Goal: Task Accomplishment & Management: Manage account settings

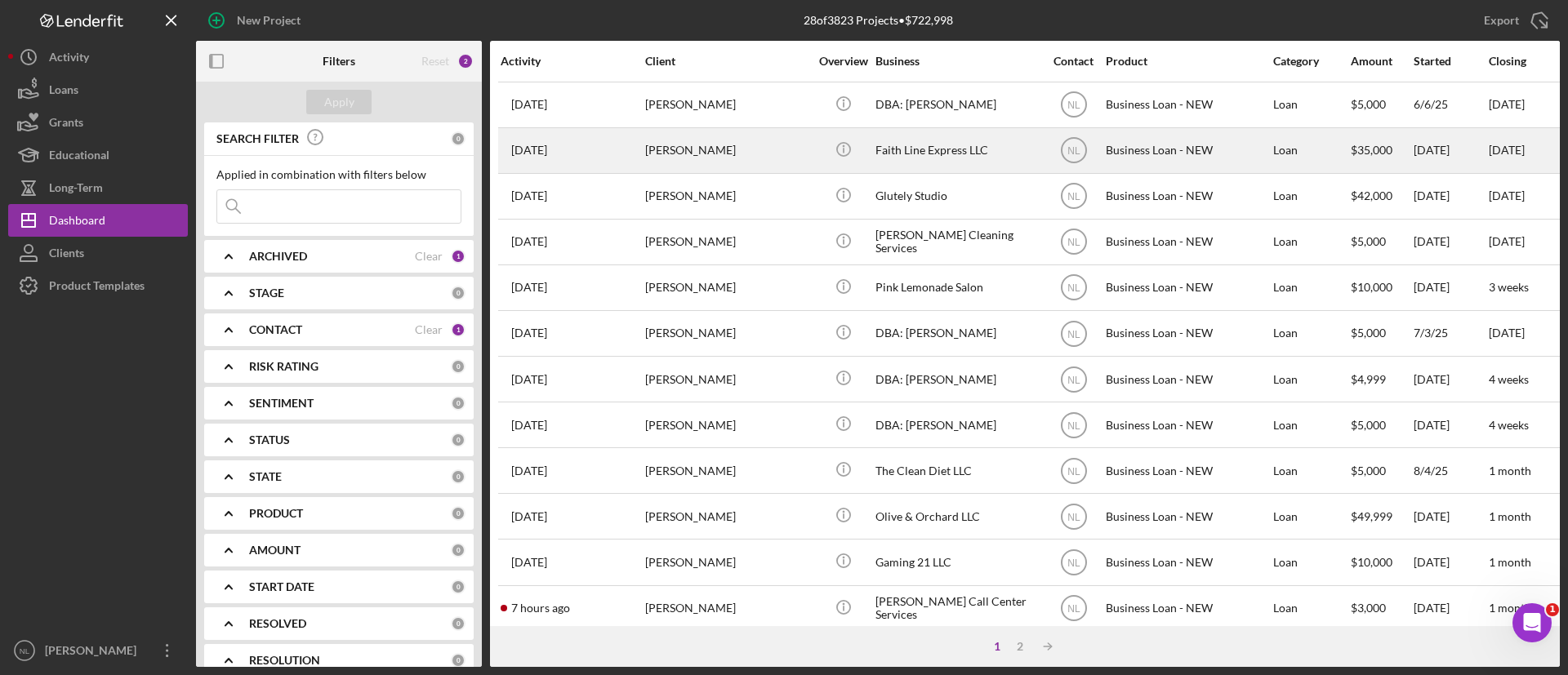
click at [659, 151] on div "[PERSON_NAME]" at bounding box center [727, 150] width 164 height 43
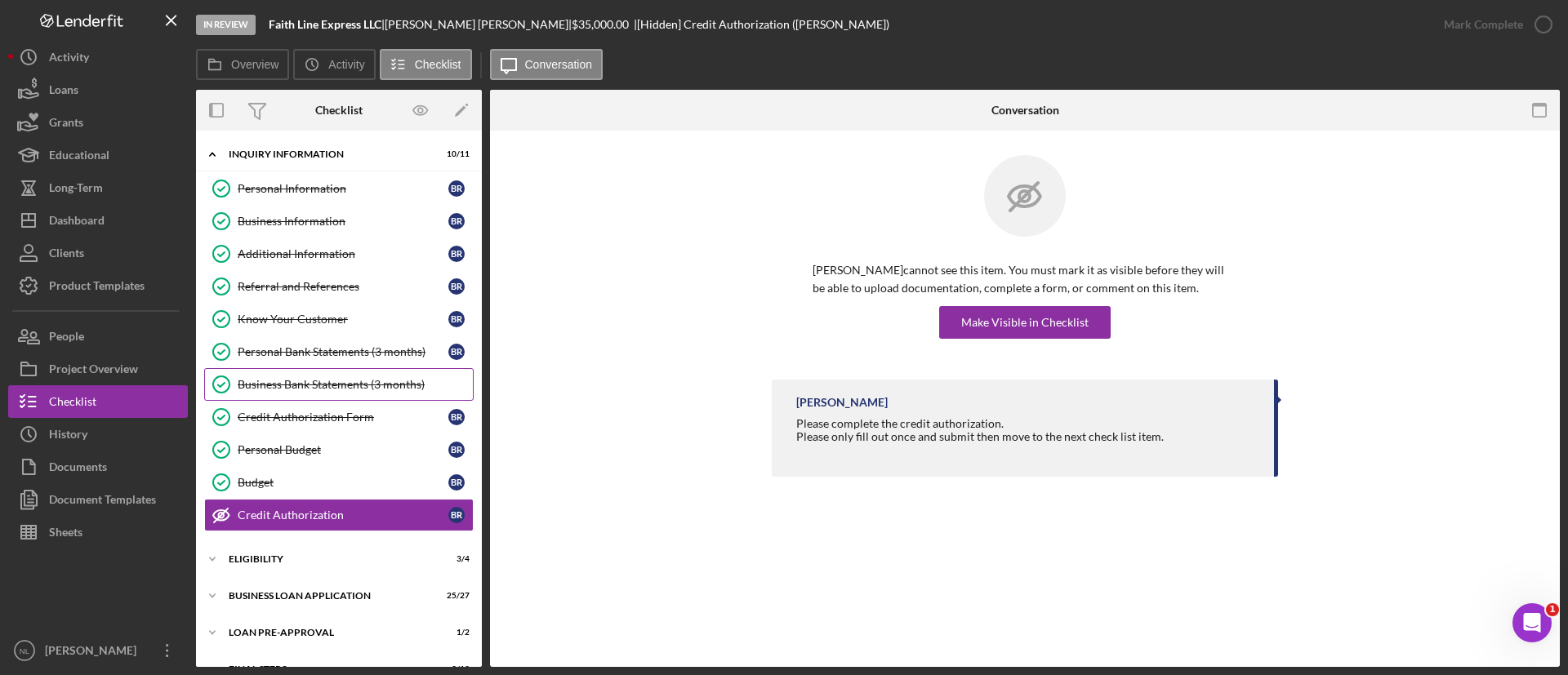
scroll to position [64, 0]
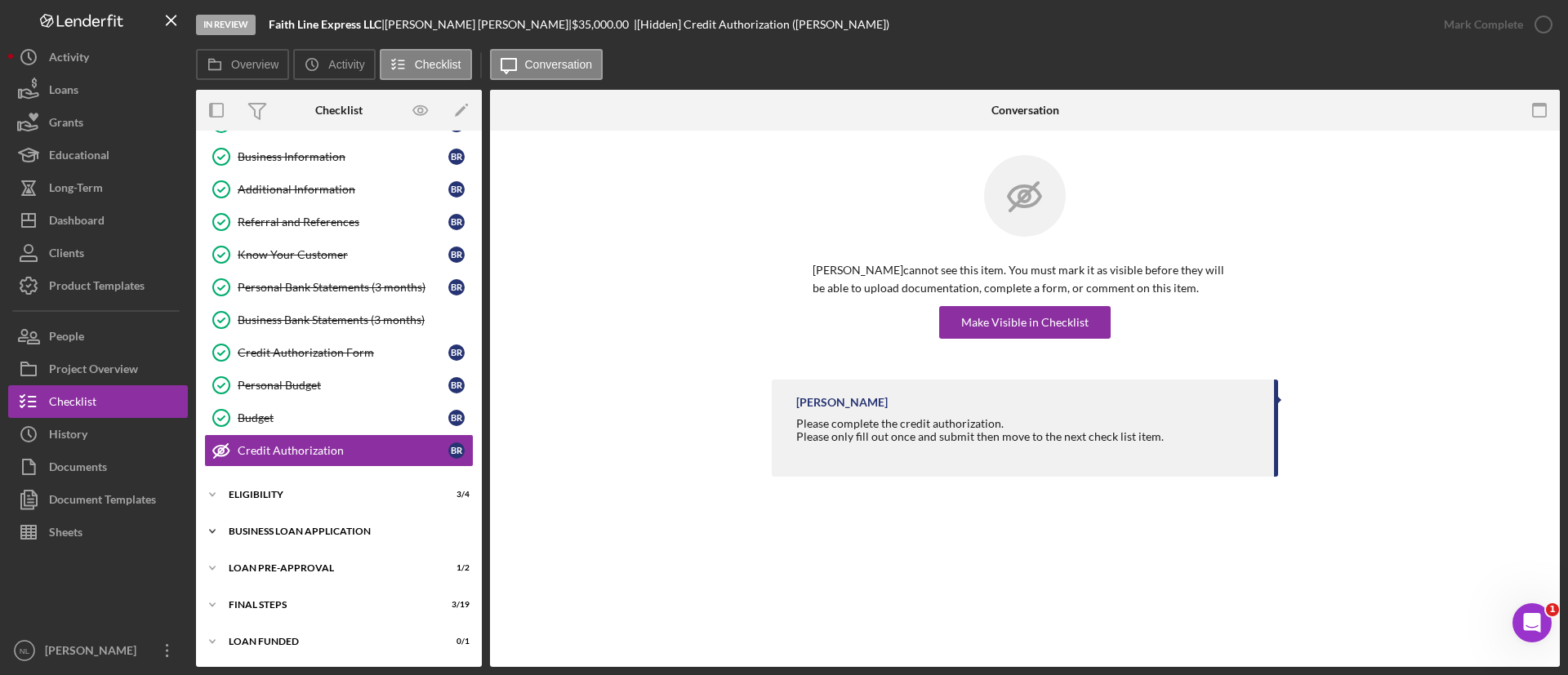
click at [336, 518] on div "Icon/Expander BUSINESS LOAN APPLICATION 25 / 27" at bounding box center [339, 532] width 286 height 33
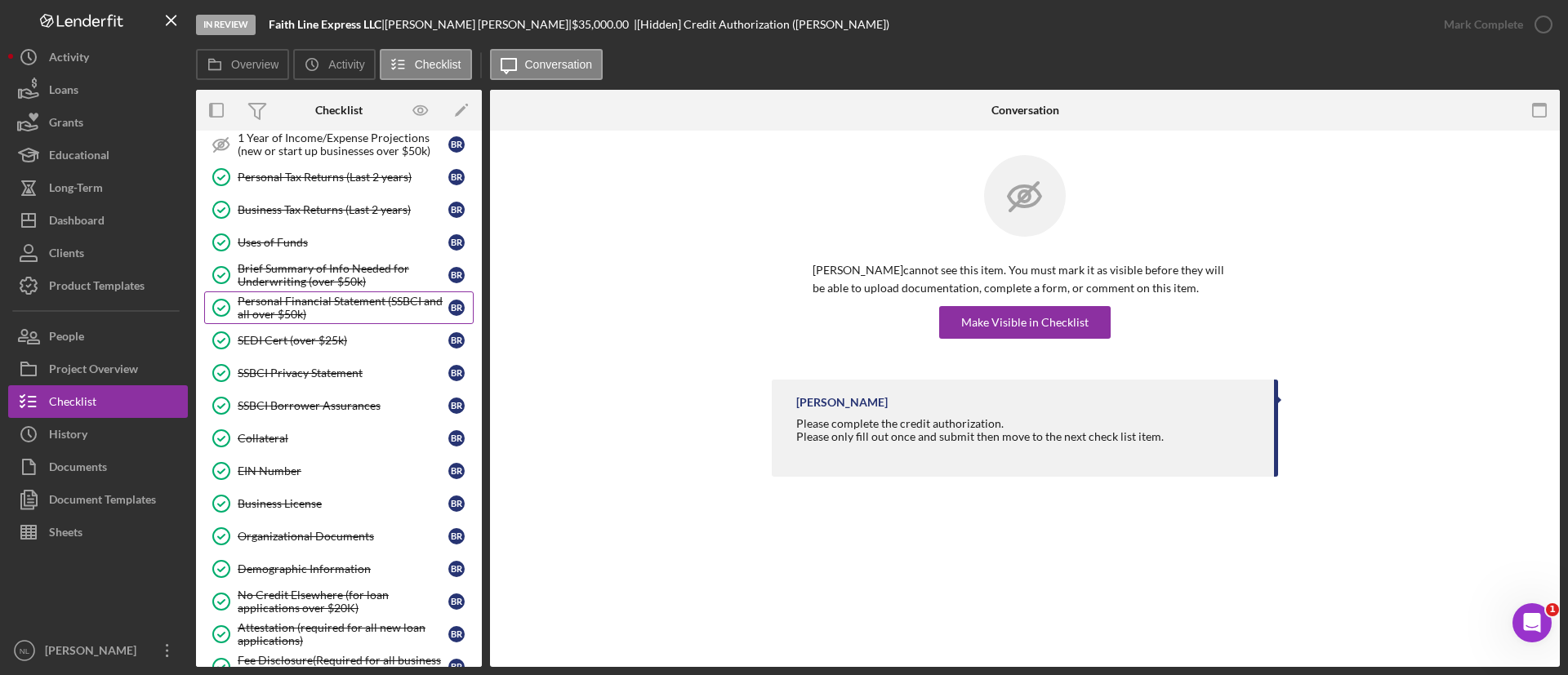
scroll to position [587, 0]
click at [304, 443] on link "Collateral Collateral B R" at bounding box center [339, 436] width 269 height 33
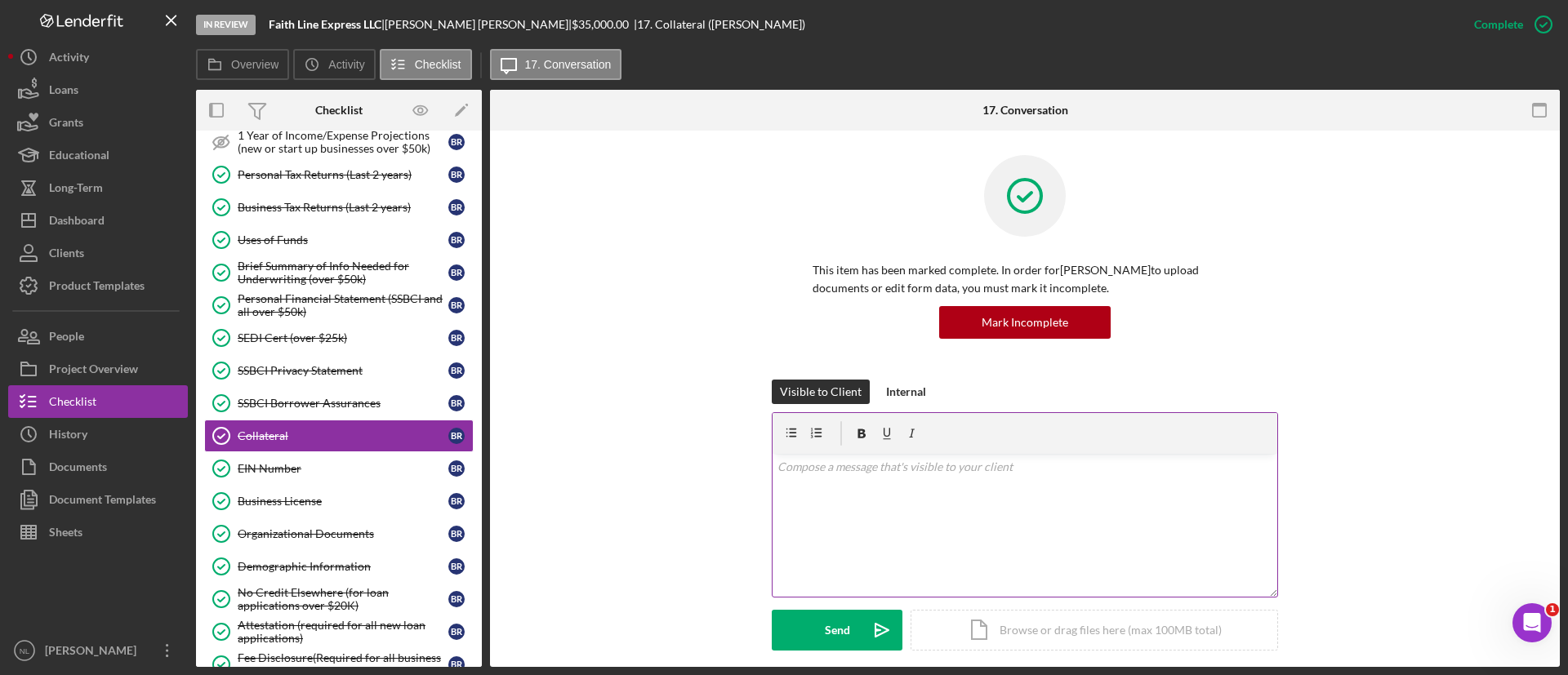
scroll to position [509, 0]
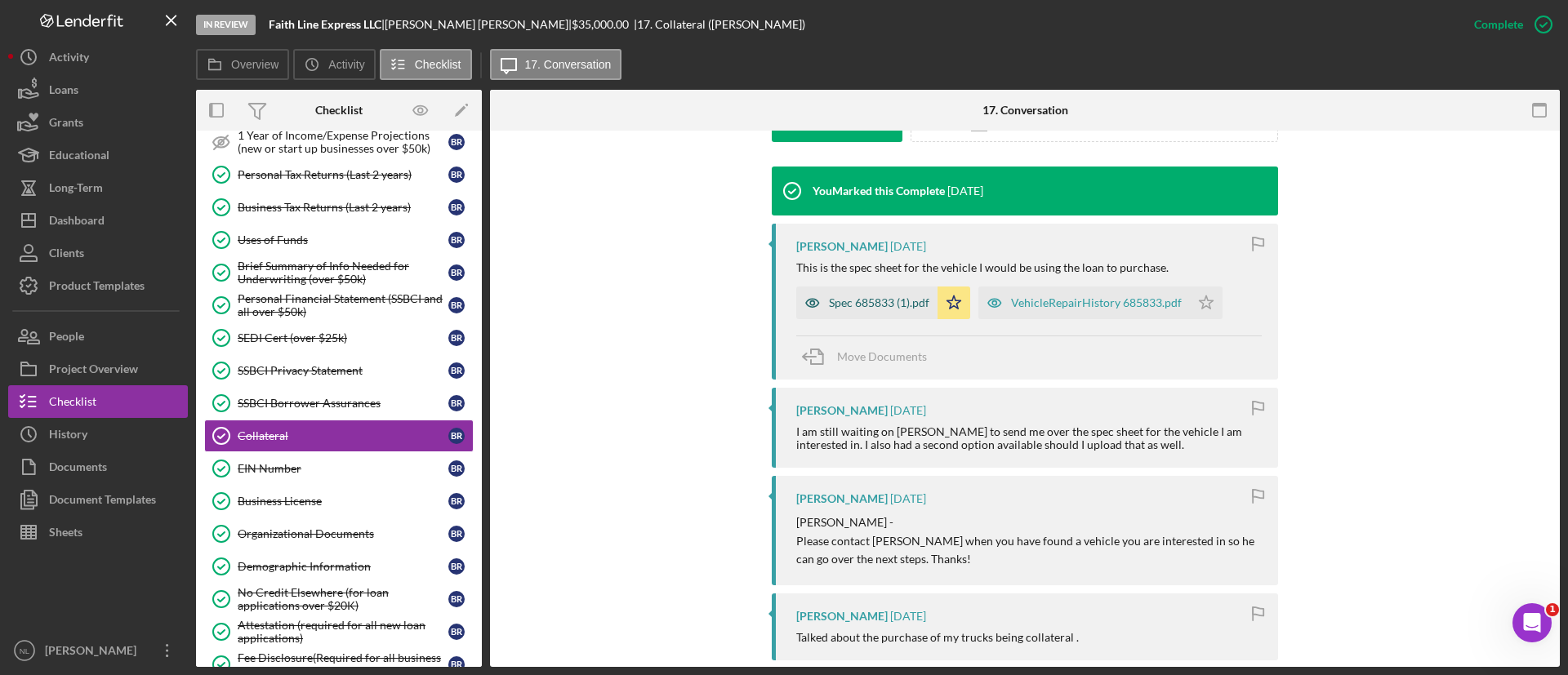
click at [864, 312] on div "Spec 685833 (1).pdf" at bounding box center [867, 303] width 141 height 33
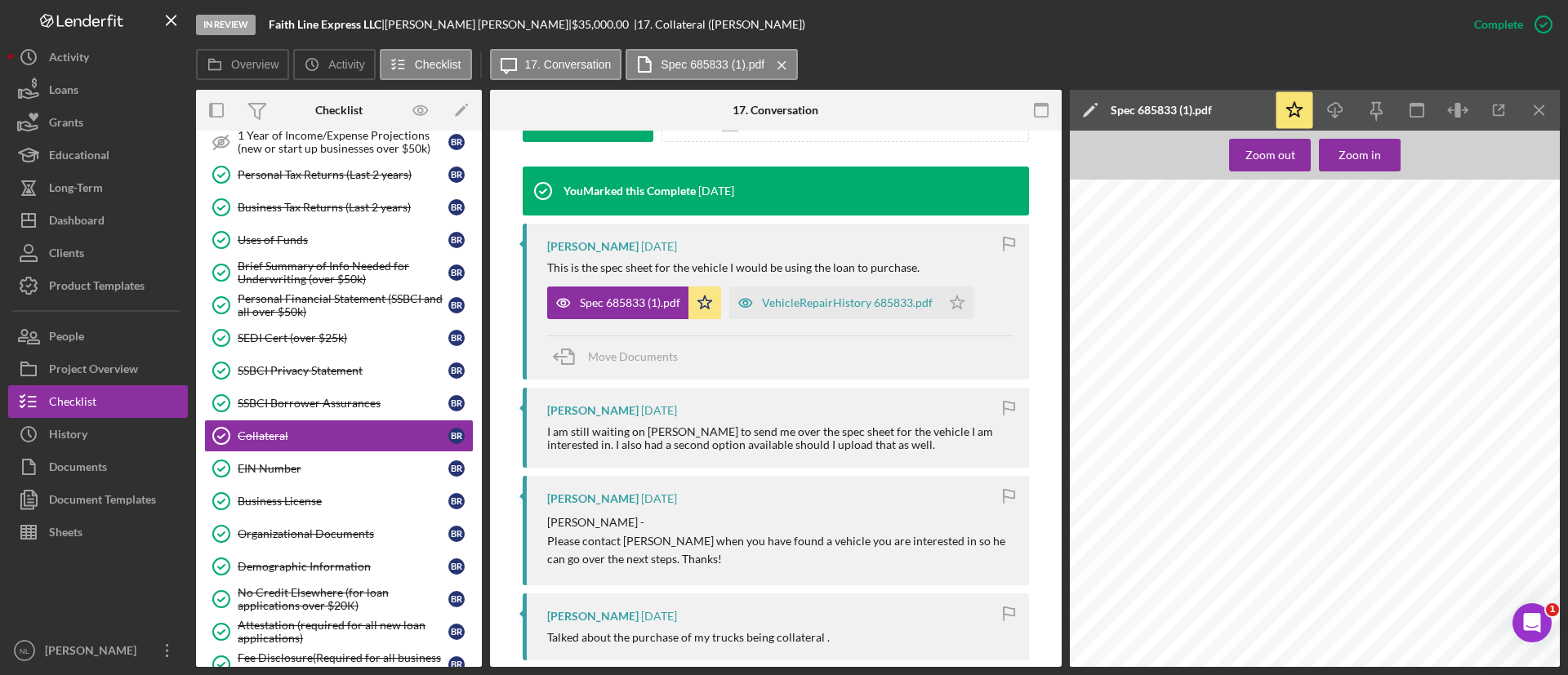
scroll to position [4705, 0]
click at [1546, 100] on icon "Icon/Menu Close" at bounding box center [1540, 111] width 37 height 37
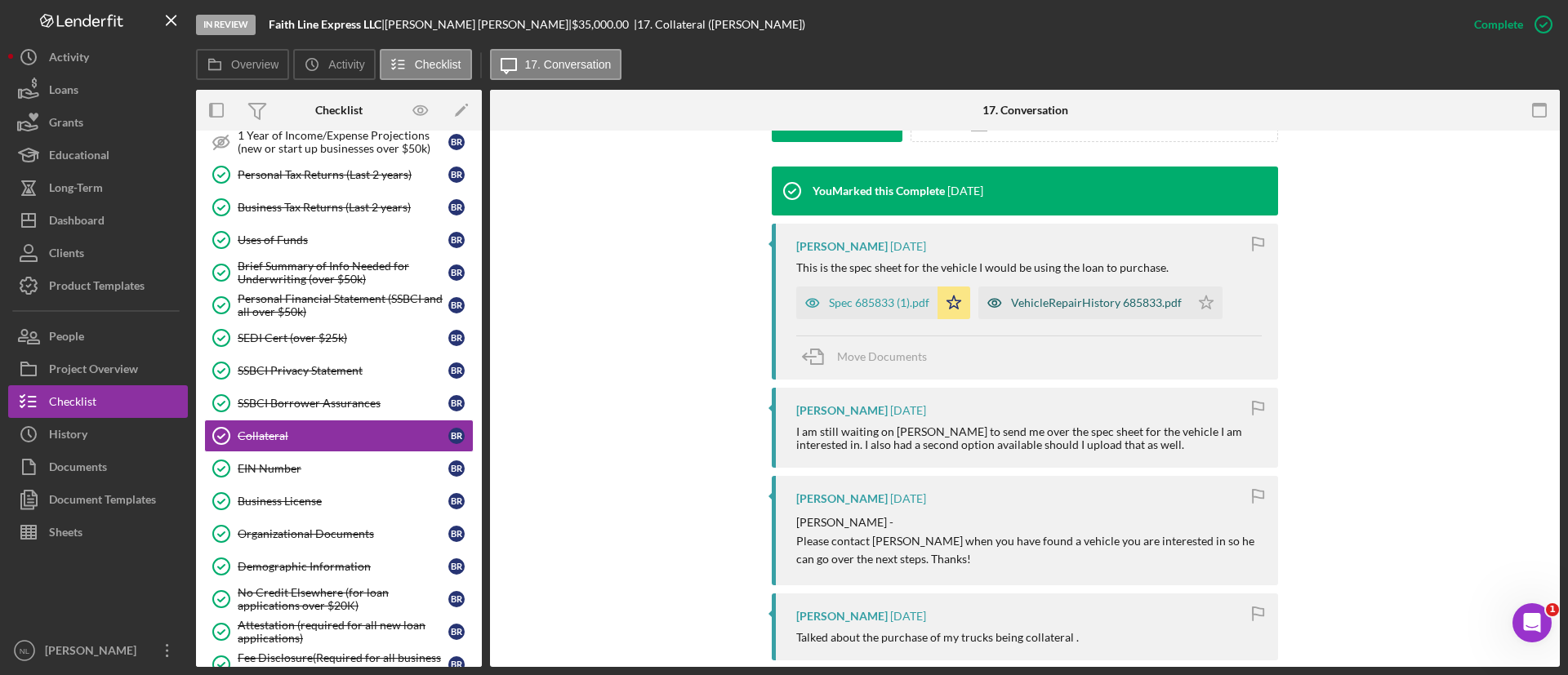
click at [1022, 303] on div "VehicleRepairHistory 685833.pdf" at bounding box center [1096, 303] width 170 height 13
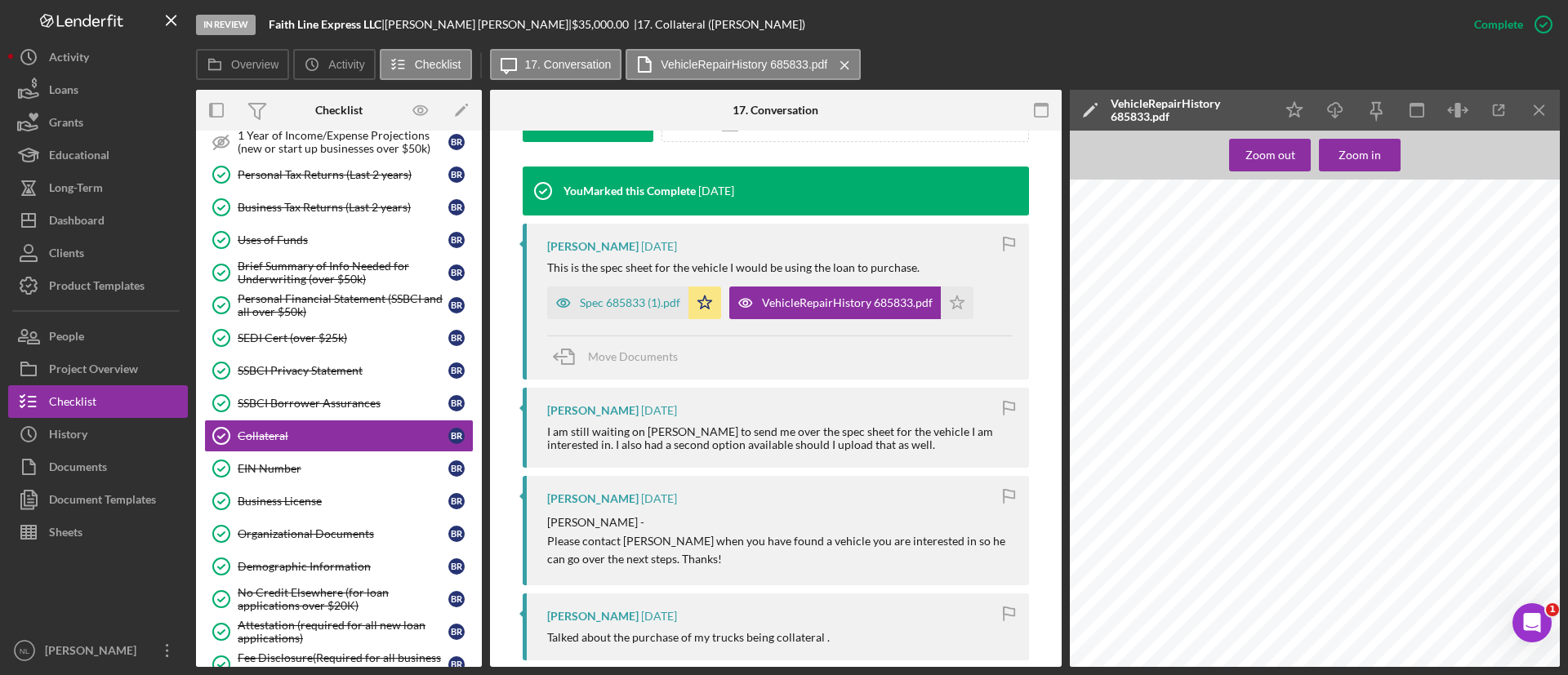
scroll to position [0, 0]
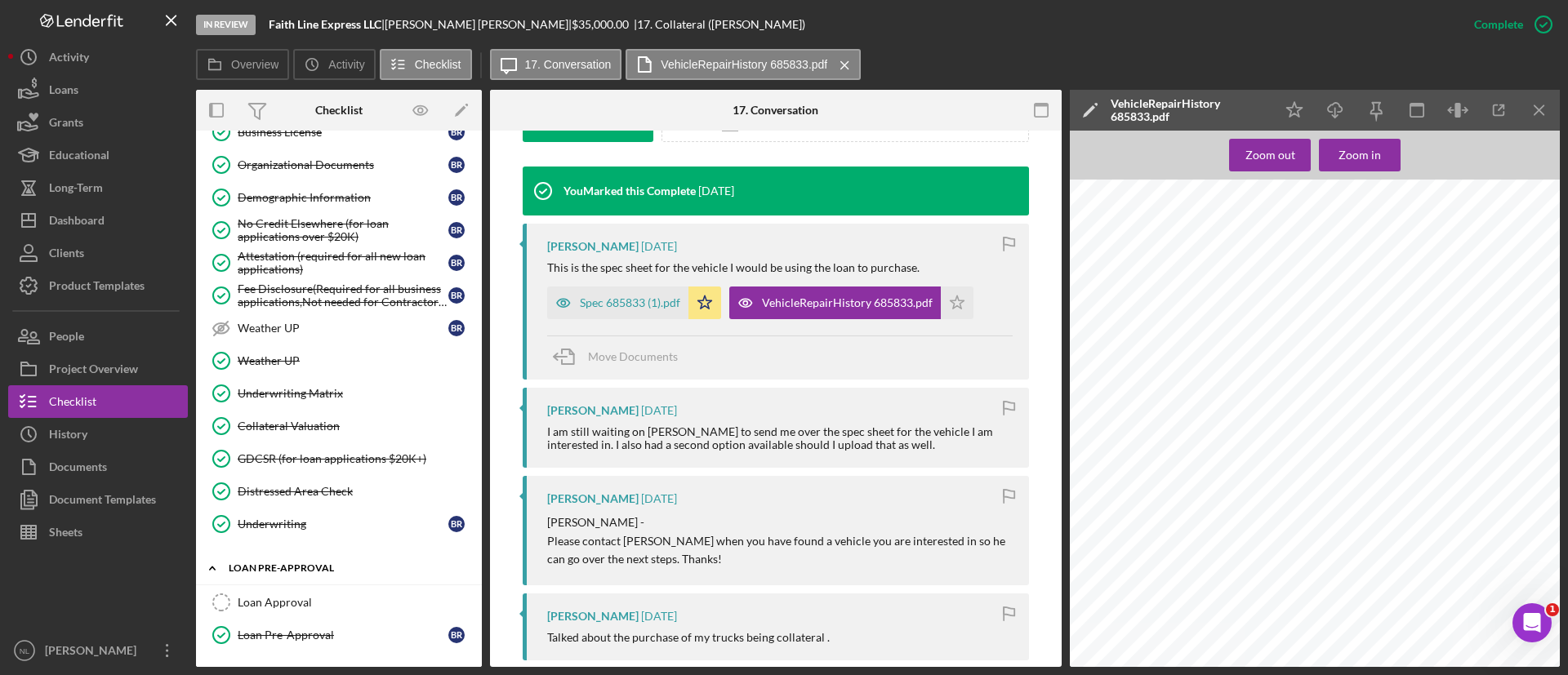
scroll to position [1030, 0]
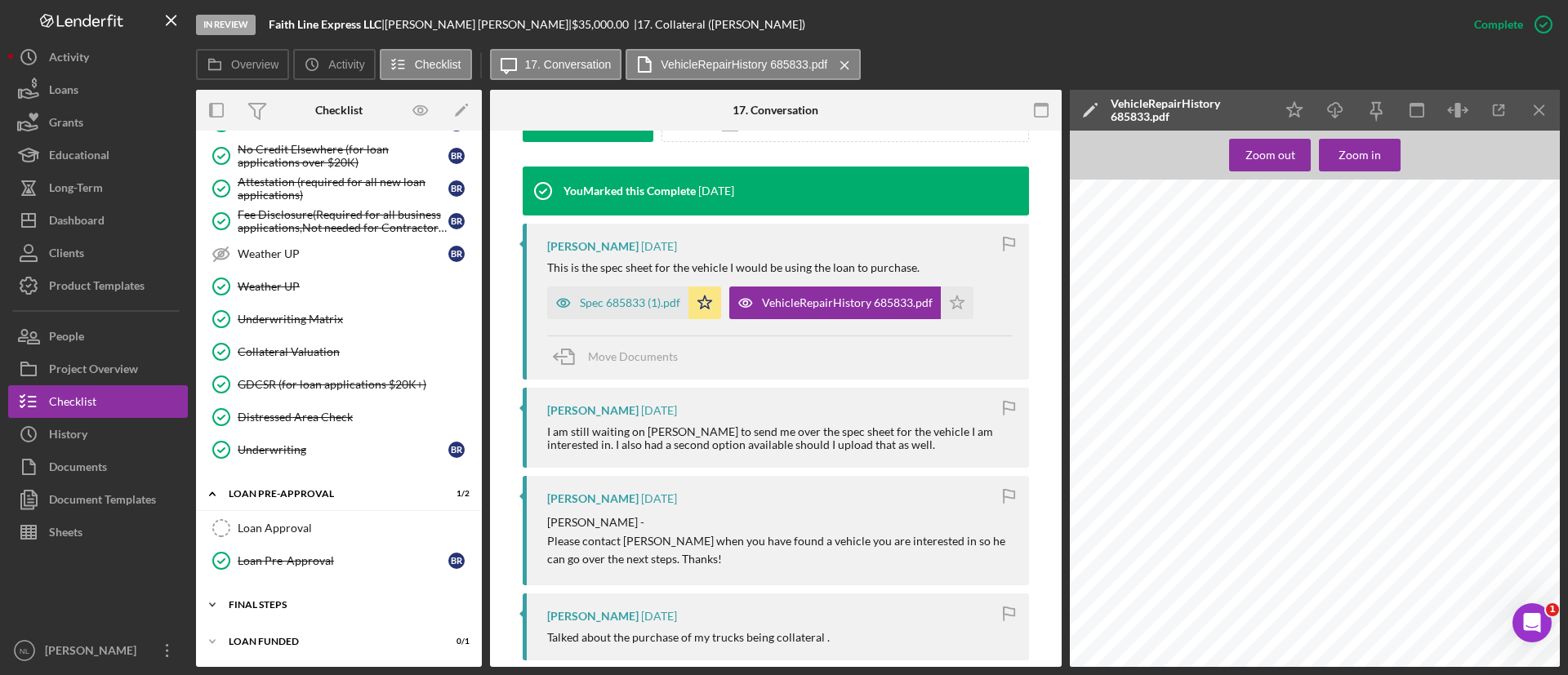
click at [321, 609] on div "FINAL STEPS" at bounding box center [345, 605] width 233 height 10
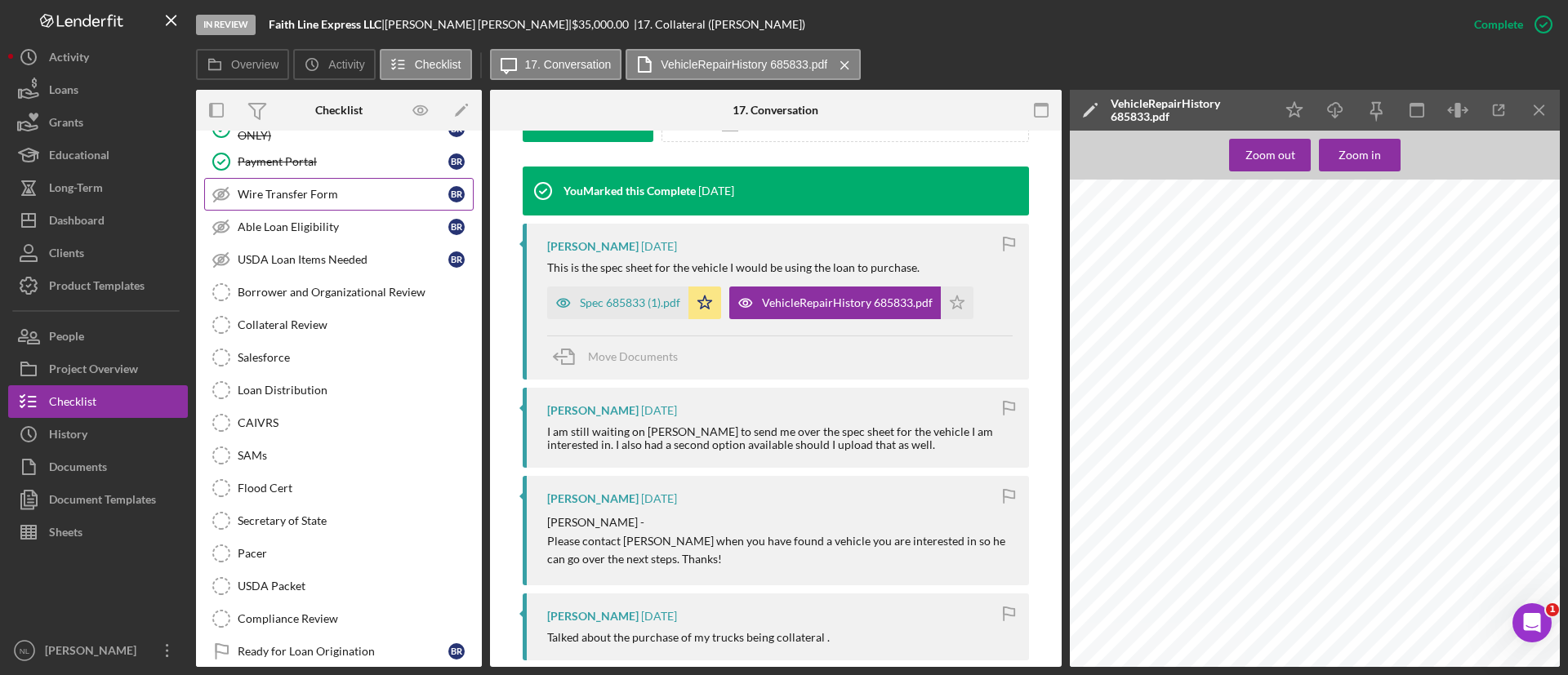
scroll to position [1351, 0]
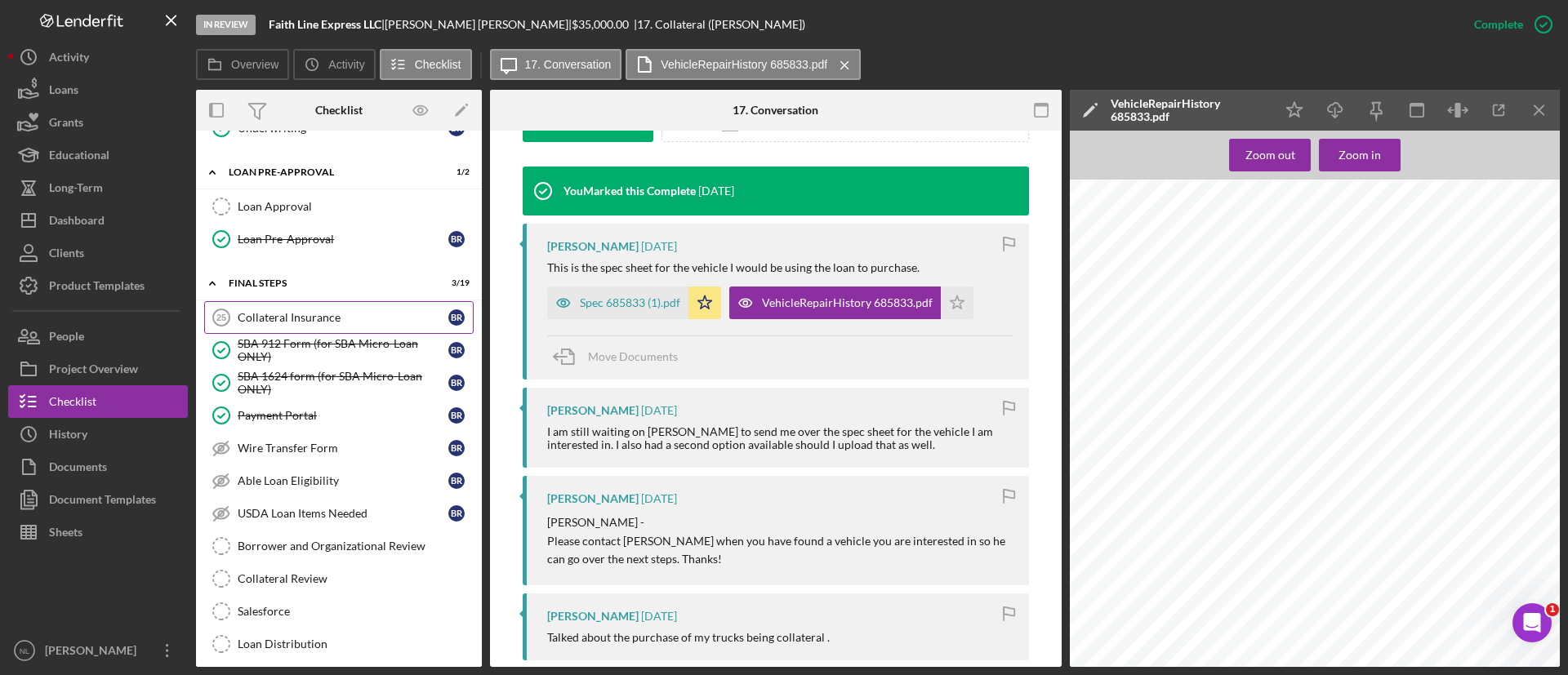
click at [334, 313] on div "Collateral Insurance" at bounding box center [342, 318] width 211 height 13
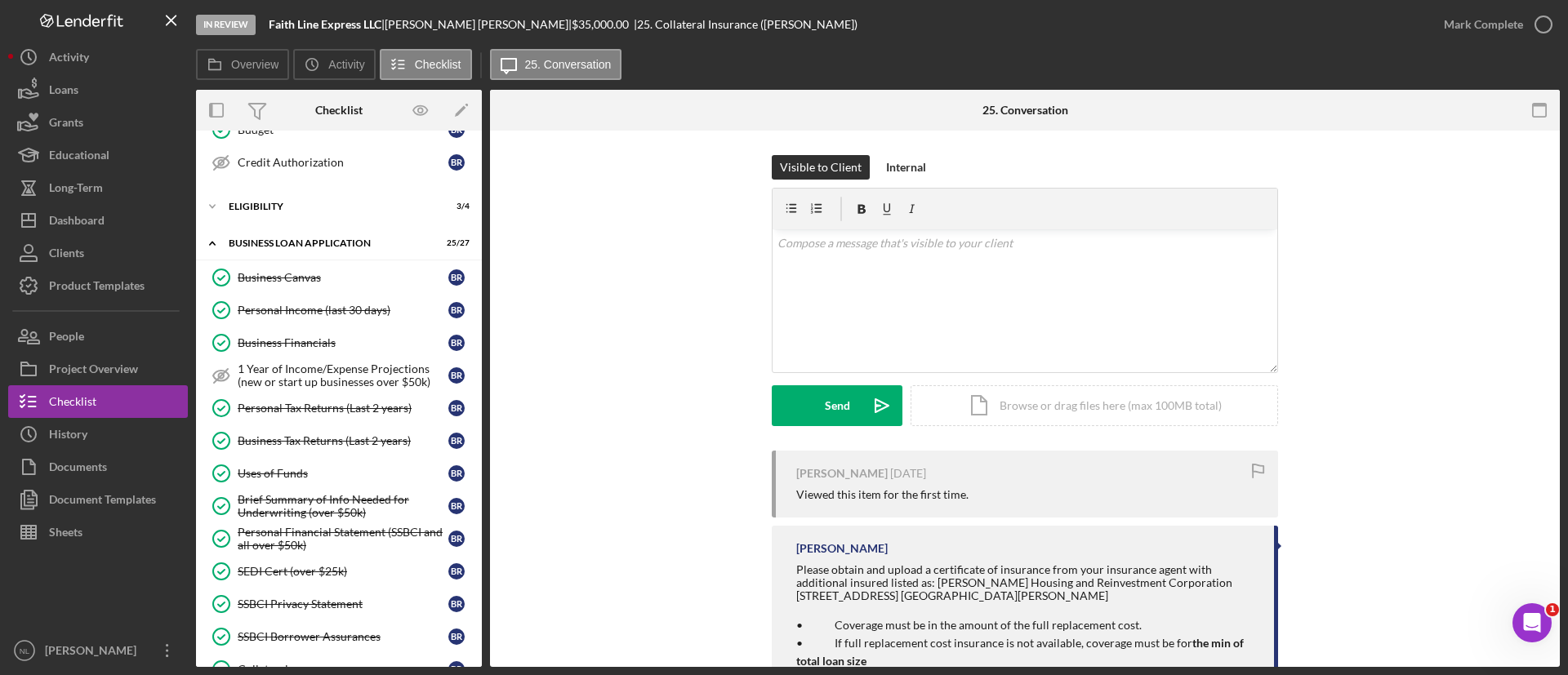
scroll to position [318, 0]
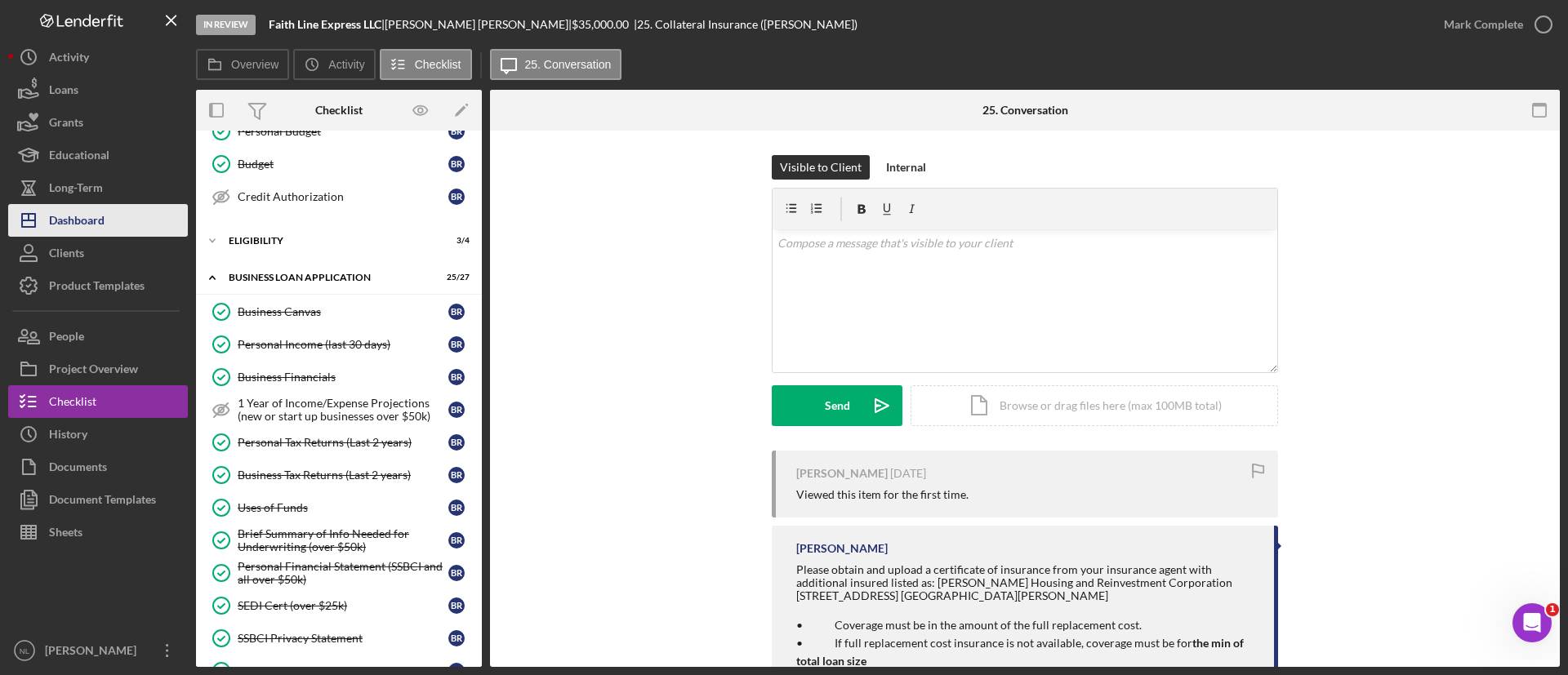
click at [149, 224] on button "Icon/Dashboard Dashboard" at bounding box center [97, 220] width 180 height 33
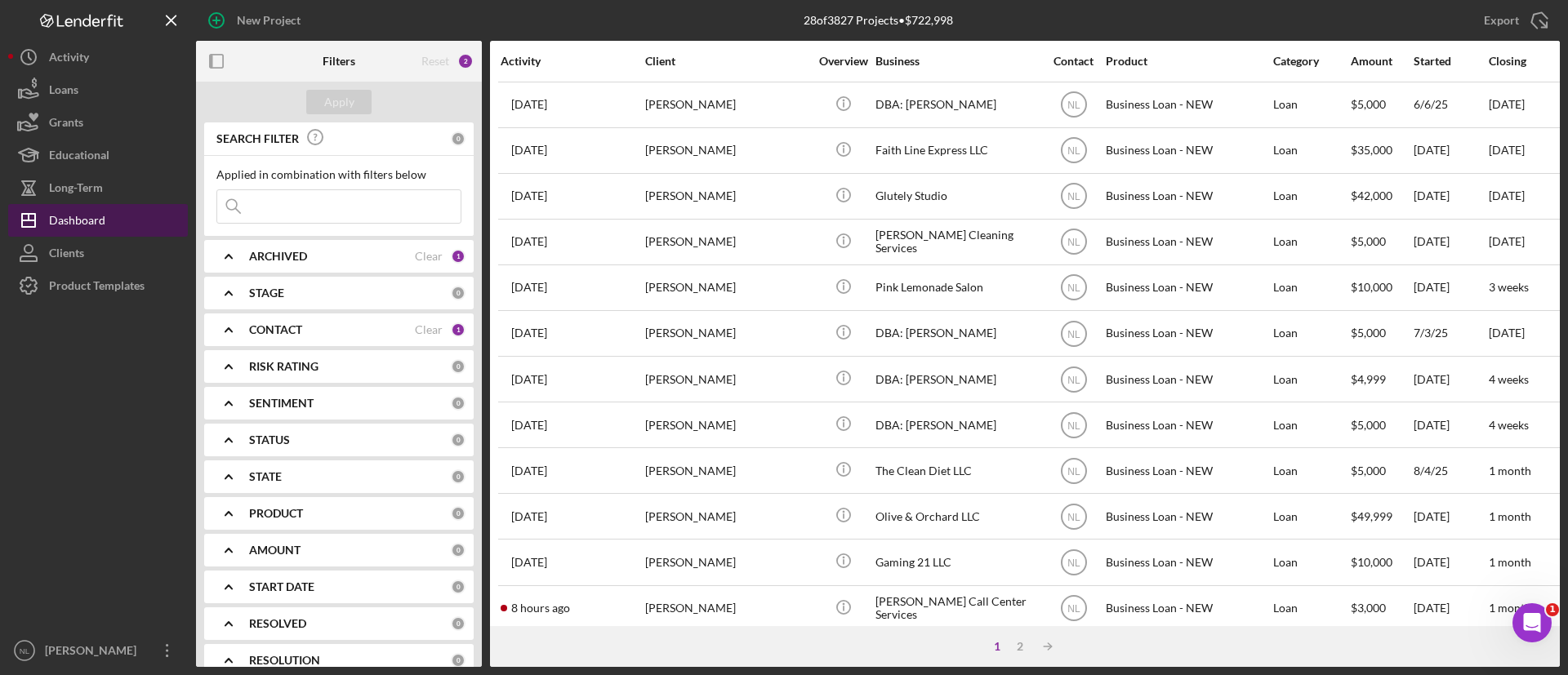
click at [97, 212] on div "Dashboard" at bounding box center [77, 222] width 57 height 37
click at [331, 218] on input at bounding box center [339, 207] width 243 height 33
click at [265, 250] on b "ARCHIVED" at bounding box center [278, 257] width 58 height 13
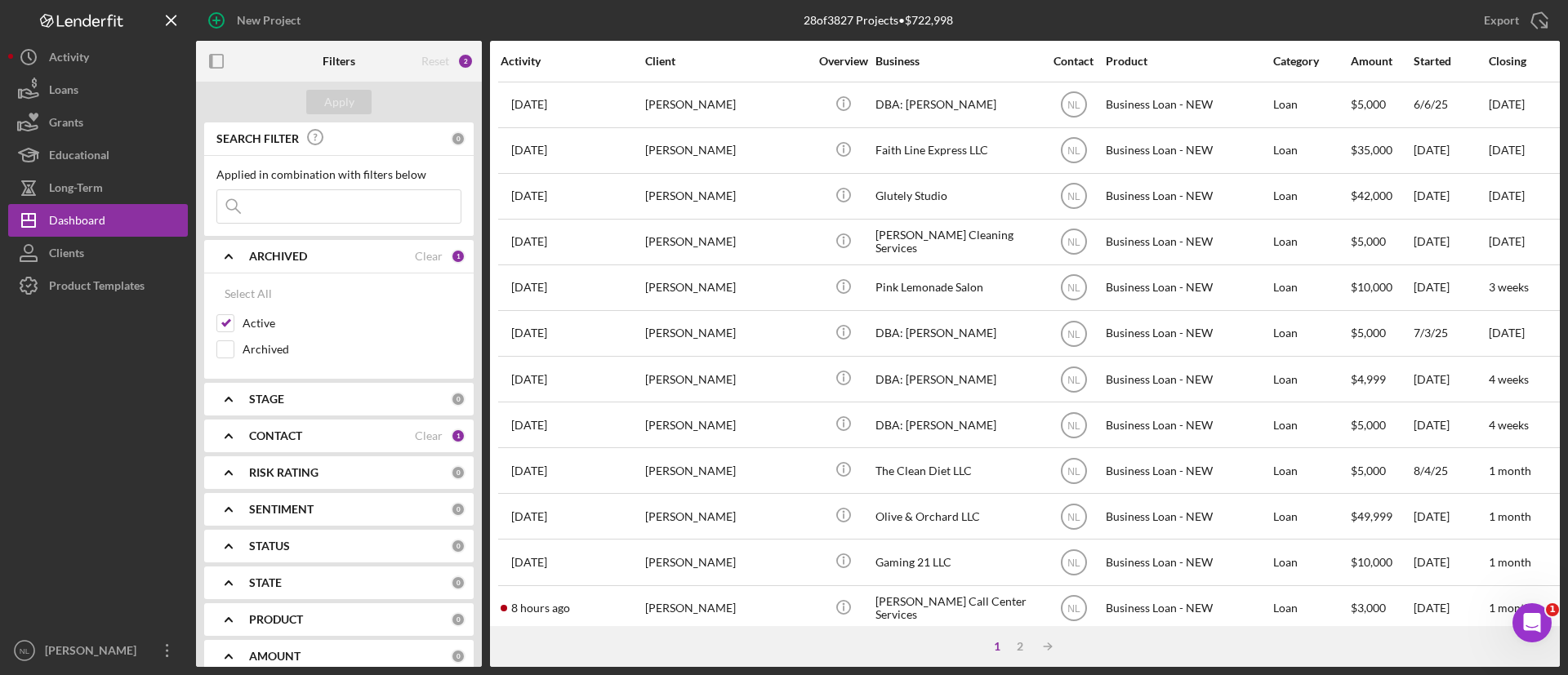
click at [265, 250] on b "ARCHIVED" at bounding box center [278, 257] width 58 height 13
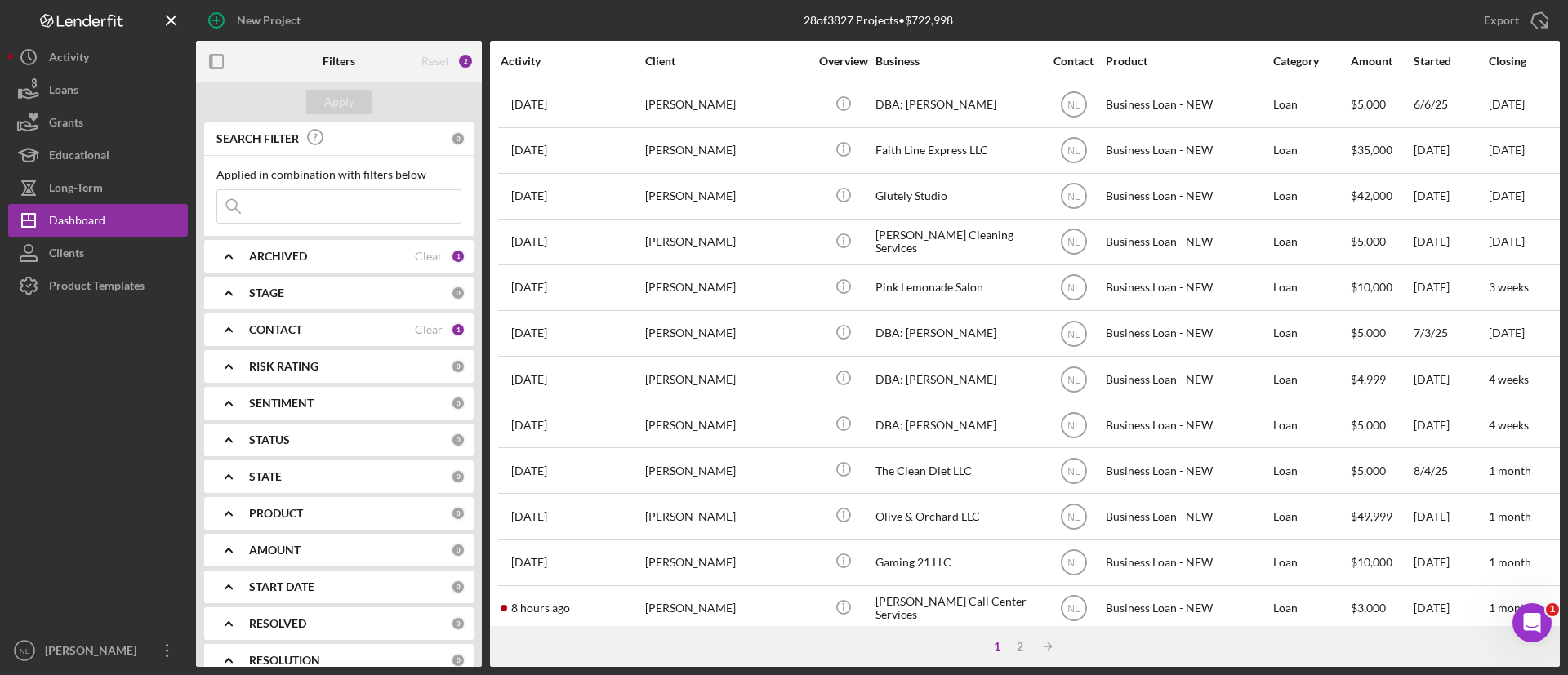
click at [269, 325] on b "CONTACT" at bounding box center [275, 330] width 53 height 13
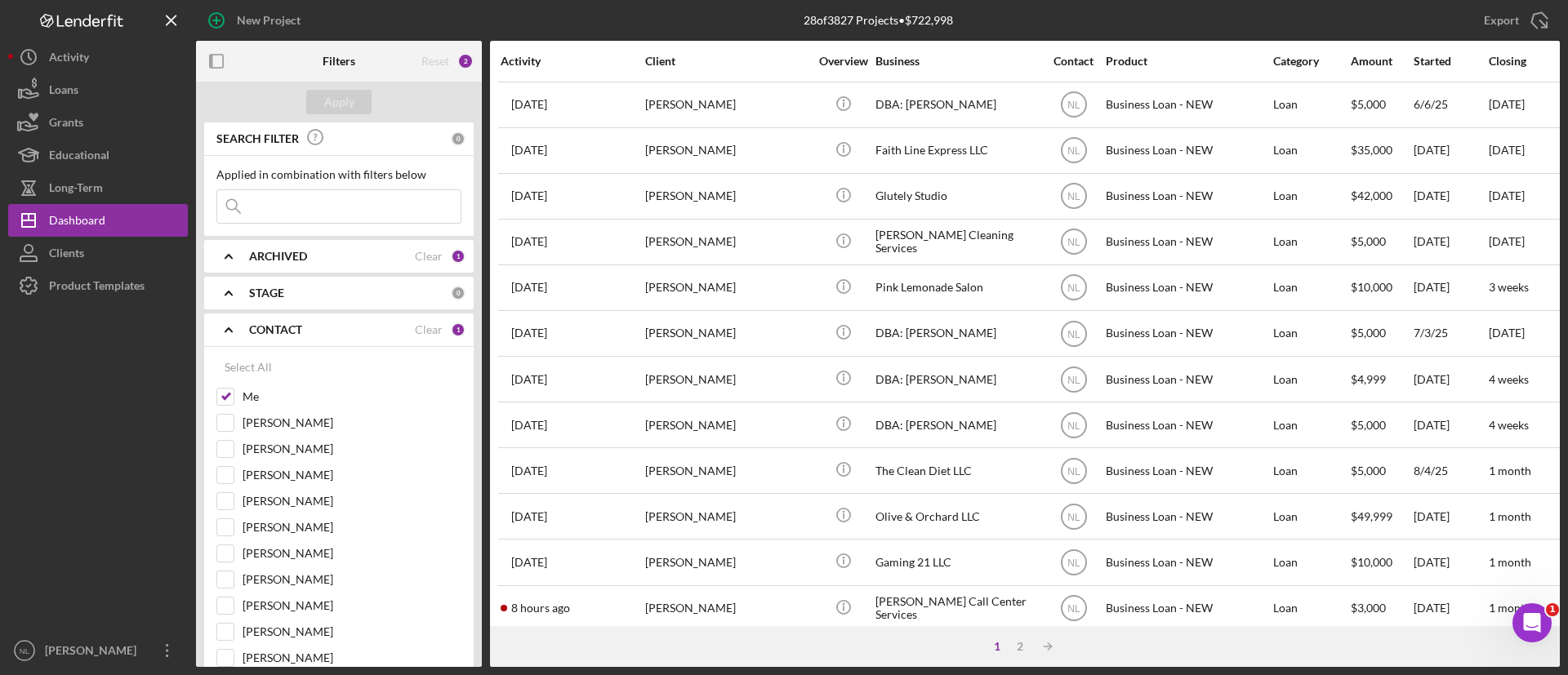
click at [289, 264] on div "ARCHIVED Clear 1" at bounding box center [357, 257] width 216 height 33
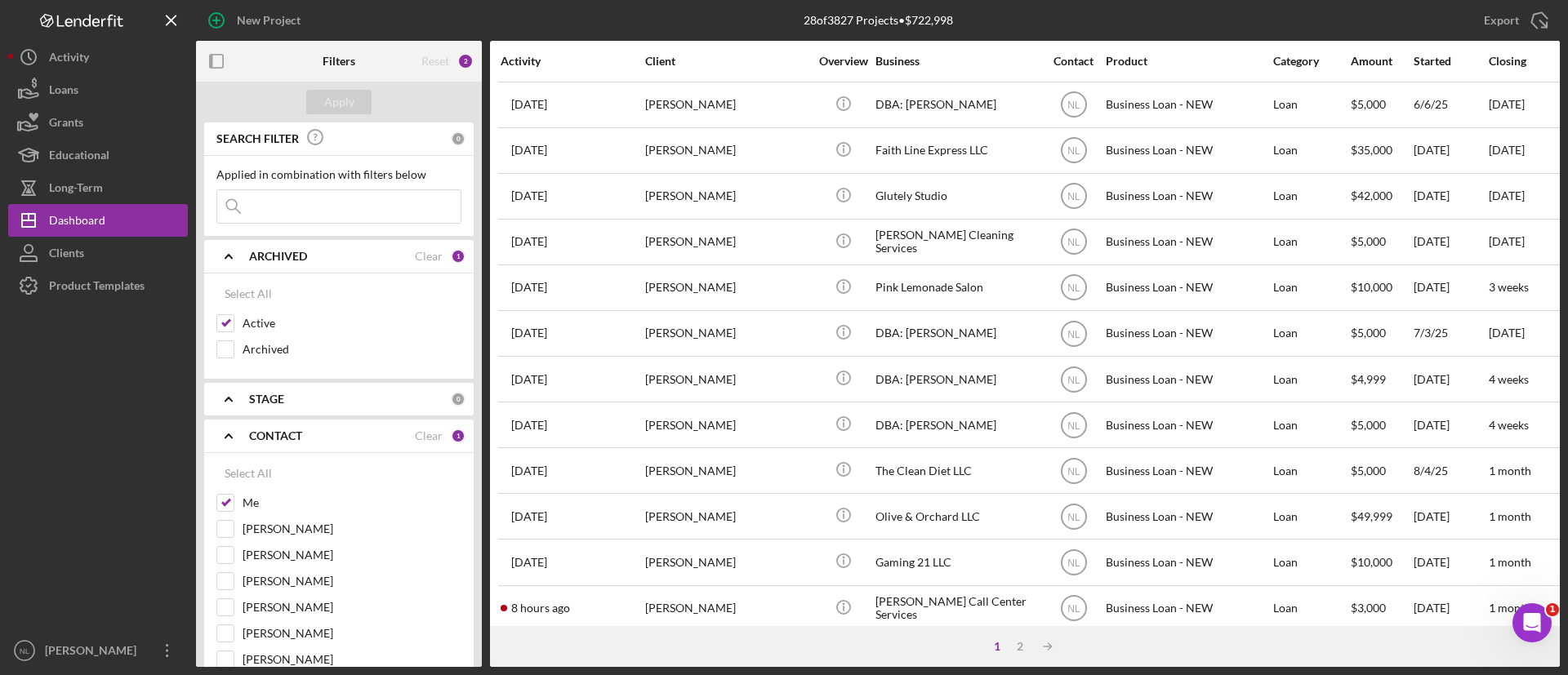
click at [285, 263] on div "ARCHIVED Clear 1" at bounding box center [357, 257] width 216 height 33
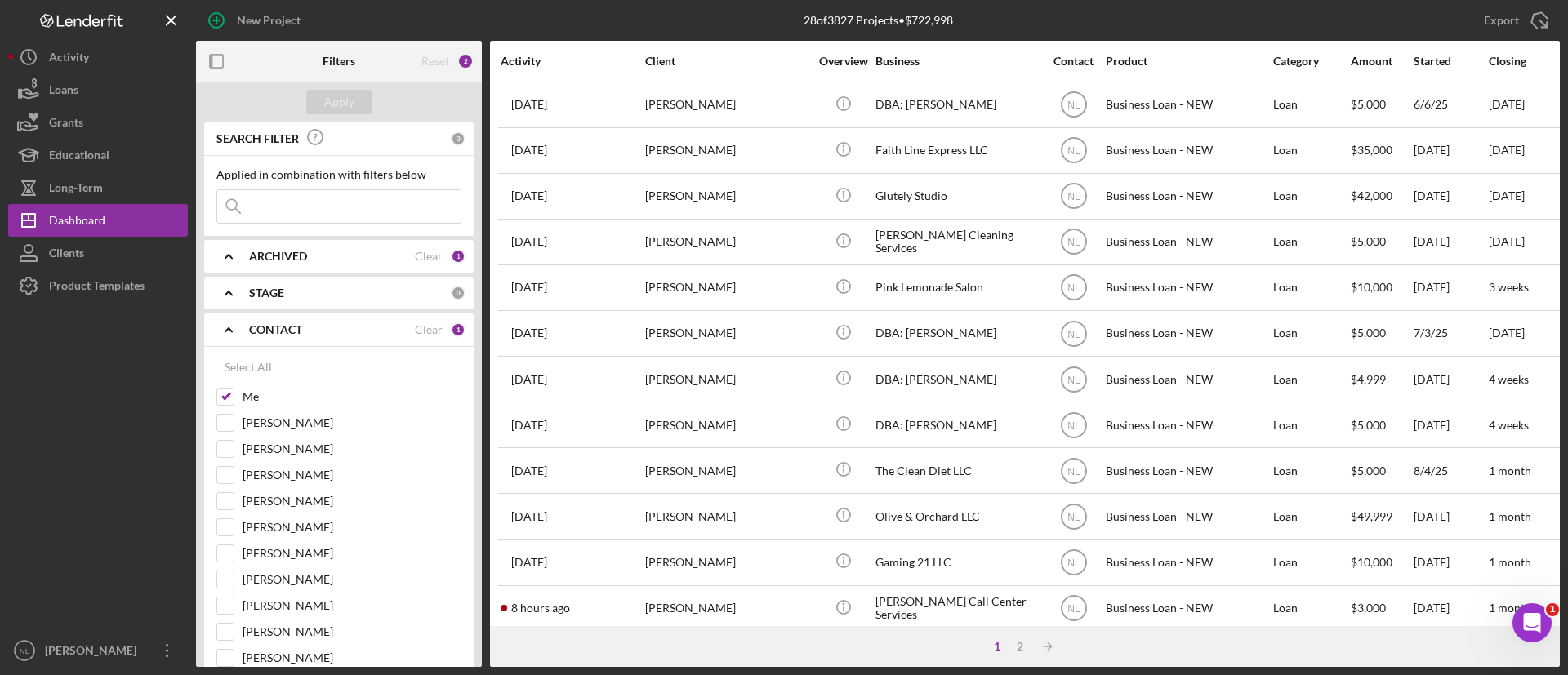
click at [285, 263] on div "ARCHIVED Clear 1" at bounding box center [357, 257] width 216 height 33
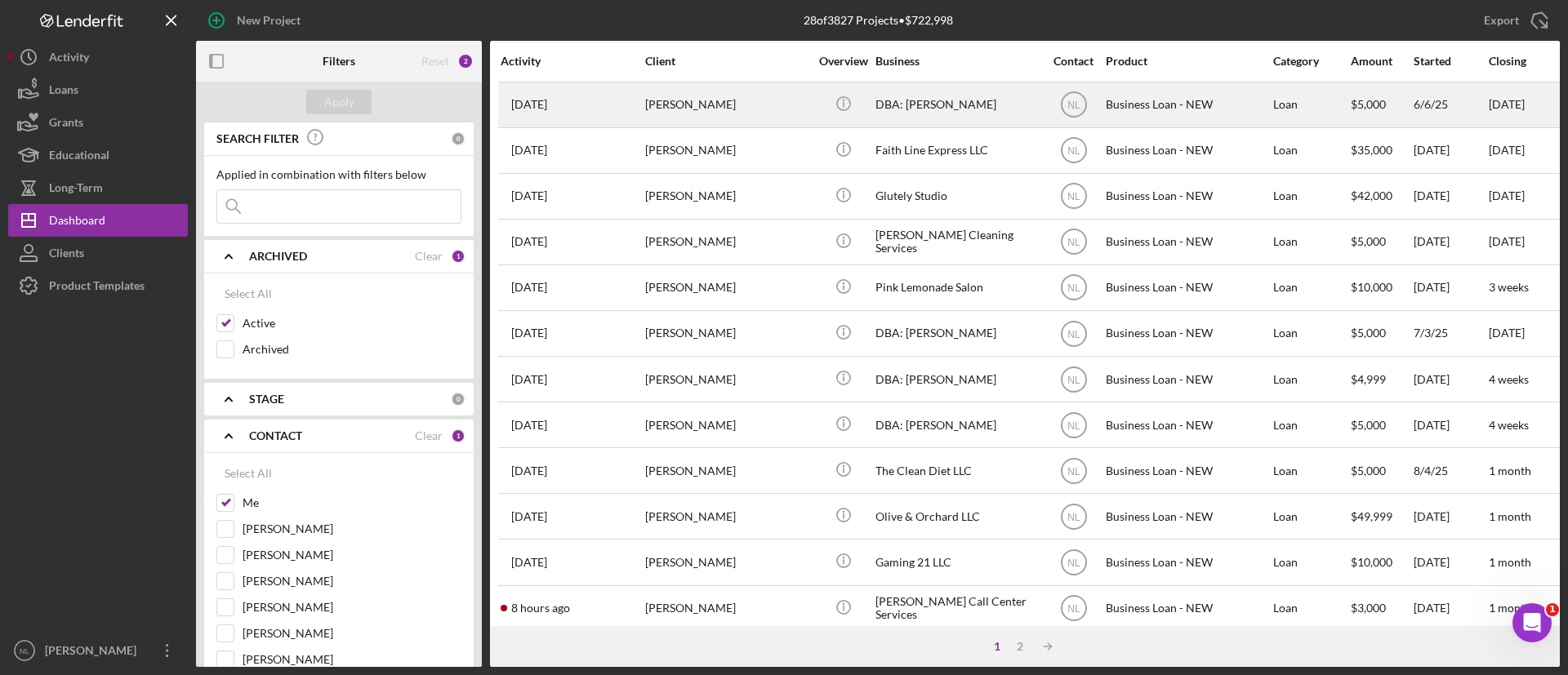
click at [632, 97] on div "[DATE] [PERSON_NAME]" at bounding box center [572, 105] width 143 height 43
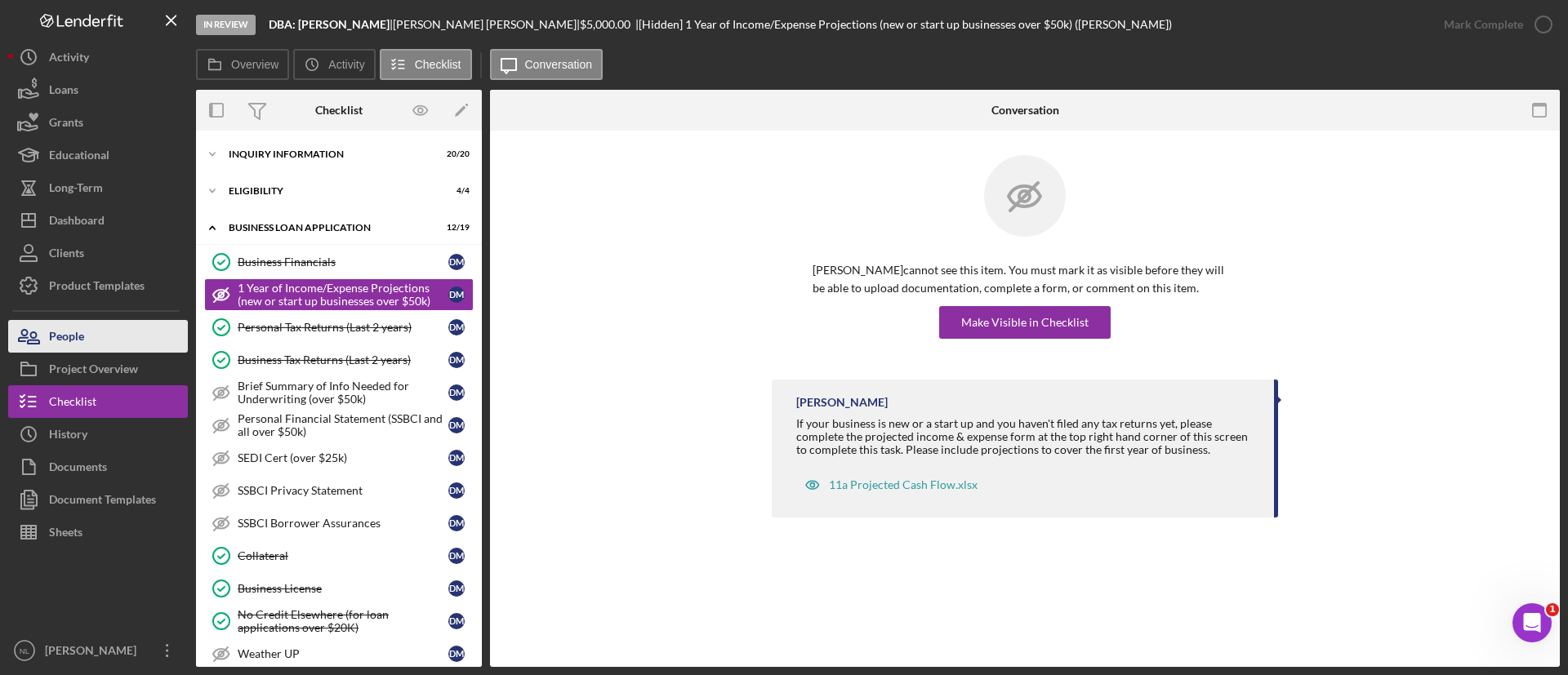
click at [82, 335] on div "People" at bounding box center [66, 338] width 36 height 37
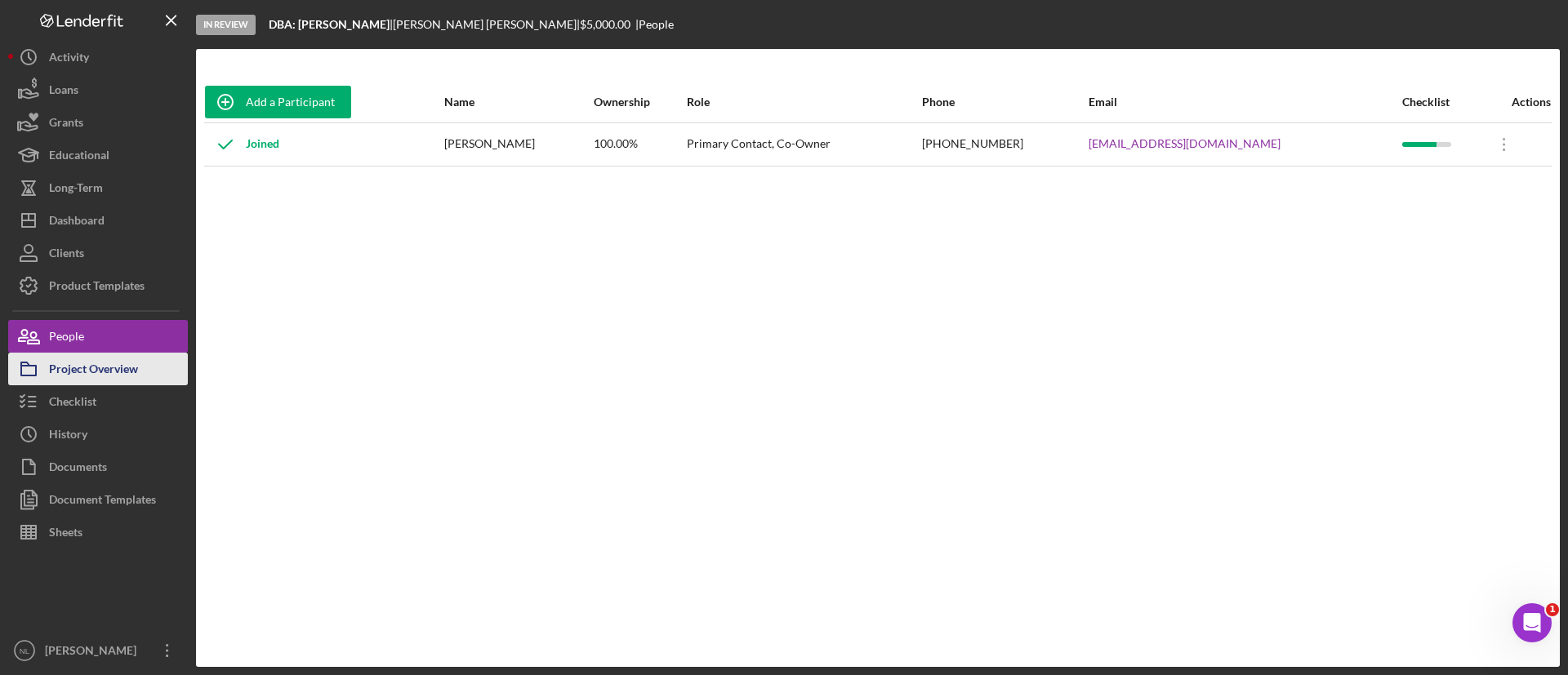
click at [95, 371] on div "Project Overview" at bounding box center [93, 371] width 89 height 37
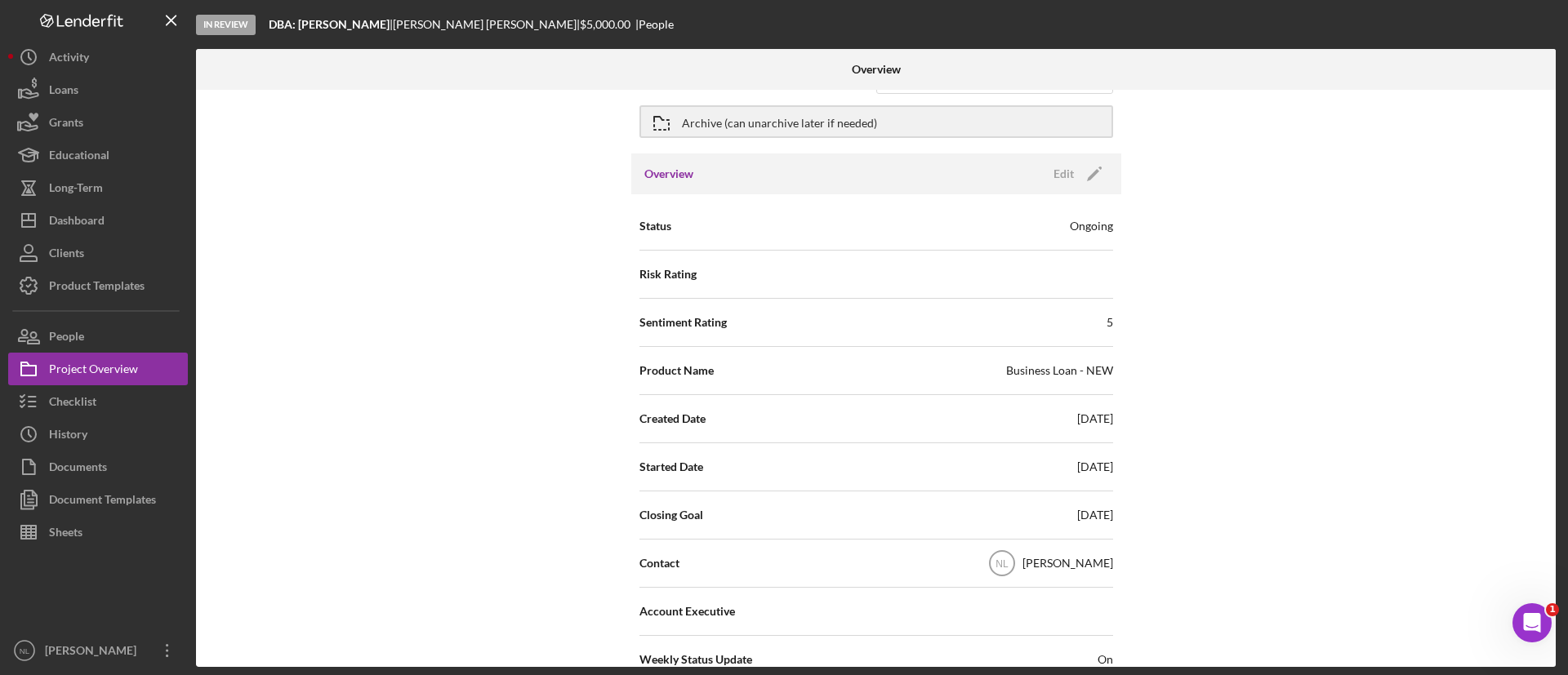
scroll to position [57, 0]
click at [1094, 171] on icon "Icon/Edit" at bounding box center [1095, 172] width 40 height 40
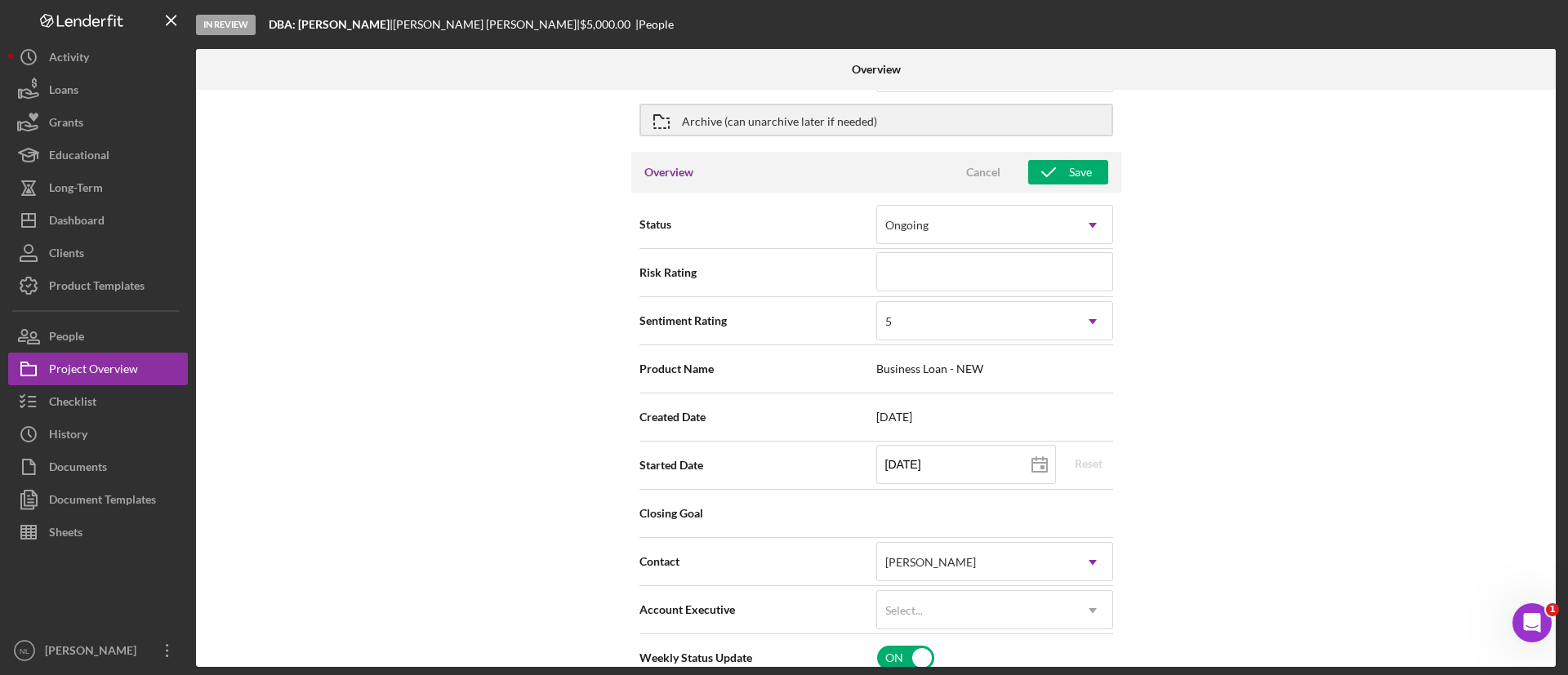
click at [951, 362] on span "Business Loan - NEW" at bounding box center [995, 369] width 237 height 13
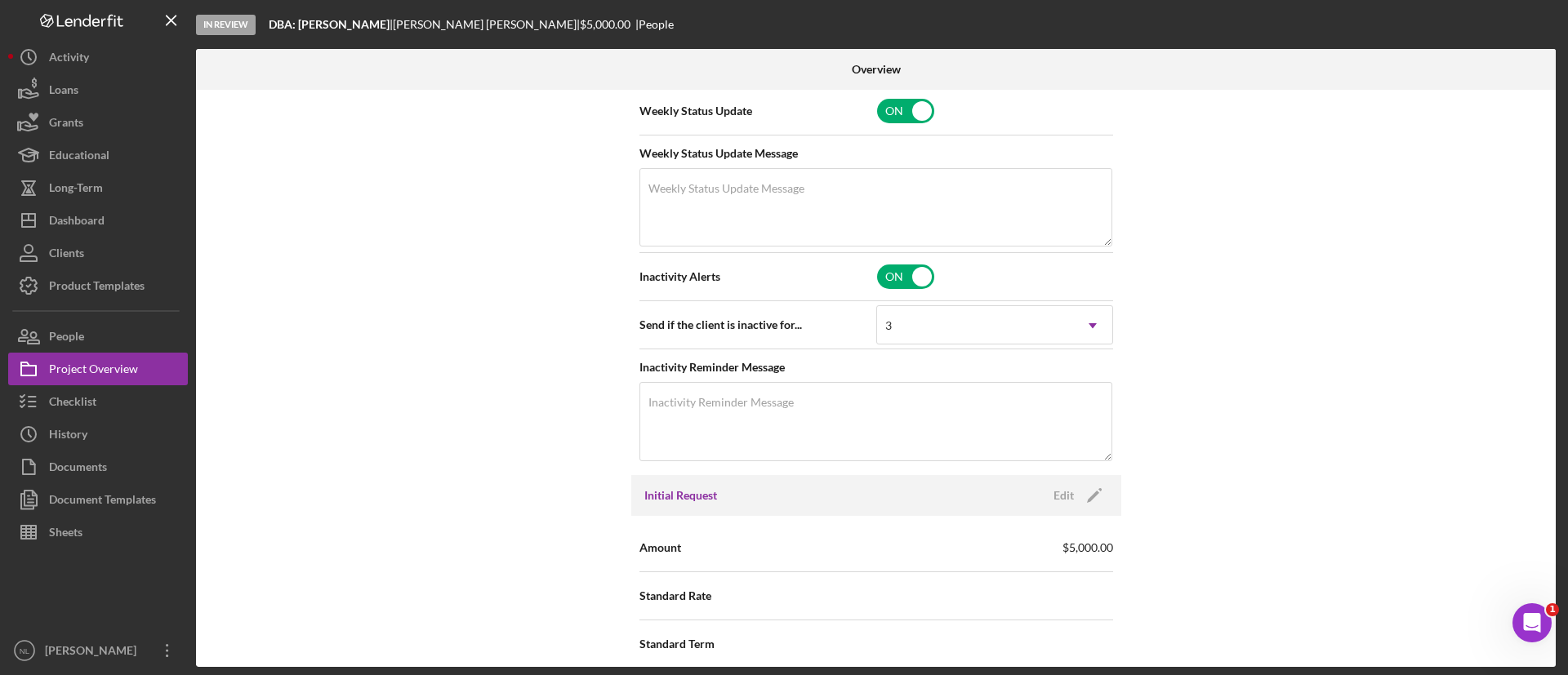
scroll to position [122, 0]
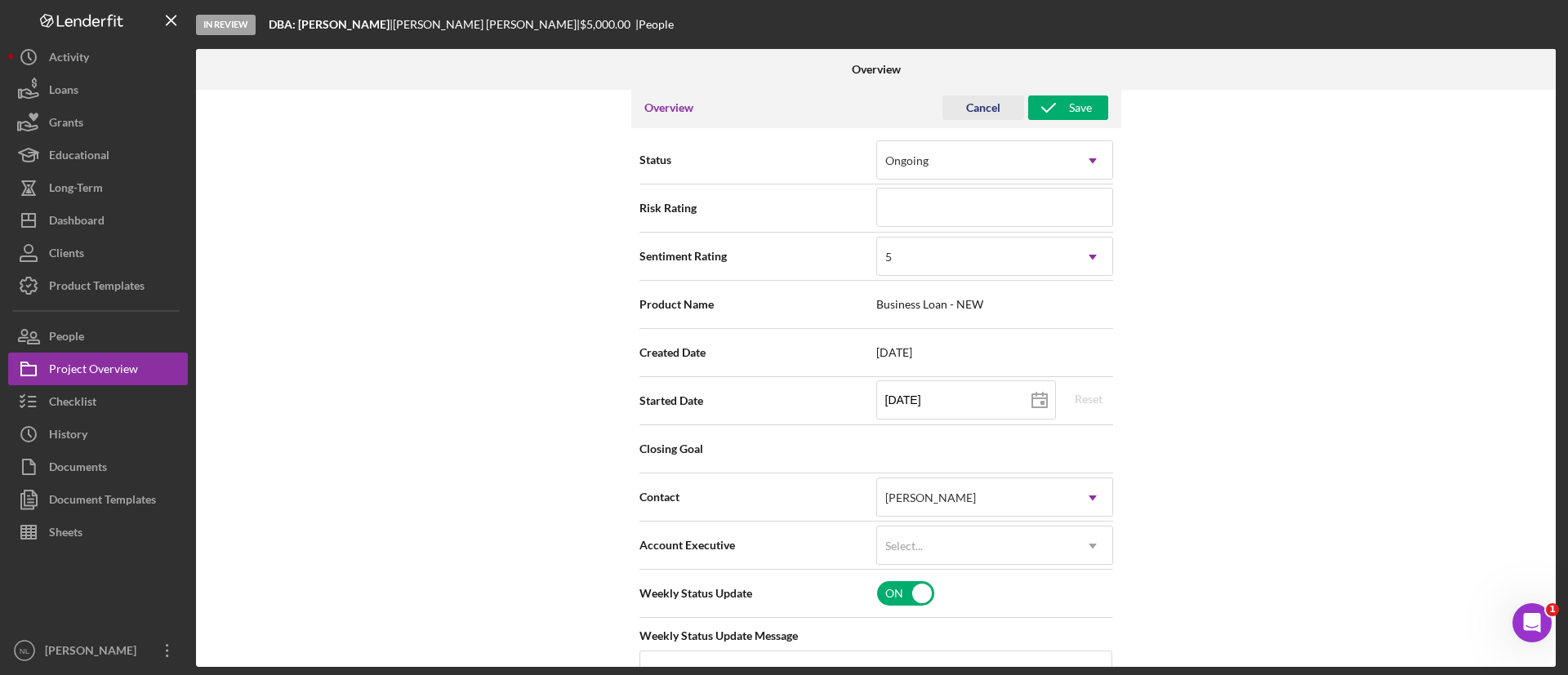
click at [968, 117] on div "Cancel" at bounding box center [984, 107] width 35 height 24
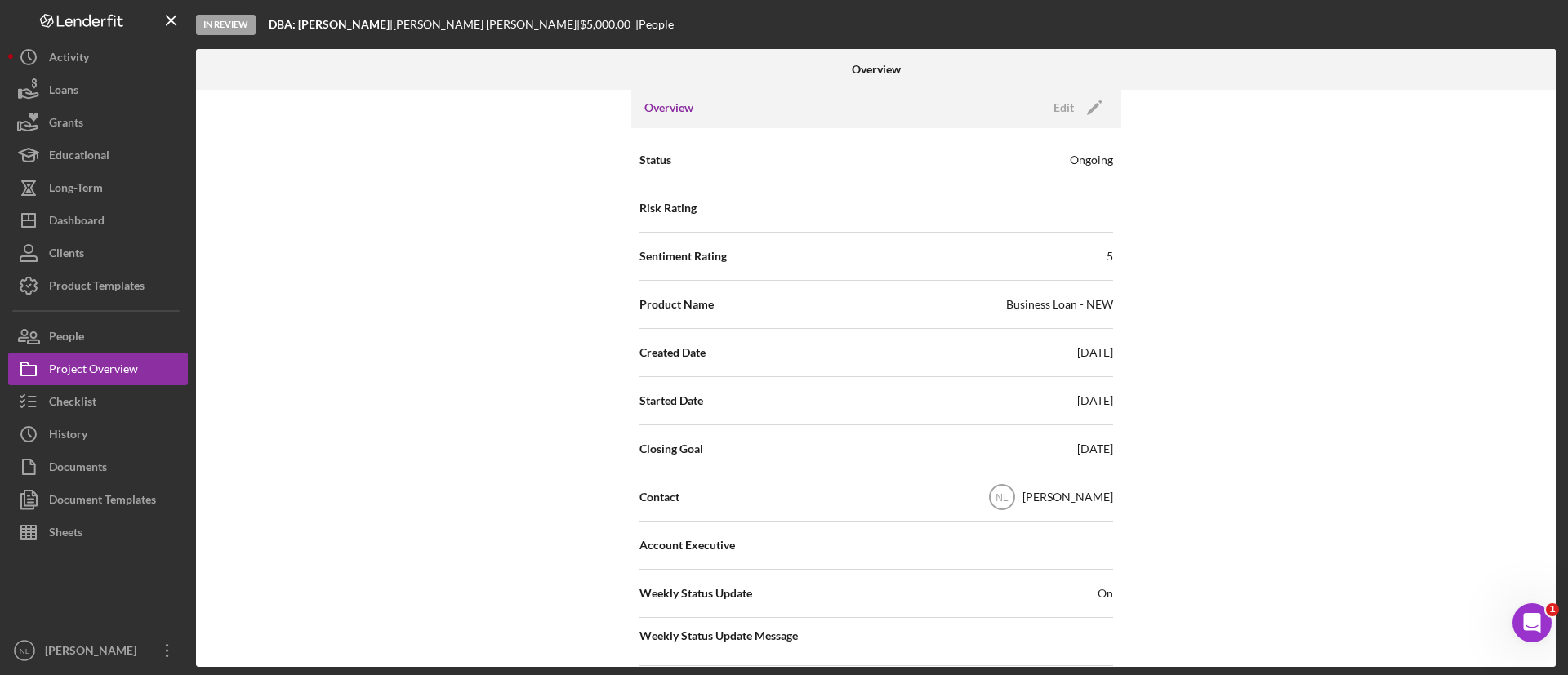
scroll to position [0, 0]
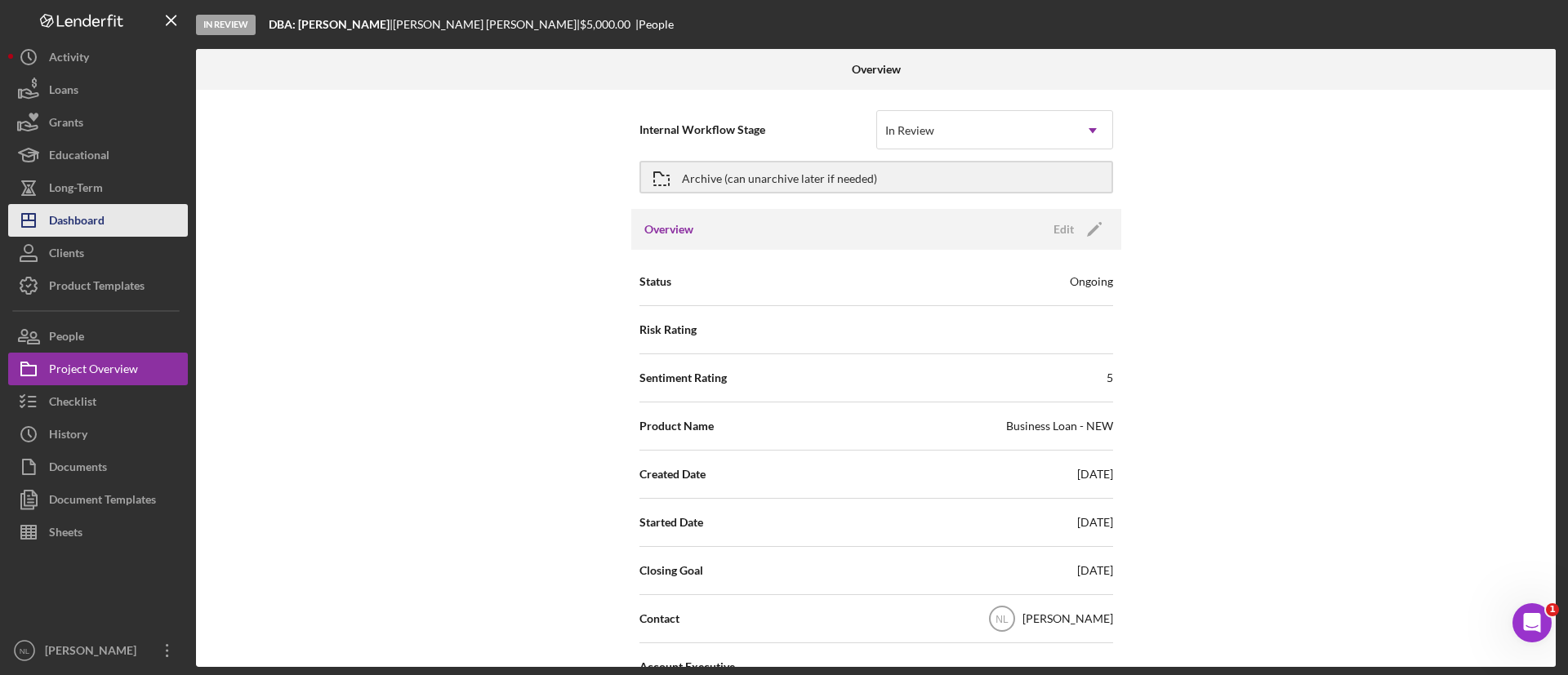
click at [106, 211] on button "Icon/Dashboard Dashboard" at bounding box center [97, 220] width 180 height 33
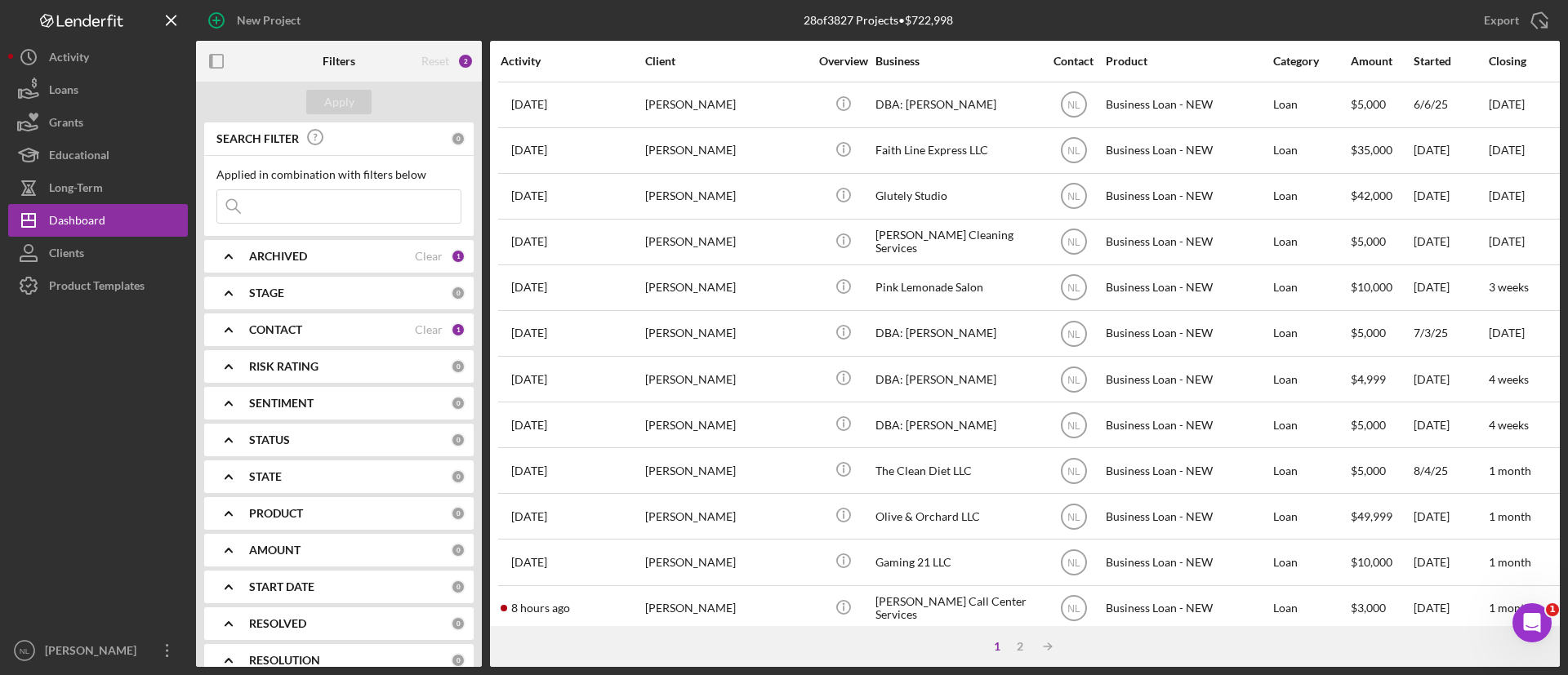
click at [355, 260] on div "ARCHIVED" at bounding box center [332, 257] width 165 height 13
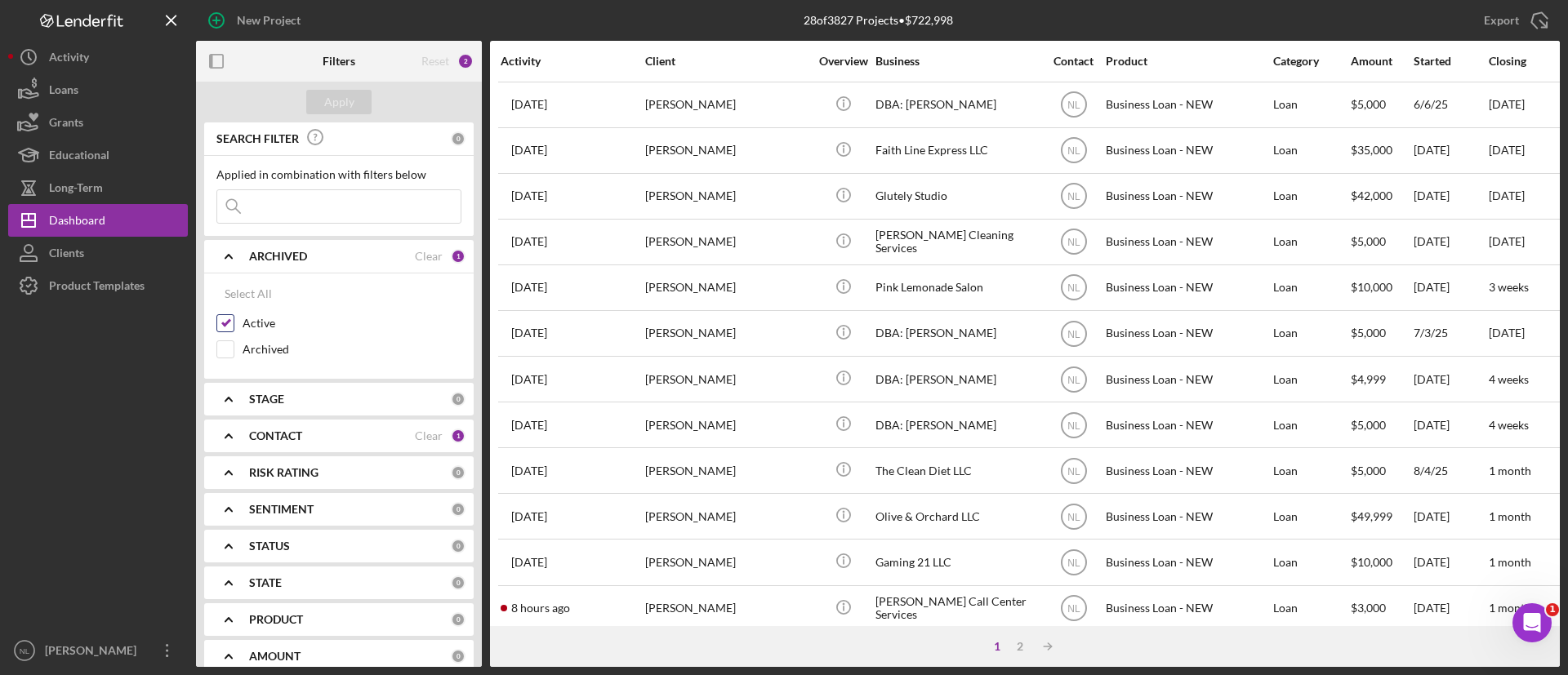
click at [225, 327] on input "Active" at bounding box center [225, 323] width 16 height 16
checkbox input "true"
click at [248, 446] on icon "Icon/Expander" at bounding box center [229, 436] width 40 height 40
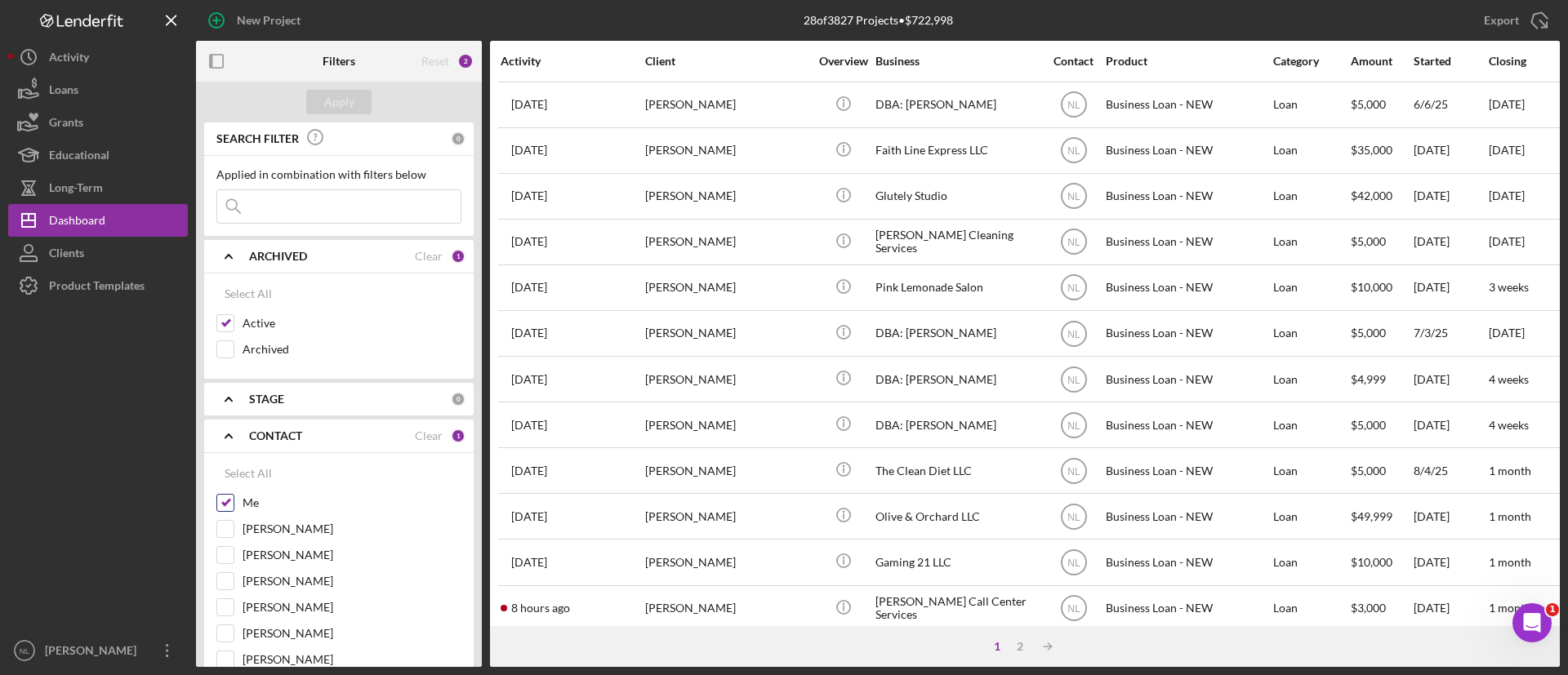
click at [225, 498] on input "Me" at bounding box center [225, 503] width 16 height 16
checkbox input "false"
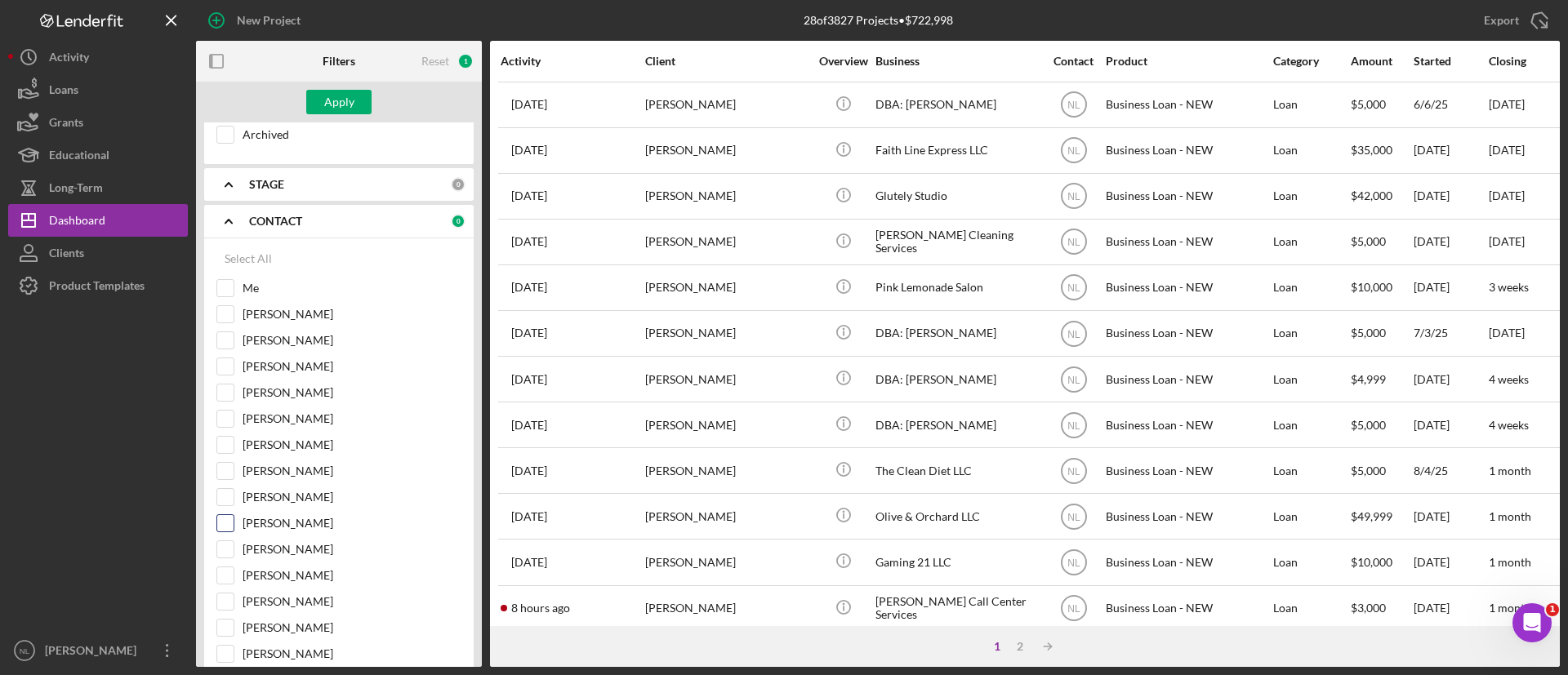
scroll to position [258, 0]
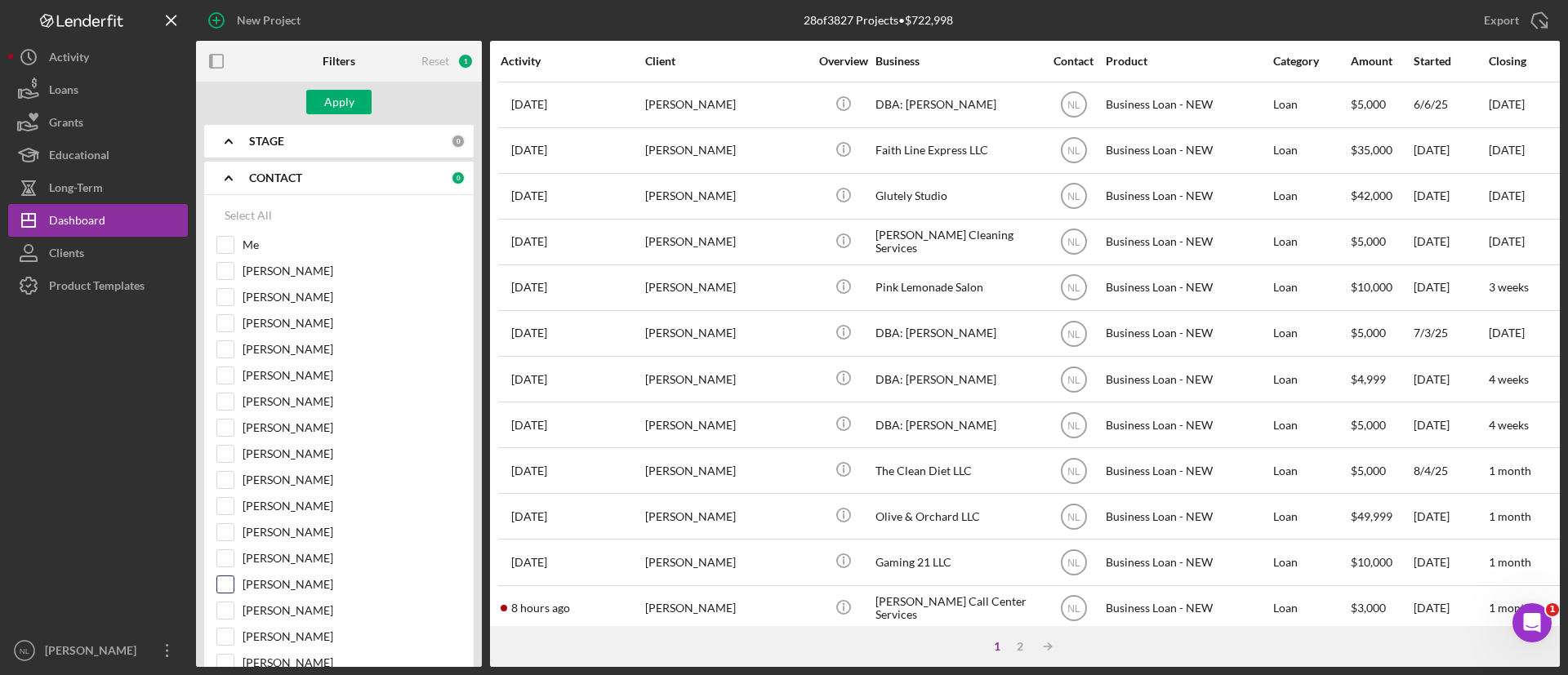
click at [229, 583] on input "[PERSON_NAME]" at bounding box center [225, 585] width 16 height 16
checkbox input "true"
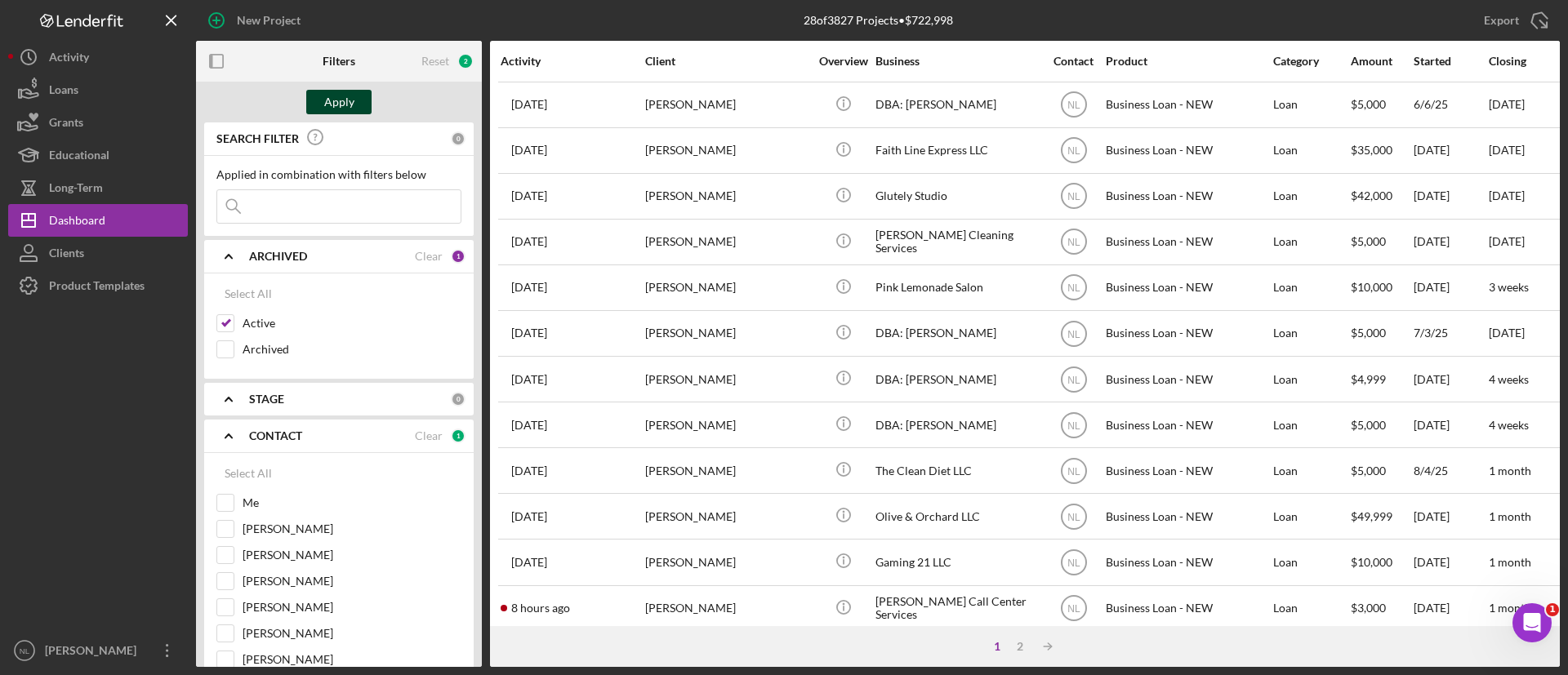
click at [328, 96] on div "Apply" at bounding box center [339, 101] width 30 height 24
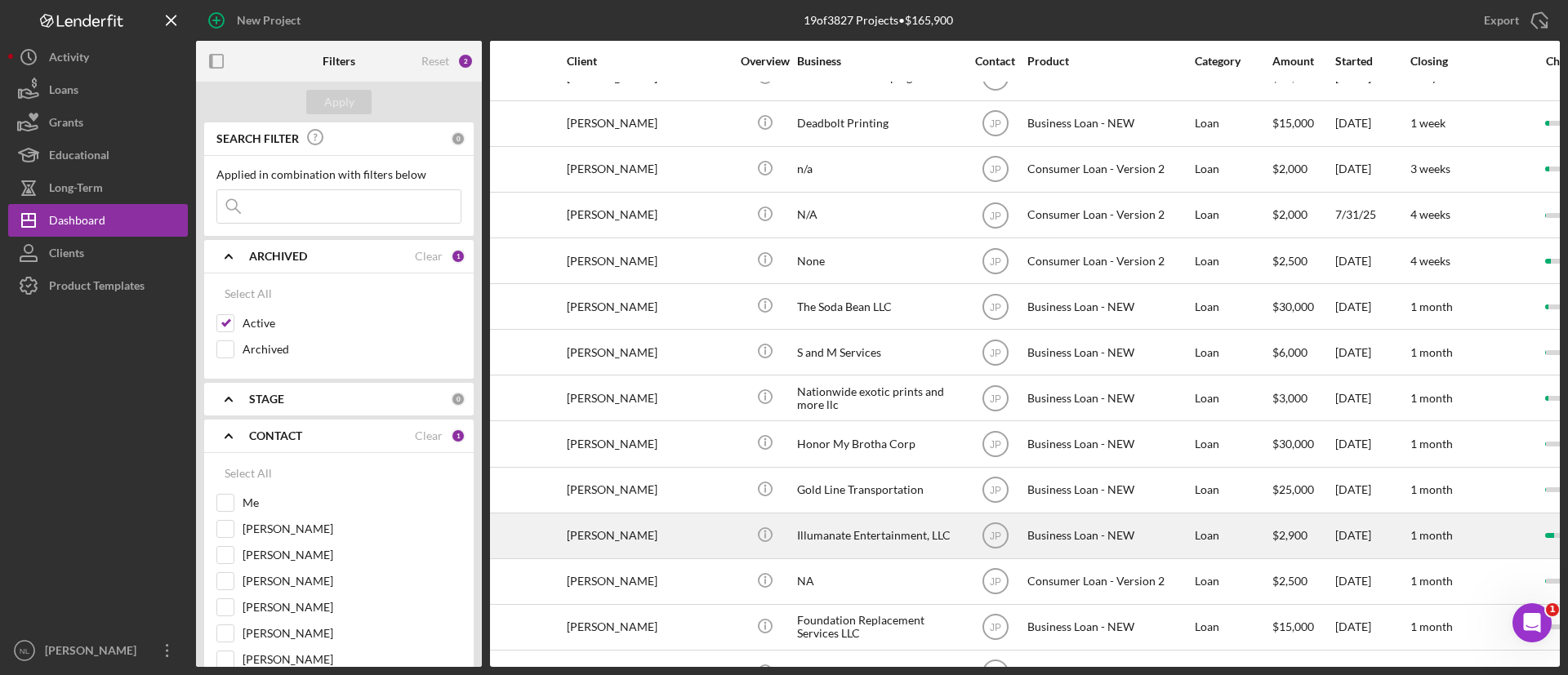
scroll to position [118, 0]
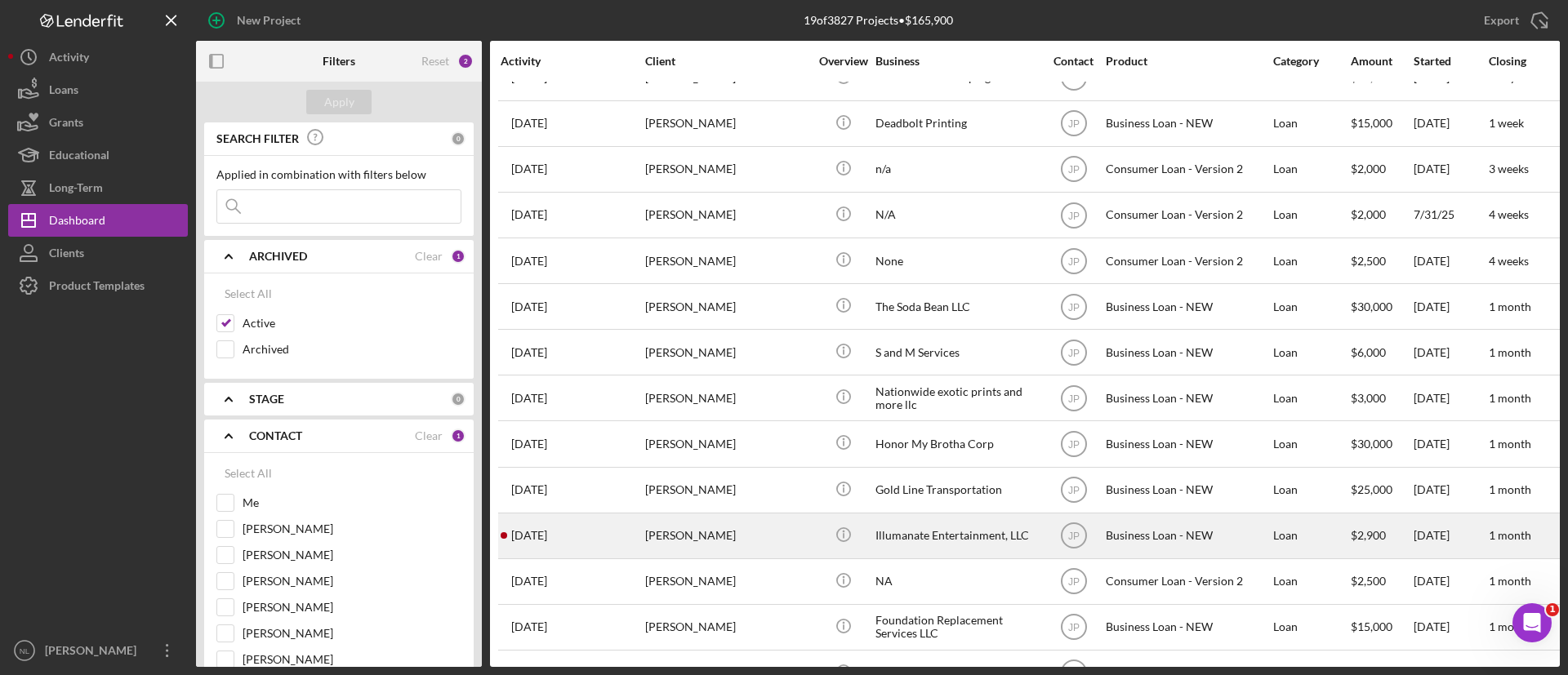
click at [742, 523] on div "[PERSON_NAME]" at bounding box center [727, 536] width 164 height 43
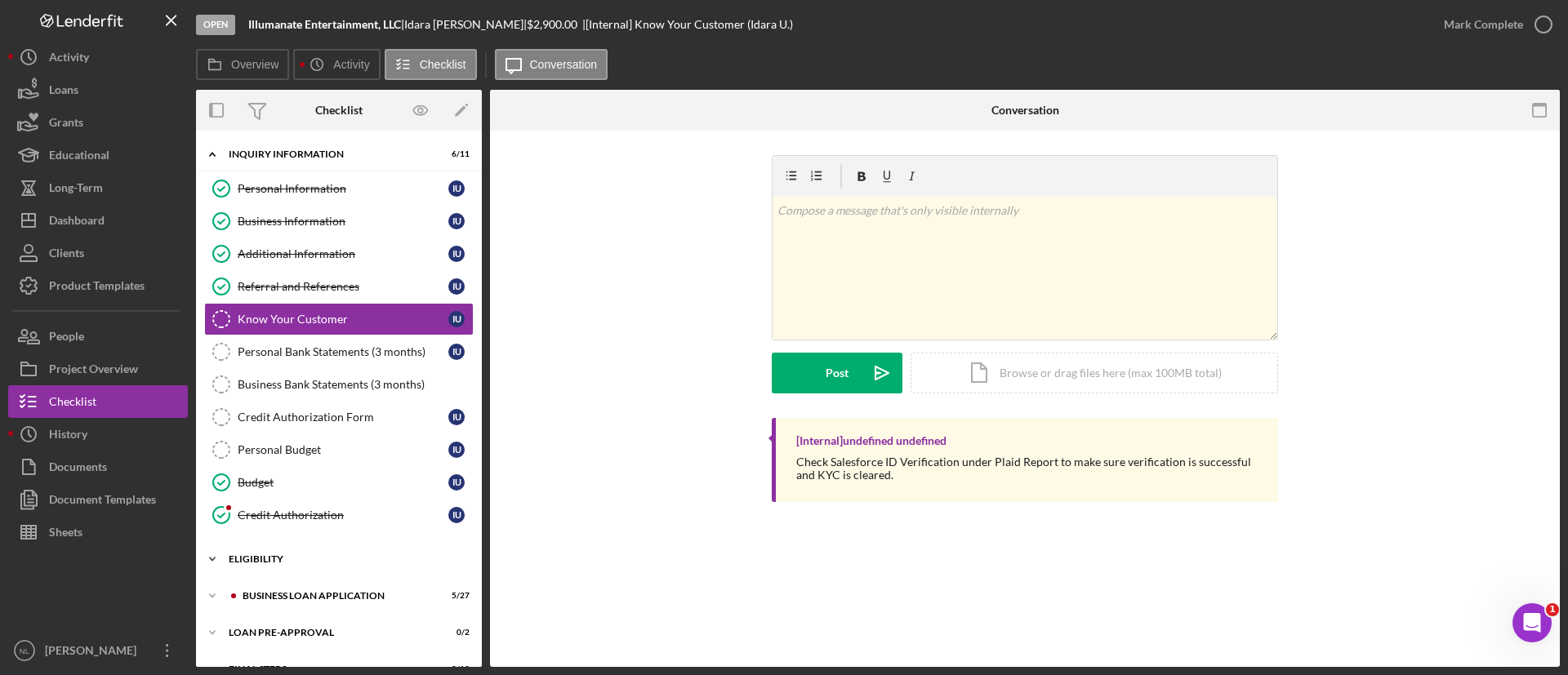
click at [285, 555] on div "ELIGIBILITY" at bounding box center [345, 560] width 233 height 10
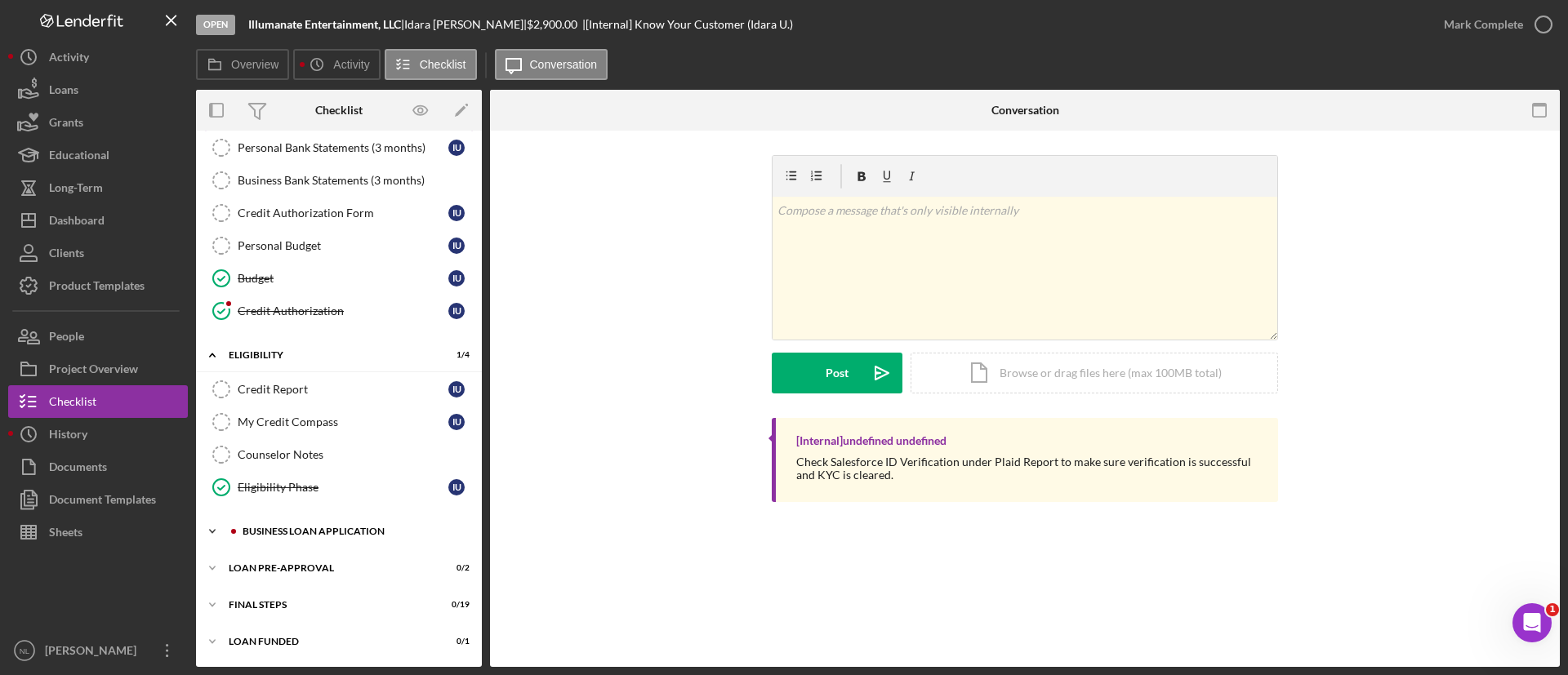
click at [294, 539] on div "Icon/Expander BUSINESS LOAN APPLICATION 5 / 27" at bounding box center [339, 532] width 286 height 33
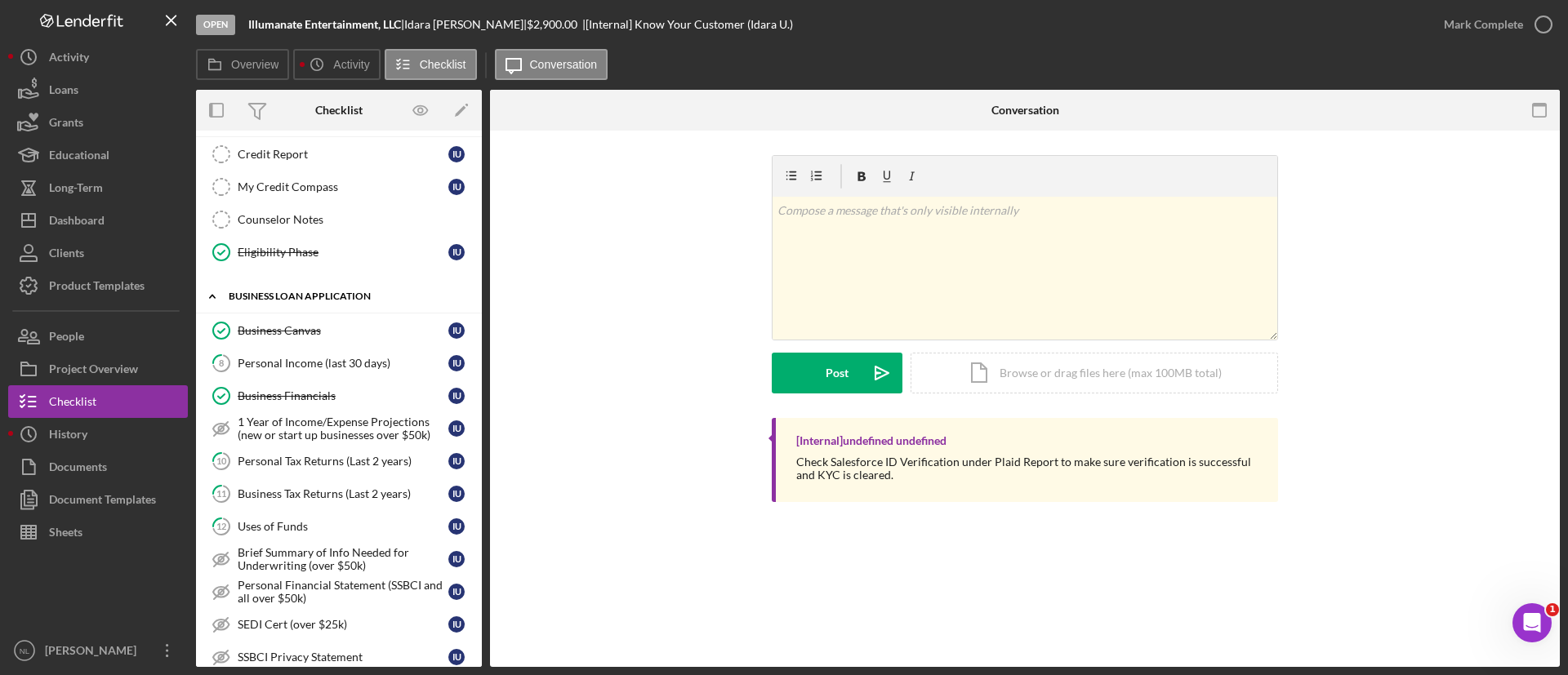
scroll to position [452, 0]
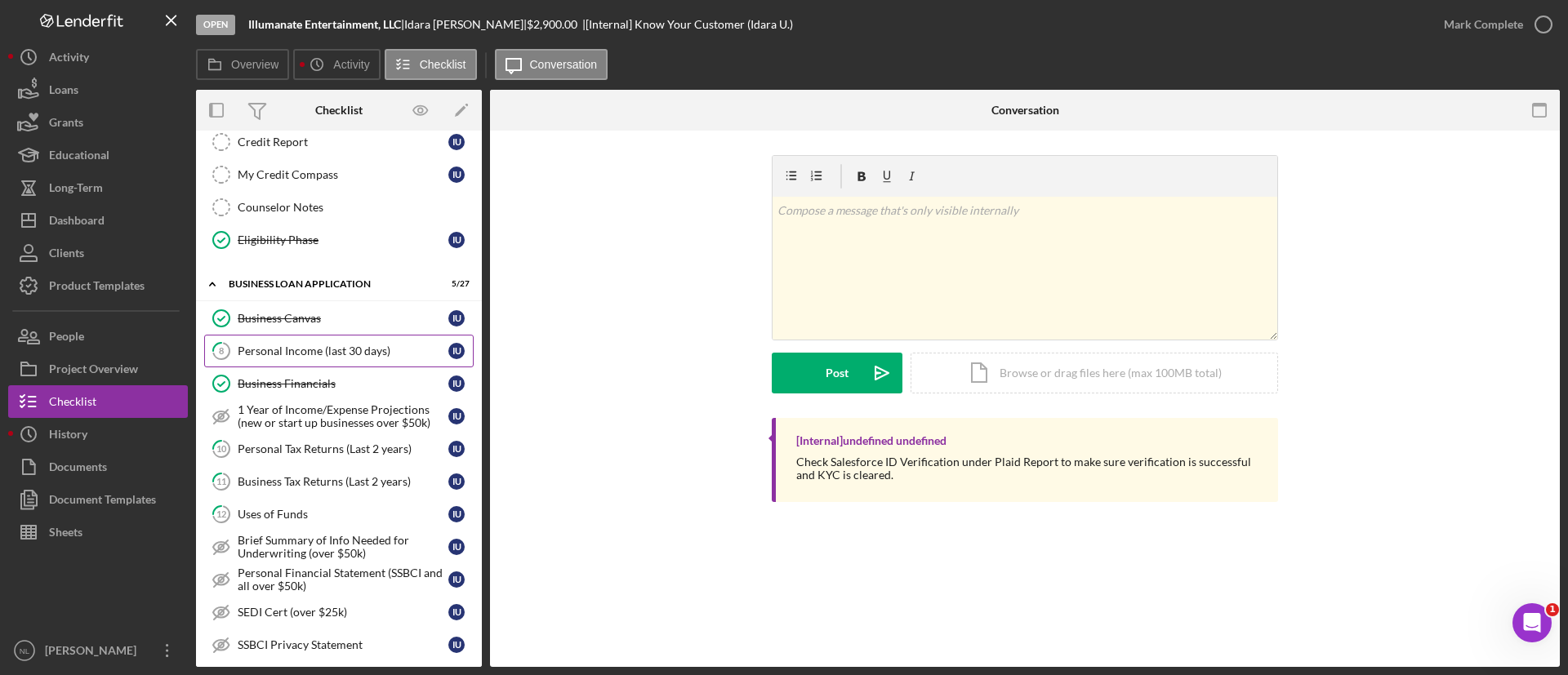
click at [344, 347] on div "Personal Income (last 30 days)" at bounding box center [342, 351] width 211 height 13
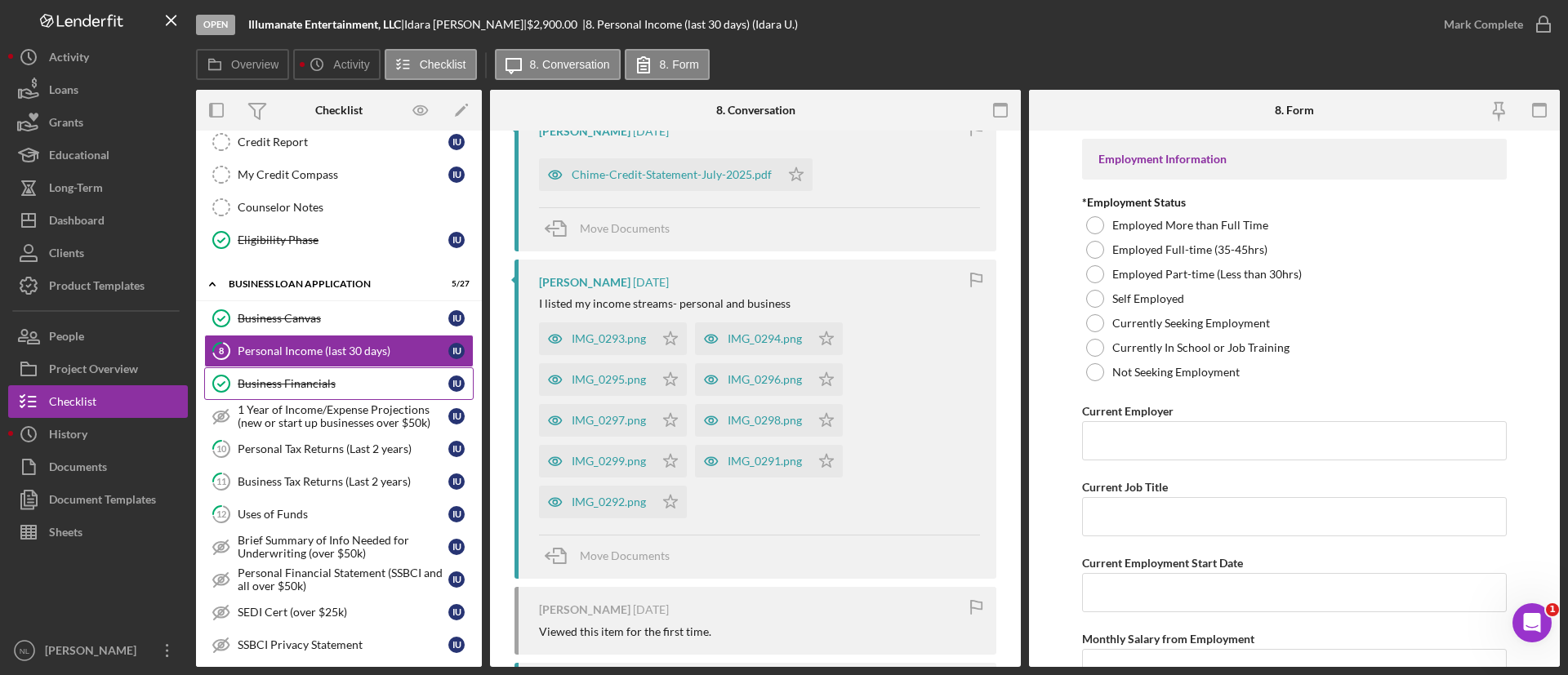
scroll to position [588, 0]
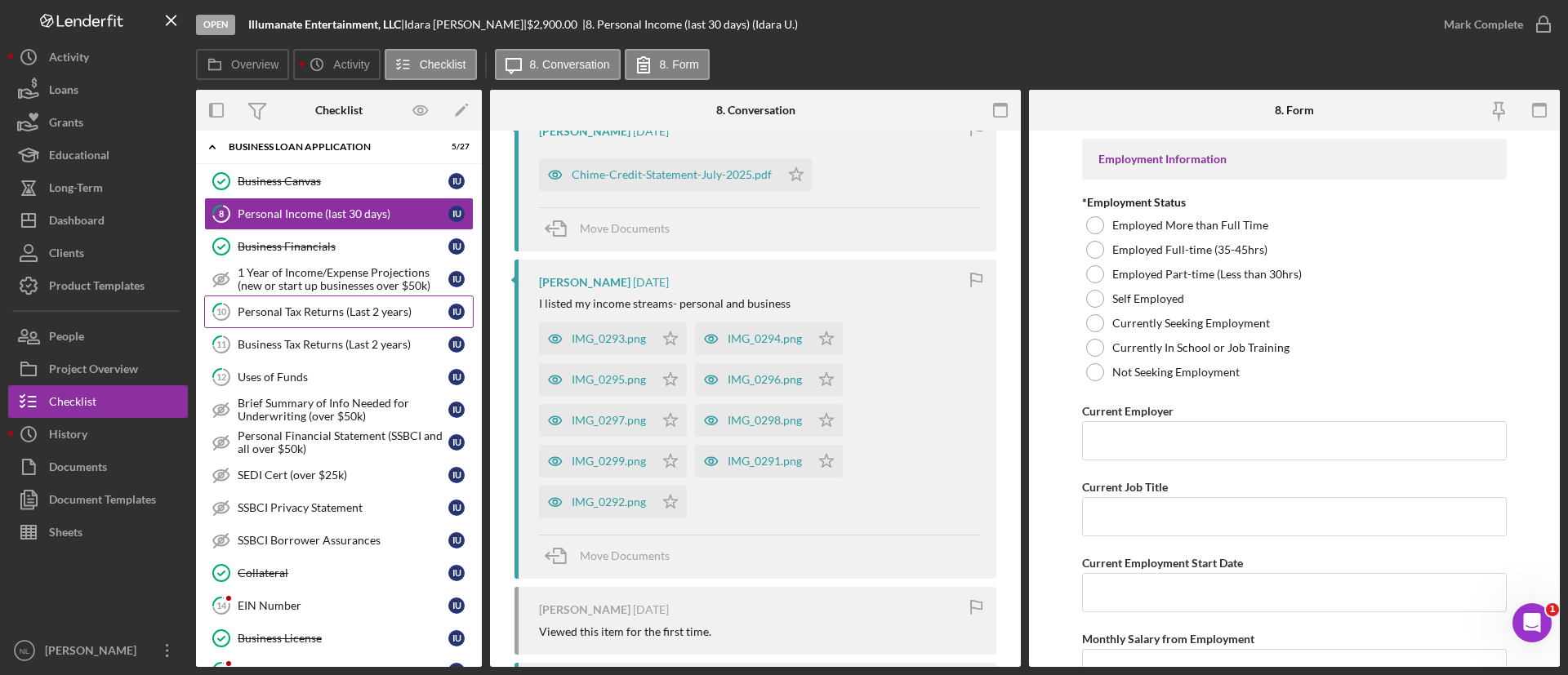
click at [306, 312] on div "Personal Tax Returns (Last 2 years)" at bounding box center [342, 312] width 211 height 13
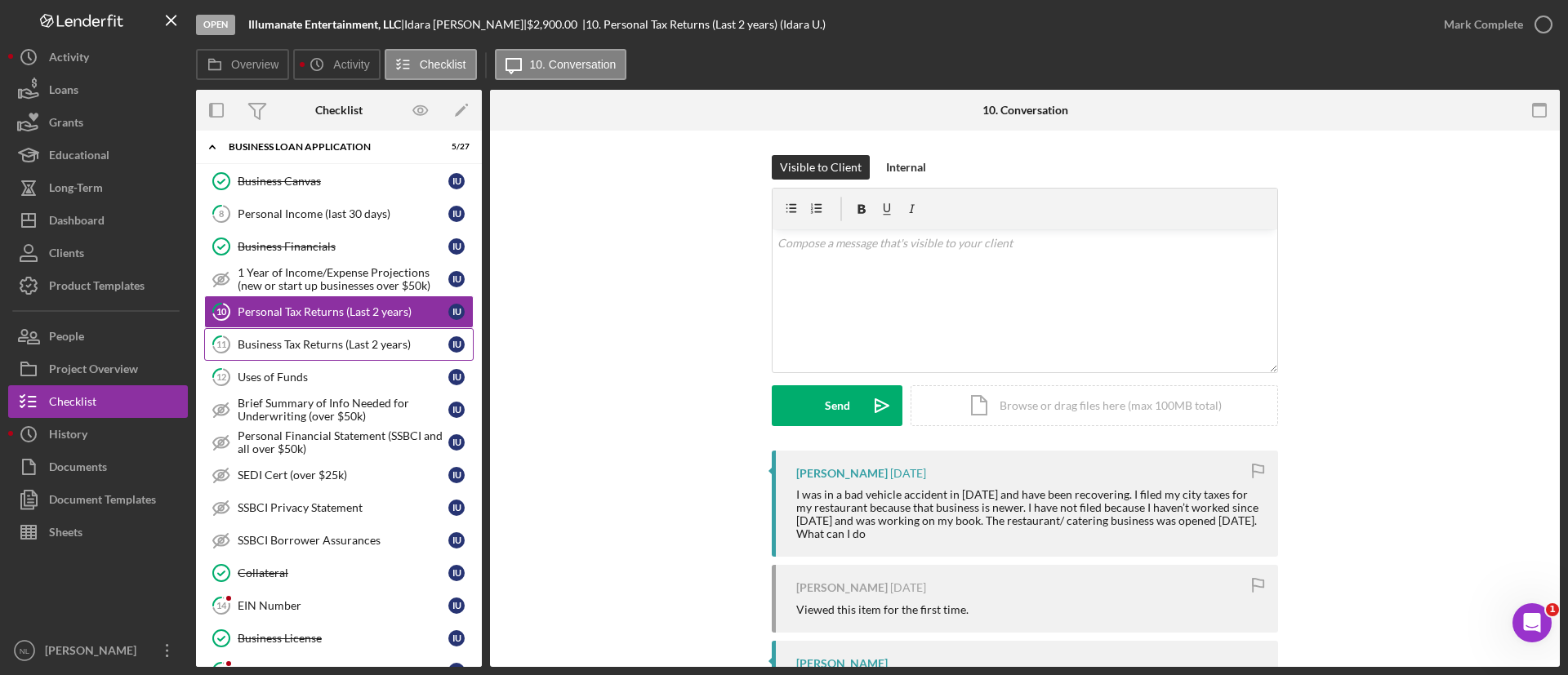
click at [306, 338] on div "Business Tax Returns (Last 2 years)" at bounding box center [342, 345] width 211 height 13
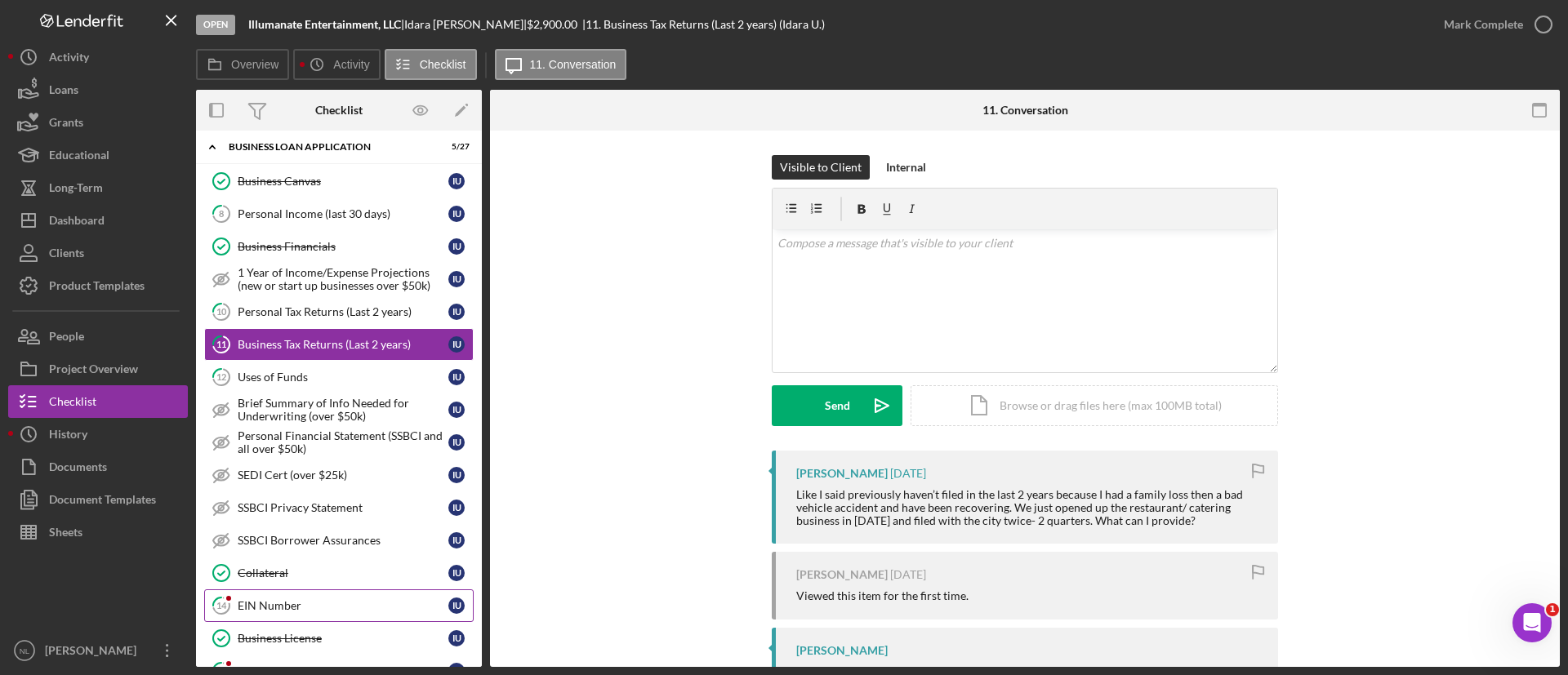
click at [324, 595] on link "14 EIN Number I U" at bounding box center [339, 606] width 269 height 33
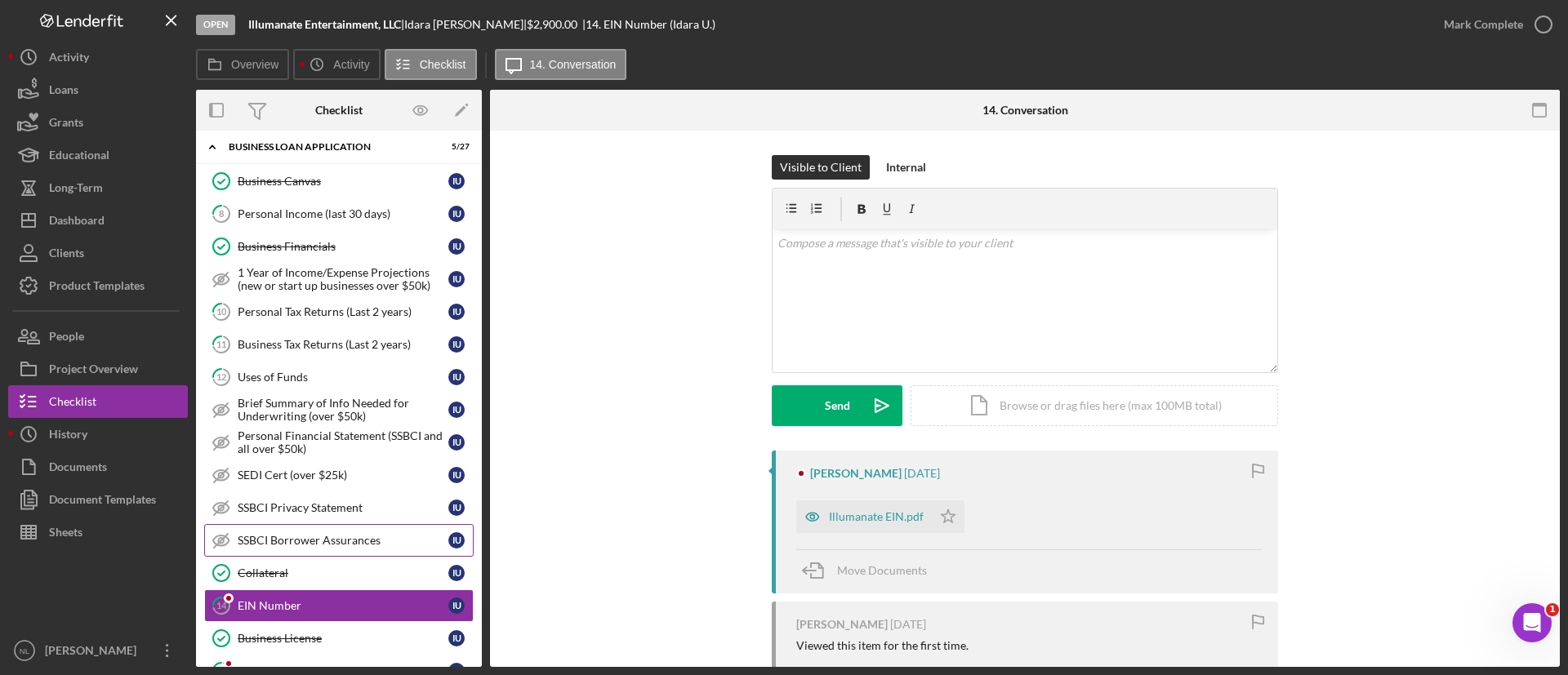
scroll to position [747, 0]
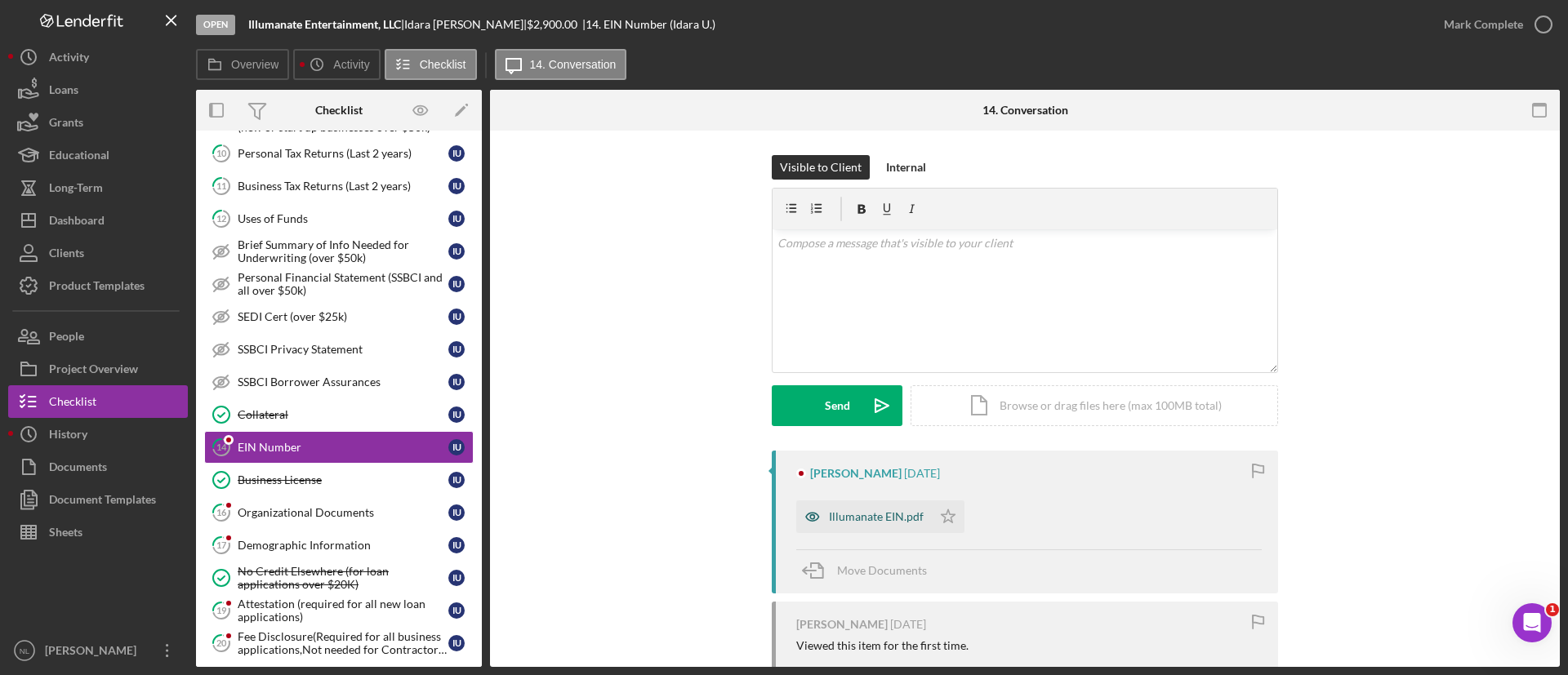
click at [830, 523] on div "Illumanate EIN.pdf" at bounding box center [864, 517] width 136 height 33
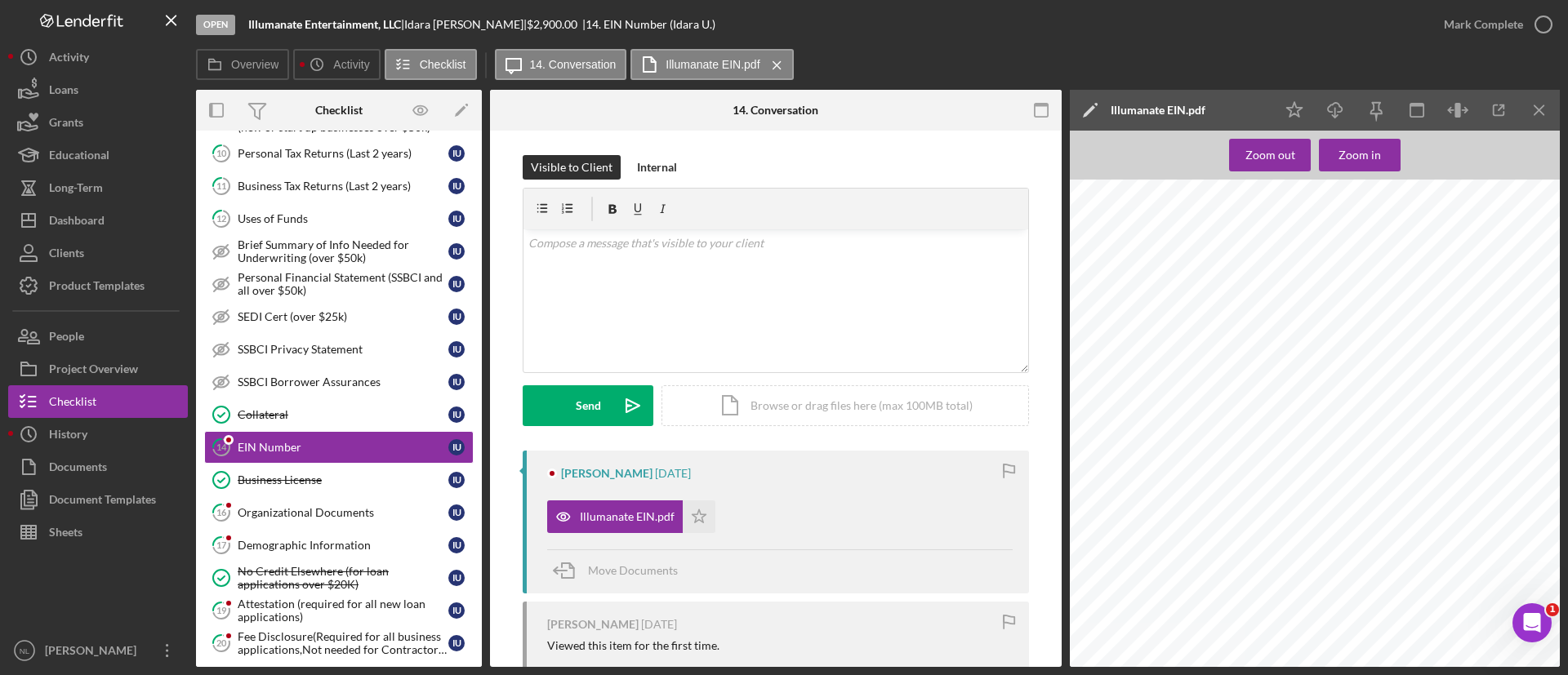
scroll to position [0, 0]
click at [1538, 111] on line "button" at bounding box center [1539, 110] width 9 height 9
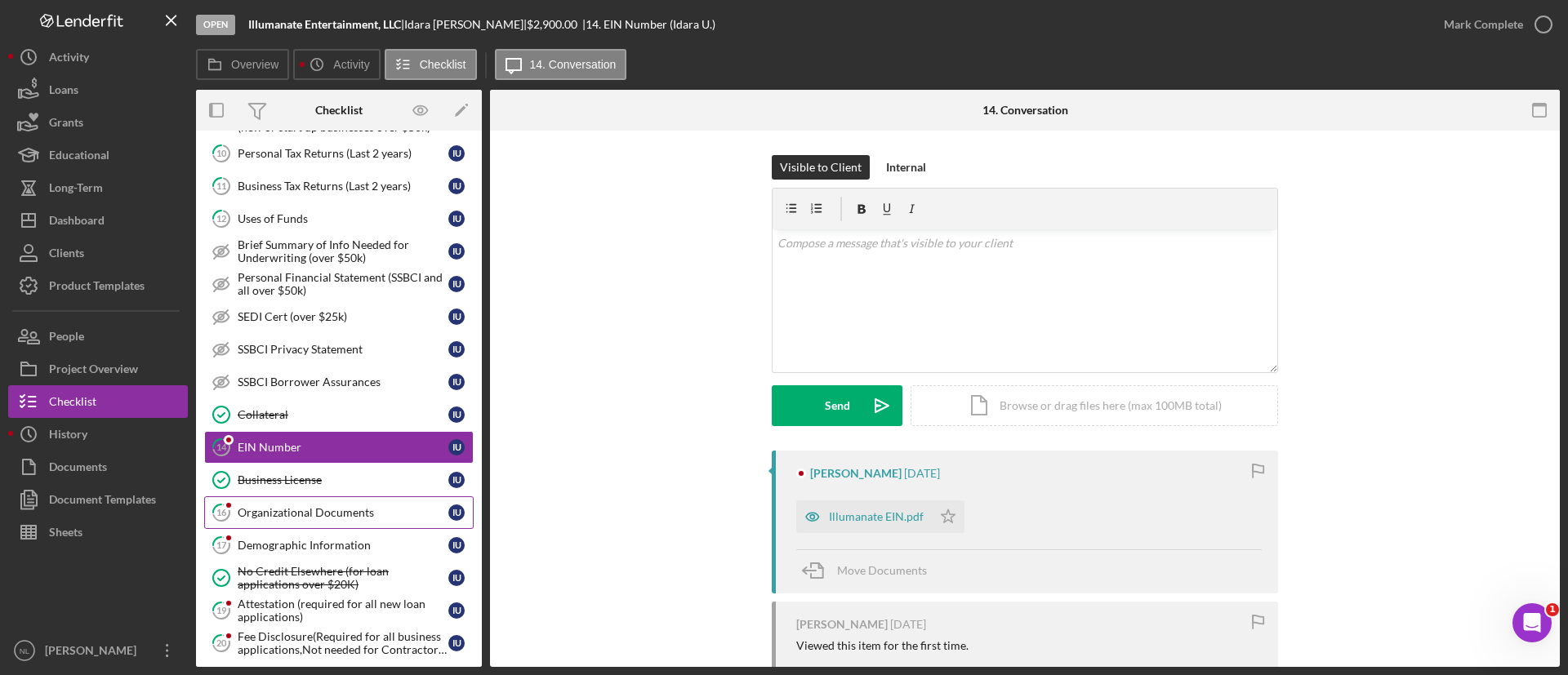
click at [395, 512] on div "Organizational Documents" at bounding box center [342, 513] width 211 height 13
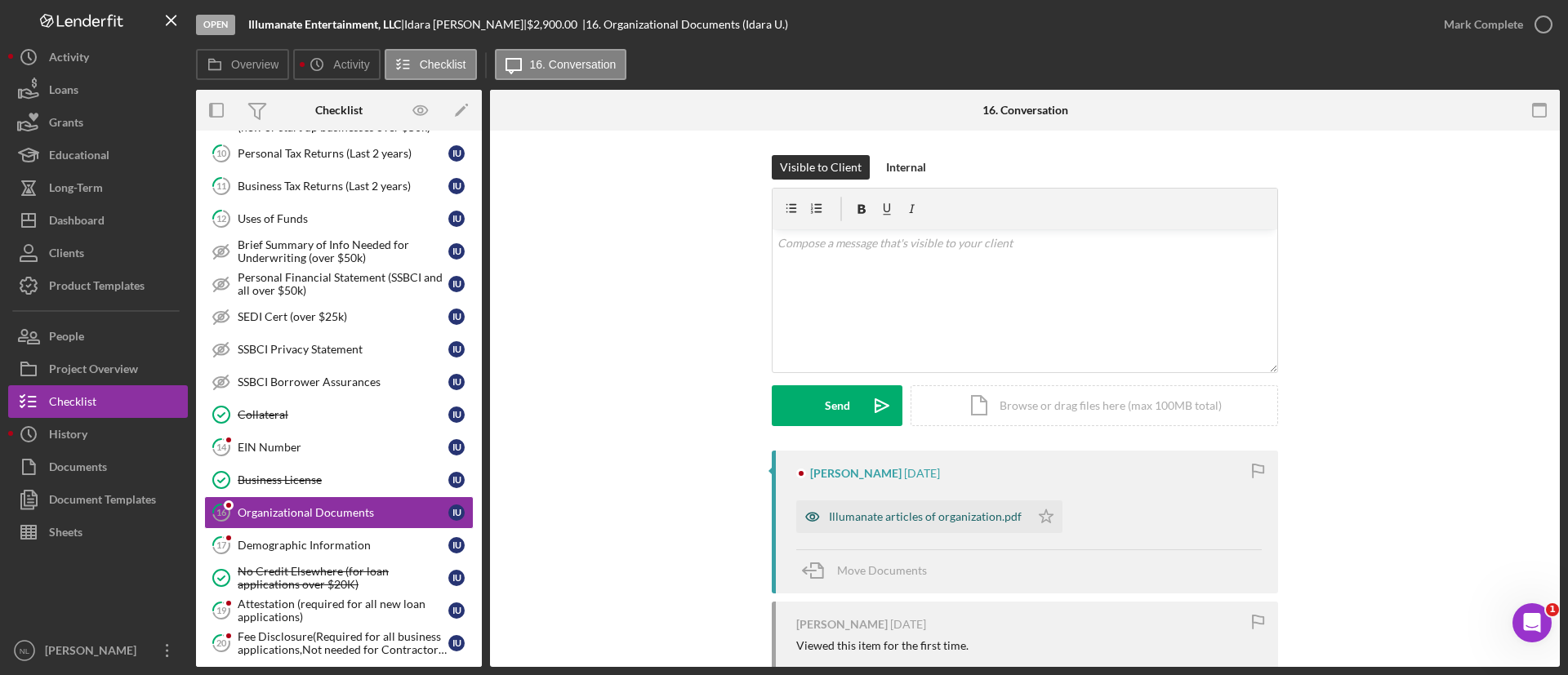
click at [983, 507] on div "Illumanate articles of organization.pdf" at bounding box center [913, 517] width 234 height 33
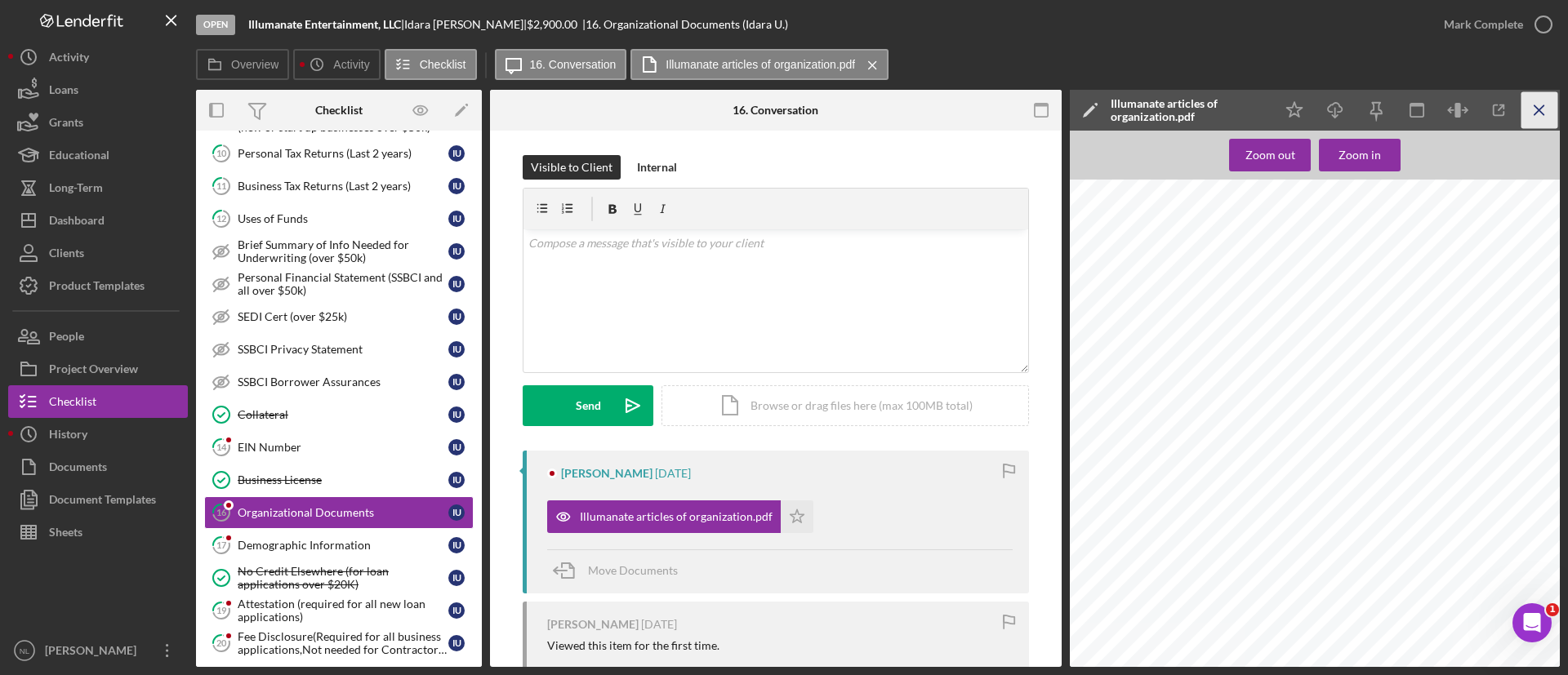
click at [1525, 111] on icon "Icon/Menu Close" at bounding box center [1540, 111] width 37 height 37
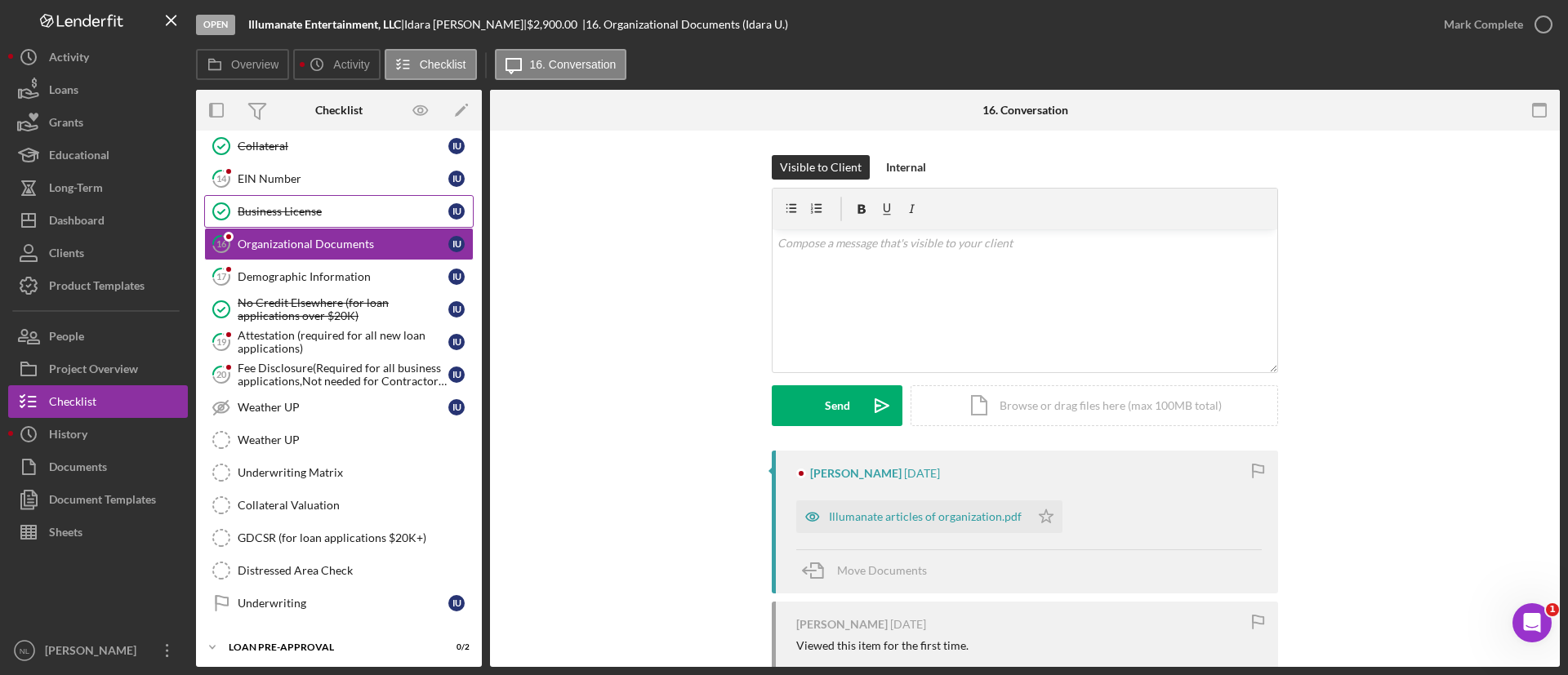
scroll to position [1095, 0]
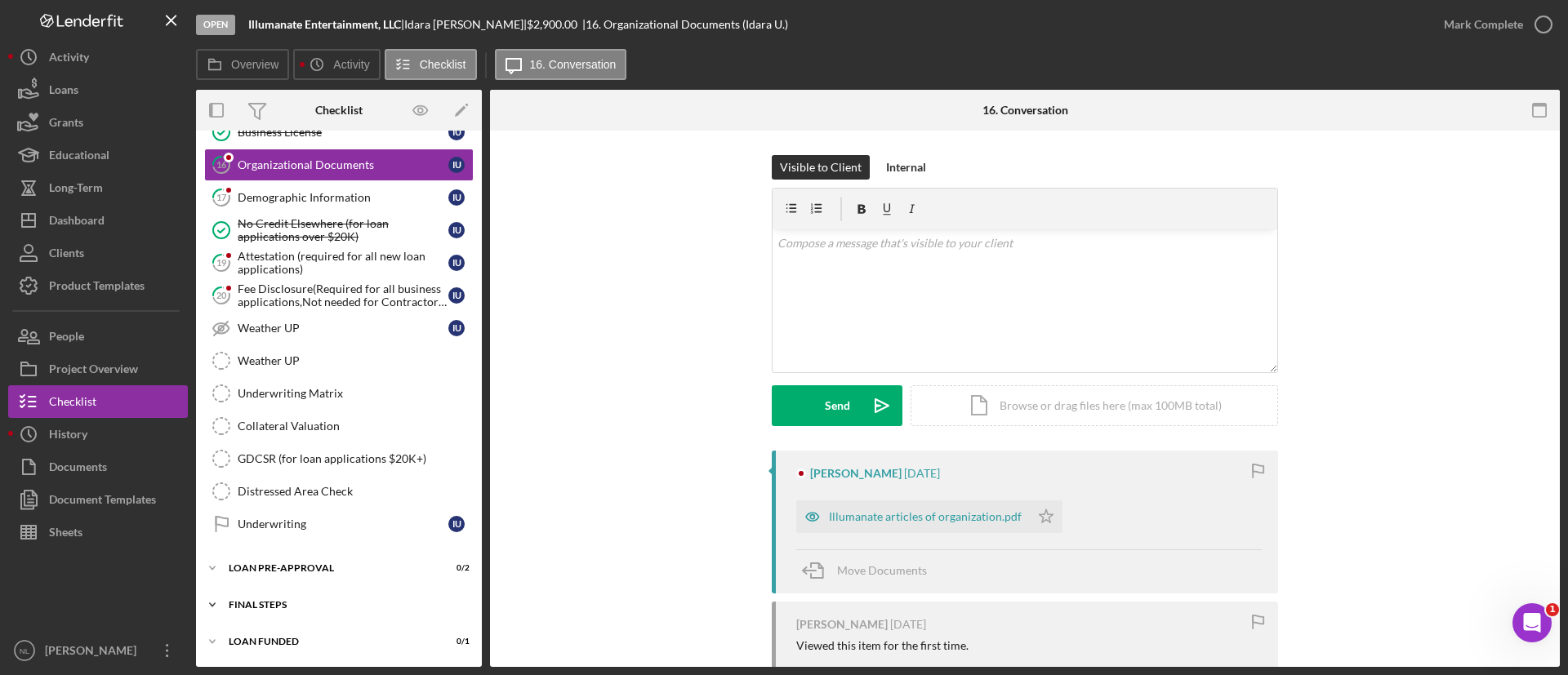
click at [297, 595] on div "Icon/Expander FINAL STEPS 0 / 19" at bounding box center [339, 605] width 286 height 33
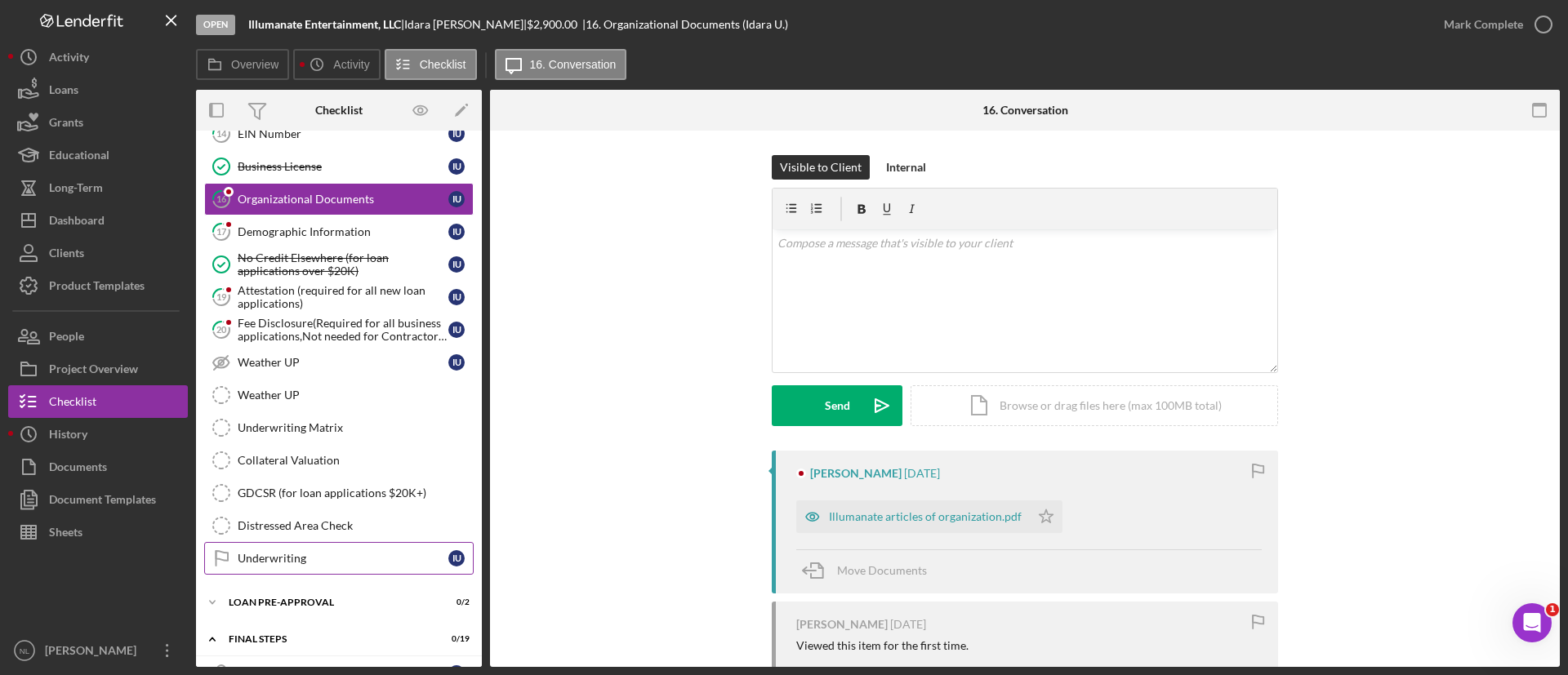
scroll to position [1253, 0]
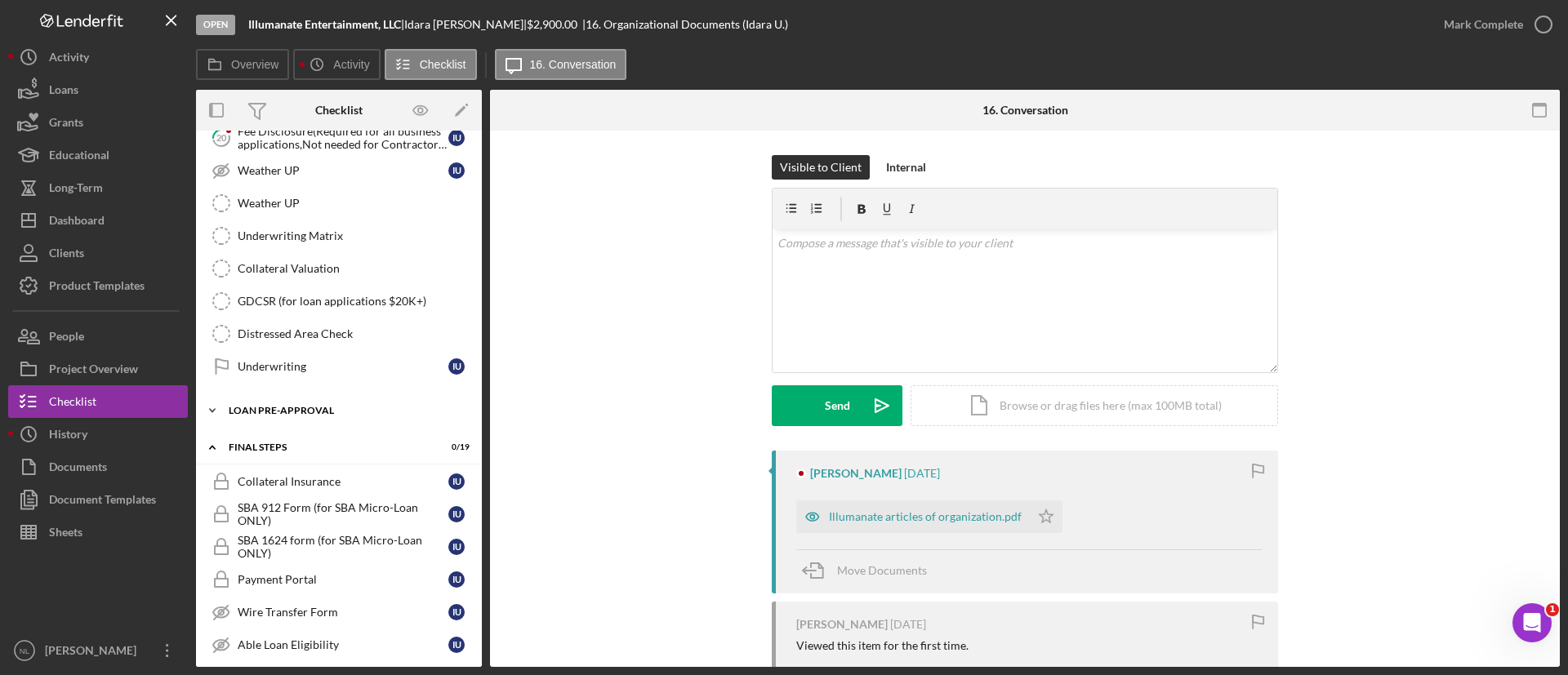
click at [299, 414] on div "LOAN PRE-APPROVAL" at bounding box center [345, 411] width 233 height 10
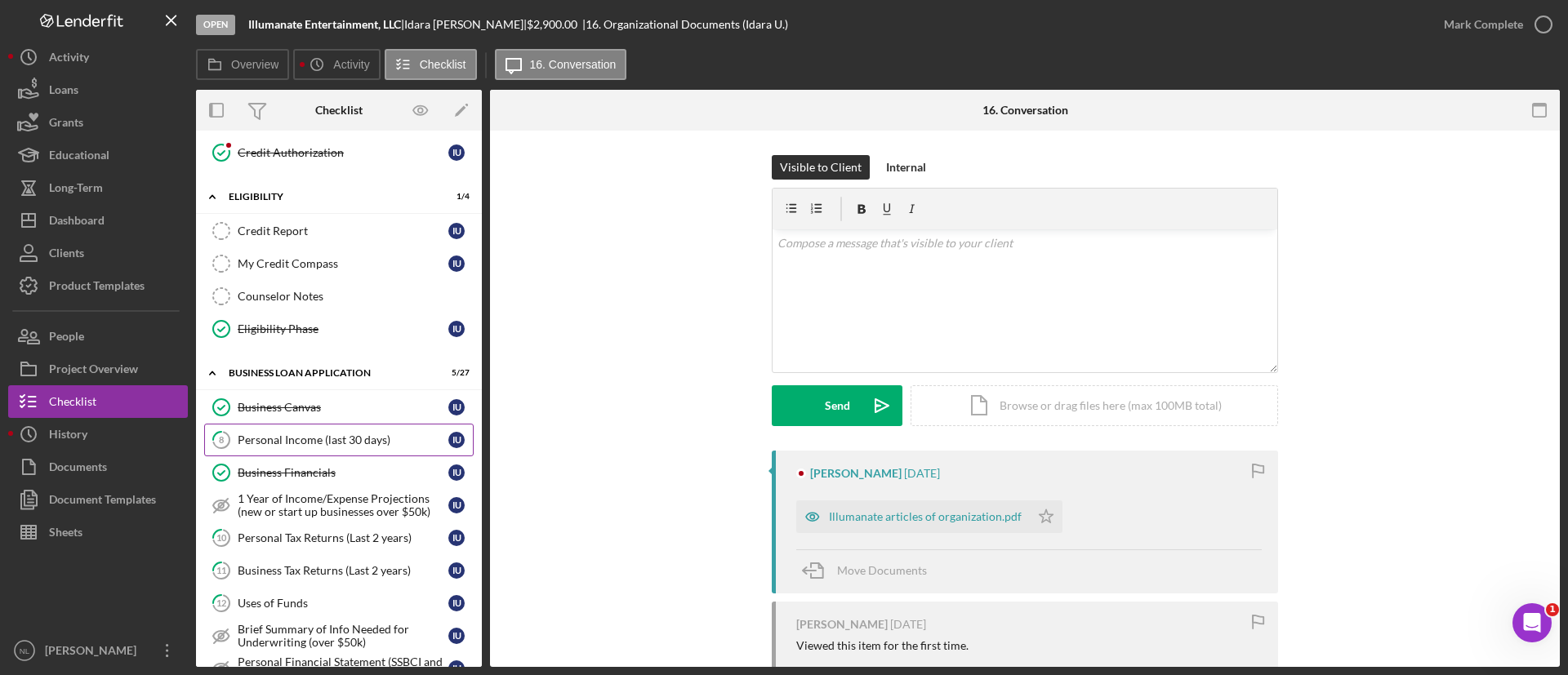
scroll to position [363, 0]
click at [312, 425] on link "8 Personal Income (last 30 days) I U" at bounding box center [339, 439] width 269 height 33
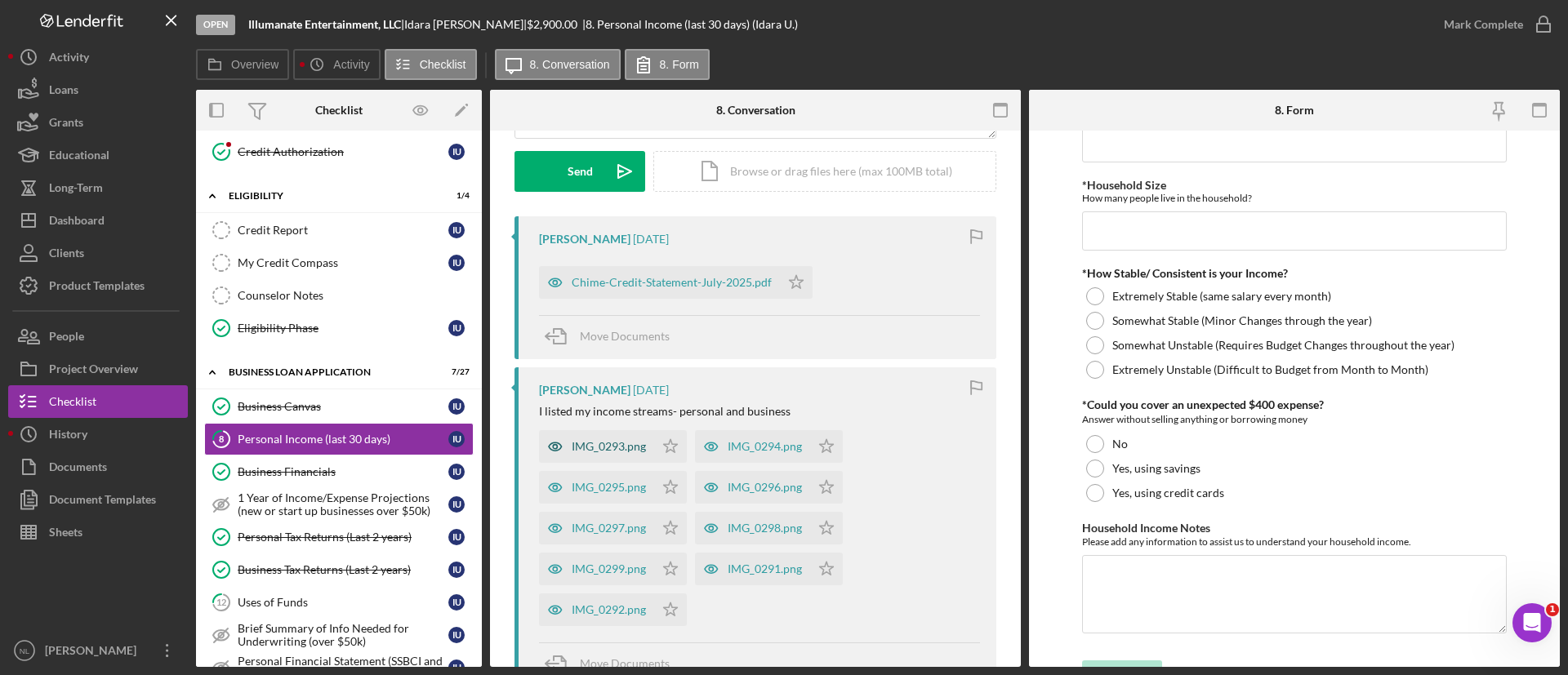
scroll to position [232, 0]
click at [595, 462] on div "IMG_0293.png" at bounding box center [596, 449] width 115 height 33
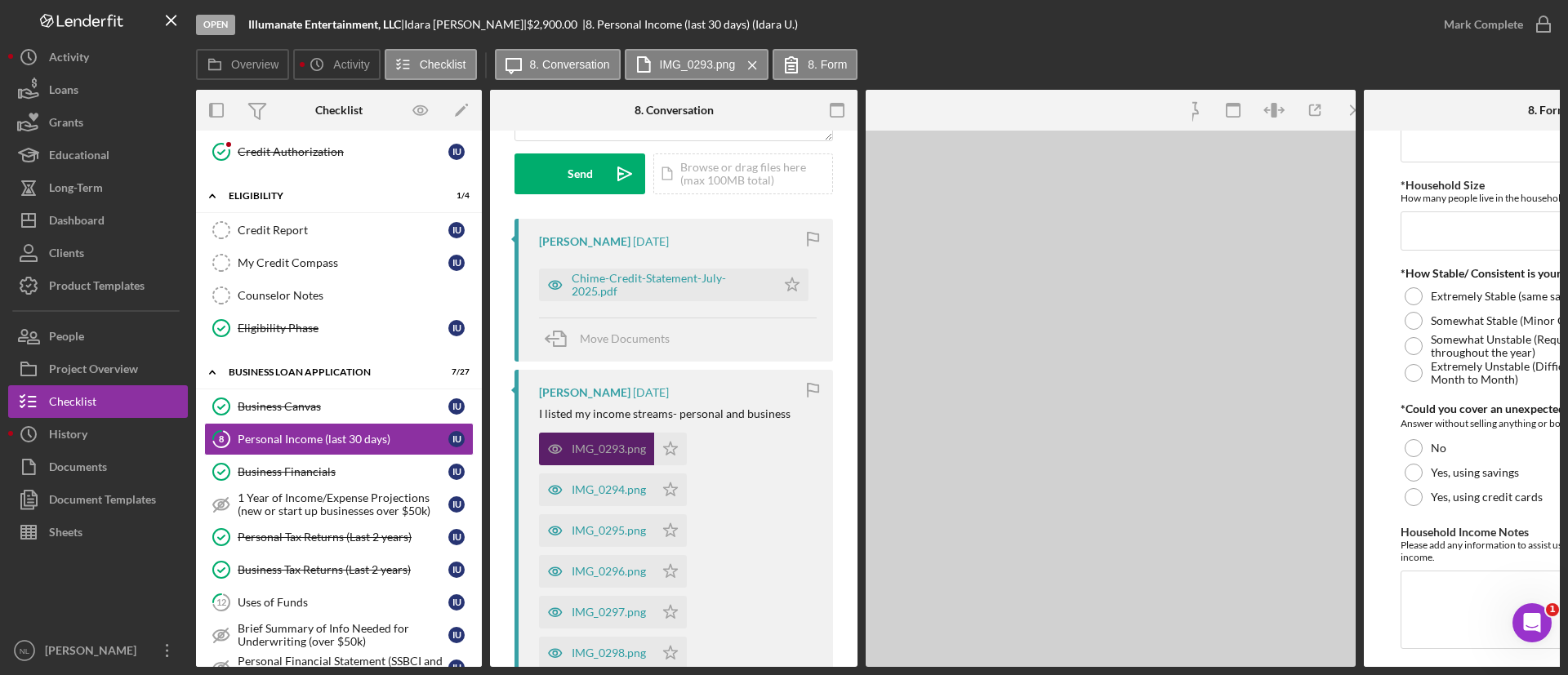
scroll to position [861, 0]
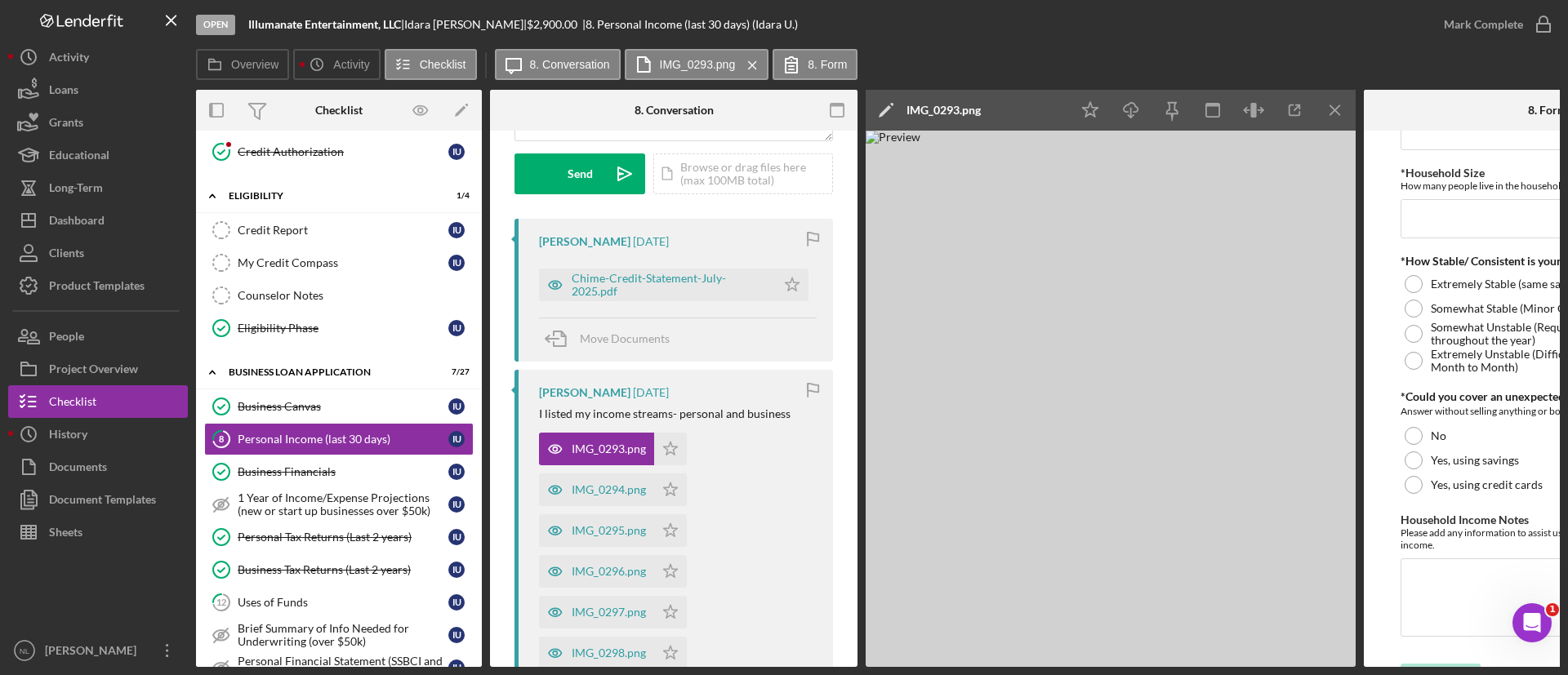
click at [1371, 112] on div at bounding box center [1425, 110] width 122 height 40
click at [1336, 111] on line "button" at bounding box center [1334, 110] width 9 height 9
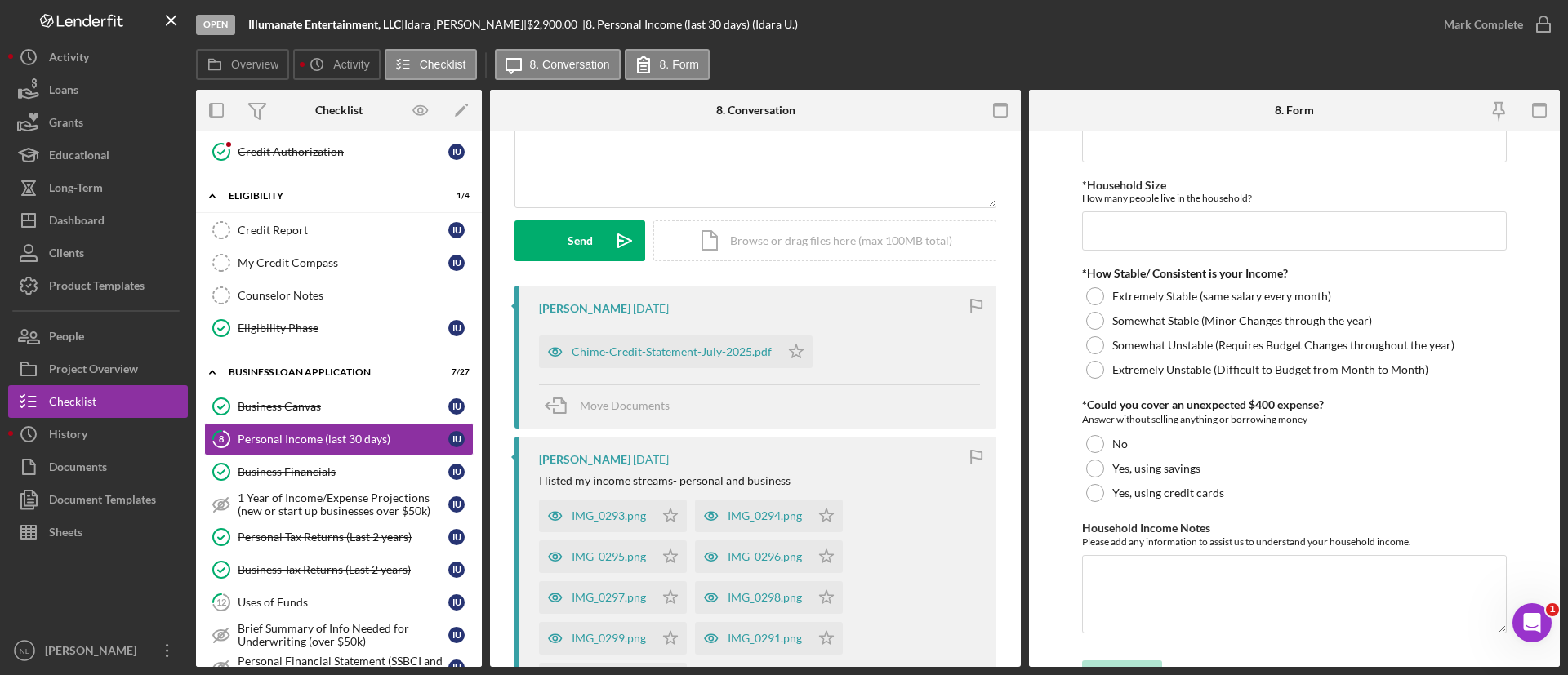
scroll to position [111, 0]
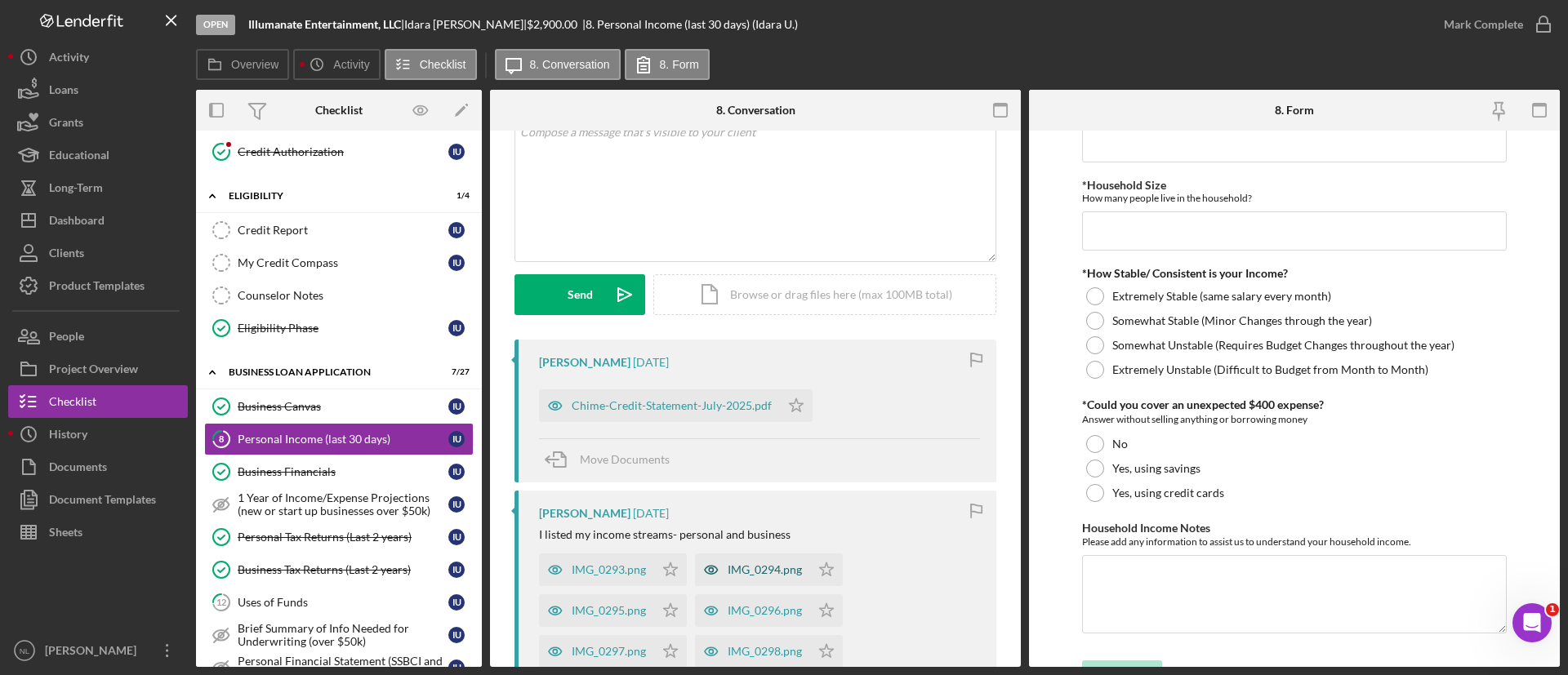
click at [777, 574] on div "IMG_0294.png" at bounding box center [765, 570] width 74 height 13
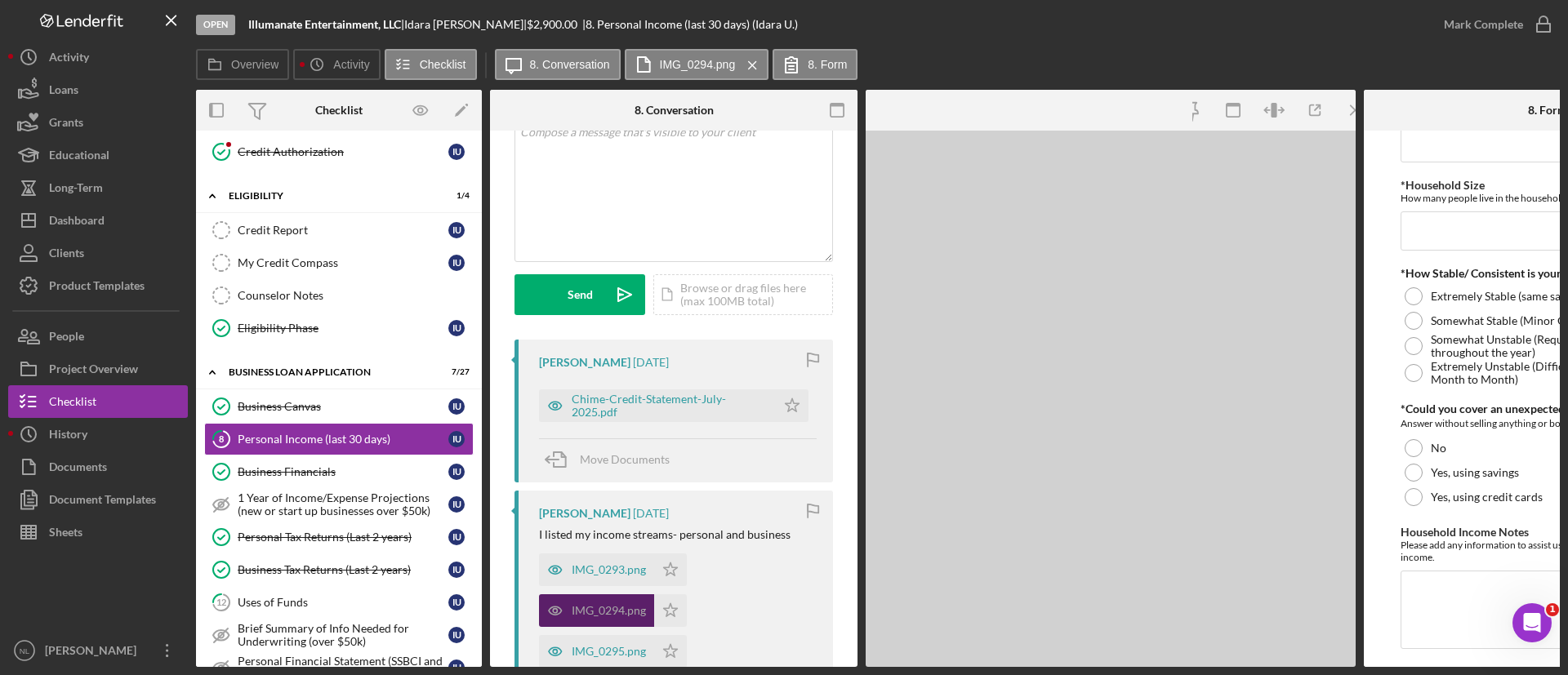
scroll to position [861, 0]
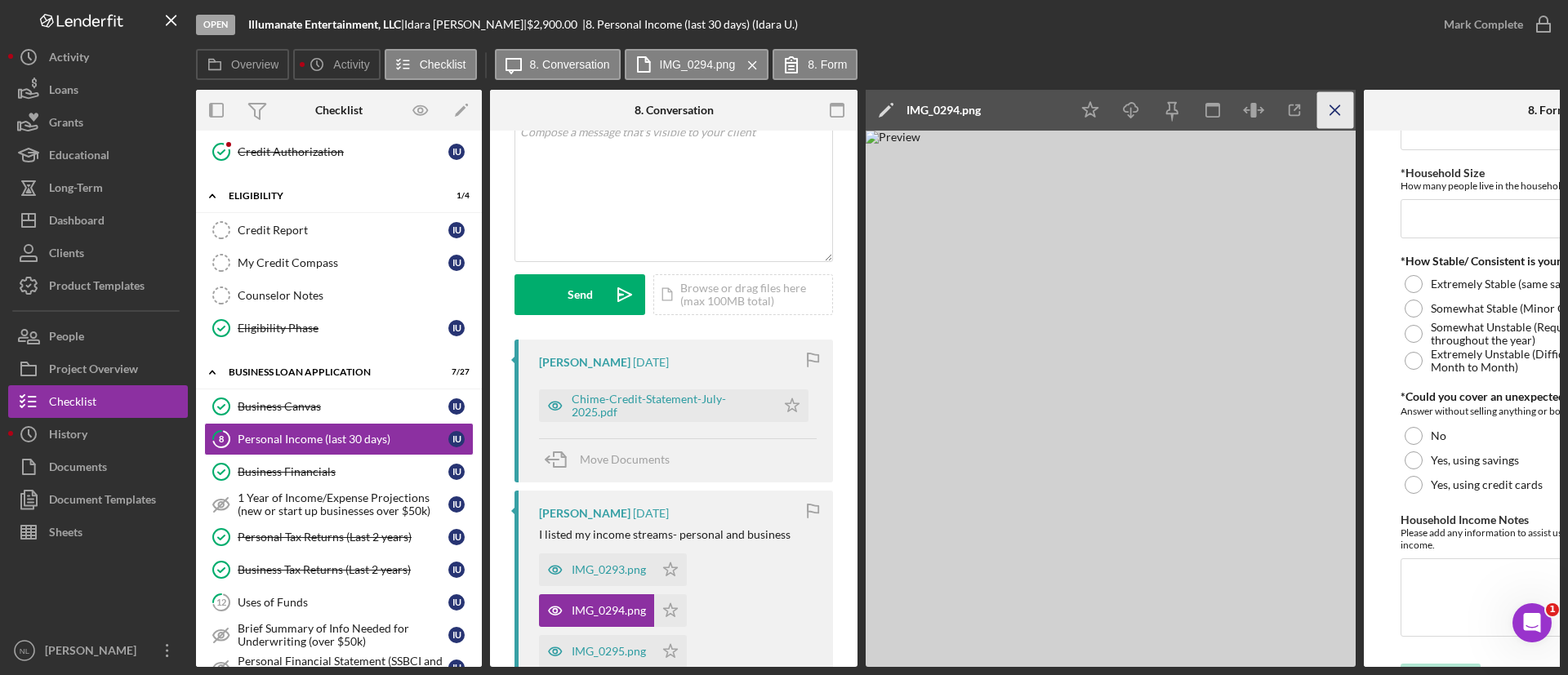
click at [1345, 116] on icon "Icon/Menu Close" at bounding box center [1336, 111] width 37 height 37
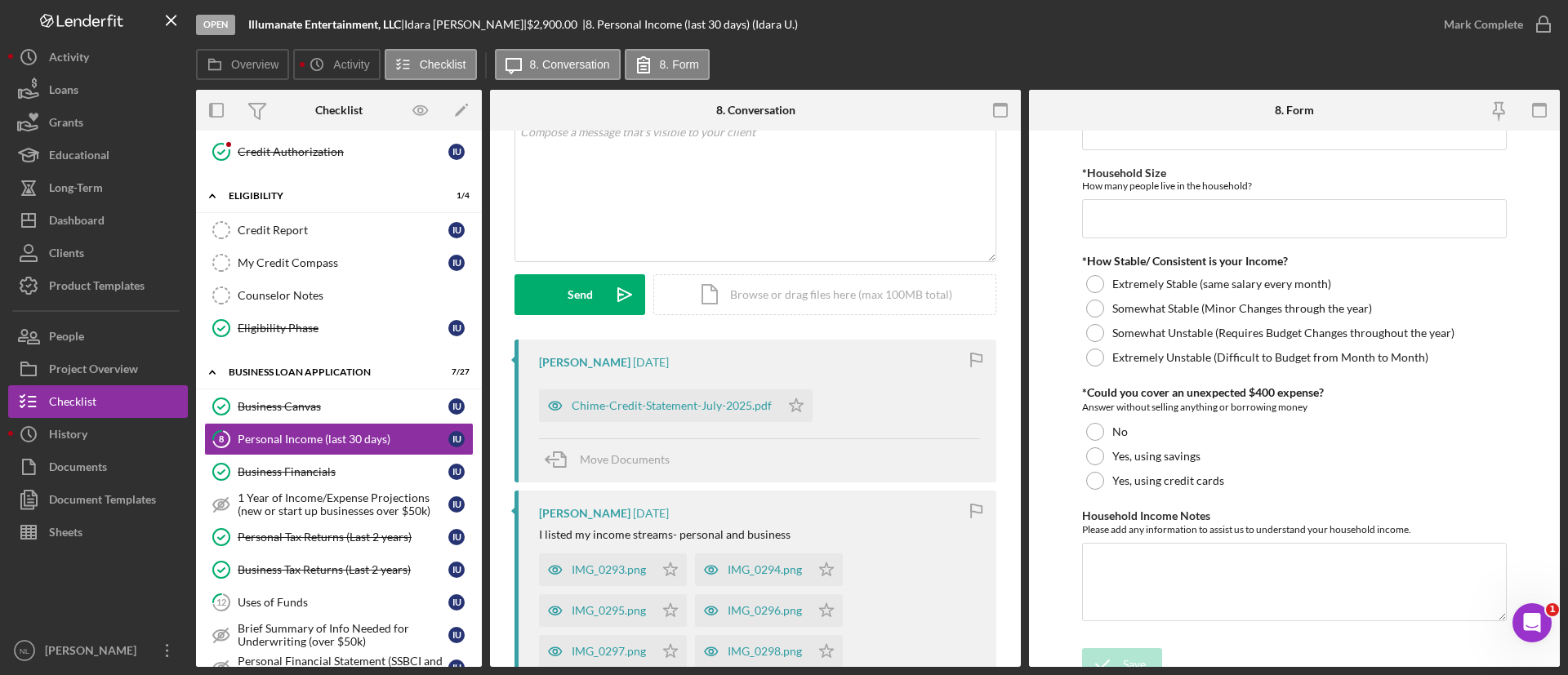
scroll to position [848, 0]
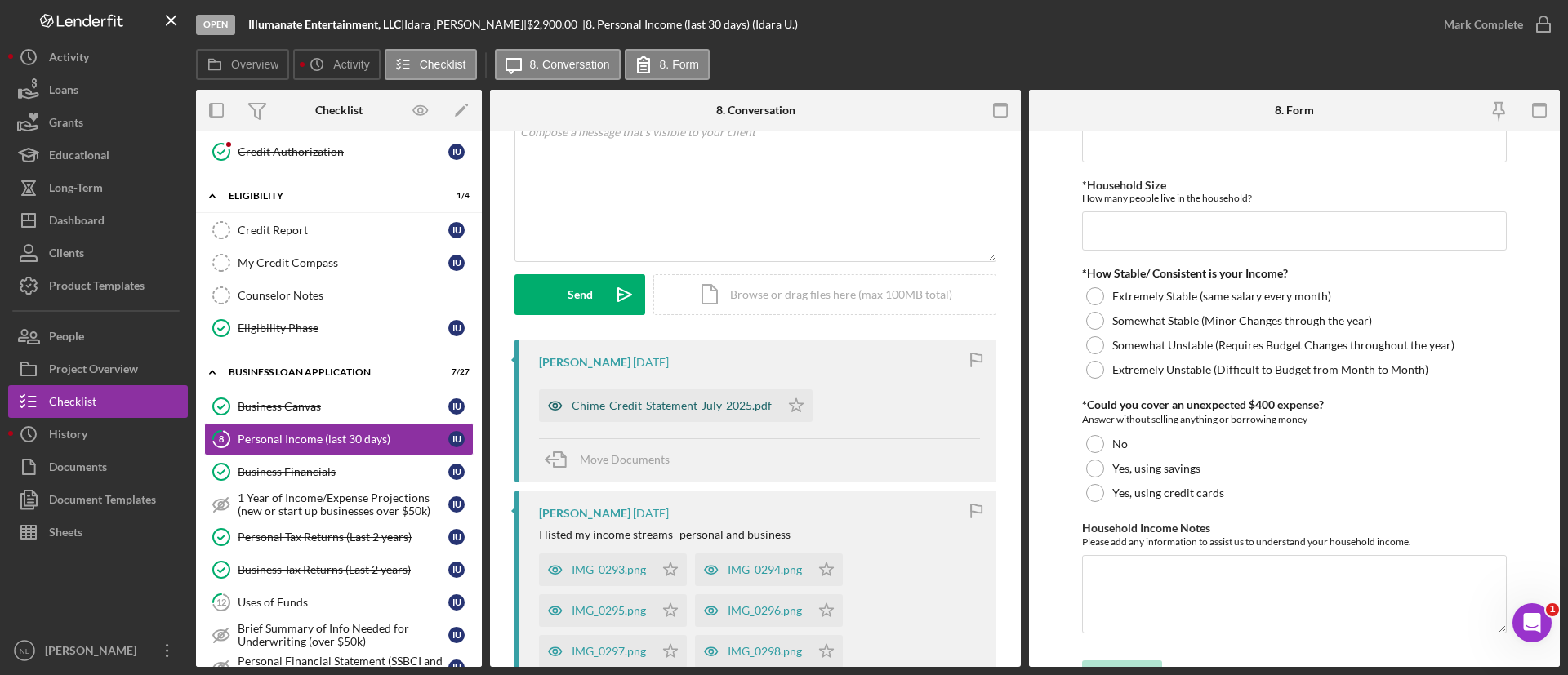
click at [676, 400] on div "Chime-Credit-Statement-July-2025.pdf" at bounding box center [671, 406] width 200 height 13
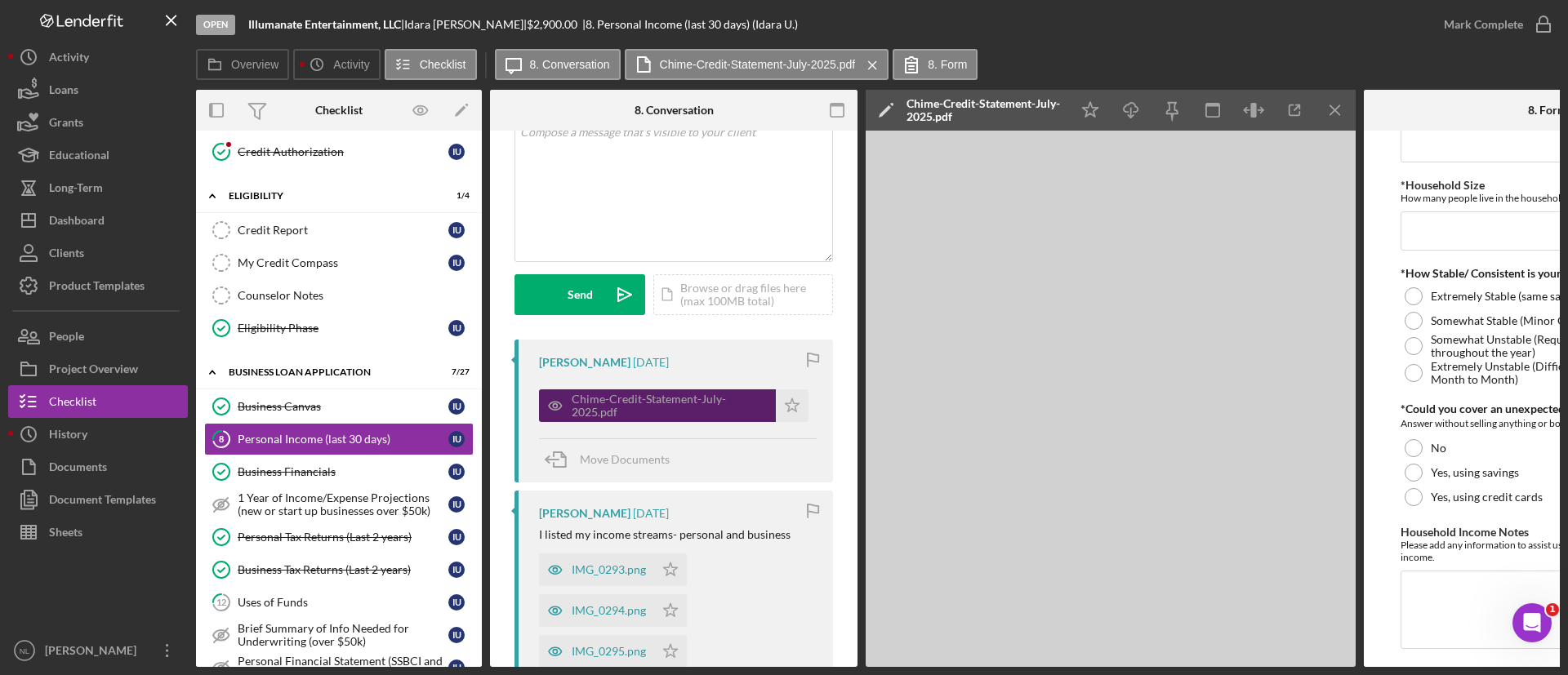
scroll to position [861, 0]
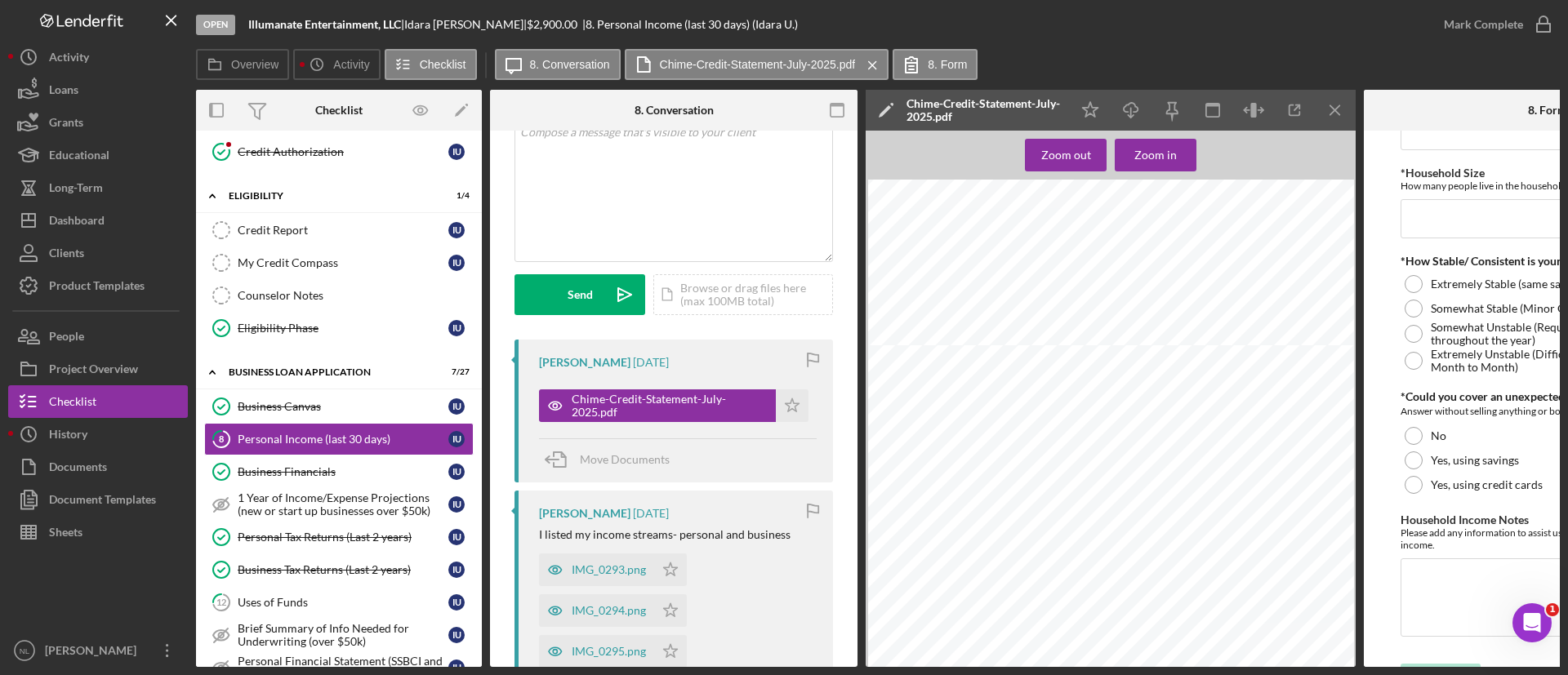
click at [1007, 412] on span "AMAZON [PERSON_NAME]* 579AR2W83 [DOMAIN_NAME] WAUS" at bounding box center [1078, 412] width 160 height 7
click at [1331, 106] on line "button" at bounding box center [1334, 110] width 9 height 9
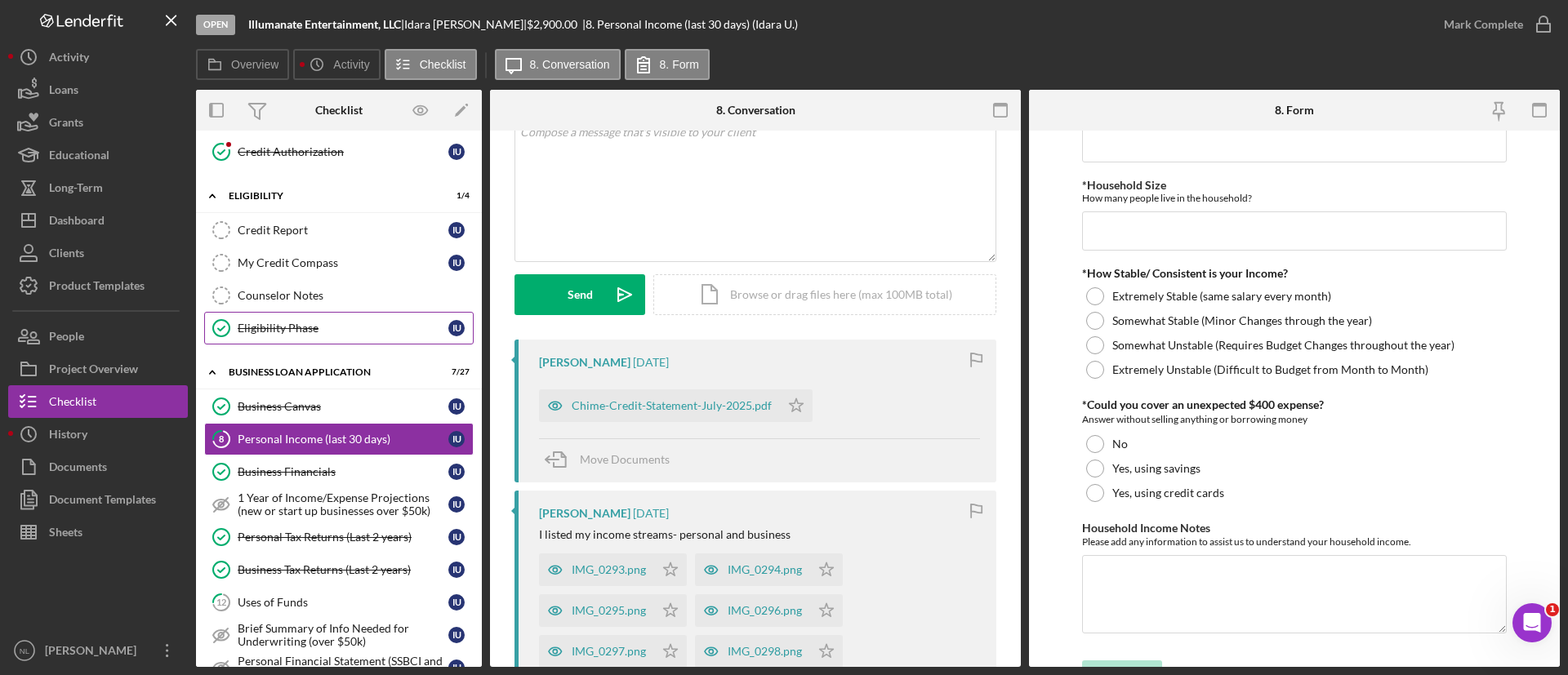
scroll to position [0, 0]
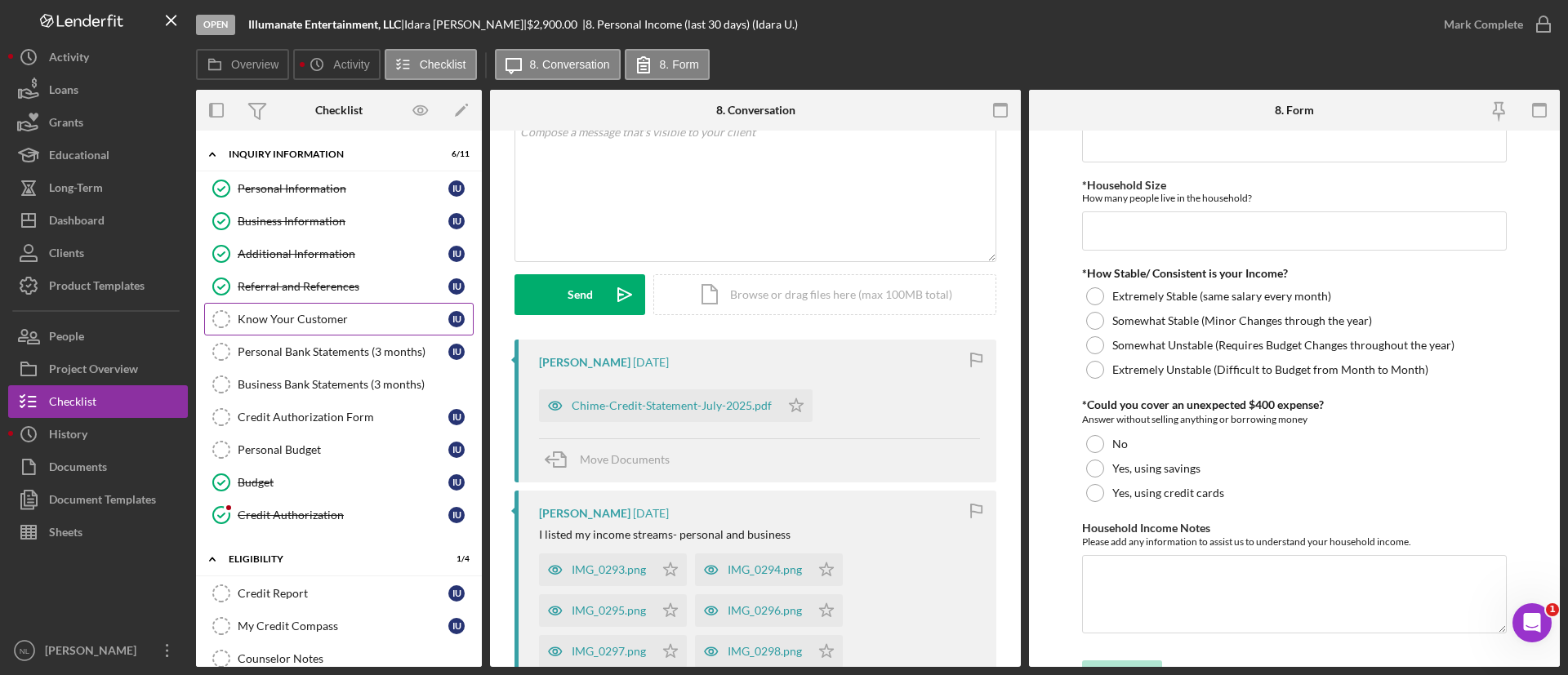
click at [335, 324] on div "Know Your Customer" at bounding box center [342, 319] width 211 height 13
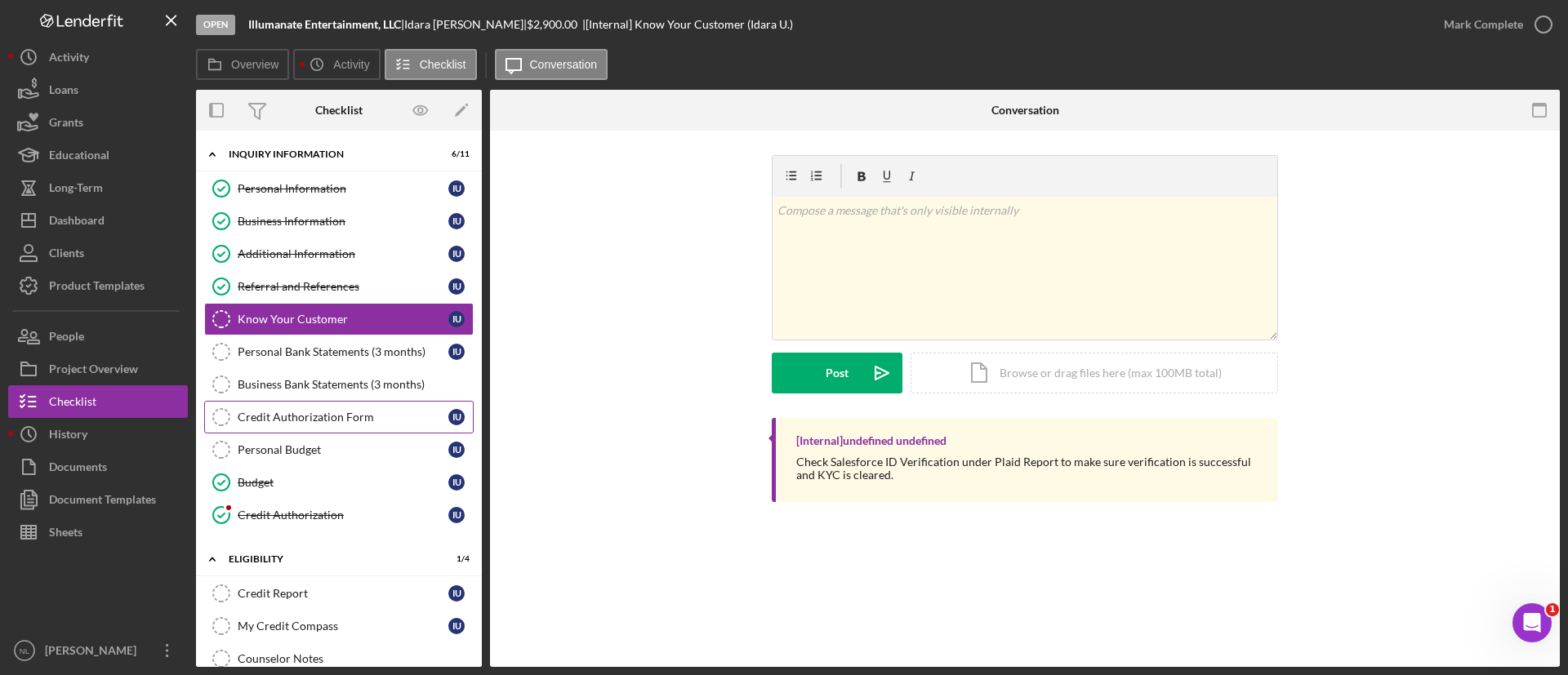
click at [306, 405] on link "Credit Authorization Form Credit Authorization Form I U" at bounding box center [339, 417] width 269 height 33
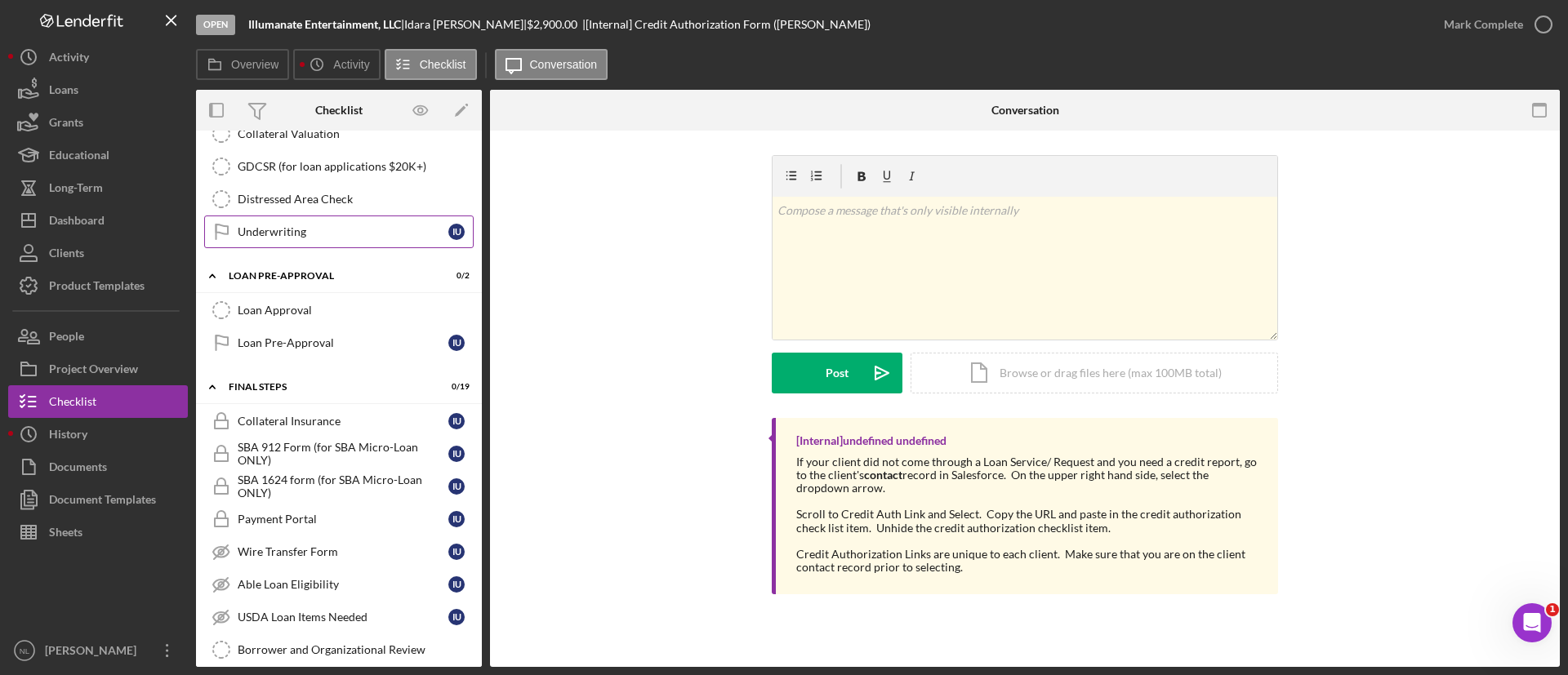
scroll to position [1229, 0]
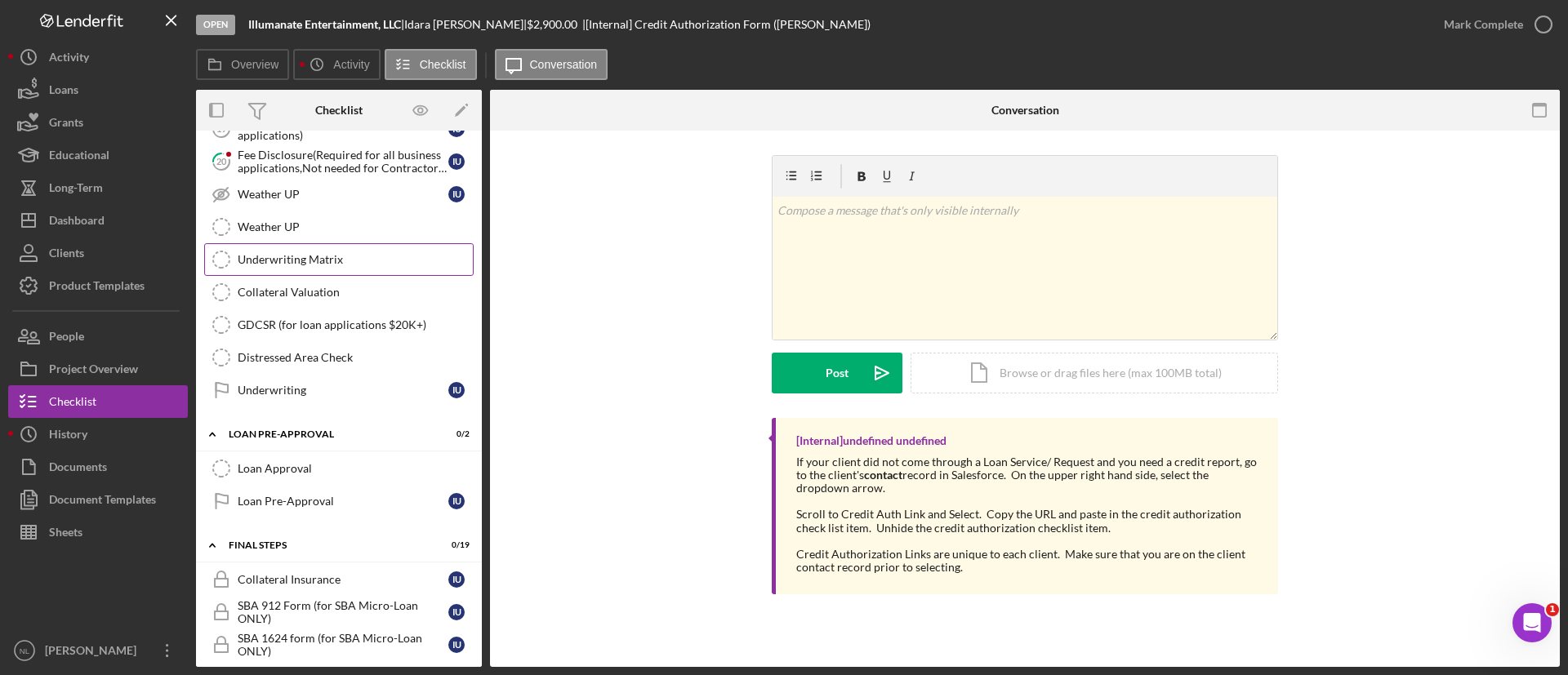
click at [338, 270] on link "Underwriting Matrix Underwriting Matrix" at bounding box center [339, 260] width 269 height 33
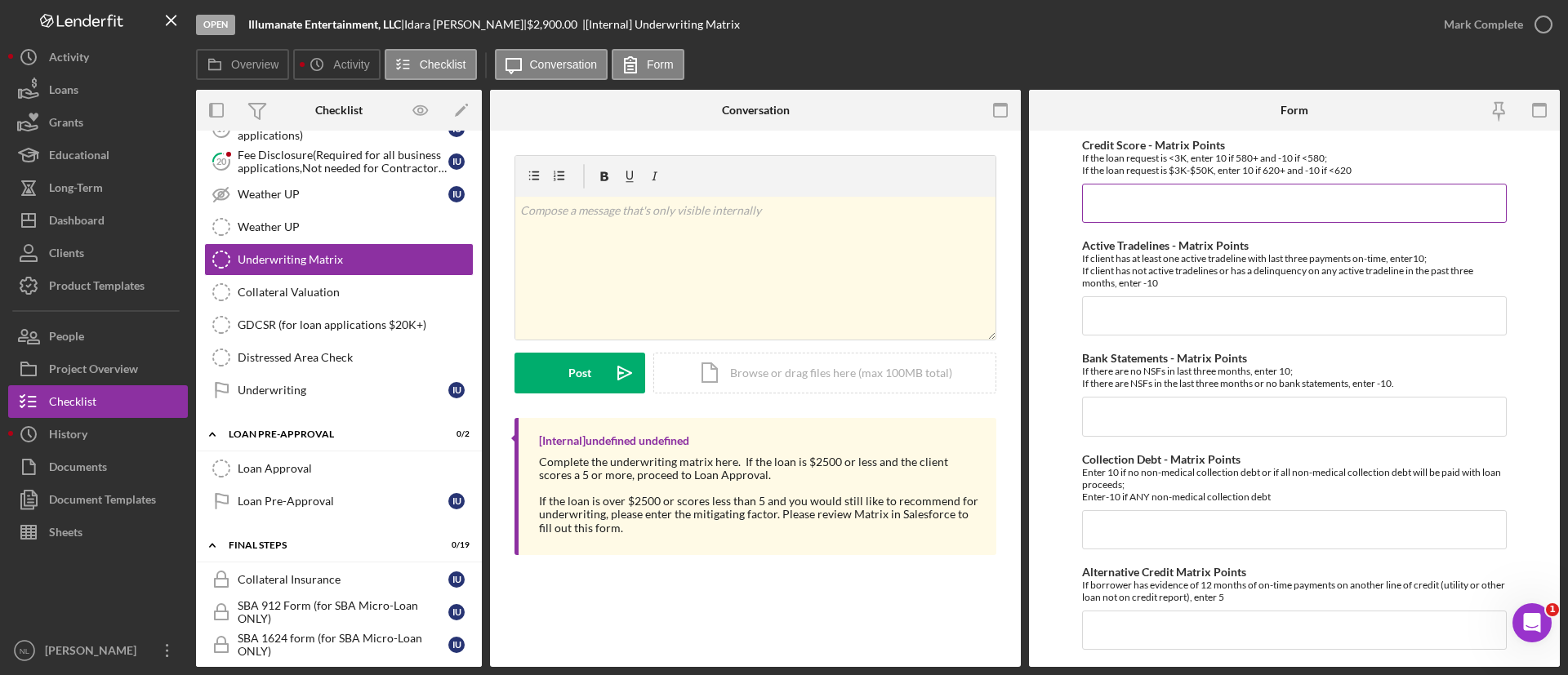
click at [1130, 197] on input "Credit Score - Matrix Points" at bounding box center [1295, 203] width 425 height 39
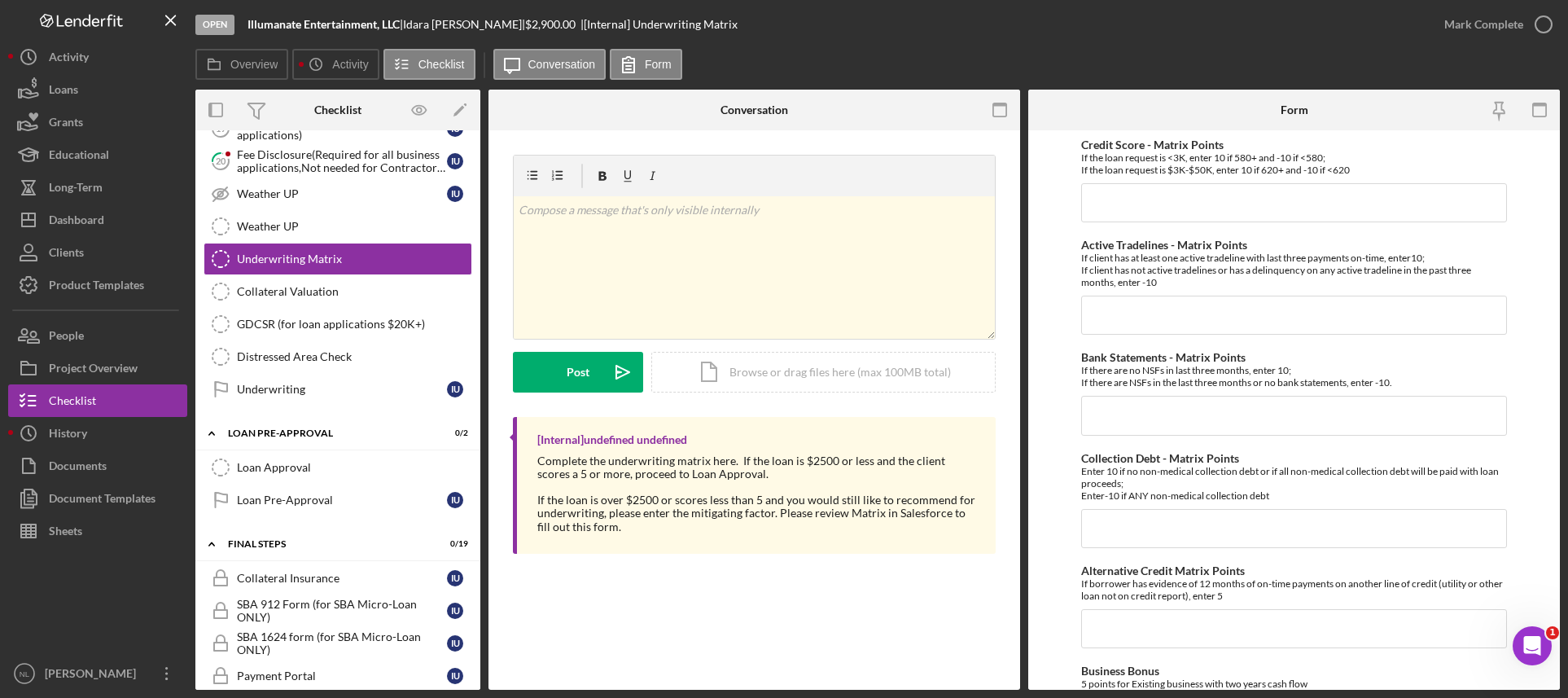
click at [1020, 511] on div "Underwriting Matrix Underwriting Matrix v Color teal Color pink Remove color Ad…" at bounding box center [754, 409] width 532 height 559
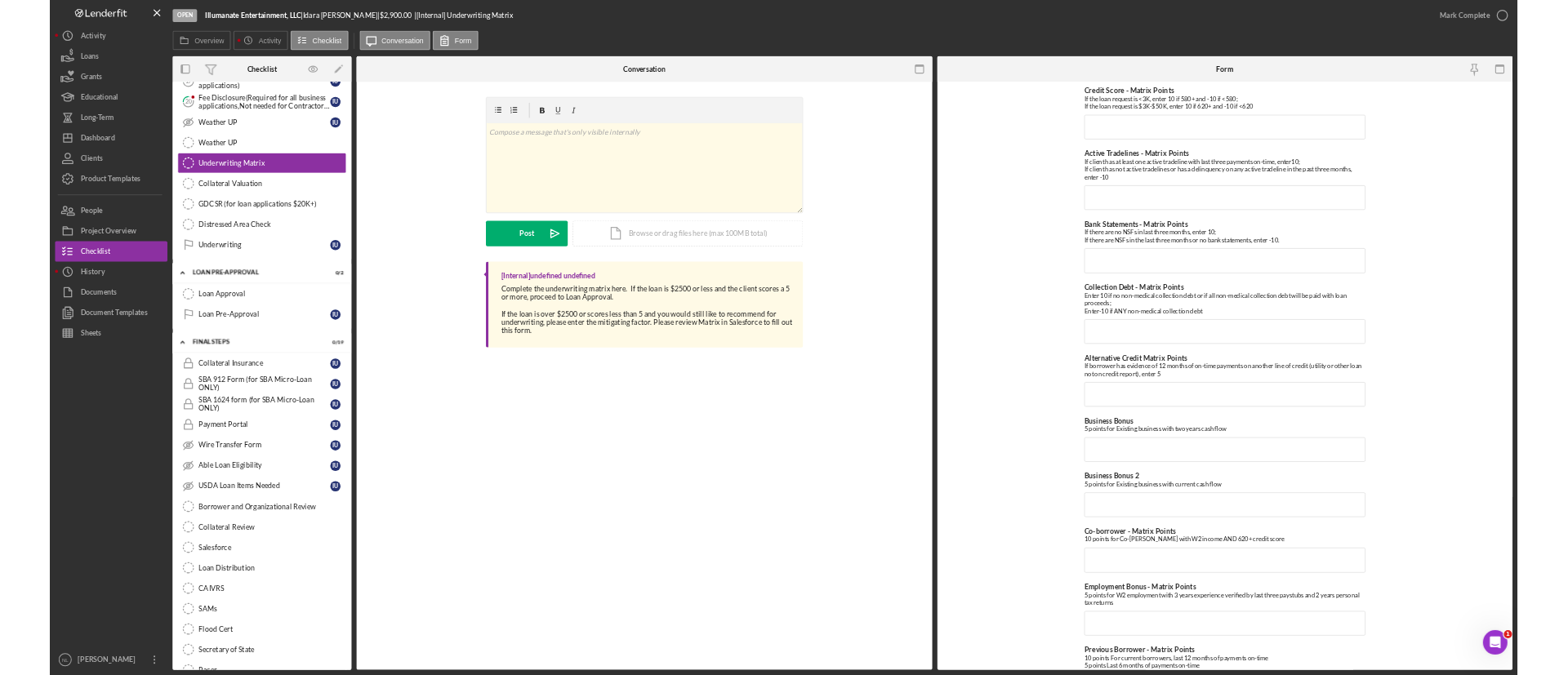
scroll to position [1229, 0]
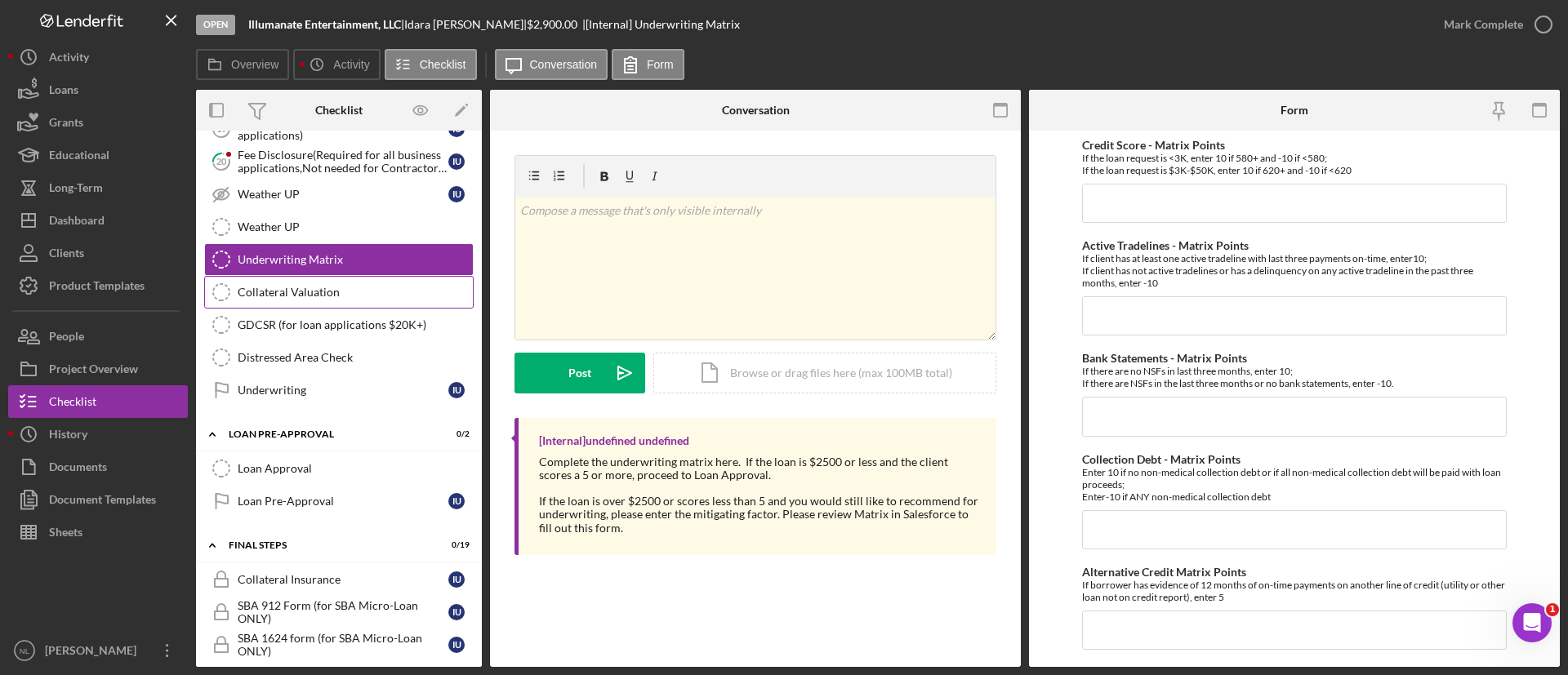
click at [295, 290] on div "Collateral Valuation" at bounding box center [355, 292] width 236 height 13
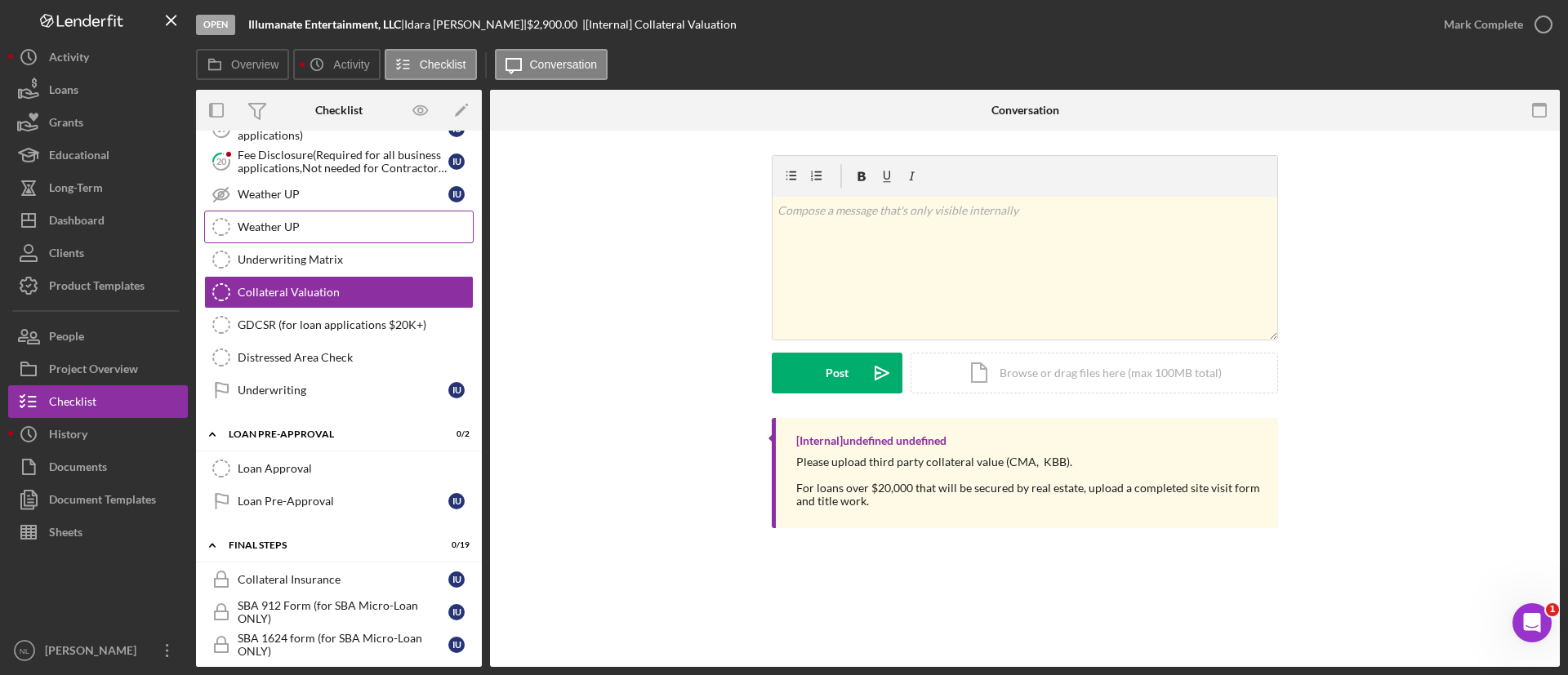
click at [303, 212] on link "Weather UP Weather UP" at bounding box center [339, 227] width 269 height 33
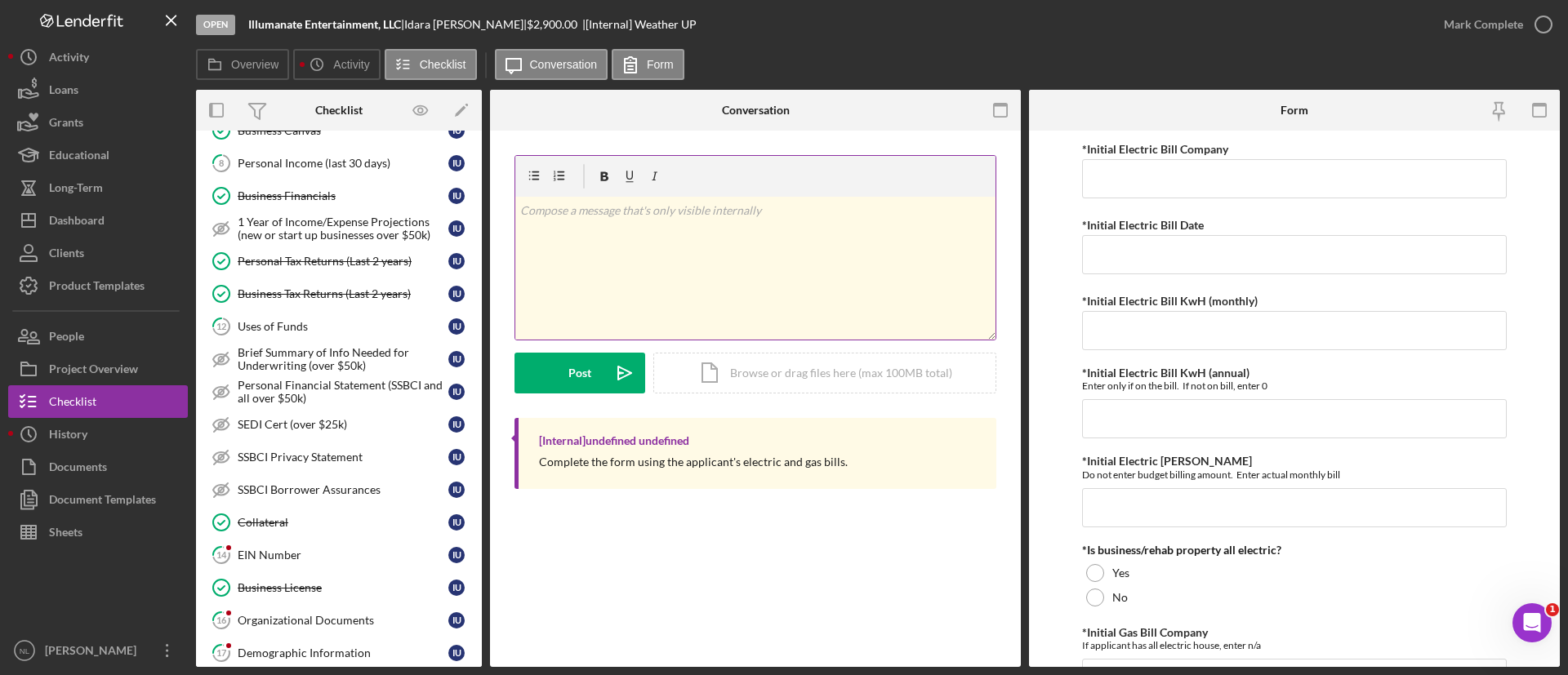
scroll to position [639, 0]
click at [77, 221] on div "Dashboard" at bounding box center [77, 222] width 56 height 37
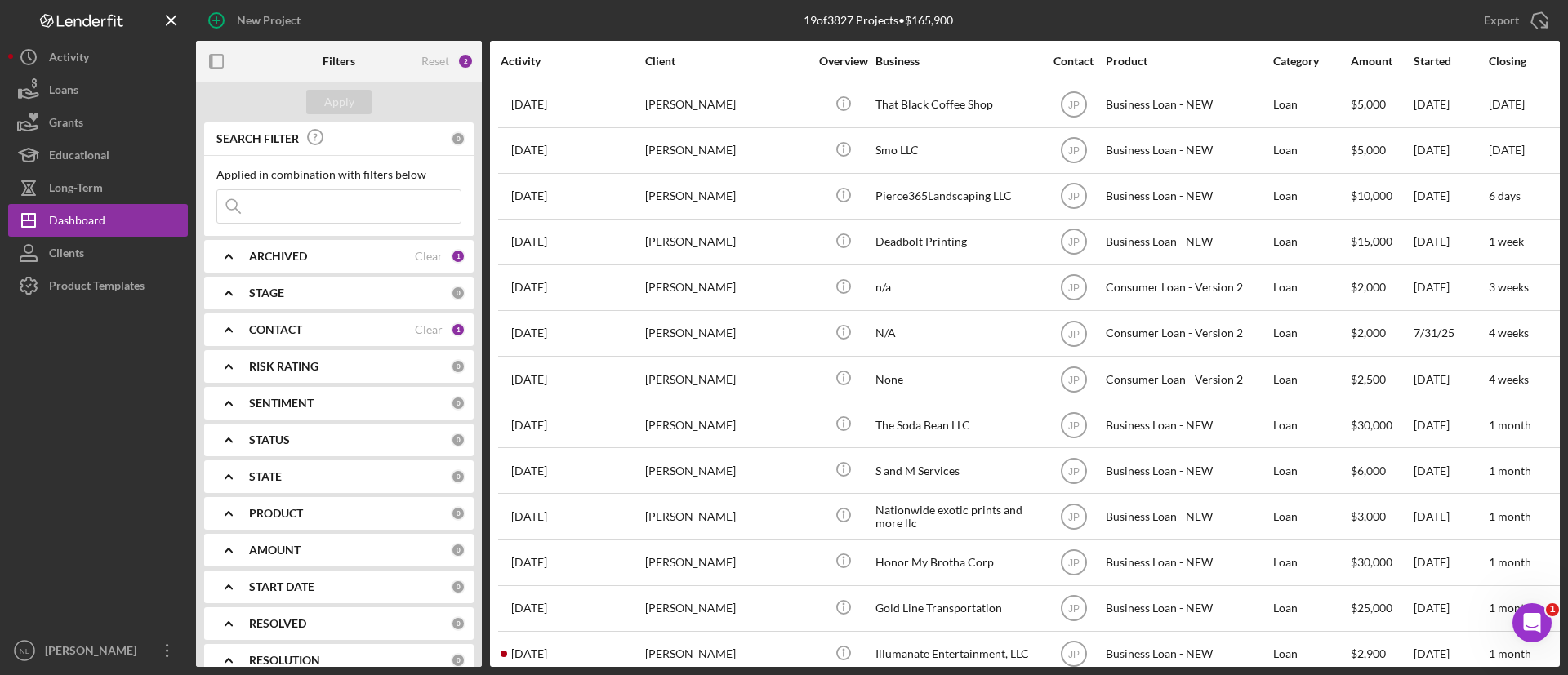
click at [241, 258] on icon "Icon/Expander" at bounding box center [229, 256] width 40 height 40
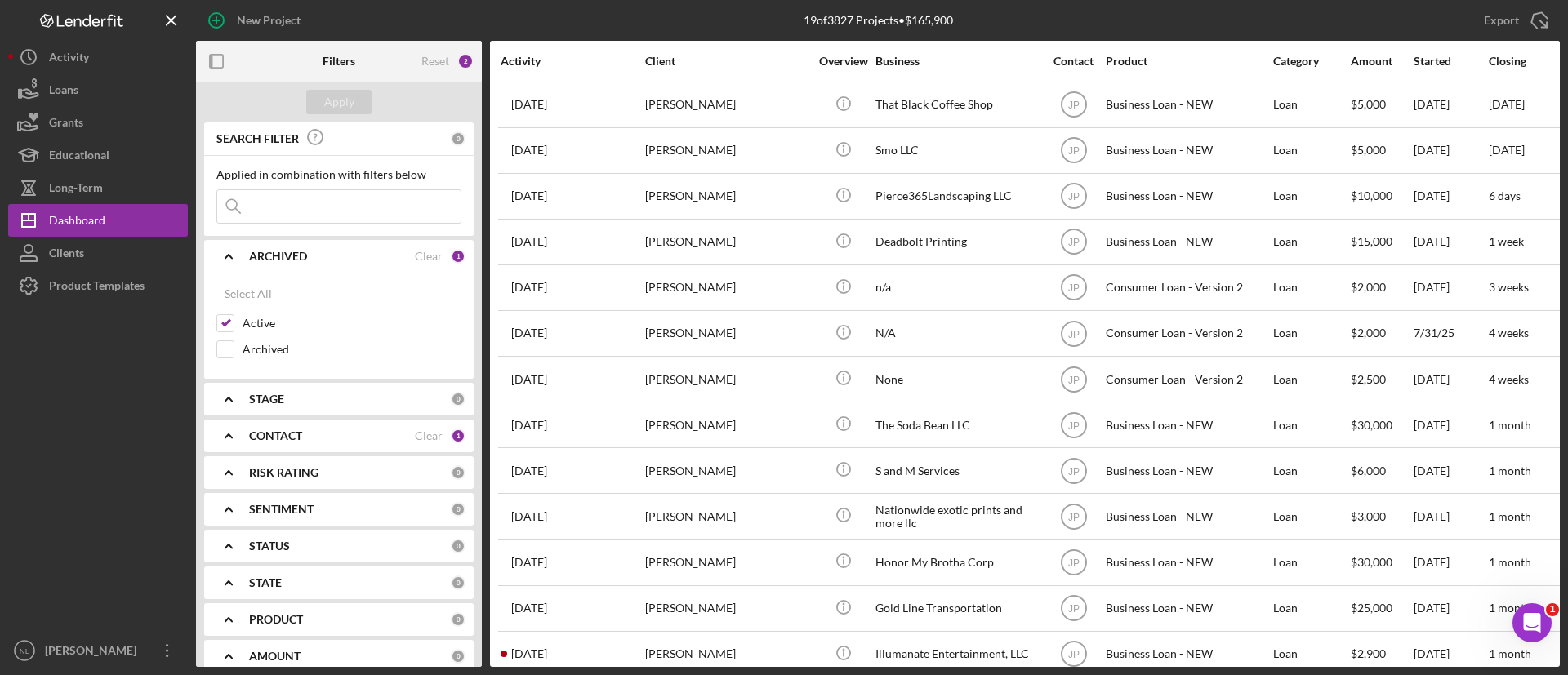
click at [273, 401] on b "STAGE" at bounding box center [266, 399] width 36 height 13
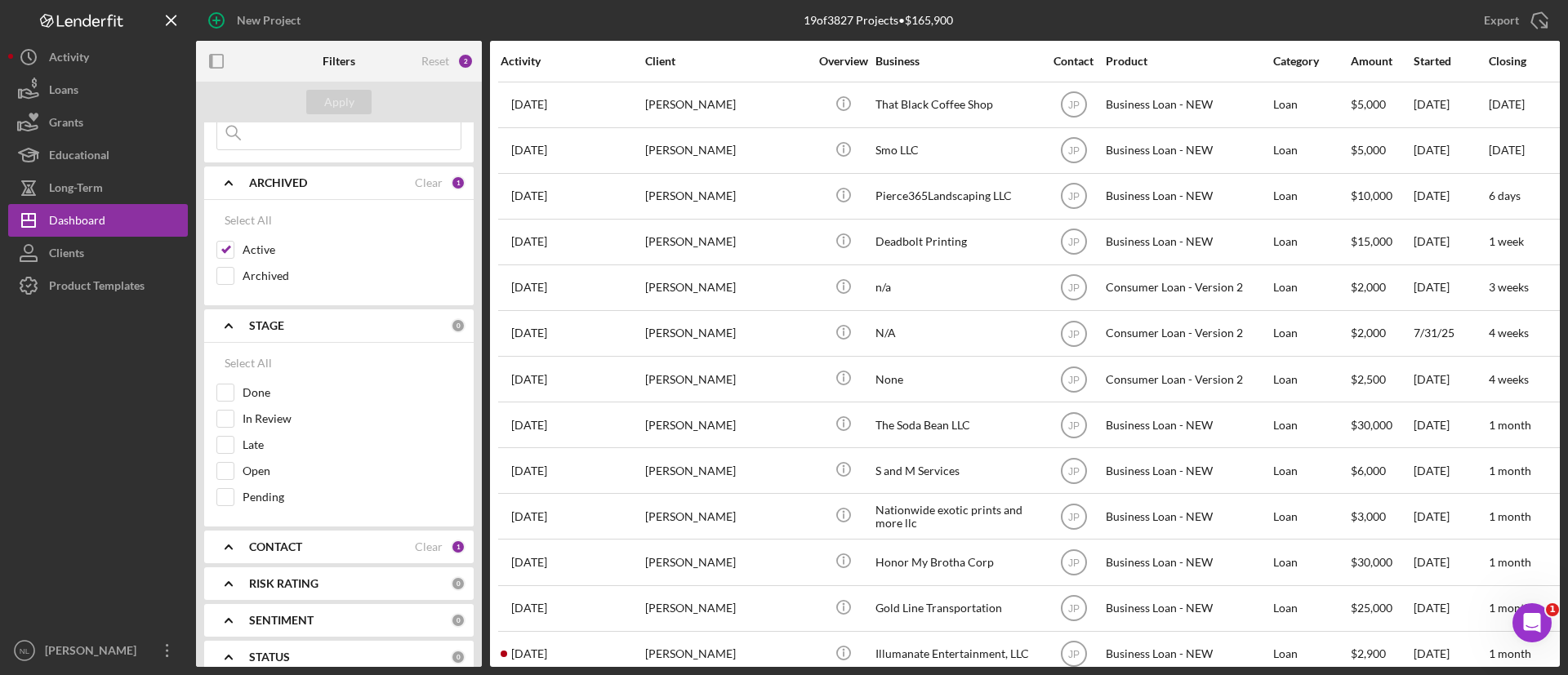
scroll to position [76, 0]
click at [302, 548] on b "CONTACT" at bounding box center [275, 545] width 53 height 13
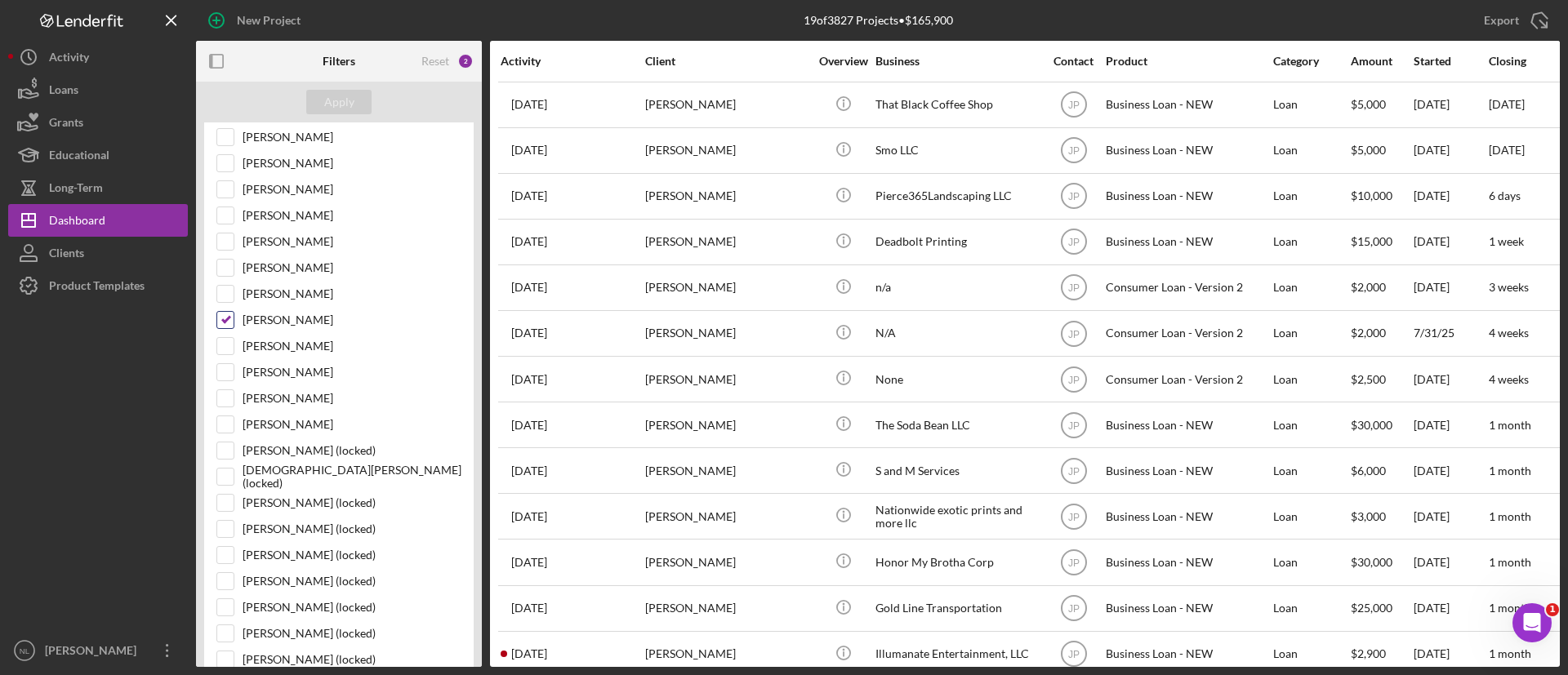
click at [221, 320] on input "[PERSON_NAME]" at bounding box center [225, 319] width 16 height 16
checkbox input "false"
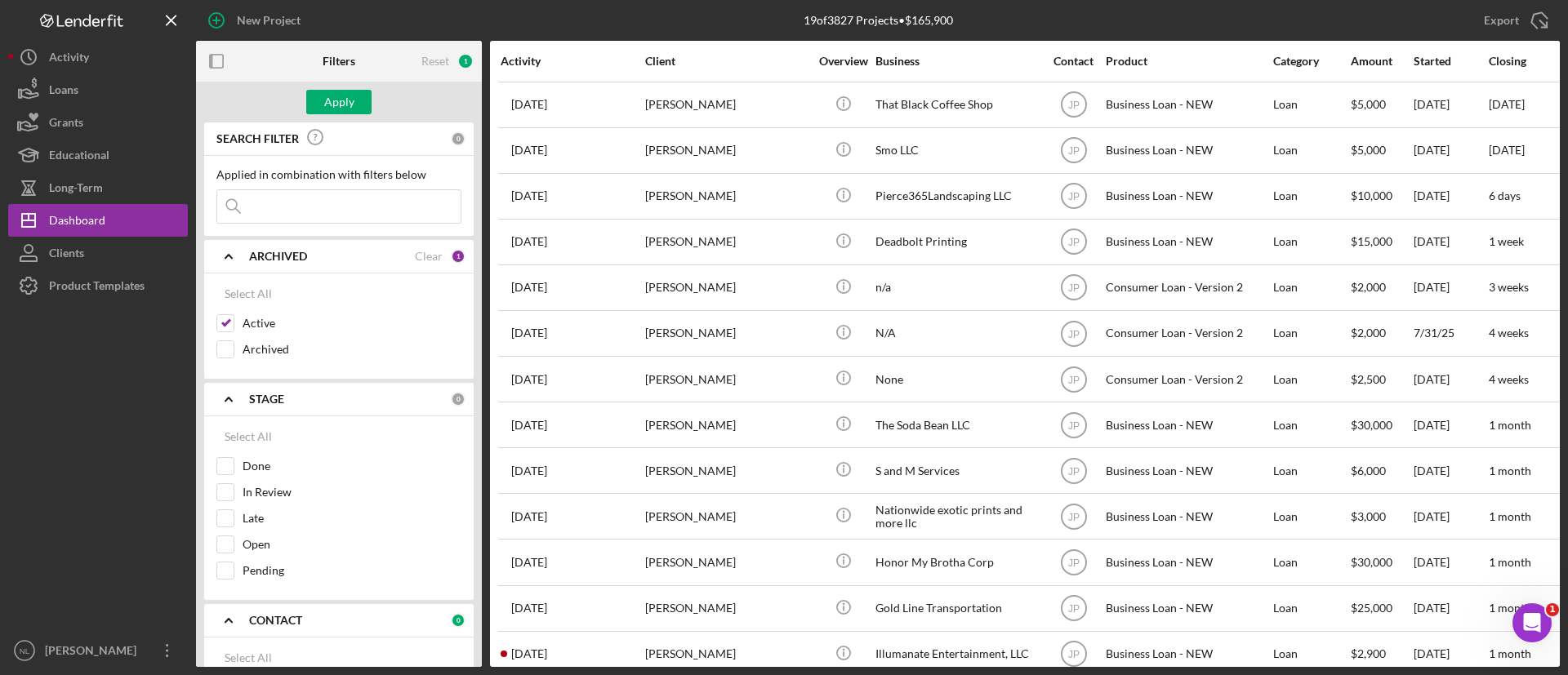
click at [283, 205] on input at bounding box center [339, 207] width 243 height 33
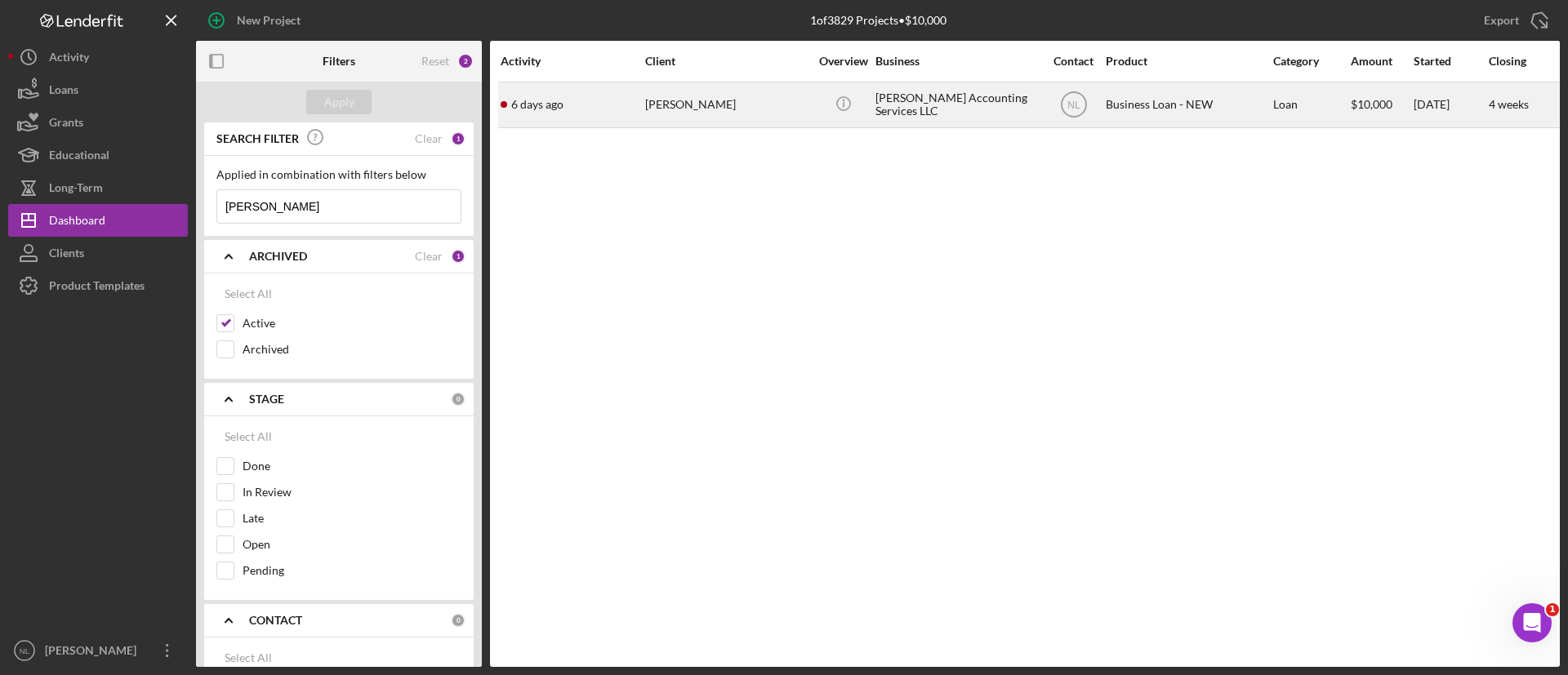
type input "[PERSON_NAME]"
click at [683, 100] on div "[PERSON_NAME]" at bounding box center [727, 105] width 164 height 43
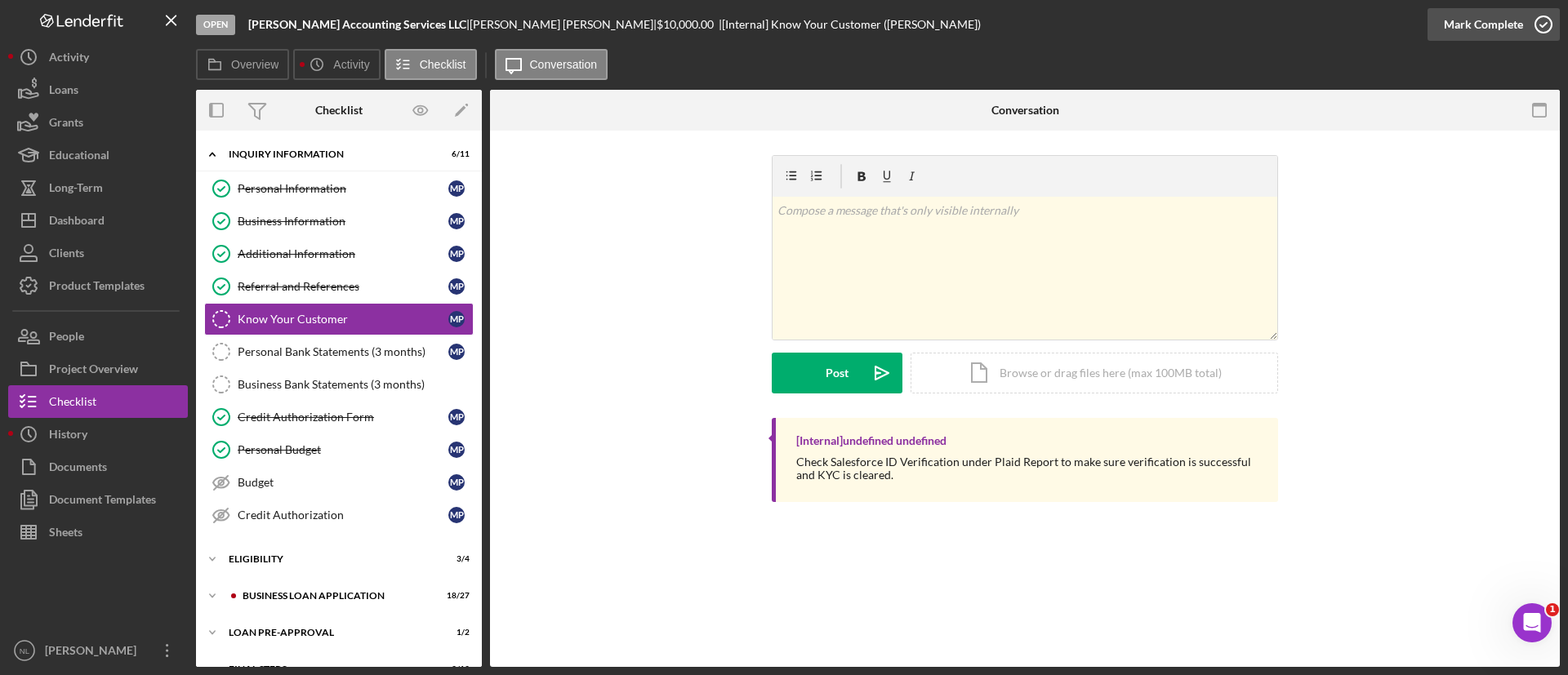
drag, startPoint x: 306, startPoint y: 363, endPoint x: 1481, endPoint y: 18, distance: 1224.6
click at [1481, 18] on div "Mark Complete" at bounding box center [1483, 24] width 79 height 33
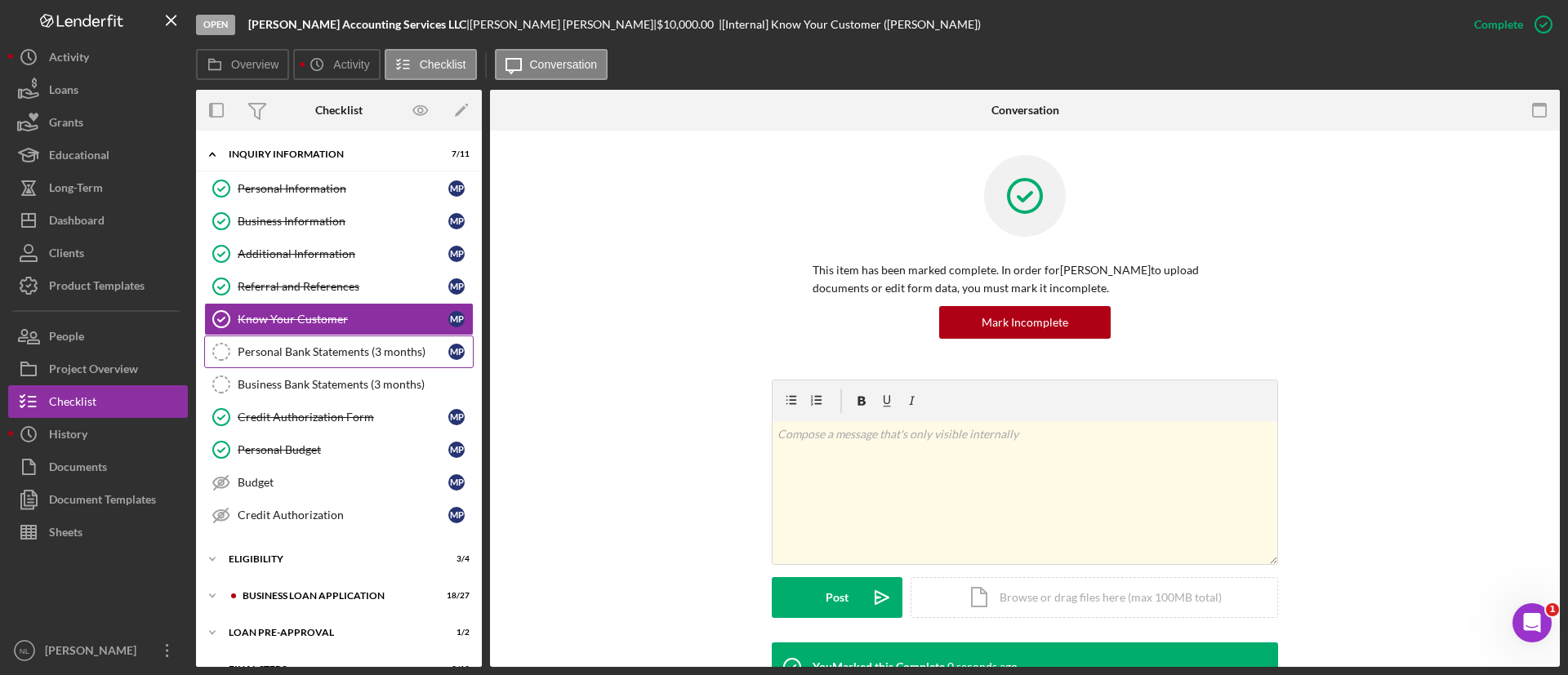
click at [391, 344] on link "Personal Bank Statements (3 months) Personal Bank Statements (3 months) M P" at bounding box center [339, 352] width 269 height 33
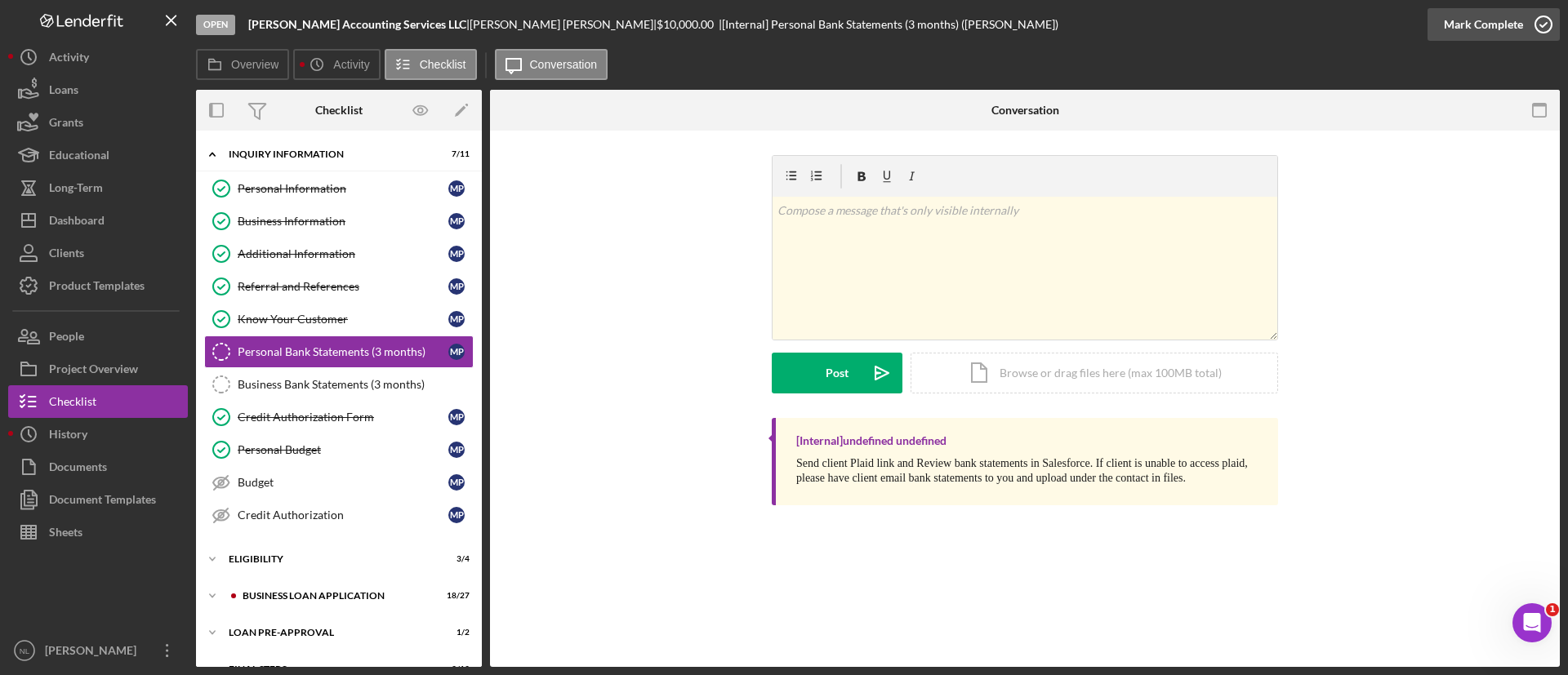
click at [1500, 30] on div "Mark Complete" at bounding box center [1483, 24] width 79 height 33
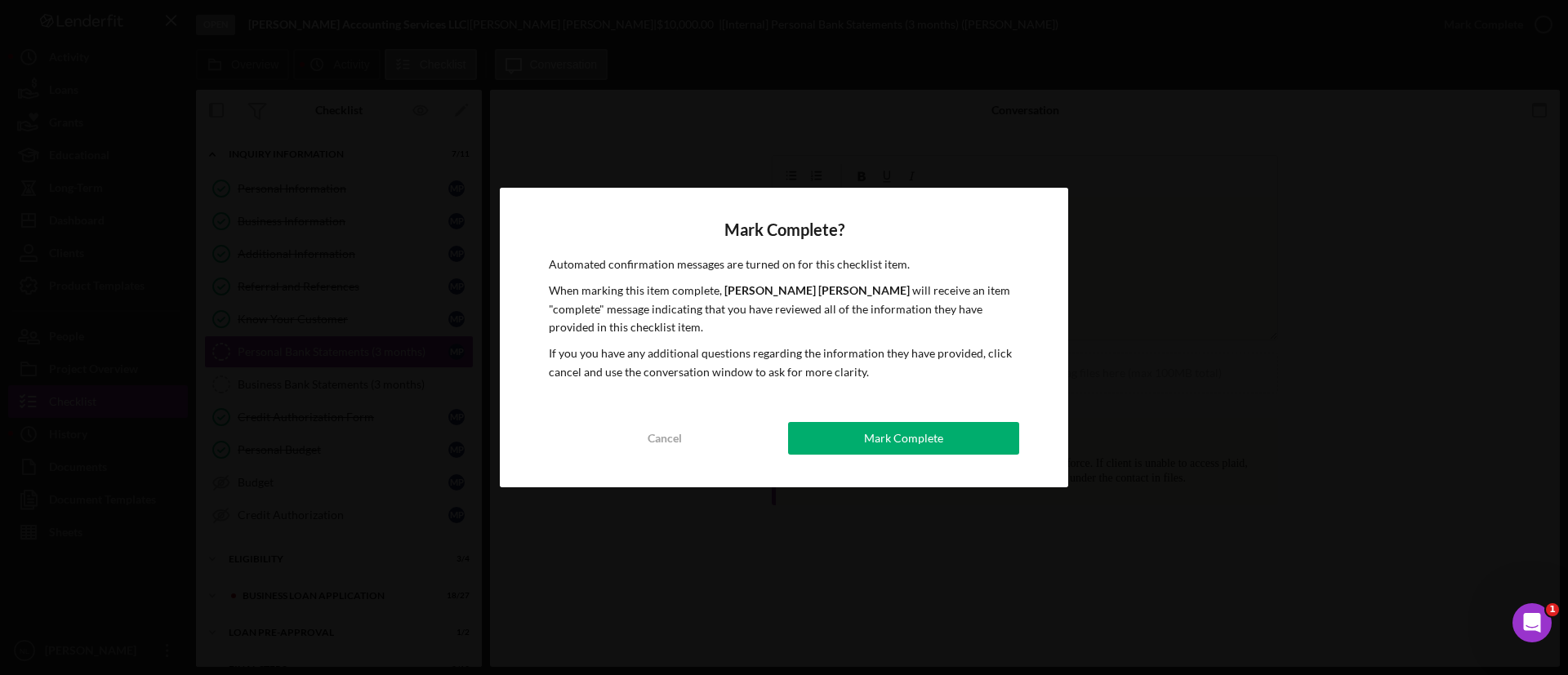
click at [883, 400] on div "Mark Complete? Automated confirmation messages are turned on for this checklist…" at bounding box center [784, 338] width 569 height 300
click at [847, 436] on button "Mark Complete" at bounding box center [903, 438] width 231 height 33
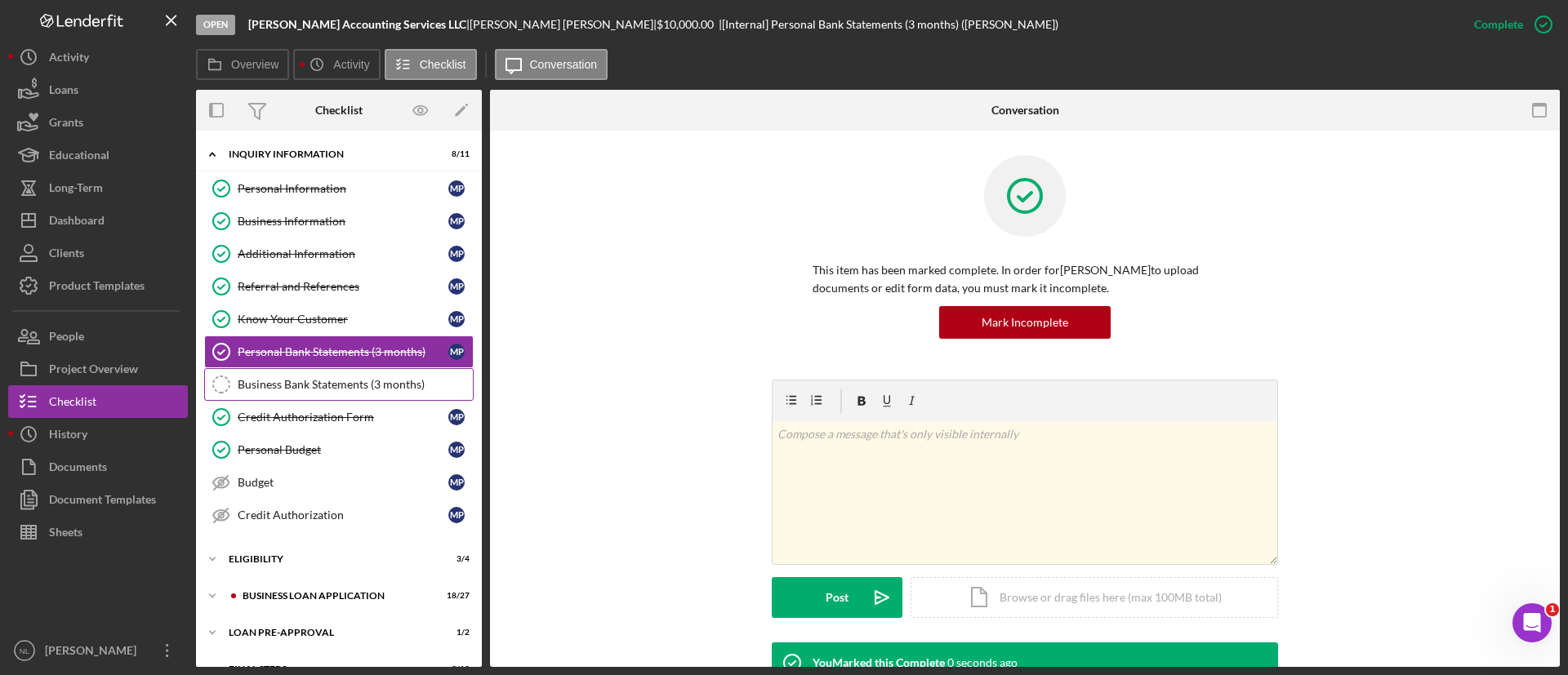
click at [326, 372] on link "Business Bank Statements (3 months) Business Bank Statements (3 months)" at bounding box center [339, 385] width 269 height 33
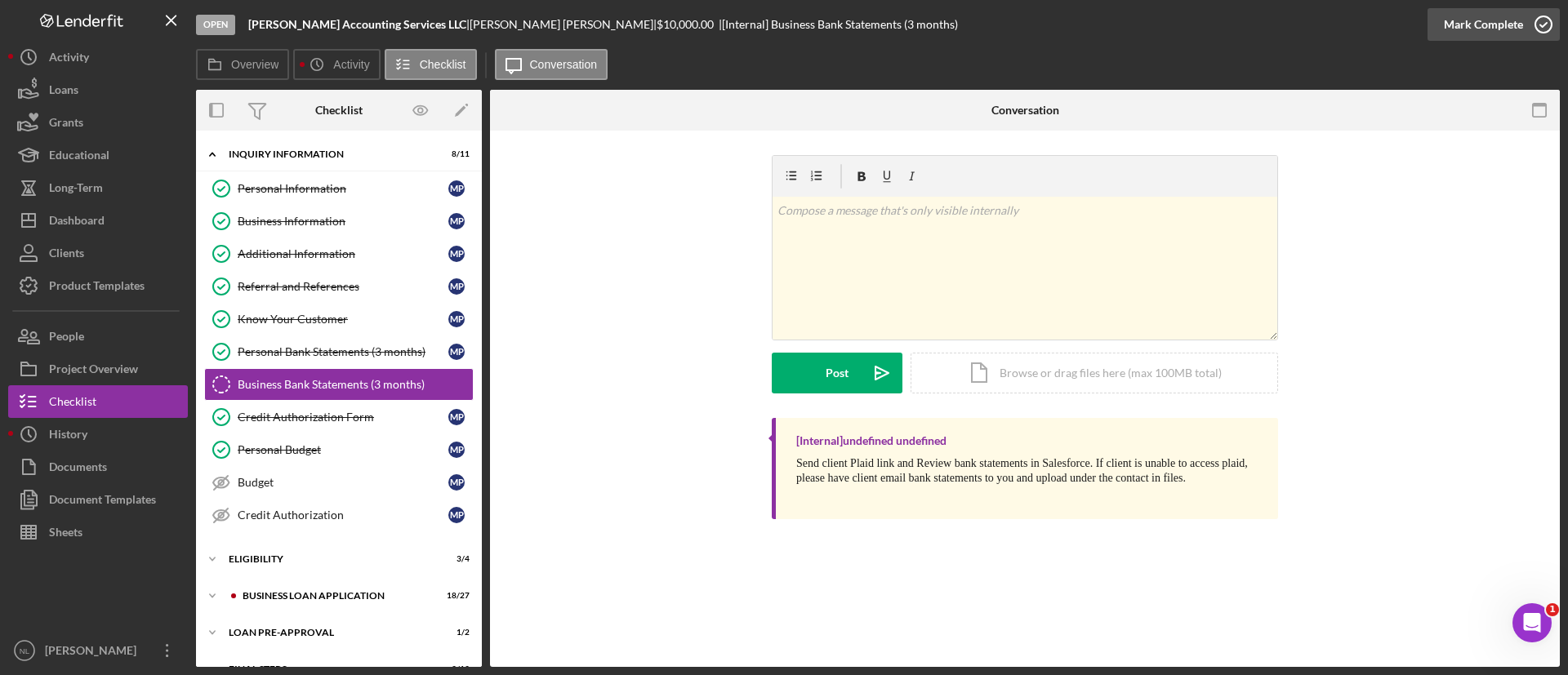
click at [1465, 25] on div "Mark Complete" at bounding box center [1483, 24] width 79 height 33
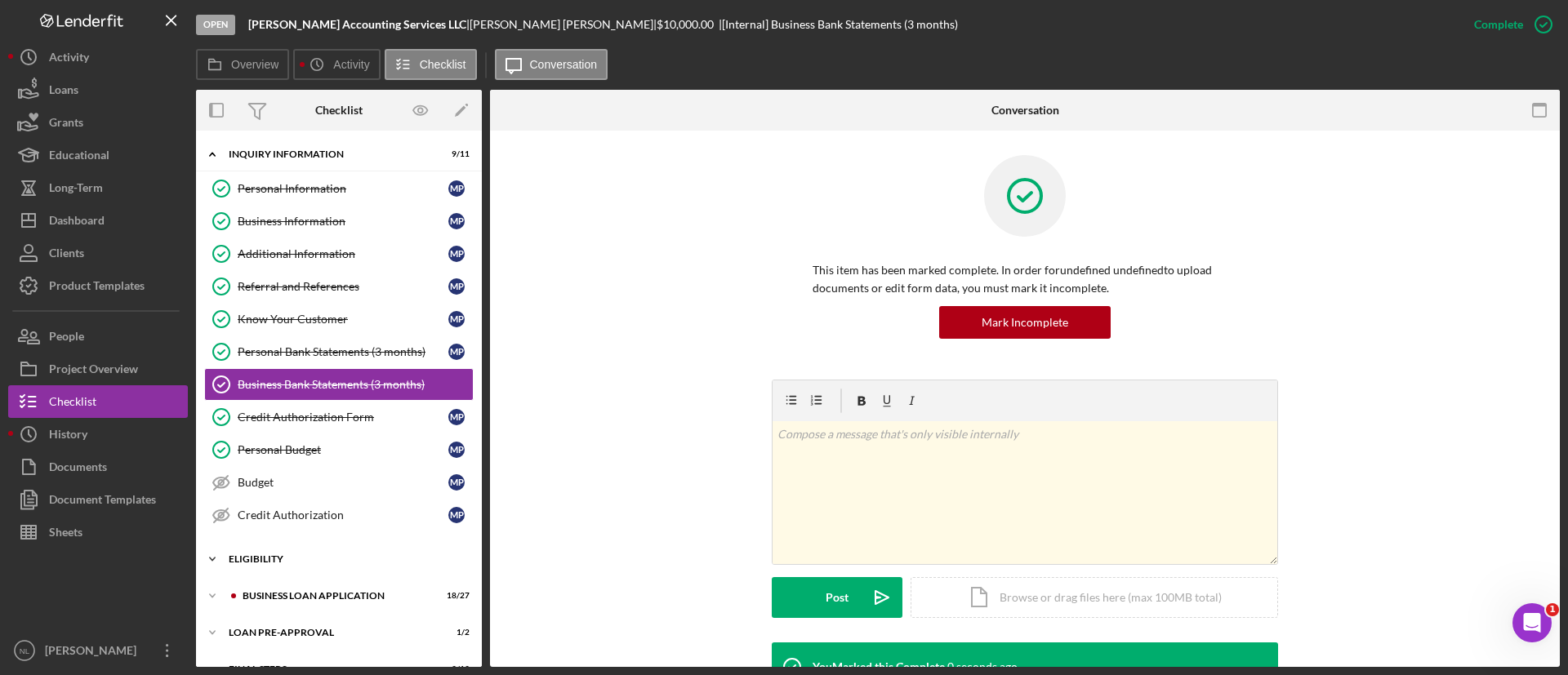
click at [340, 567] on div "Icon/Expander ELIGIBILITY 3 / 4" at bounding box center [339, 560] width 286 height 33
click at [333, 620] on div "My Credit Compass" at bounding box center [342, 627] width 211 height 13
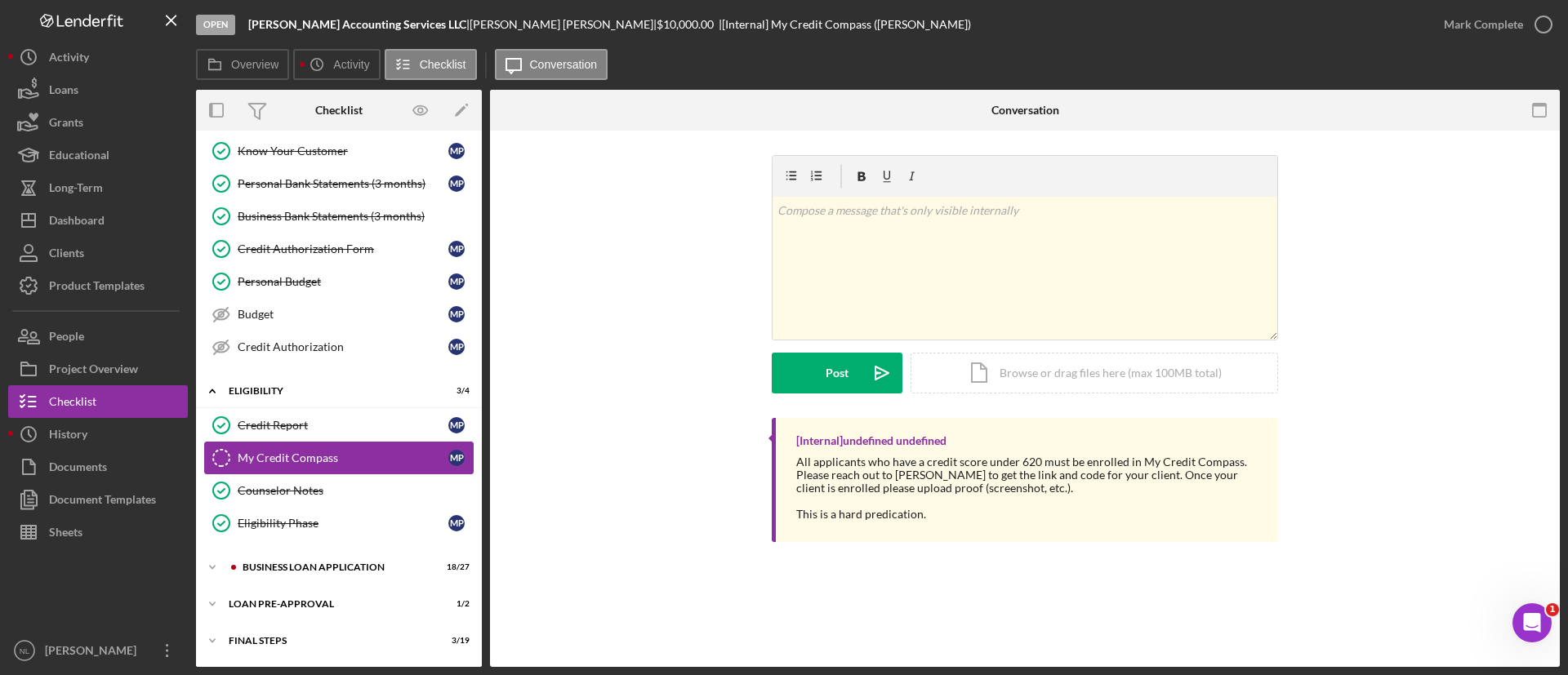
scroll to position [174, 0]
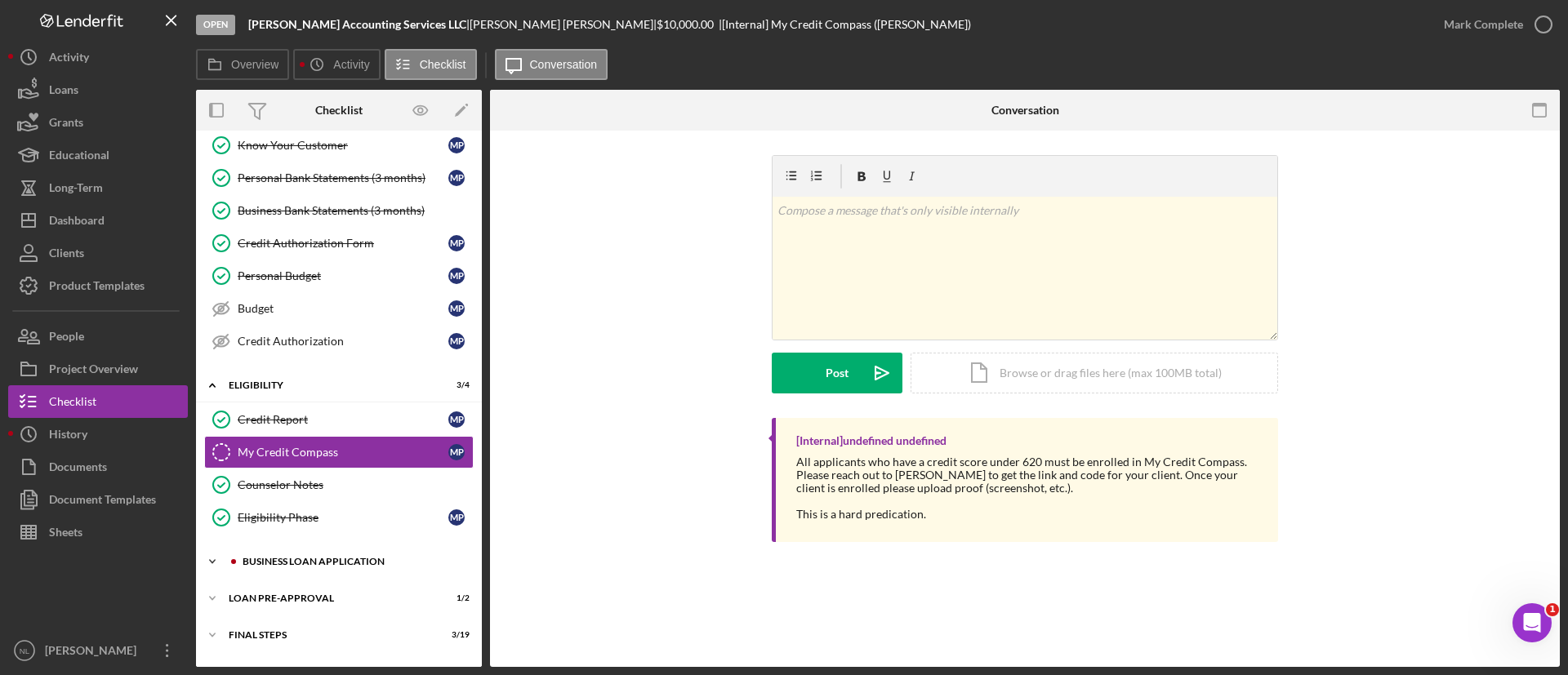
click at [311, 562] on div "BUSINESS LOAN APPLICATION" at bounding box center [352, 562] width 219 height 10
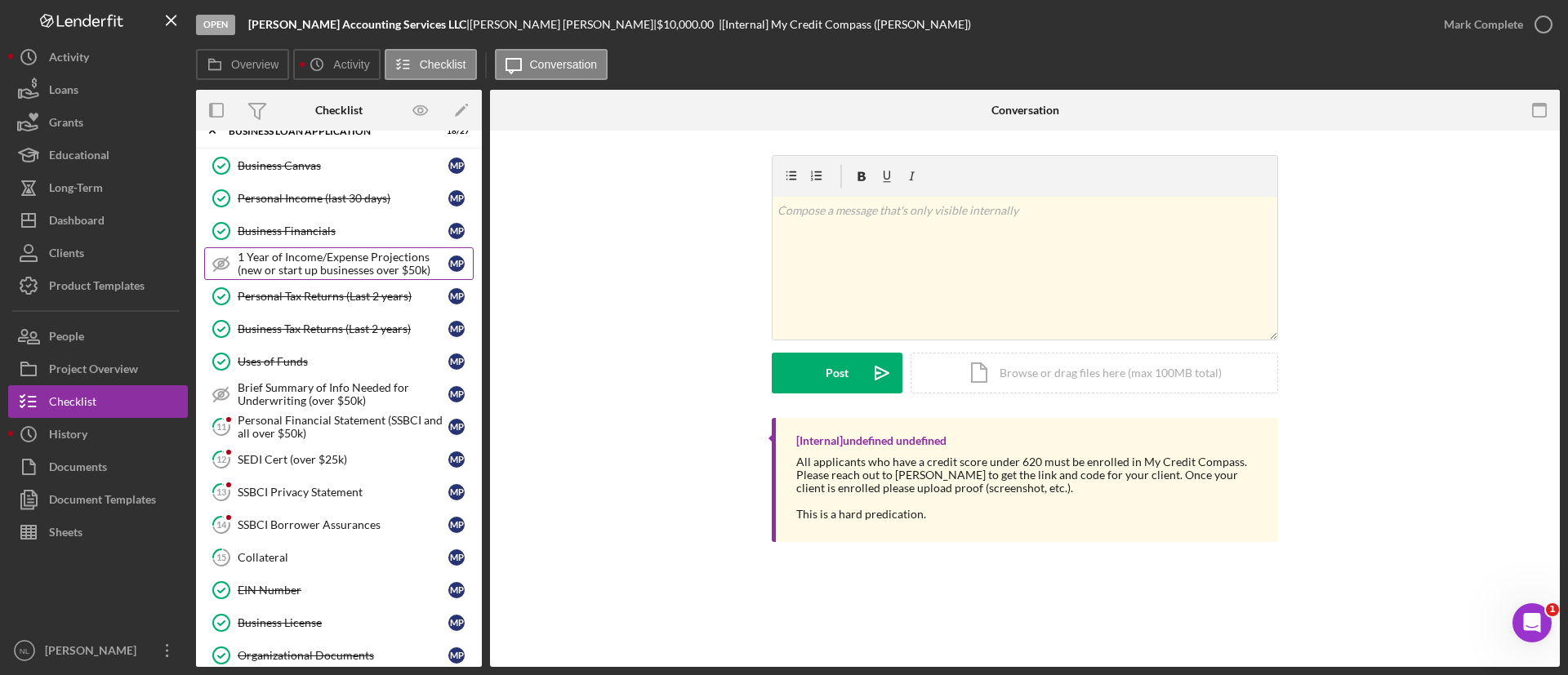
scroll to position [607, 0]
click at [258, 414] on div "Personal Financial Statement (SSBCI and all over $50k)" at bounding box center [342, 424] width 211 height 26
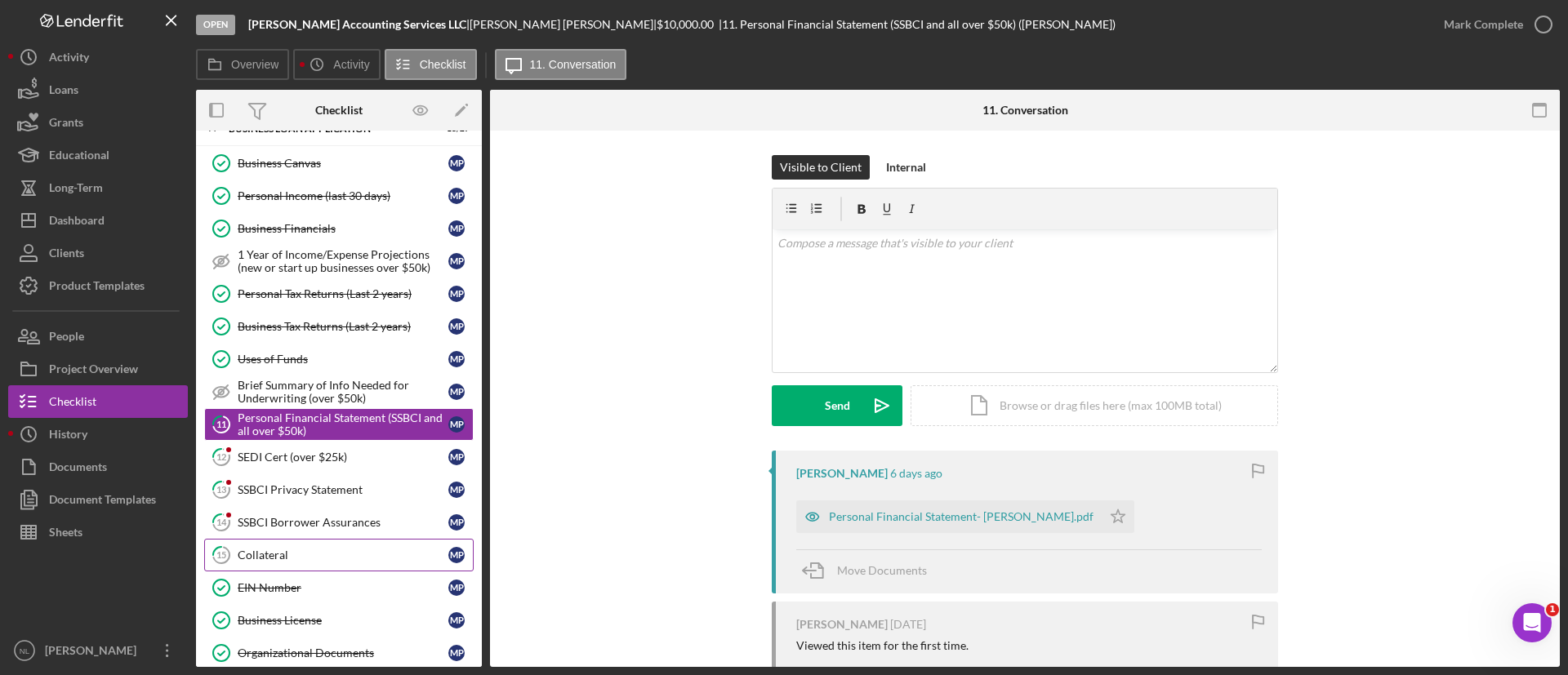
click at [263, 563] on link "15 Collateral M P" at bounding box center [339, 555] width 269 height 33
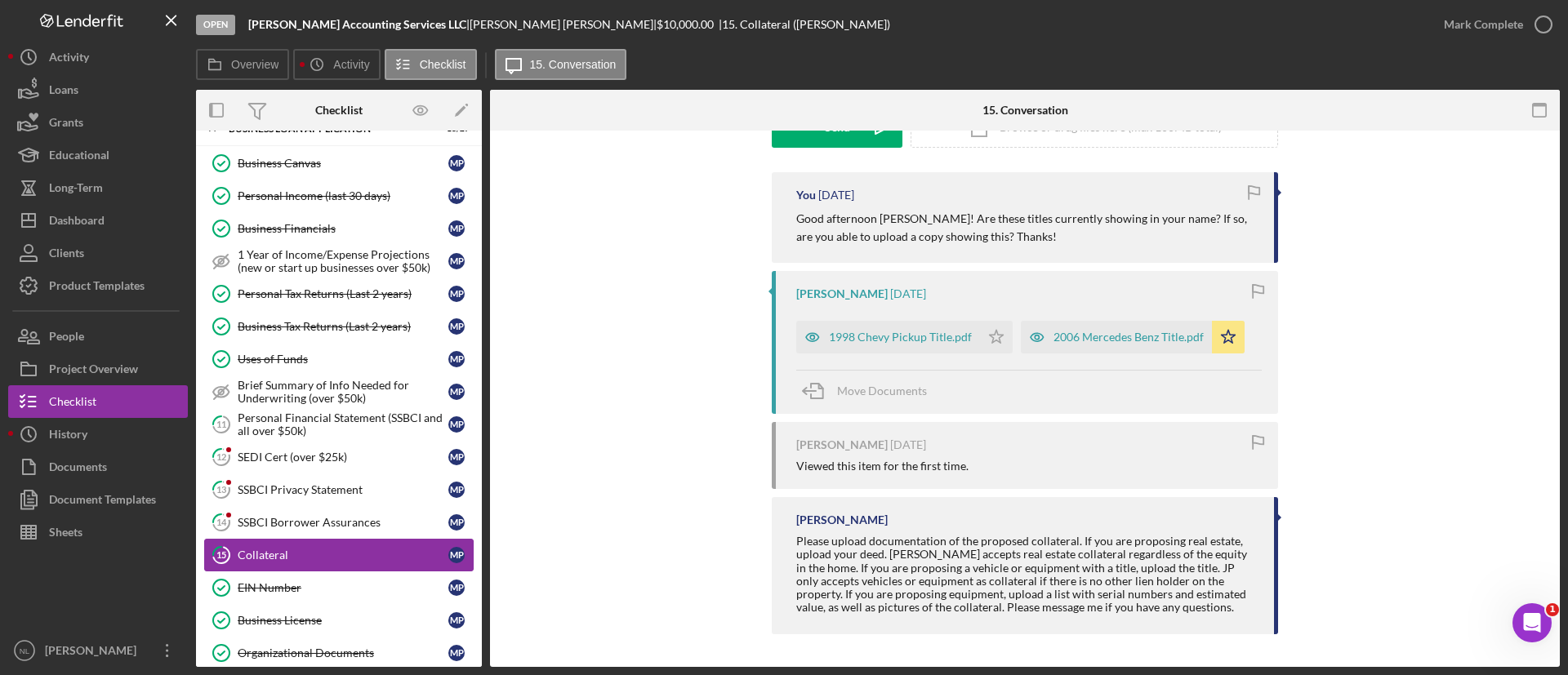
scroll to position [1095, 0]
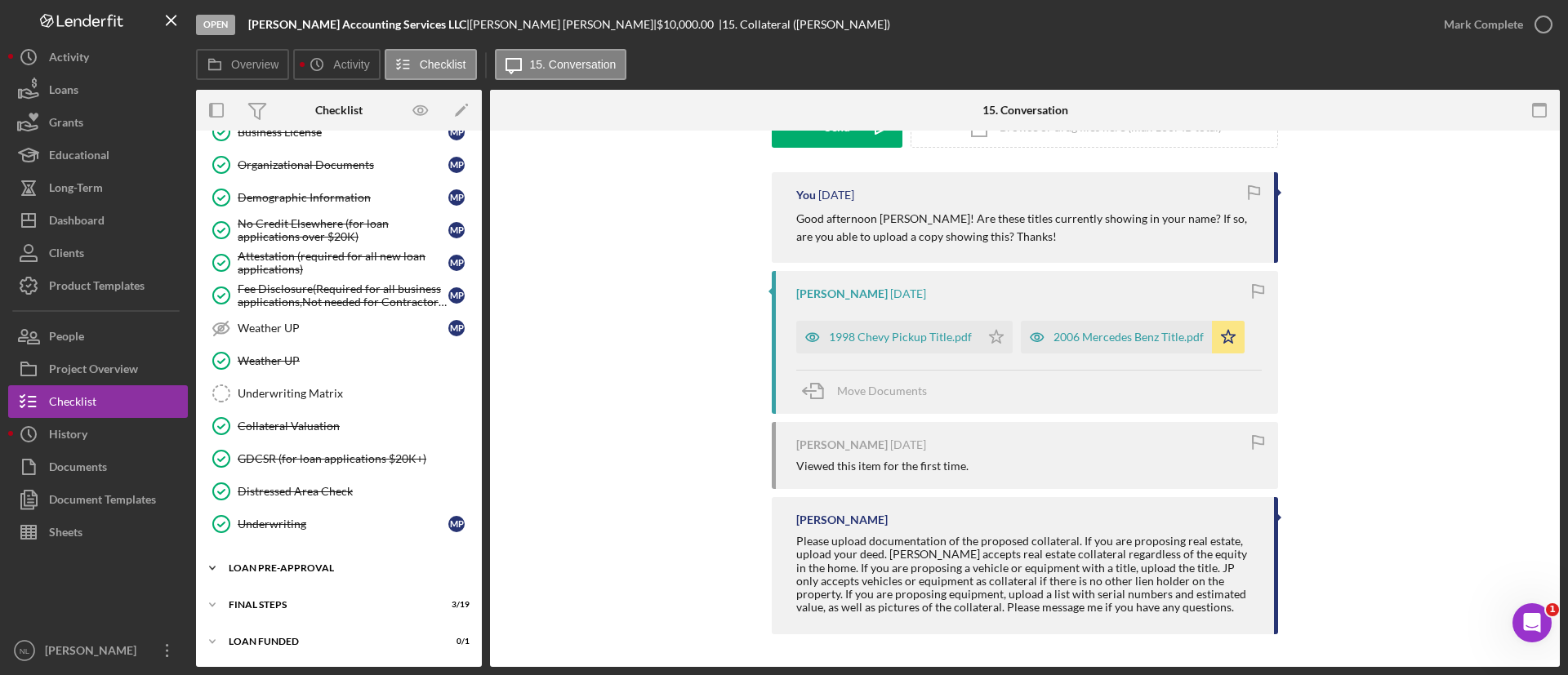
click at [307, 570] on div "LOAN PRE-APPROVAL" at bounding box center [345, 568] width 233 height 10
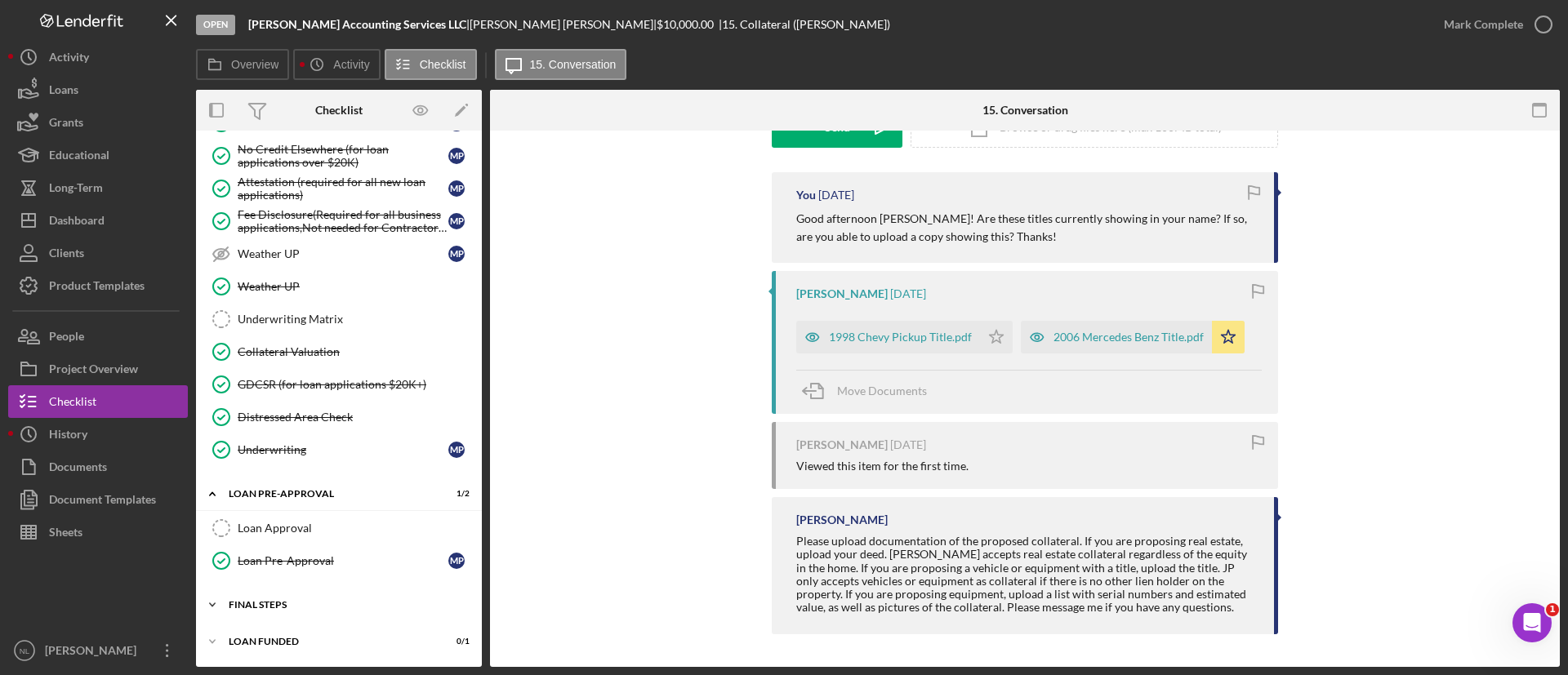
click at [303, 598] on div "Icon/Expander FINAL STEPS 3 / 19" at bounding box center [339, 605] width 286 height 33
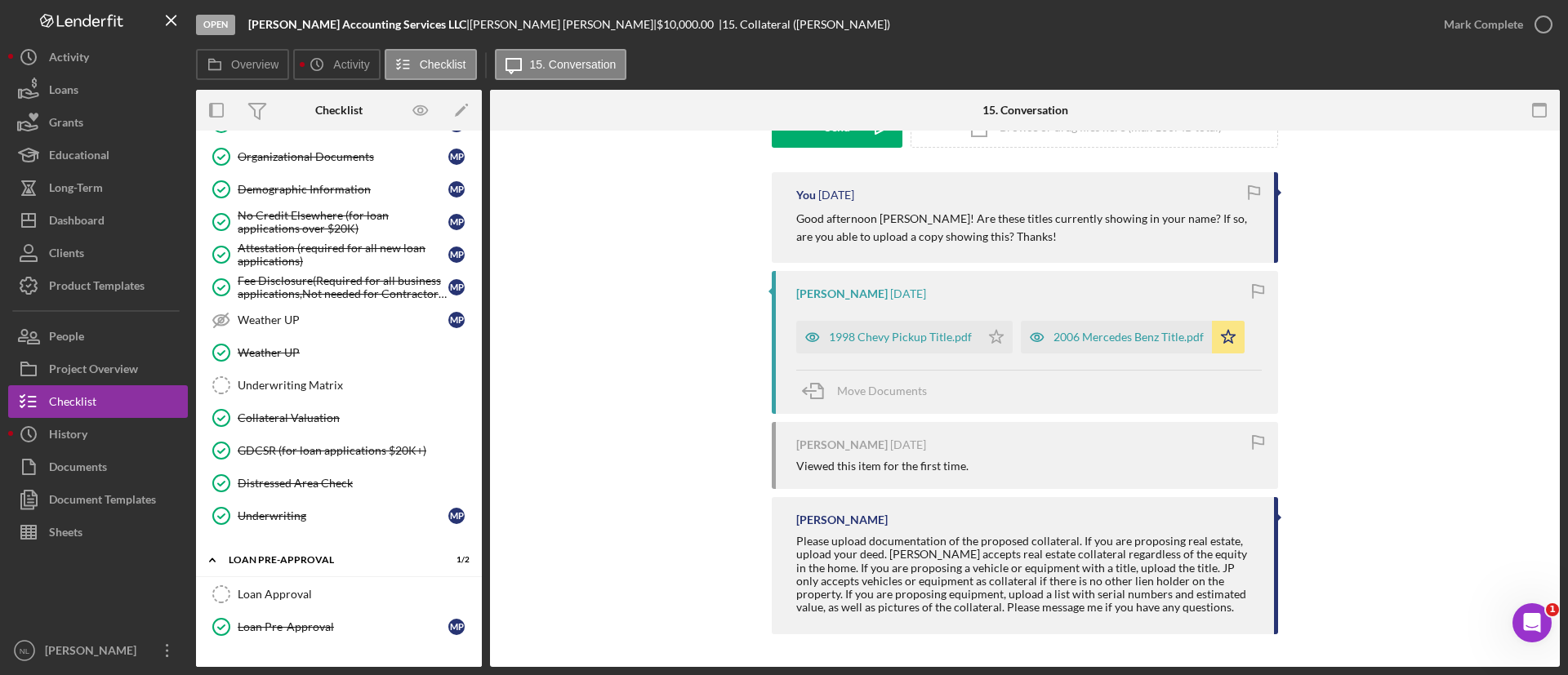
scroll to position [1072, 0]
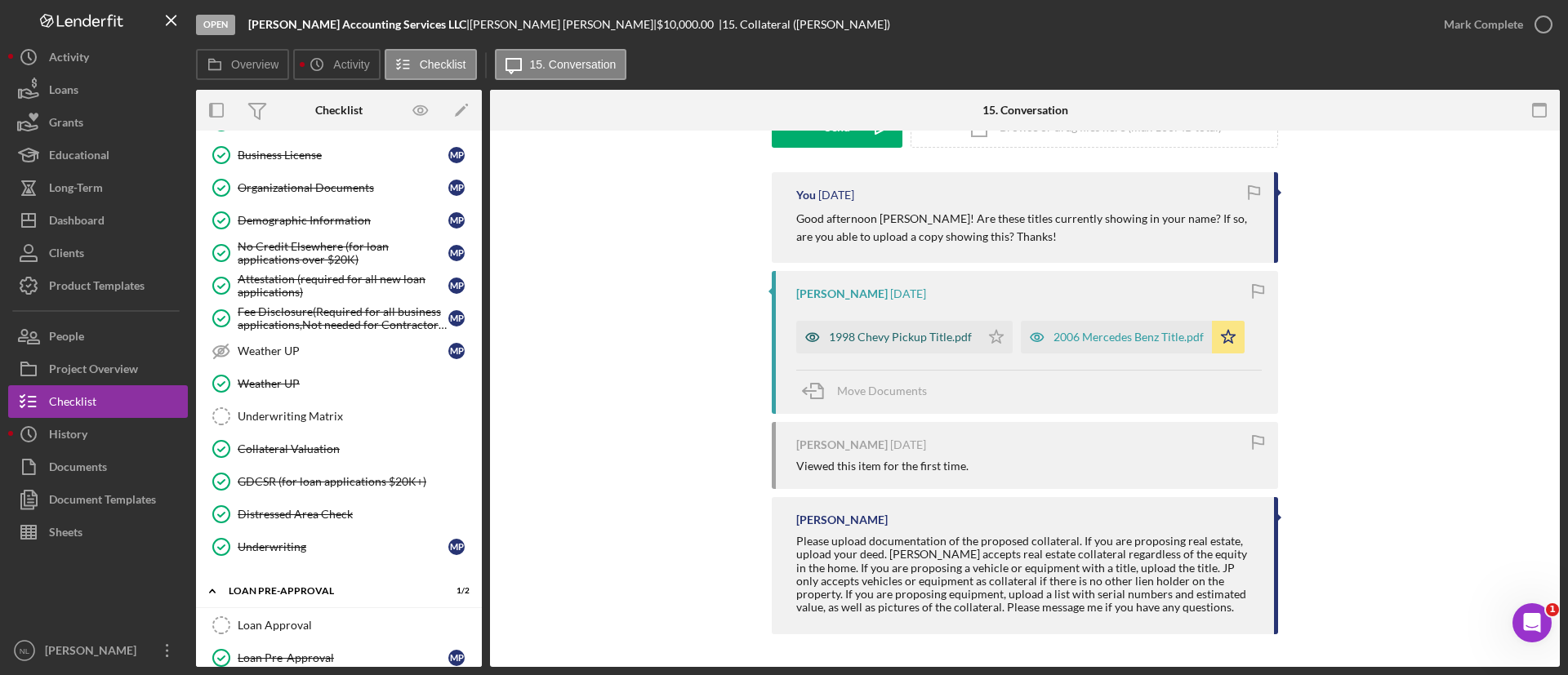
click at [886, 342] on div "1998 Chevy Pickup Title.pdf" at bounding box center [900, 338] width 143 height 13
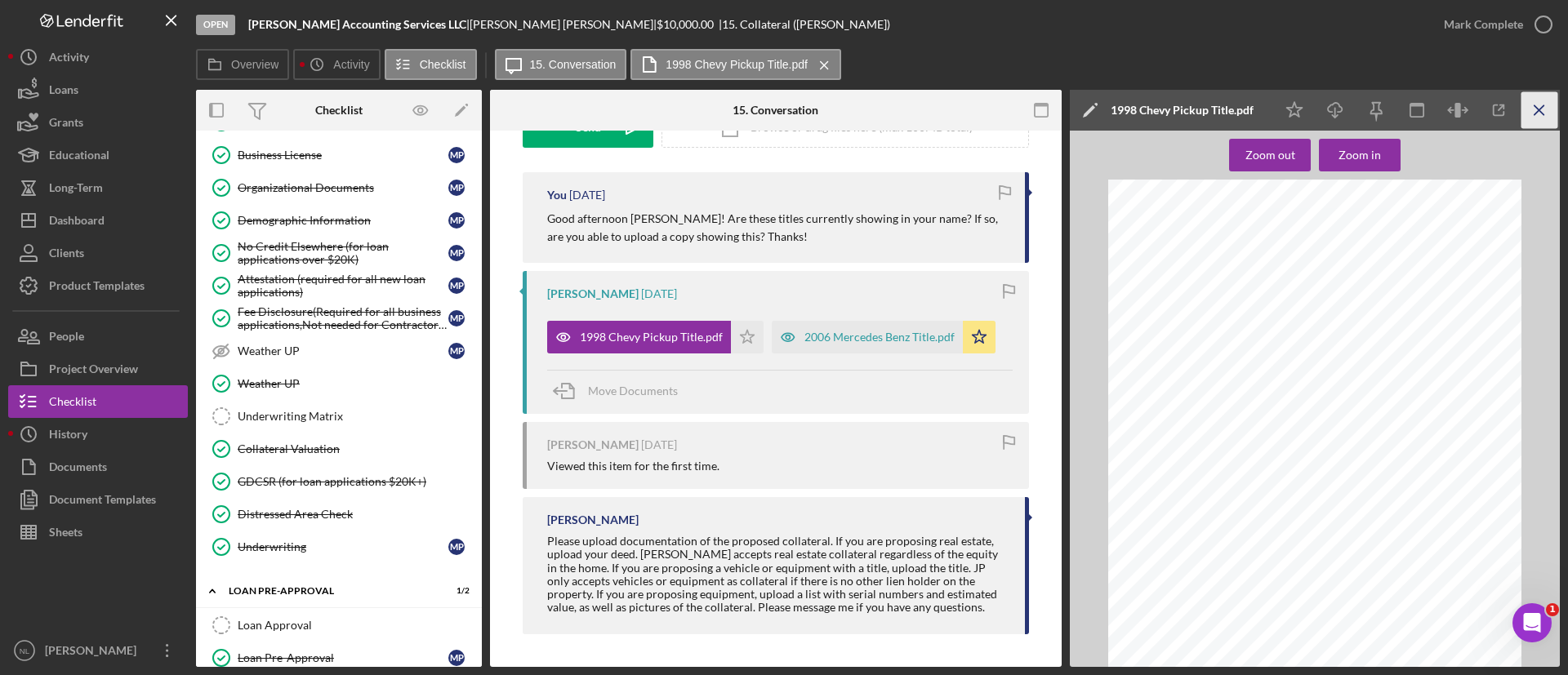
click at [1526, 112] on icon "Icon/Menu Close" at bounding box center [1540, 111] width 37 height 37
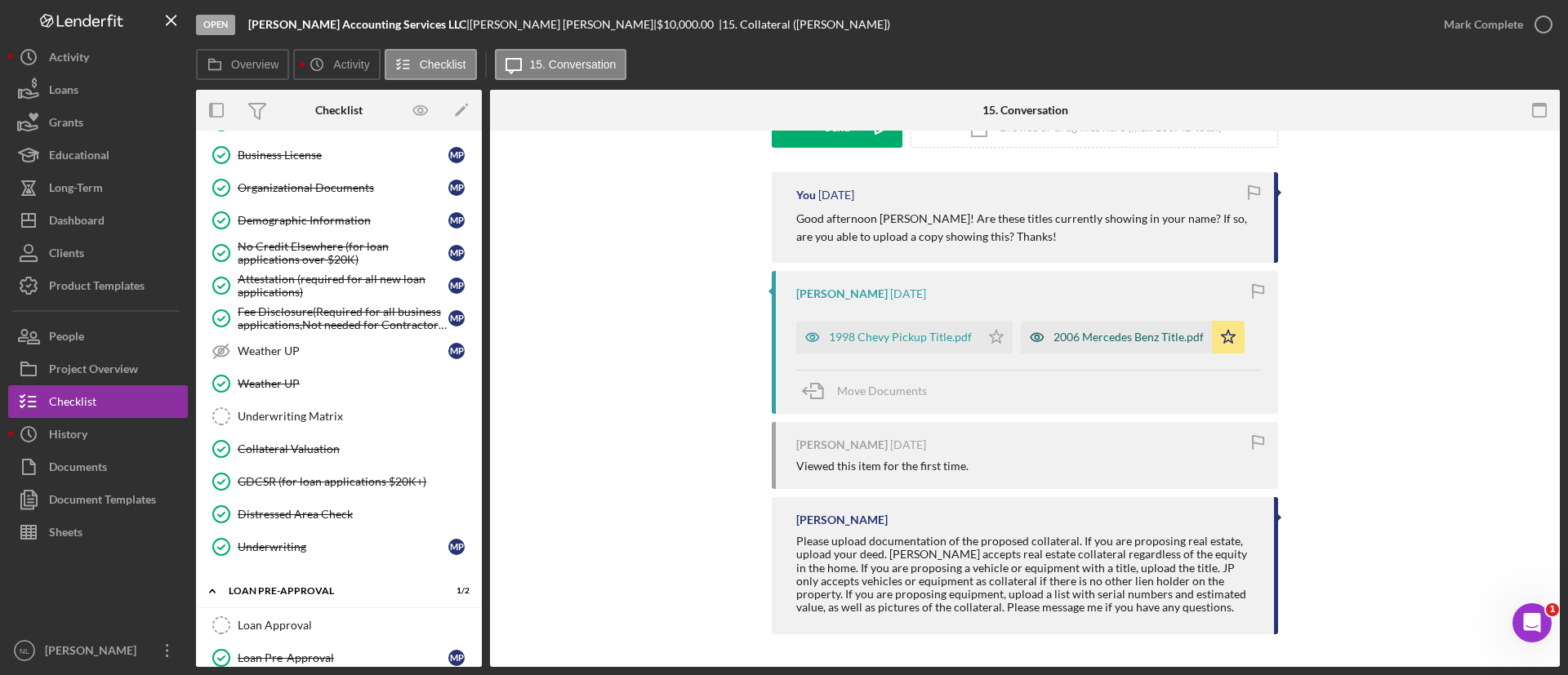
click at [1062, 331] on div "2006 Mercedes Benz Title.pdf" at bounding box center [1128, 338] width 150 height 13
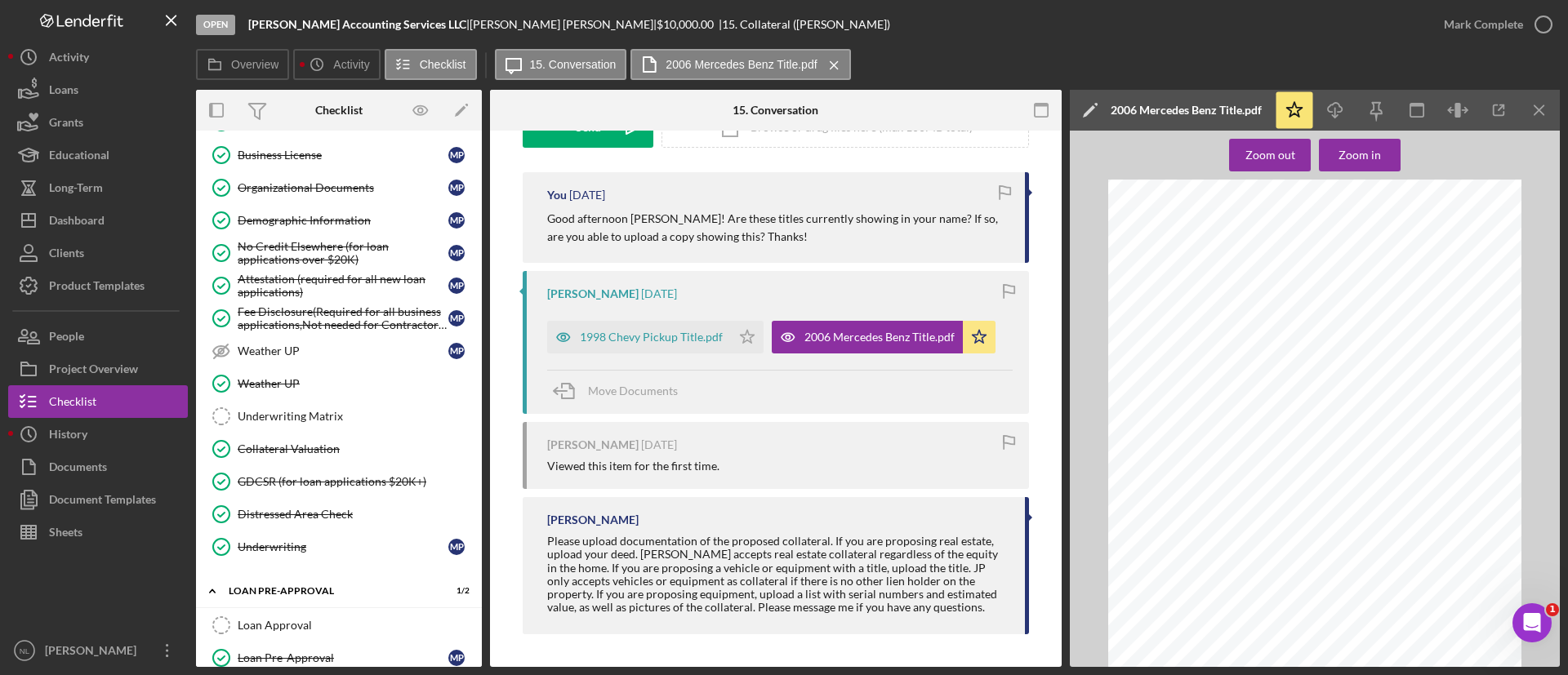
scroll to position [0, 0]
click at [1535, 118] on icon "Icon/Menu Close" at bounding box center [1540, 111] width 37 height 37
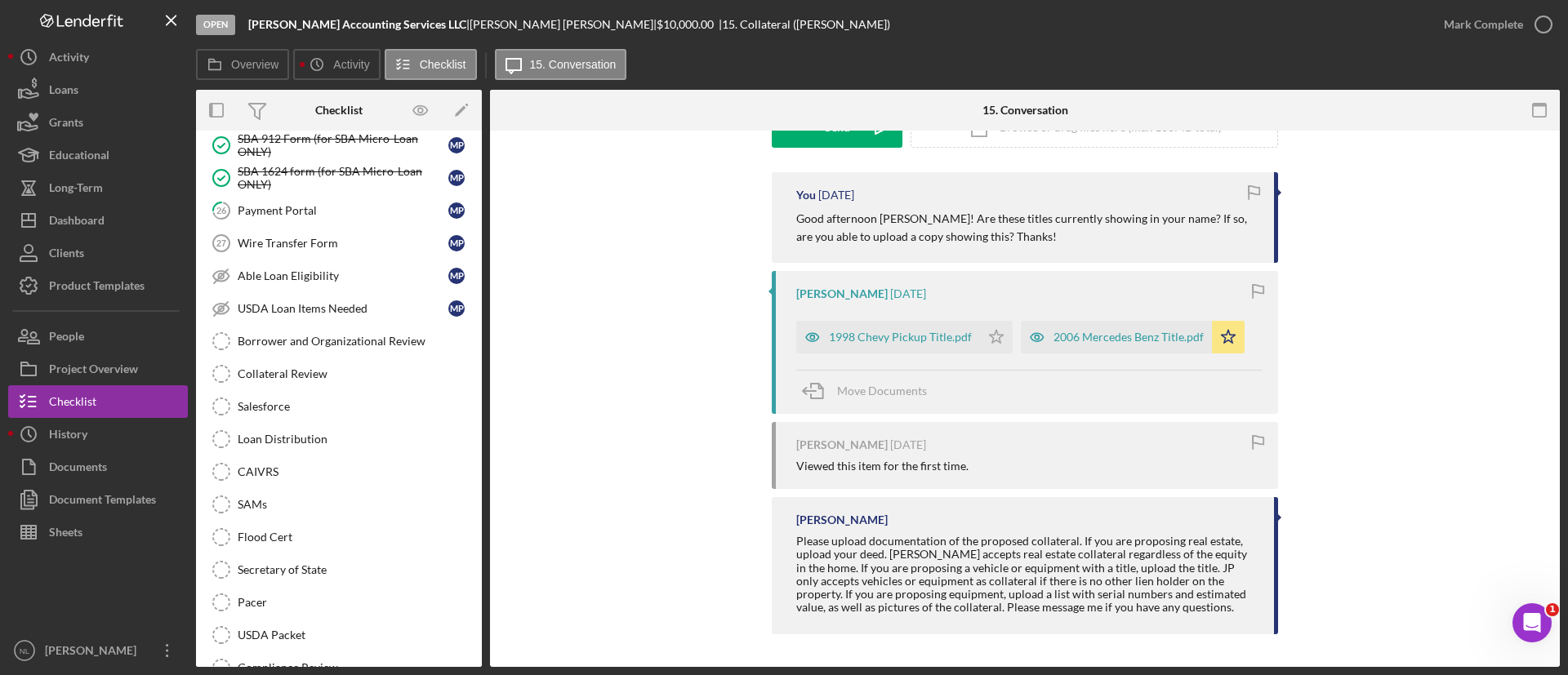
scroll to position [1785, 0]
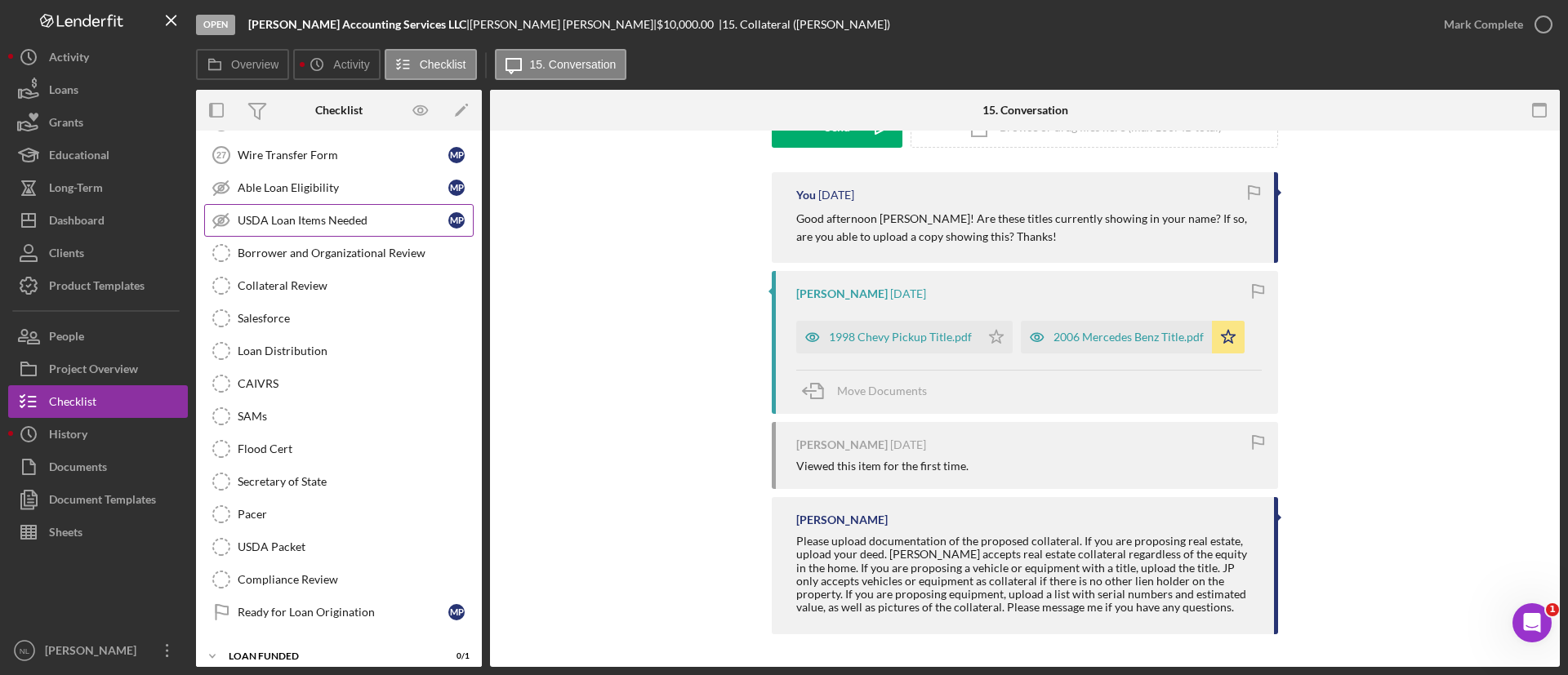
click at [288, 228] on link "USDA Loan Items Needed USDA Loan Items Needed M P" at bounding box center [339, 220] width 269 height 33
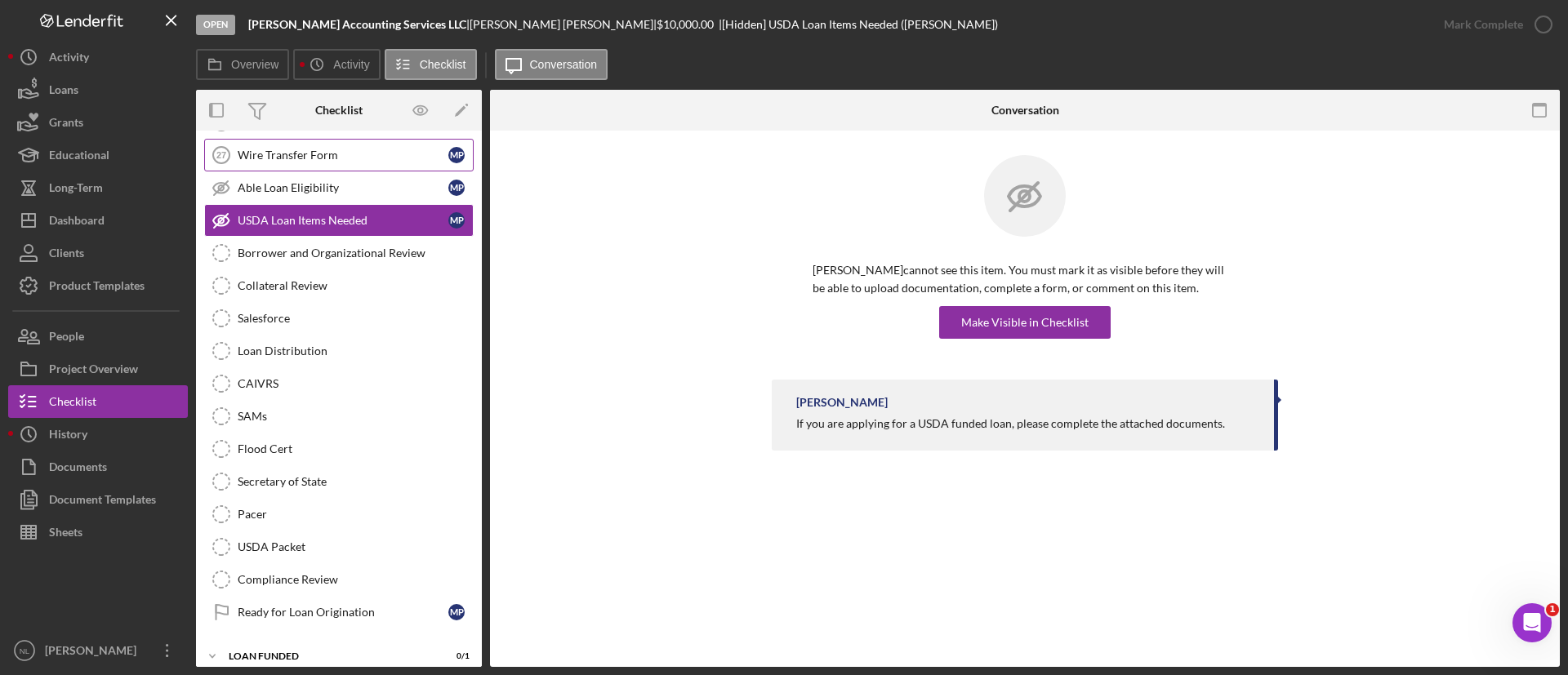
click at [274, 164] on link "Wire Transfer Form 27 Wire Transfer Form M P" at bounding box center [339, 155] width 269 height 33
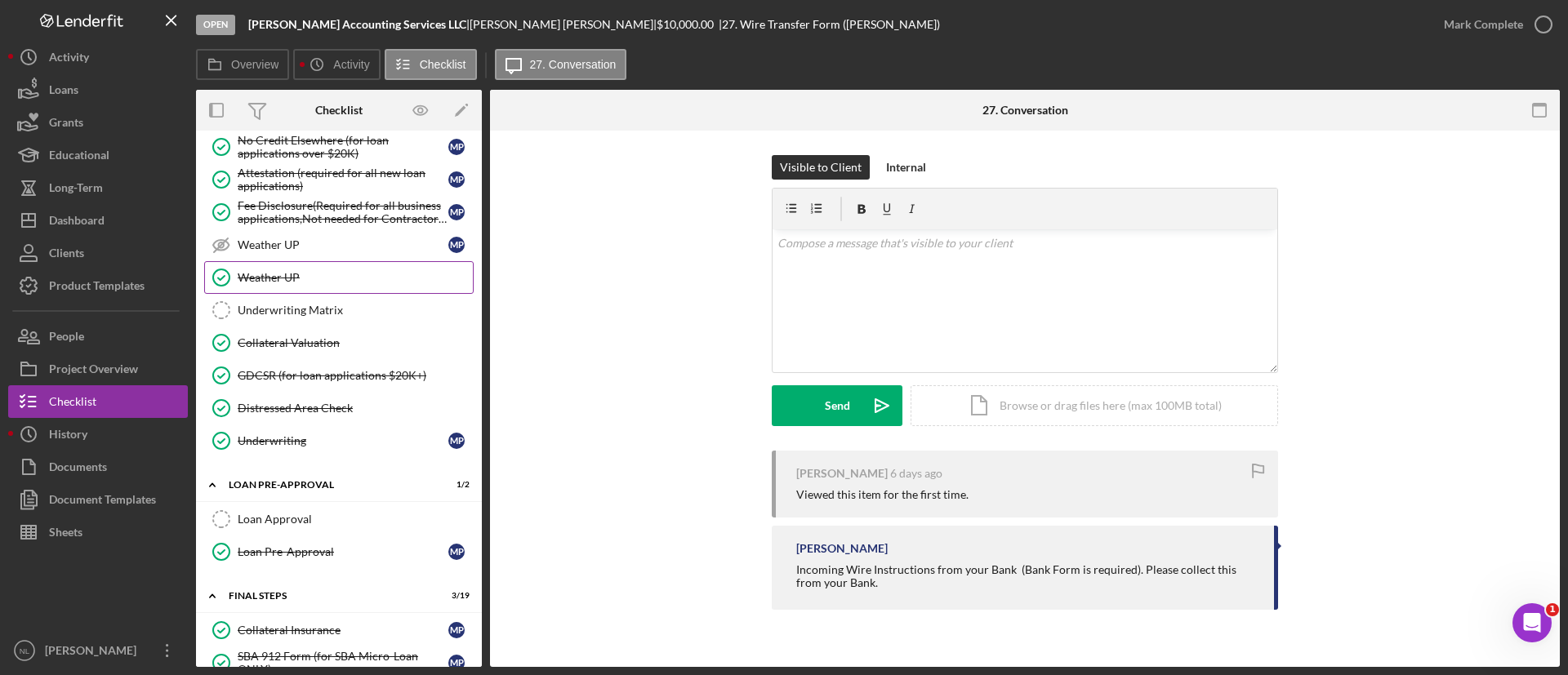
scroll to position [1179, 0]
click at [300, 310] on div "Underwriting Matrix" at bounding box center [355, 310] width 236 height 13
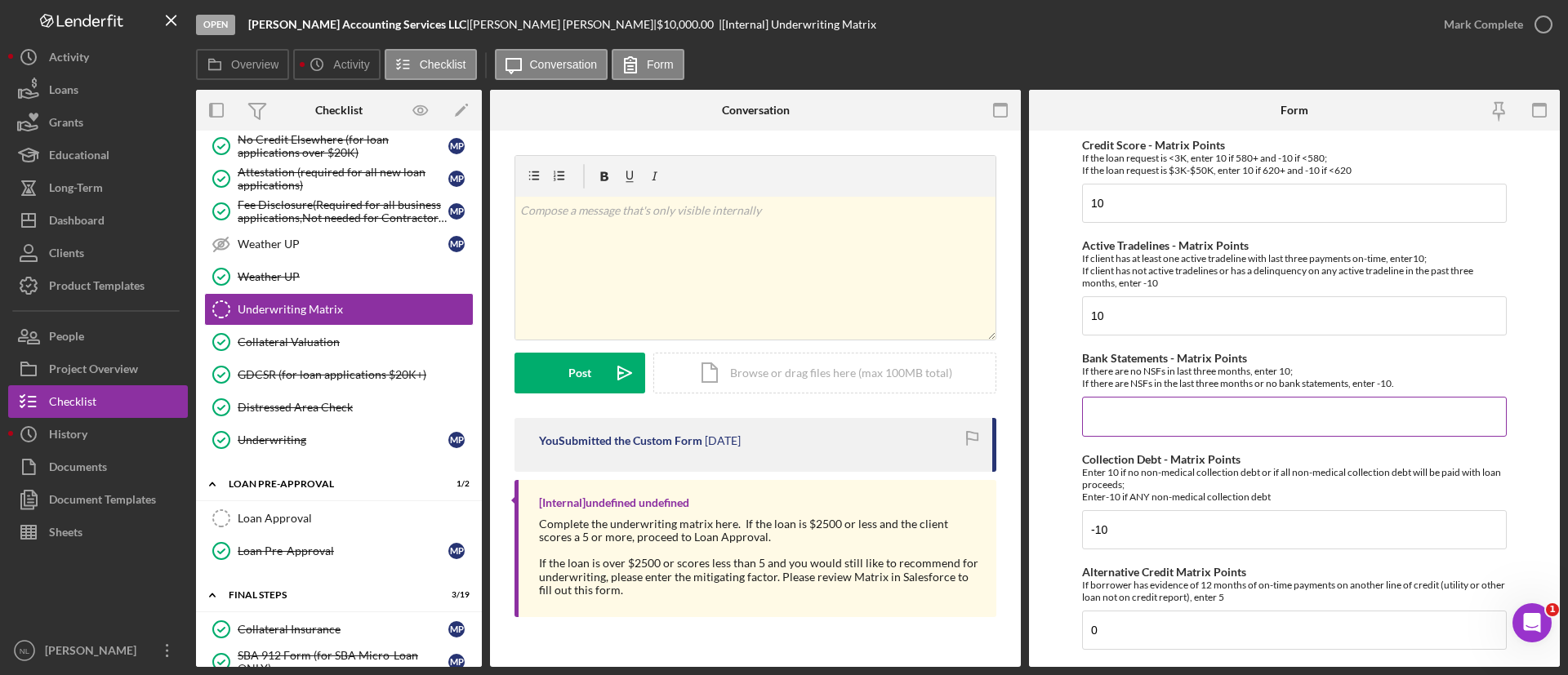
click at [1171, 418] on input "Bank Statements - Matrix Points" at bounding box center [1295, 416] width 425 height 39
type input "10"
click at [1106, 203] on input "10" at bounding box center [1295, 203] width 425 height 39
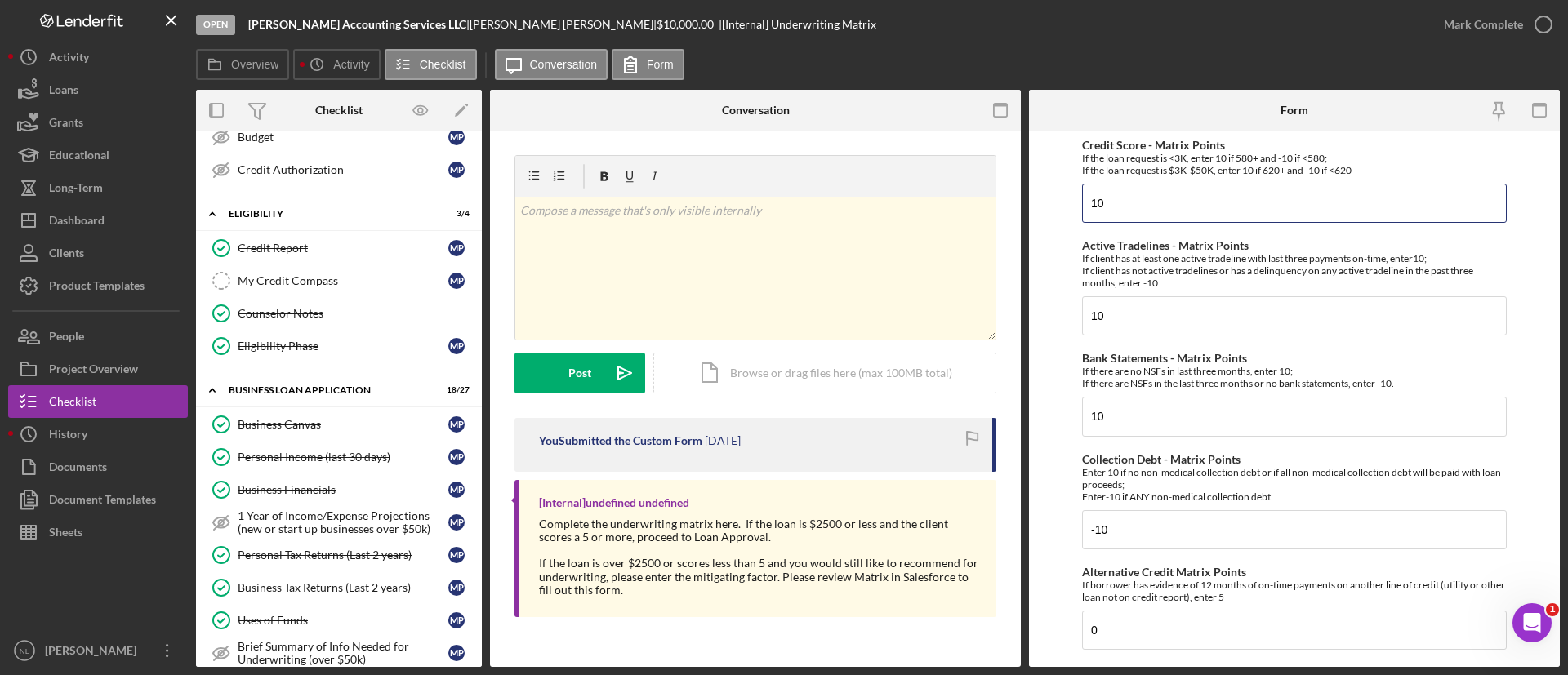
scroll to position [342, 0]
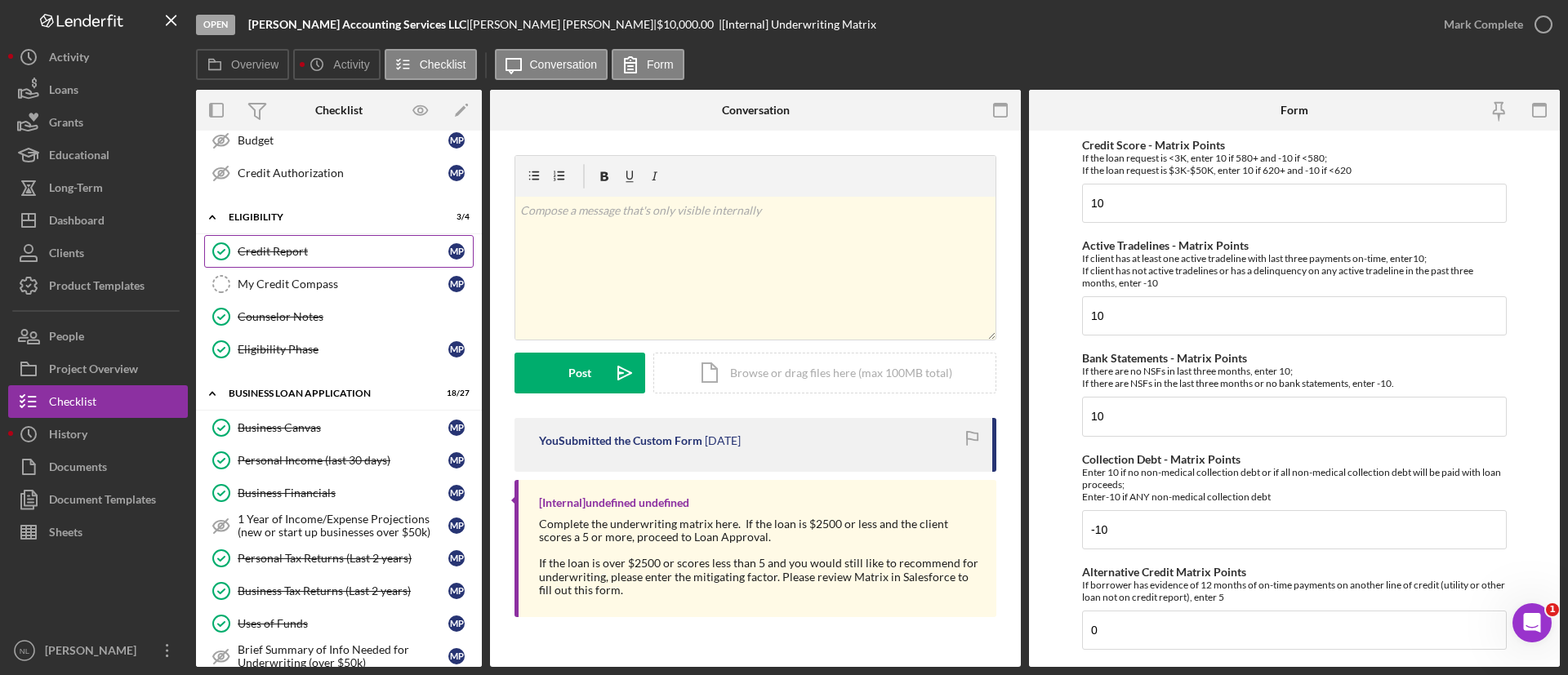
click at [324, 253] on div "Credit Report" at bounding box center [342, 252] width 211 height 13
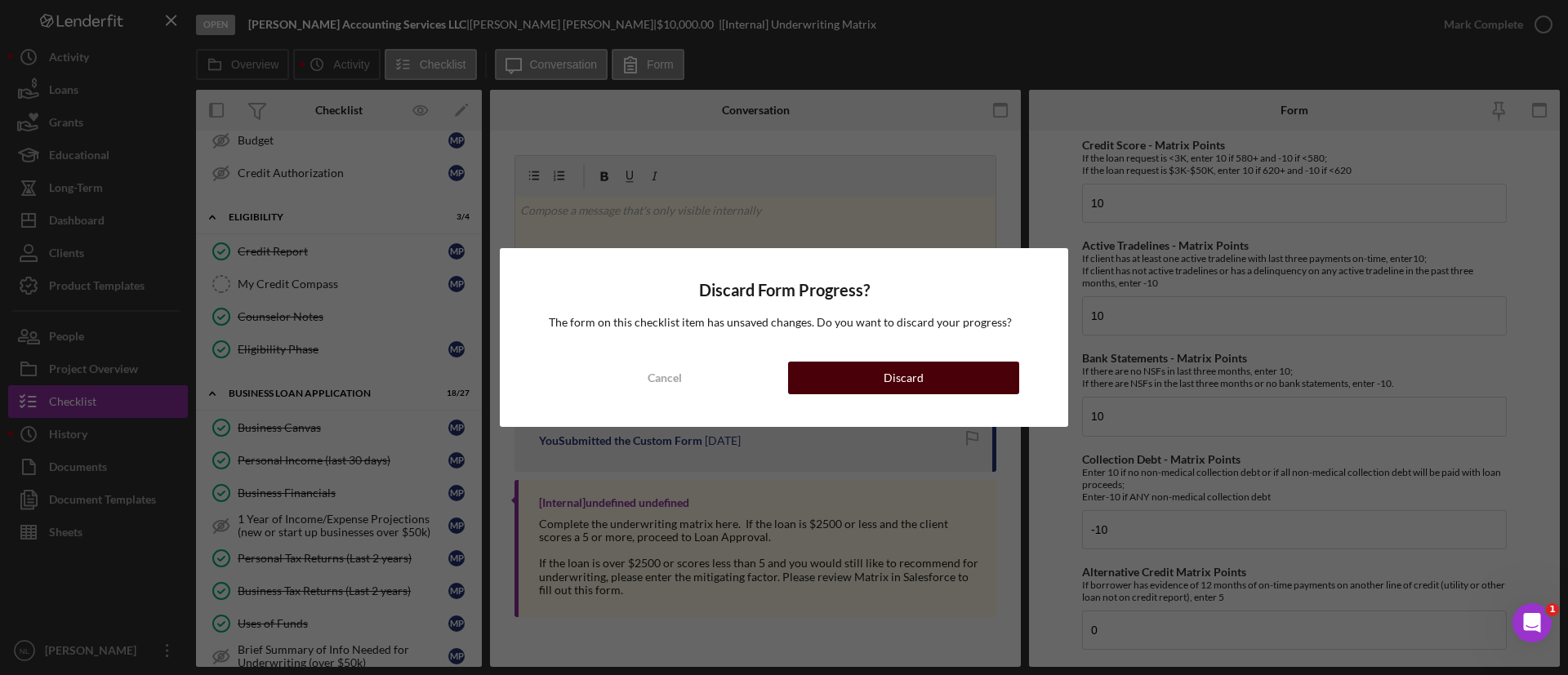
click at [946, 371] on button "Discard" at bounding box center [903, 378] width 231 height 33
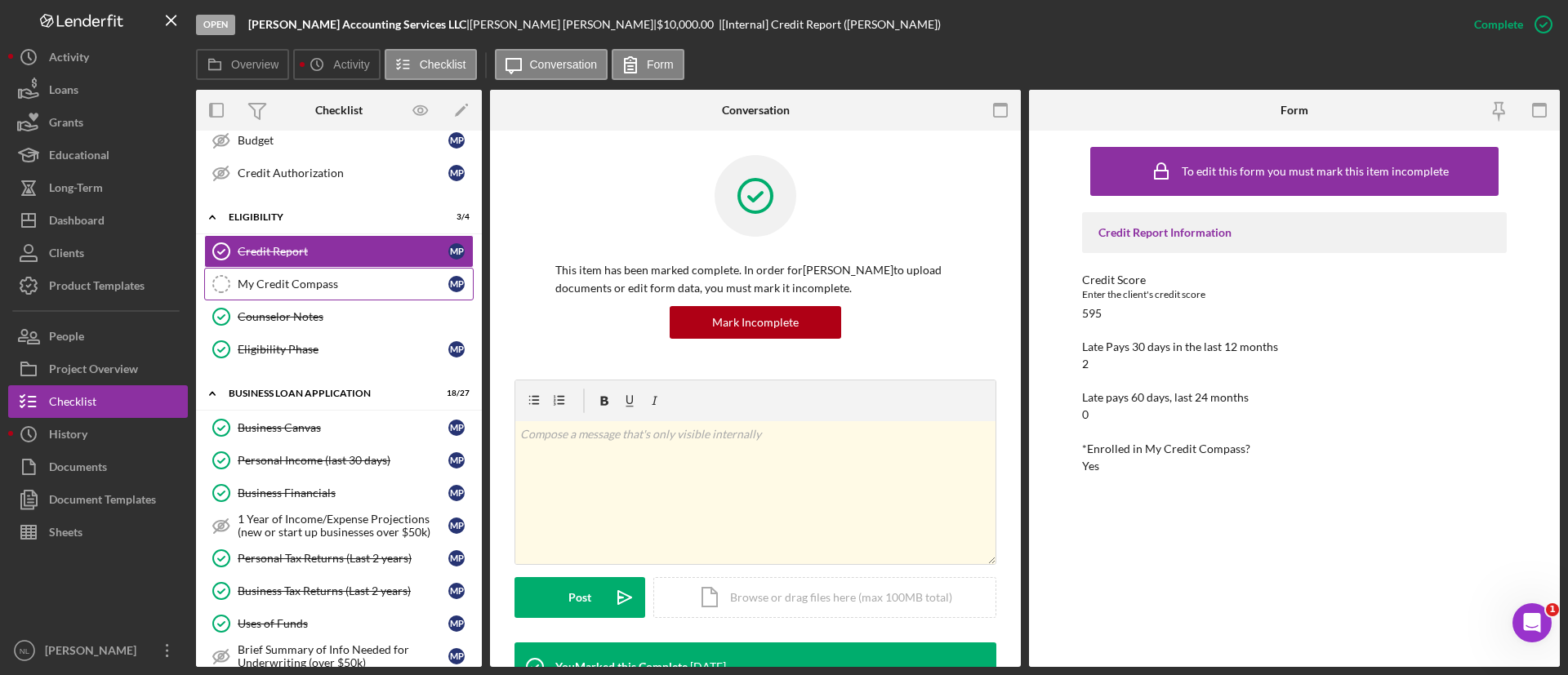
click at [310, 282] on div "My Credit Compass" at bounding box center [342, 285] width 211 height 13
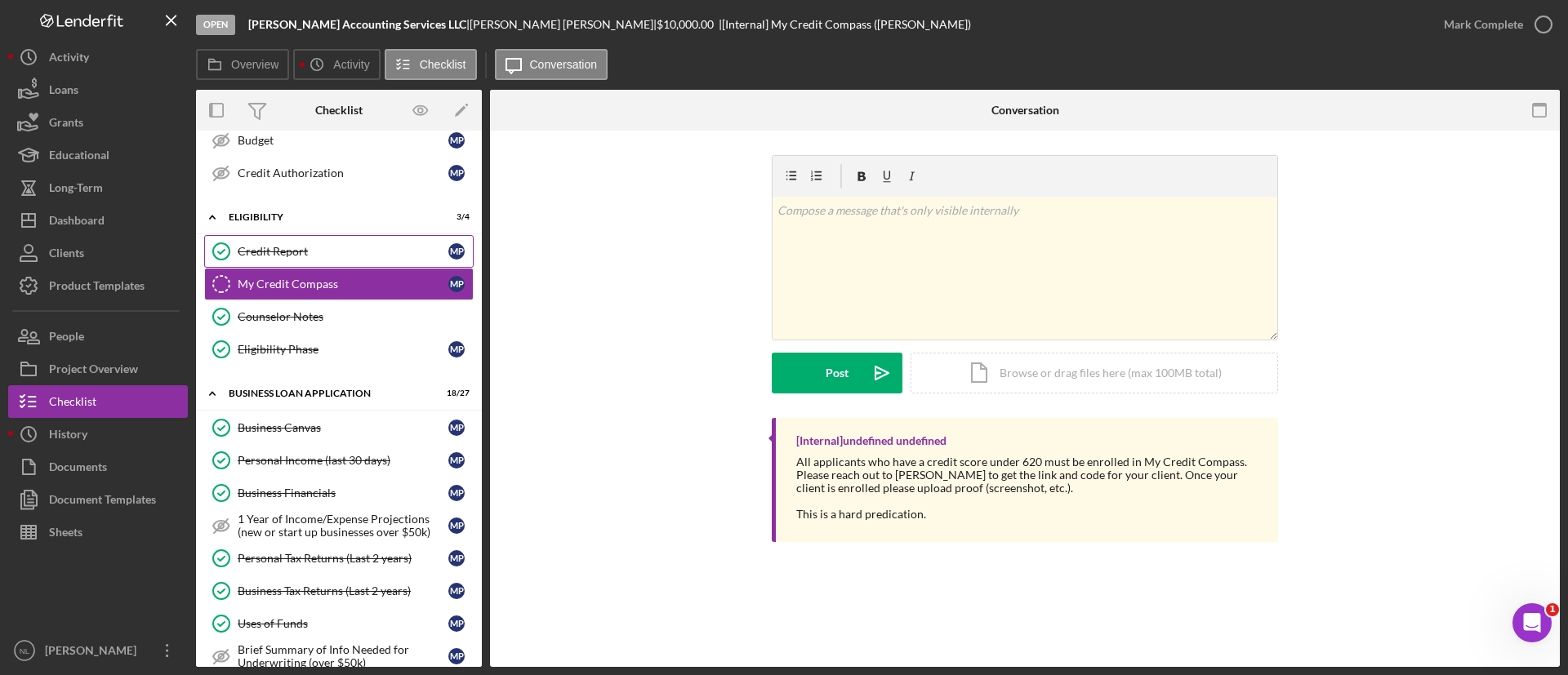
click at [309, 266] on link "Credit Report Credit Report M P" at bounding box center [339, 252] width 269 height 33
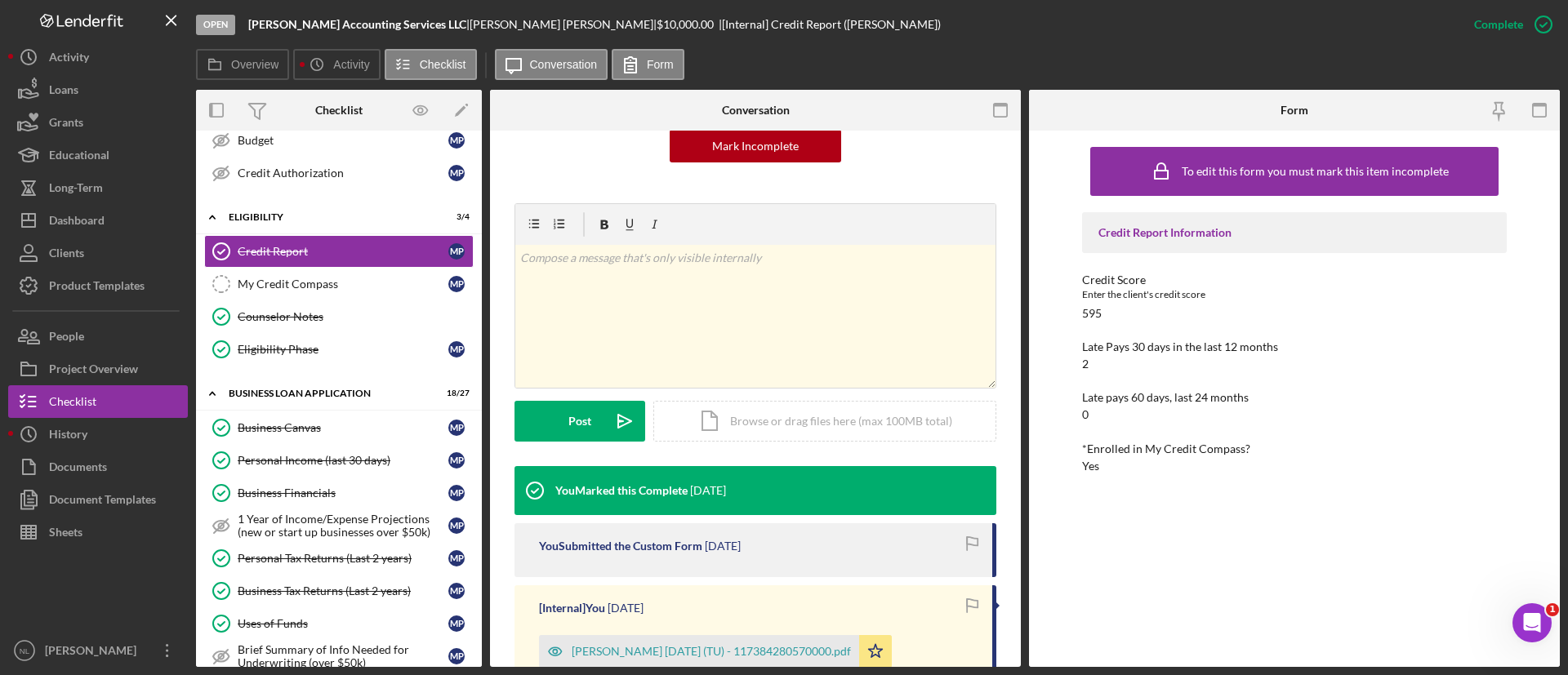
scroll to position [184, 0]
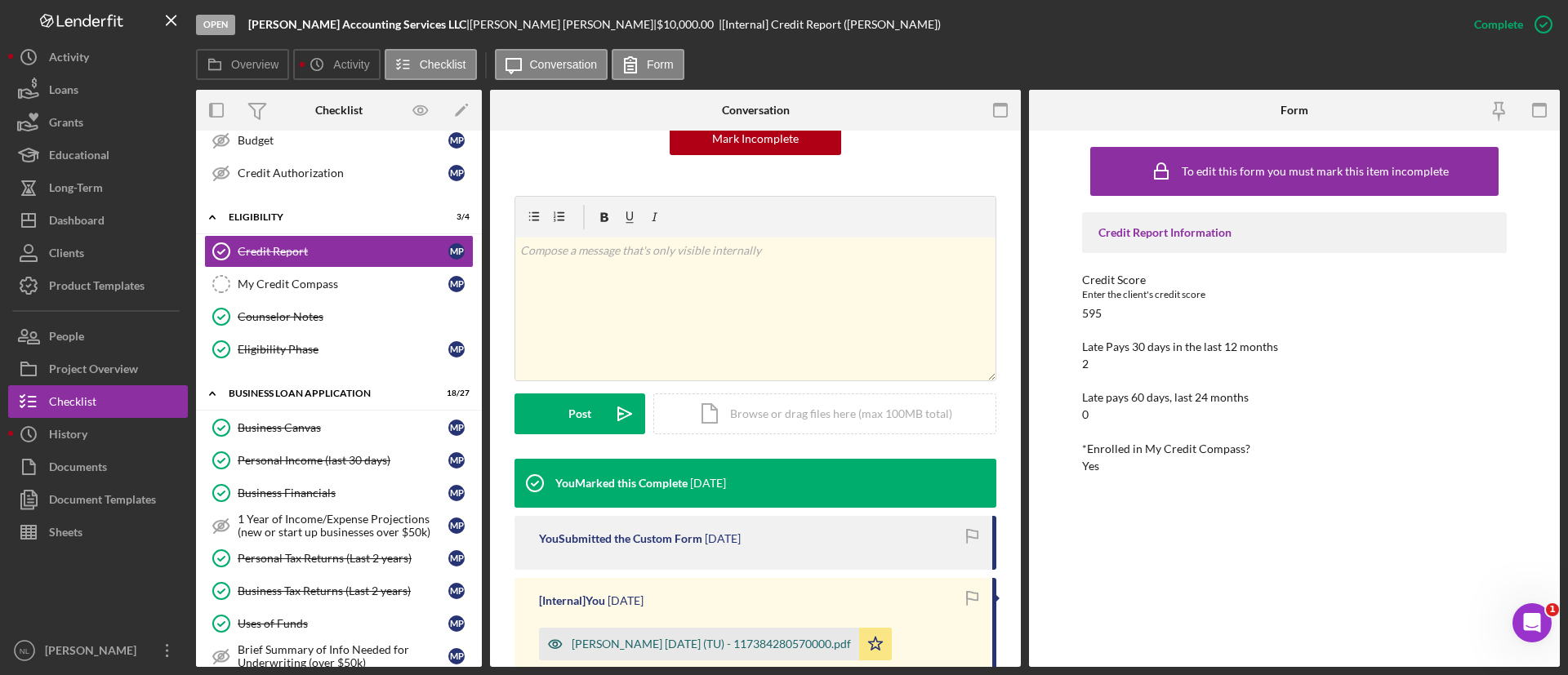
click at [782, 641] on div "[PERSON_NAME] [DATE] (TU) - 117384280570000.pdf" at bounding box center [711, 644] width 279 height 13
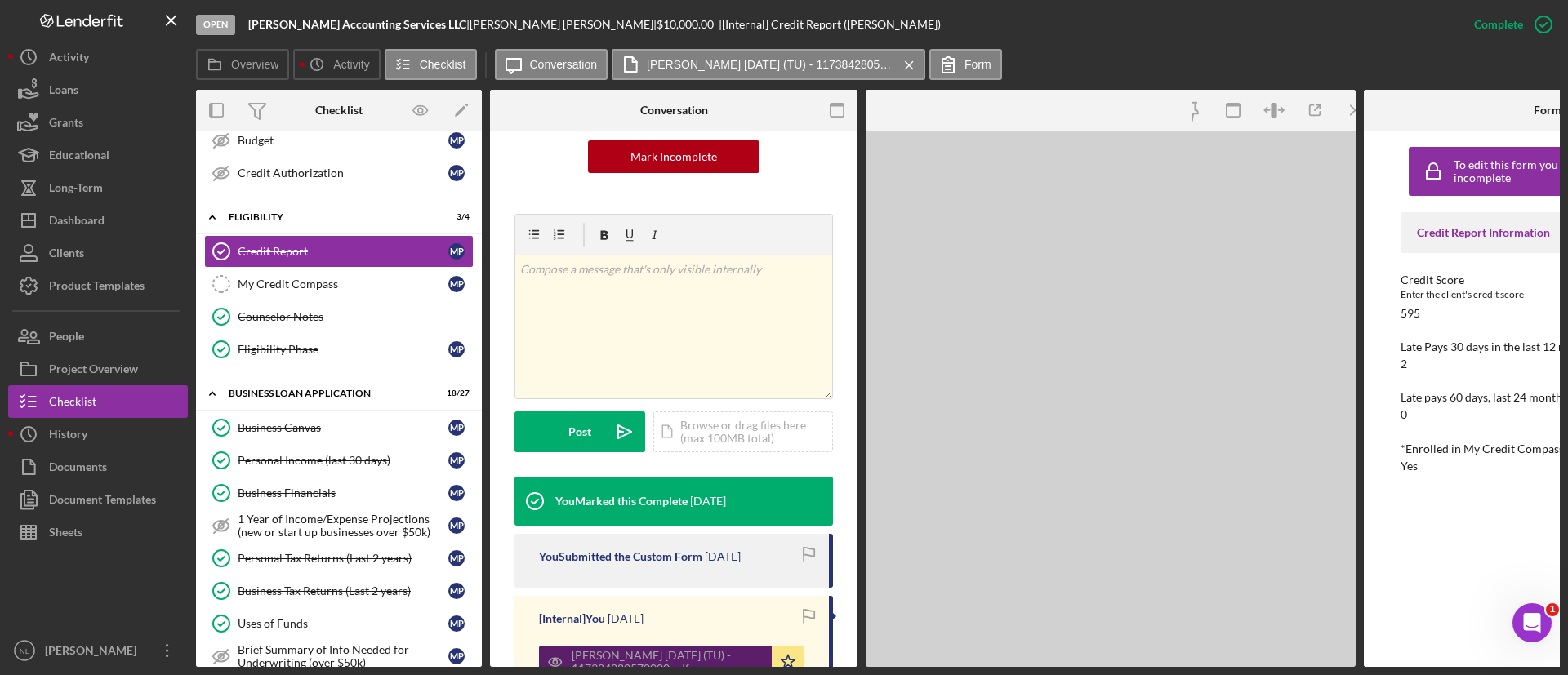
scroll to position [202, 0]
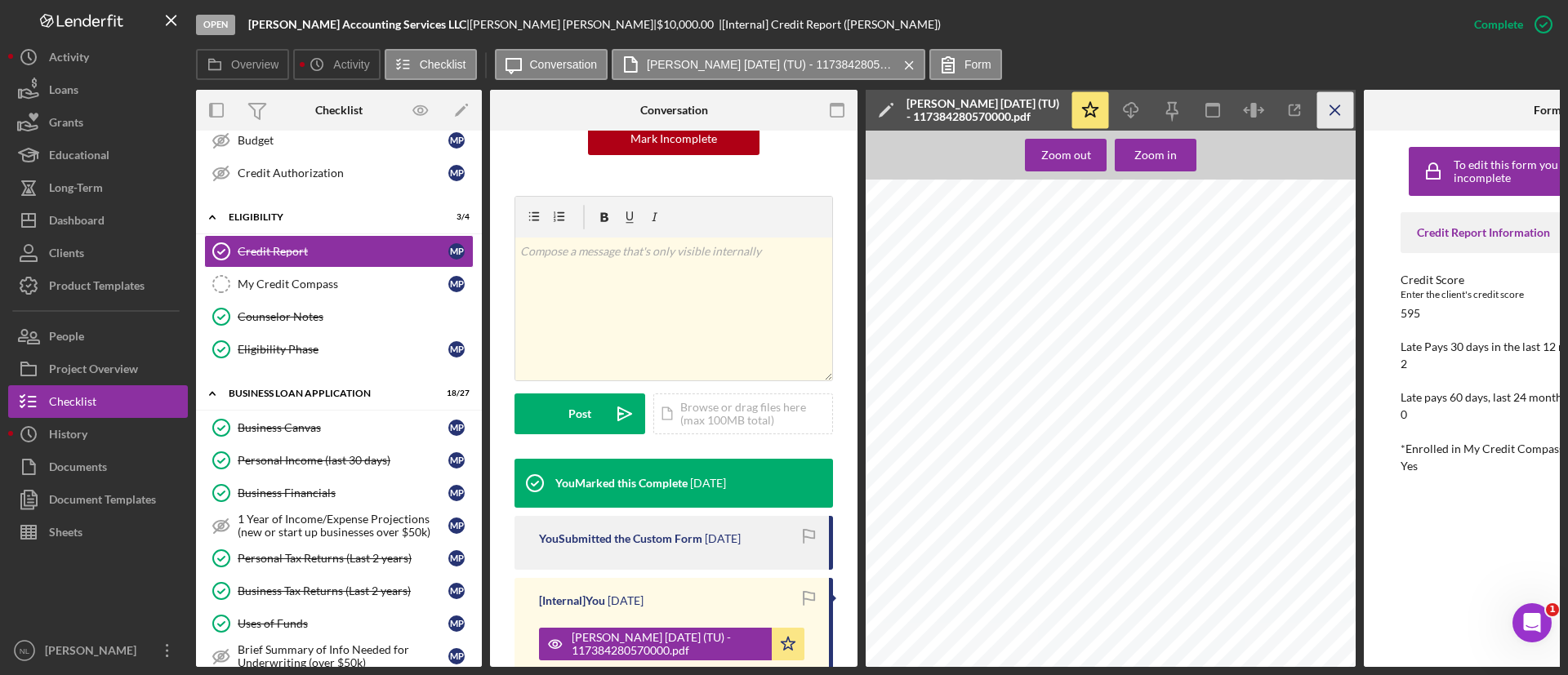
click at [1322, 107] on icon "Icon/Menu Close" at bounding box center [1336, 111] width 37 height 37
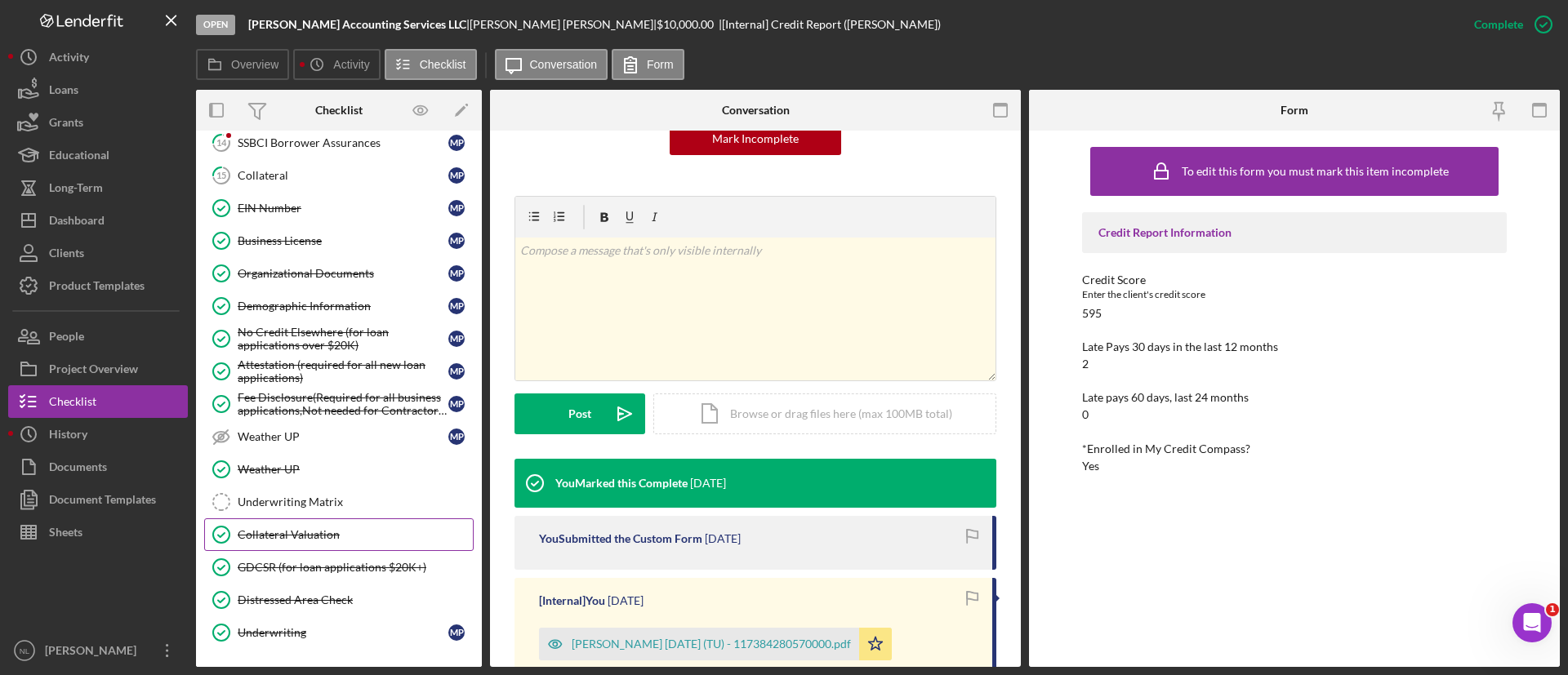
scroll to position [993, 0]
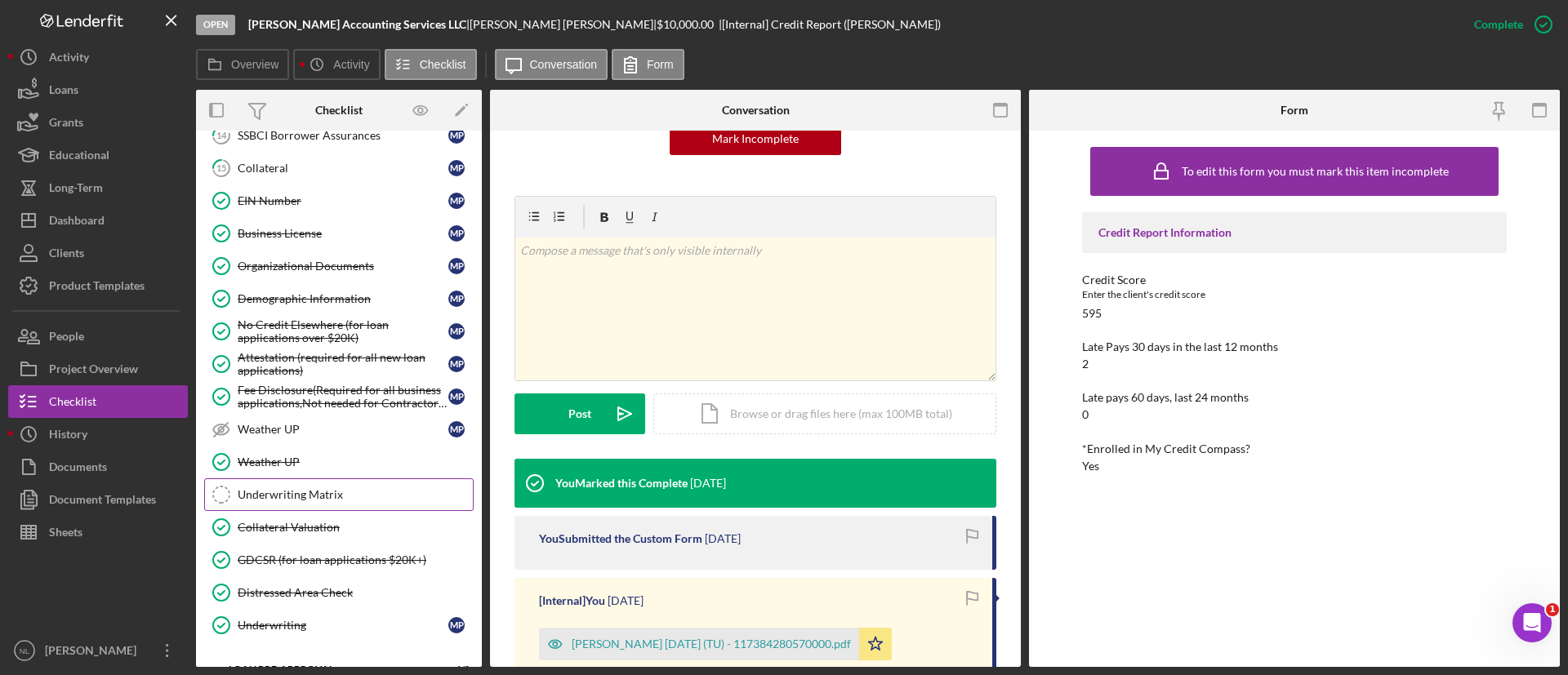
click at [334, 496] on div "Underwriting Matrix" at bounding box center [355, 495] width 236 height 13
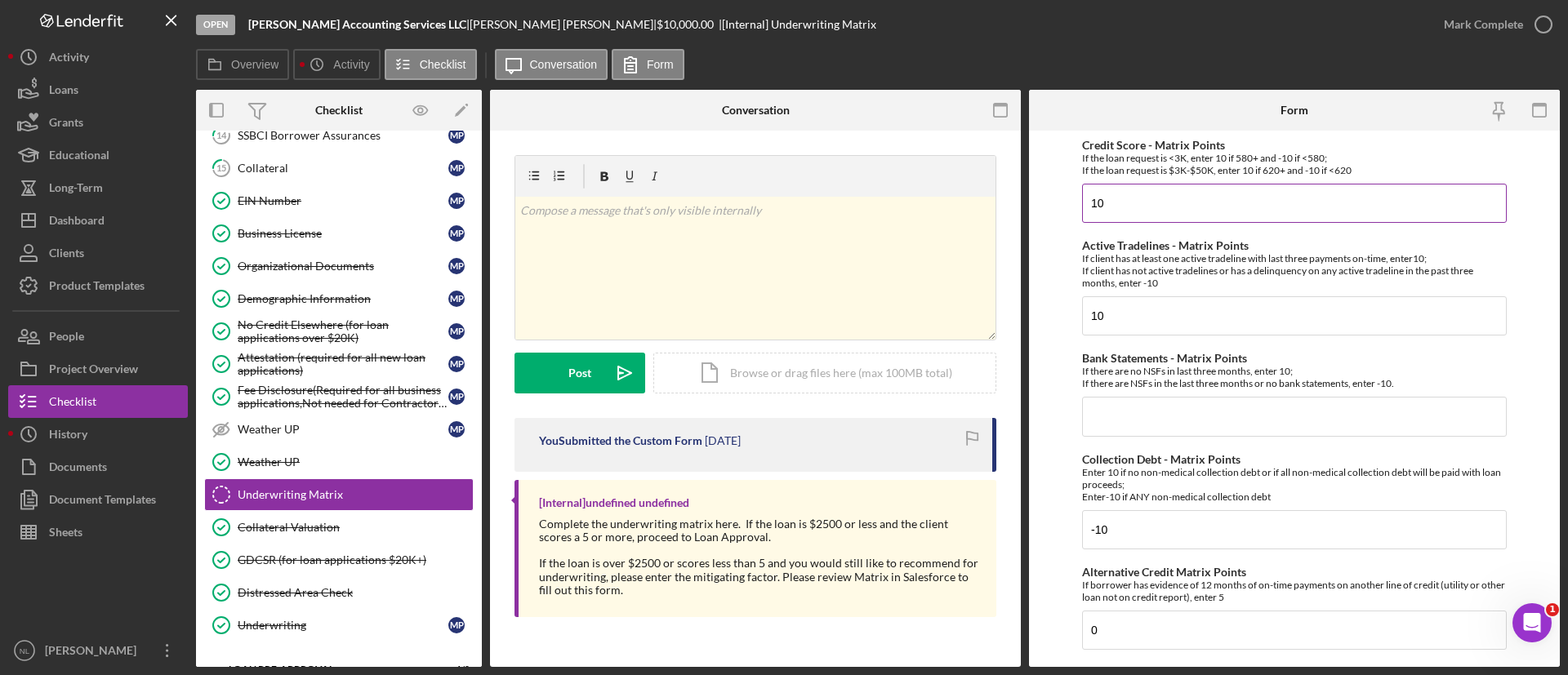
click at [1156, 207] on input "10" at bounding box center [1295, 203] width 425 height 39
type input "-10"
click at [1126, 421] on input "Bank Statements - Matrix Points" at bounding box center [1295, 416] width 425 height 39
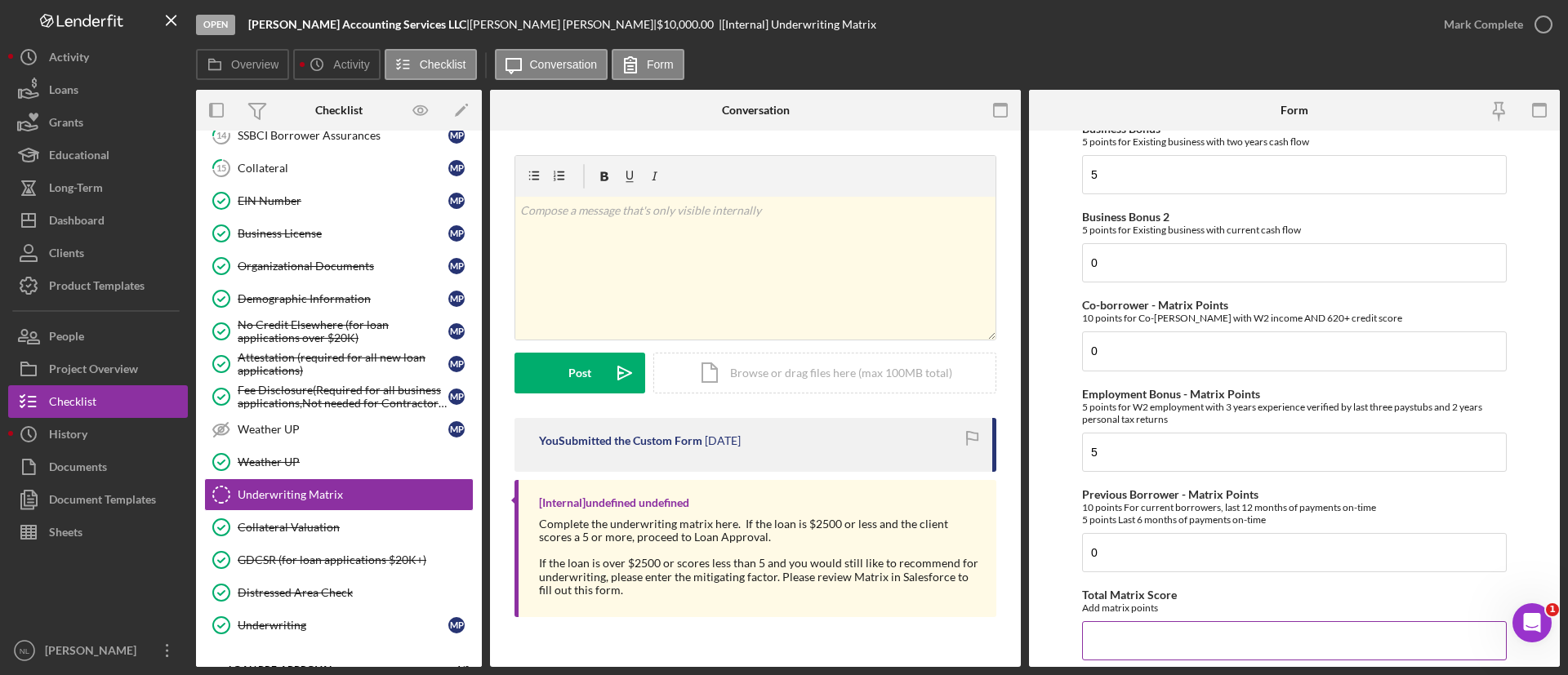
scroll to position [863, 0]
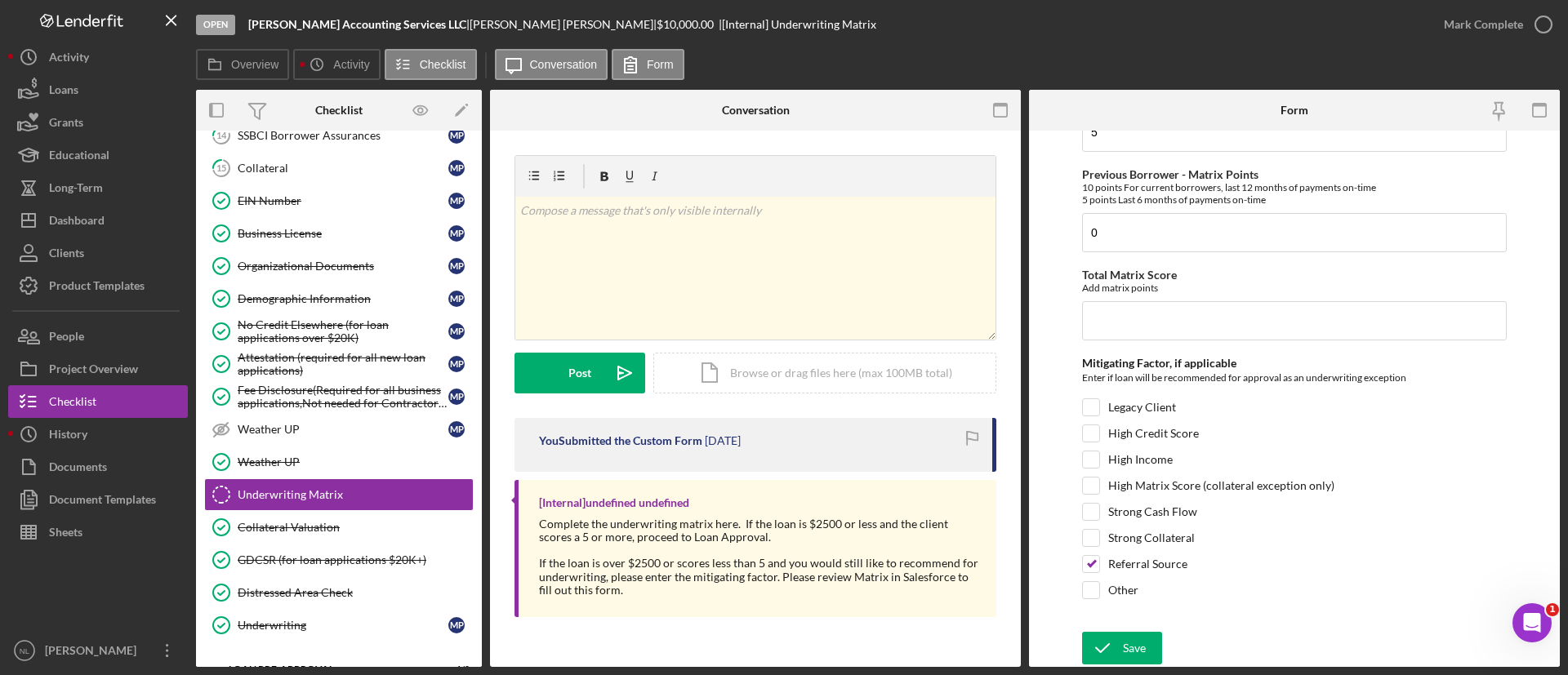
type input "10"
click at [1124, 667] on div "Open [PERSON_NAME] Accounting Services LLC | [PERSON_NAME] | $10,000.00 | [Inte…" at bounding box center [784, 338] width 1568 height 675
click at [1119, 651] on icon "submit" at bounding box center [1102, 648] width 40 height 40
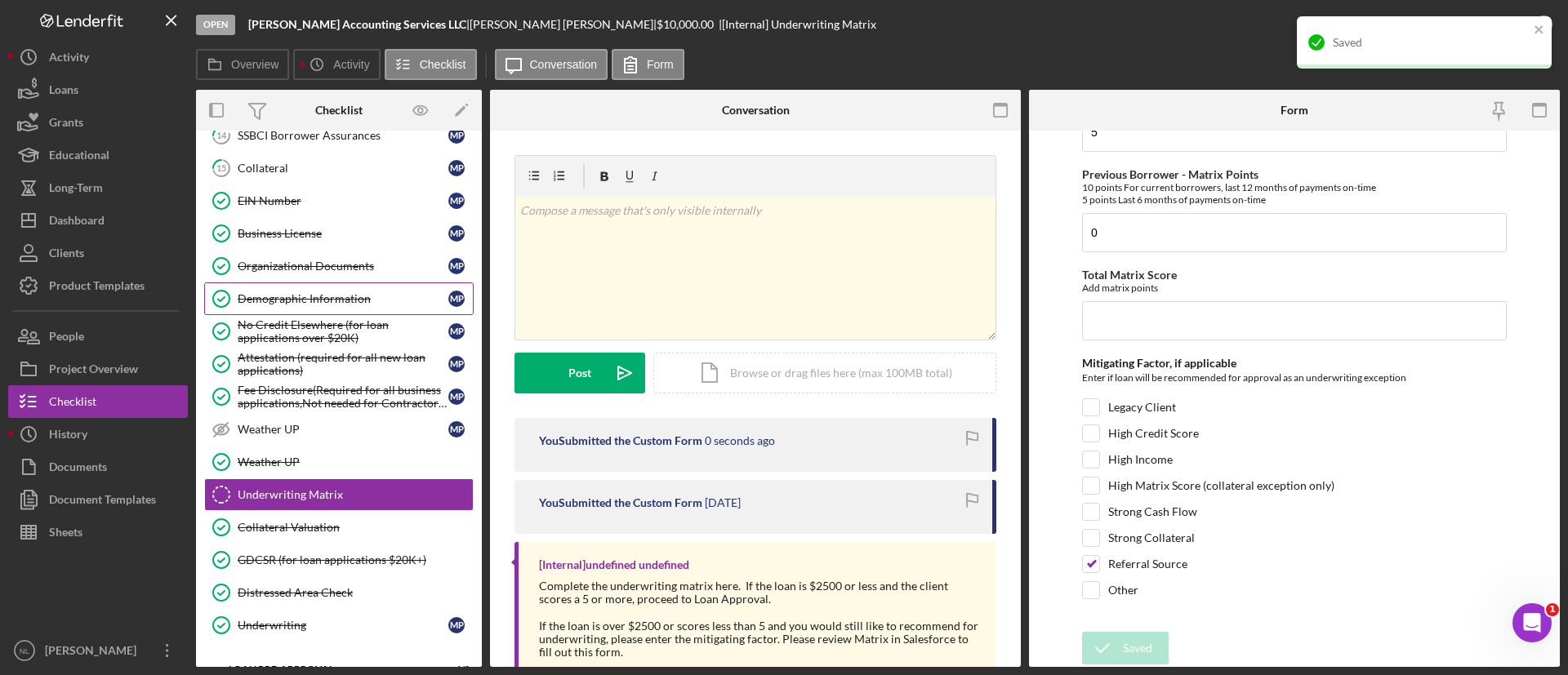
scroll to position [621, 0]
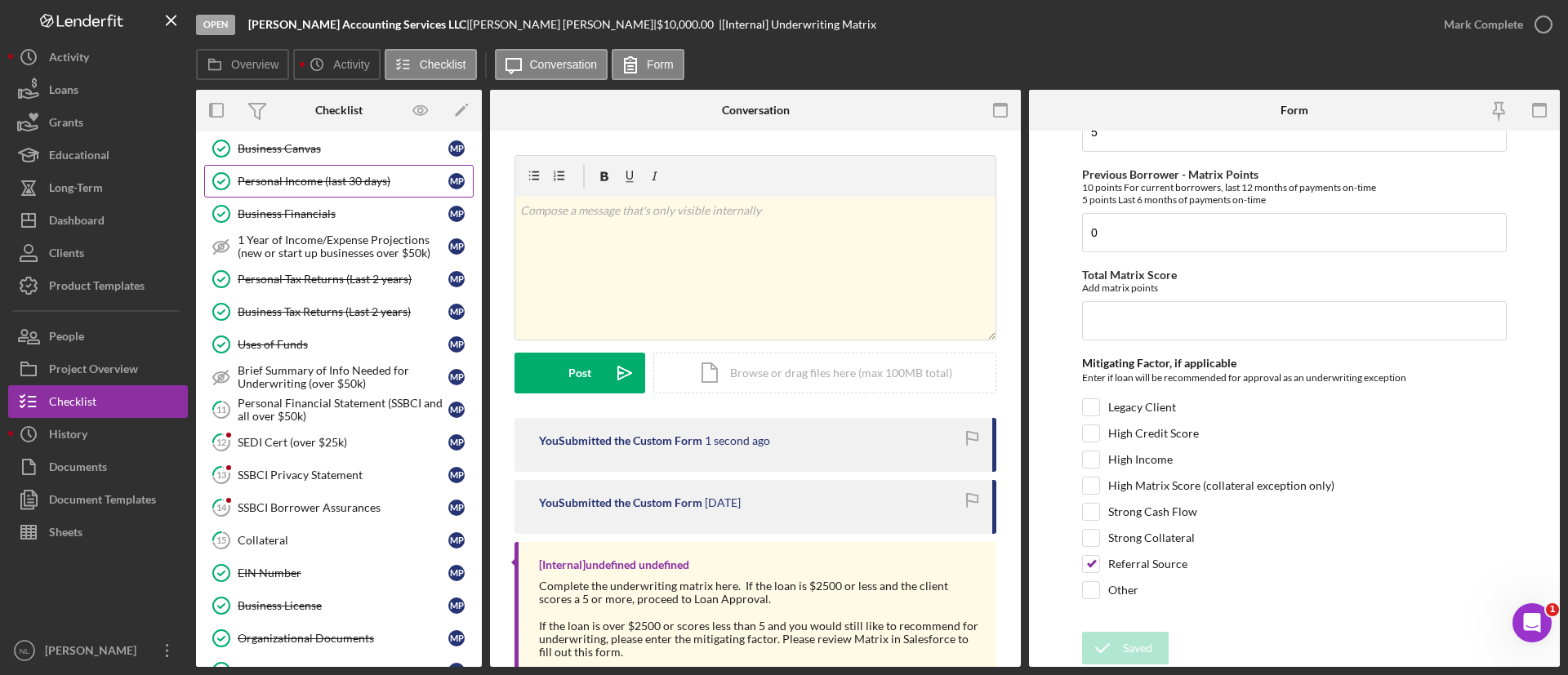
click at [330, 187] on div "Personal Income (last 30 days)" at bounding box center [342, 182] width 211 height 13
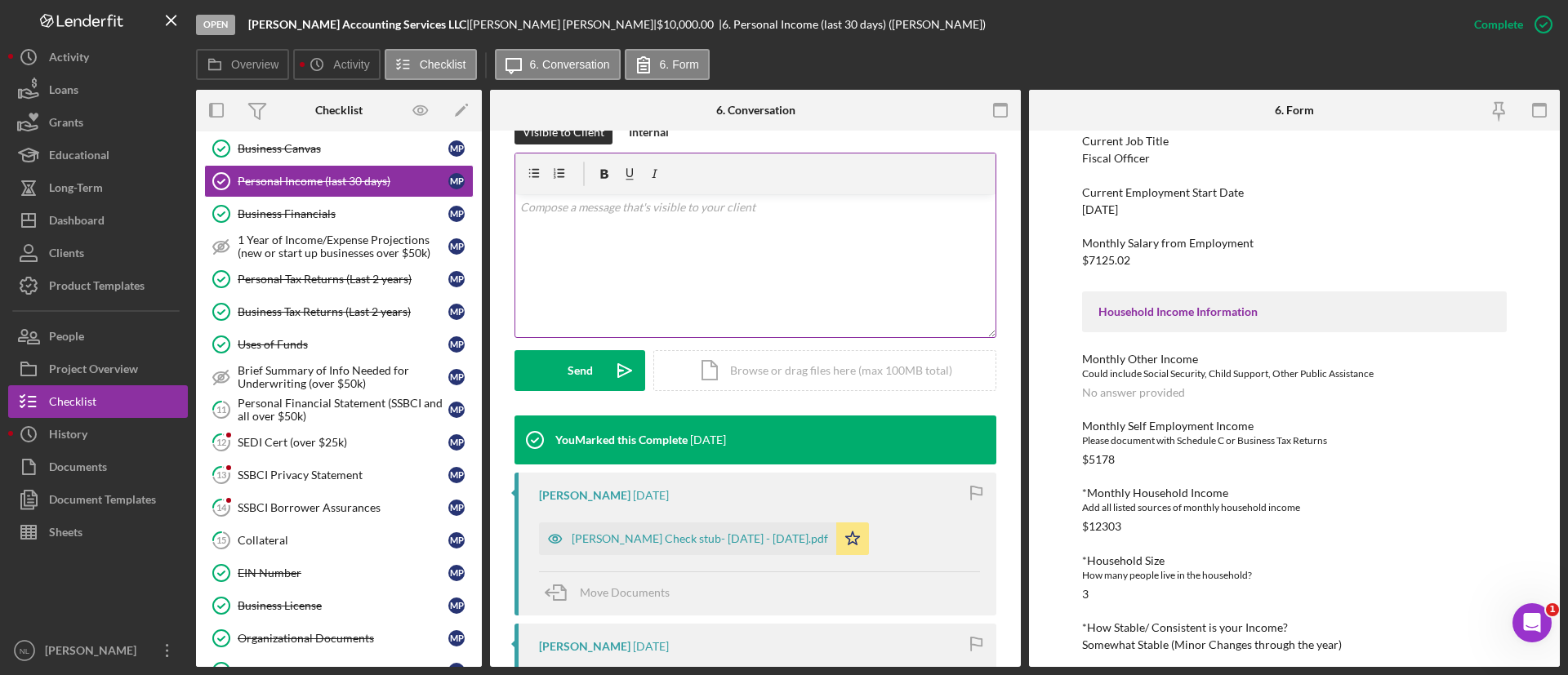
scroll to position [419, 0]
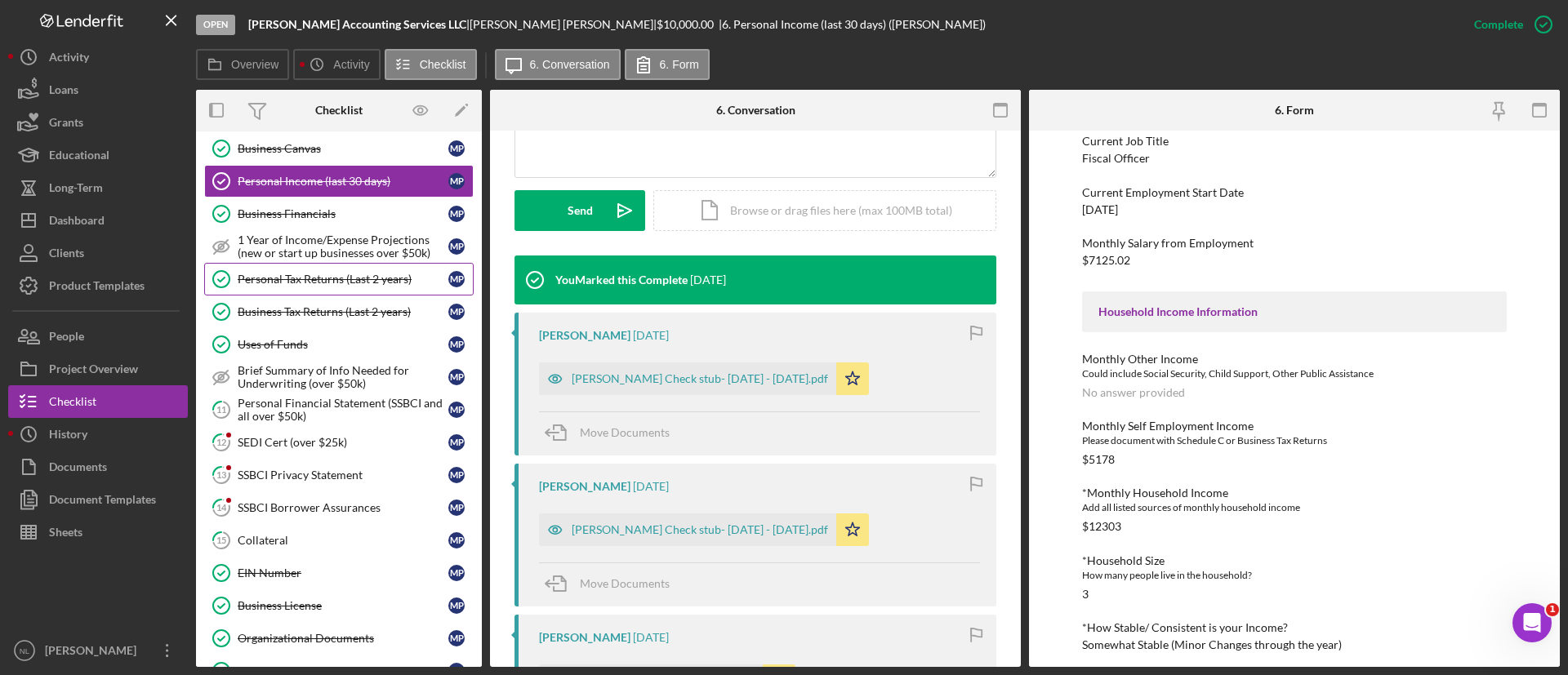
click at [334, 289] on link "Personal Tax Returns (Last 2 years) Personal Tax Returns (Last 2 years) M P" at bounding box center [339, 279] width 269 height 33
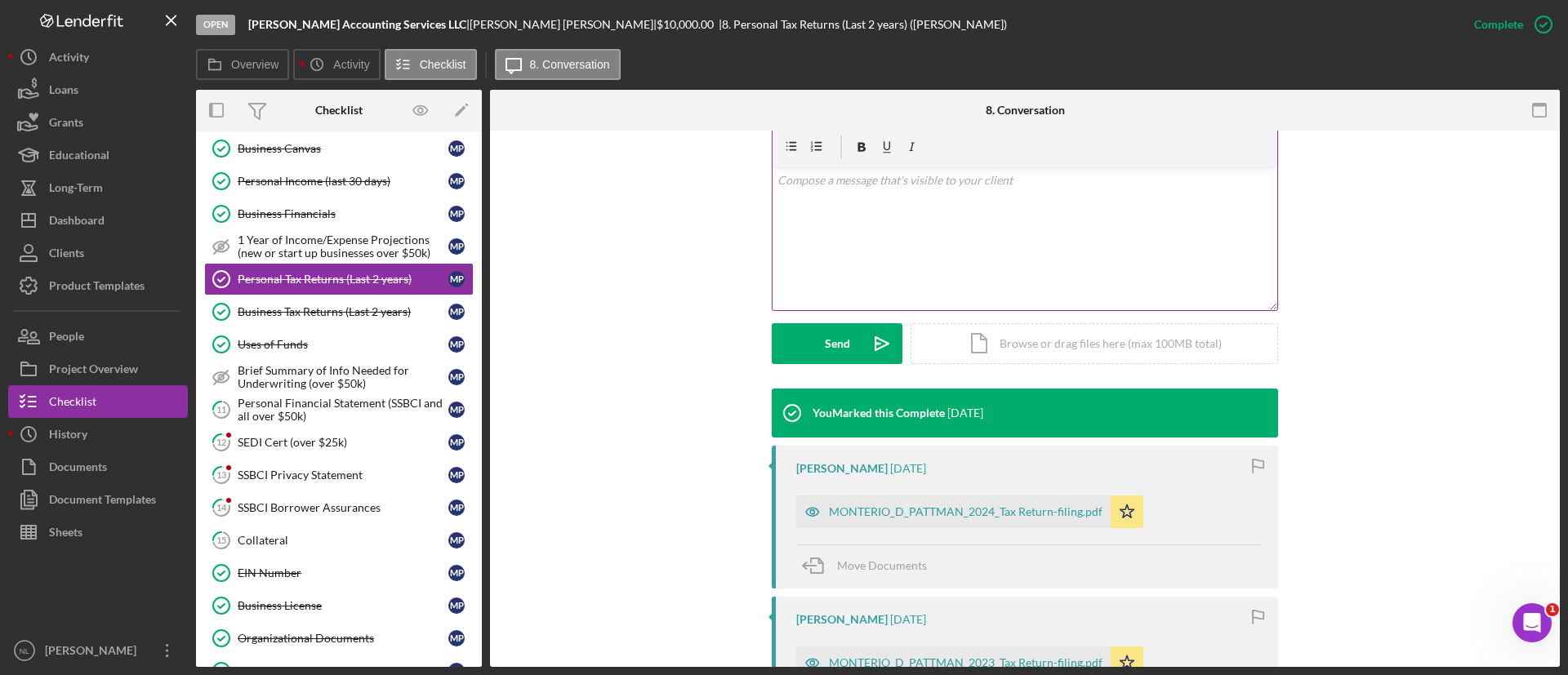
scroll to position [547, 0]
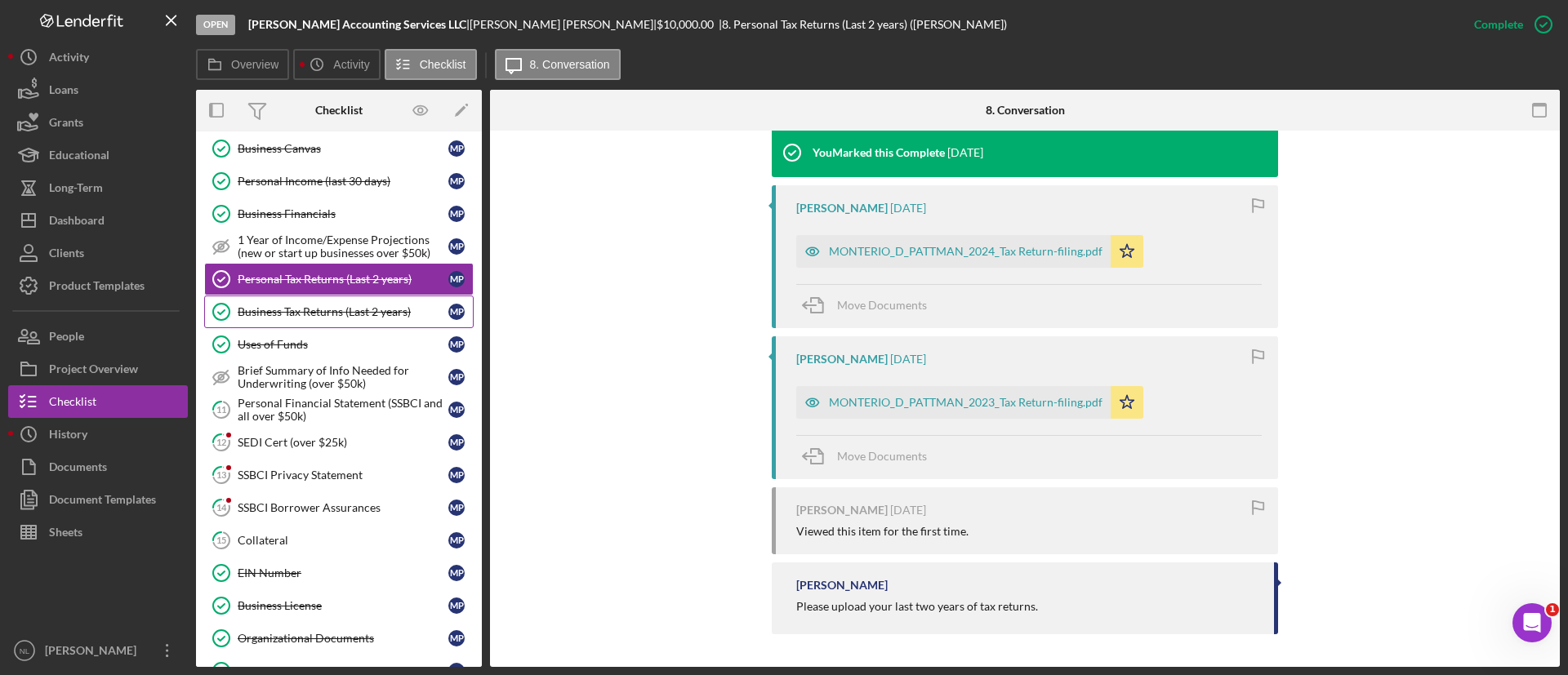
click at [329, 307] on div "Business Tax Returns (Last 2 years)" at bounding box center [342, 312] width 211 height 13
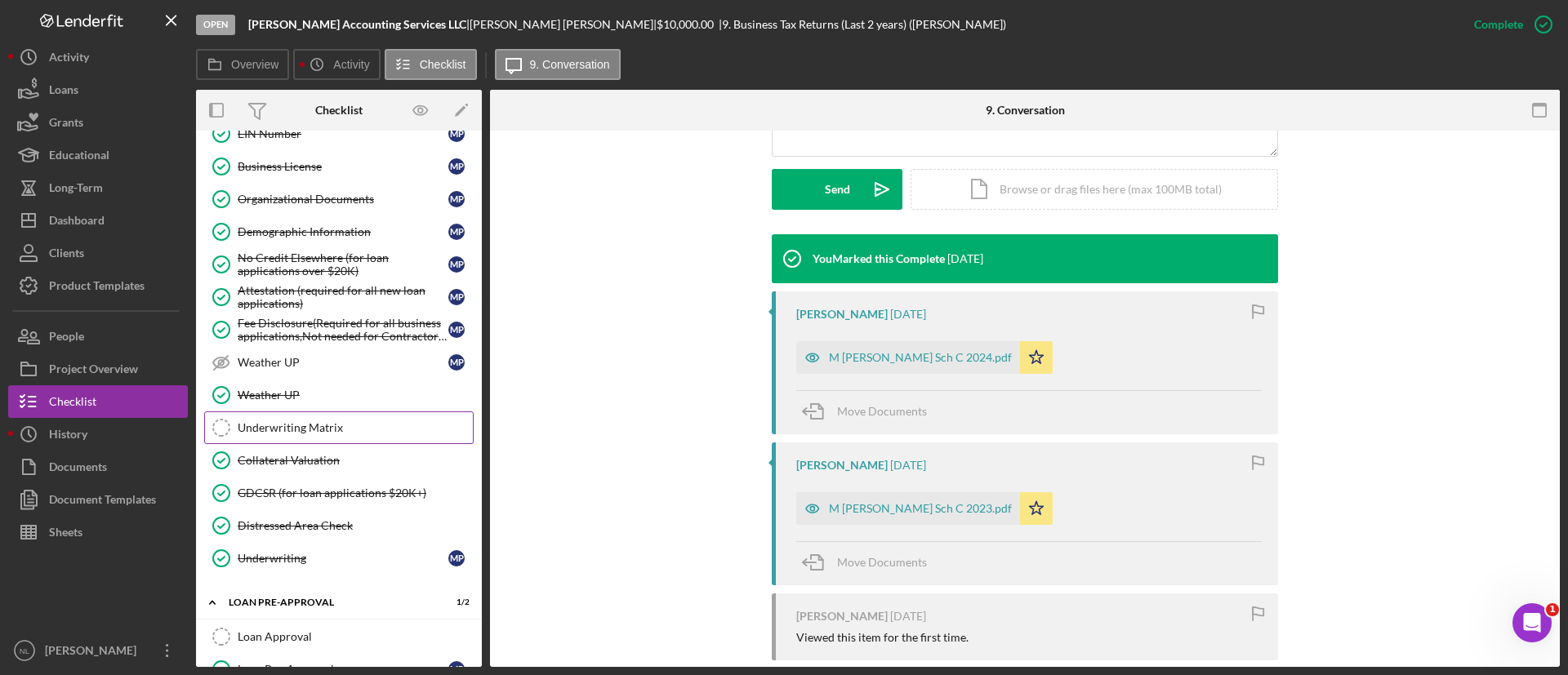
scroll to position [1062, 0]
click at [337, 438] on link "Underwriting Matrix Underwriting Matrix" at bounding box center [339, 426] width 269 height 33
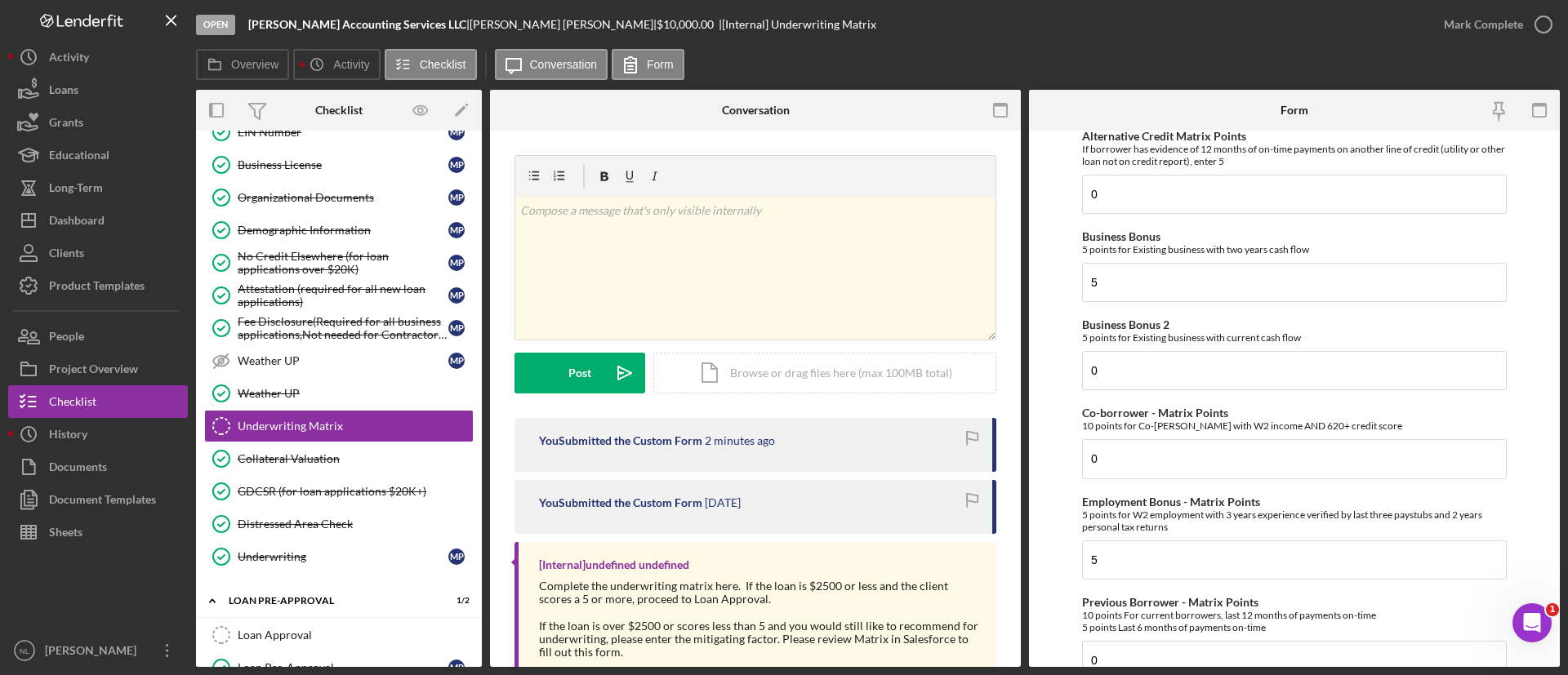
scroll to position [477, 0]
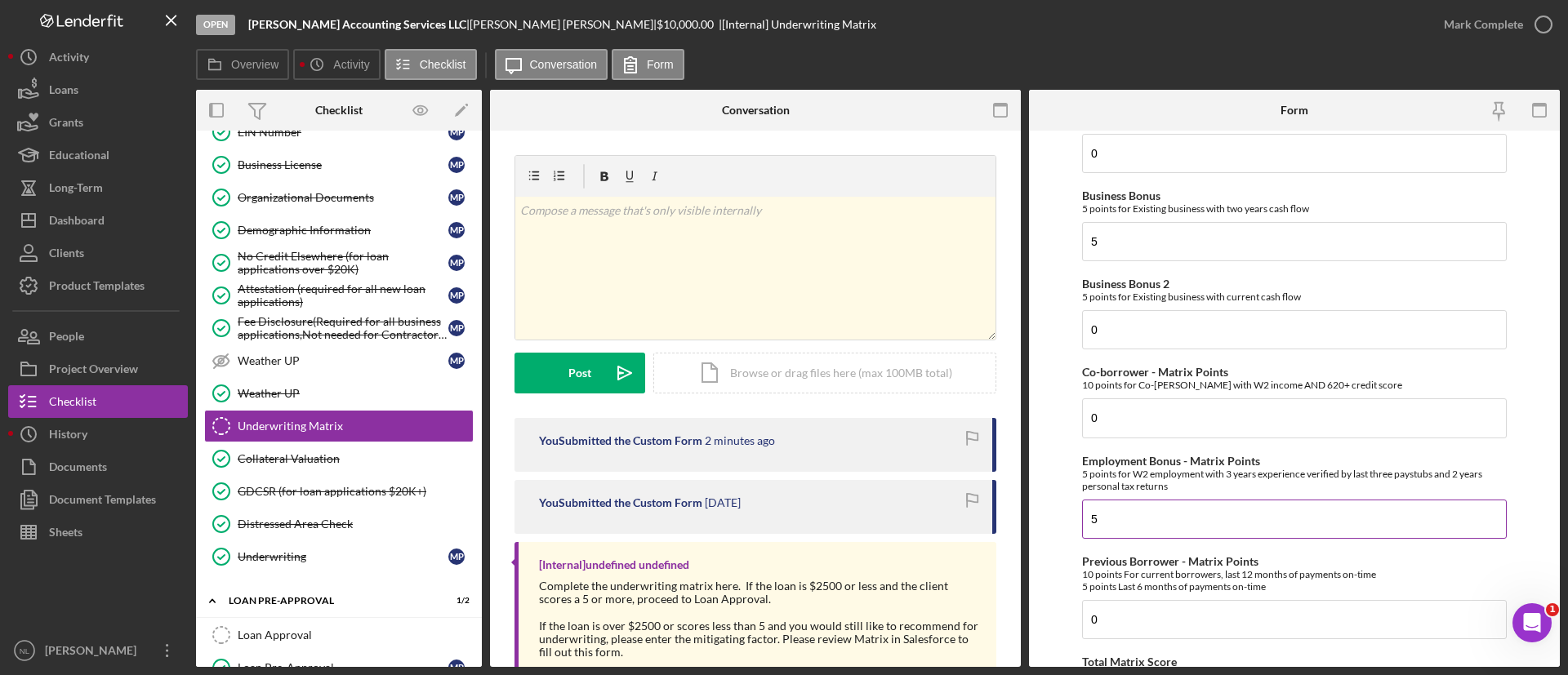
click at [1117, 523] on input "5" at bounding box center [1295, 519] width 425 height 39
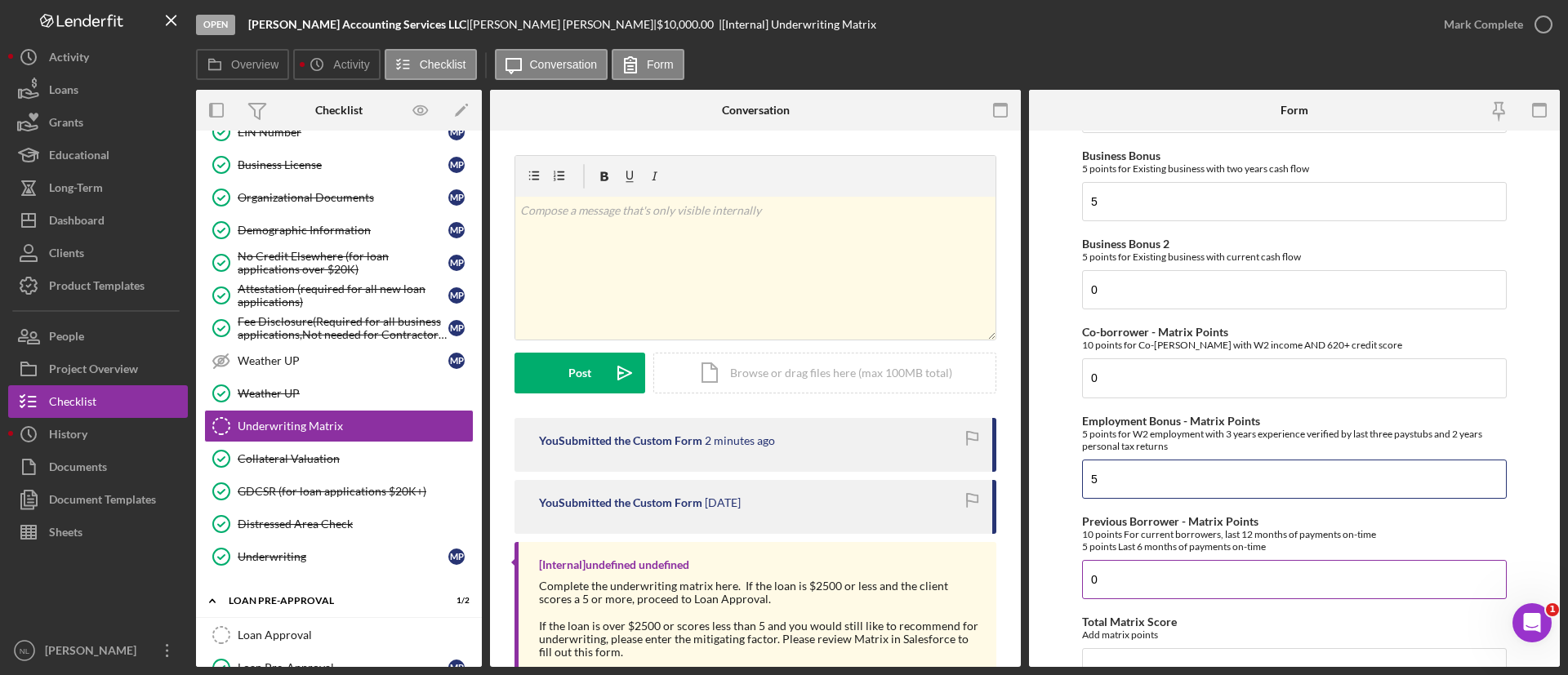
scroll to position [519, 0]
click at [1110, 578] on input "0" at bounding box center [1295, 577] width 425 height 39
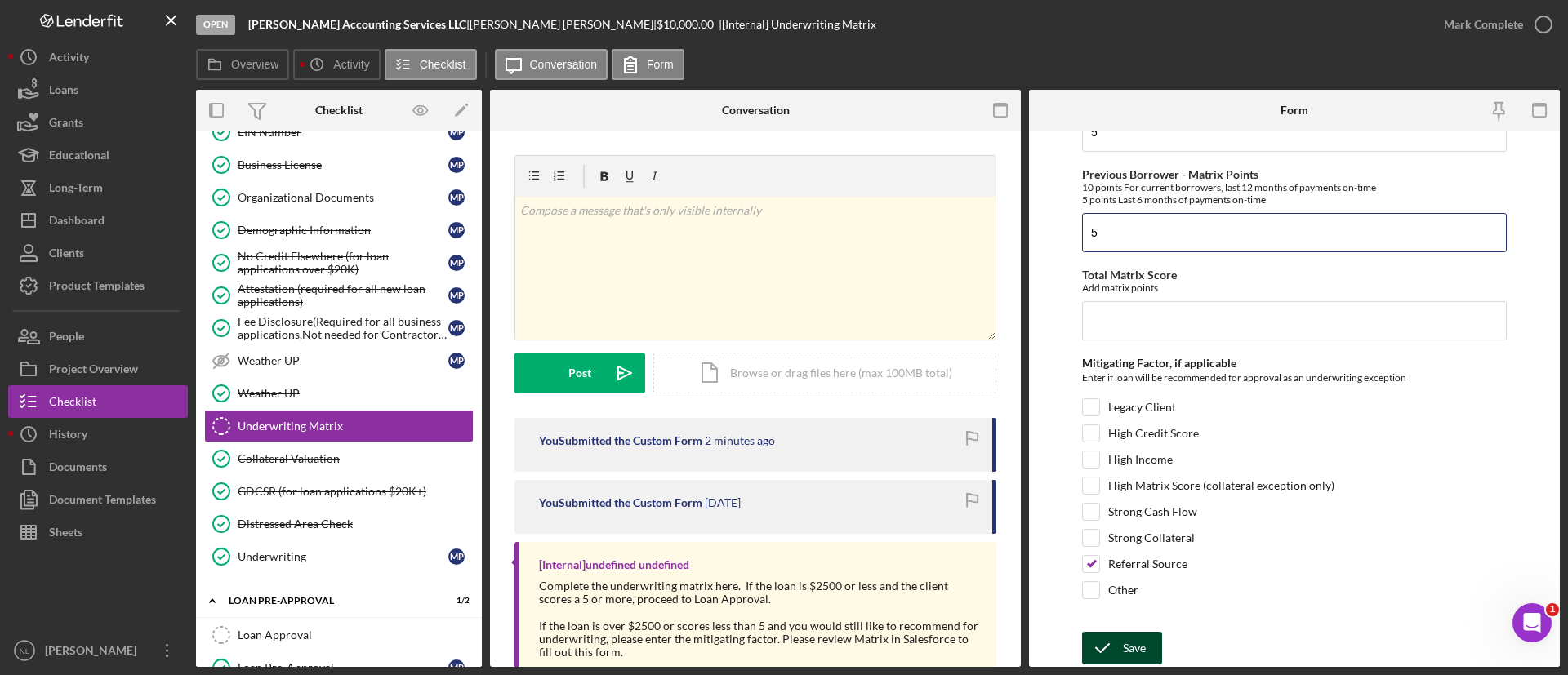
type input "5"
click at [1125, 634] on div "Save" at bounding box center [1135, 648] width 23 height 33
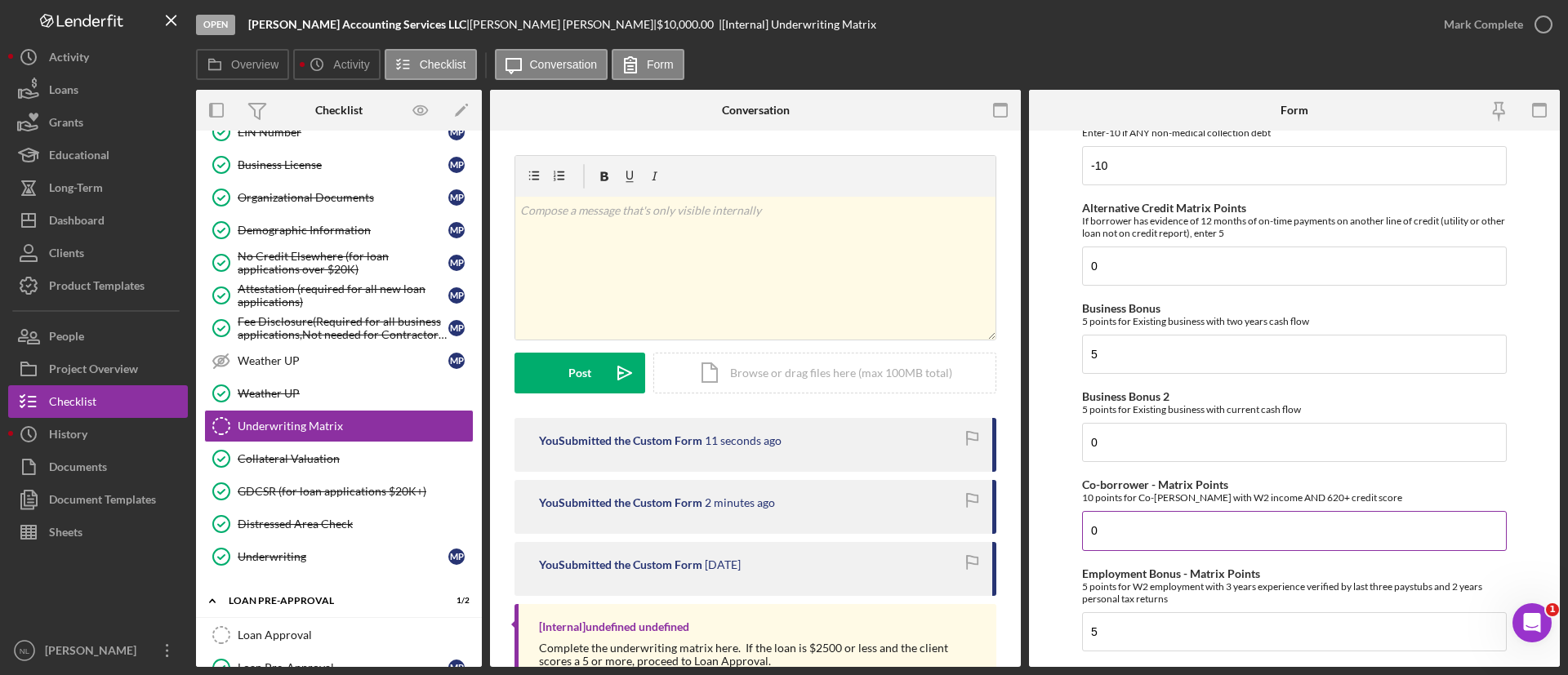
scroll to position [730, 0]
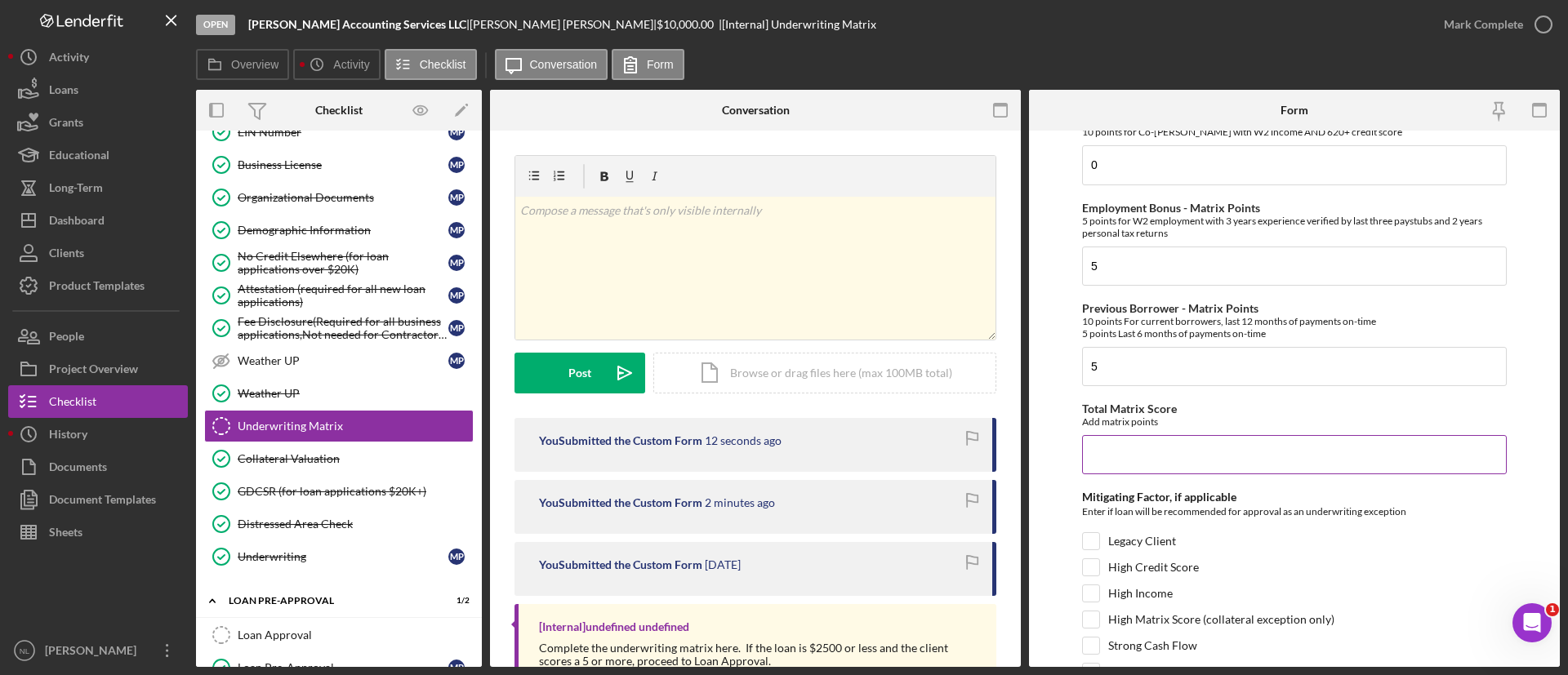
click at [1102, 451] on input "Total Matrix Score" at bounding box center [1295, 455] width 425 height 39
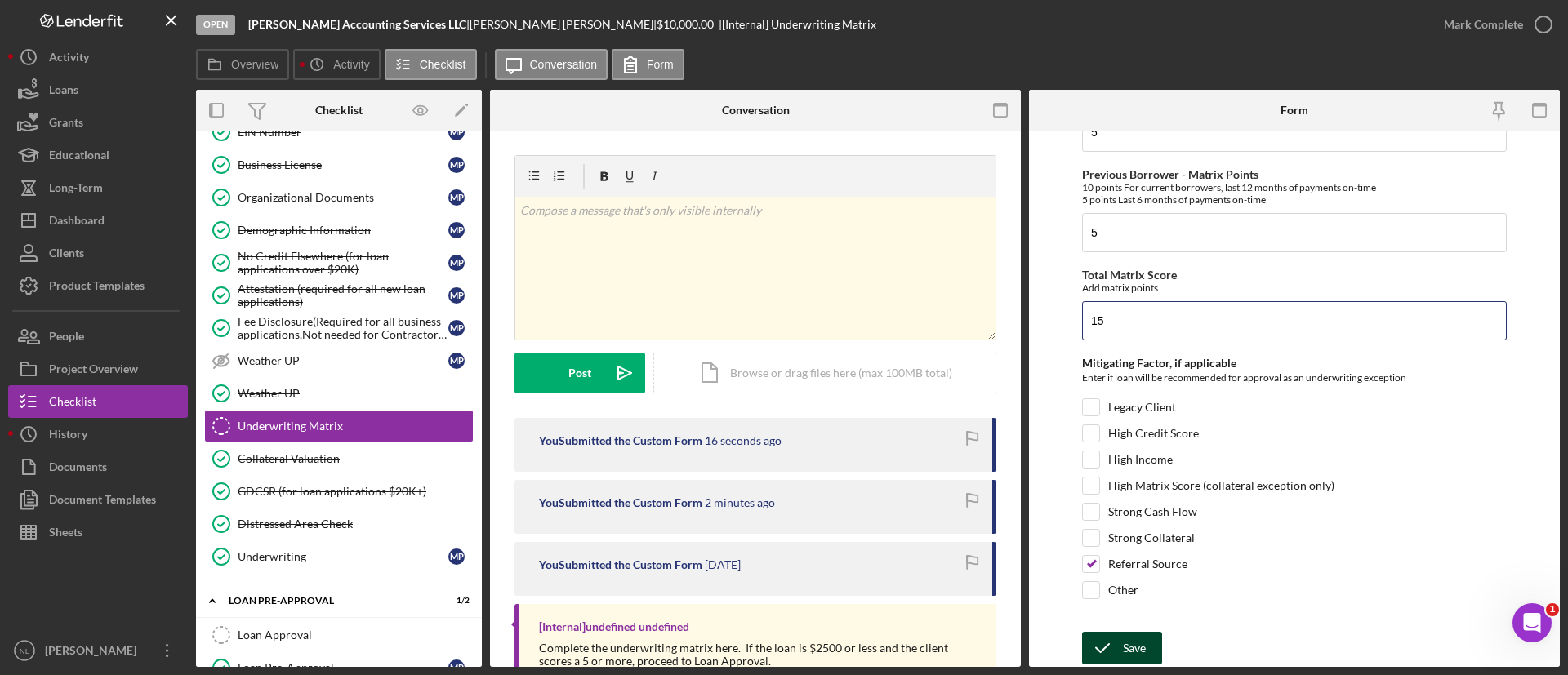
type input "15"
click at [1141, 637] on div "Save" at bounding box center [1135, 648] width 23 height 33
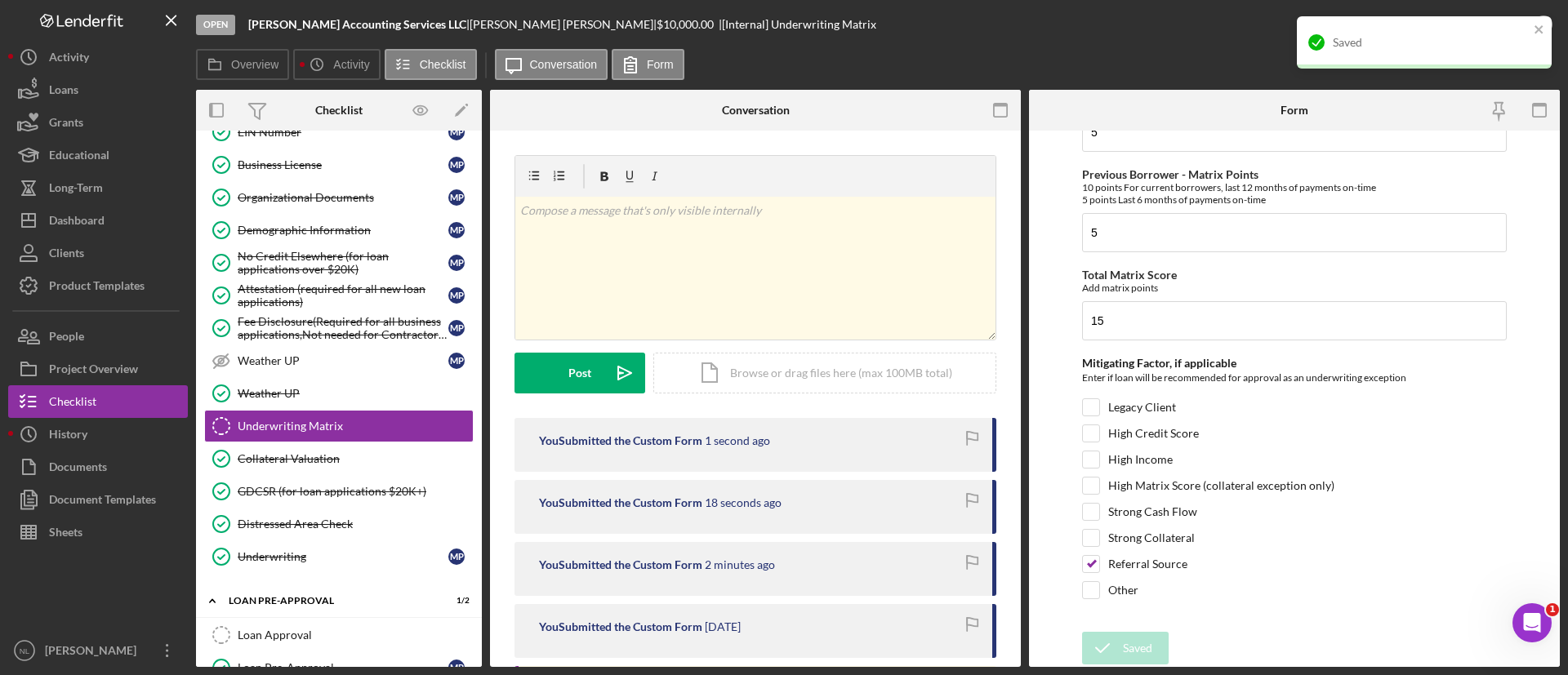
click at [1542, 16] on div "Saved" at bounding box center [1425, 42] width 255 height 52
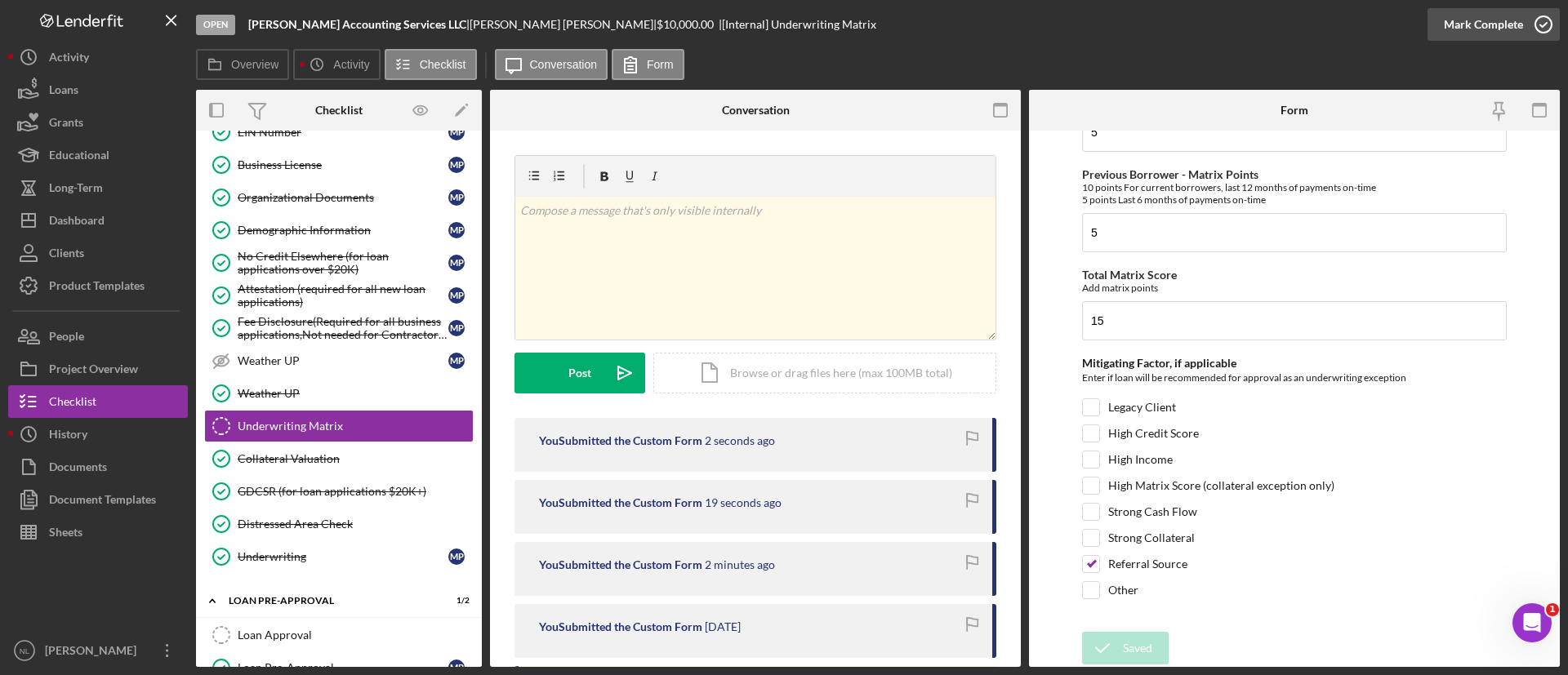
click at [1505, 36] on div "Mark Complete" at bounding box center [1483, 24] width 79 height 33
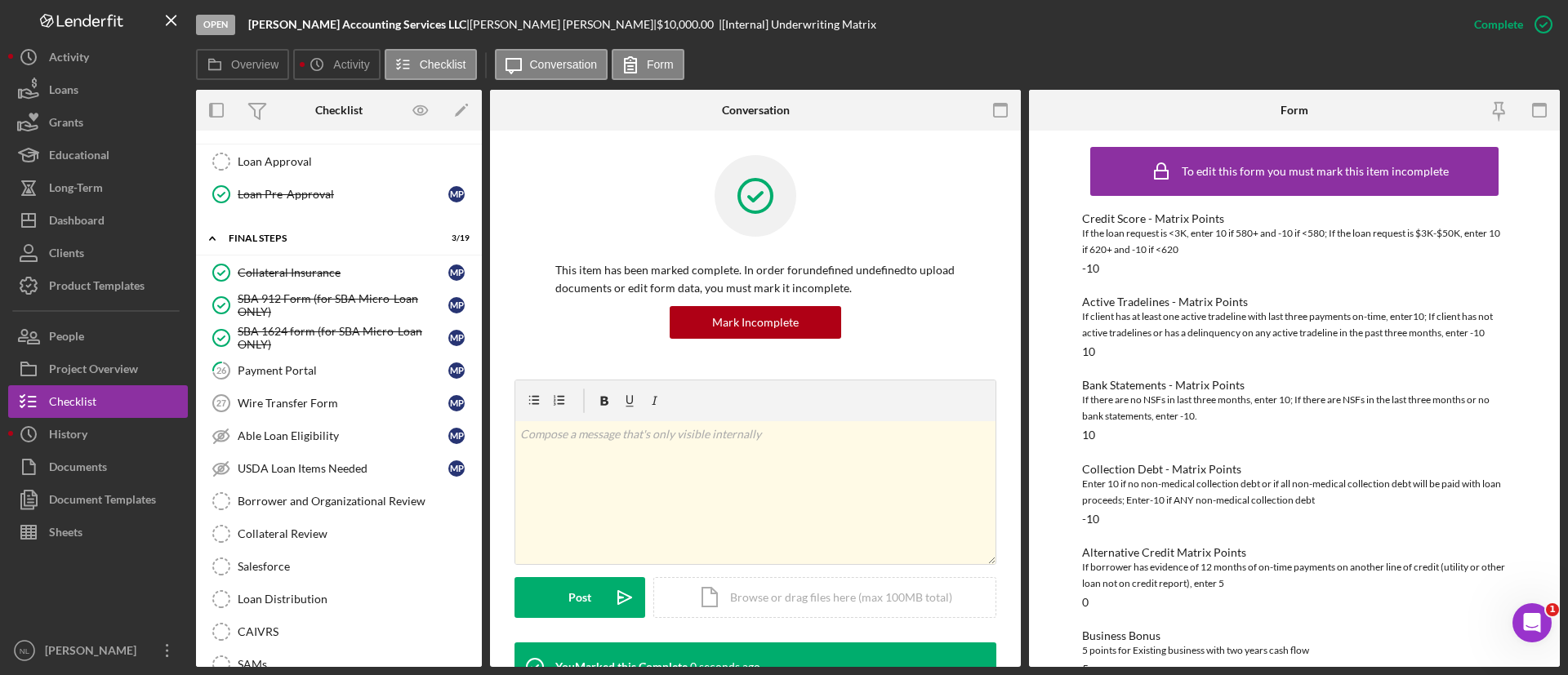
scroll to position [1568, 0]
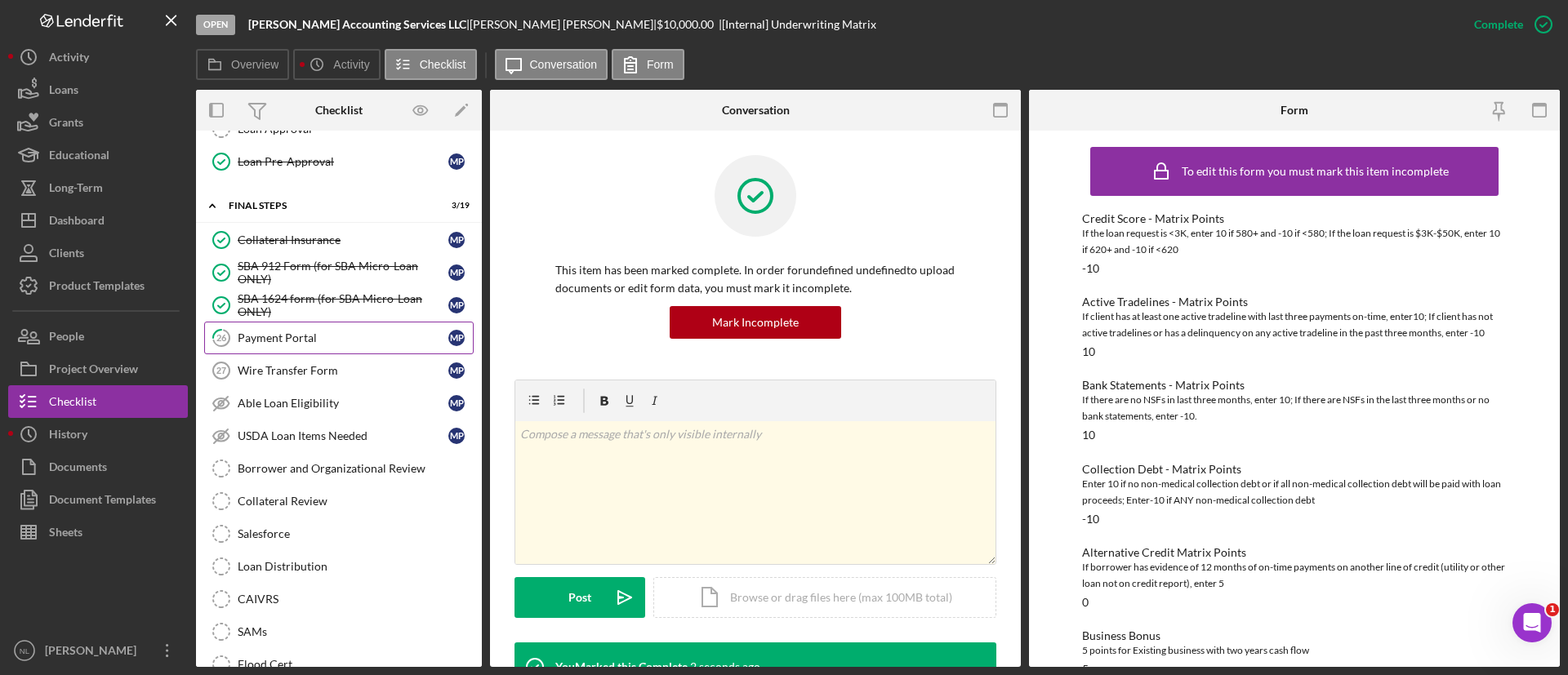
click at [307, 343] on div "Payment Portal" at bounding box center [342, 338] width 211 height 13
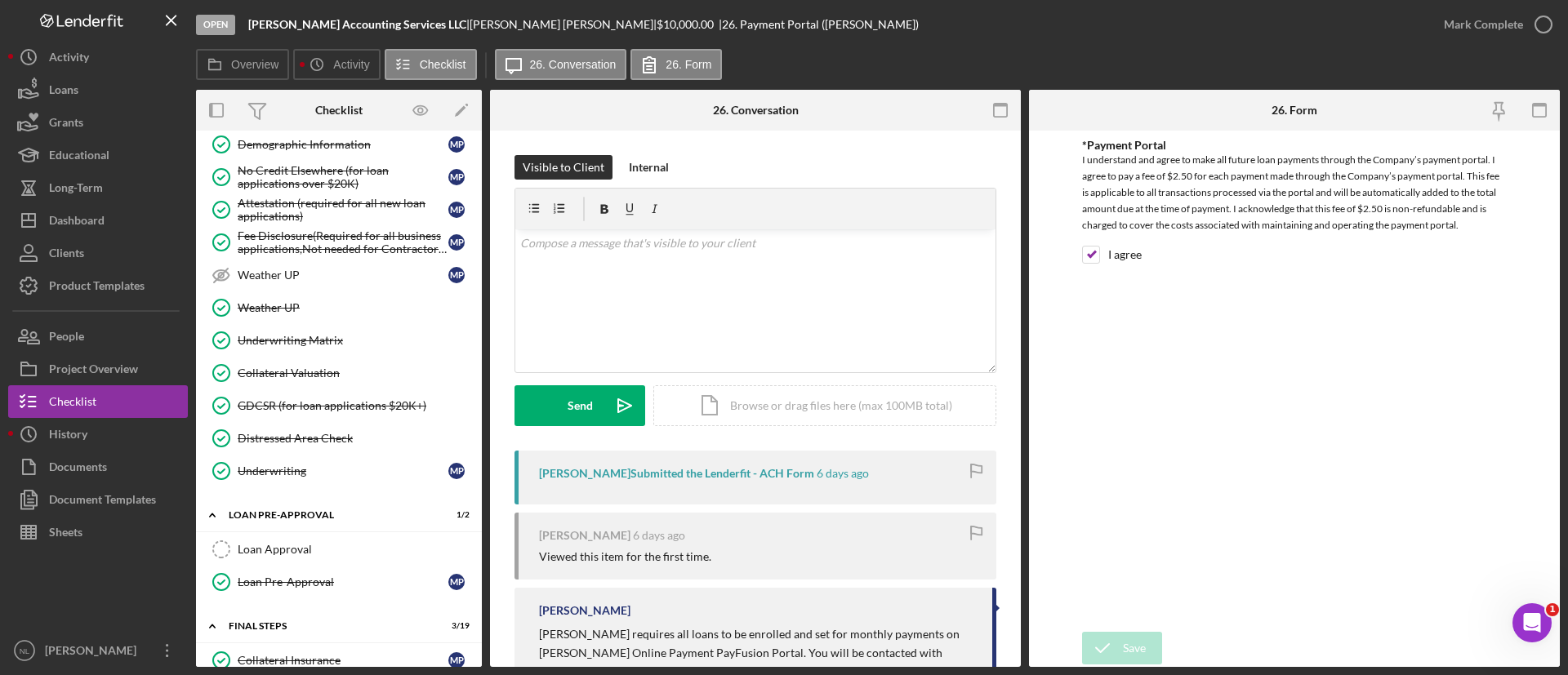
scroll to position [923, 0]
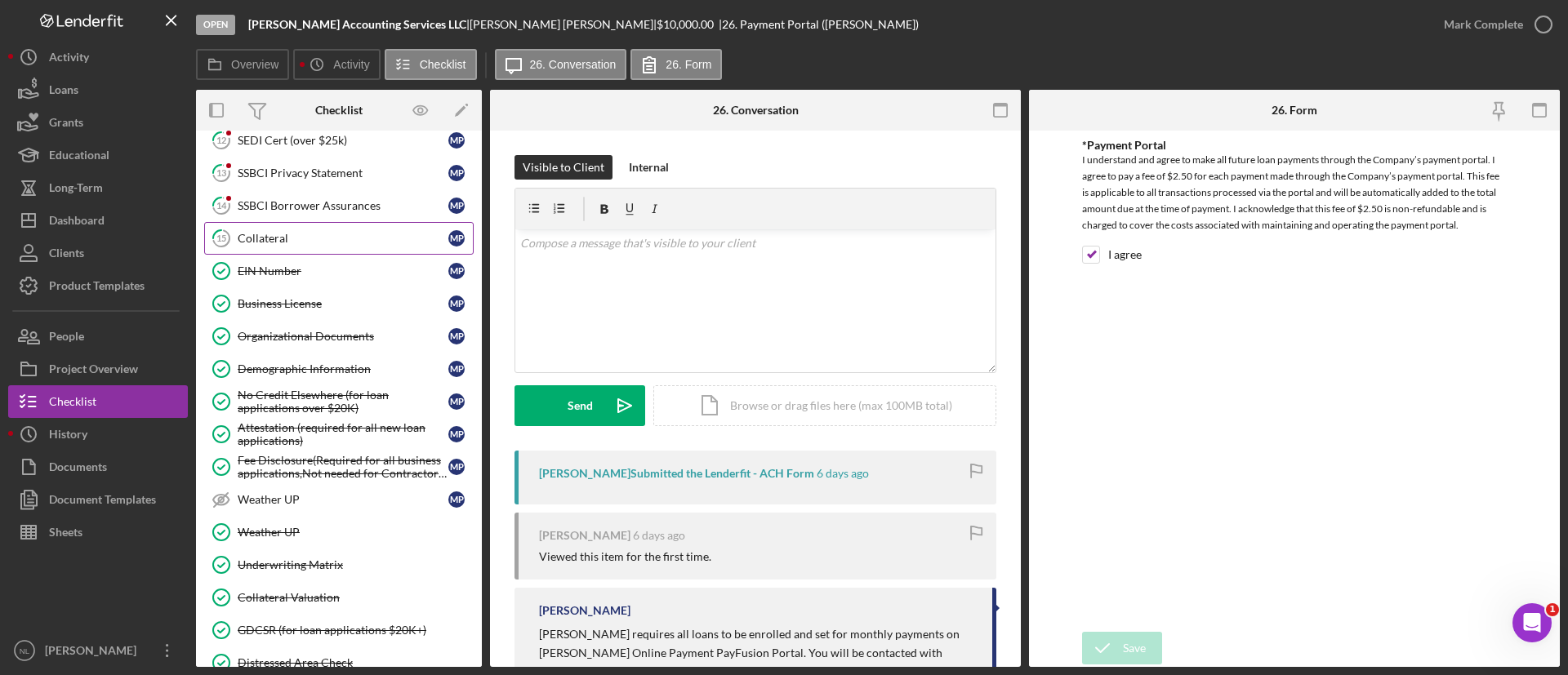
click at [310, 246] on link "15 Collateral M P" at bounding box center [339, 238] width 269 height 33
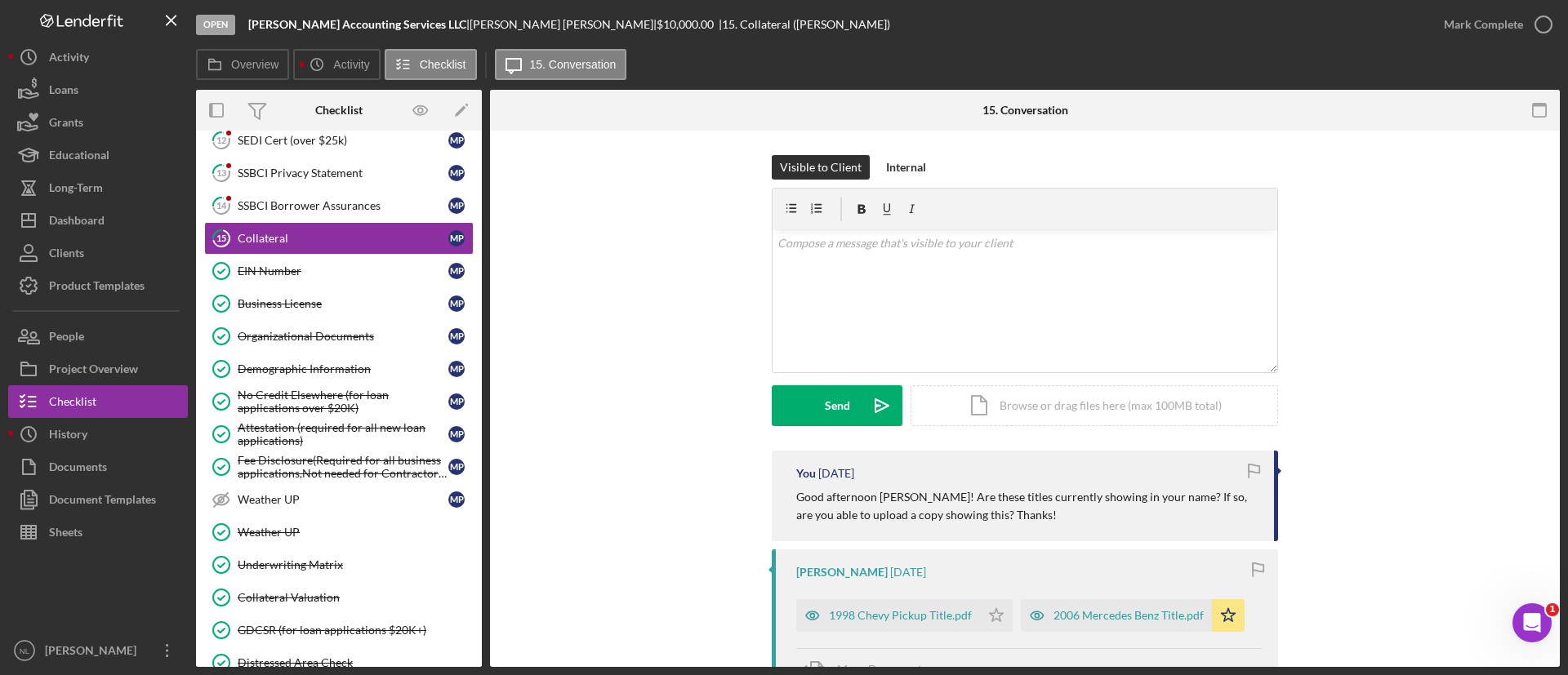
scroll to position [279, 0]
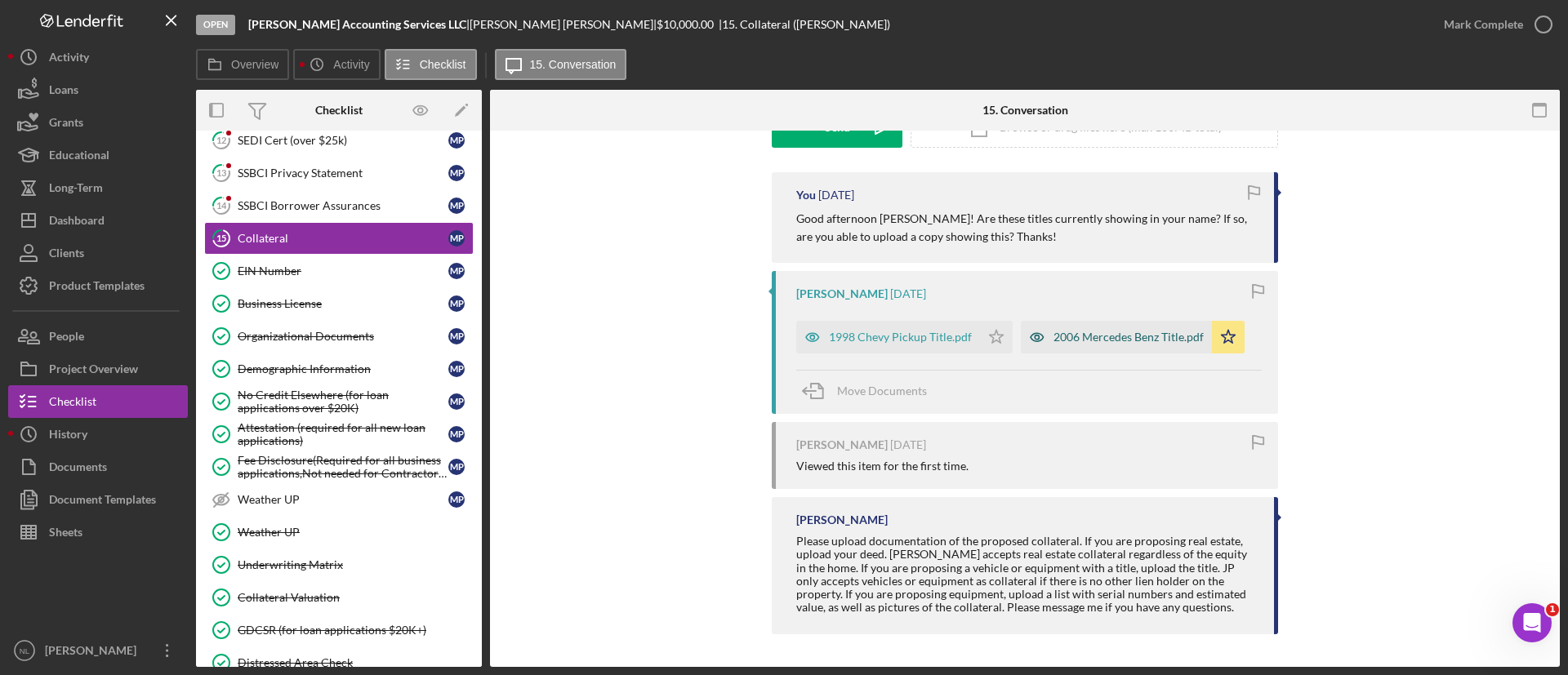
click at [1089, 352] on div "2006 Mercedes Benz Title.pdf" at bounding box center [1117, 338] width 191 height 33
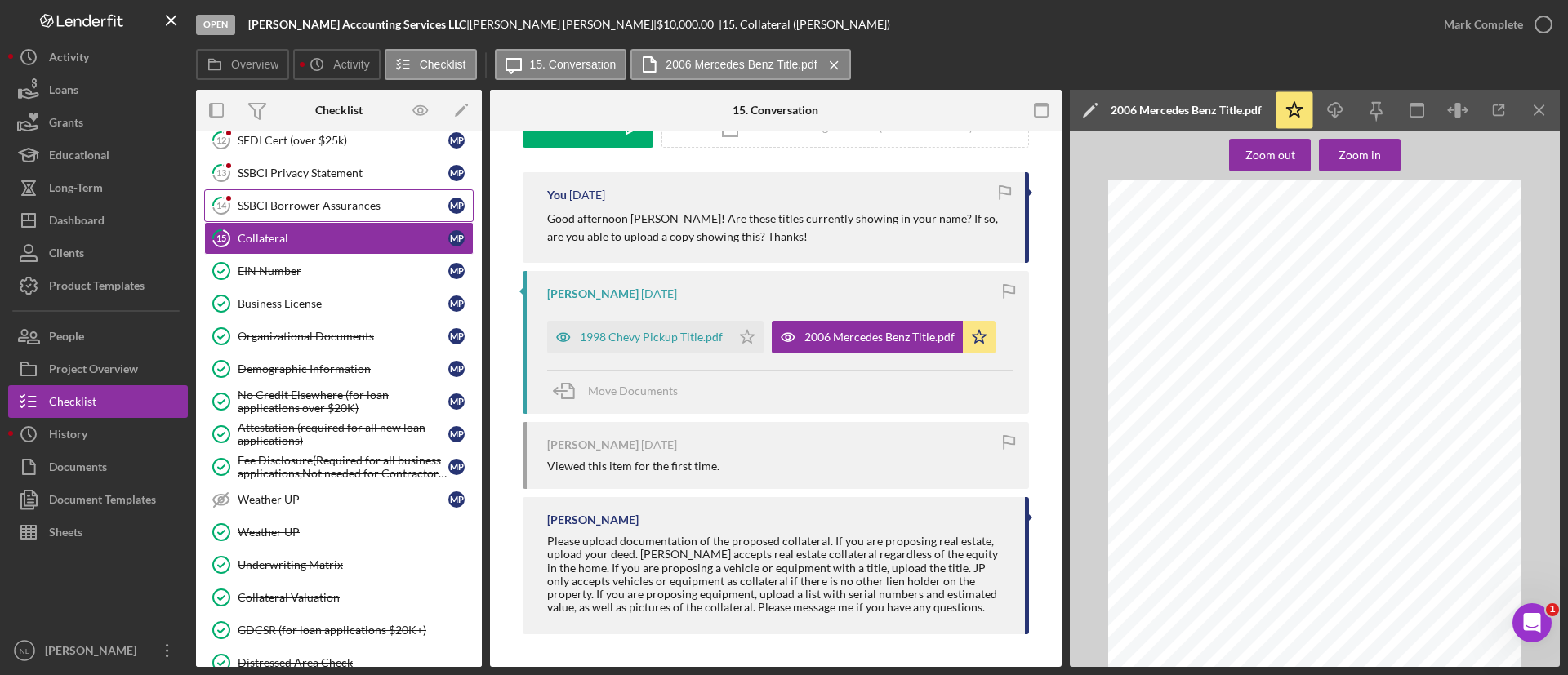
scroll to position [0, 0]
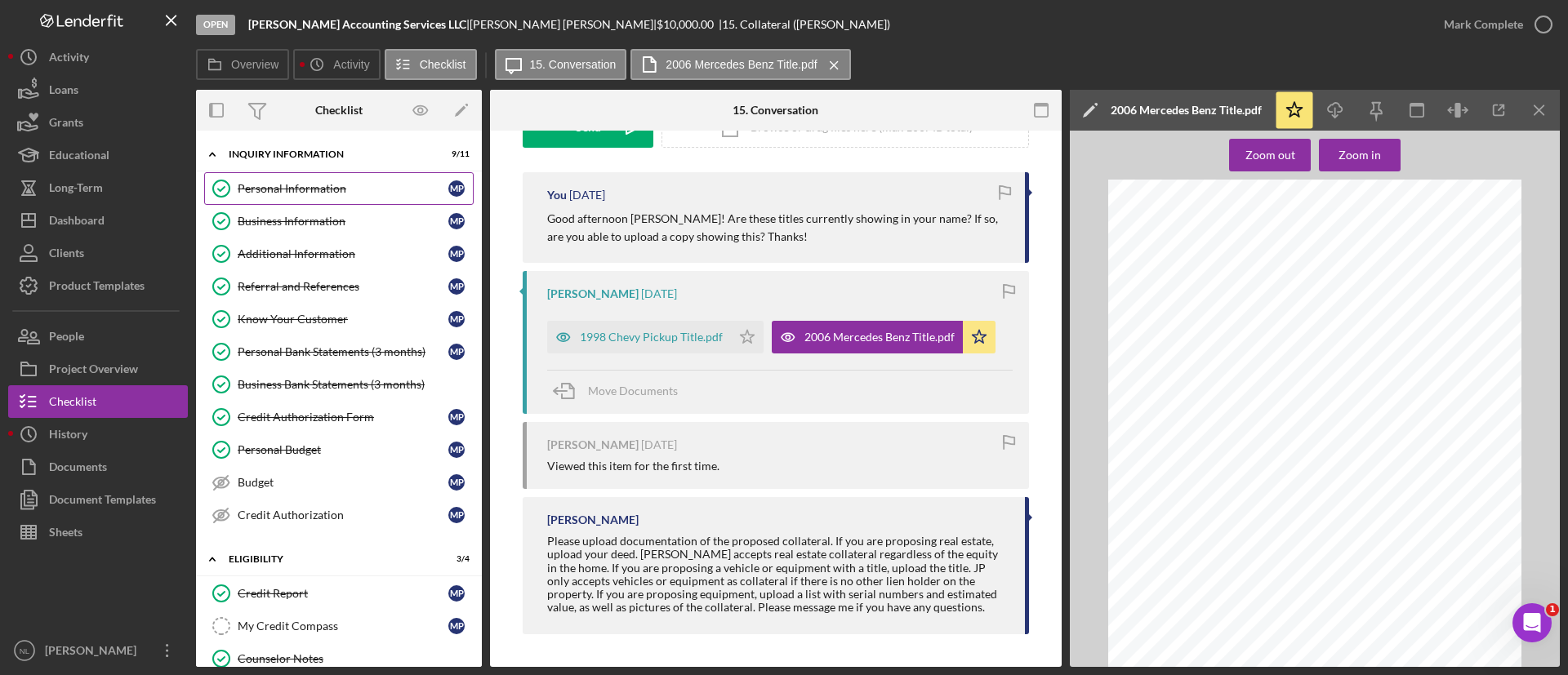
click at [316, 196] on link "Personal Information Personal Information M P" at bounding box center [339, 188] width 269 height 33
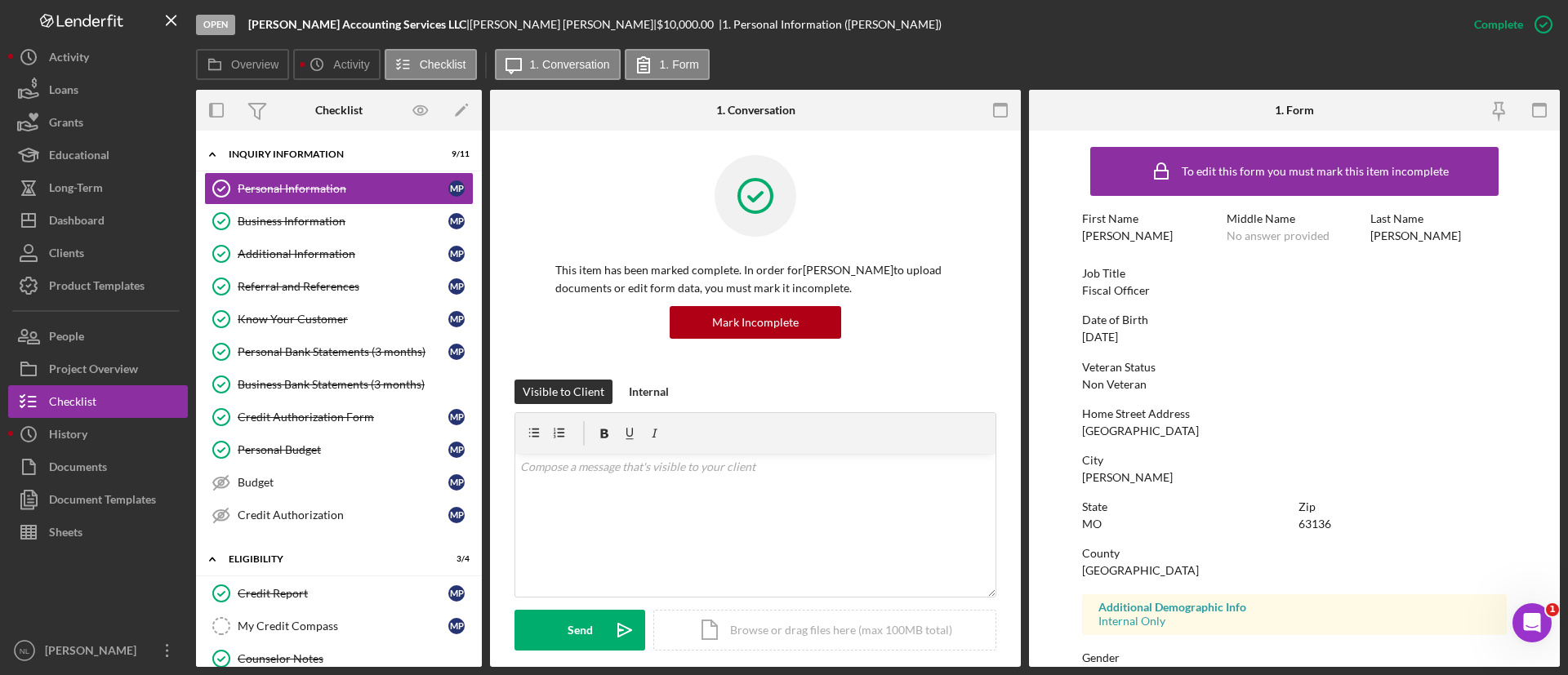
click at [1325, 523] on div "63136" at bounding box center [1315, 524] width 33 height 13
copy div "63136"
click at [153, 230] on button "Icon/Dashboard Dashboard" at bounding box center [97, 220] width 180 height 33
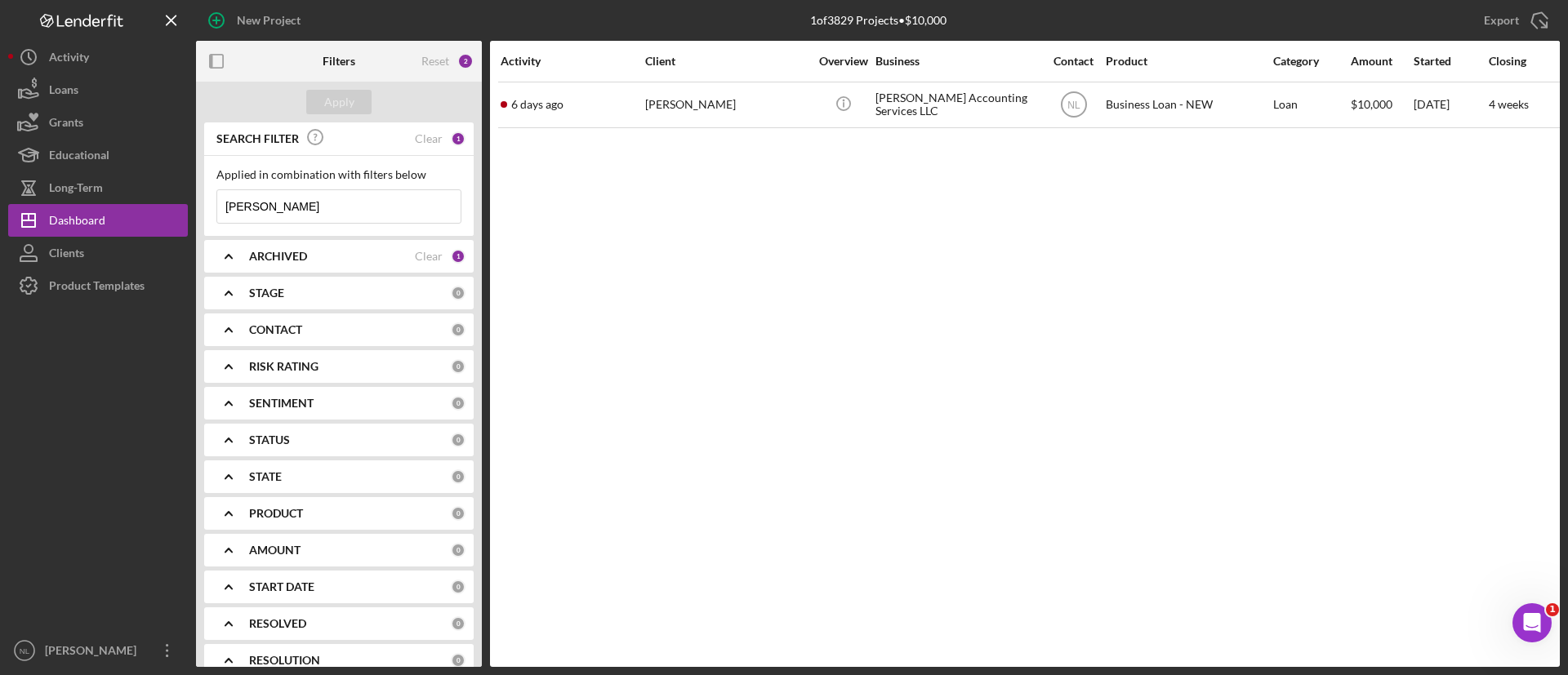
click at [317, 203] on input "[PERSON_NAME]" at bounding box center [339, 207] width 243 height 33
click at [331, 332] on div "CONTACT" at bounding box center [350, 330] width 202 height 13
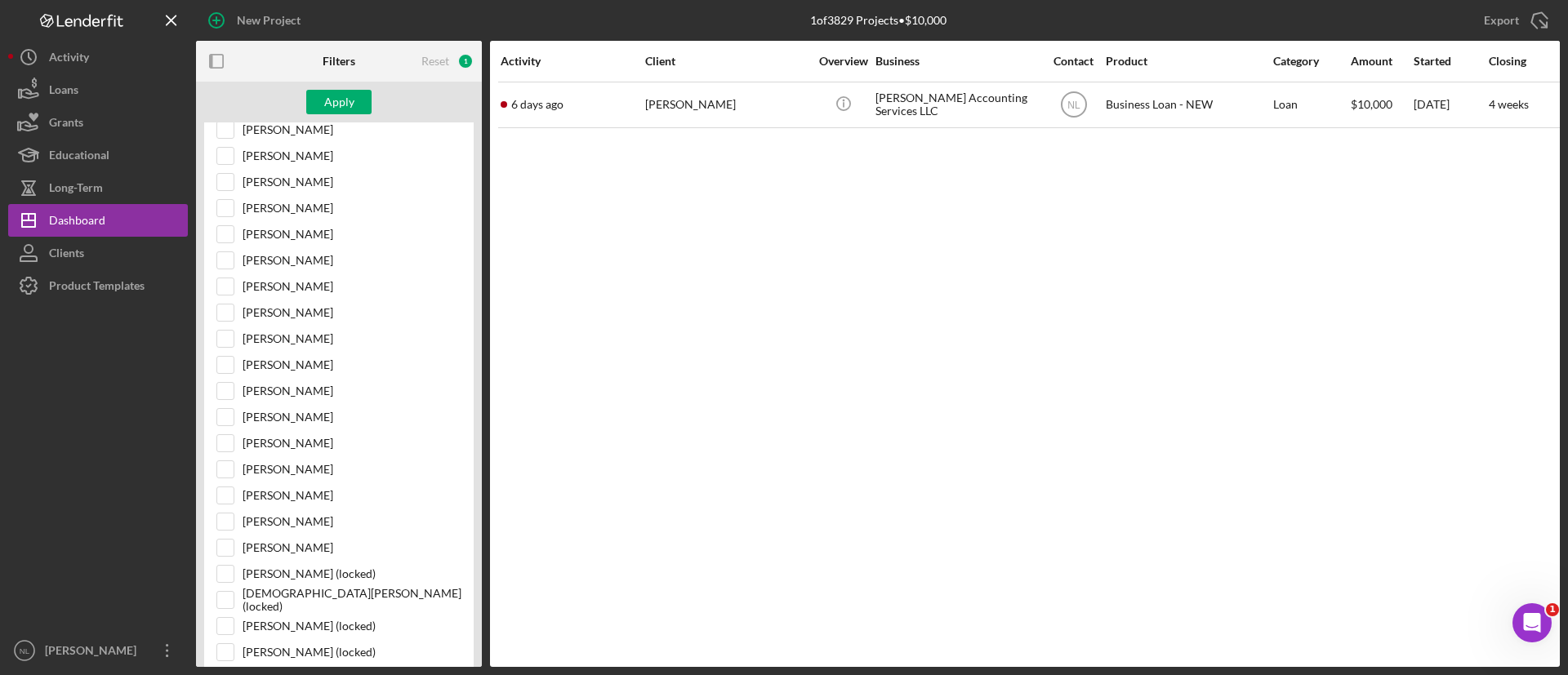
scroll to position [87, 0]
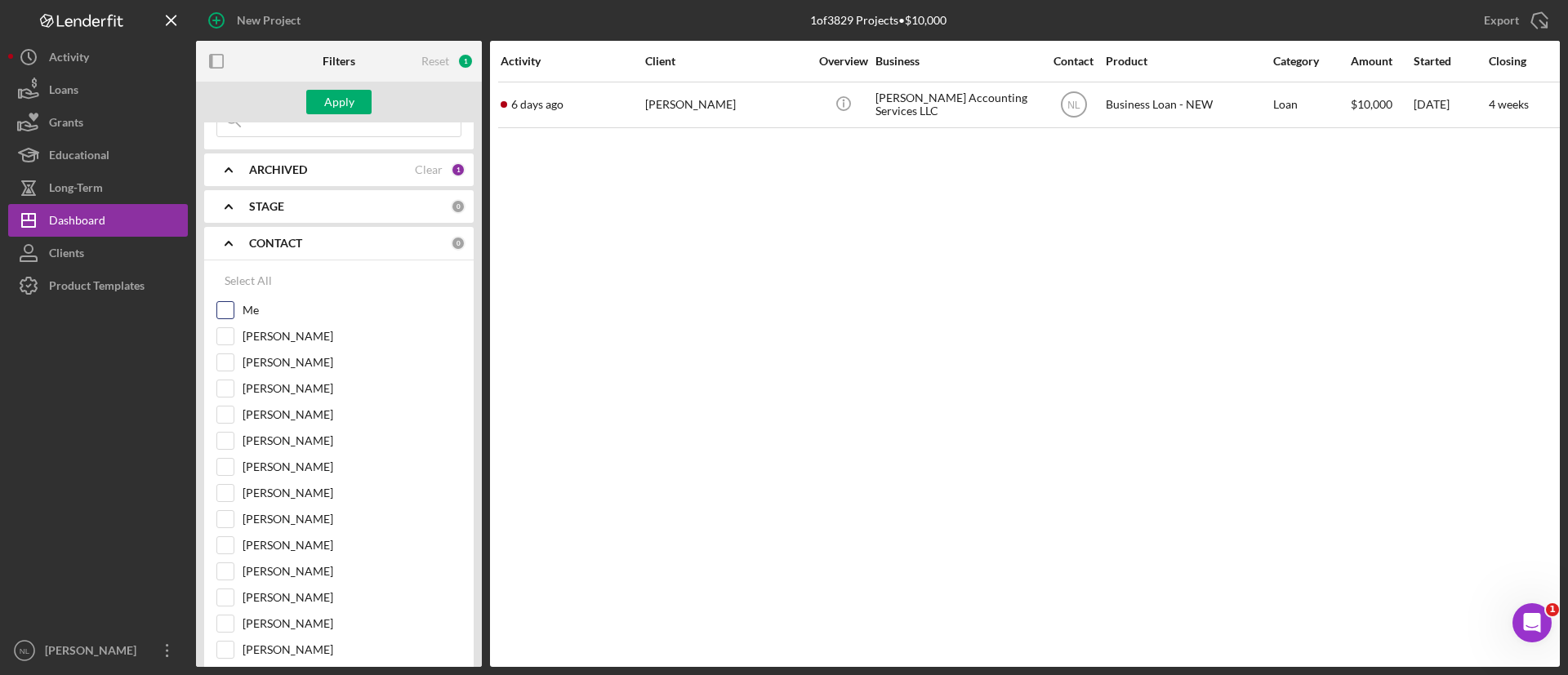
click at [221, 306] on input "Me" at bounding box center [225, 310] width 16 height 16
checkbox input "false"
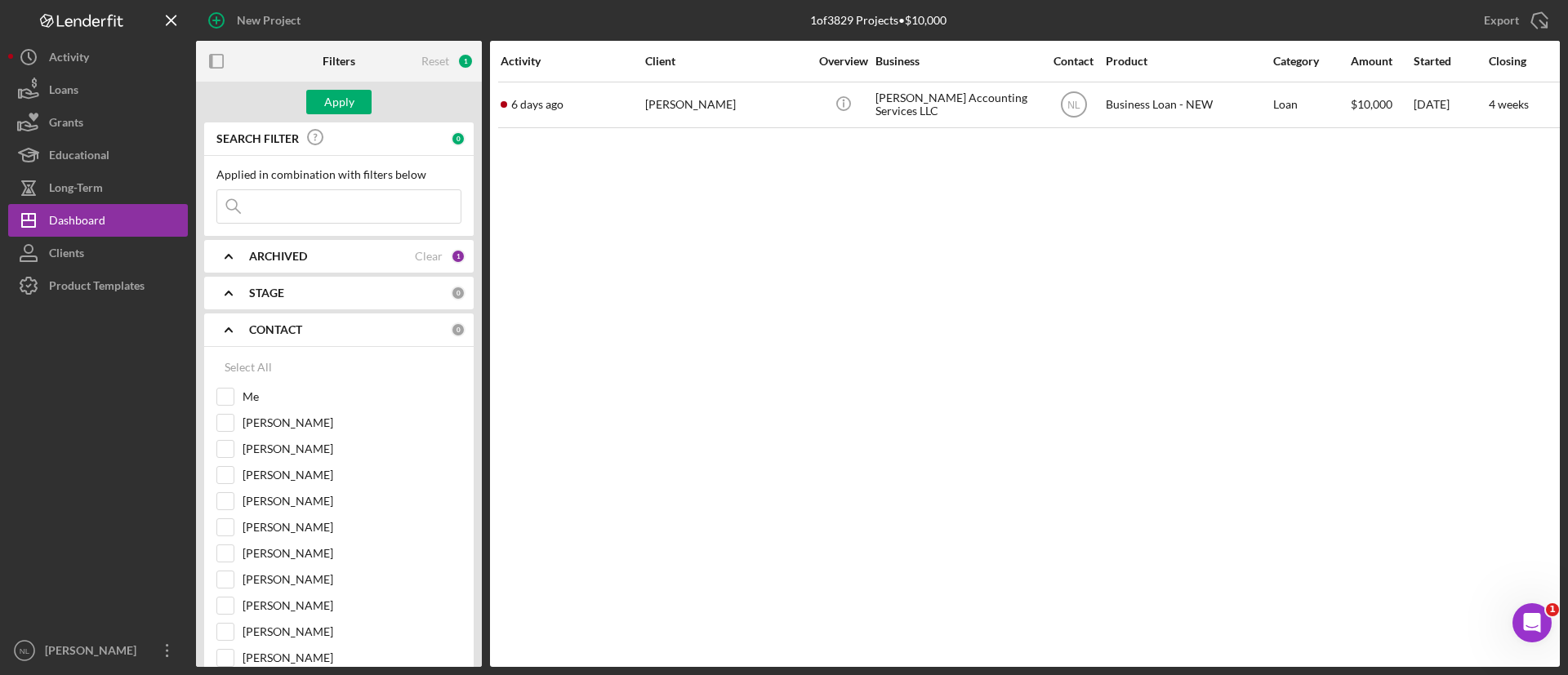
click at [281, 203] on input at bounding box center [339, 207] width 243 height 33
type input "[PERSON_NAME]"
click at [262, 262] on b "ARCHIVED" at bounding box center [278, 257] width 58 height 13
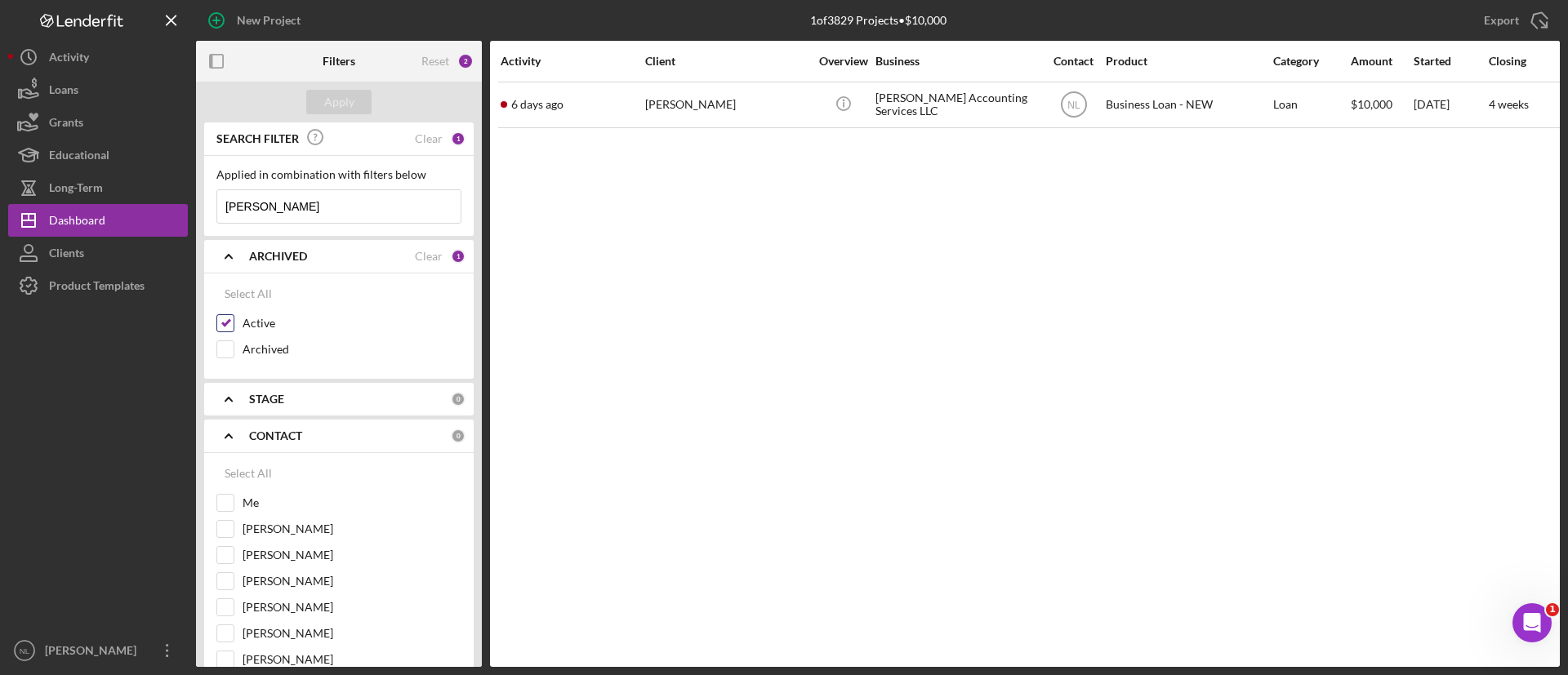
click at [227, 322] on input "Active" at bounding box center [225, 323] width 16 height 16
click at [349, 87] on div "Apply" at bounding box center [339, 102] width 286 height 40
click at [341, 107] on div "Apply" at bounding box center [339, 101] width 30 height 24
click at [333, 201] on input "[PERSON_NAME]" at bounding box center [339, 207] width 243 height 33
click at [225, 315] on input "Active" at bounding box center [225, 323] width 16 height 16
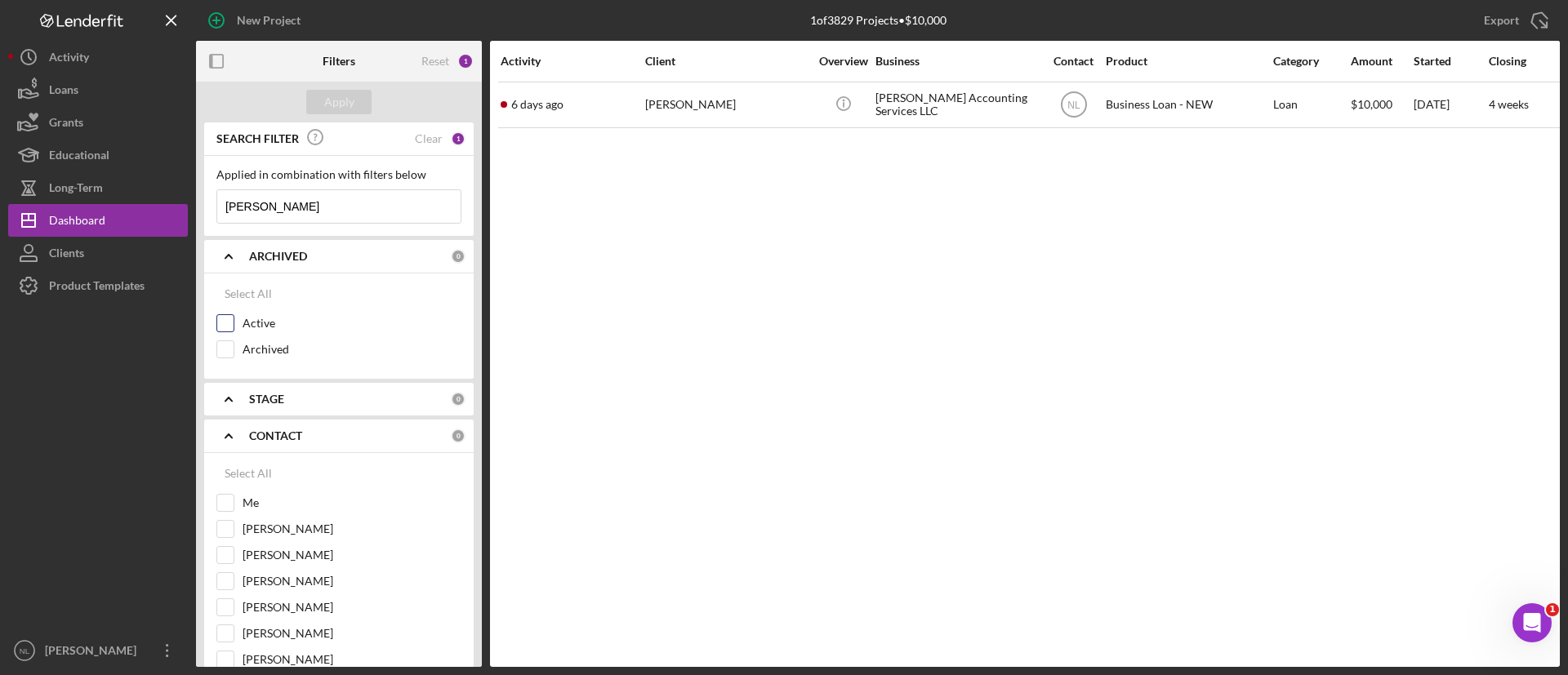
checkbox input "true"
click at [360, 101] on button "Apply" at bounding box center [339, 101] width 65 height 24
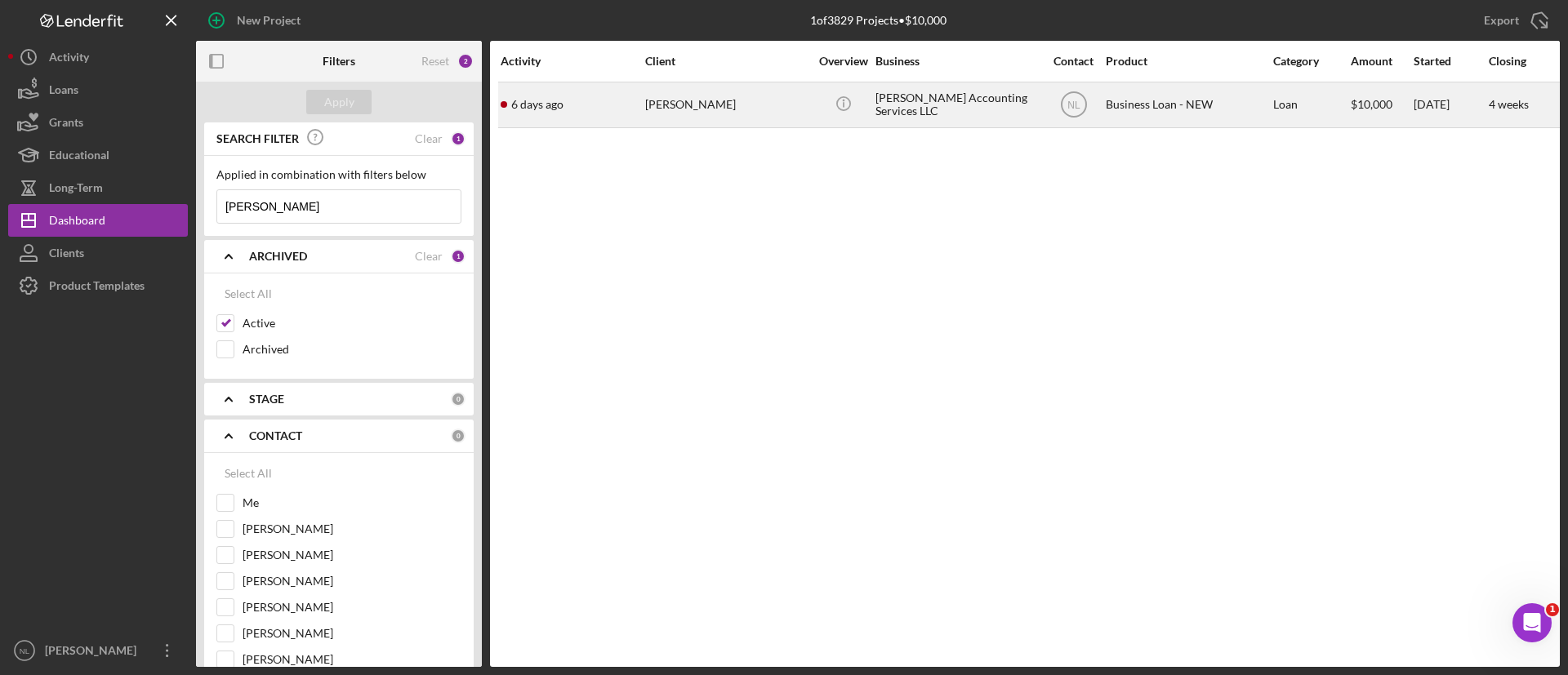
click at [585, 107] on div "[DATE] [PERSON_NAME]" at bounding box center [572, 105] width 143 height 43
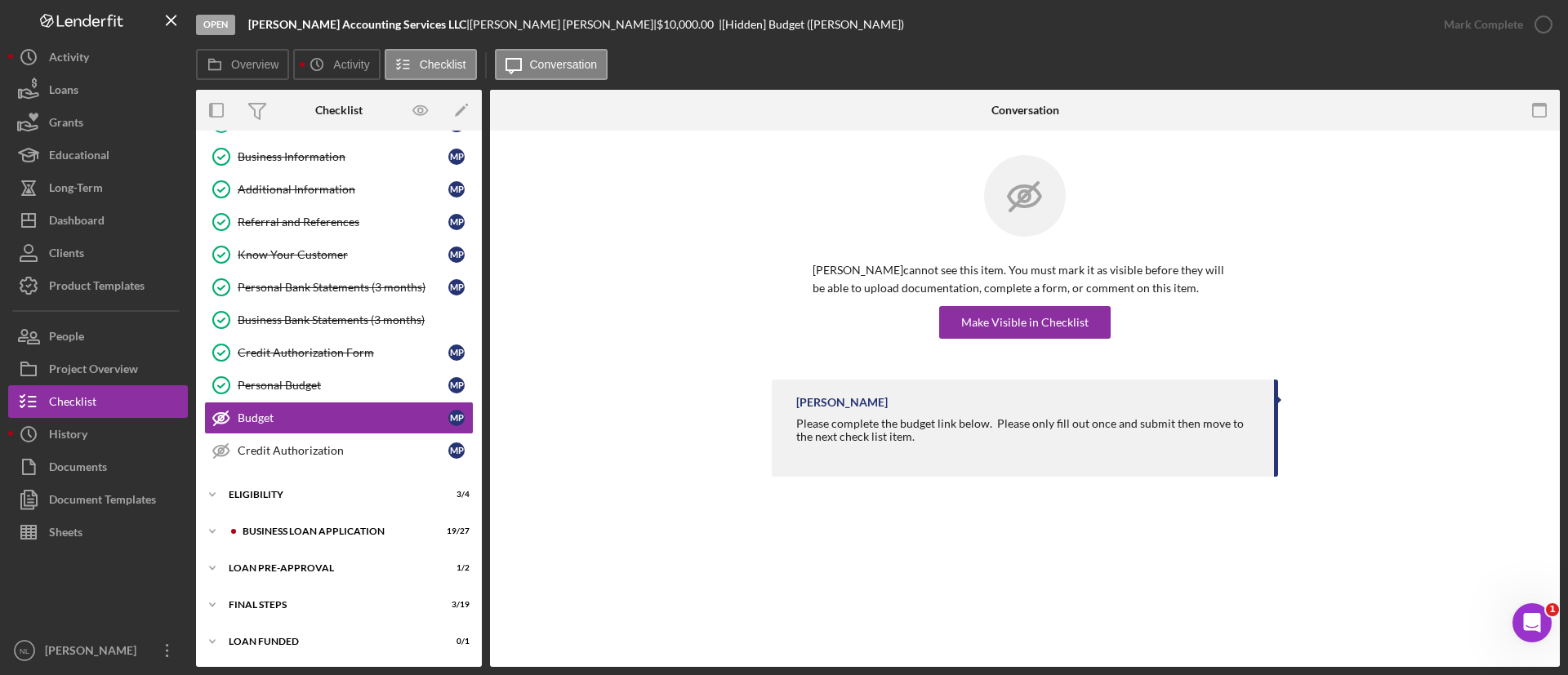
scroll to position [64, 0]
click at [316, 528] on div "BUSINESS LOAN APPLICATION" at bounding box center [352, 532] width 219 height 10
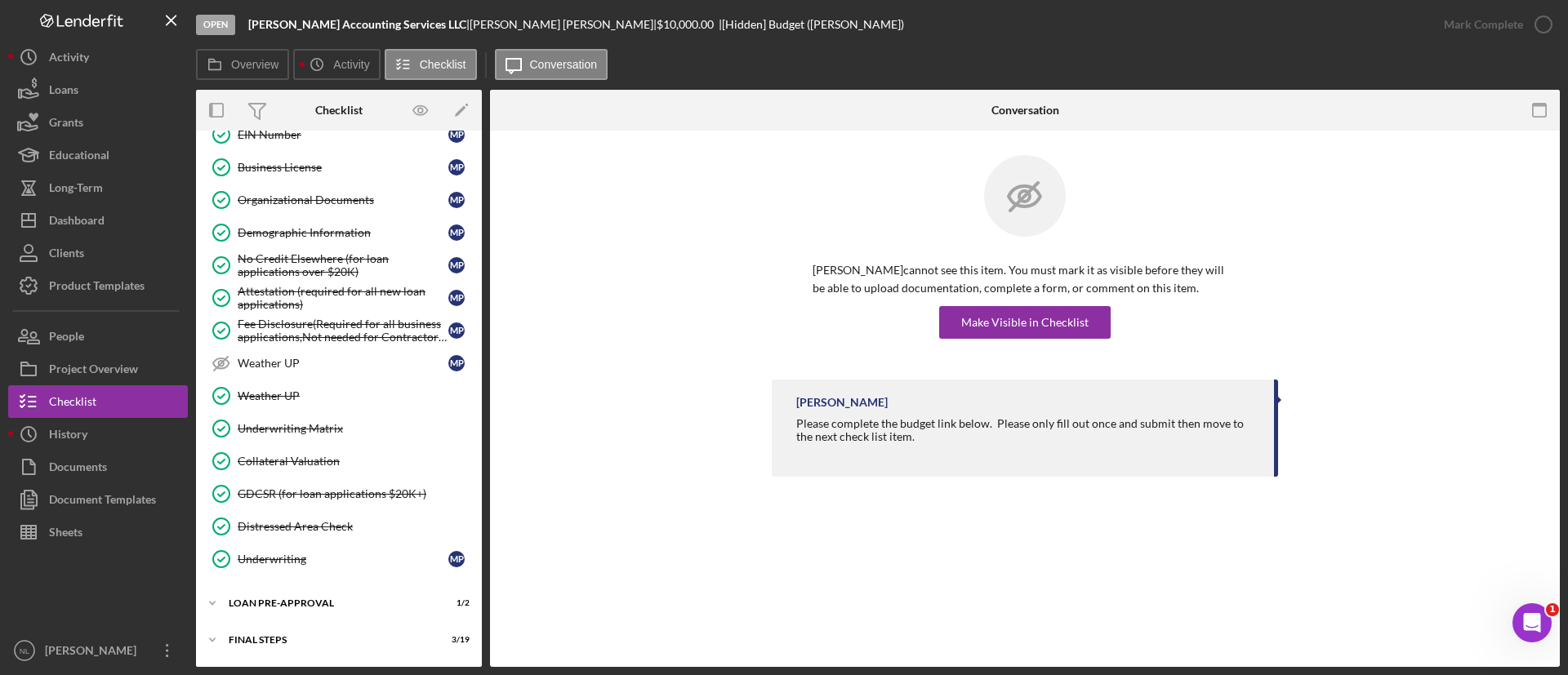
scroll to position [956, 0]
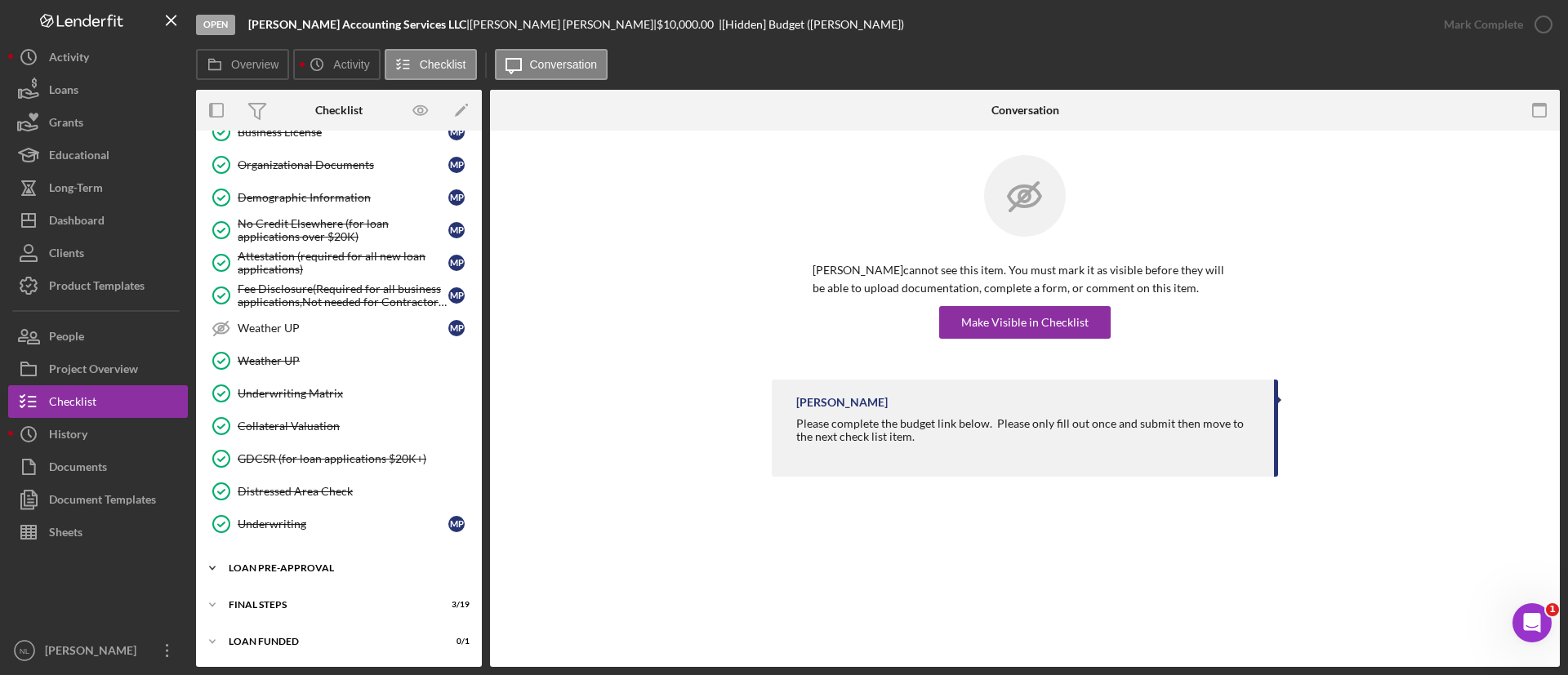
click at [312, 563] on div "LOAN PRE-APPROVAL" at bounding box center [345, 568] width 233 height 10
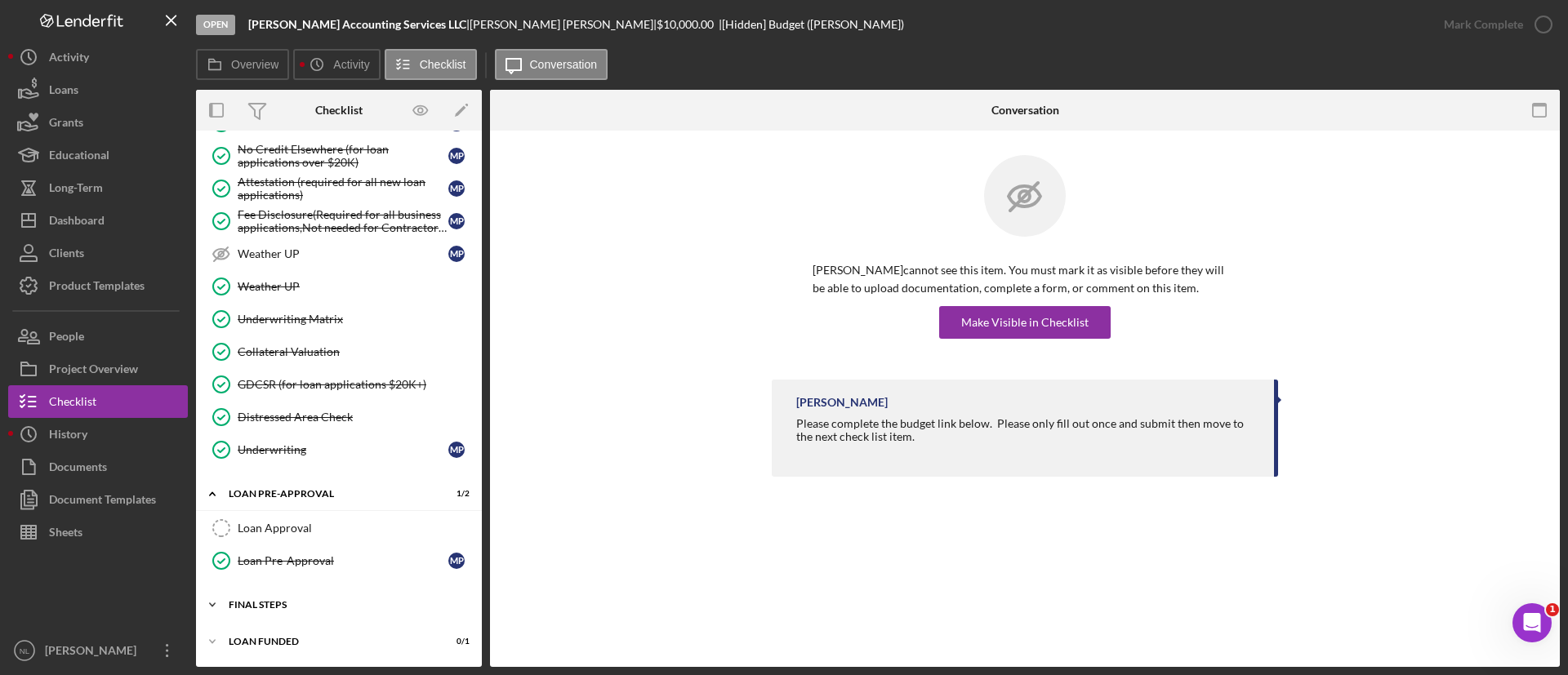
click at [289, 594] on div "Icon/Expander FINAL STEPS 3 / 19" at bounding box center [339, 605] width 286 height 33
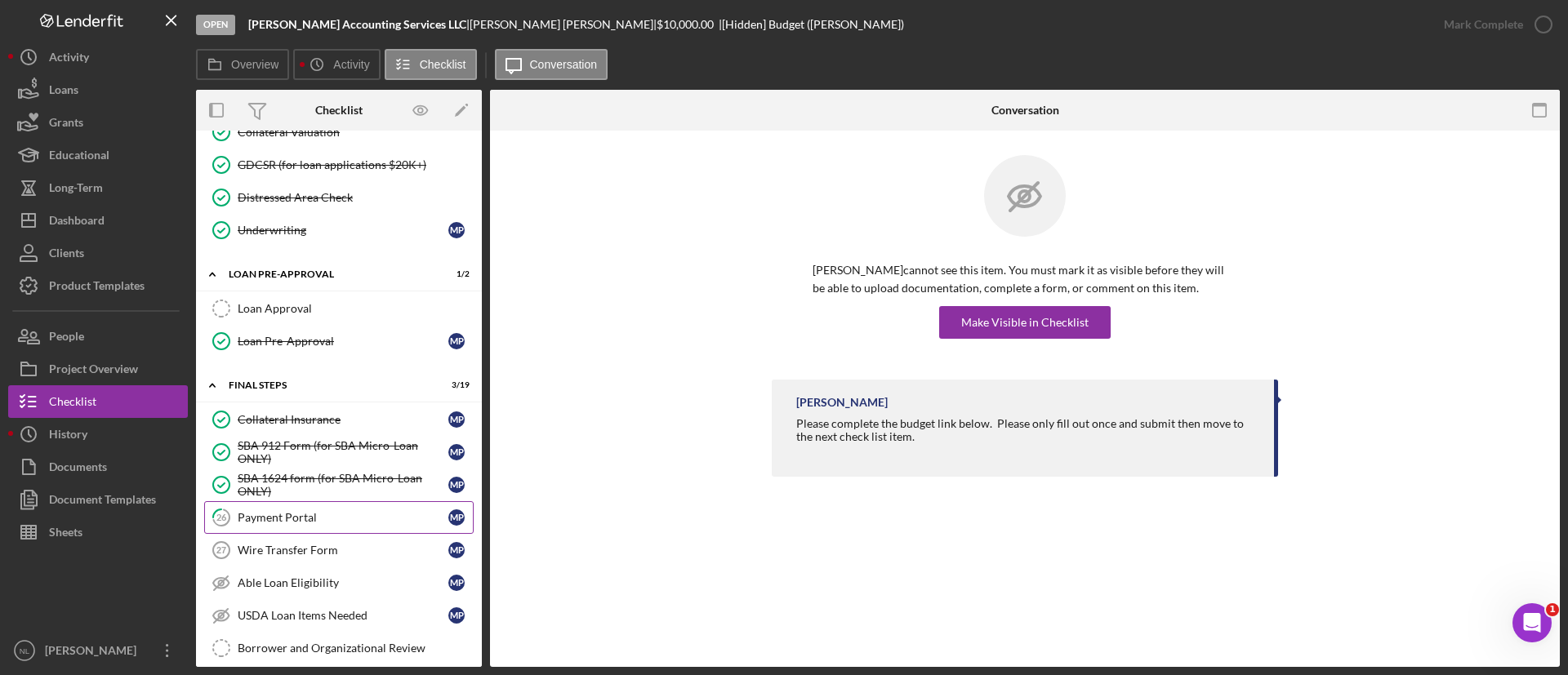
scroll to position [1253, 0]
click at [301, 522] on link "26 Payment Portal M P" at bounding box center [339, 514] width 269 height 33
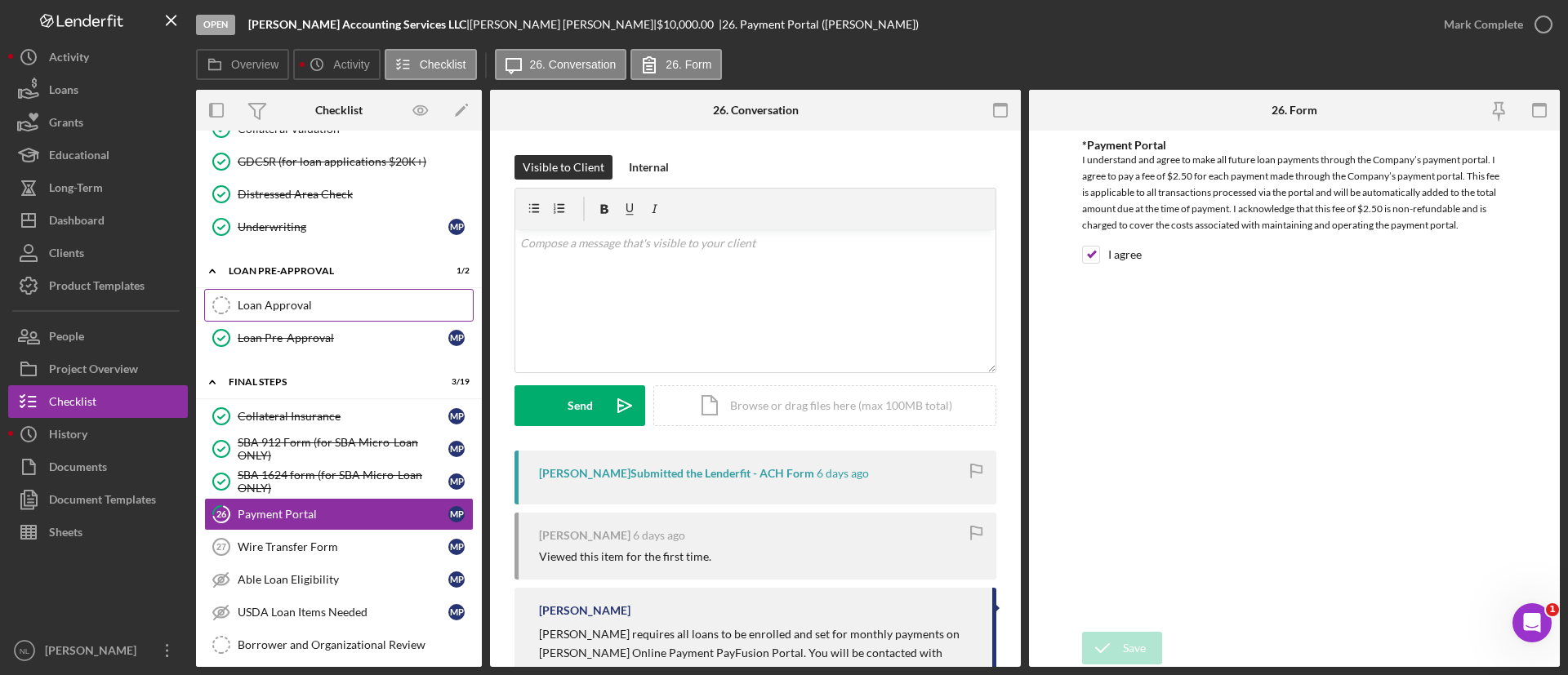
click at [290, 306] on div "Loan Approval" at bounding box center [355, 306] width 236 height 13
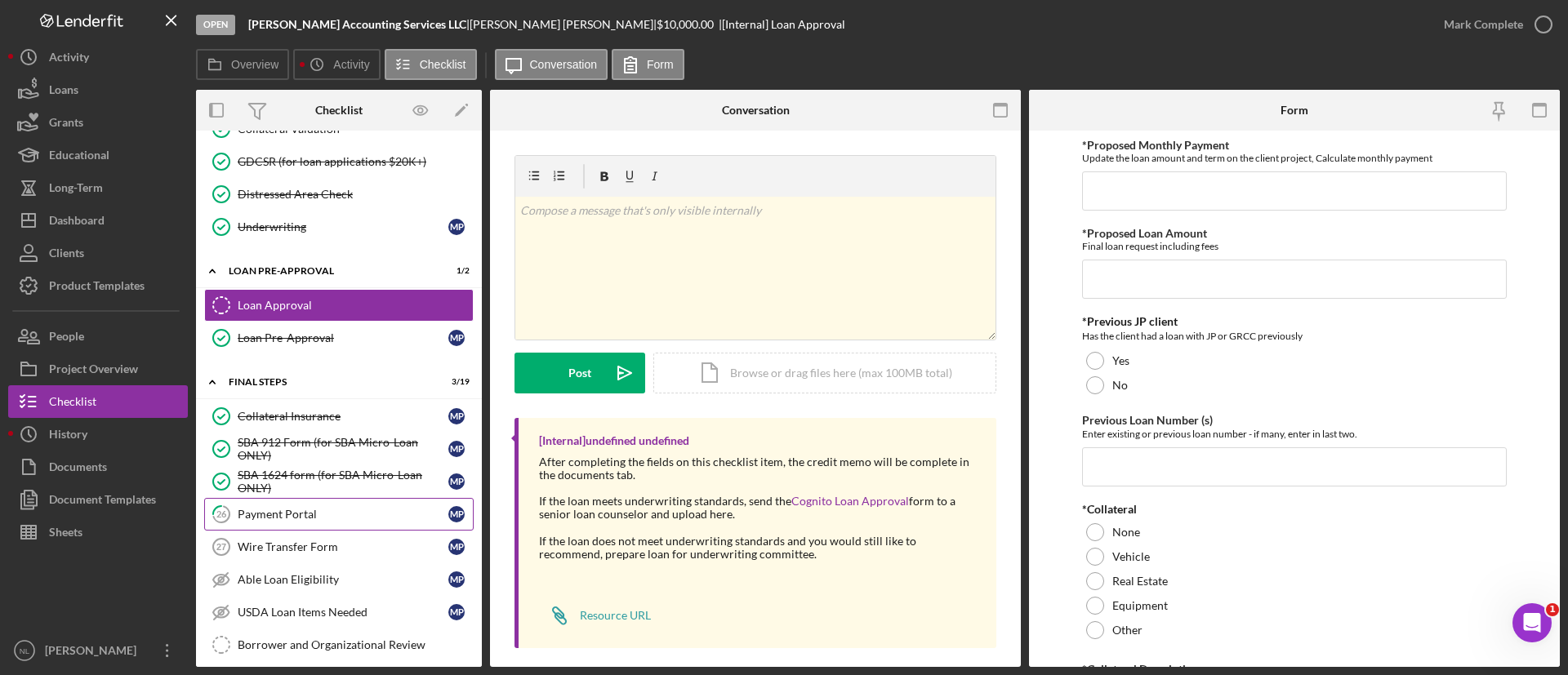
click at [291, 512] on div "Payment Portal" at bounding box center [342, 514] width 211 height 13
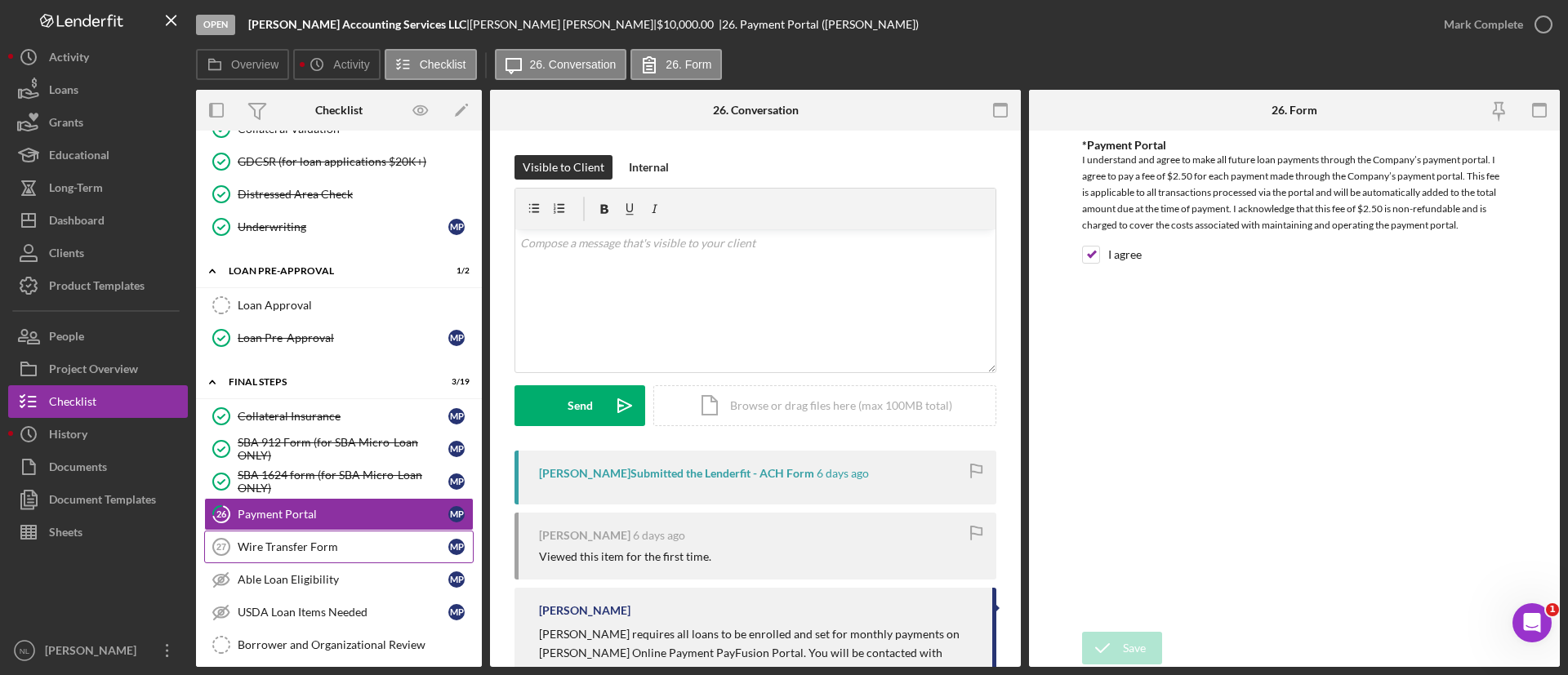
click at [297, 538] on link "Wire Transfer Form 27 Wire Transfer Form M P" at bounding box center [339, 547] width 269 height 33
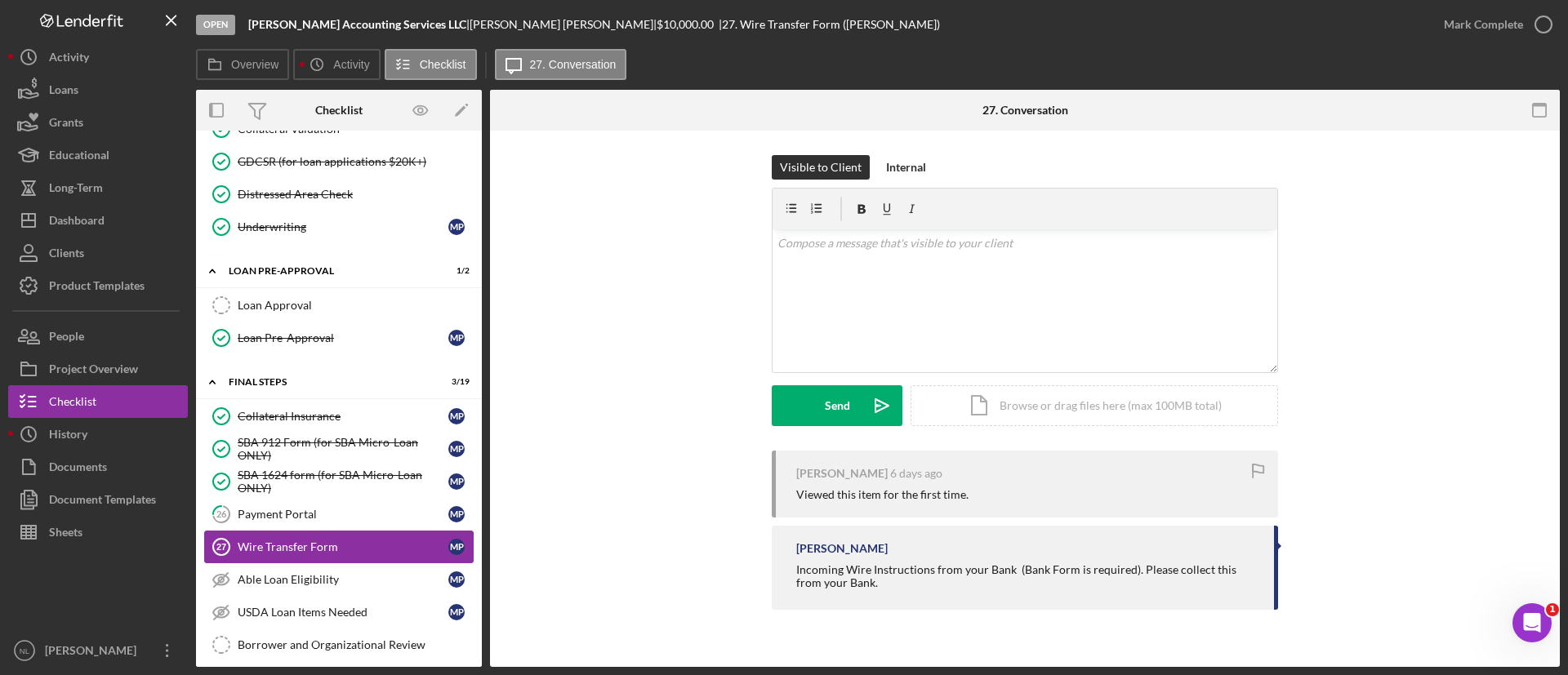
click at [296, 533] on link "Wire Transfer Form 27 Wire Transfer Form M P" at bounding box center [339, 547] width 269 height 33
click at [296, 529] on link "26 Payment Portal M P" at bounding box center [339, 514] width 269 height 33
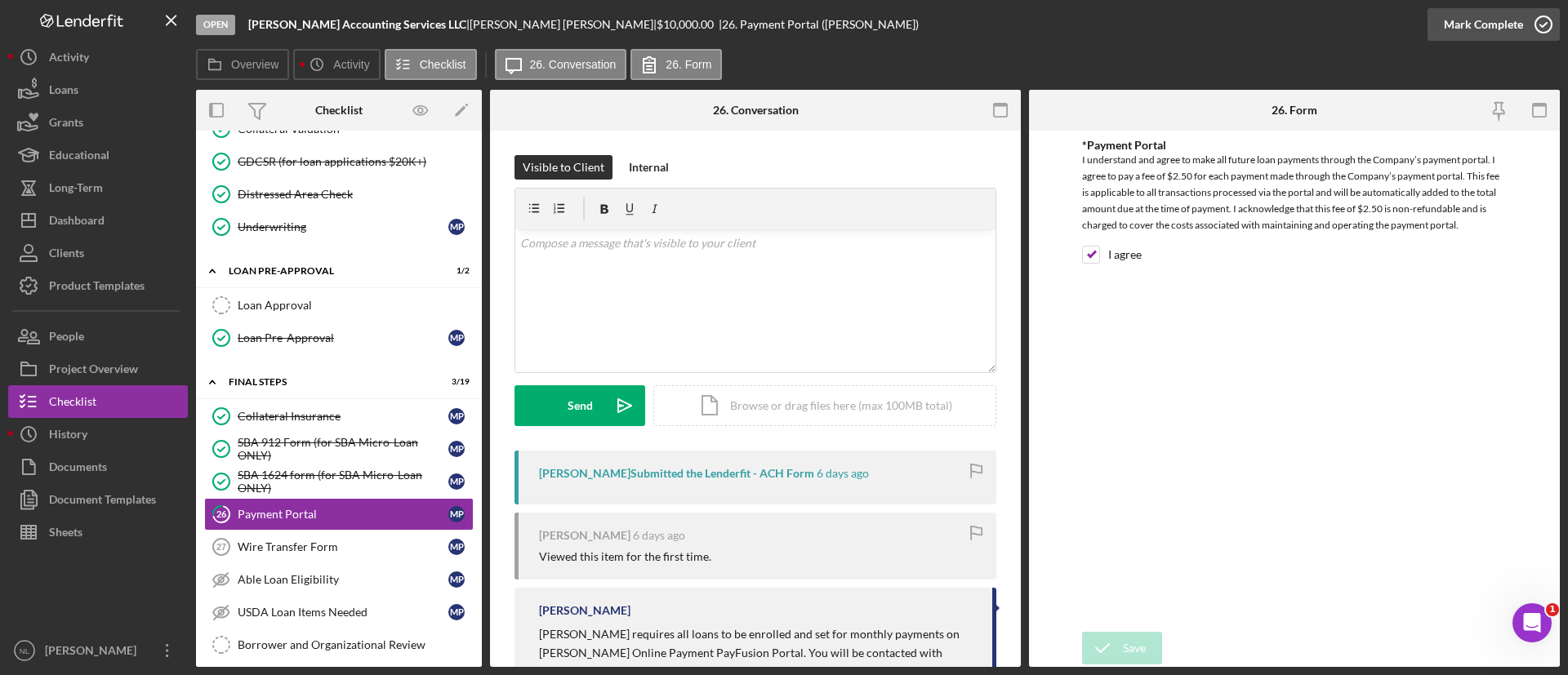
click at [1503, 34] on div "Mark Complete" at bounding box center [1483, 24] width 79 height 33
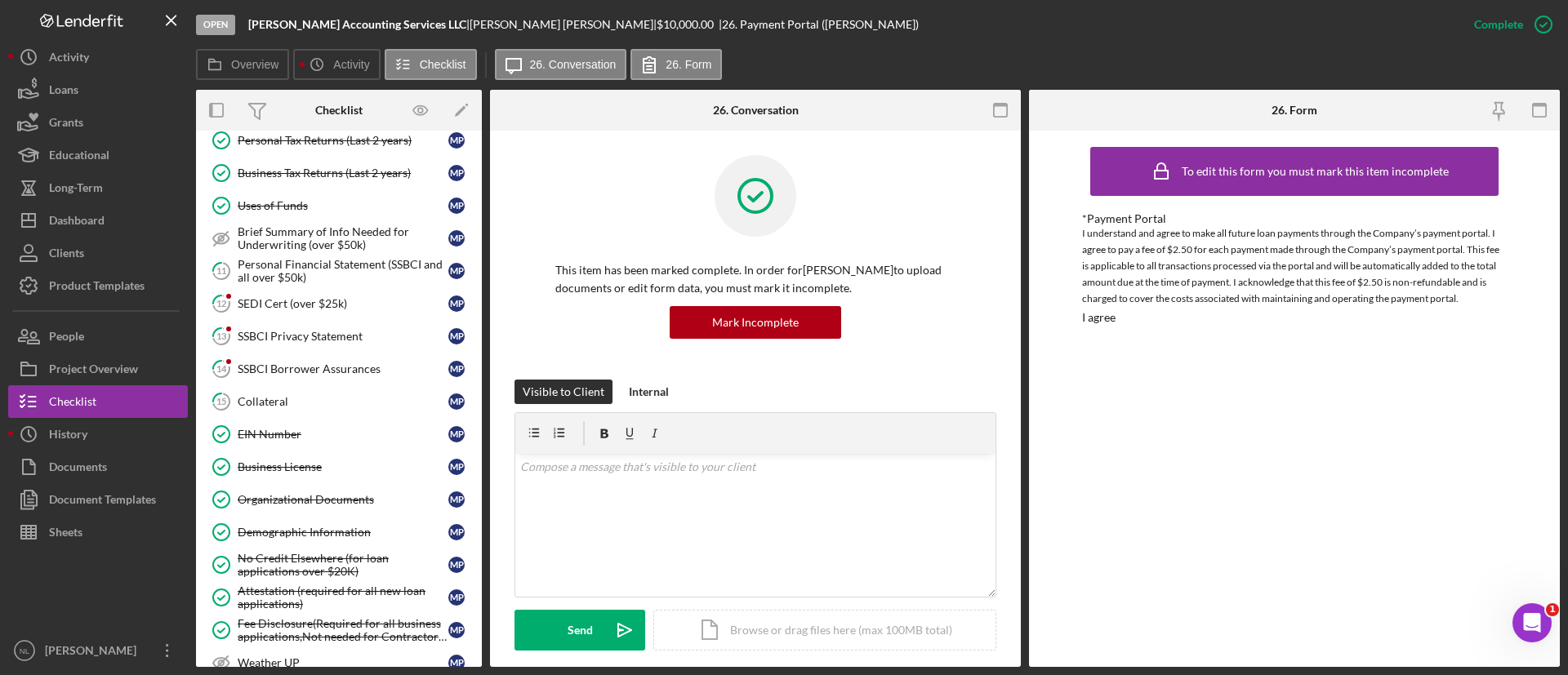
scroll to position [595, 0]
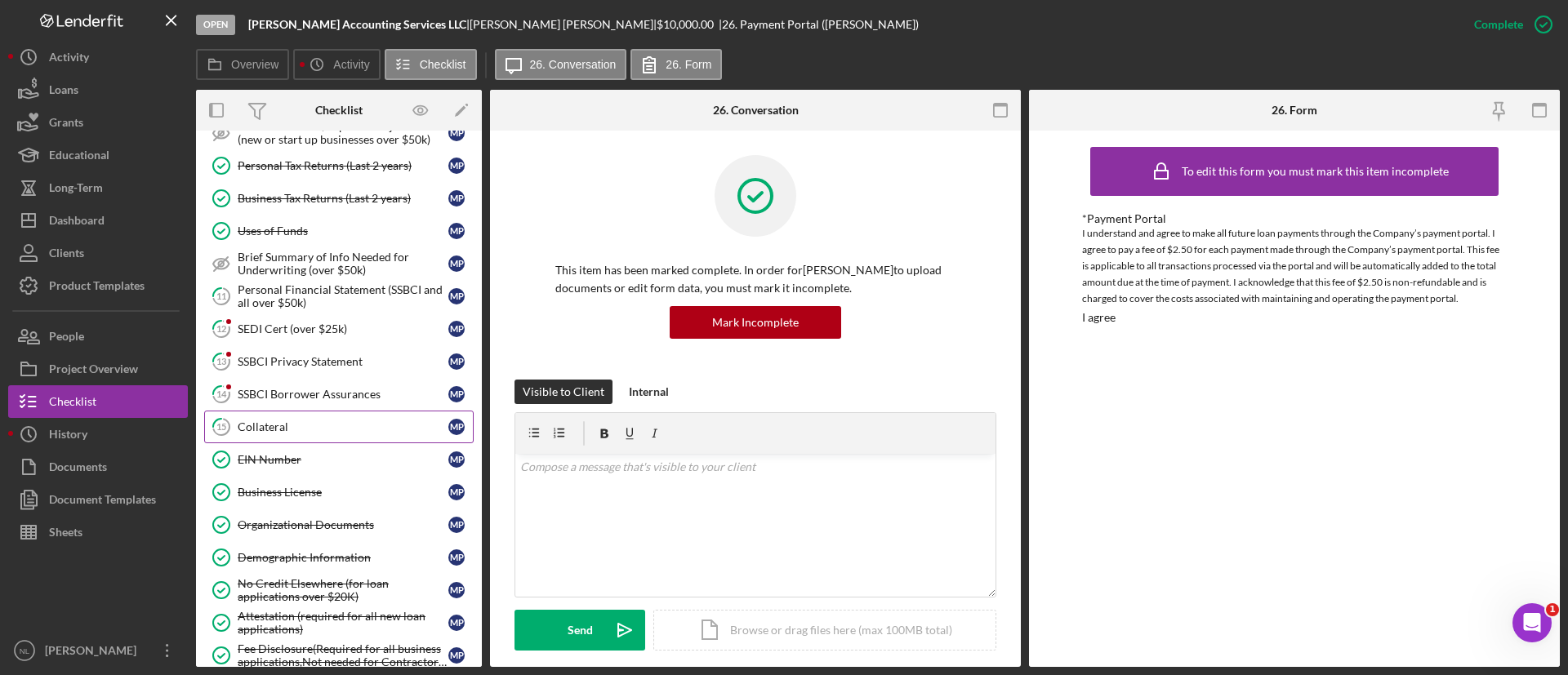
click at [289, 422] on div "Collateral" at bounding box center [342, 427] width 211 height 13
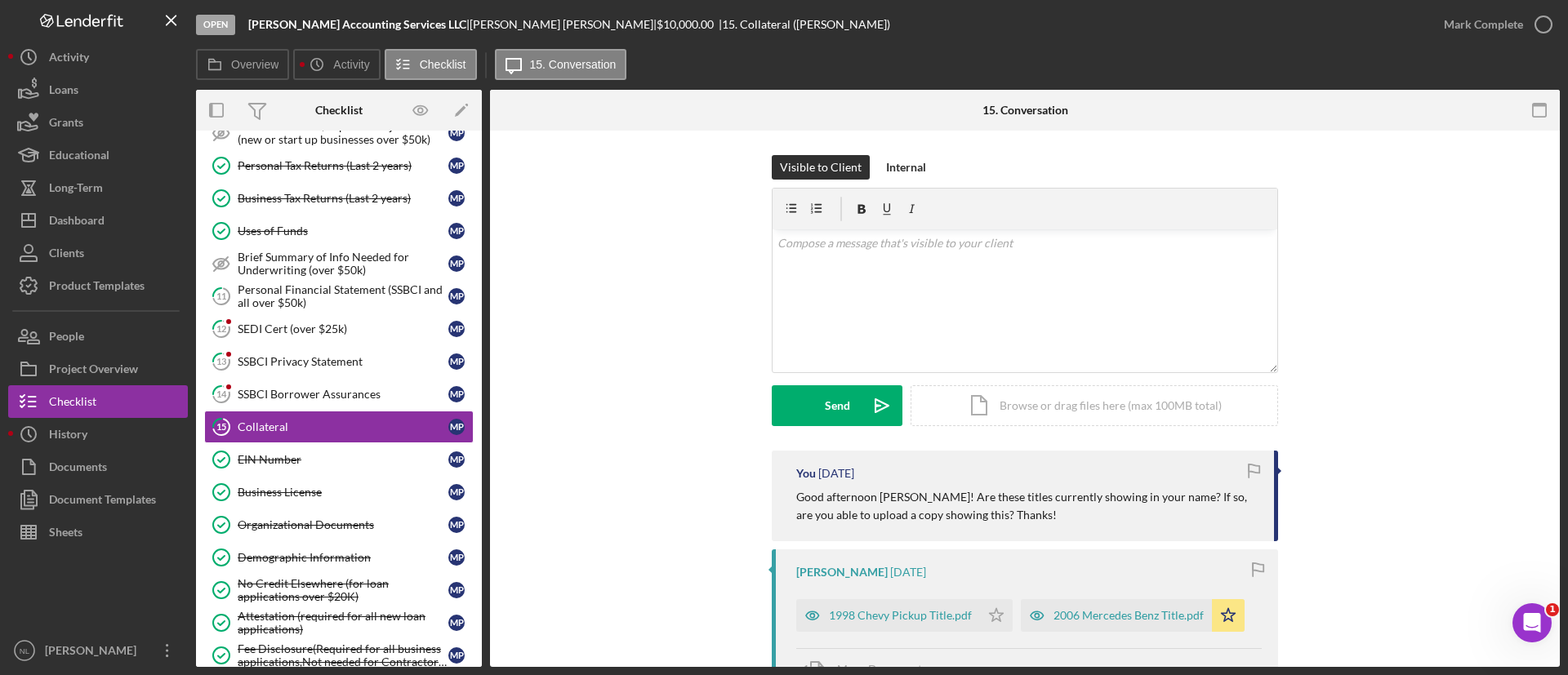
scroll to position [279, 0]
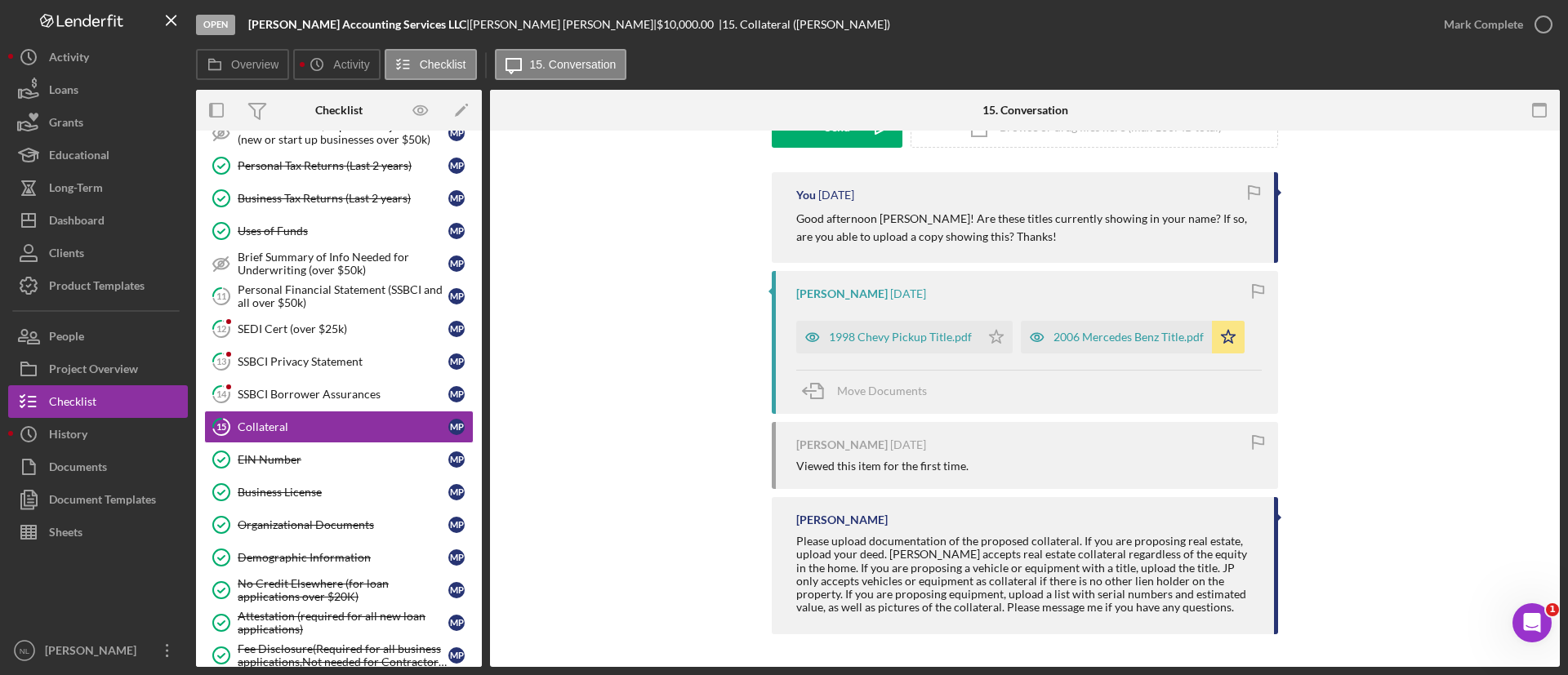
click at [893, 356] on div "[PERSON_NAME] [DATE] 1998 Chevy Pickup Title.pdf Icon/Star 2006 Mercedes Benz T…" at bounding box center [1025, 342] width 507 height 143
click at [891, 333] on div "1998 Chevy Pickup Title.pdf" at bounding box center [900, 338] width 143 height 13
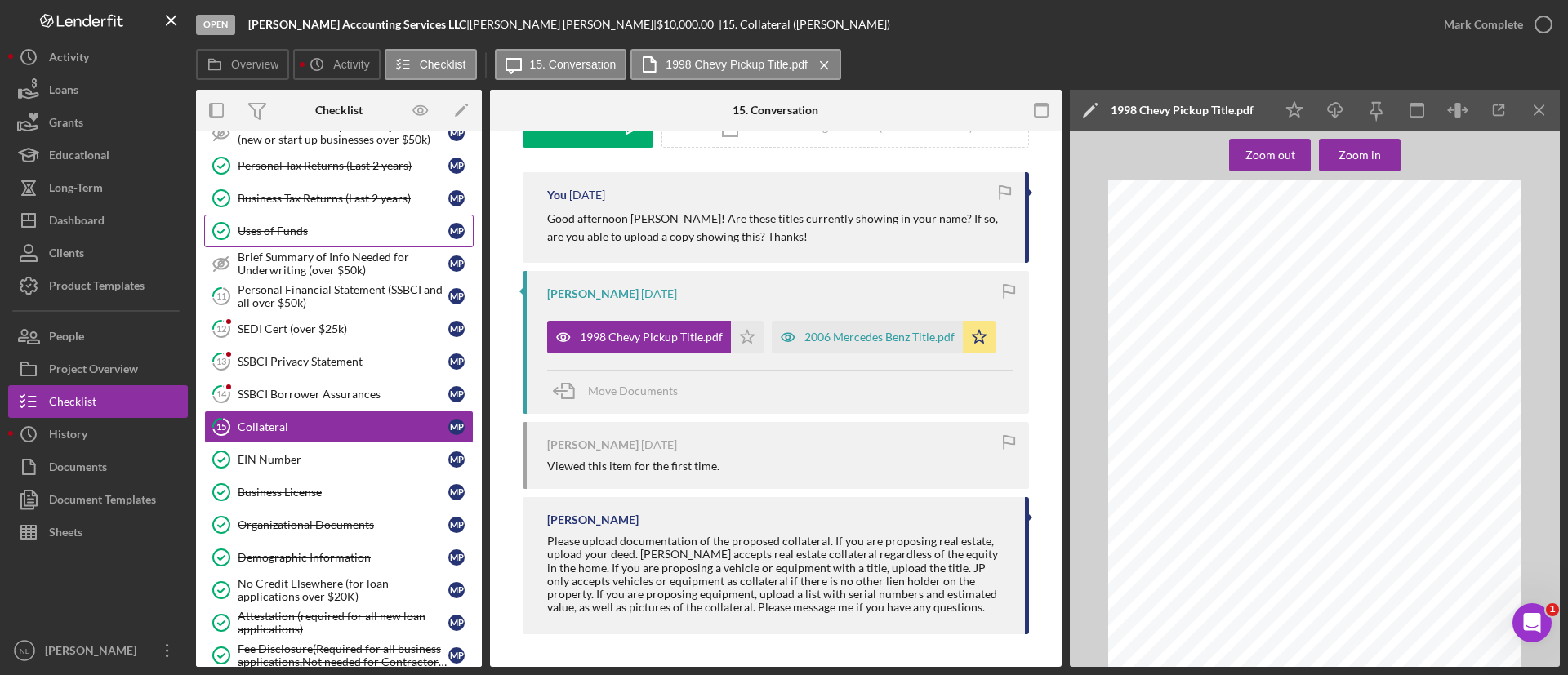
scroll to position [0, 0]
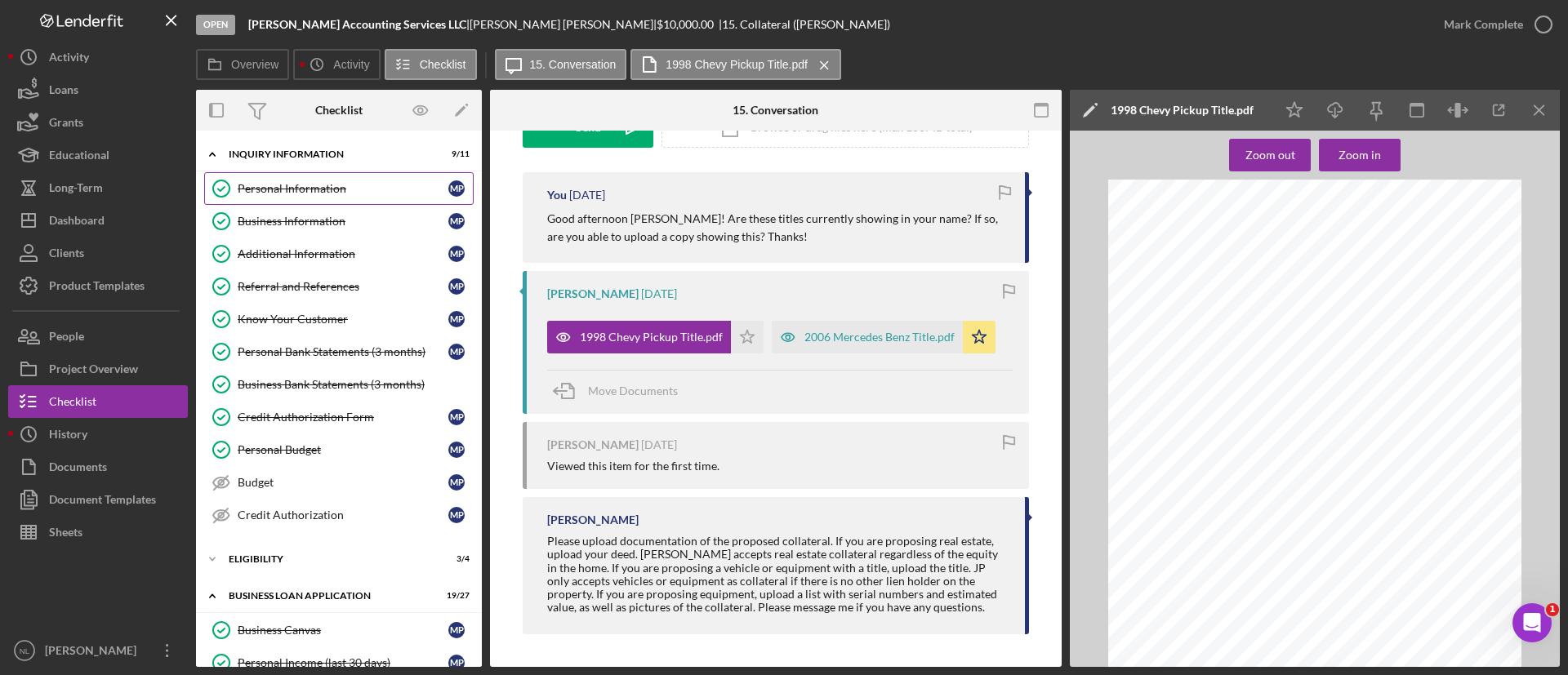
click at [312, 178] on link "Personal Information Personal Information M P" at bounding box center [339, 188] width 269 height 33
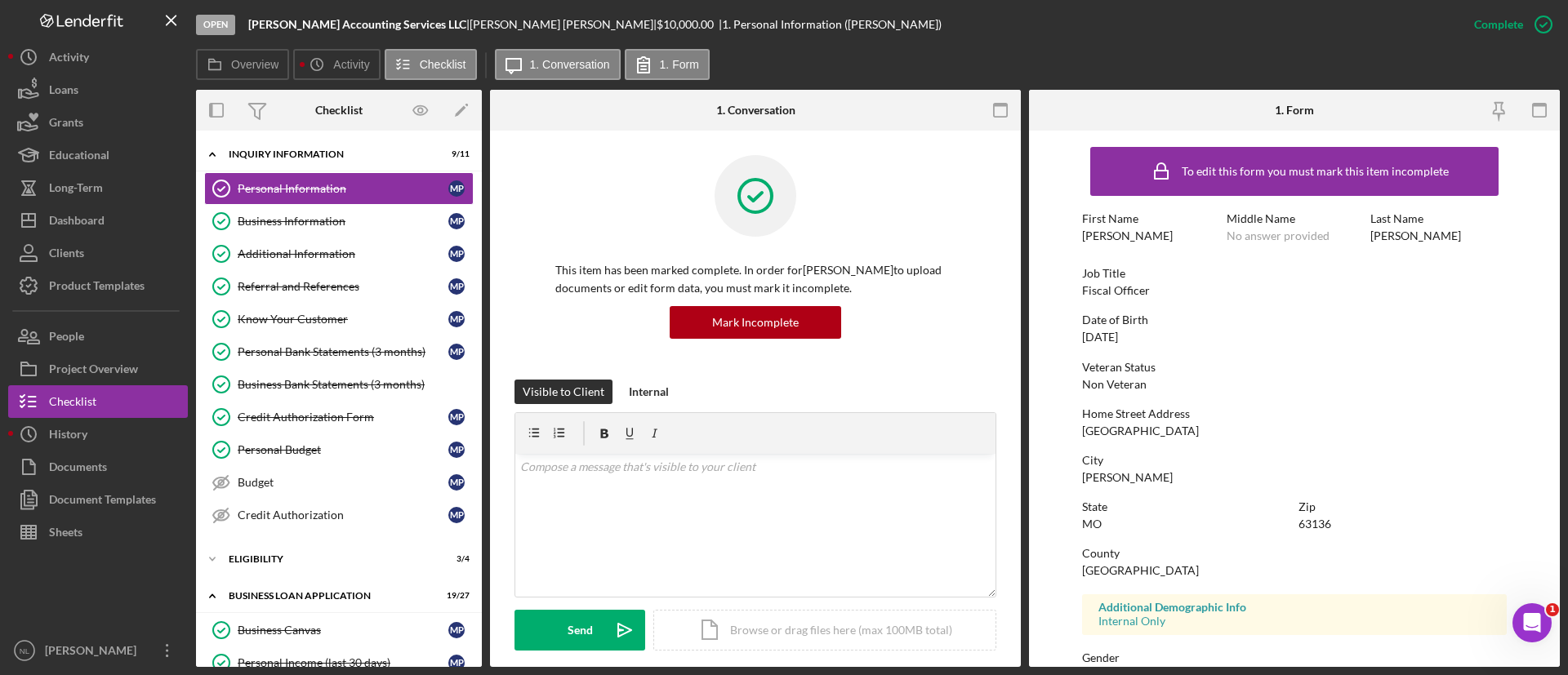
click at [1319, 517] on div "63136" at bounding box center [1315, 524] width 33 height 13
copy div "63136"
click at [330, 565] on div "Icon/Expander ELIGIBILITY 3 / 4" at bounding box center [339, 560] width 286 height 33
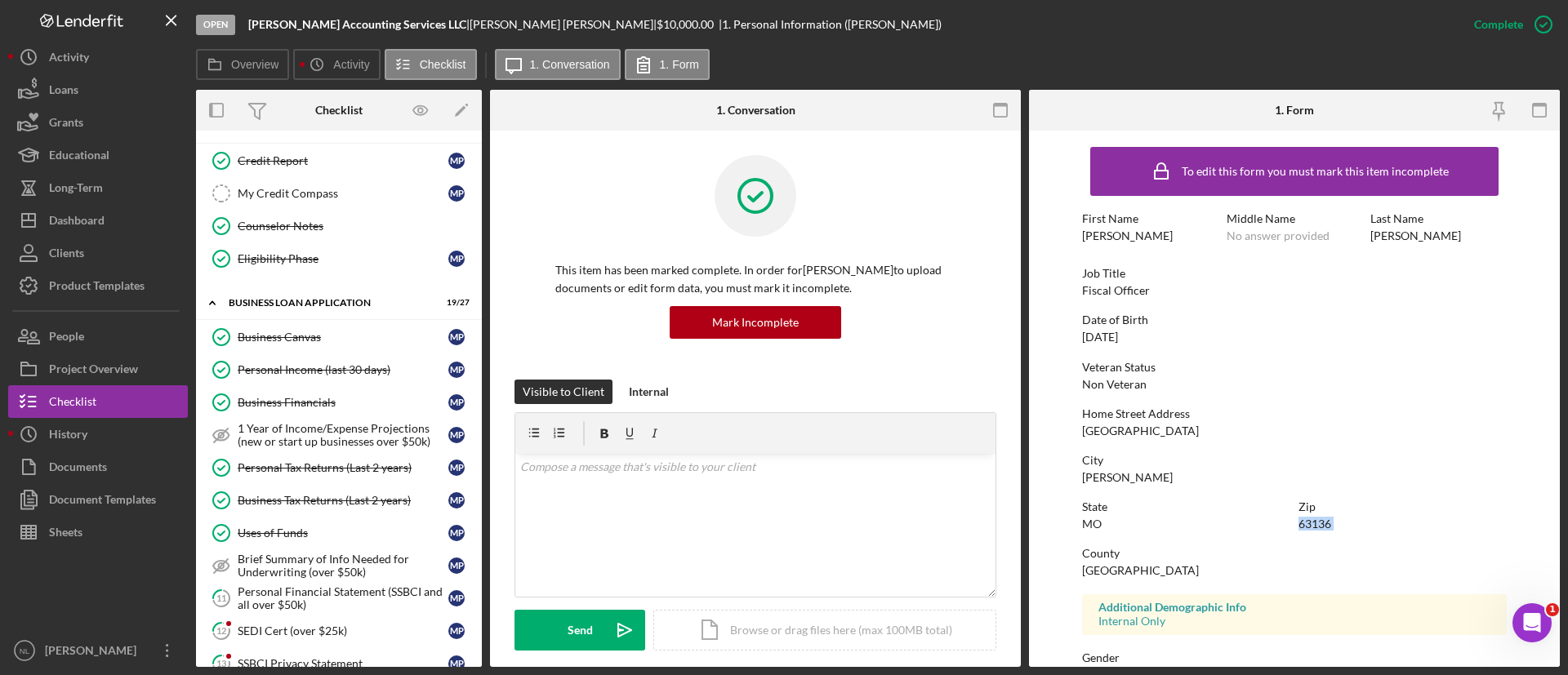
scroll to position [420, 0]
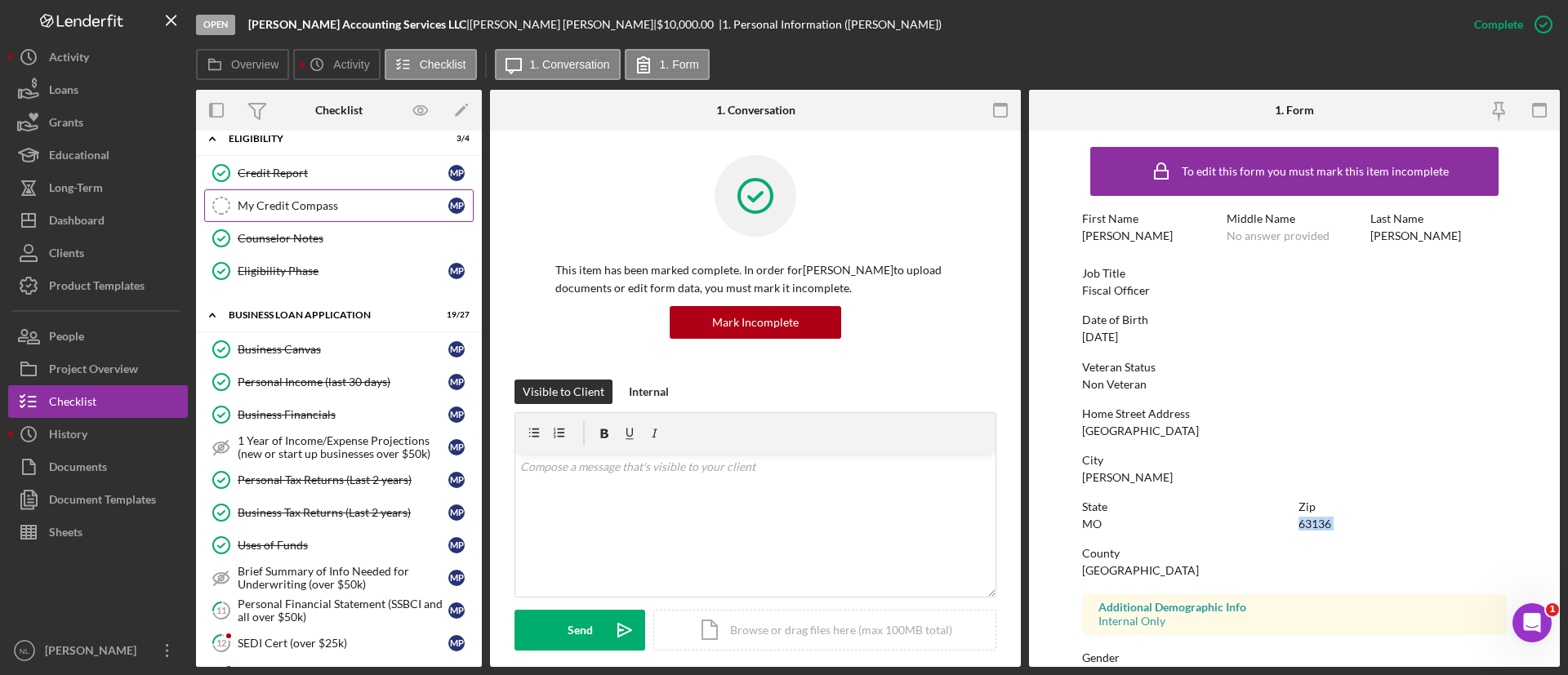
click at [281, 194] on link "My Credit Compass My Credit Compass M P" at bounding box center [339, 206] width 269 height 33
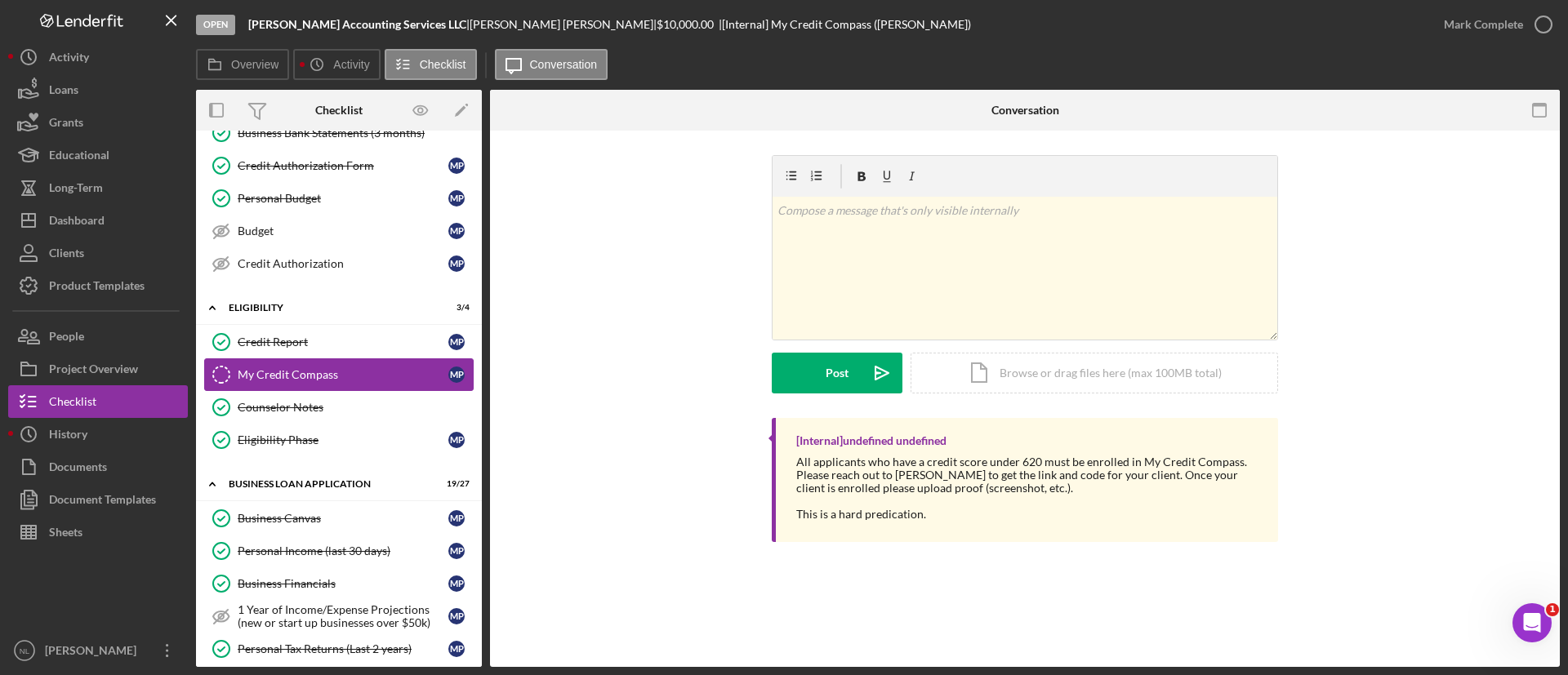
scroll to position [253, 0]
click at [319, 410] on div "Counselor Notes" at bounding box center [355, 406] width 236 height 13
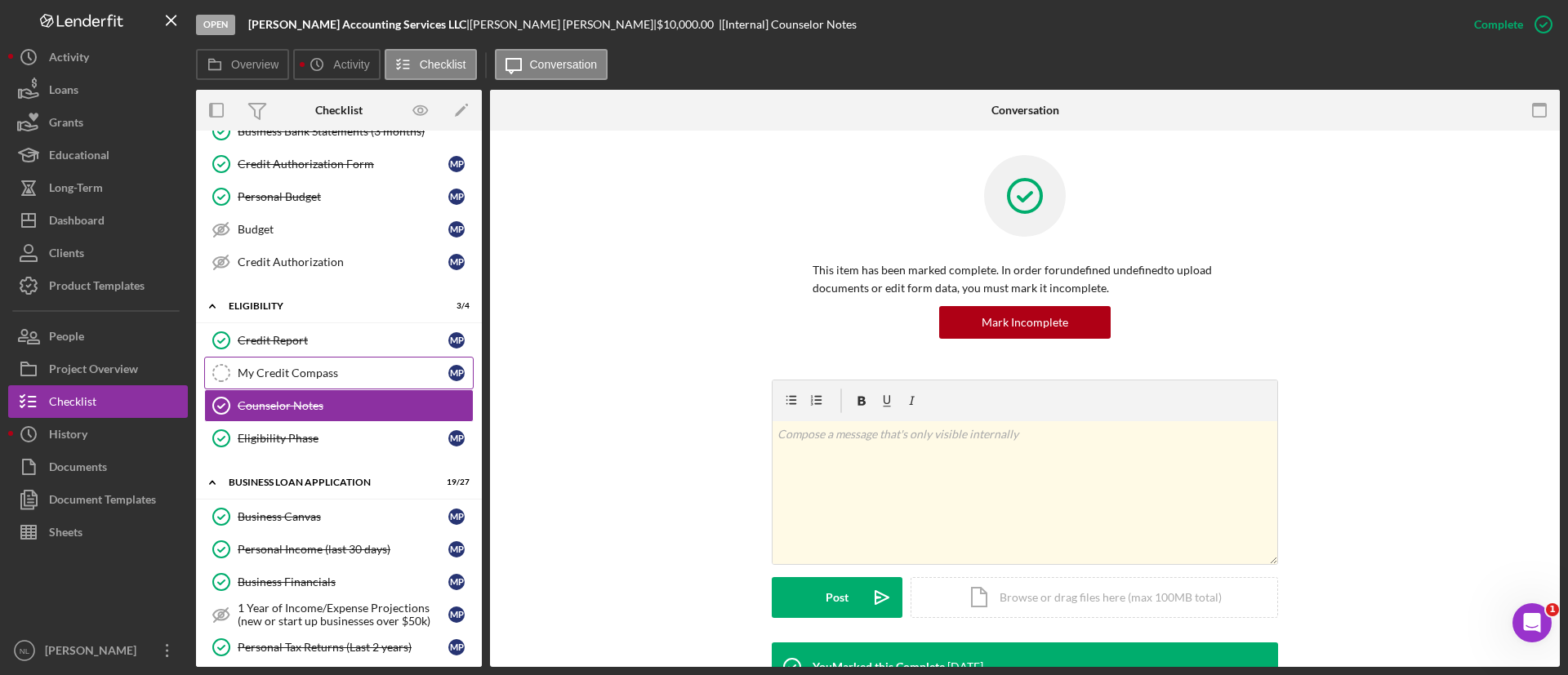
click at [308, 380] on link "My Credit Compass My Credit Compass M P" at bounding box center [339, 373] width 269 height 33
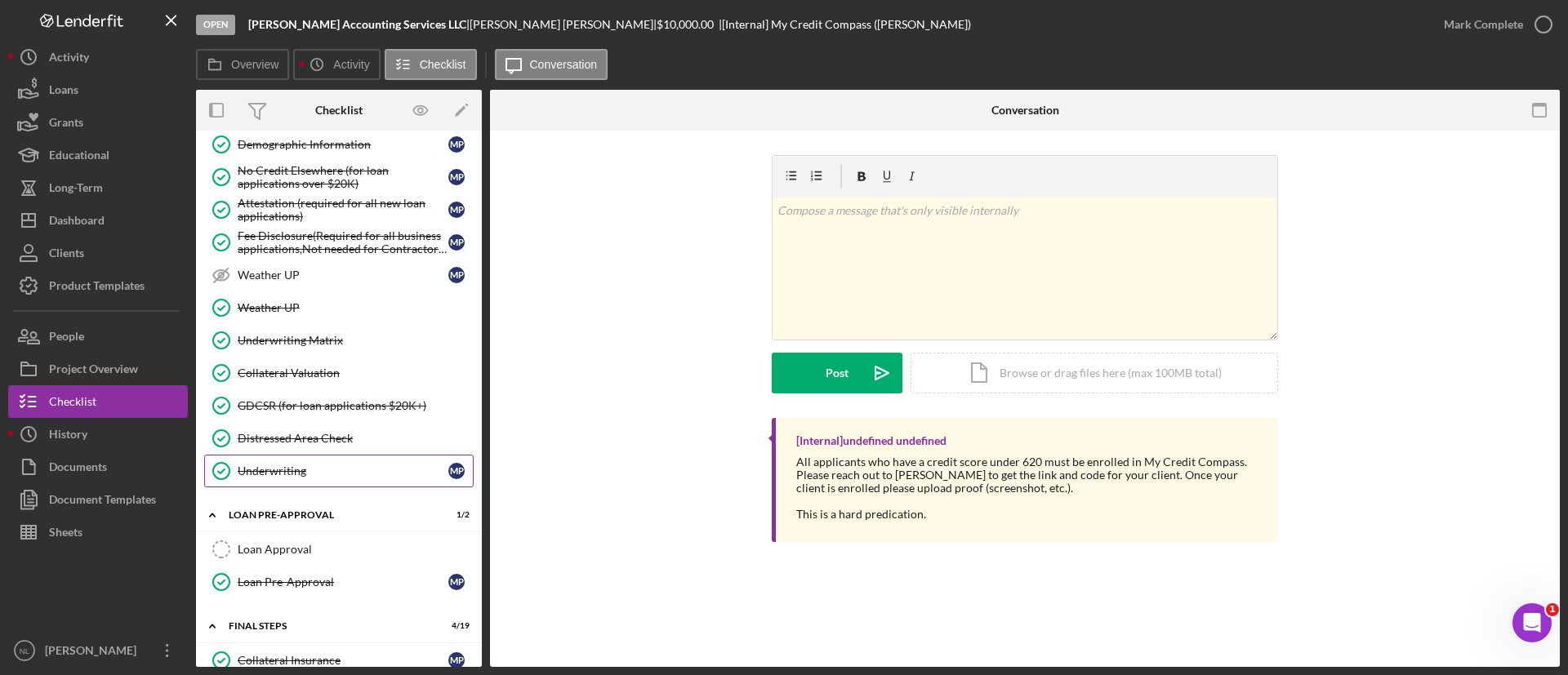
scroll to position [1327, 0]
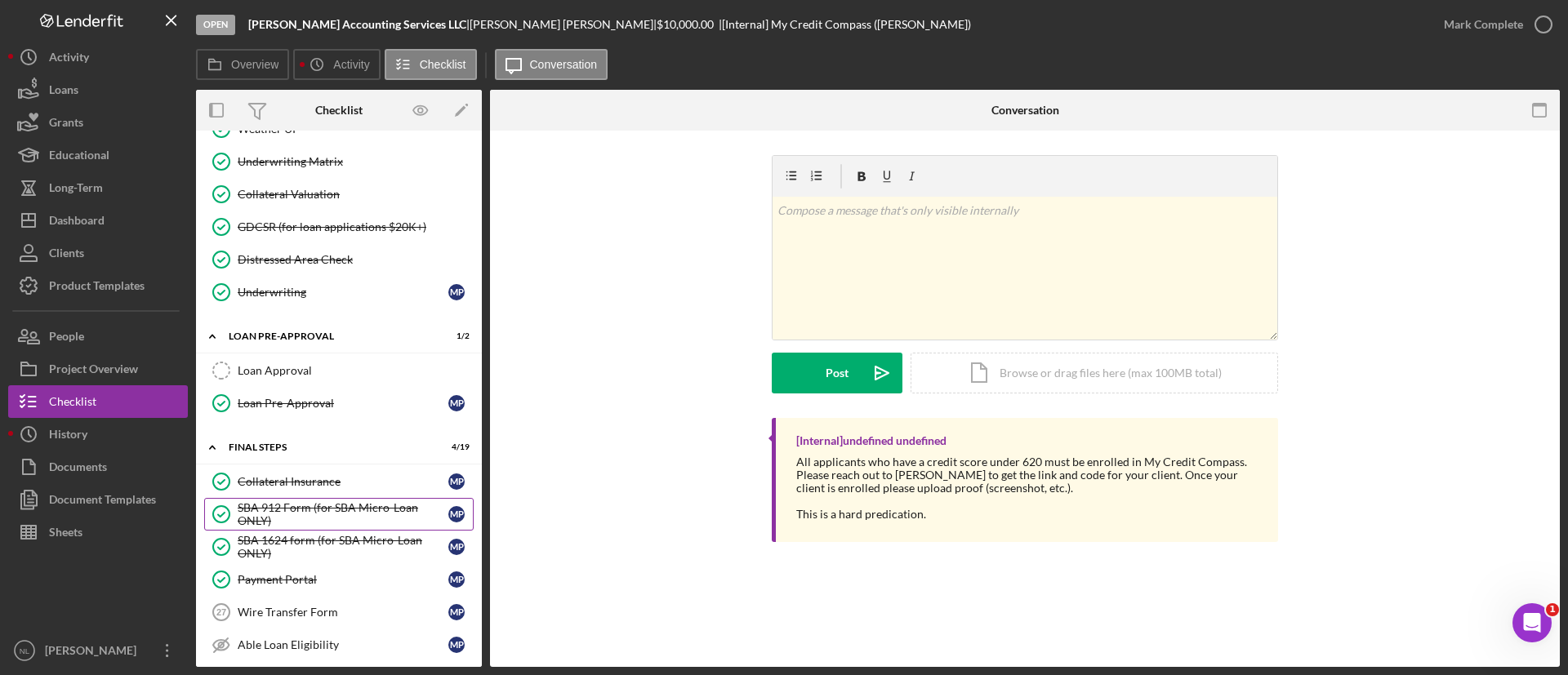
click at [312, 506] on div "SBA 912 Form (for SBA Micro-Loan ONLY)" at bounding box center [342, 513] width 211 height 26
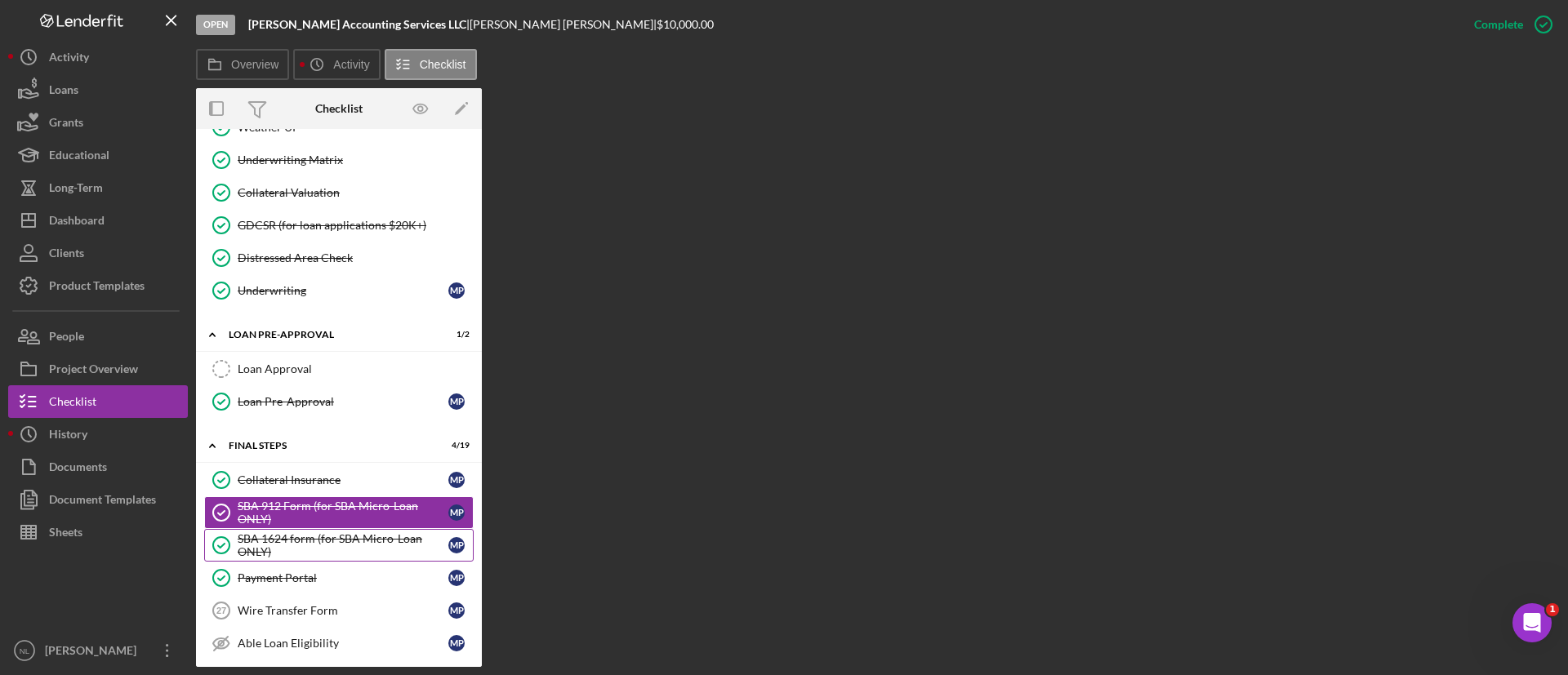
click at [312, 550] on div "SBA 1624 form (for SBA Micro-Loan ONLY)" at bounding box center [342, 545] width 211 height 26
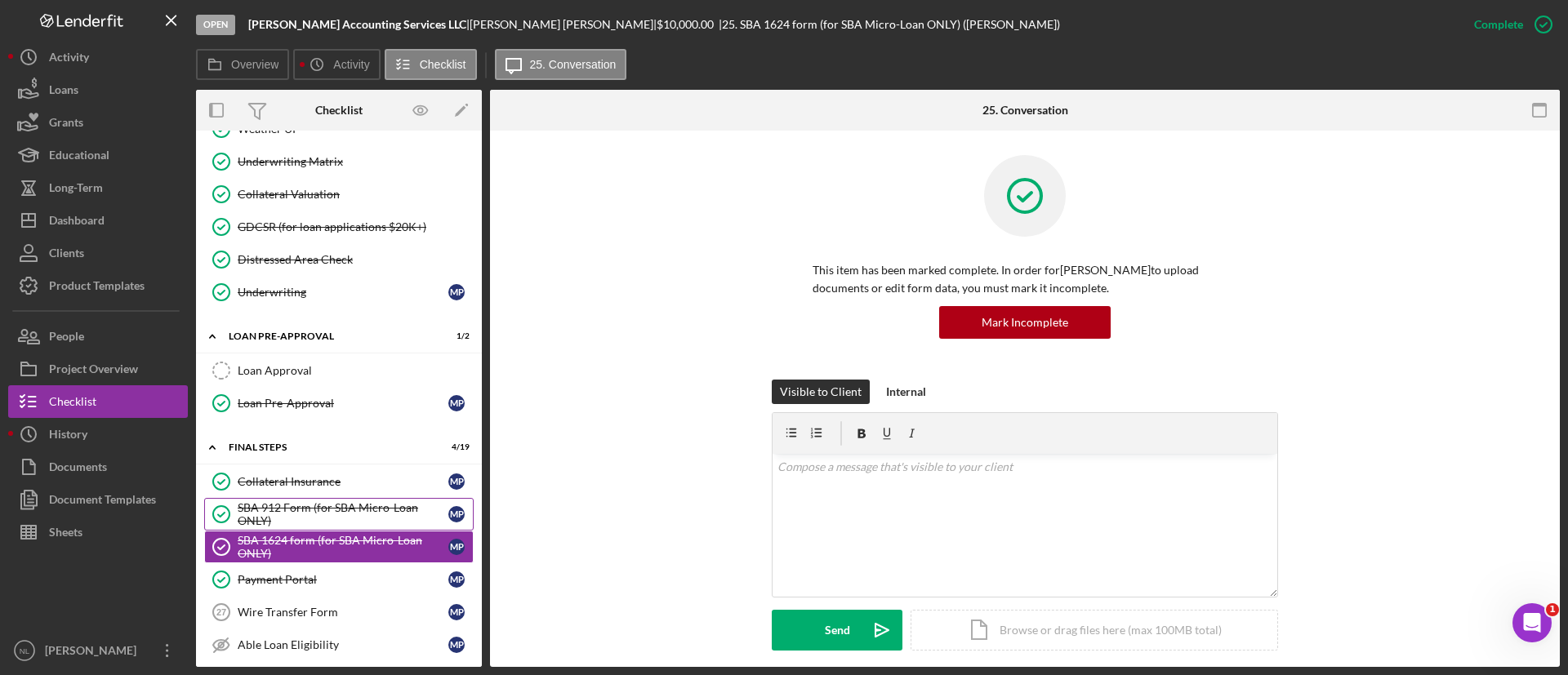
click at [314, 525] on div "SBA 912 Form (for SBA Micro-Loan ONLY)" at bounding box center [342, 513] width 211 height 26
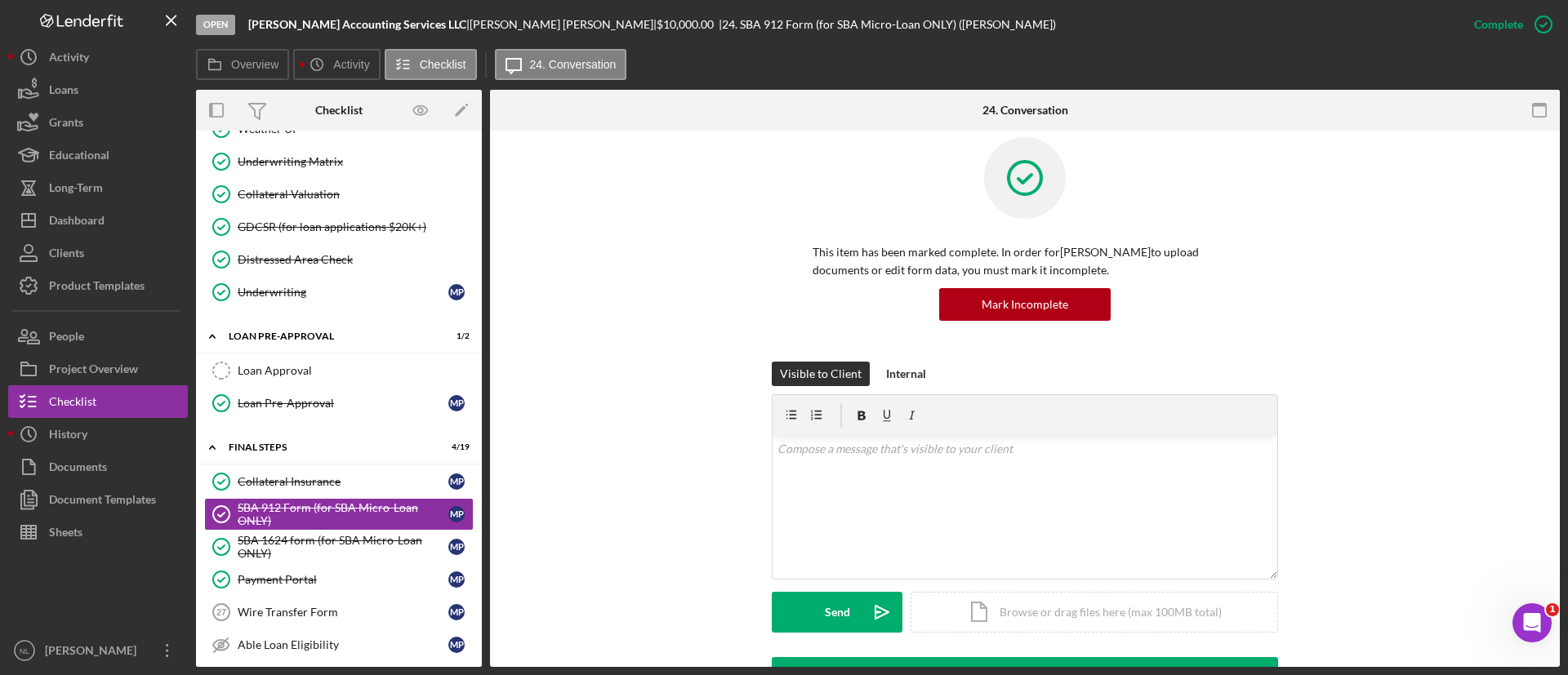
scroll to position [9, 0]
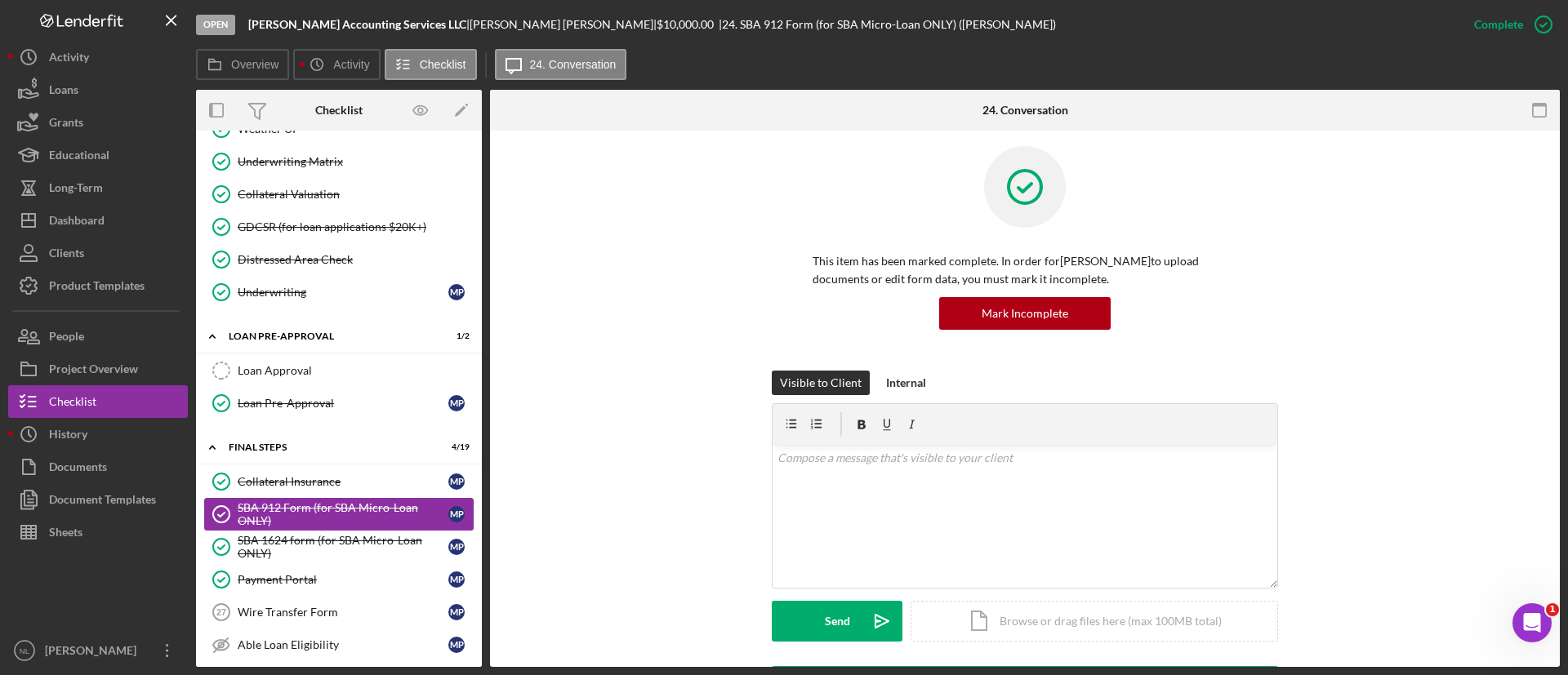
click at [363, 517] on div "SBA 912 Form (for SBA Micro-Loan ONLY)" at bounding box center [342, 513] width 211 height 26
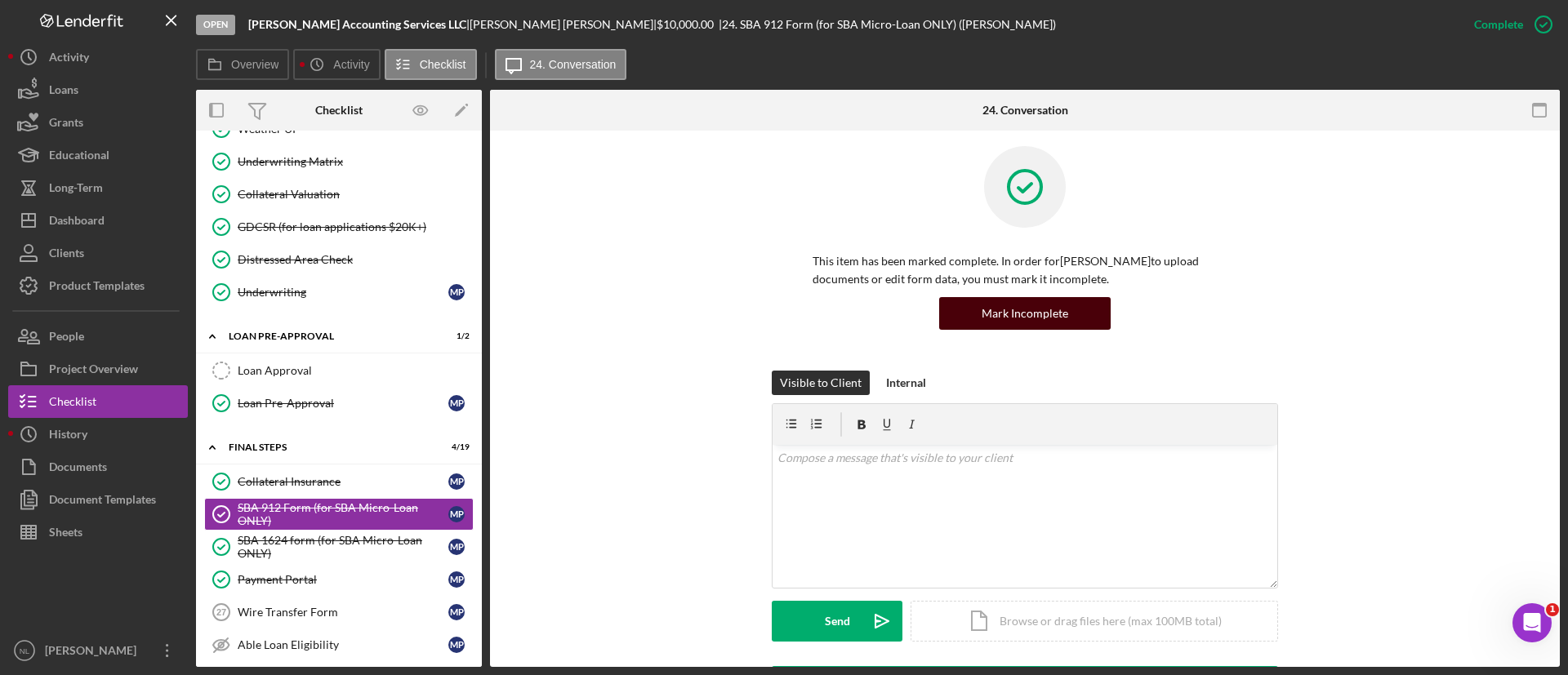
click at [1043, 313] on div "Mark Incomplete" at bounding box center [1025, 313] width 87 height 33
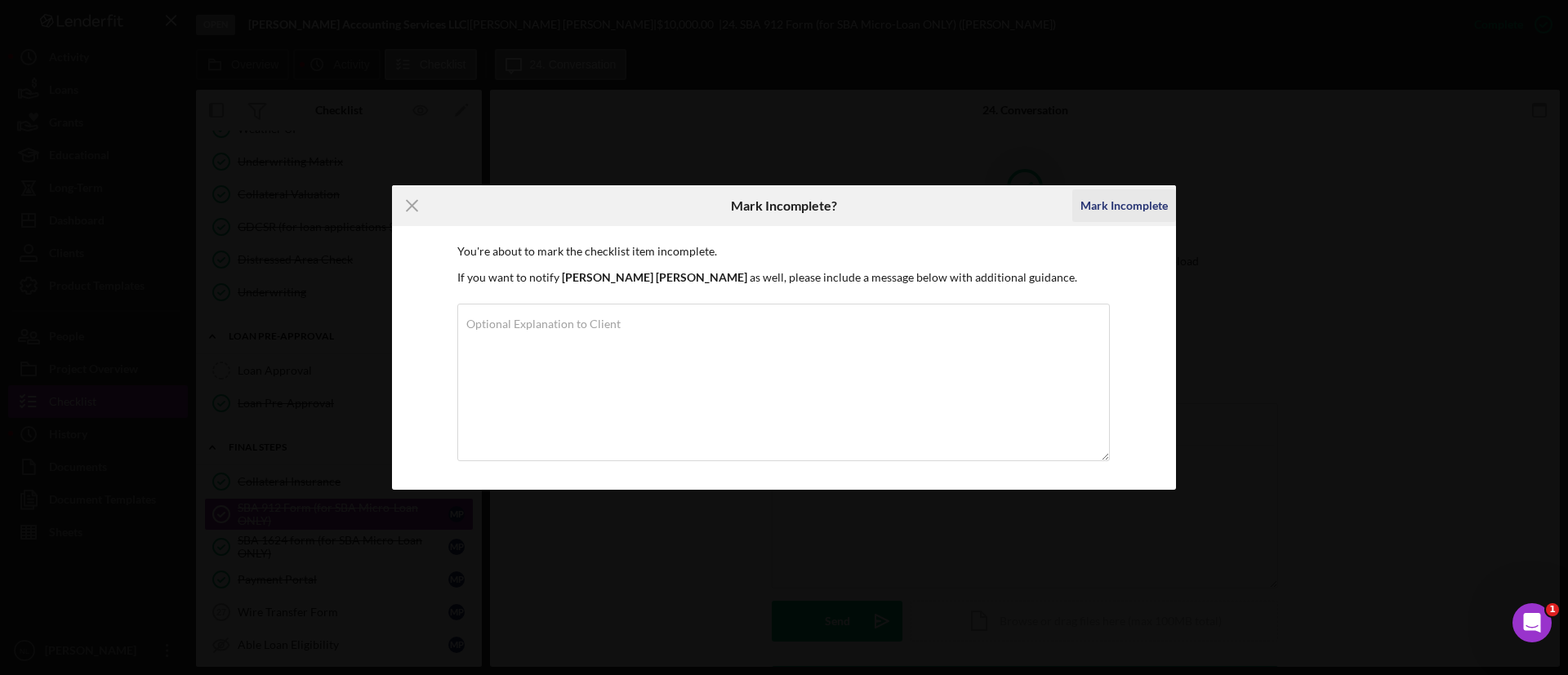
click at [1159, 207] on div "Mark Incomplete" at bounding box center [1125, 206] width 88 height 33
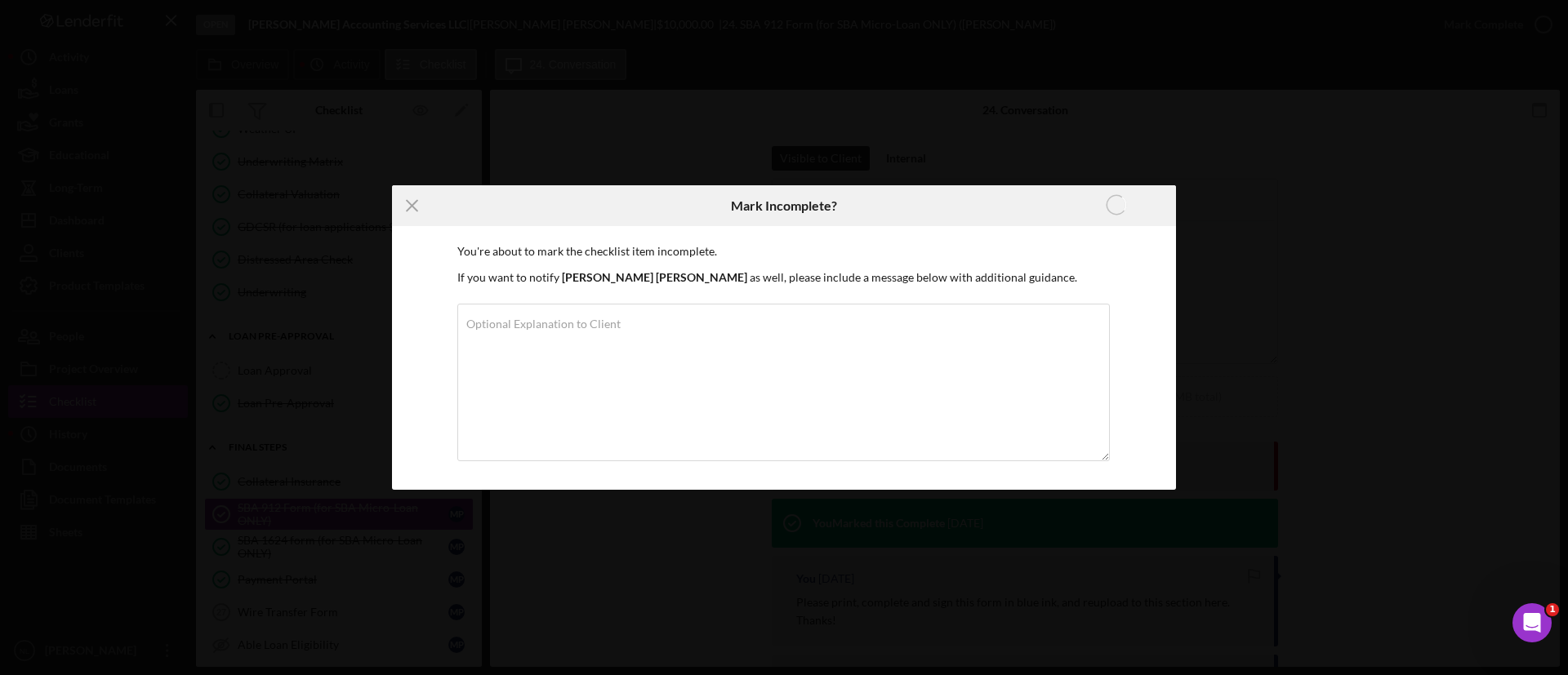
scroll to position [1, 0]
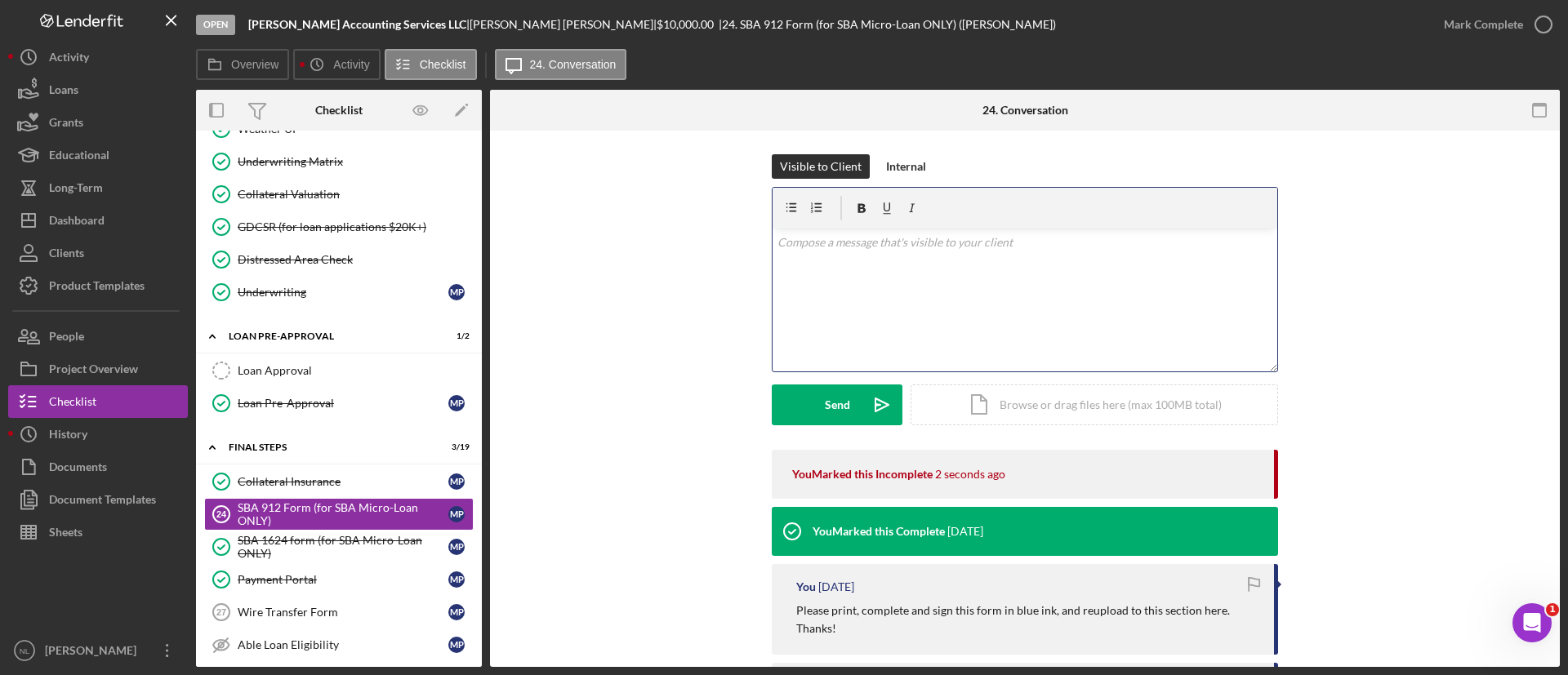
click at [877, 369] on div "v Color teal Color pink Remove color Add row above Add row below Add column bef…" at bounding box center [1024, 300] width 505 height 143
click at [862, 624] on p "Please print, complete and sign this form in blue ink, and reupload to this sec…" at bounding box center [1027, 620] width 462 height 37
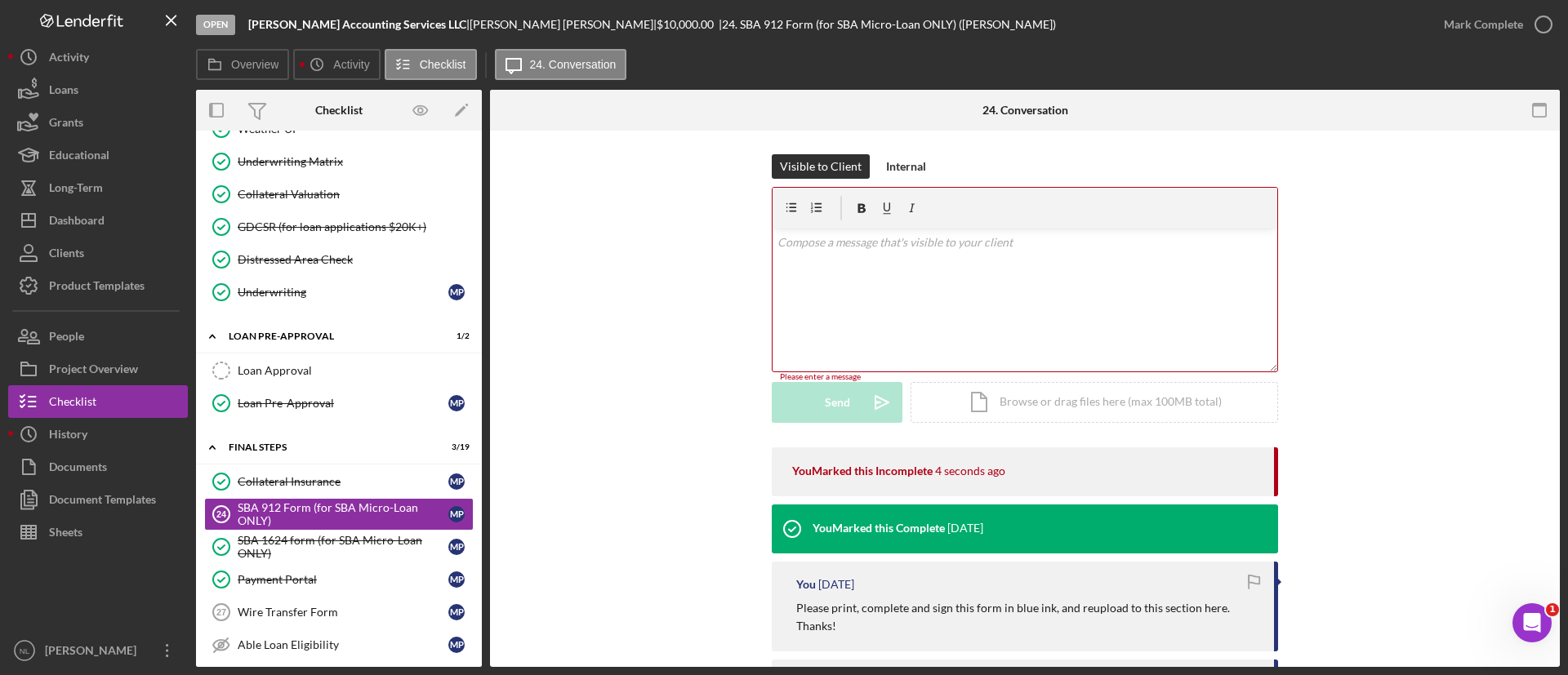
click at [849, 608] on p "Please print, complete and sign this form in blue ink, and reupload to this sec…" at bounding box center [1027, 617] width 462 height 37
copy p "Please print, complete and sign this form in blue ink, and reupload to this sec…"
click at [846, 280] on div "v Color teal Color pink Remove color Add row above Add row below Add column bef…" at bounding box center [1024, 300] width 505 height 143
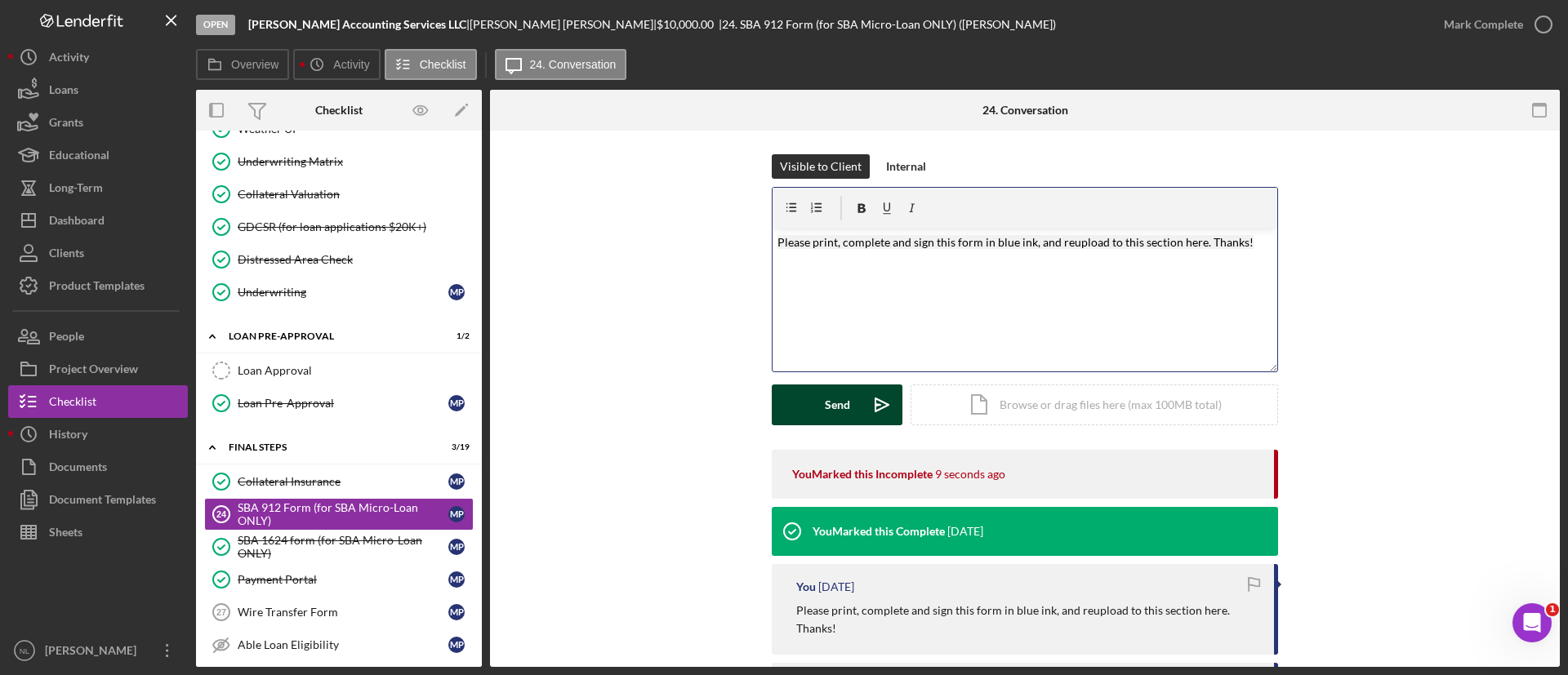
click at [838, 409] on div "Send" at bounding box center [838, 405] width 25 height 40
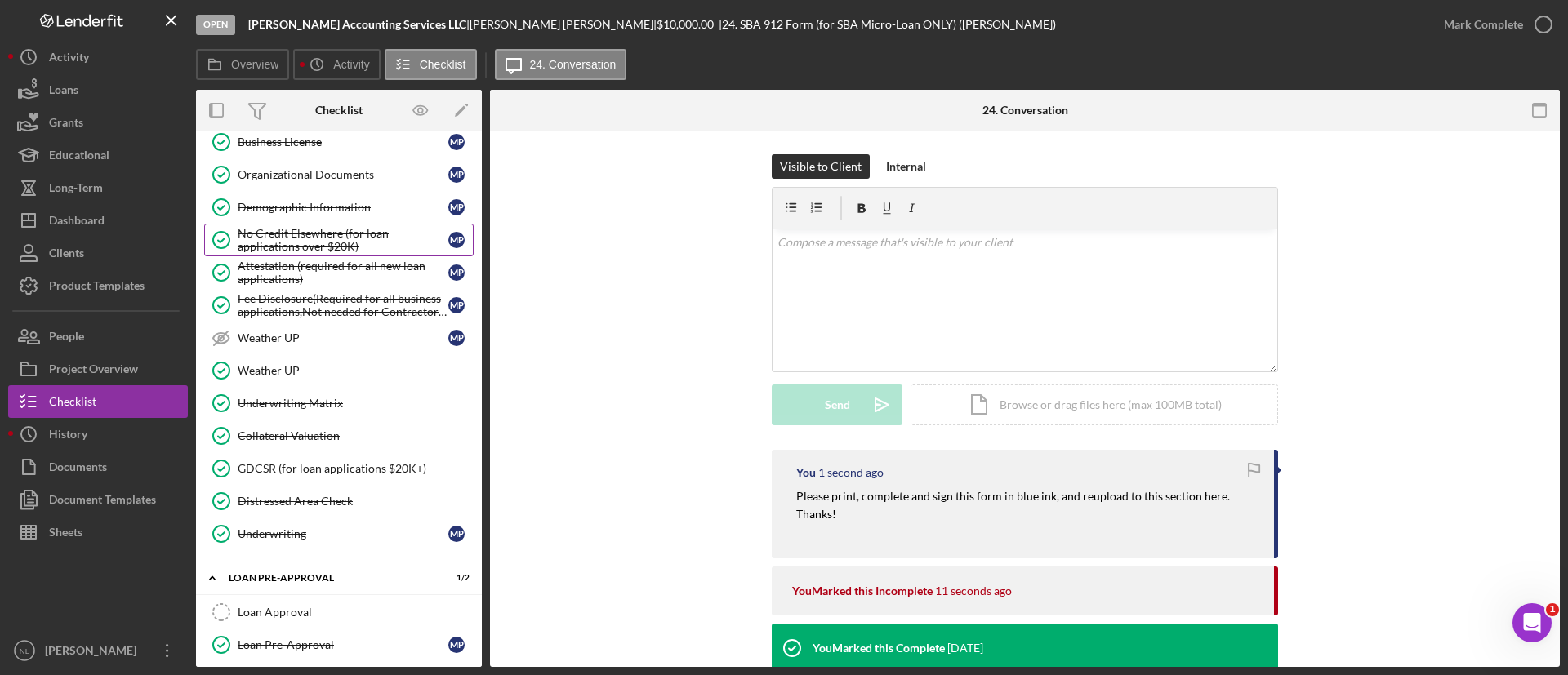
scroll to position [808, 0]
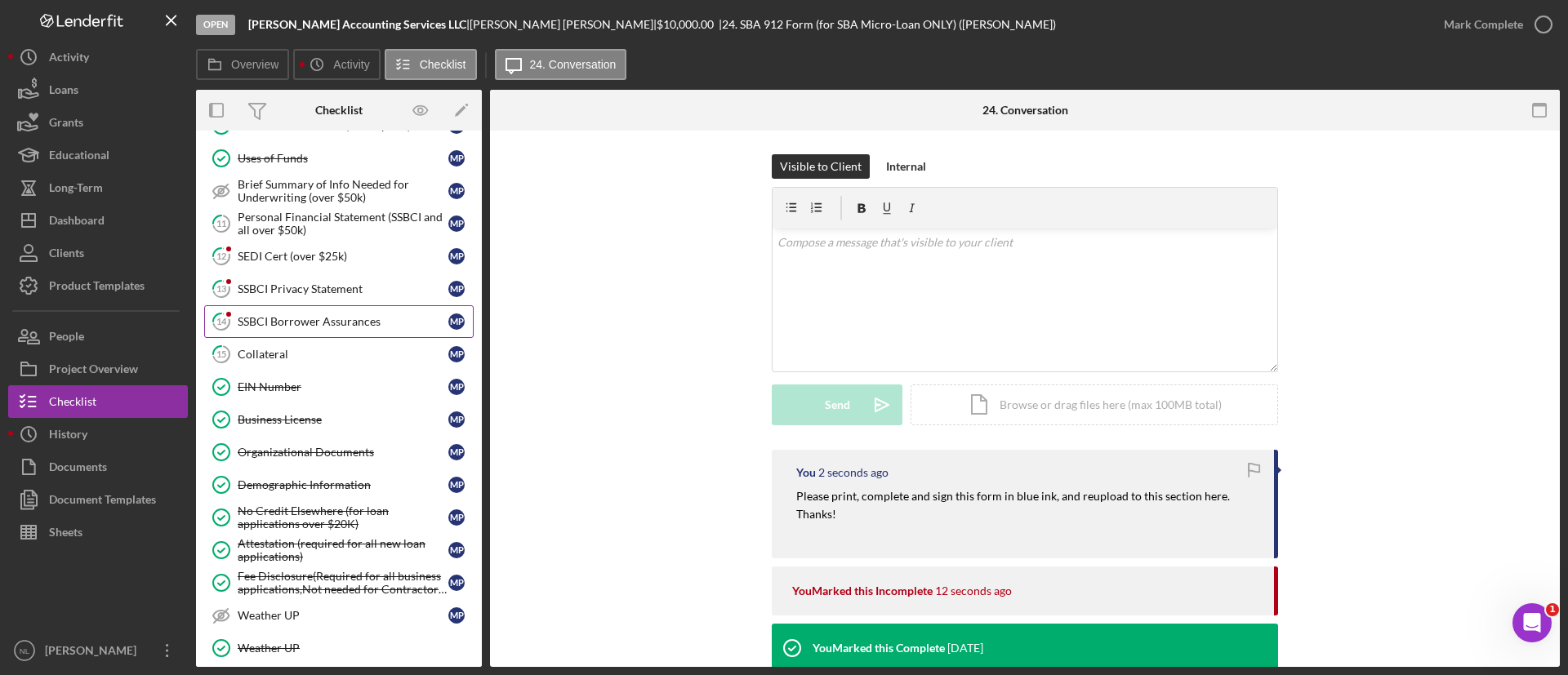
click at [349, 321] on div "SSBCI Borrower Assurances" at bounding box center [342, 322] width 211 height 13
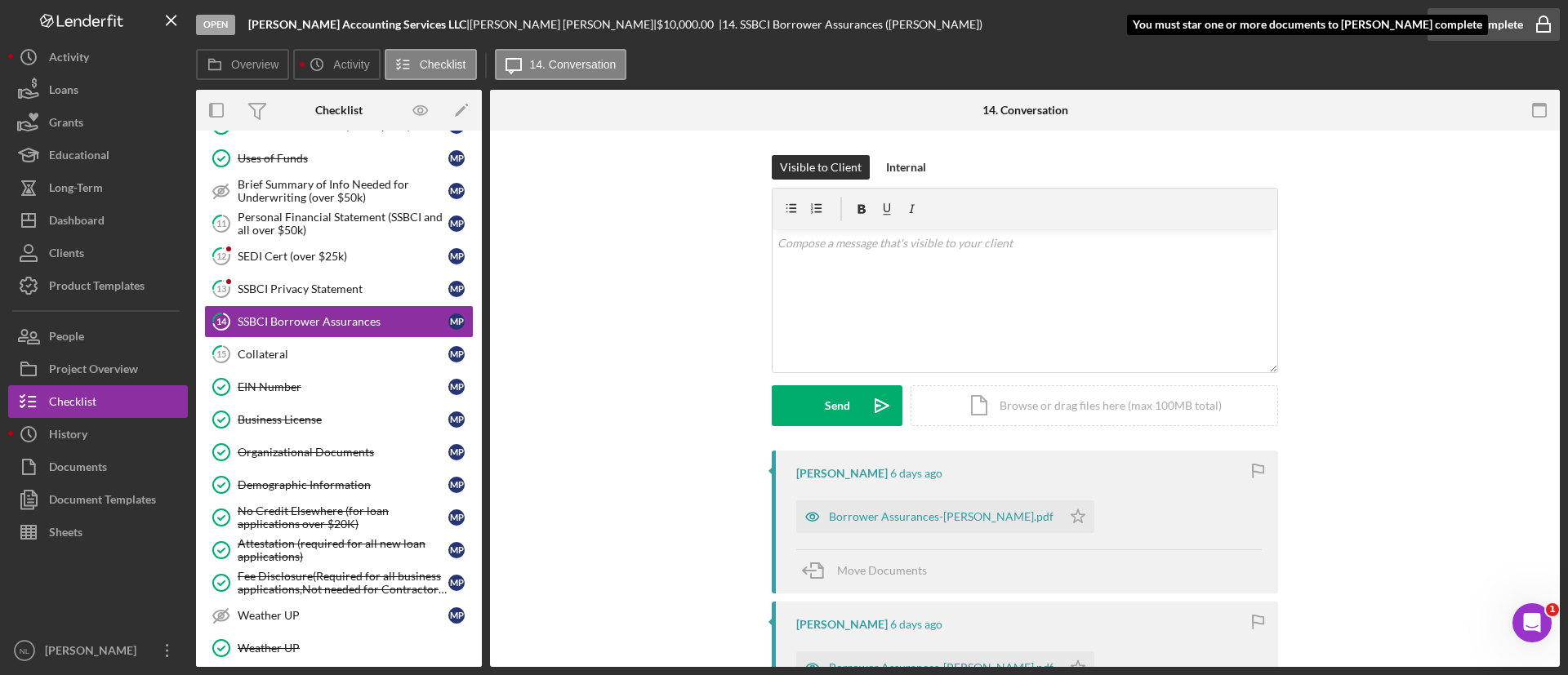
click at [1444, 19] on div "Mark Complete" at bounding box center [1483, 24] width 79 height 33
click at [1062, 520] on icon "Icon/Star" at bounding box center [1078, 517] width 33 height 33
click at [1479, 36] on div "Mark Complete" at bounding box center [1483, 24] width 79 height 33
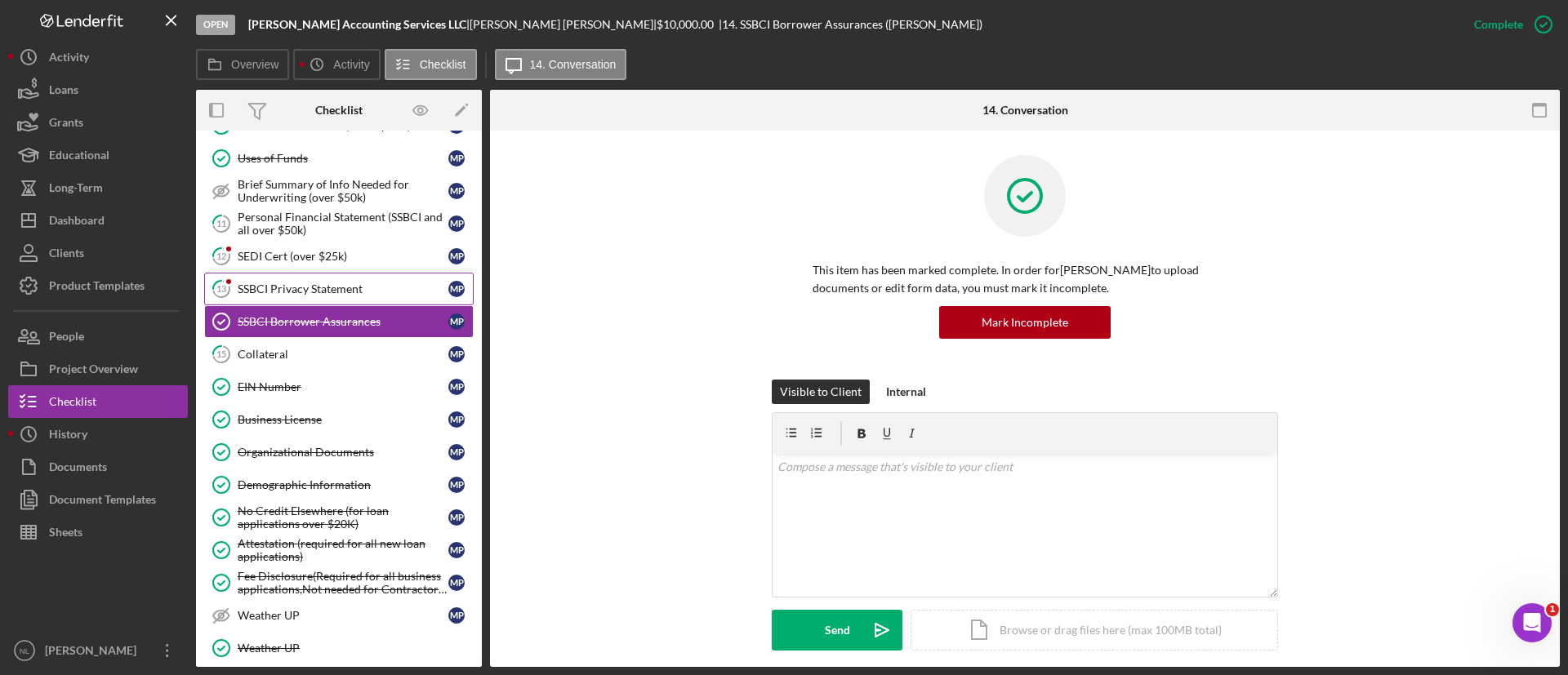
click at [252, 294] on div "SSBCI Privacy Statement" at bounding box center [342, 289] width 211 height 13
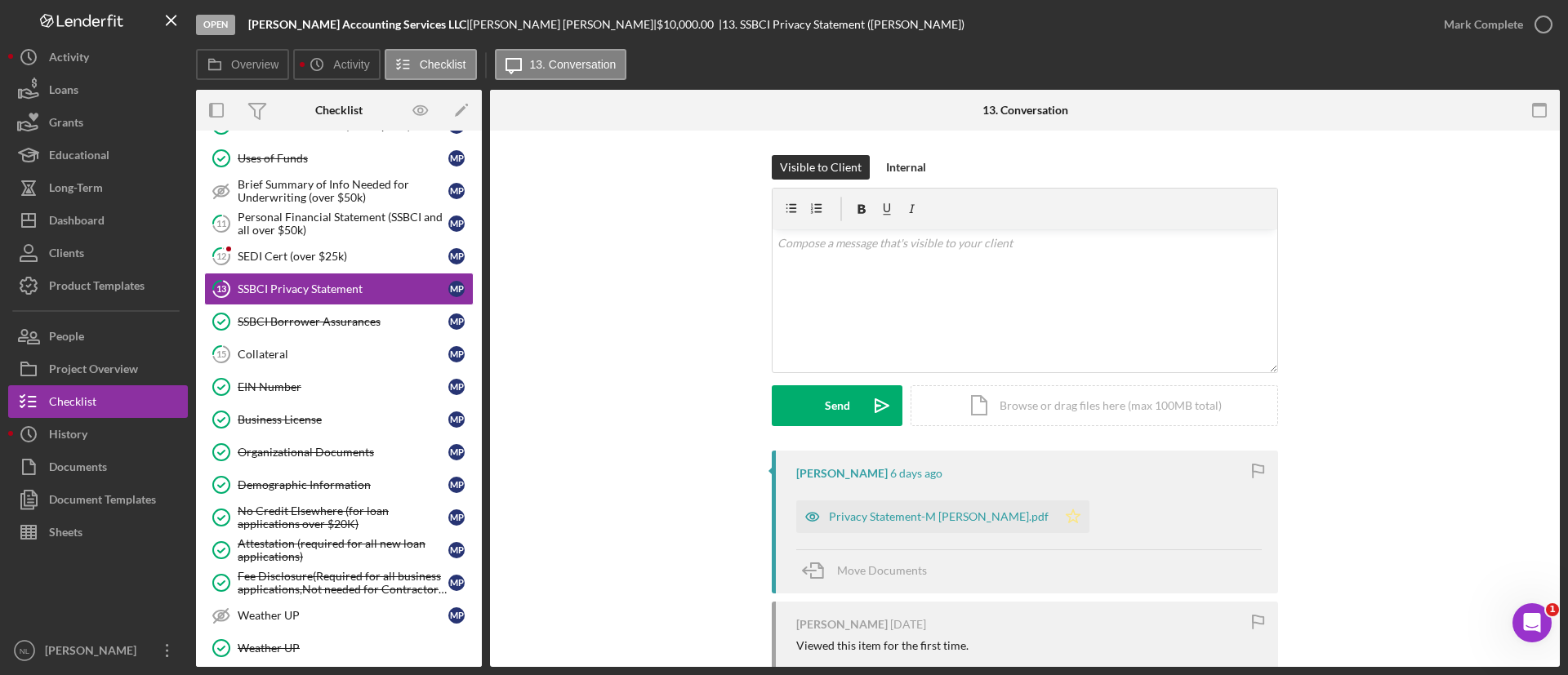
click at [1057, 508] on icon "Icon/Star" at bounding box center [1074, 517] width 33 height 33
click at [1520, 19] on div "Mark Complete" at bounding box center [1483, 24] width 79 height 33
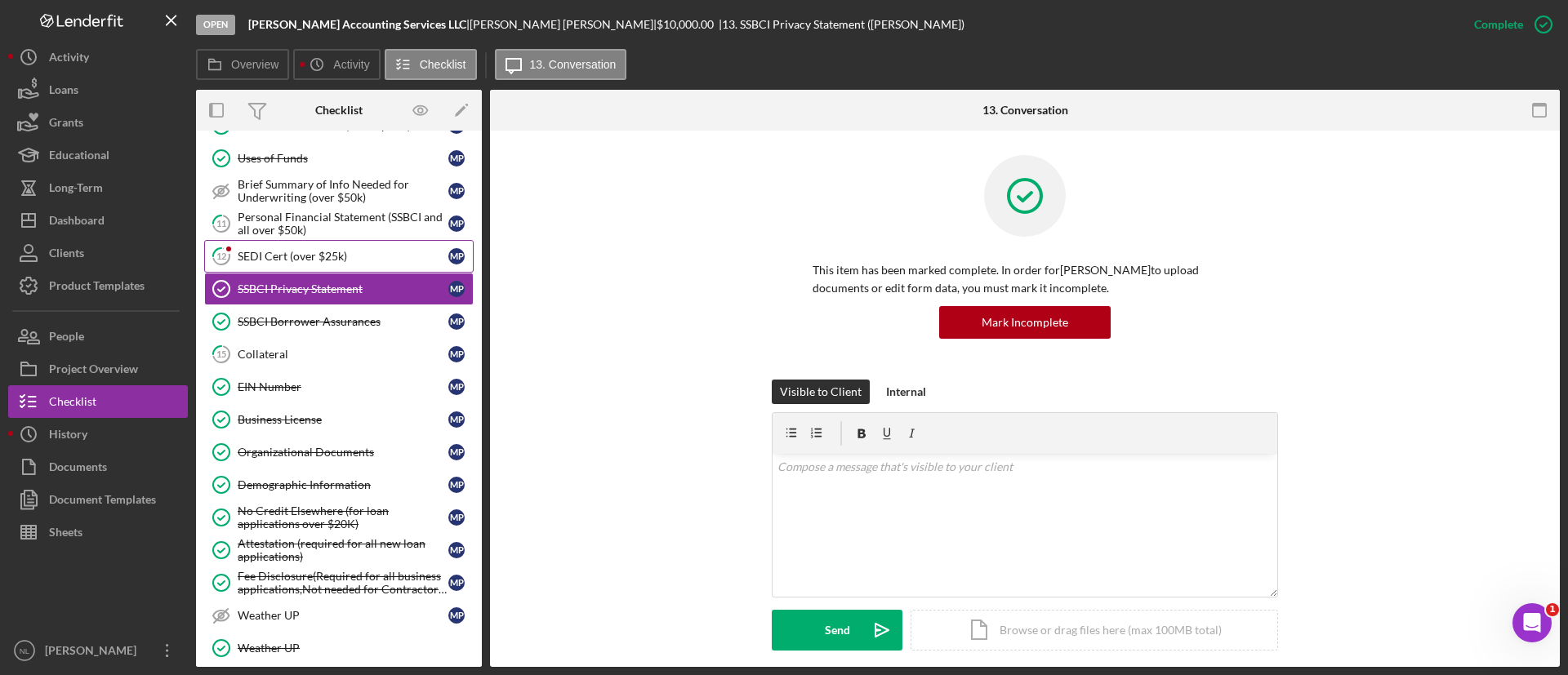
click at [344, 258] on div "SEDI Cert (over $25k)" at bounding box center [342, 257] width 211 height 13
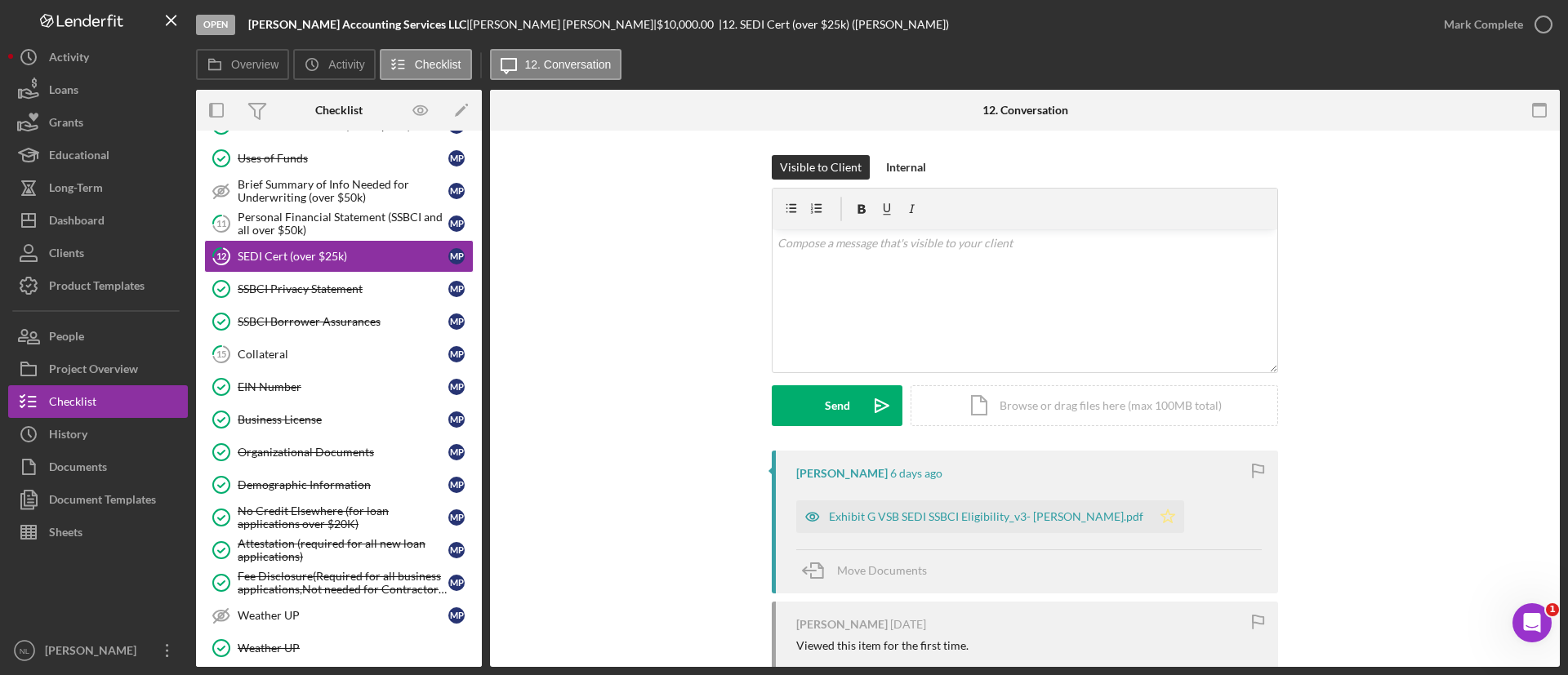
click at [1151, 510] on icon "Icon/Star" at bounding box center [1168, 517] width 33 height 33
click at [1481, 35] on div "Mark Complete" at bounding box center [1483, 24] width 79 height 33
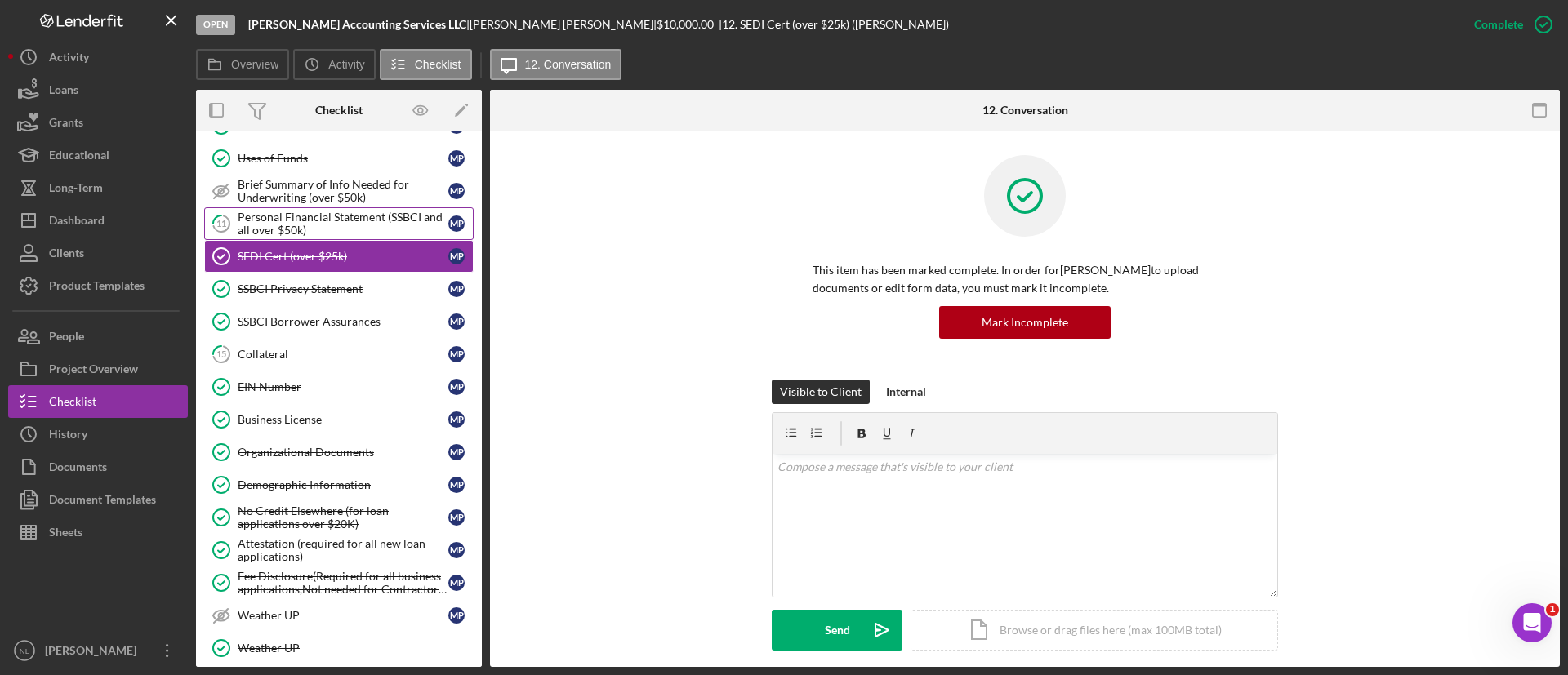
click at [326, 221] on div "Personal Financial Statement (SSBCI and all over $50k)" at bounding box center [342, 223] width 211 height 26
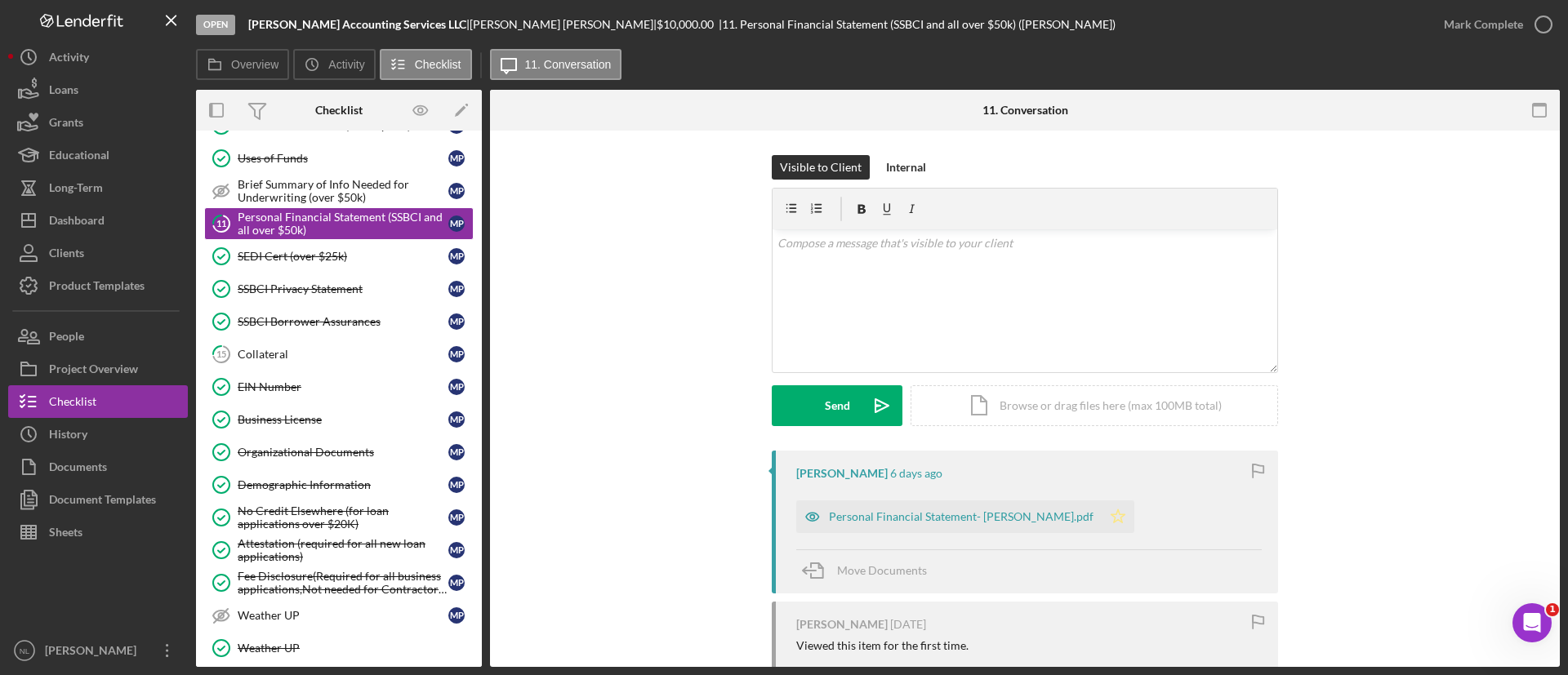
click at [1102, 522] on icon "Icon/Star" at bounding box center [1119, 517] width 33 height 33
click at [1504, 10] on div "Mark Complete" at bounding box center [1483, 24] width 79 height 33
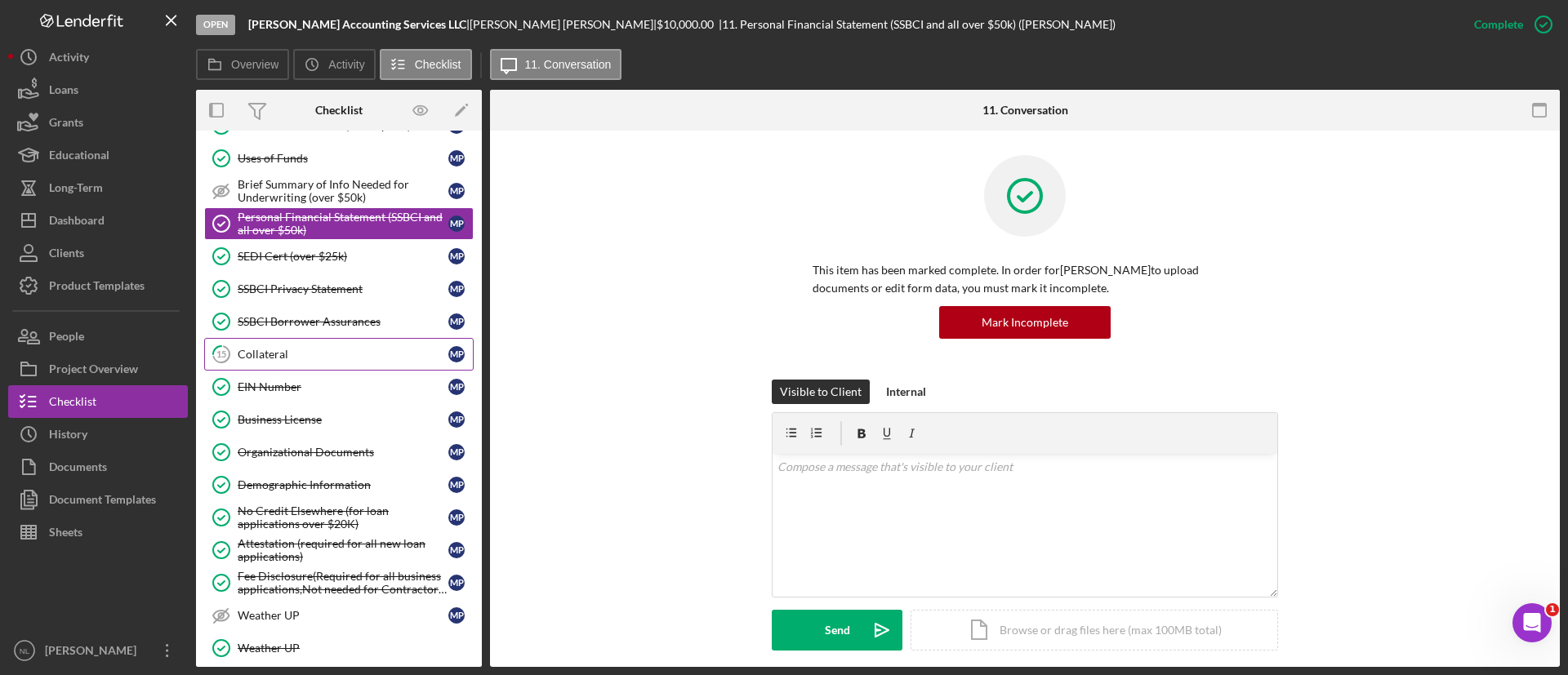
click at [387, 345] on link "15 Collateral M P" at bounding box center [339, 355] width 269 height 33
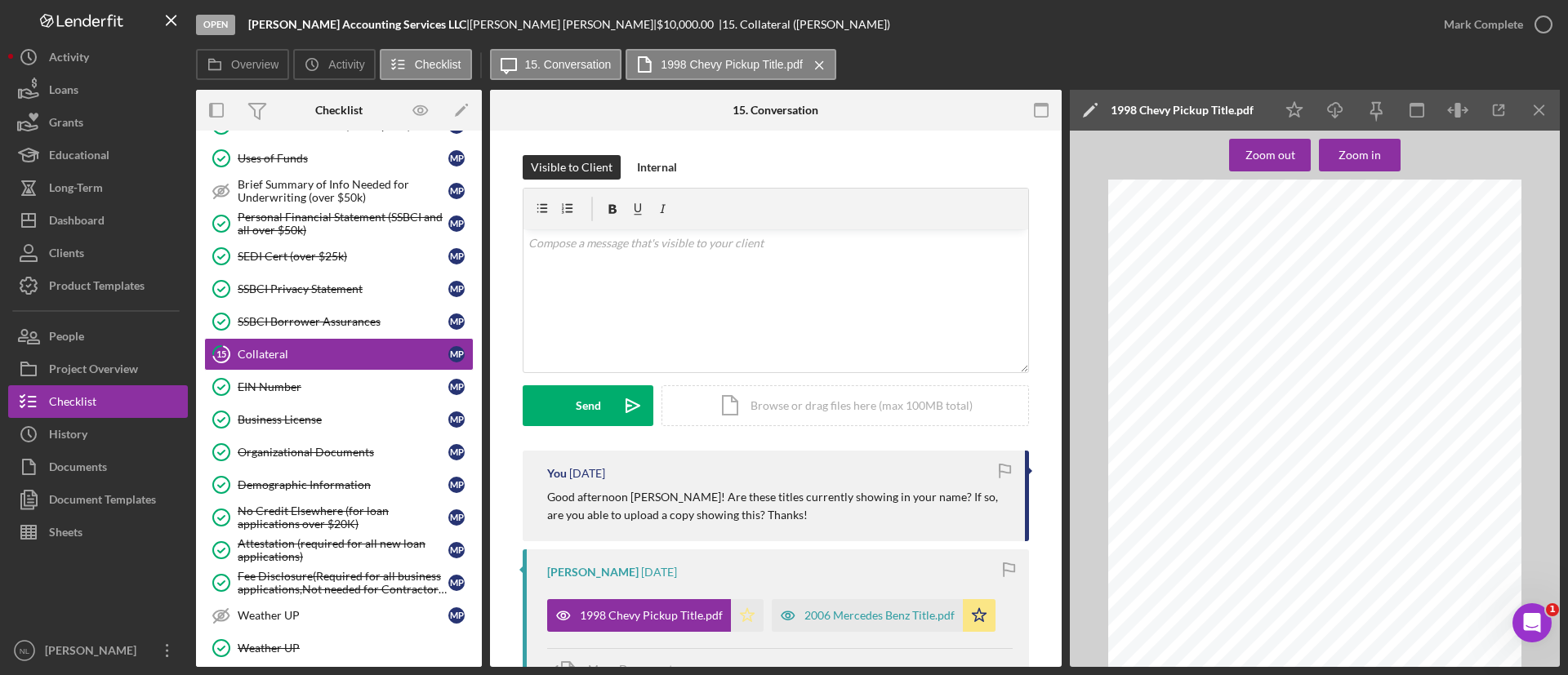
click at [737, 616] on icon "Icon/Star" at bounding box center [747, 615] width 33 height 33
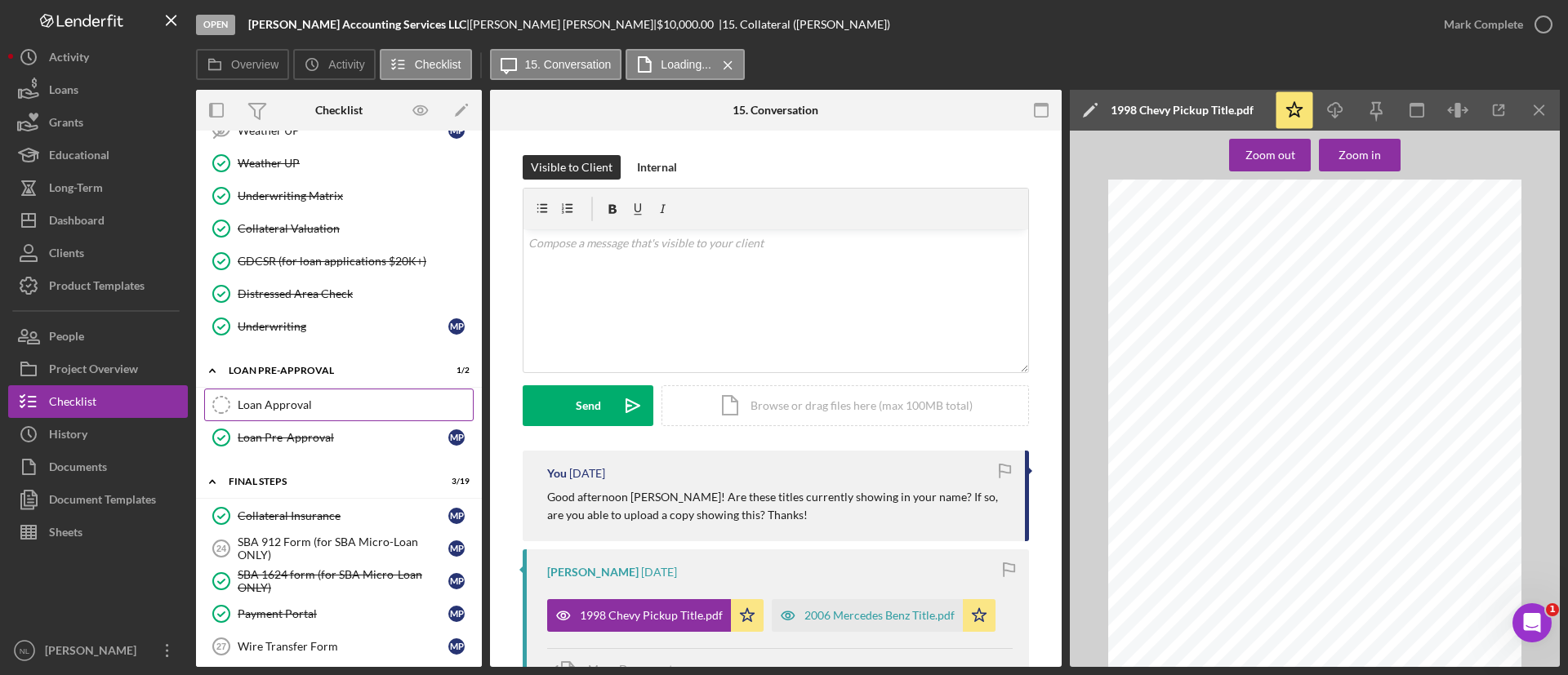
scroll to position [1297, 0]
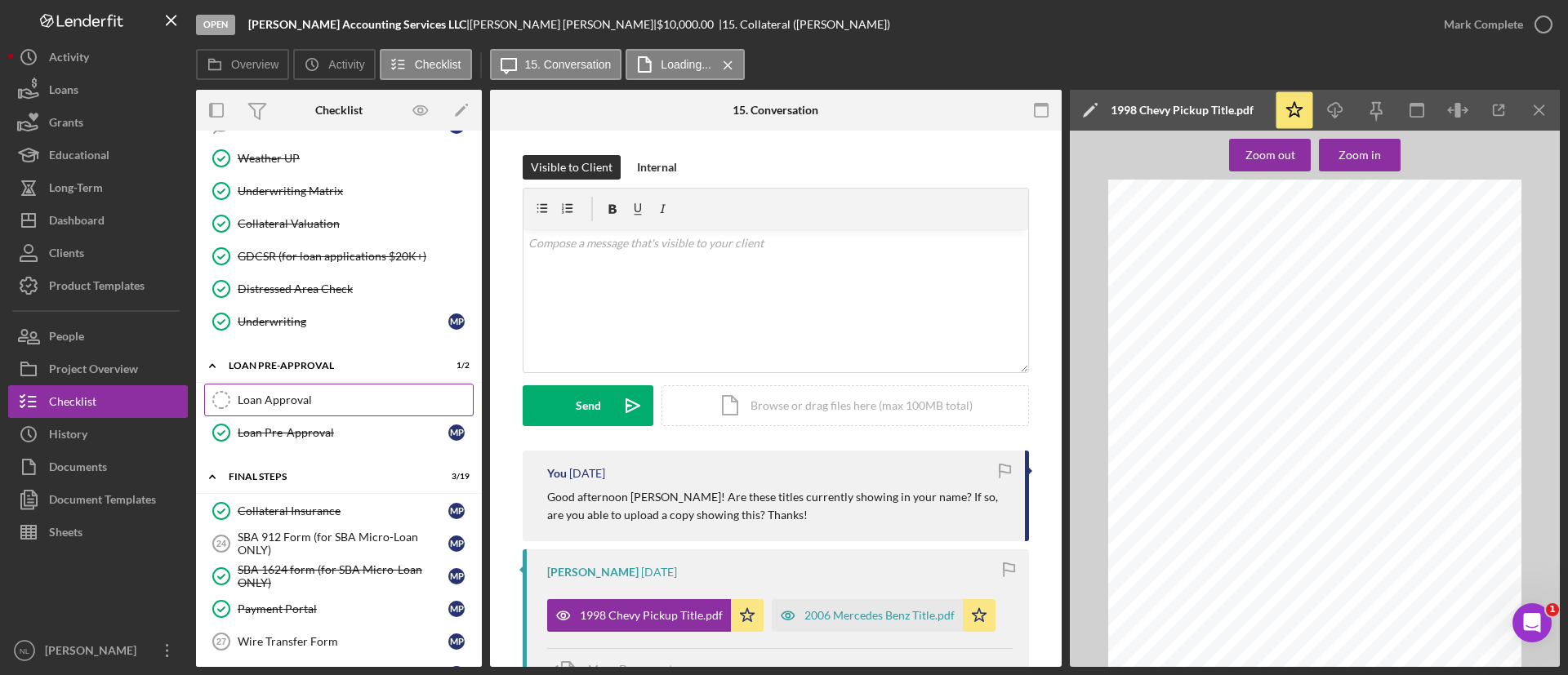
click at [312, 402] on div "Loan Approval" at bounding box center [355, 400] width 236 height 13
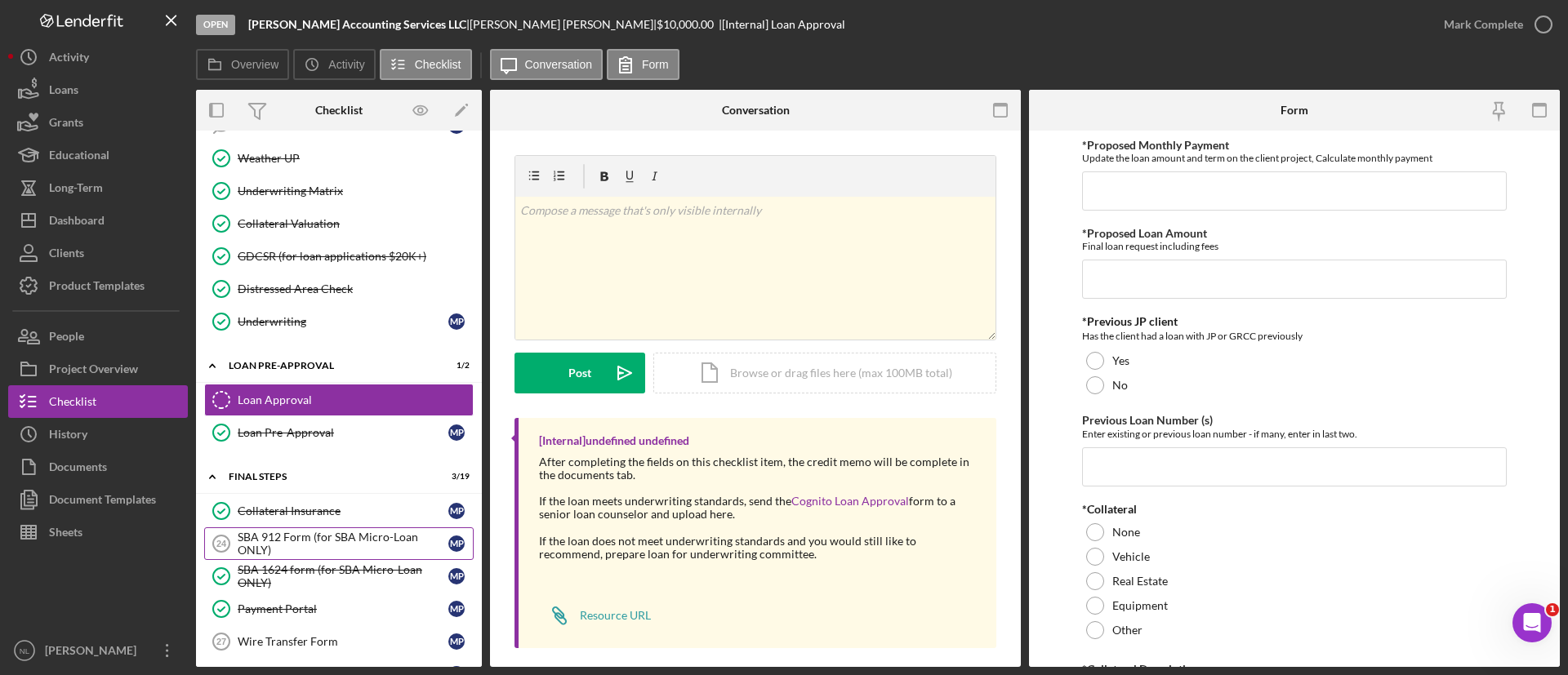
click at [319, 544] on div "SBA 912 Form (for SBA Micro-Loan ONLY)" at bounding box center [342, 543] width 211 height 26
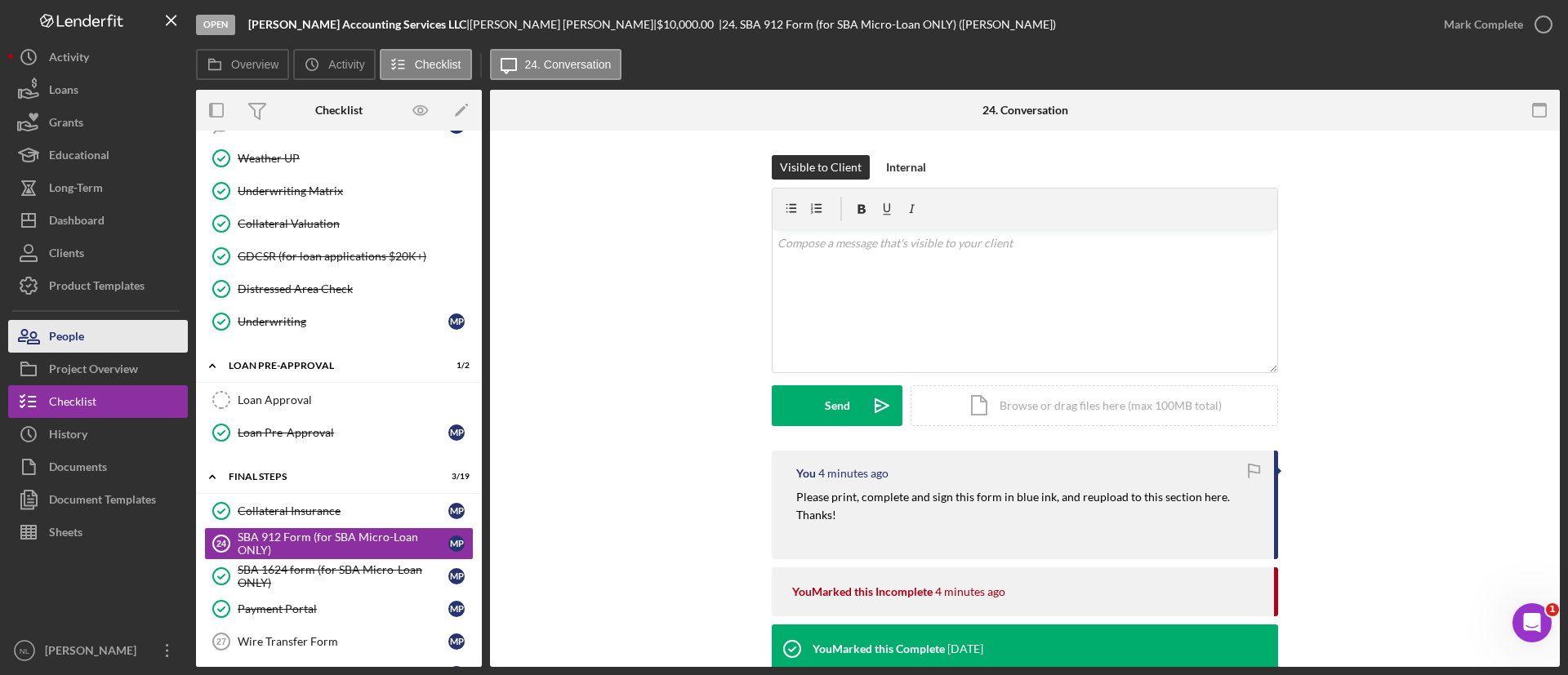
click at [133, 341] on button "People" at bounding box center [97, 337] width 180 height 33
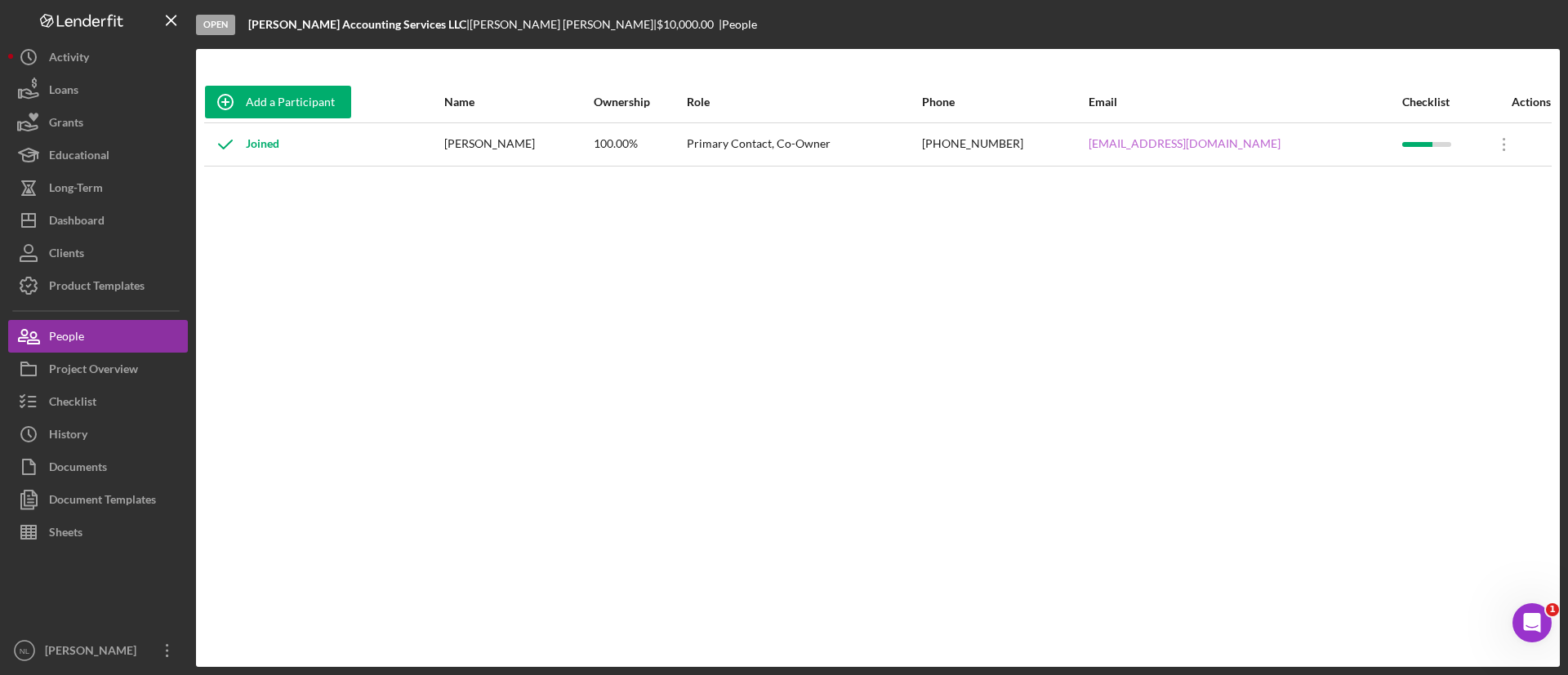
click at [1162, 138] on link "[EMAIL_ADDRESS][DOMAIN_NAME]" at bounding box center [1185, 144] width 192 height 13
click at [63, 409] on div "Checklist" at bounding box center [72, 404] width 47 height 37
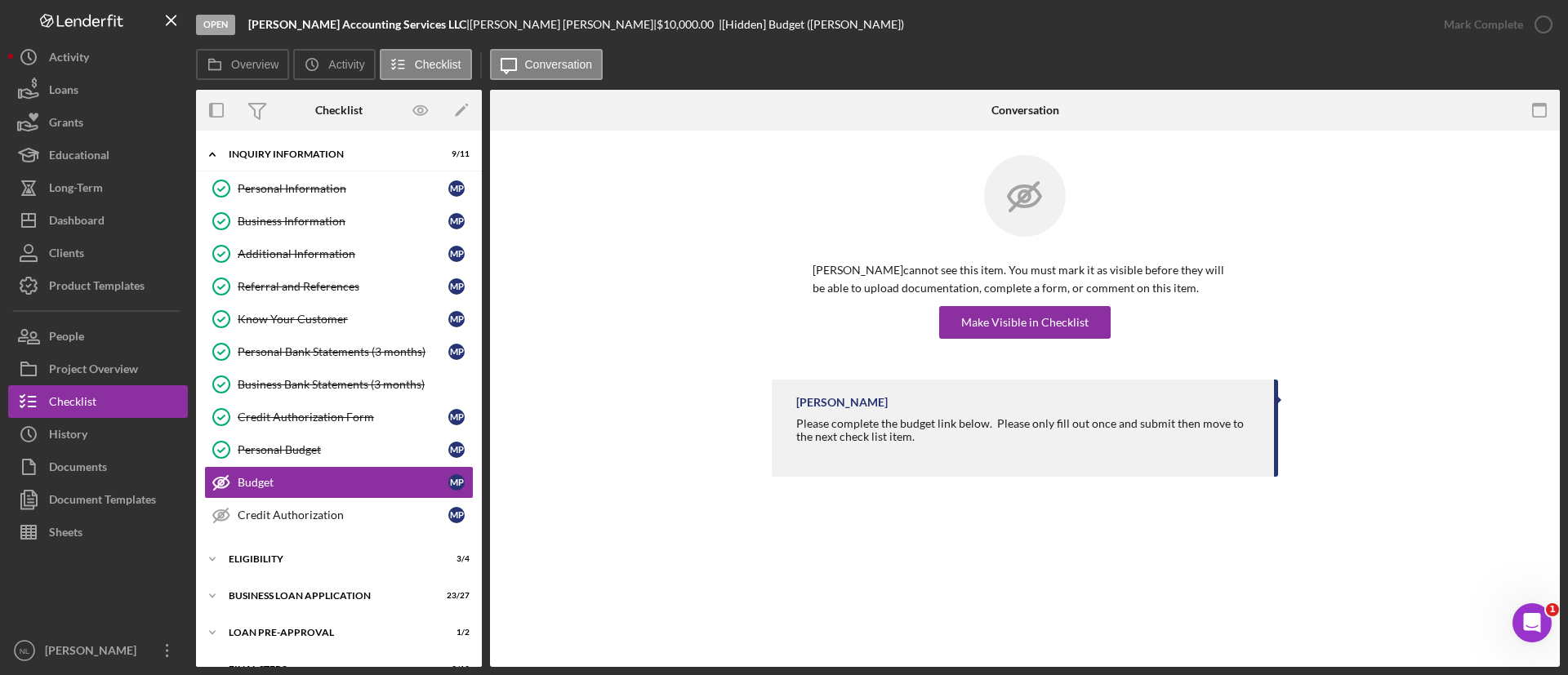
scroll to position [64, 0]
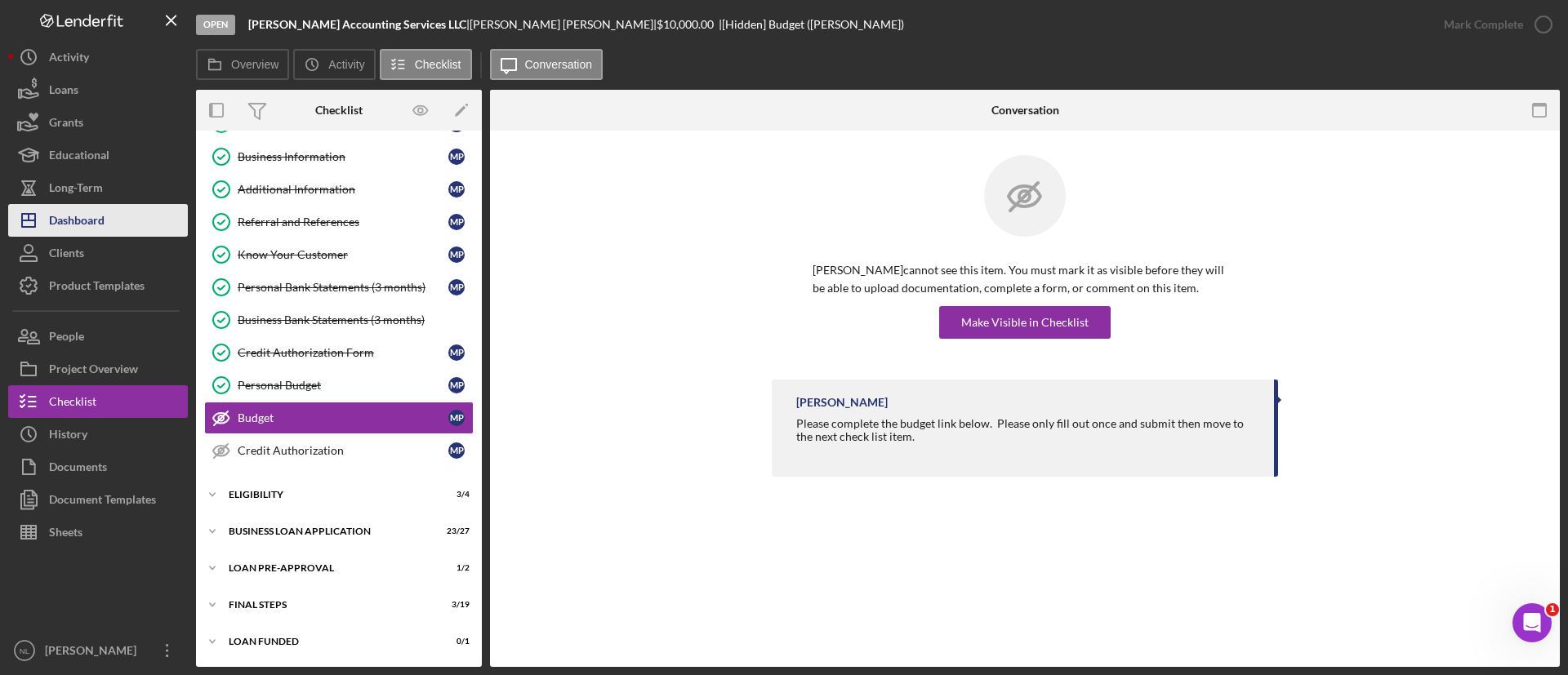
click at [139, 223] on button "Icon/Dashboard Dashboard" at bounding box center [97, 220] width 180 height 33
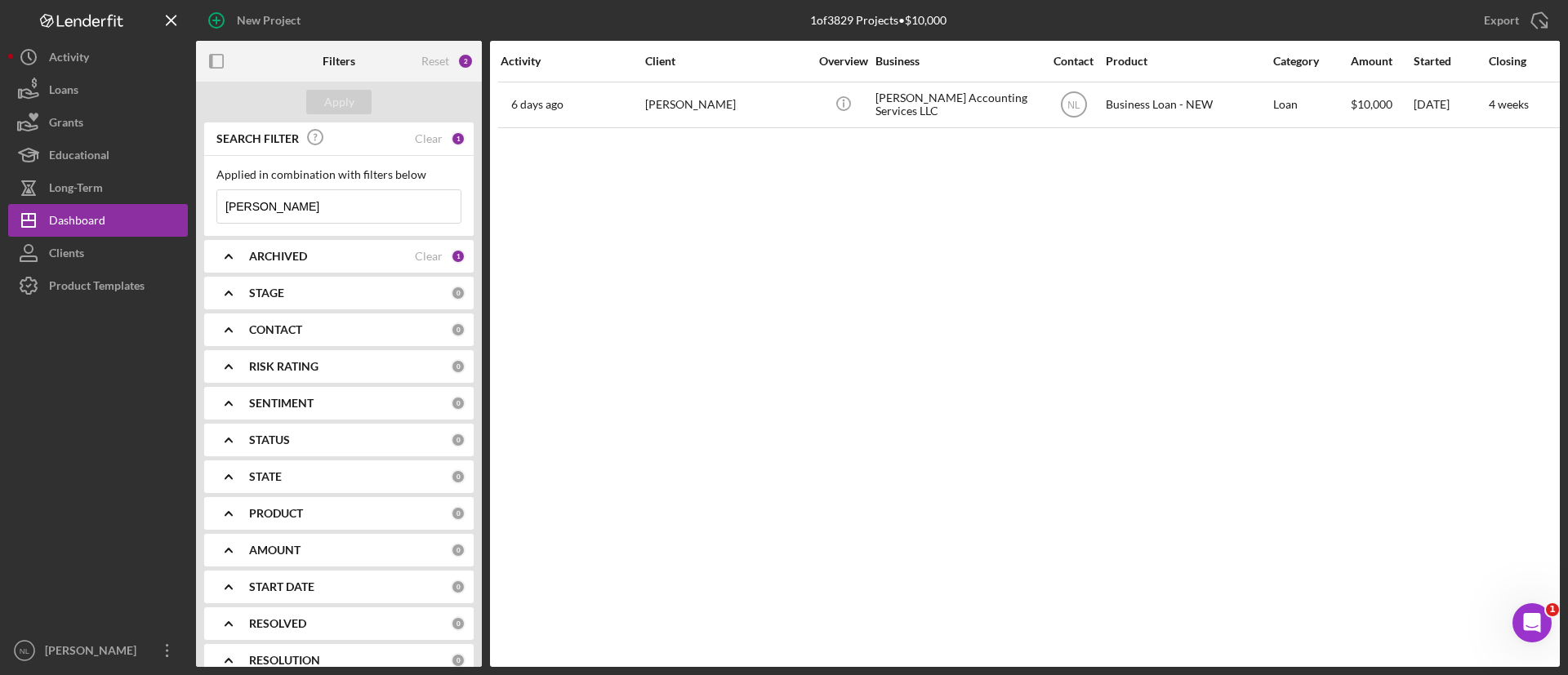
click at [299, 202] on input "[PERSON_NAME]" at bounding box center [339, 207] width 243 height 33
click at [339, 96] on div "Apply" at bounding box center [339, 101] width 30 height 24
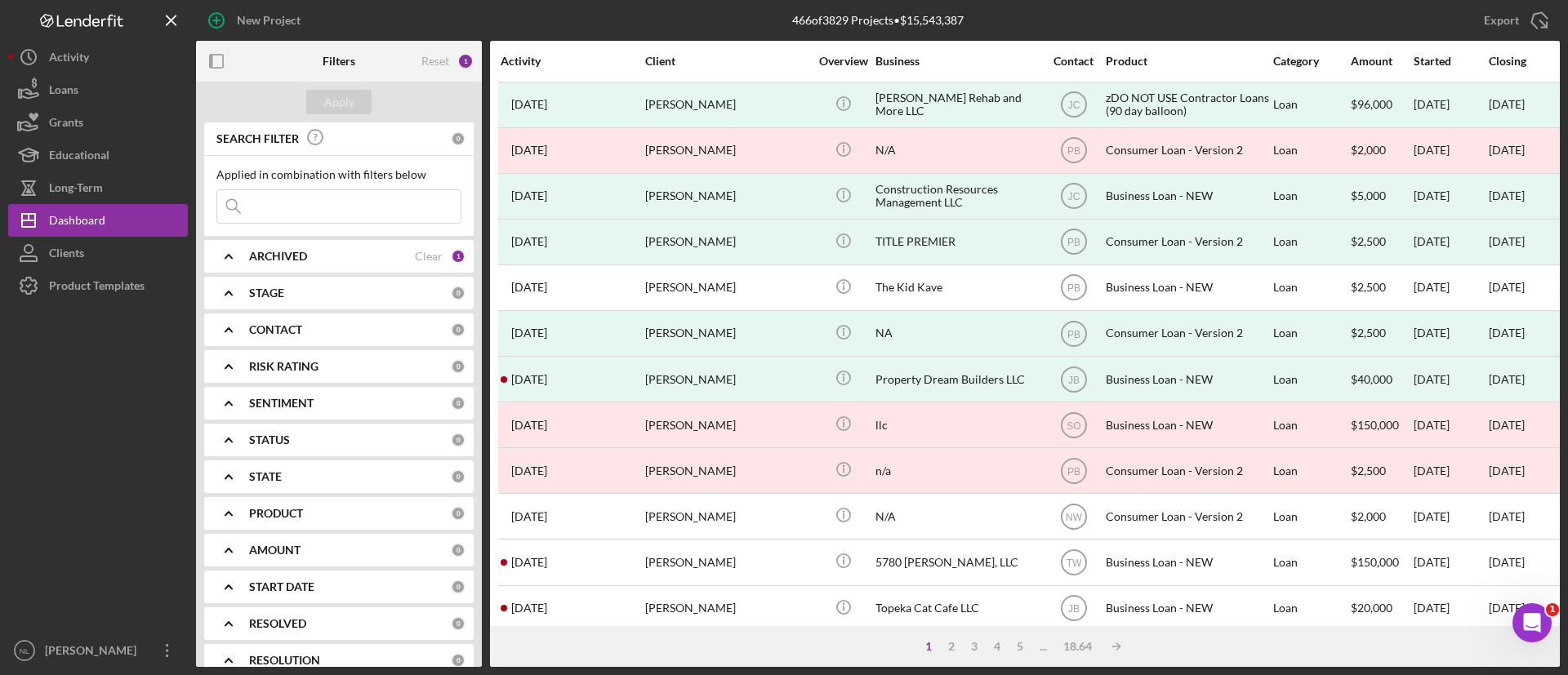
click at [352, 250] on div "ARCHIVED" at bounding box center [332, 257] width 165 height 13
click at [321, 275] on div "SEARCH FILTER 0 Applied in combination with filters below Icon/Menu Close Icon/…" at bounding box center [339, 394] width 286 height 544
click at [308, 290] on div "STAGE" at bounding box center [350, 293] width 202 height 13
click at [282, 520] on b "CONTACT" at bounding box center [275, 514] width 53 height 13
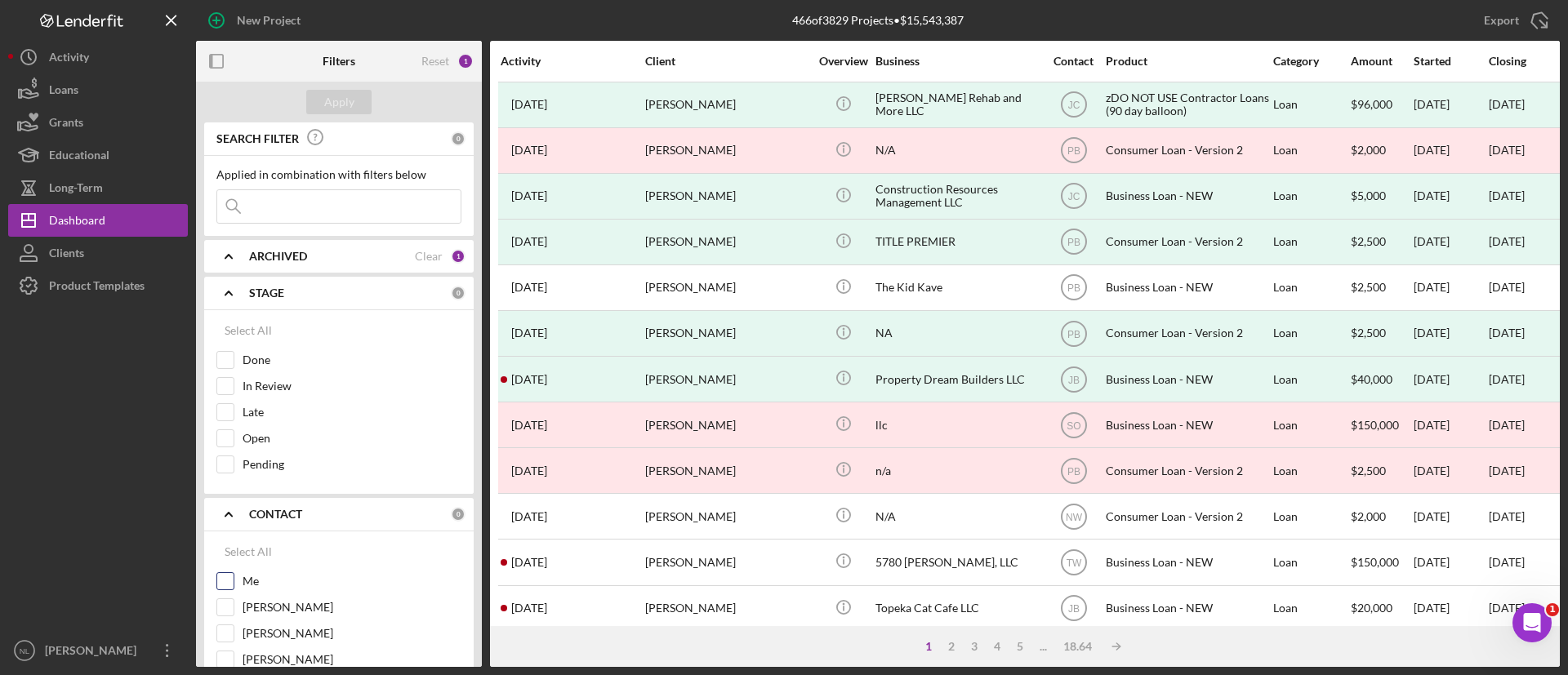
click at [224, 588] on input "Me" at bounding box center [225, 581] width 16 height 16
checkbox input "true"
click at [347, 95] on div "Apply" at bounding box center [339, 101] width 30 height 24
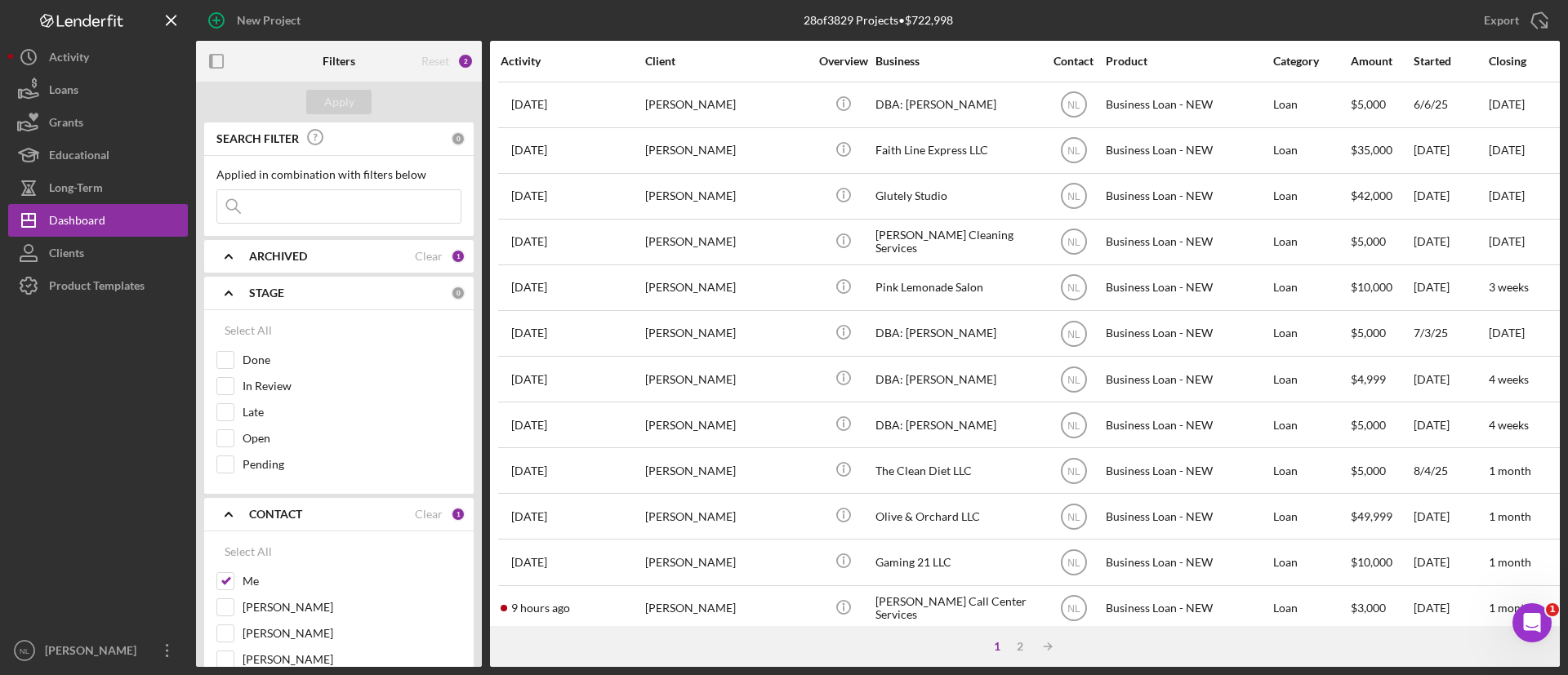
click at [344, 204] on input at bounding box center [339, 207] width 243 height 33
click at [253, 265] on div "ARCHIVED Clear 1" at bounding box center [357, 257] width 216 height 33
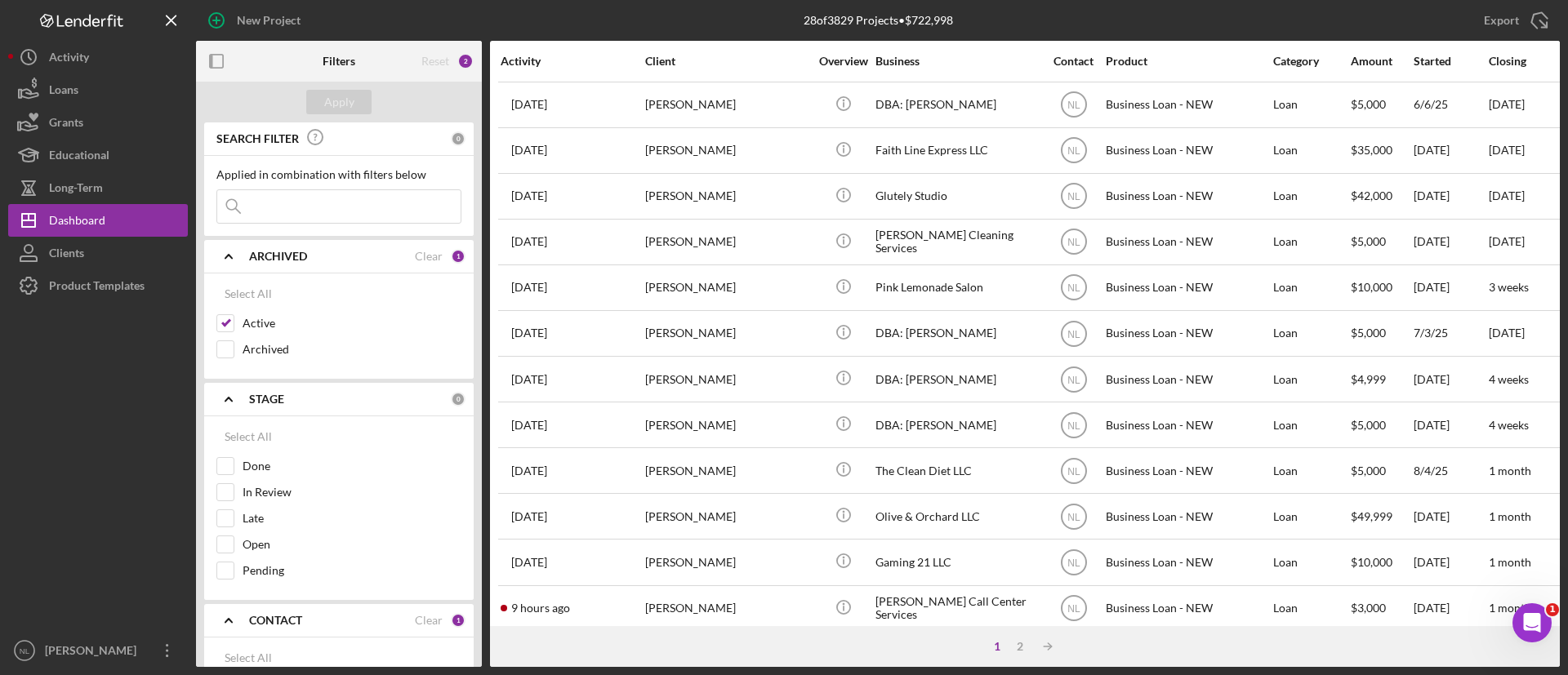
click at [291, 192] on input at bounding box center [339, 207] width 243 height 33
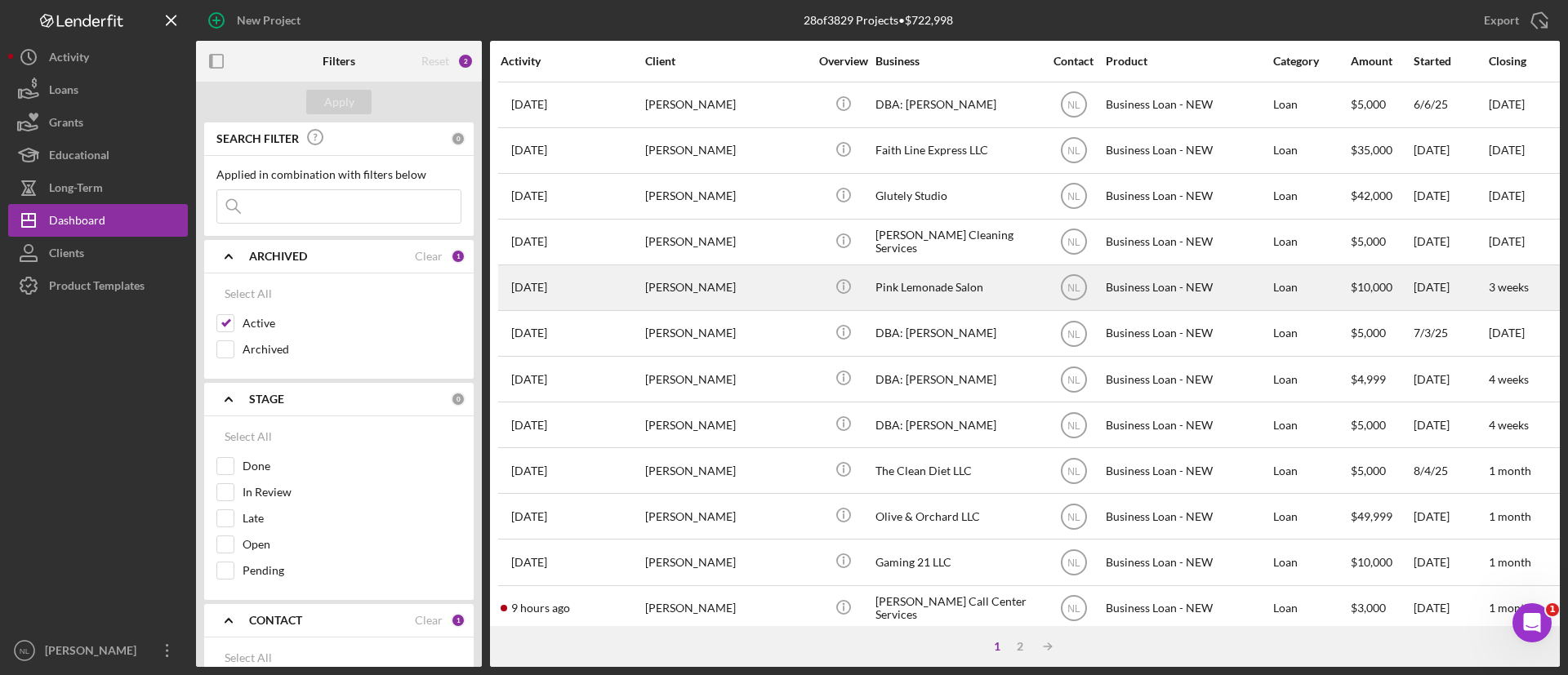
scroll to position [34, 0]
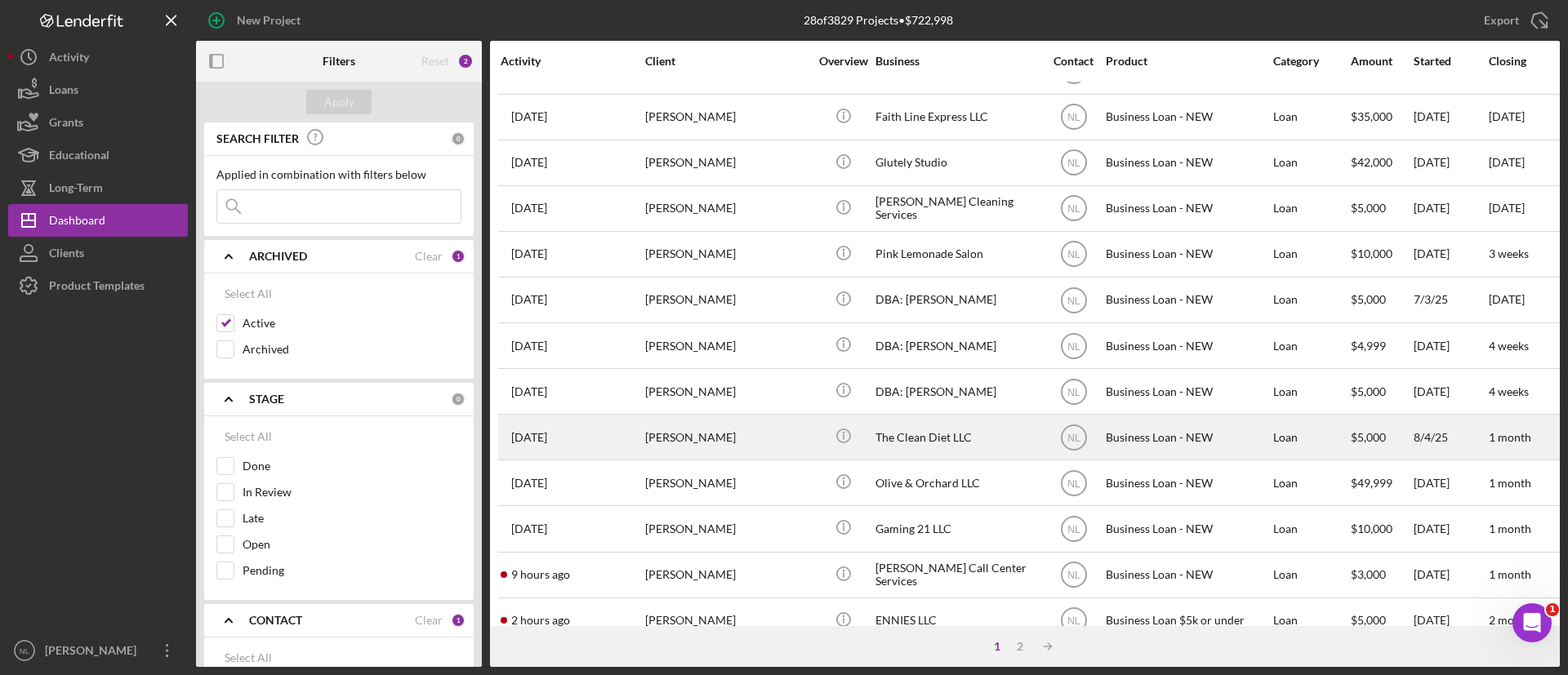
click at [712, 435] on div "[PERSON_NAME]" at bounding box center [727, 437] width 164 height 43
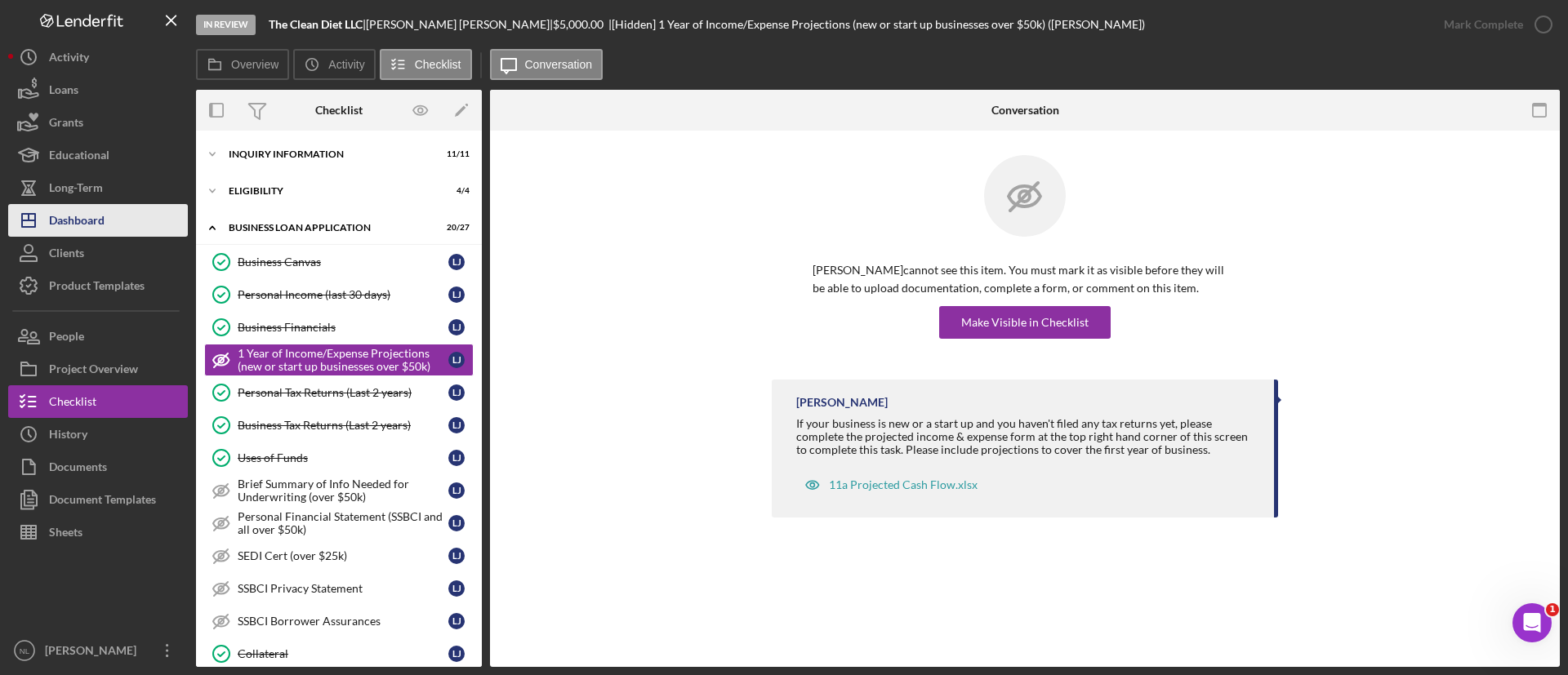
click at [99, 212] on div "Dashboard" at bounding box center [77, 222] width 56 height 37
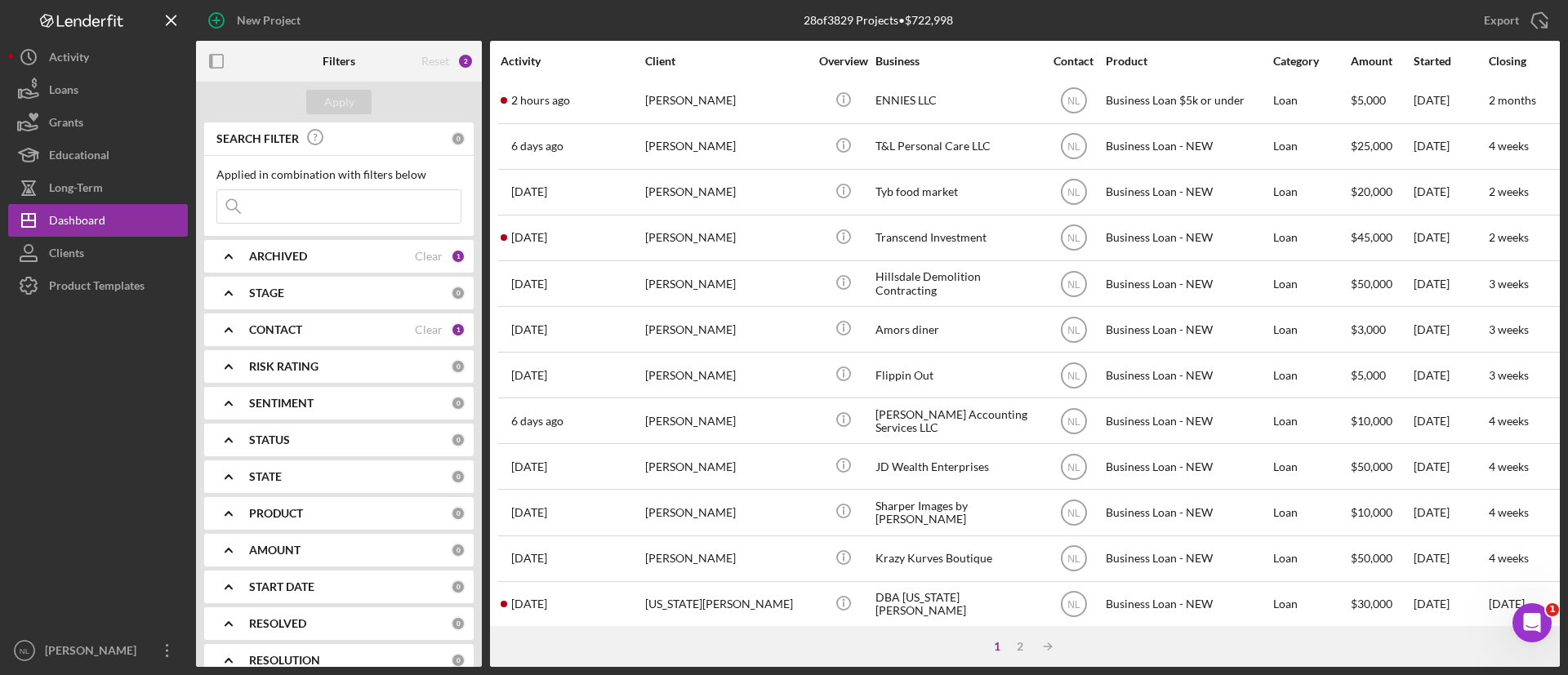
scroll to position [628, 0]
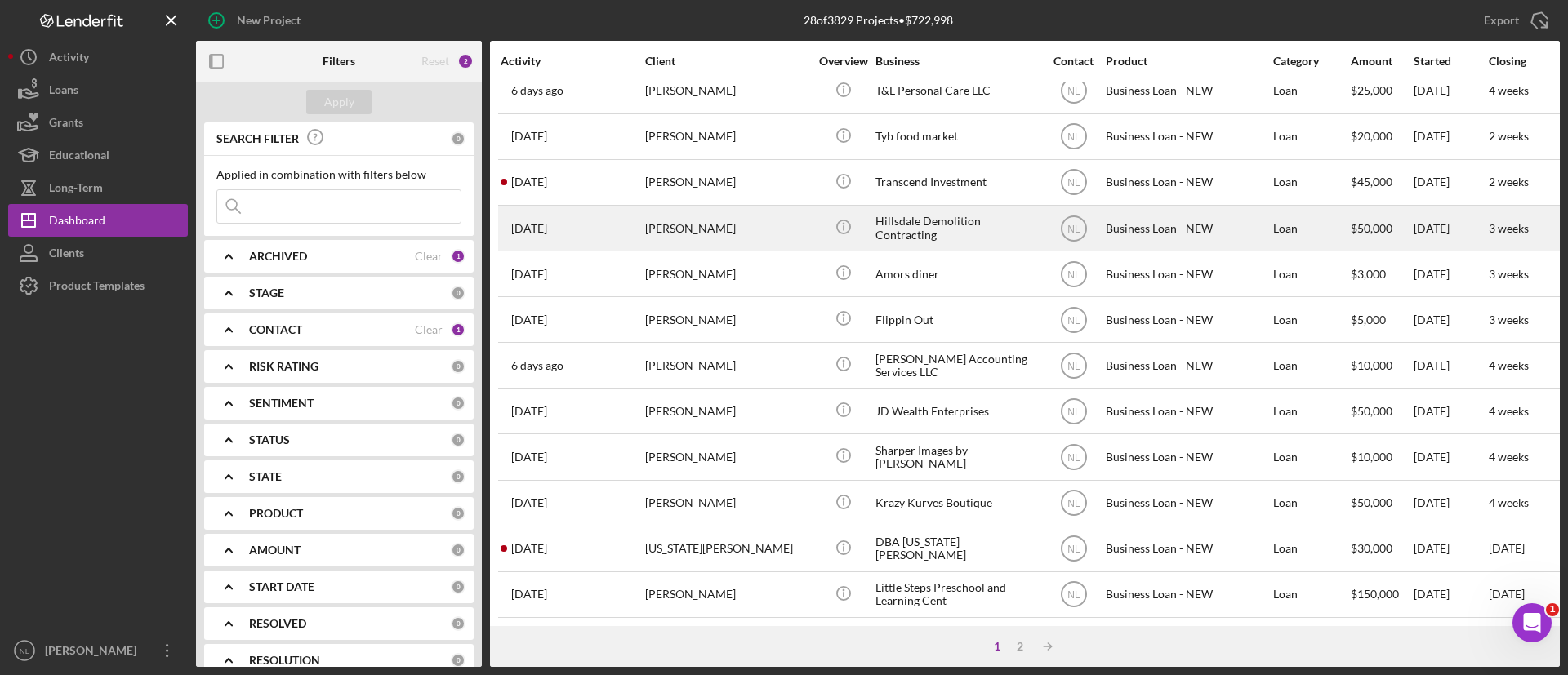
click at [740, 219] on div "[PERSON_NAME]" at bounding box center [727, 228] width 164 height 43
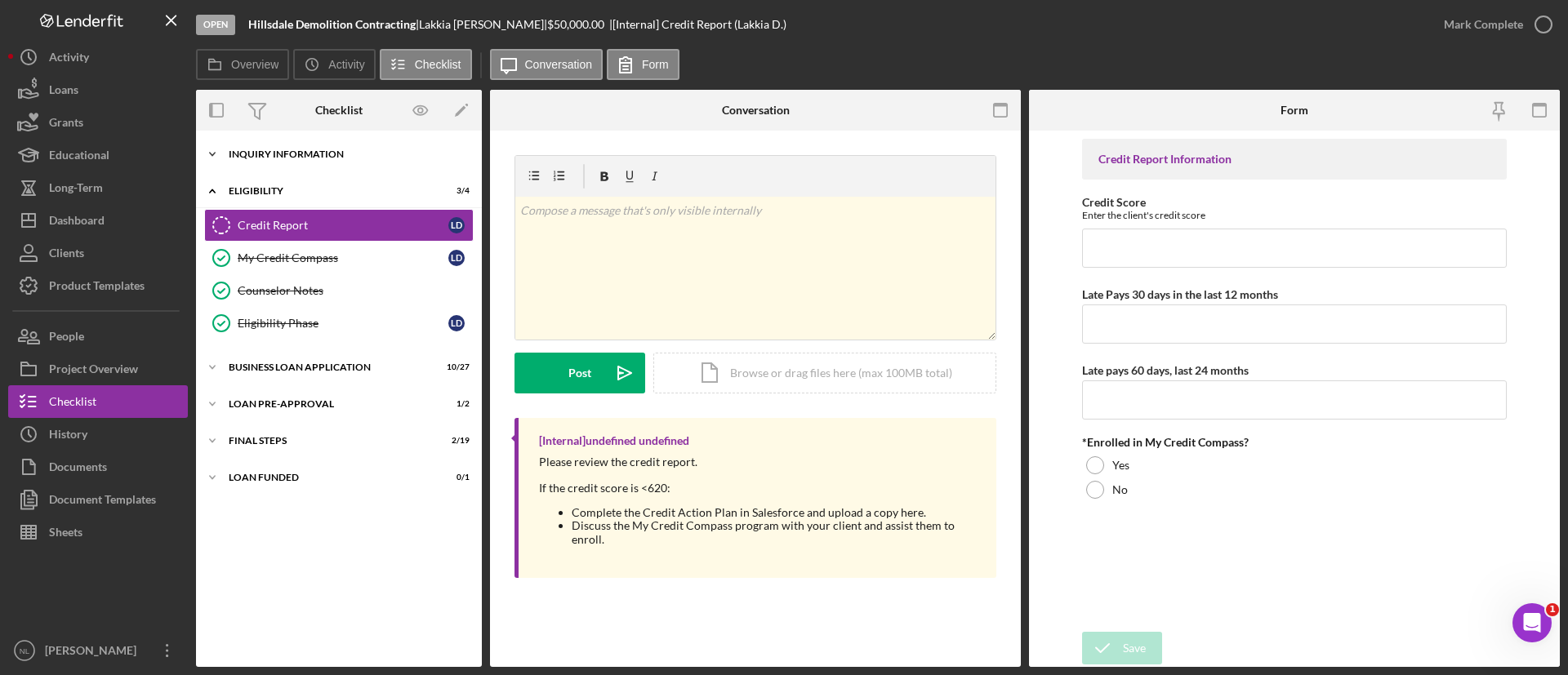
click at [376, 151] on div "INQUIRY INFORMATION" at bounding box center [345, 154] width 233 height 10
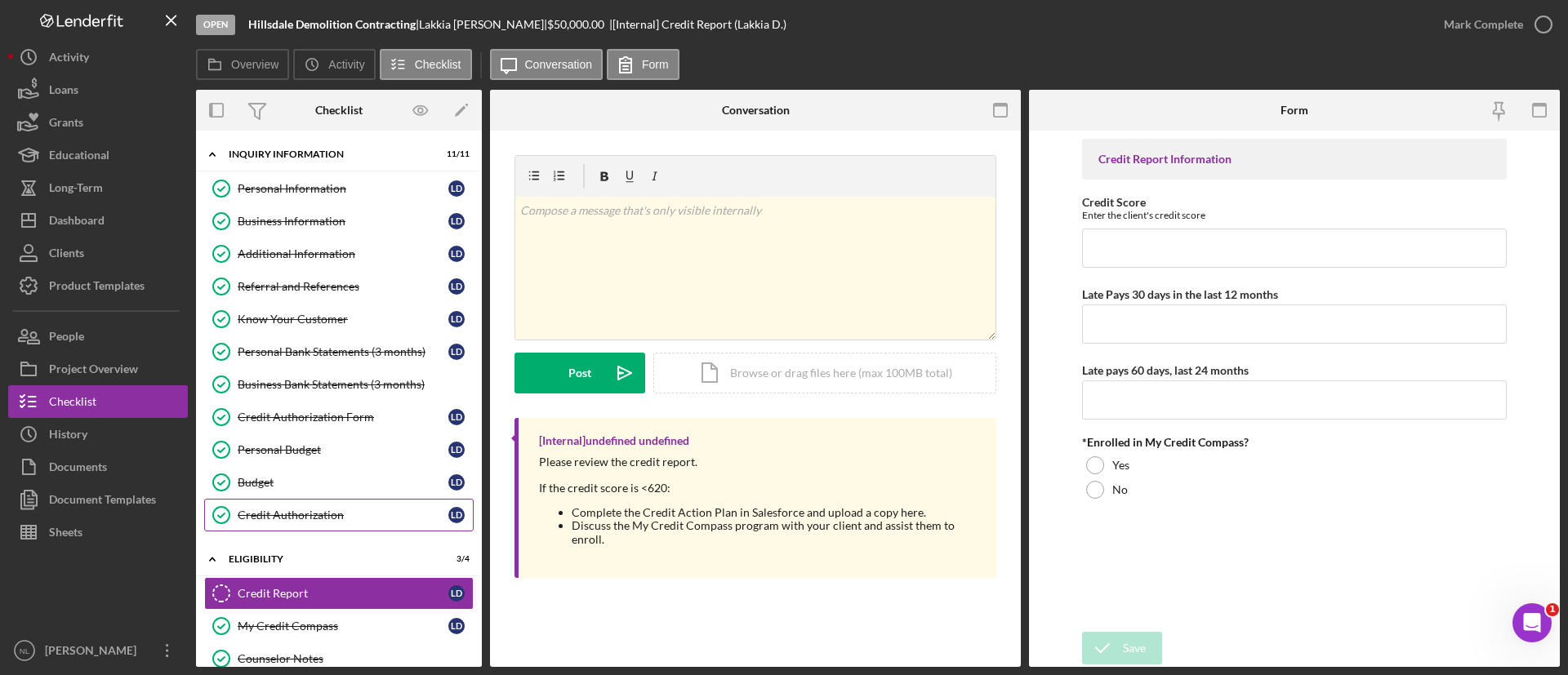
scroll to position [204, 0]
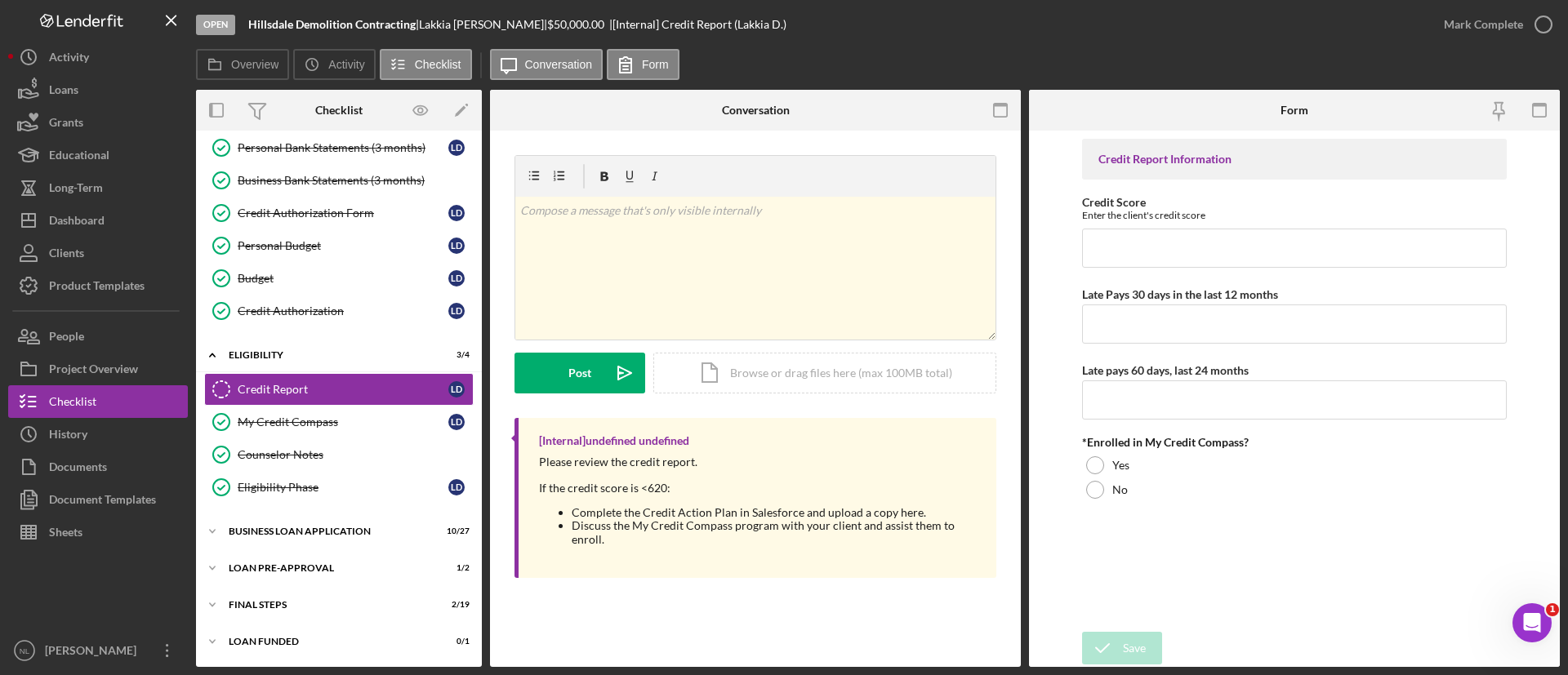
click at [345, 547] on div "Icon/Expander BUSINESS LOAN APPLICATION 10 / 27" at bounding box center [339, 532] width 286 height 33
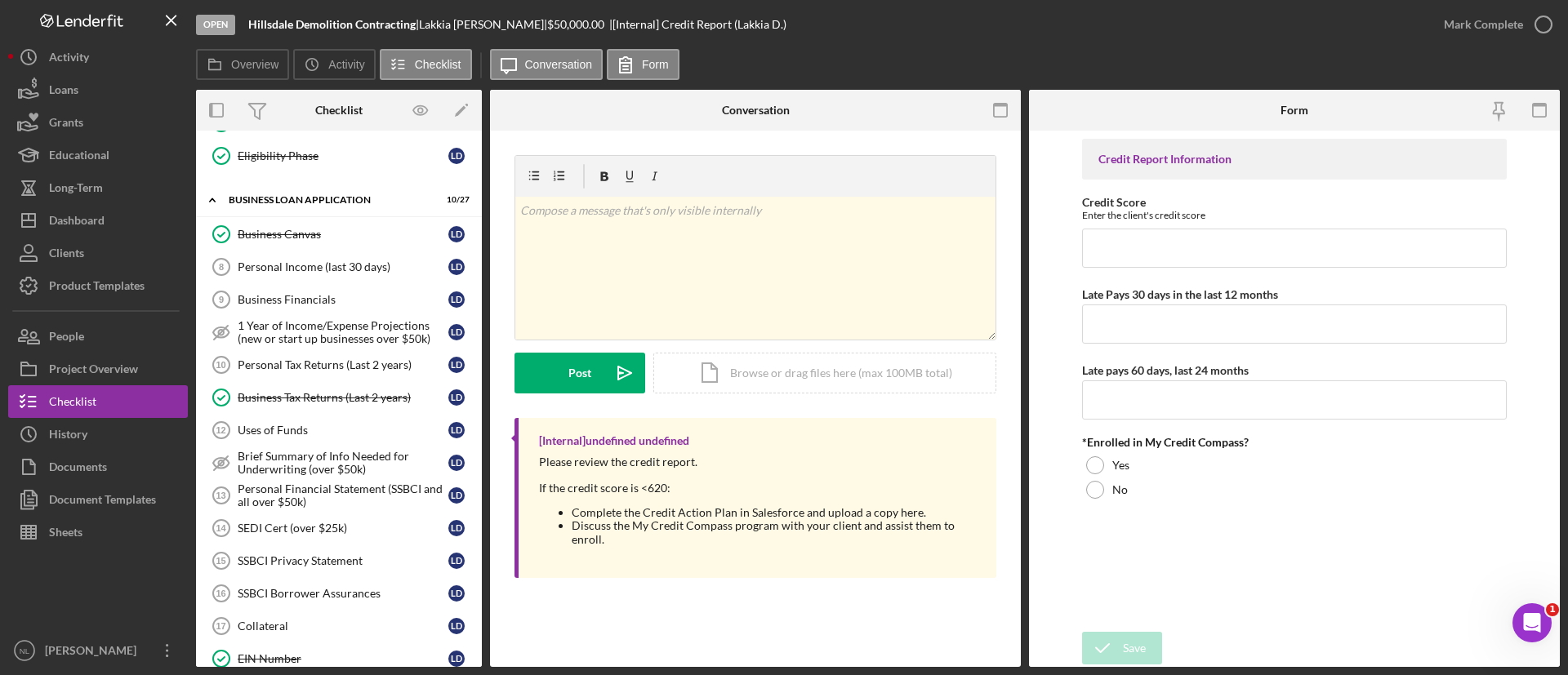
scroll to position [575, 0]
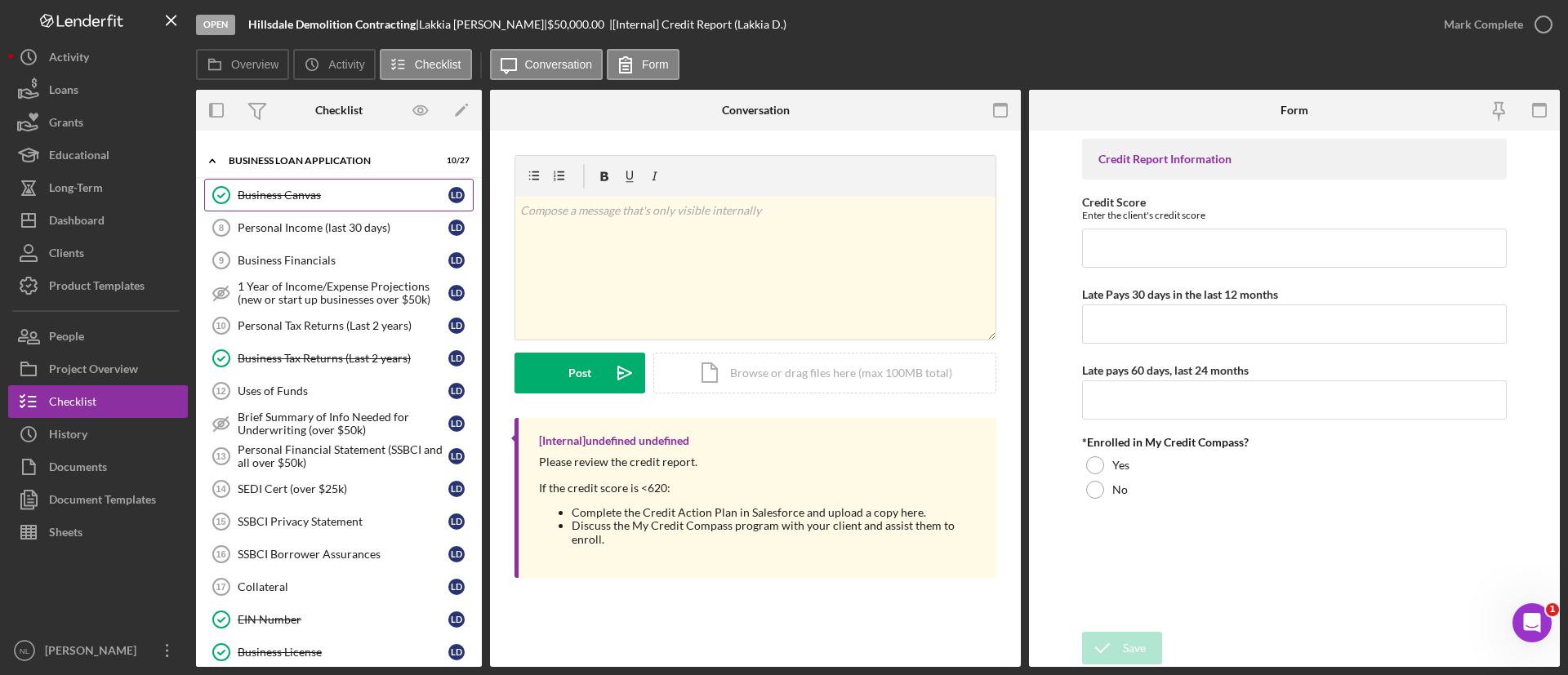
click at [284, 196] on div "Business Canvas" at bounding box center [342, 195] width 211 height 13
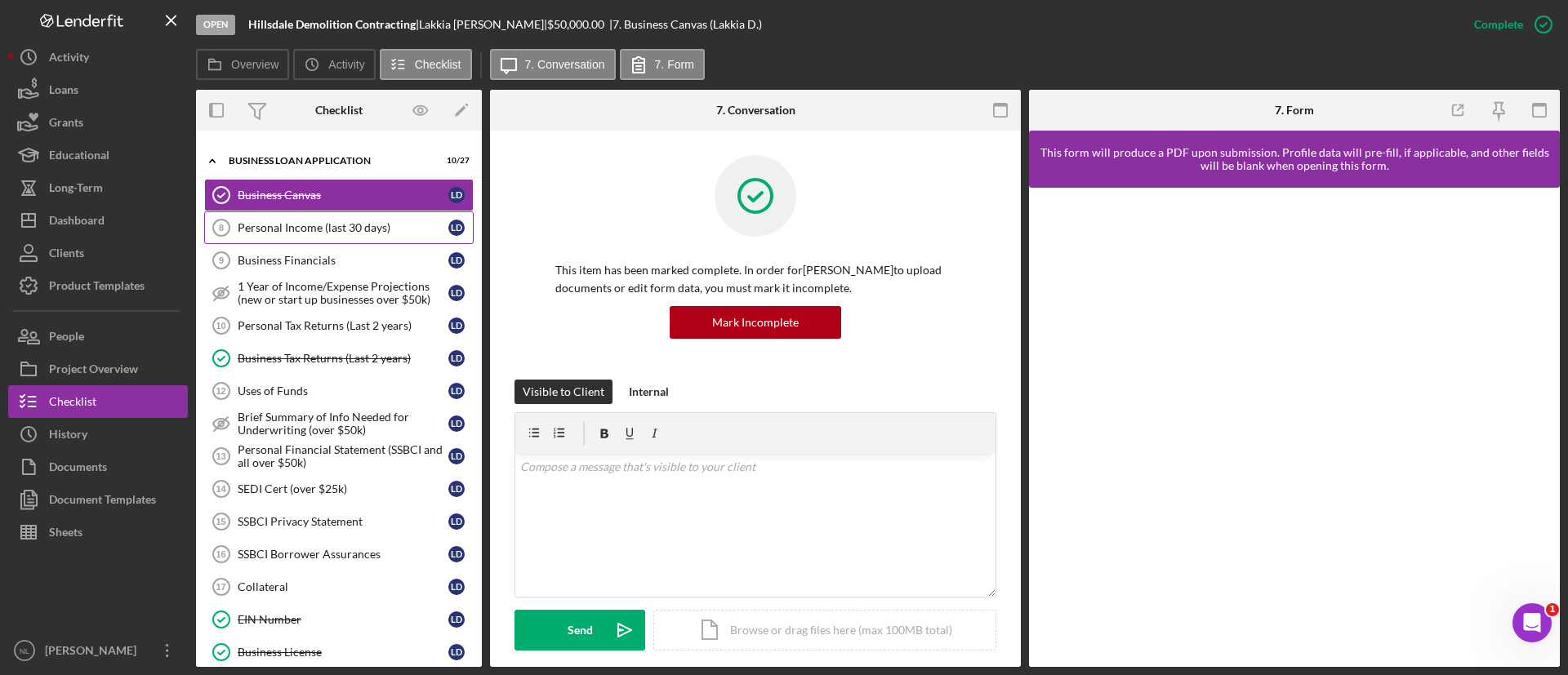
click at [327, 225] on div "Personal Income (last 30 days)" at bounding box center [342, 228] width 211 height 13
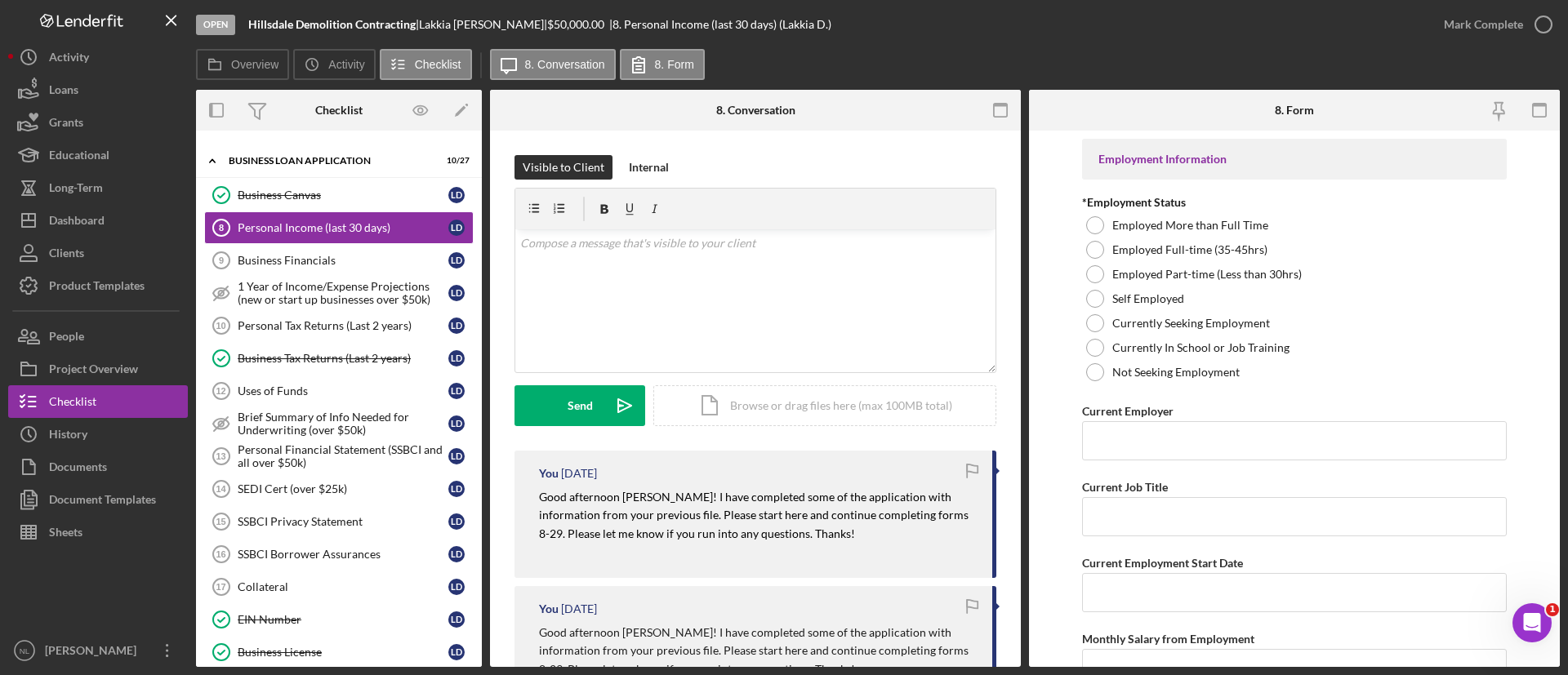
scroll to position [126, 0]
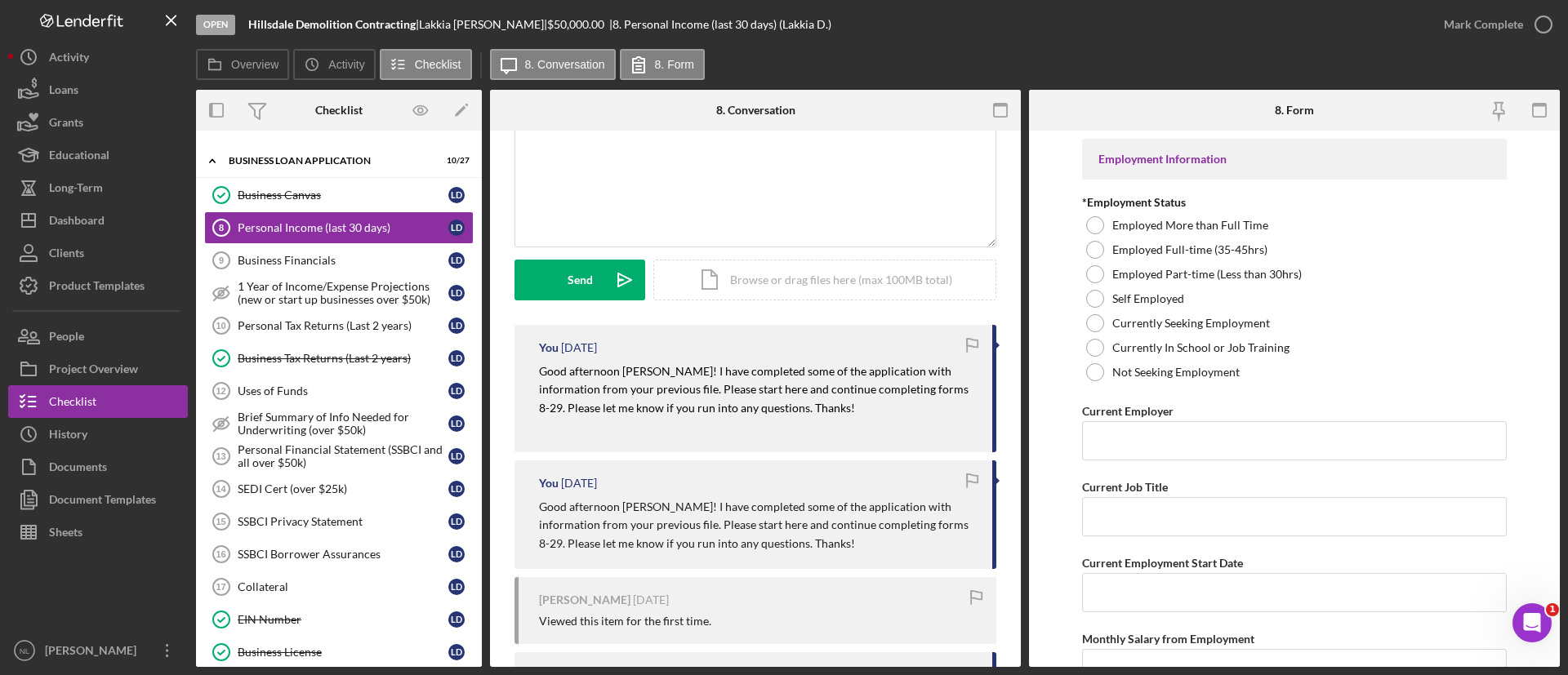
click at [645, 391] on mark "Good afternoon [PERSON_NAME]! I have completed some of the application with inf…" at bounding box center [754, 389] width 432 height 51
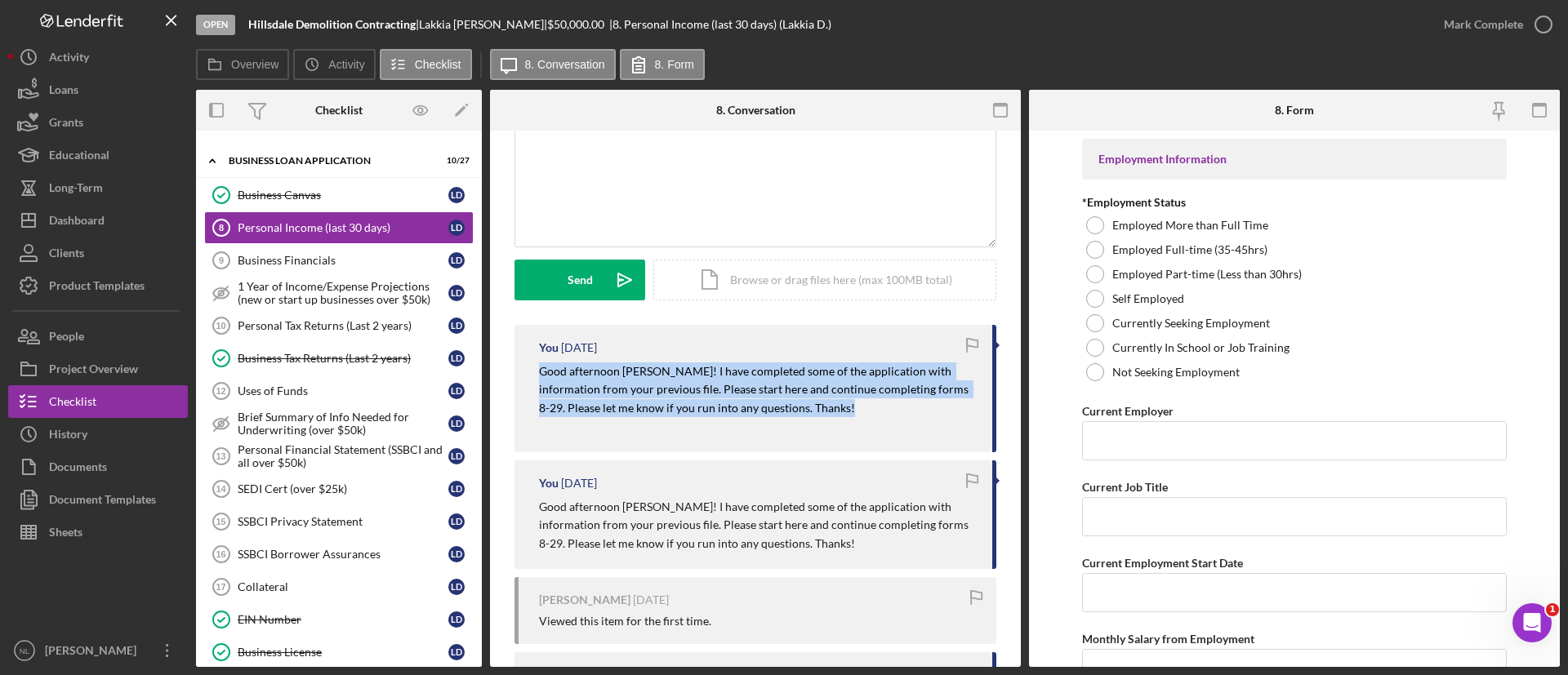
click at [645, 391] on mark "Good afternoon [PERSON_NAME]! I have completed some of the application with inf…" at bounding box center [754, 389] width 432 height 51
copy mark "Good afternoon [PERSON_NAME]! I have completed some of the application with inf…"
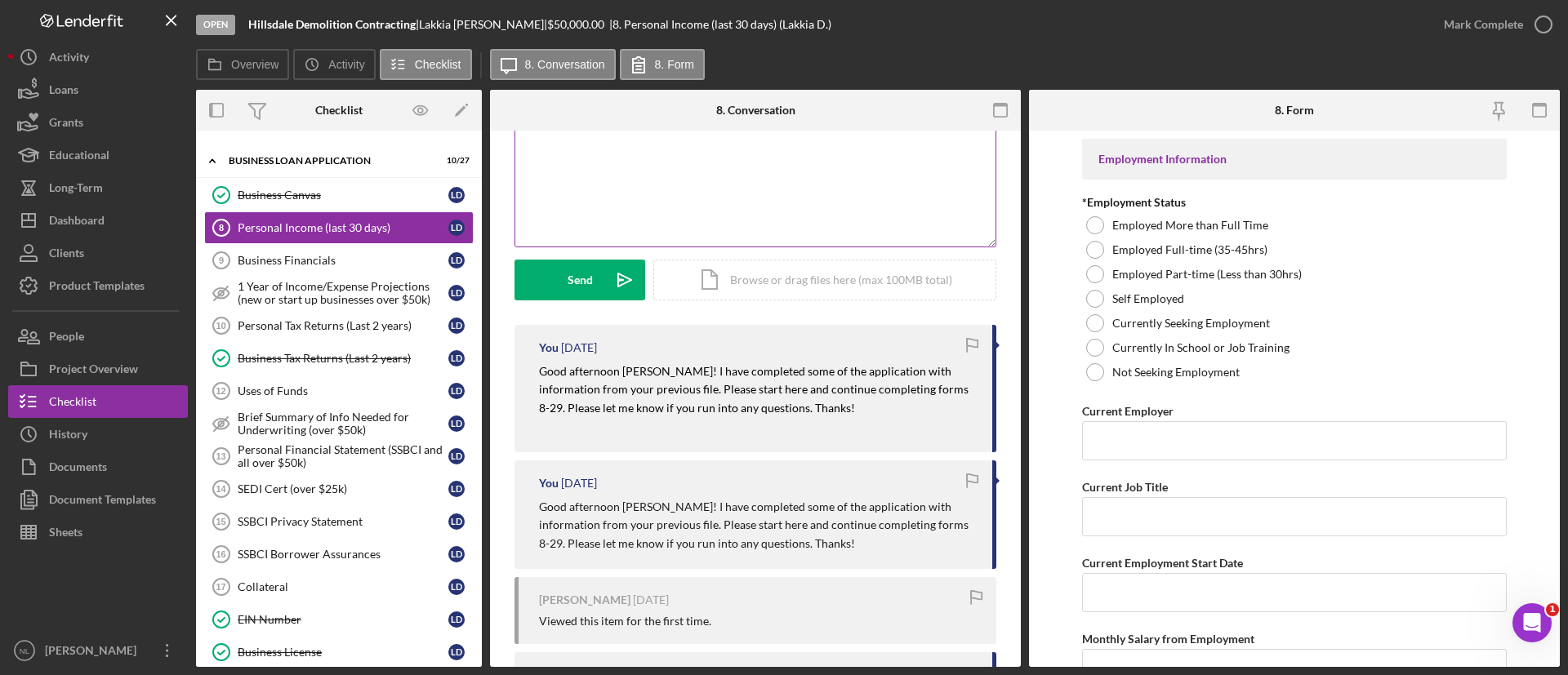
click at [645, 160] on div "v Color teal Color pink Remove color Add row above Add row below Add column bef…" at bounding box center [755, 175] width 480 height 143
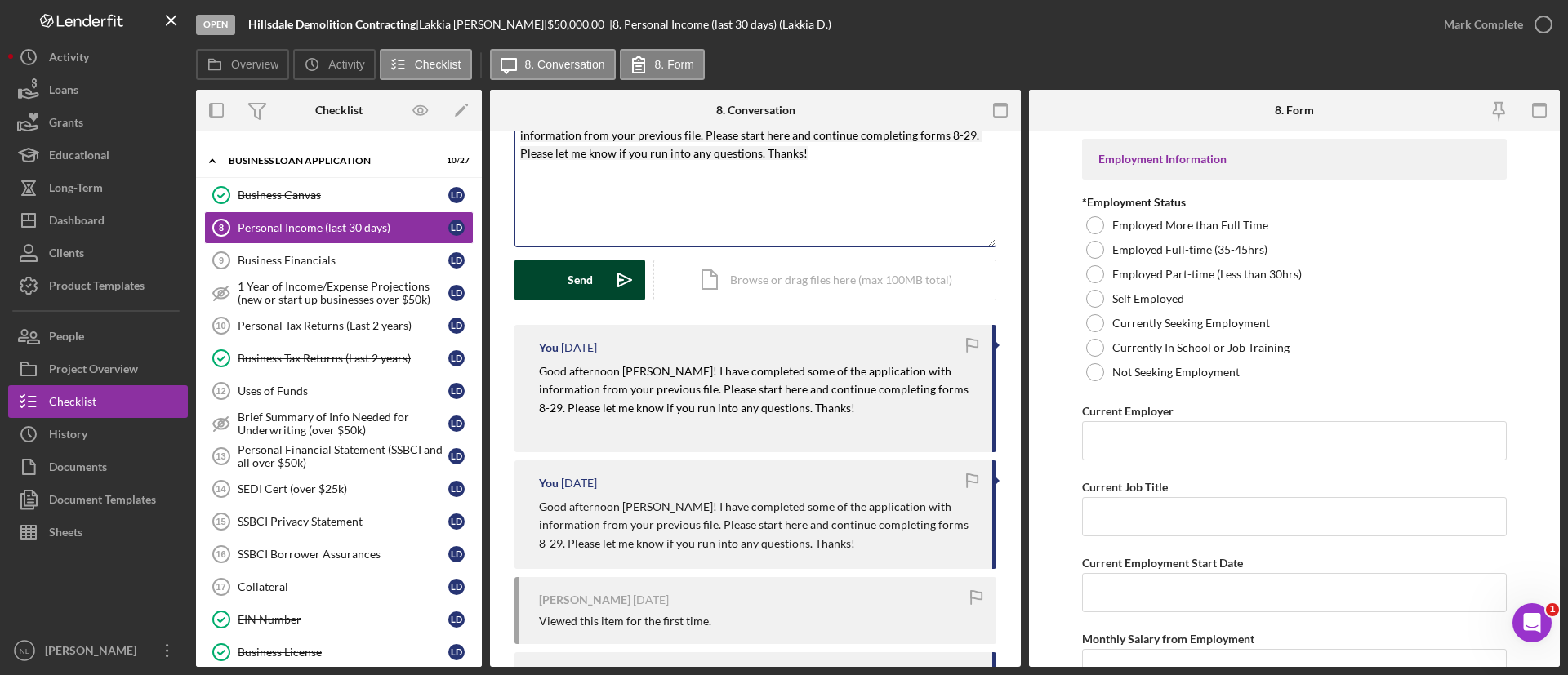
click at [578, 294] on div "Send" at bounding box center [580, 280] width 25 height 40
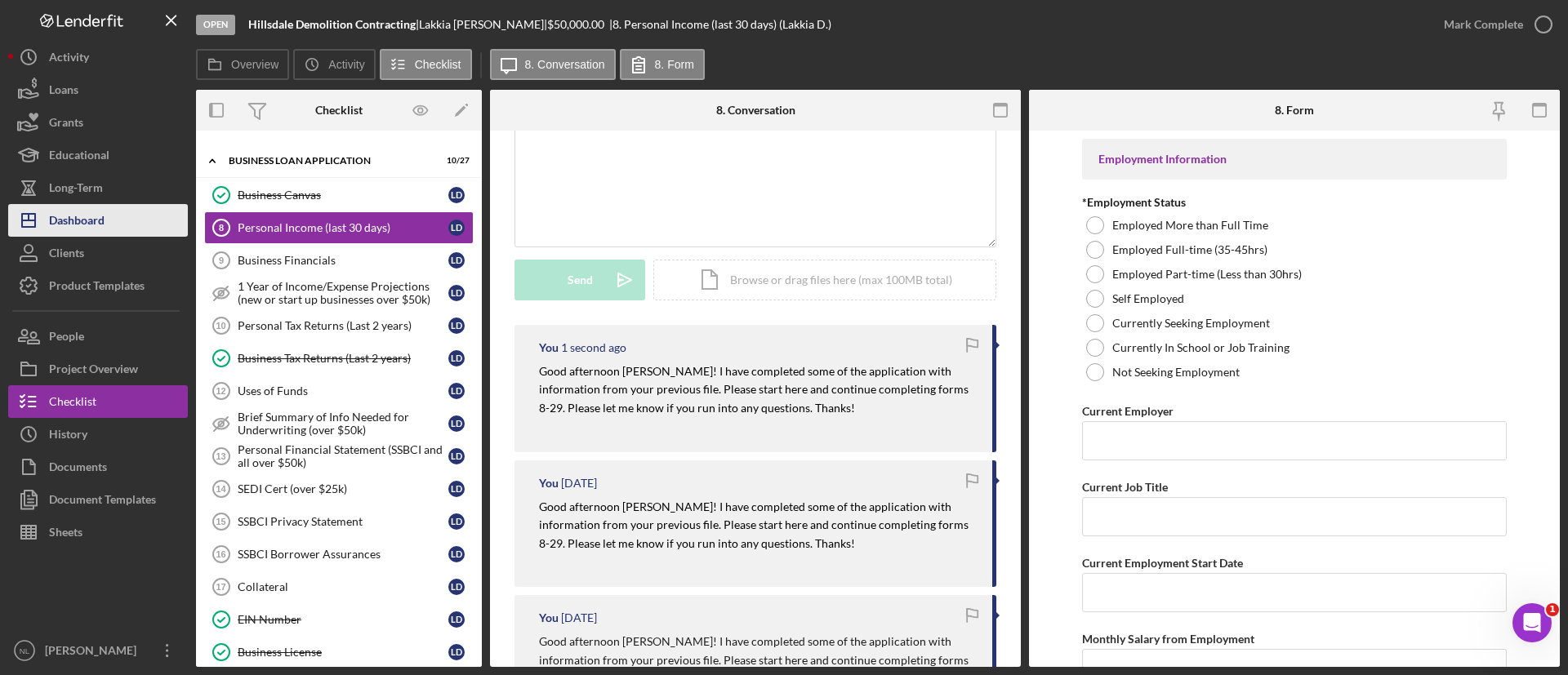
click at [119, 225] on button "Icon/Dashboard Dashboard" at bounding box center [97, 220] width 180 height 33
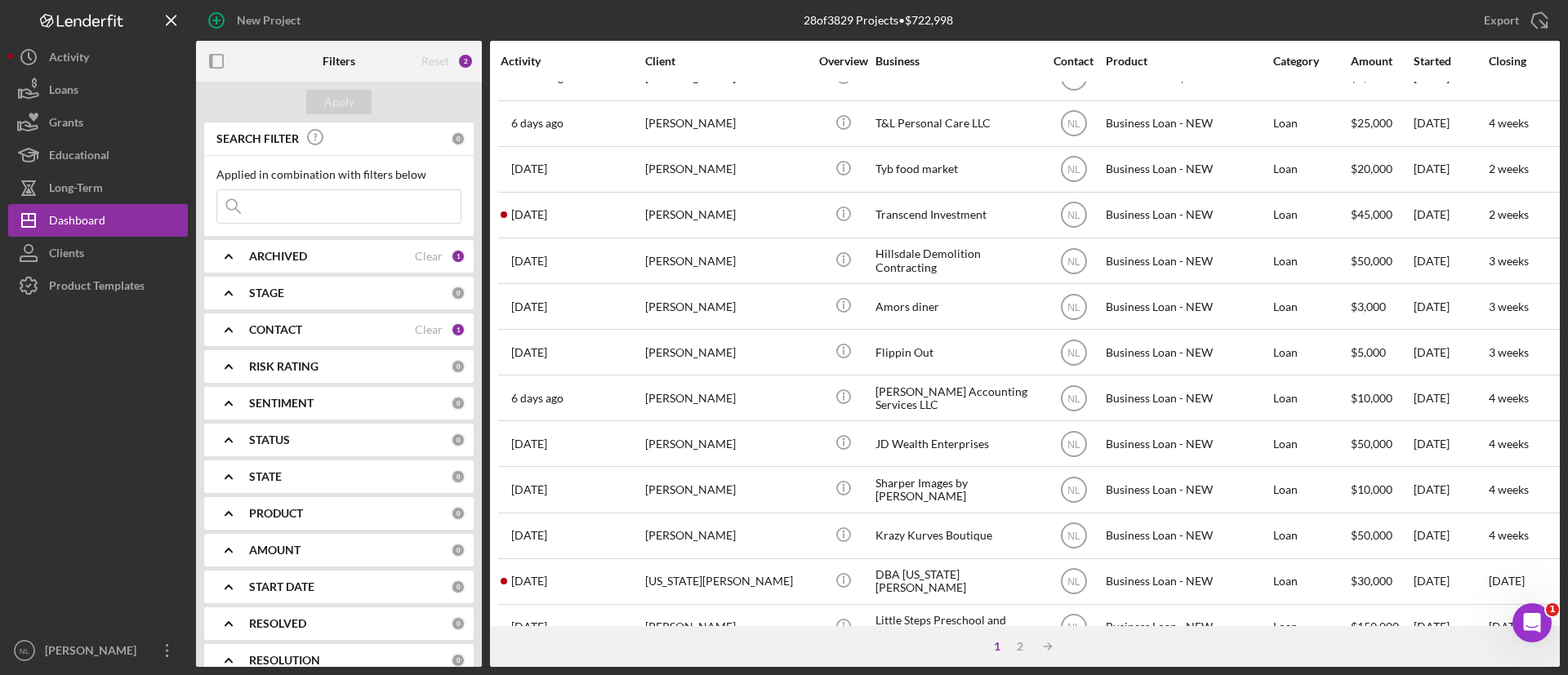
scroll to position [628, 0]
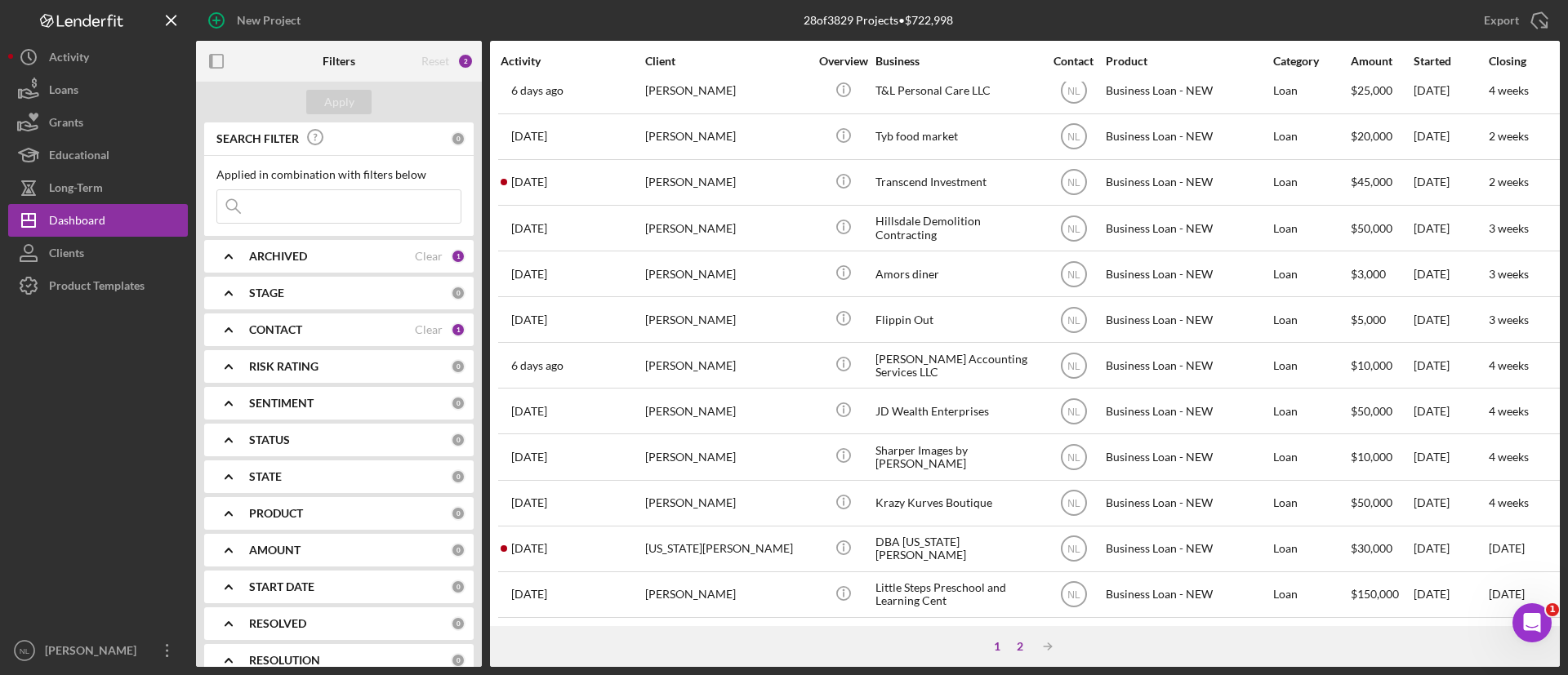
click at [1024, 644] on div "2" at bounding box center [1021, 647] width 23 height 13
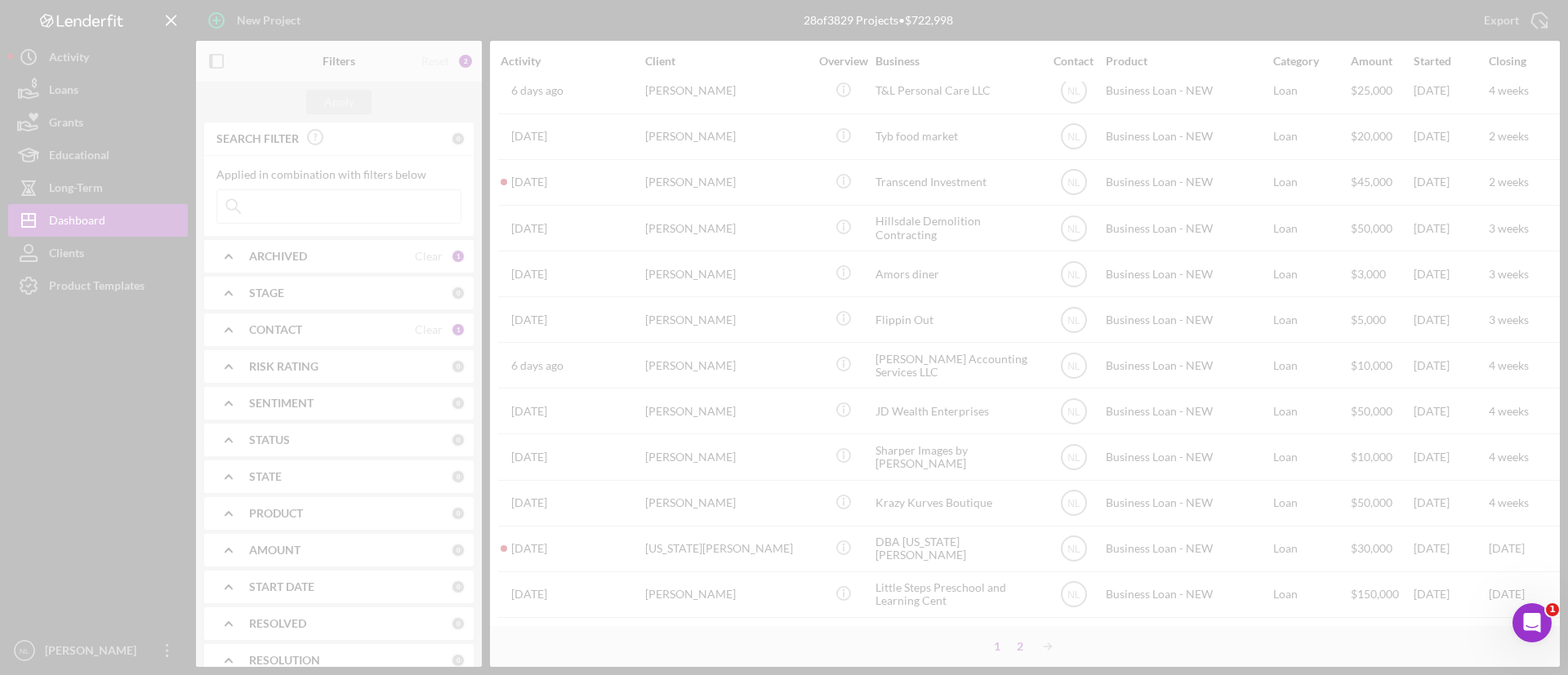
click at [1024, 644] on div at bounding box center [784, 338] width 1568 height 675
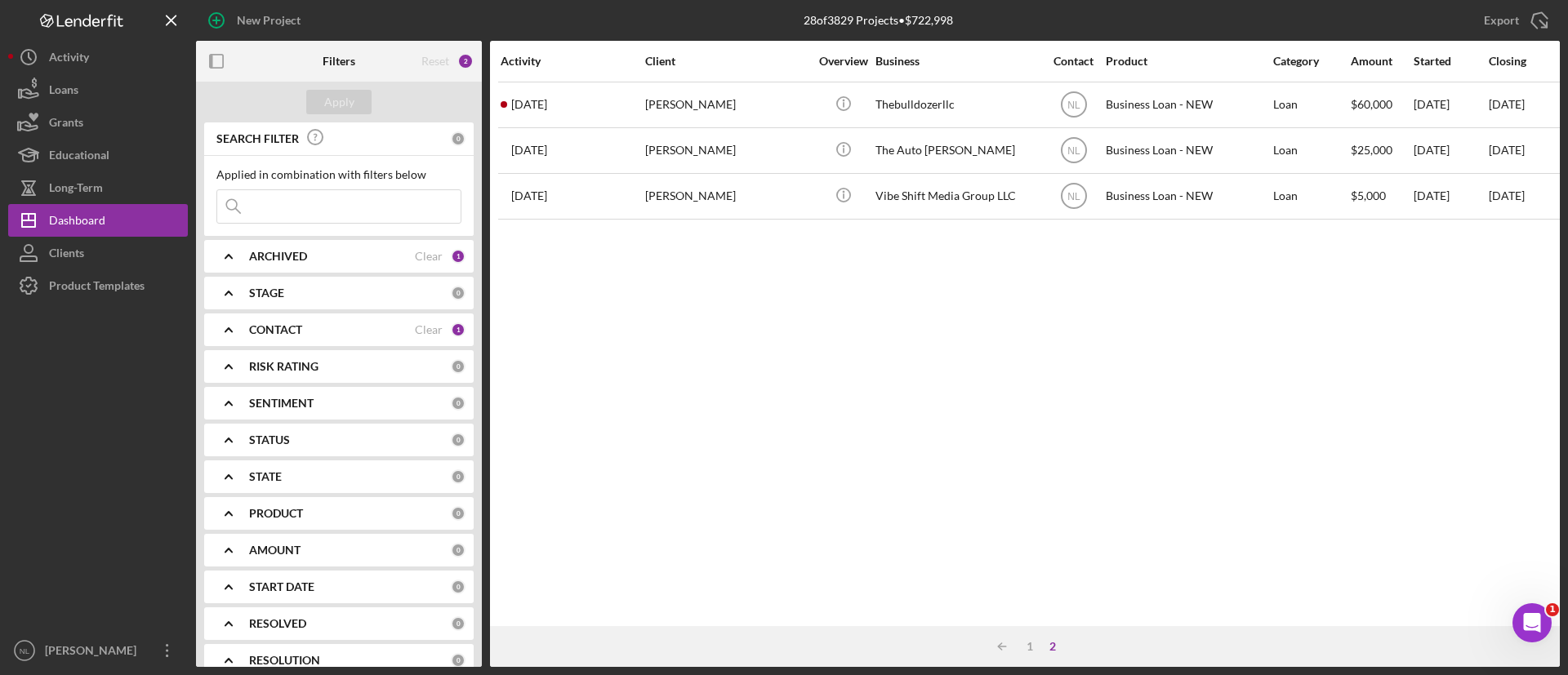
scroll to position [0, 0]
click at [1026, 645] on div "1" at bounding box center [1030, 647] width 23 height 13
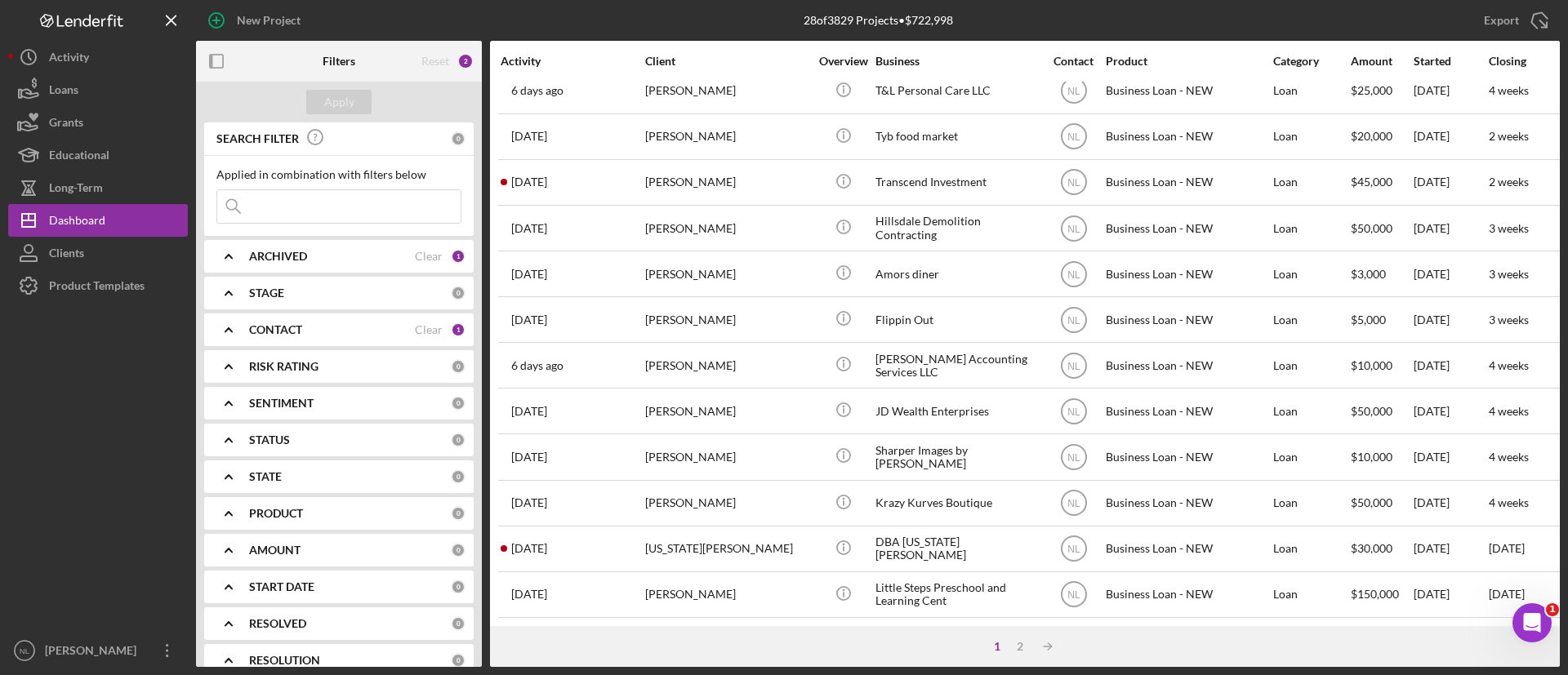
scroll to position [628, 0]
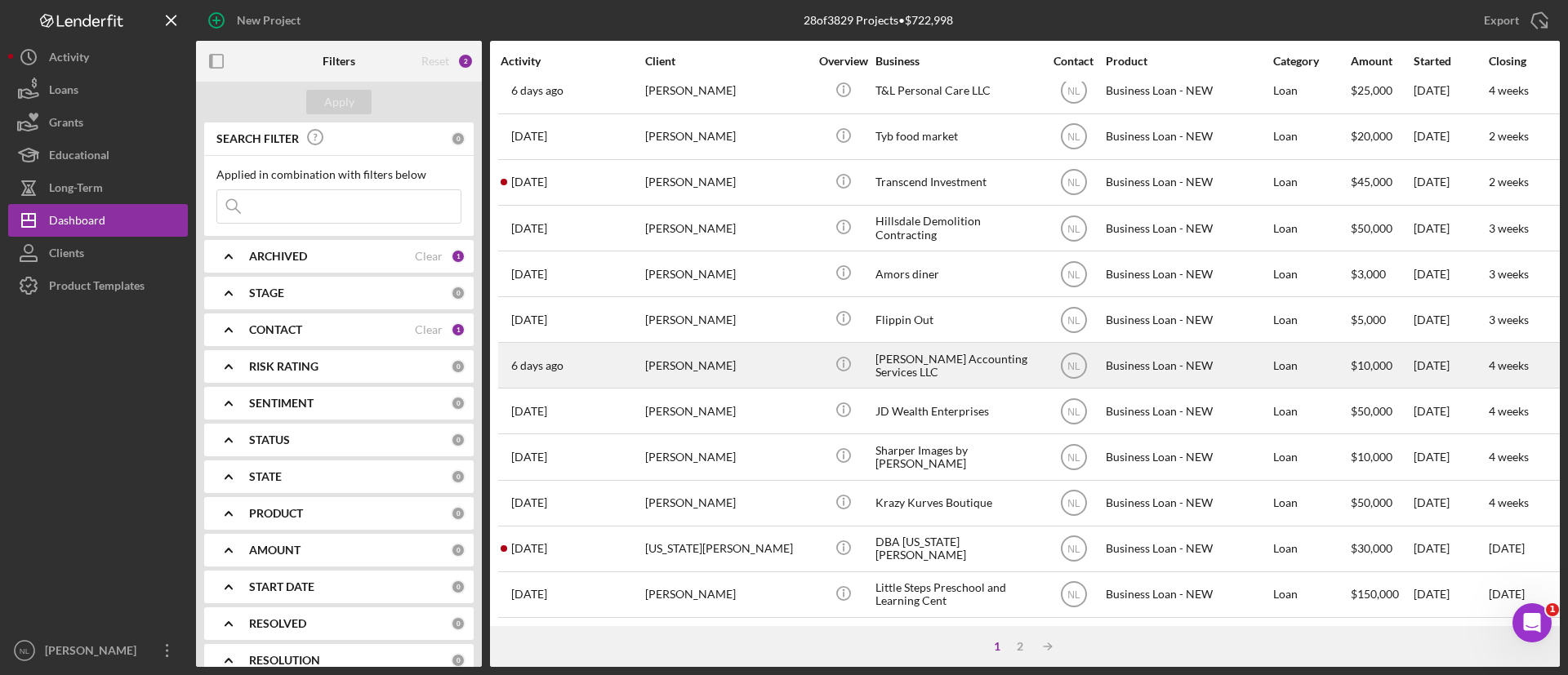
click at [681, 349] on div "[PERSON_NAME]" at bounding box center [727, 365] width 164 height 43
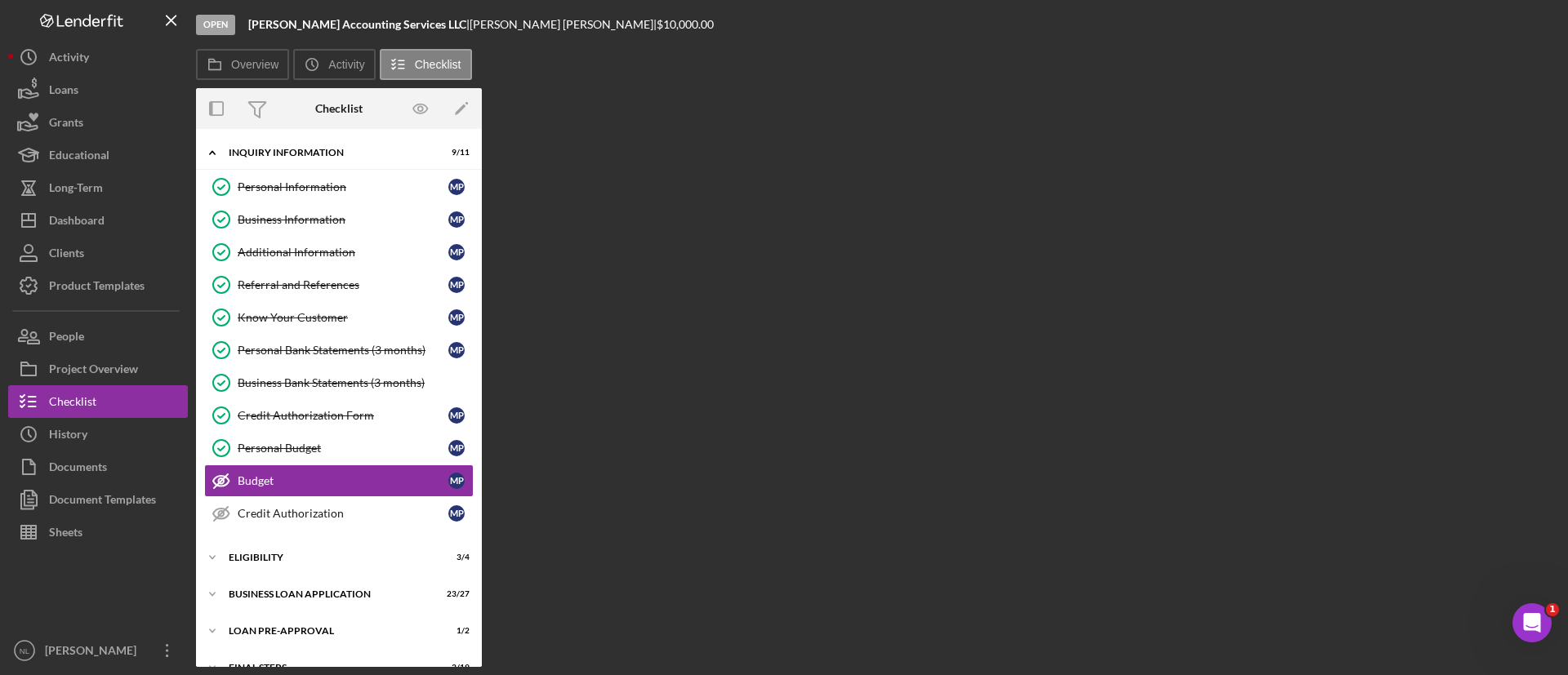
scroll to position [64, 0]
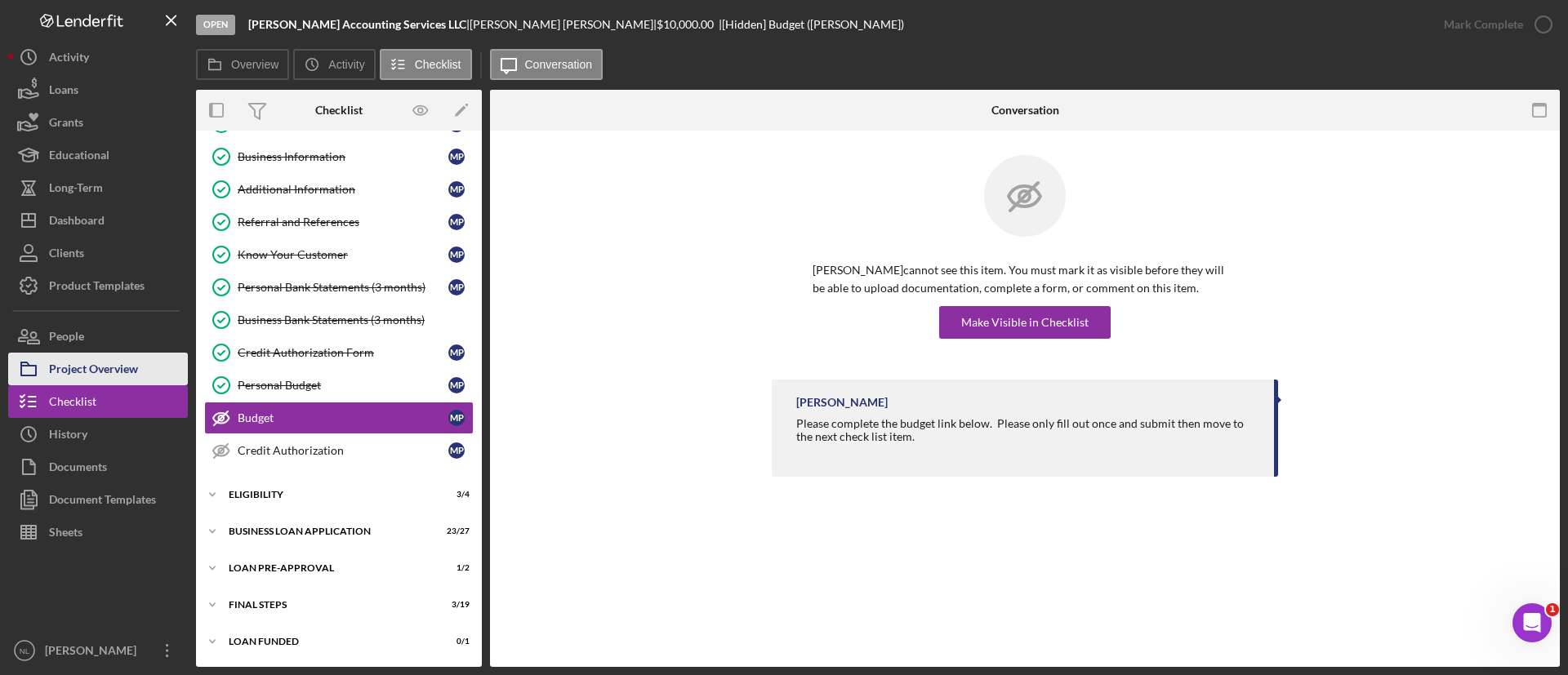
click at [130, 377] on div "Project Overview" at bounding box center [93, 371] width 89 height 37
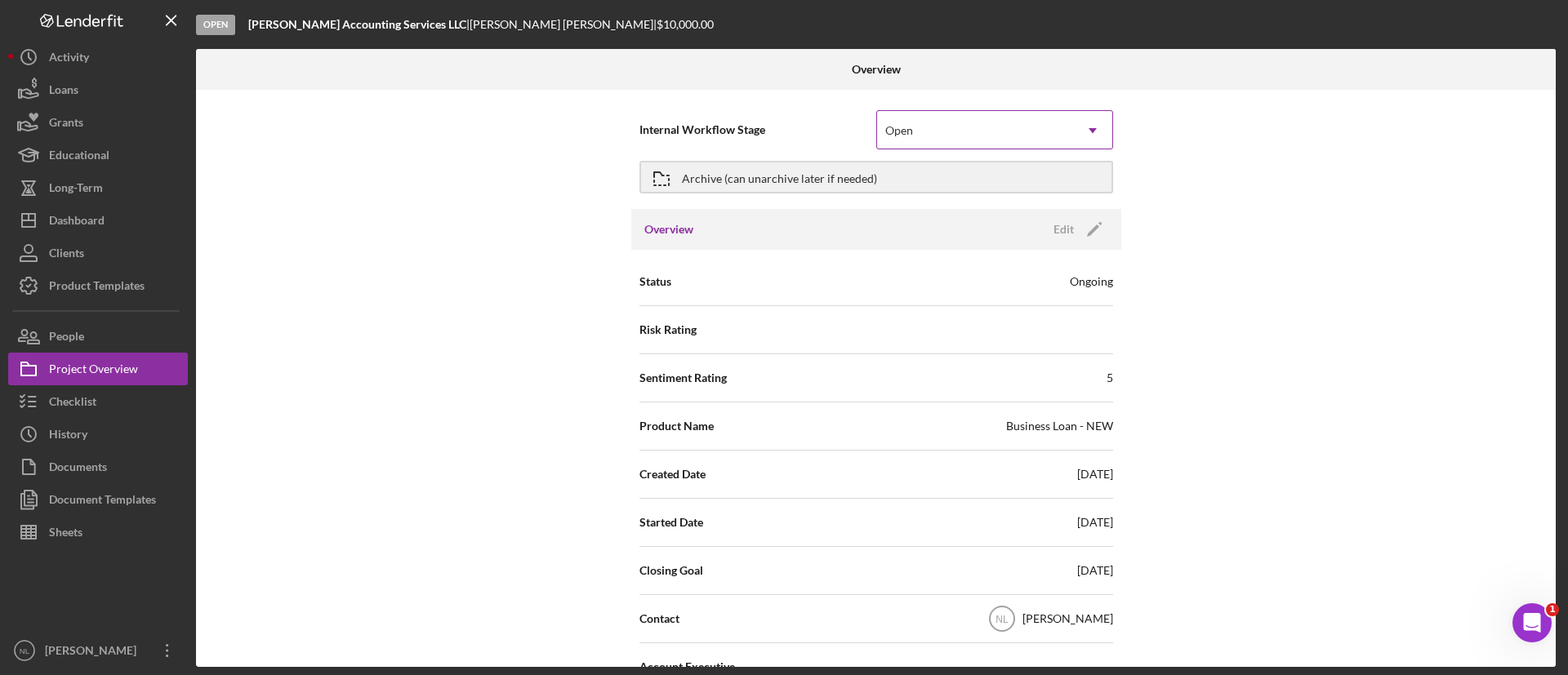
click at [1036, 116] on div "Open" at bounding box center [975, 130] width 196 height 38
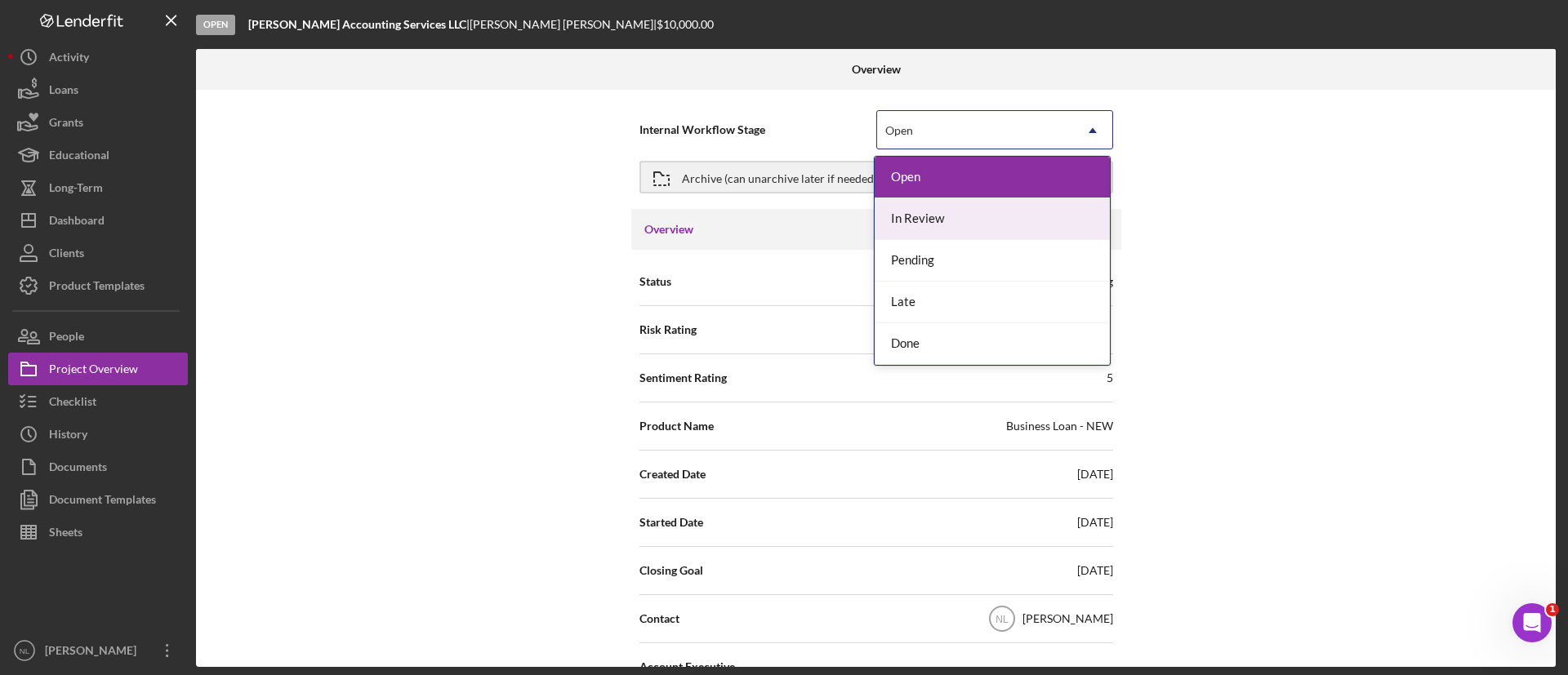
click at [999, 222] on div "In Review" at bounding box center [993, 218] width 236 height 41
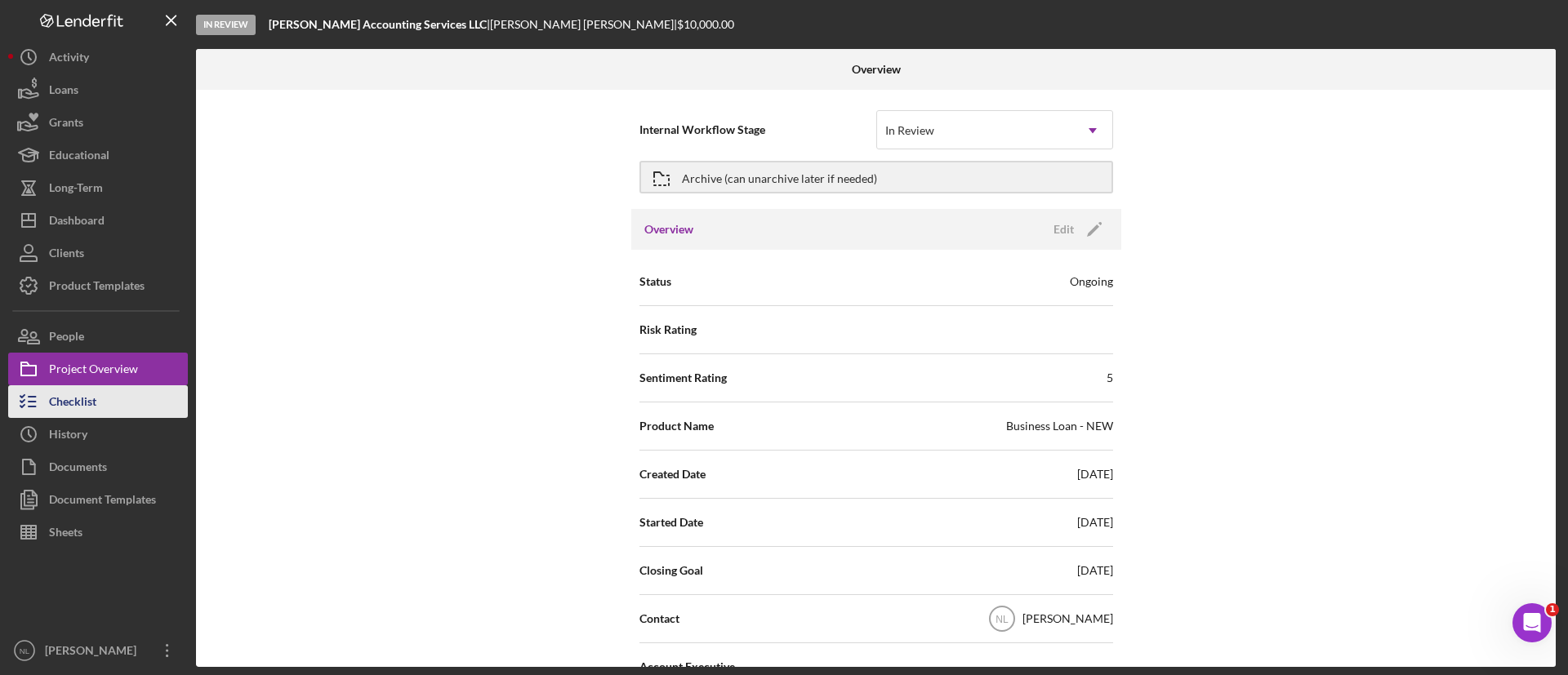
click at [121, 405] on button "Checklist" at bounding box center [97, 402] width 180 height 33
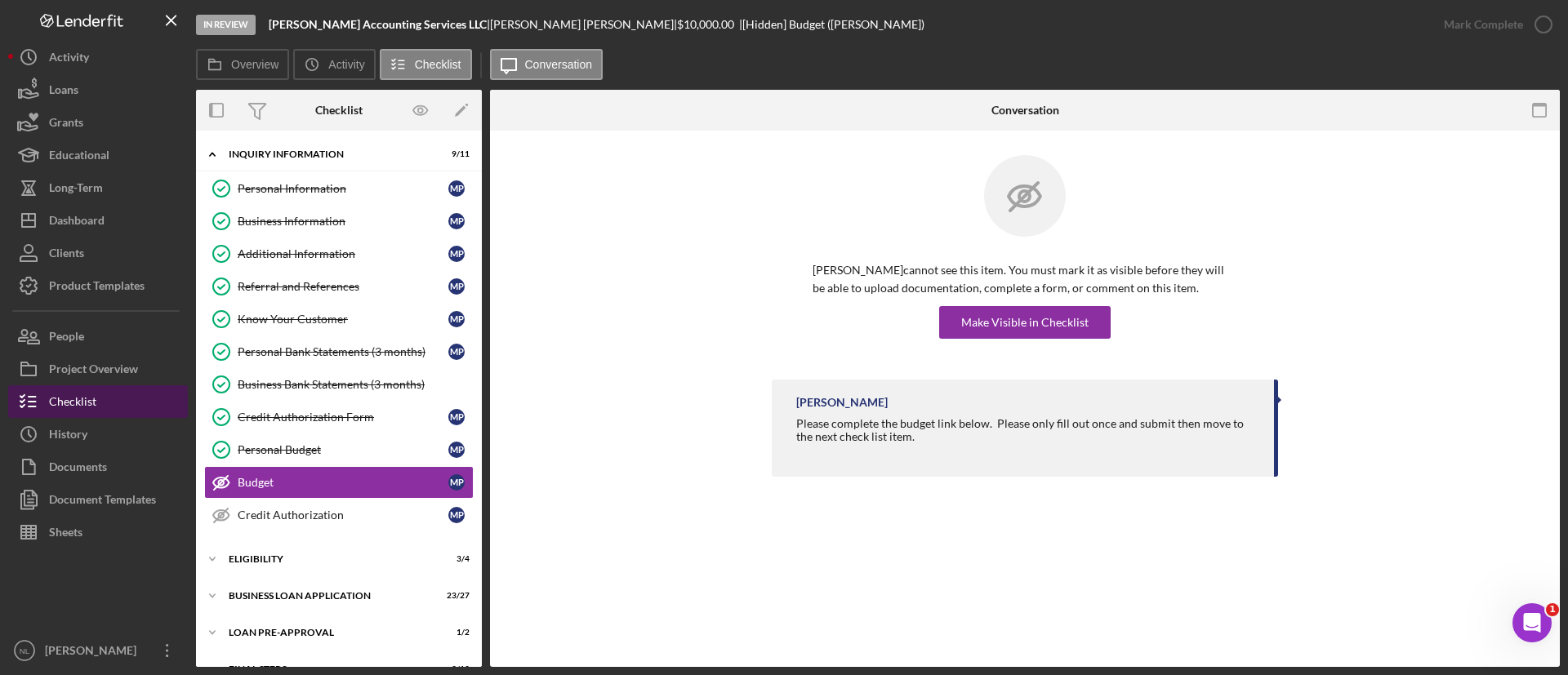
scroll to position [64, 0]
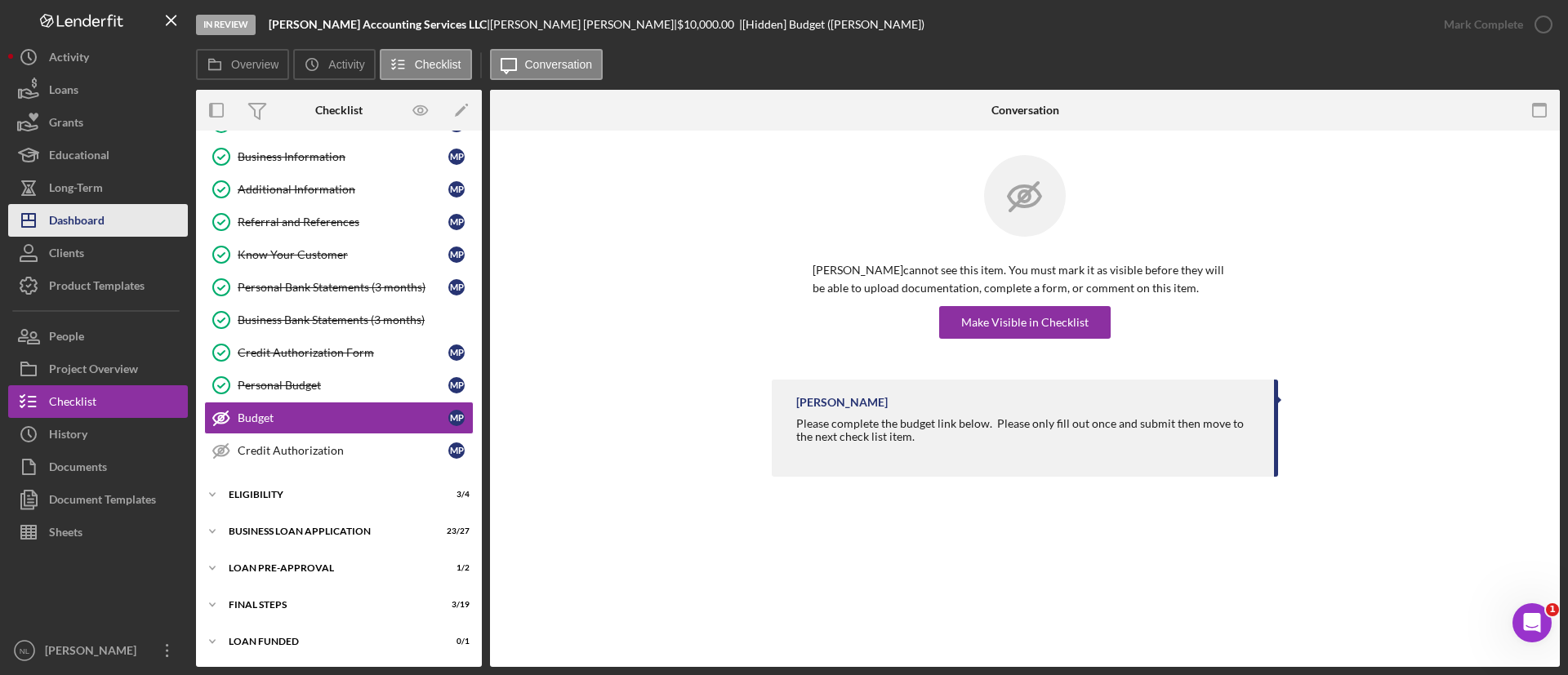
click at [131, 219] on button "Icon/Dashboard Dashboard" at bounding box center [97, 220] width 180 height 33
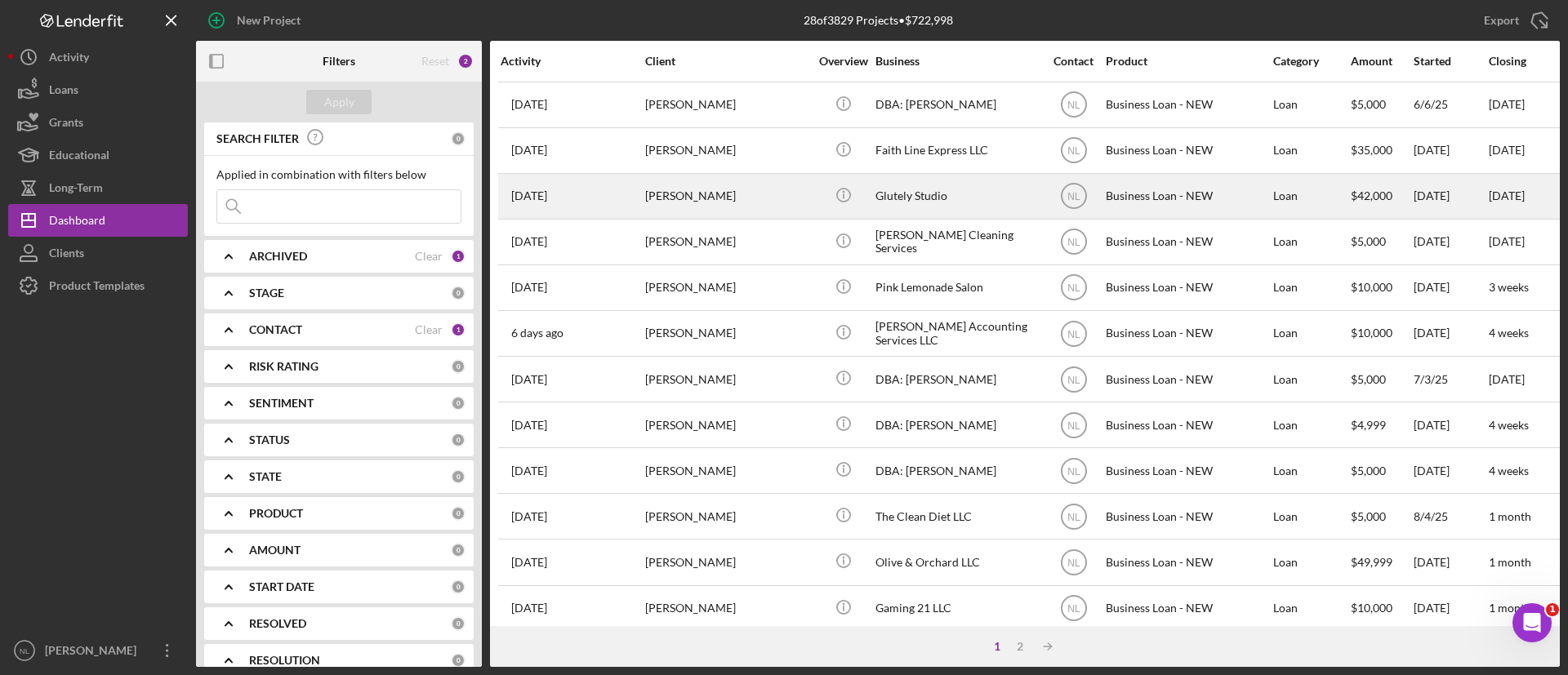
click at [688, 207] on div "[PERSON_NAME]" at bounding box center [727, 196] width 164 height 43
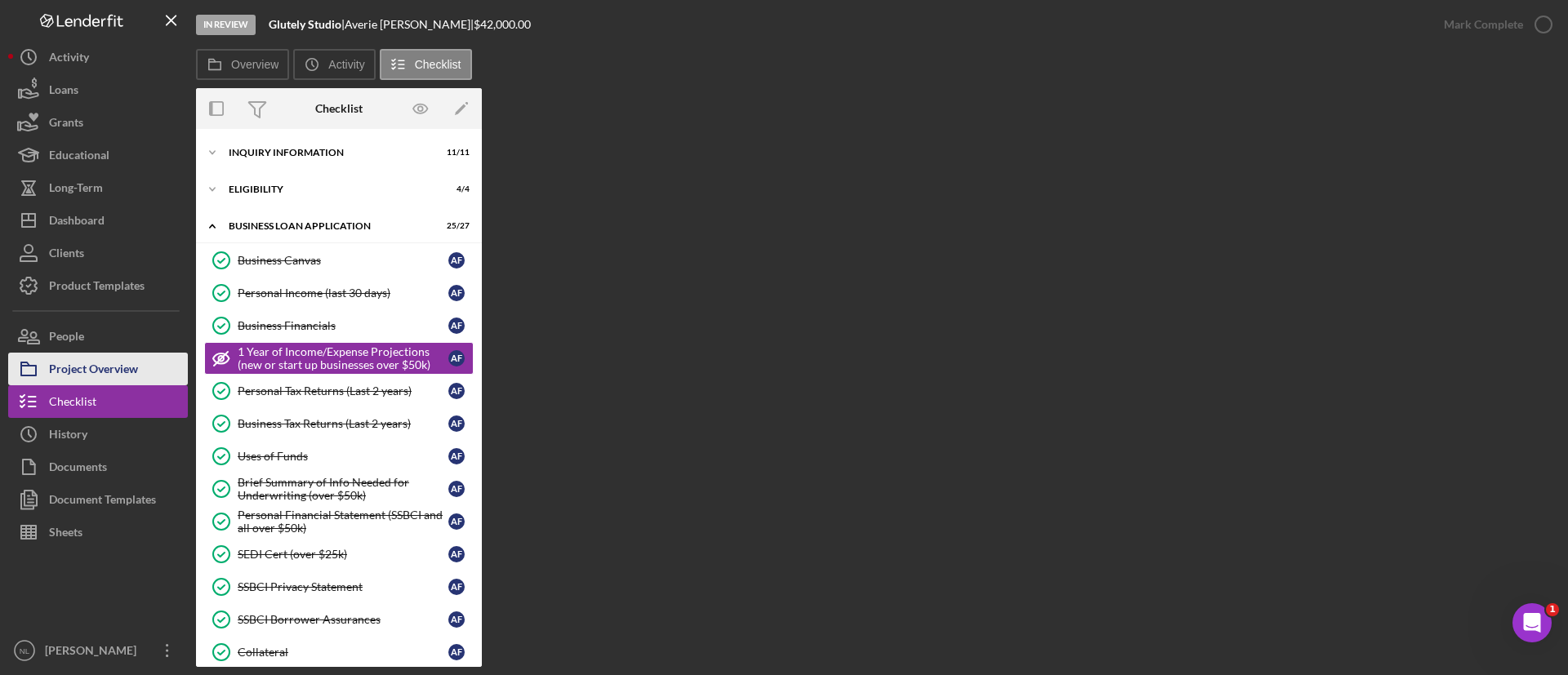
click at [129, 362] on div "Project Overview" at bounding box center [93, 371] width 89 height 37
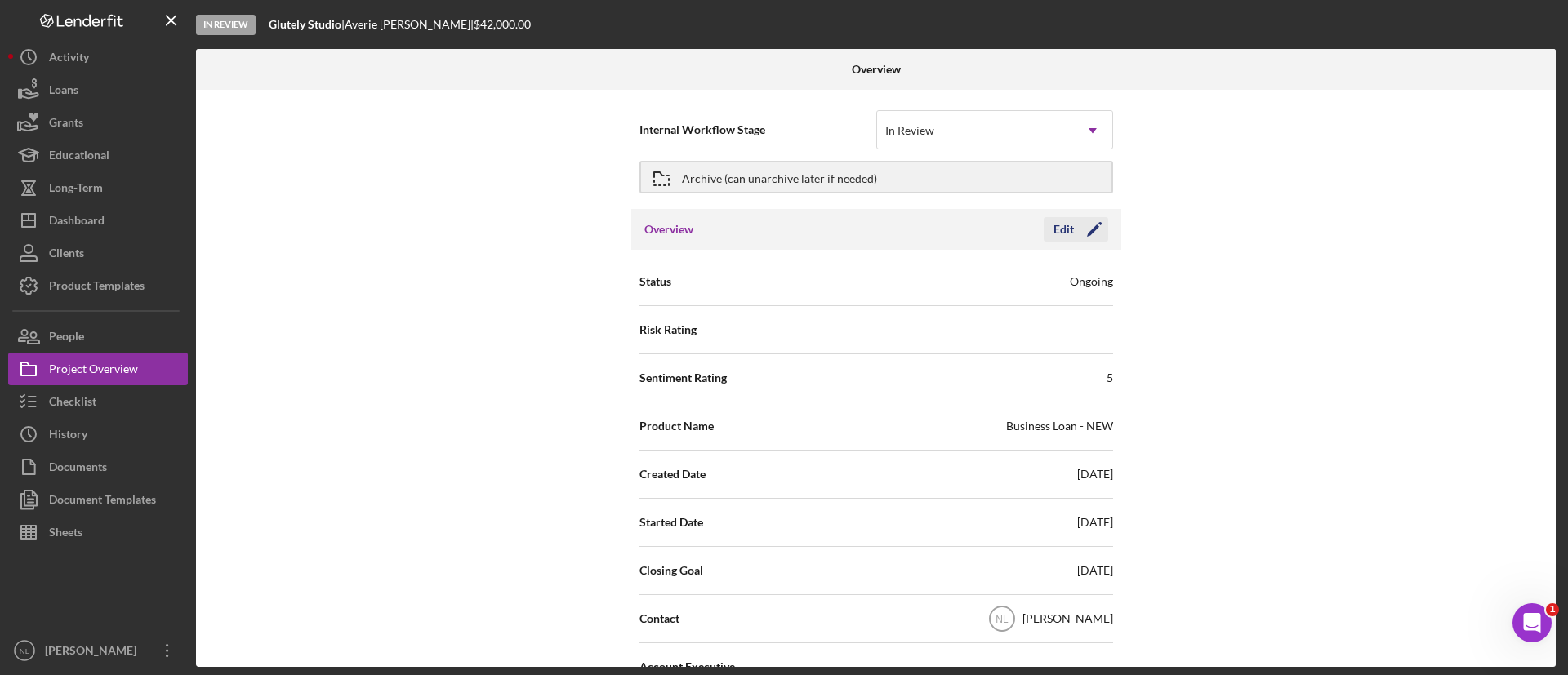
click at [1091, 230] on polygon "button" at bounding box center [1093, 231] width 13 height 12
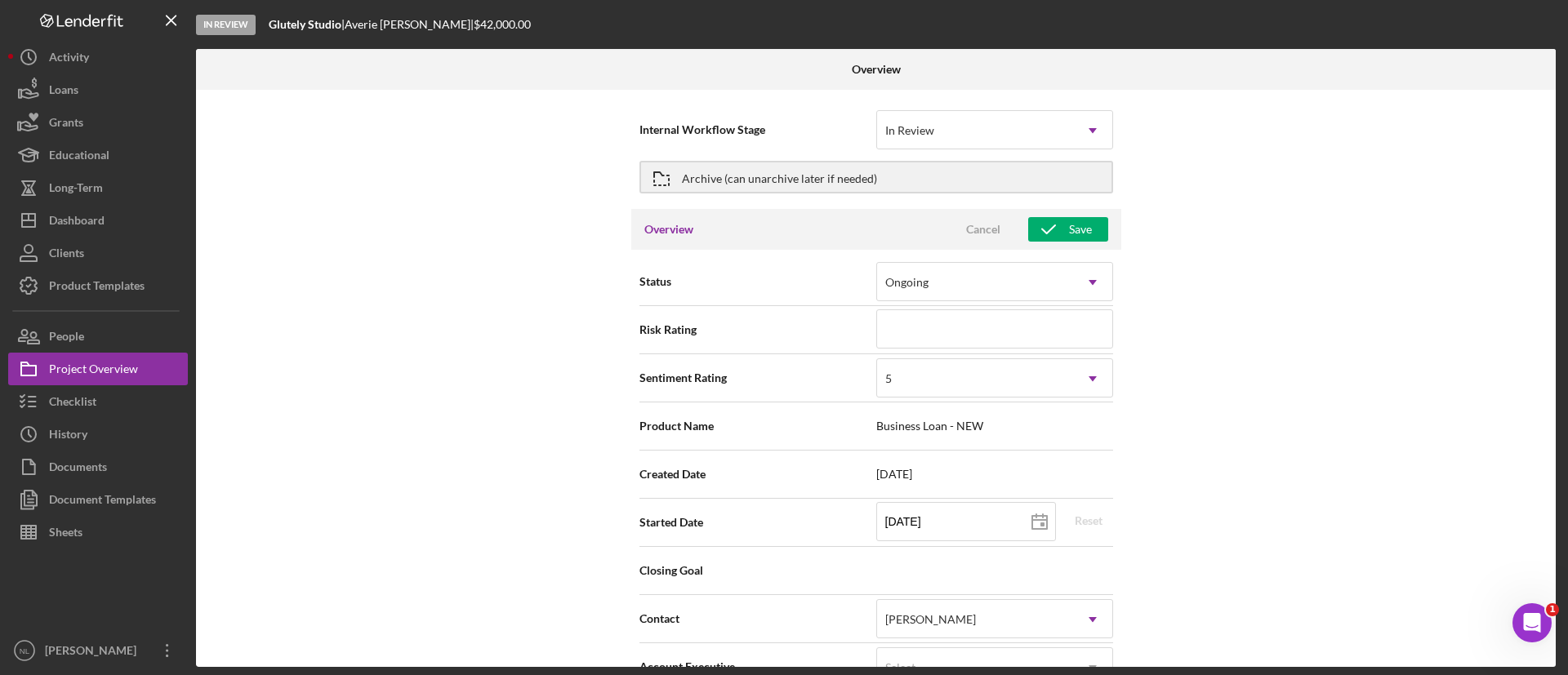
click at [964, 257] on div "Status Ongoing Icon/Dropdown Arrow Risk Rating Sentiment Rating 5 Icon/Dropdown…" at bounding box center [876, 664] width 491 height 830
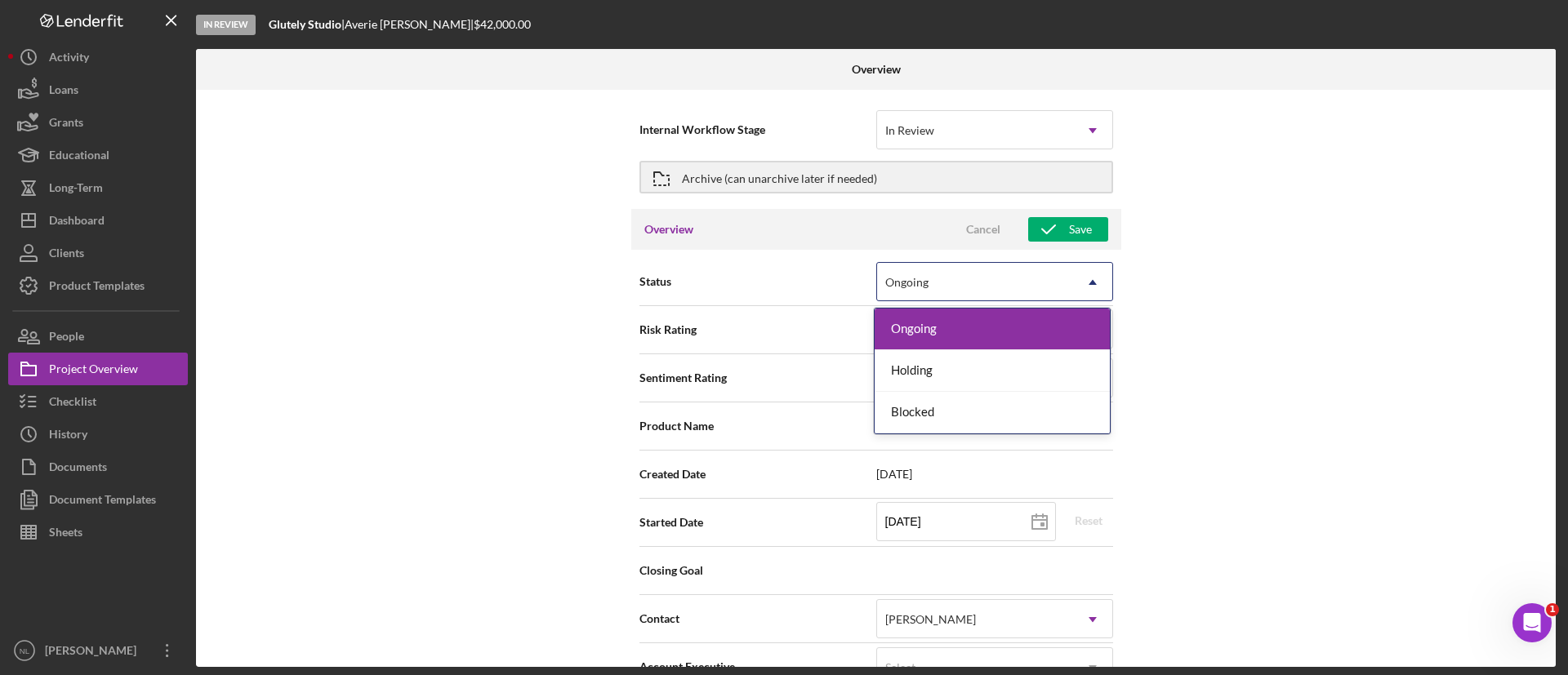
click at [949, 273] on div "Ongoing" at bounding box center [975, 282] width 196 height 38
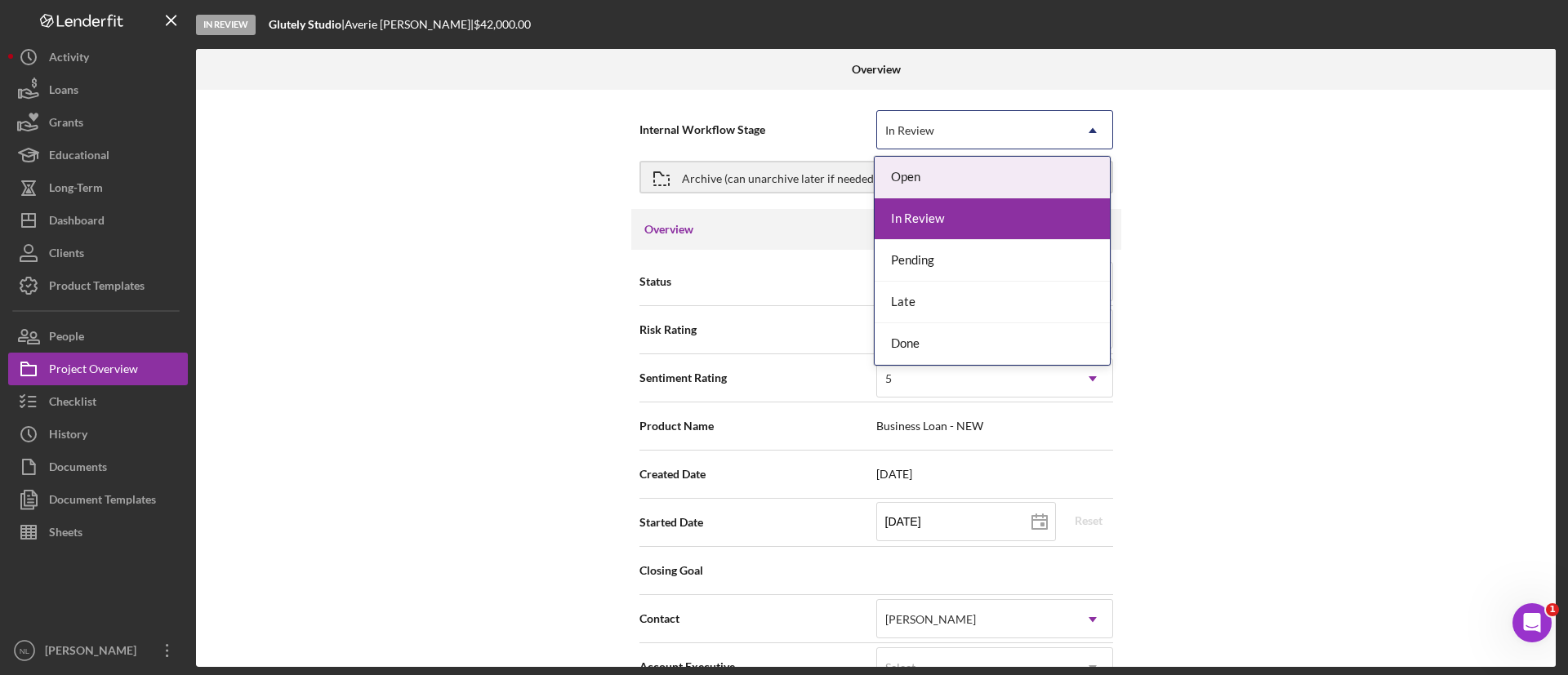
click at [922, 112] on div "In Review" at bounding box center [975, 130] width 196 height 38
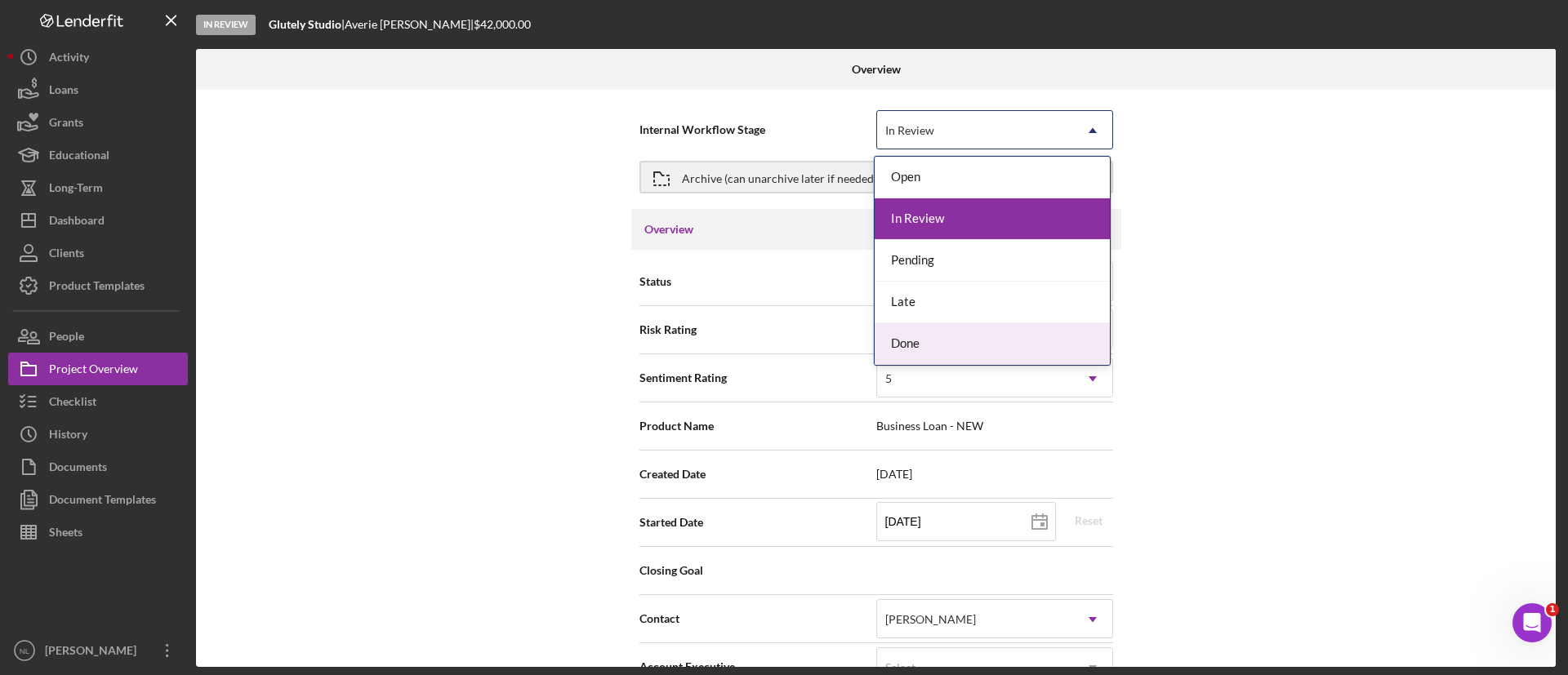
click at [914, 333] on div "Done" at bounding box center [993, 343] width 236 height 41
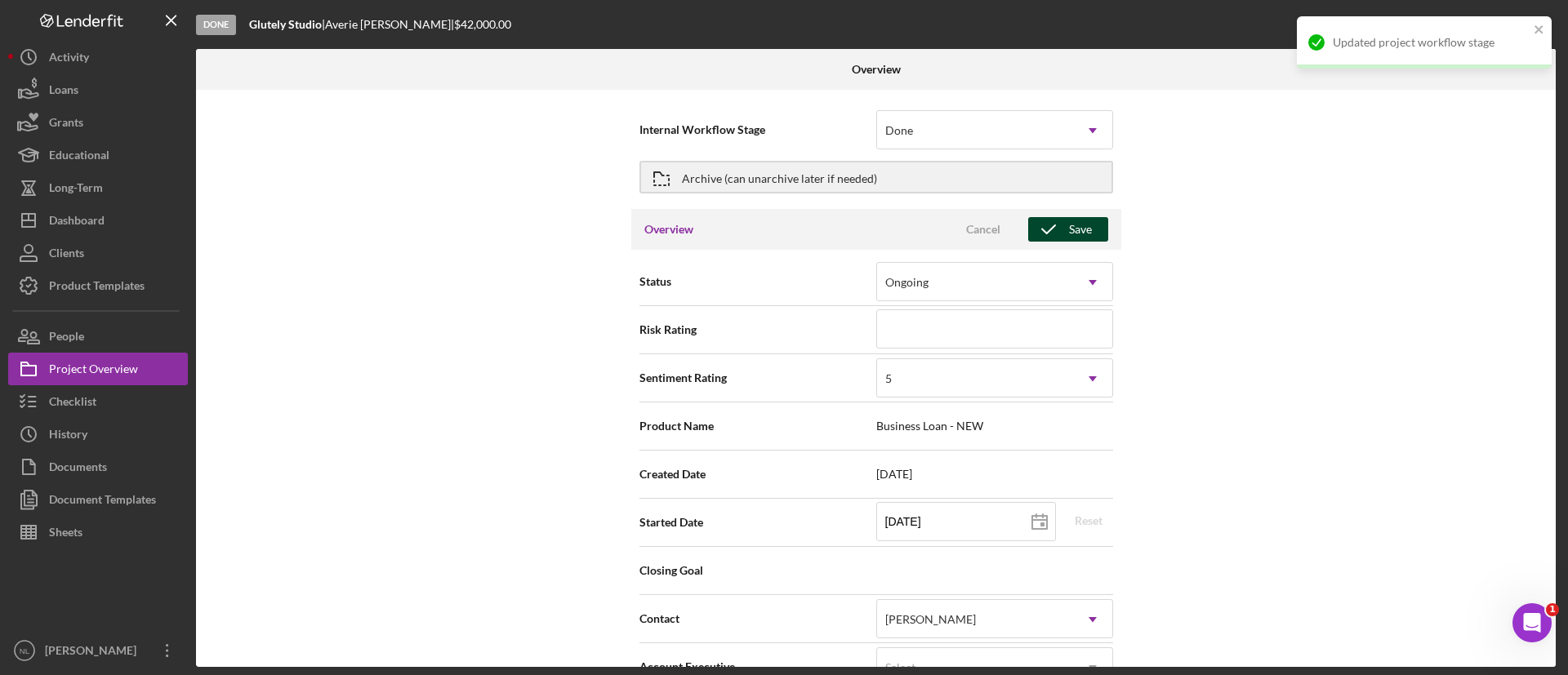
click at [1071, 240] on div "Save" at bounding box center [1081, 229] width 23 height 24
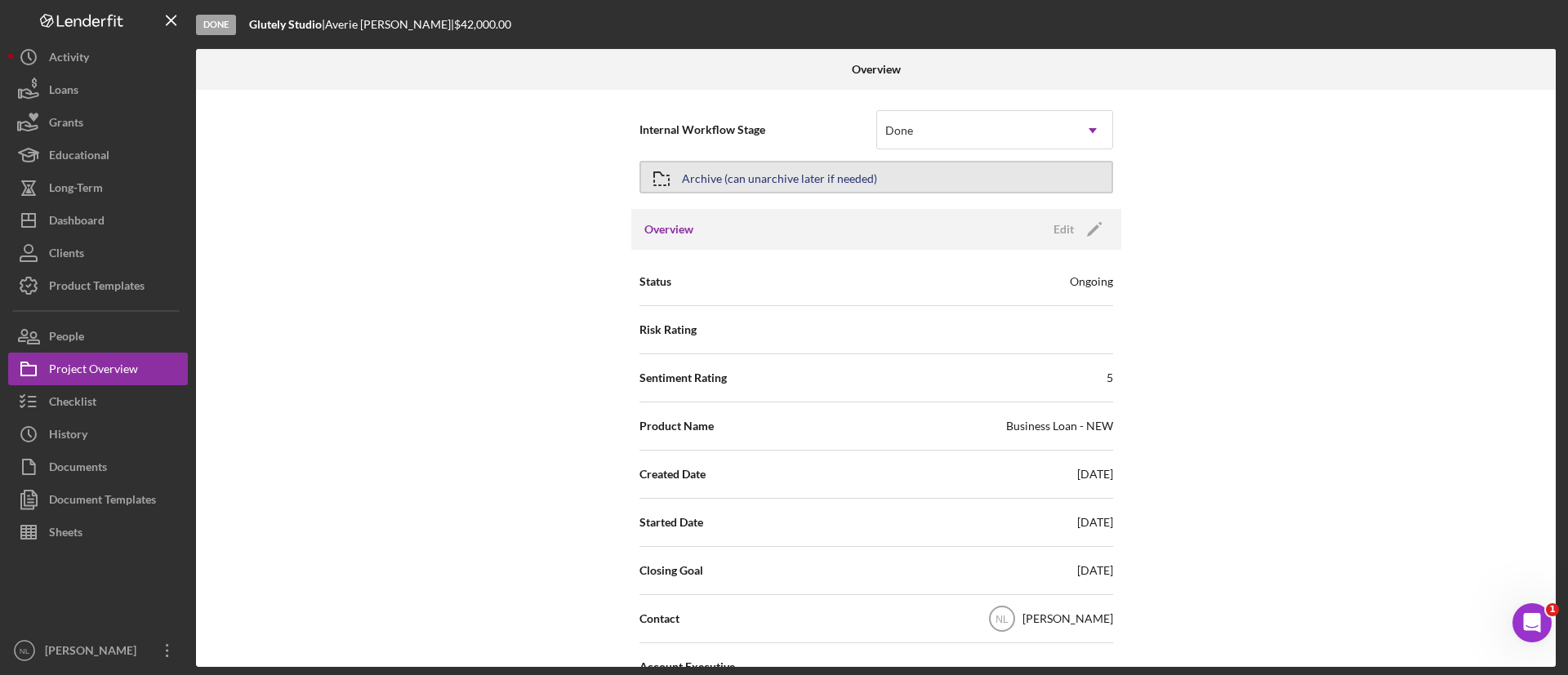
click at [741, 174] on div "Archive (can unarchive later if needed)" at bounding box center [779, 177] width 195 height 30
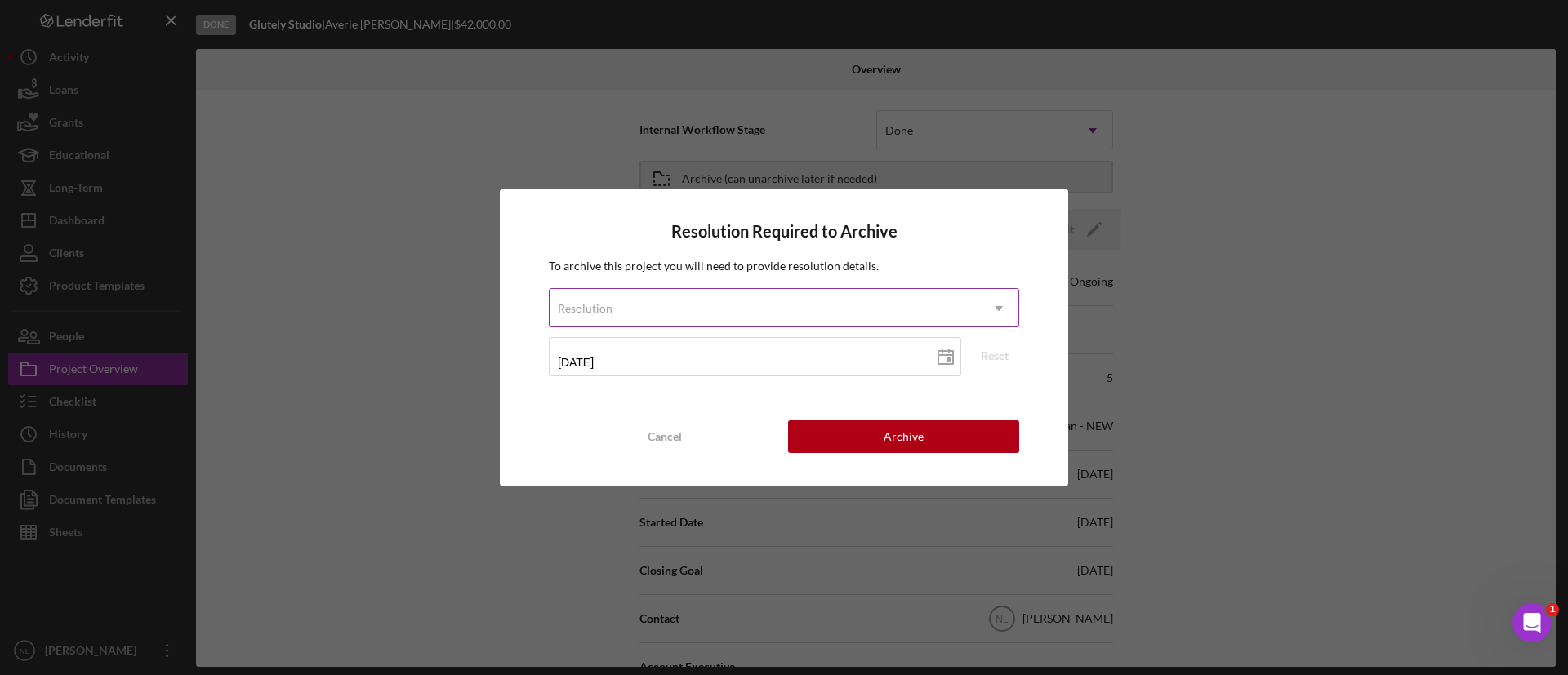
click at [715, 310] on div "Resolution" at bounding box center [765, 308] width 430 height 38
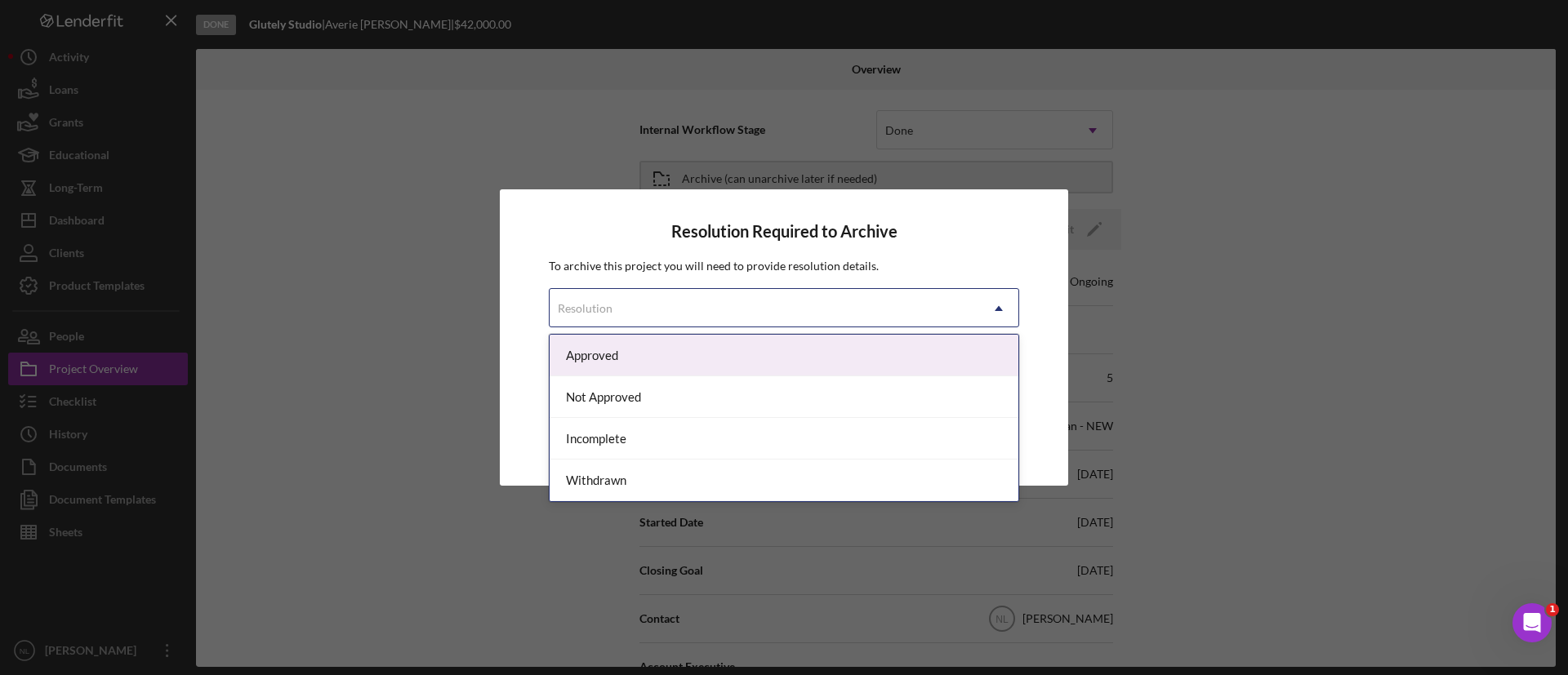
click at [645, 348] on div "Approved" at bounding box center [784, 355] width 468 height 41
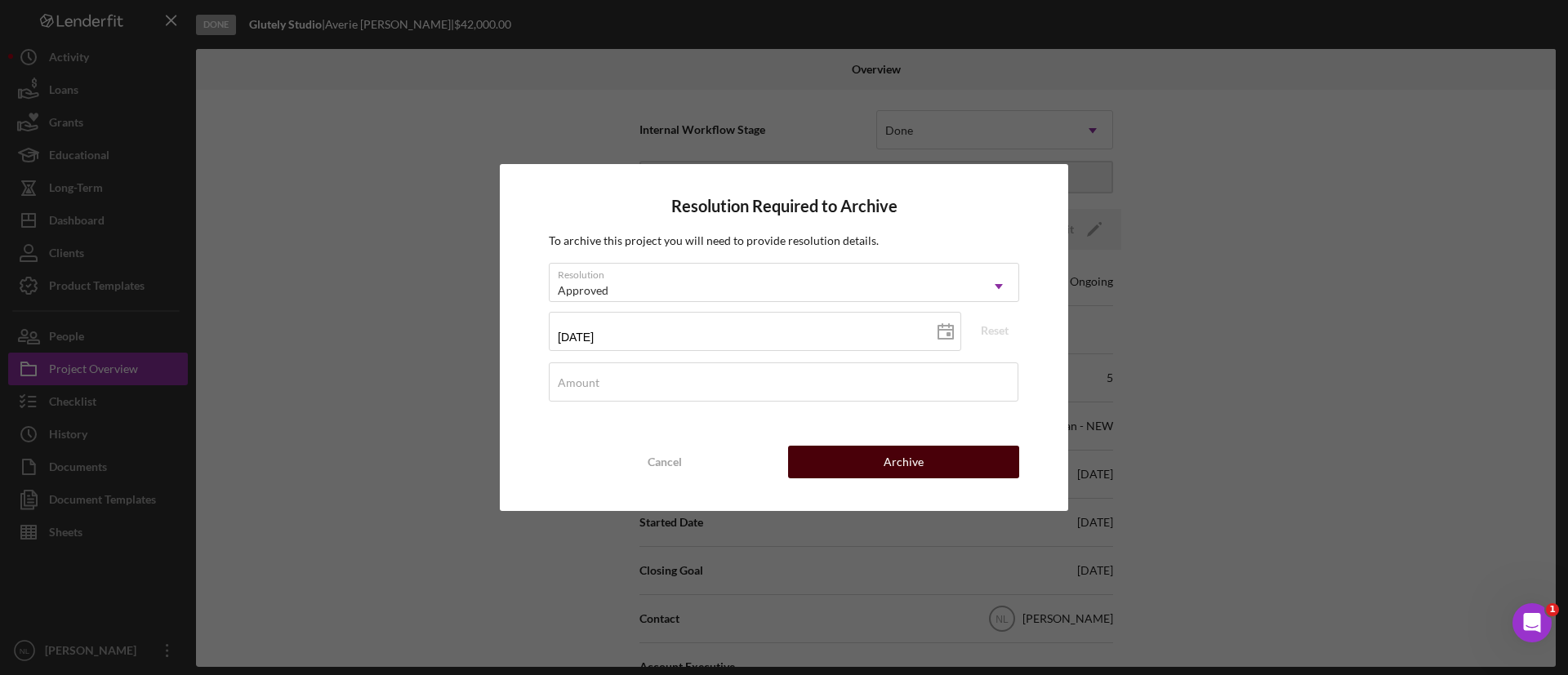
click at [948, 468] on button "Archive" at bounding box center [903, 462] width 231 height 33
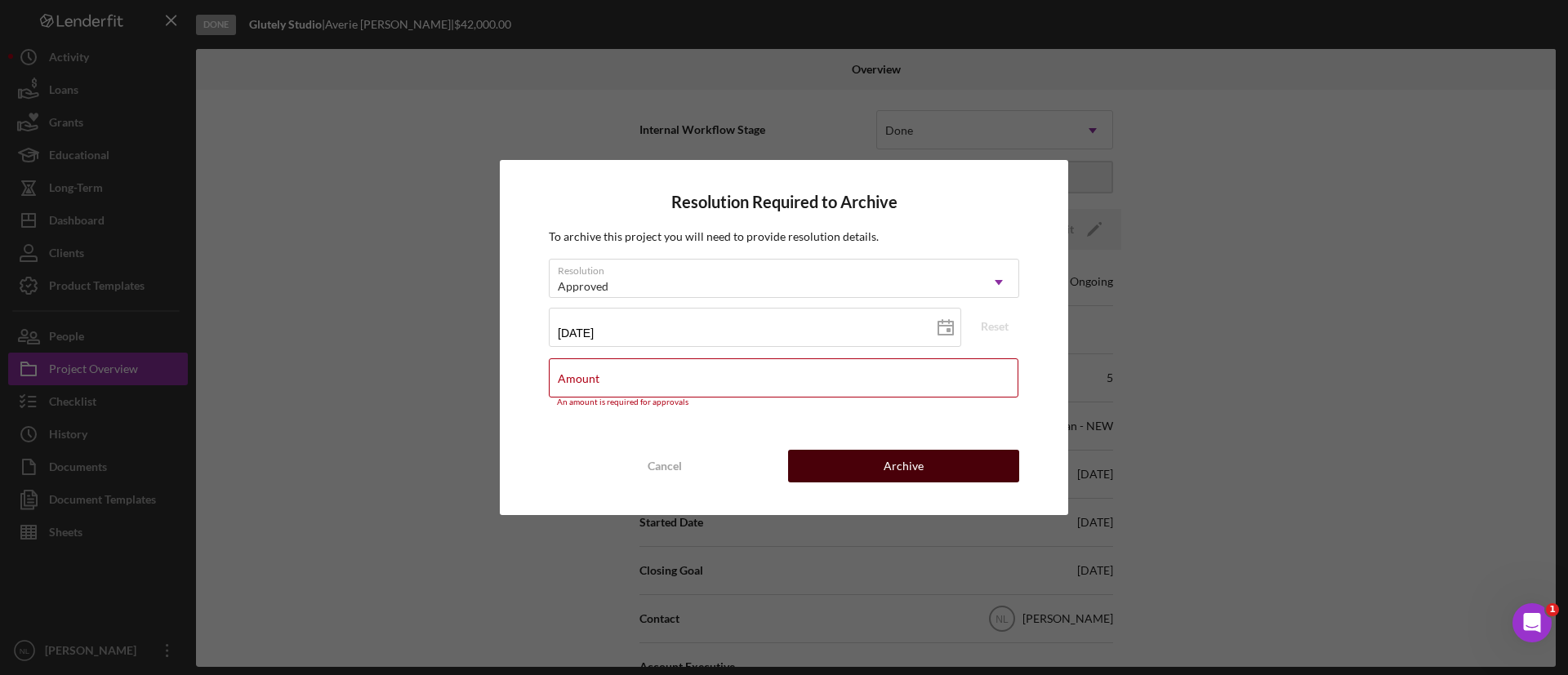
click at [948, 468] on button "Archive" at bounding box center [903, 466] width 231 height 33
click at [761, 392] on input "Amount" at bounding box center [784, 378] width 469 height 39
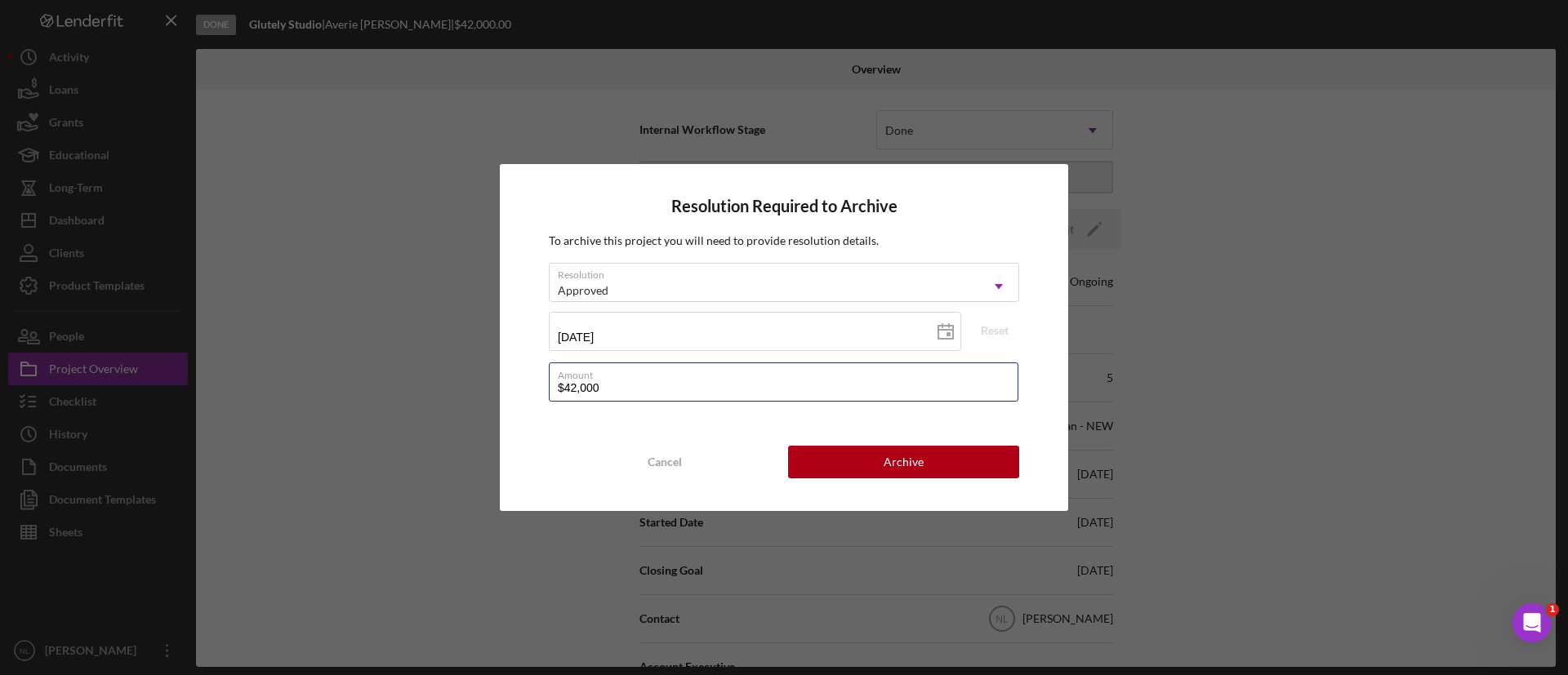
type input "$42,000"
click at [864, 481] on div "Resolution Required to Archive To archive this project you will need to provide…" at bounding box center [784, 338] width 569 height 347
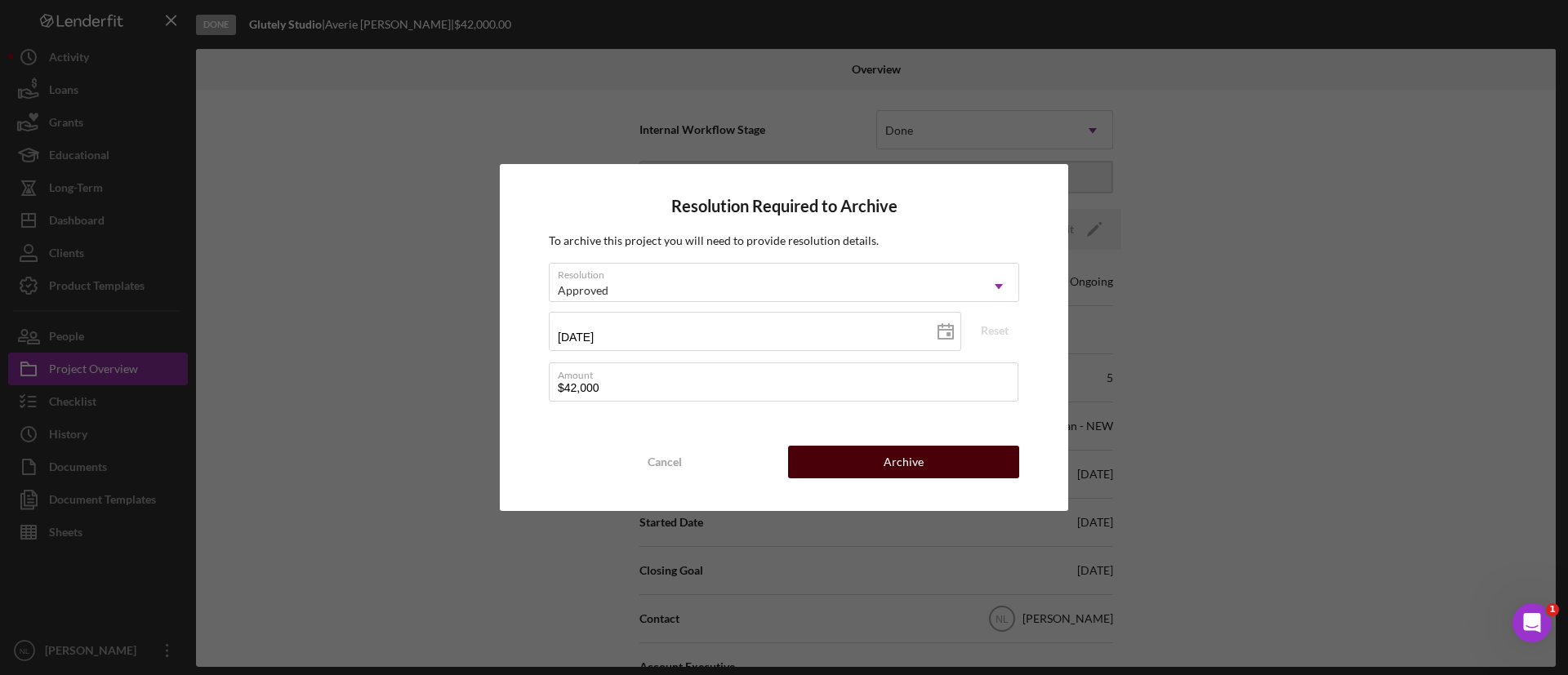
click at [863, 477] on button "Archive" at bounding box center [903, 462] width 231 height 33
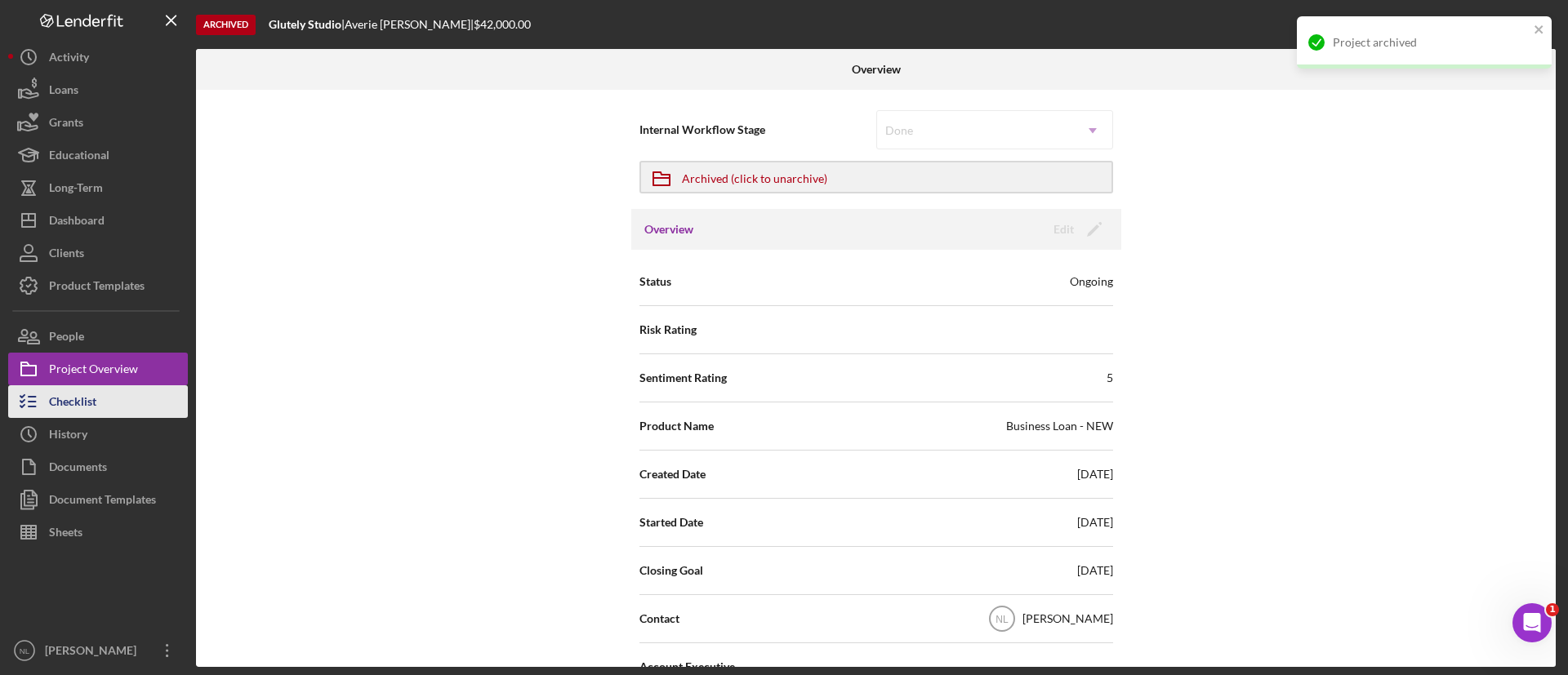
click at [170, 409] on button "Checklist" at bounding box center [97, 402] width 180 height 33
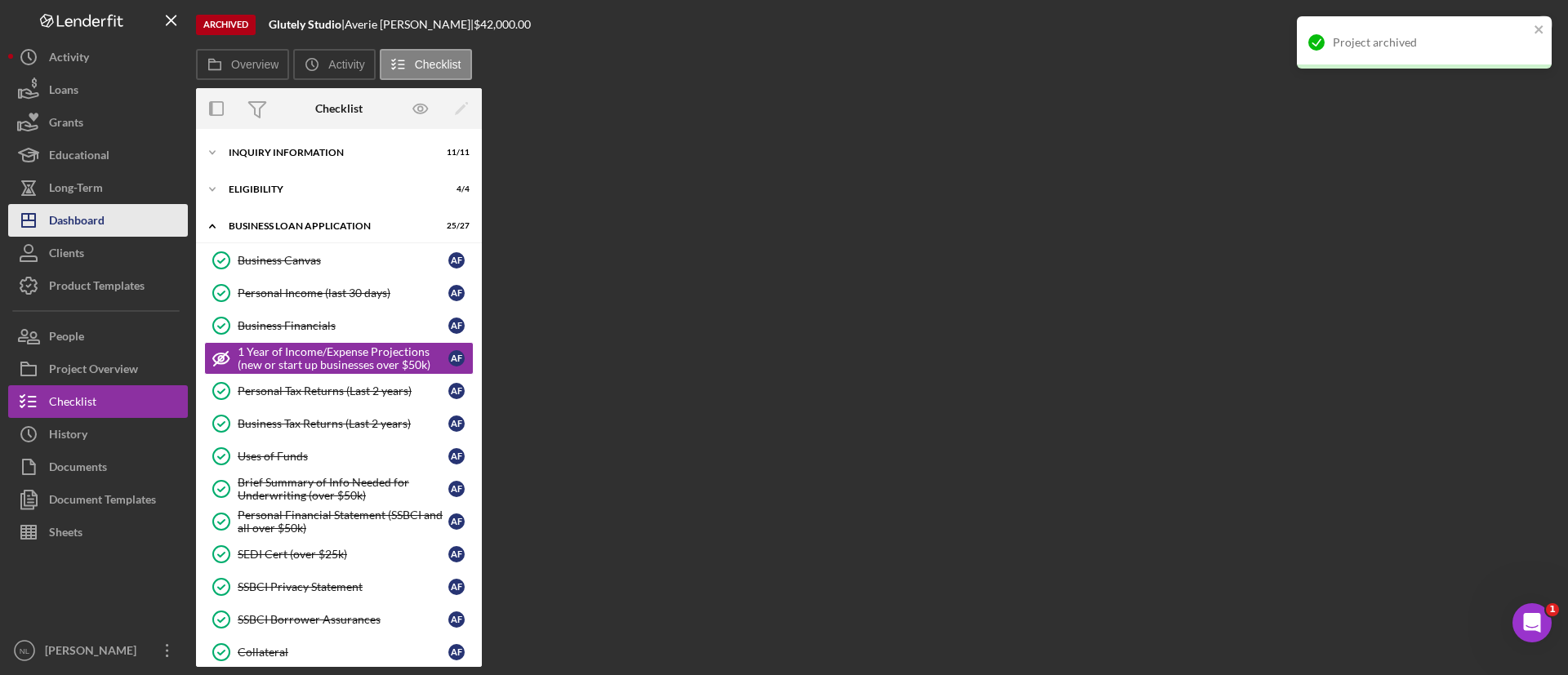
click at [119, 215] on button "Icon/Dashboard Dashboard" at bounding box center [97, 220] width 180 height 33
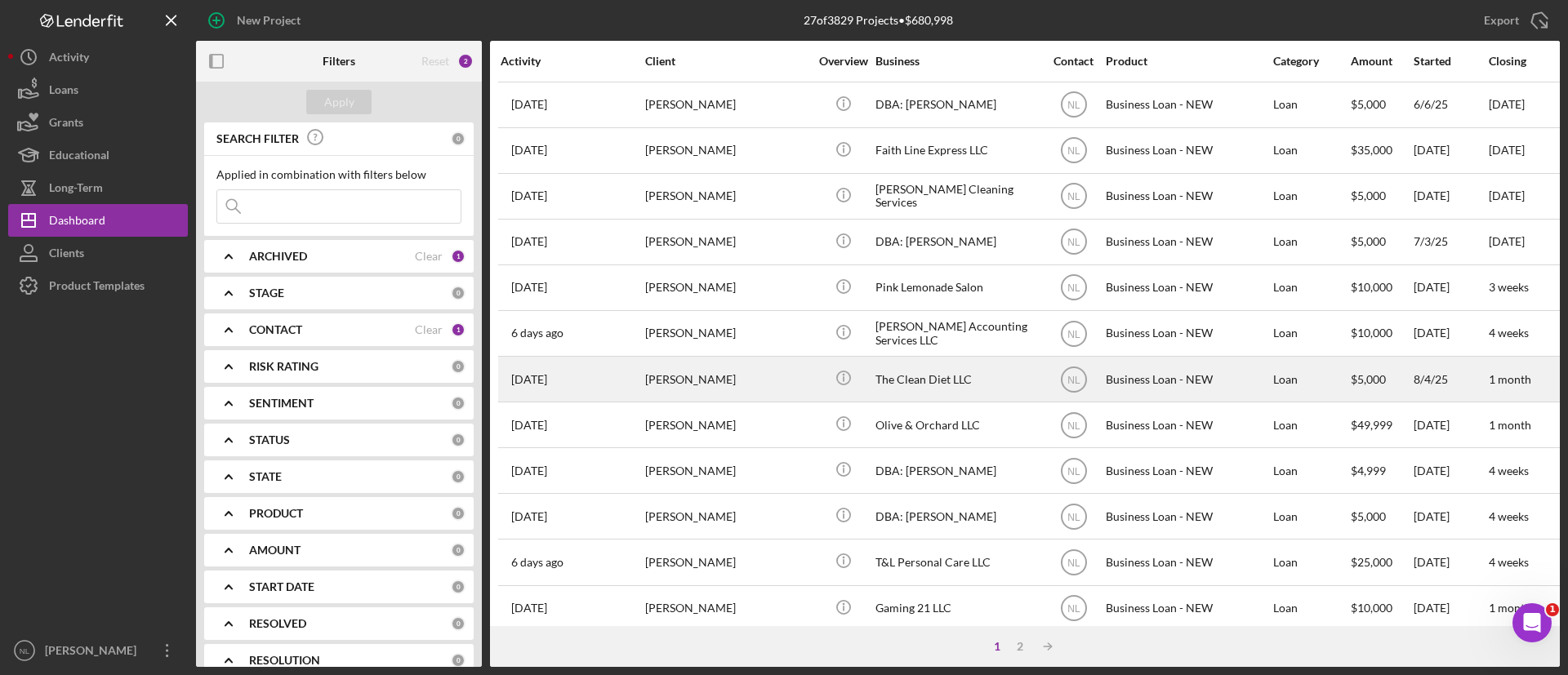
click at [695, 376] on div "[PERSON_NAME]" at bounding box center [727, 379] width 164 height 43
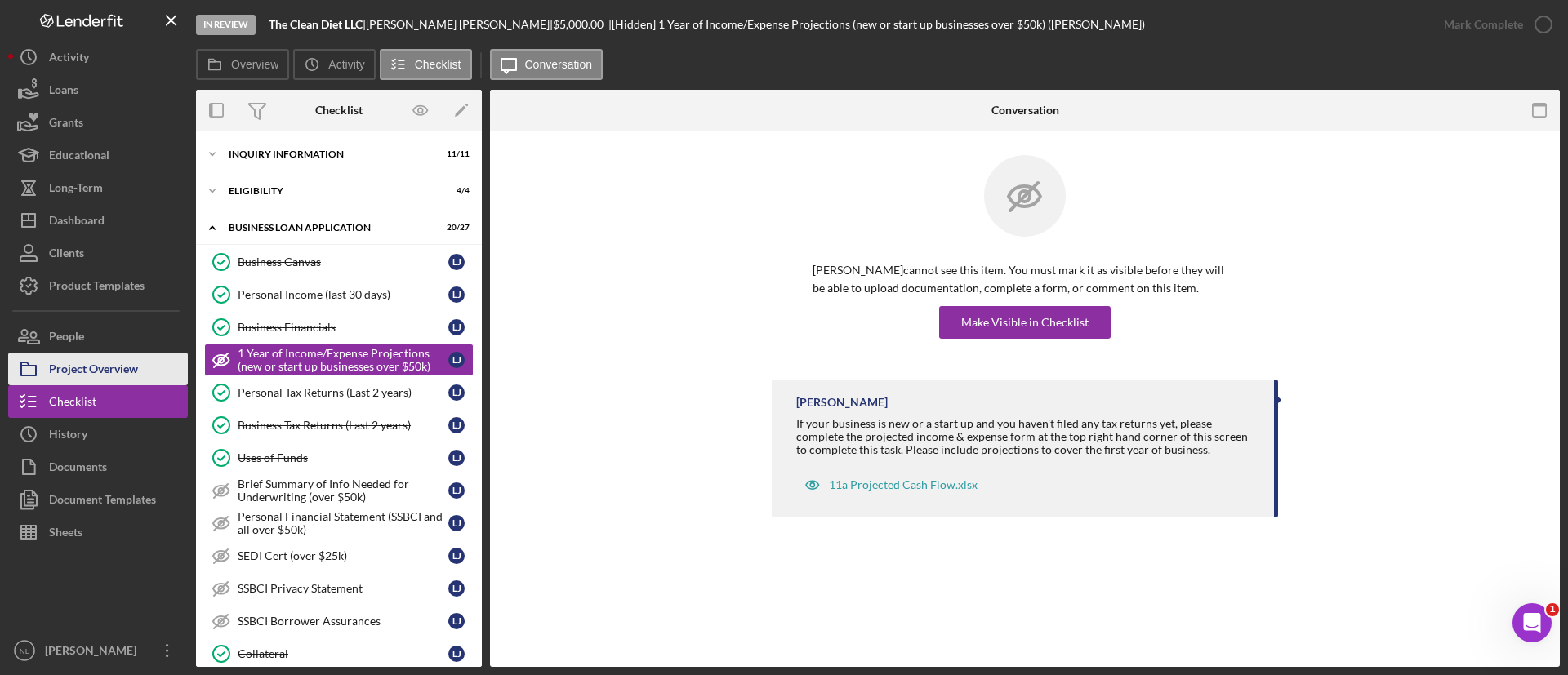
click at [94, 363] on div "Project Overview" at bounding box center [93, 371] width 89 height 37
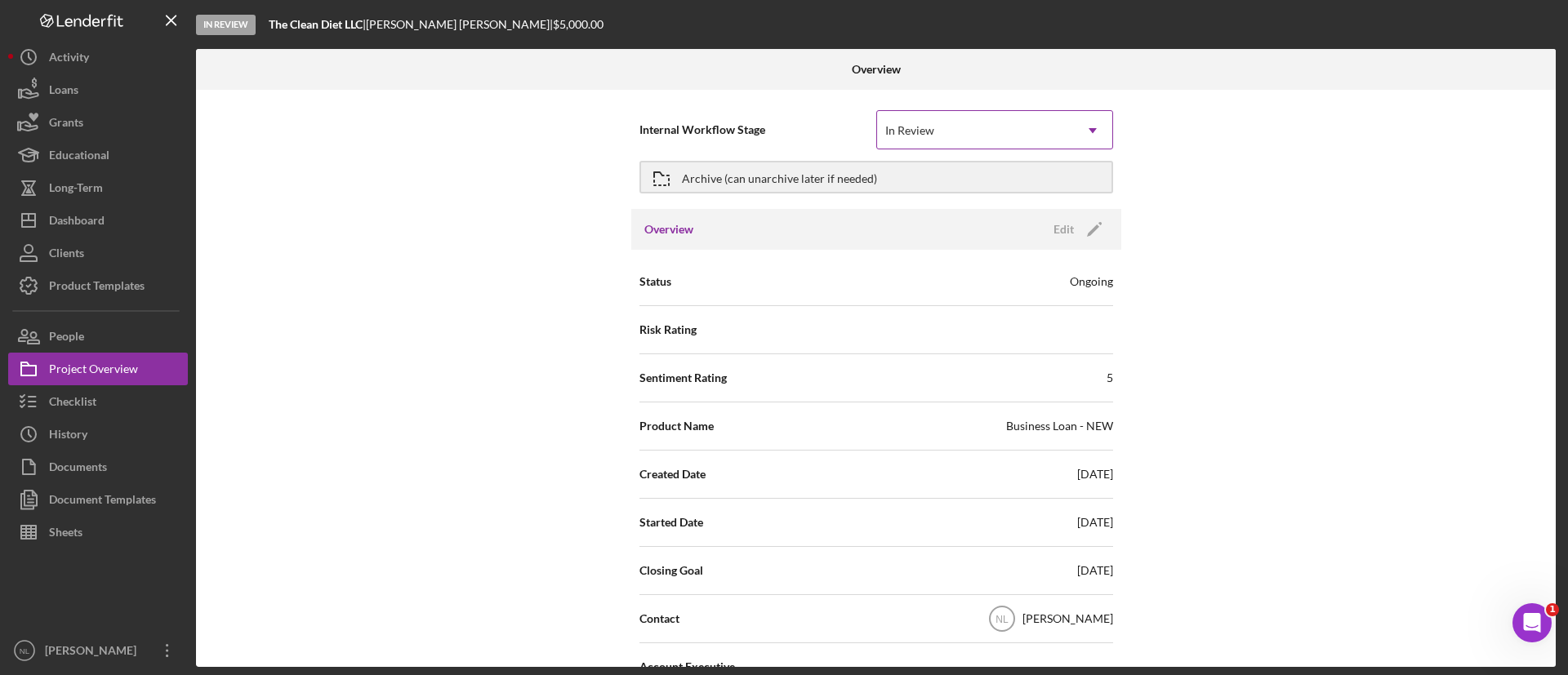
click at [1025, 143] on div "In Review" at bounding box center [975, 130] width 196 height 38
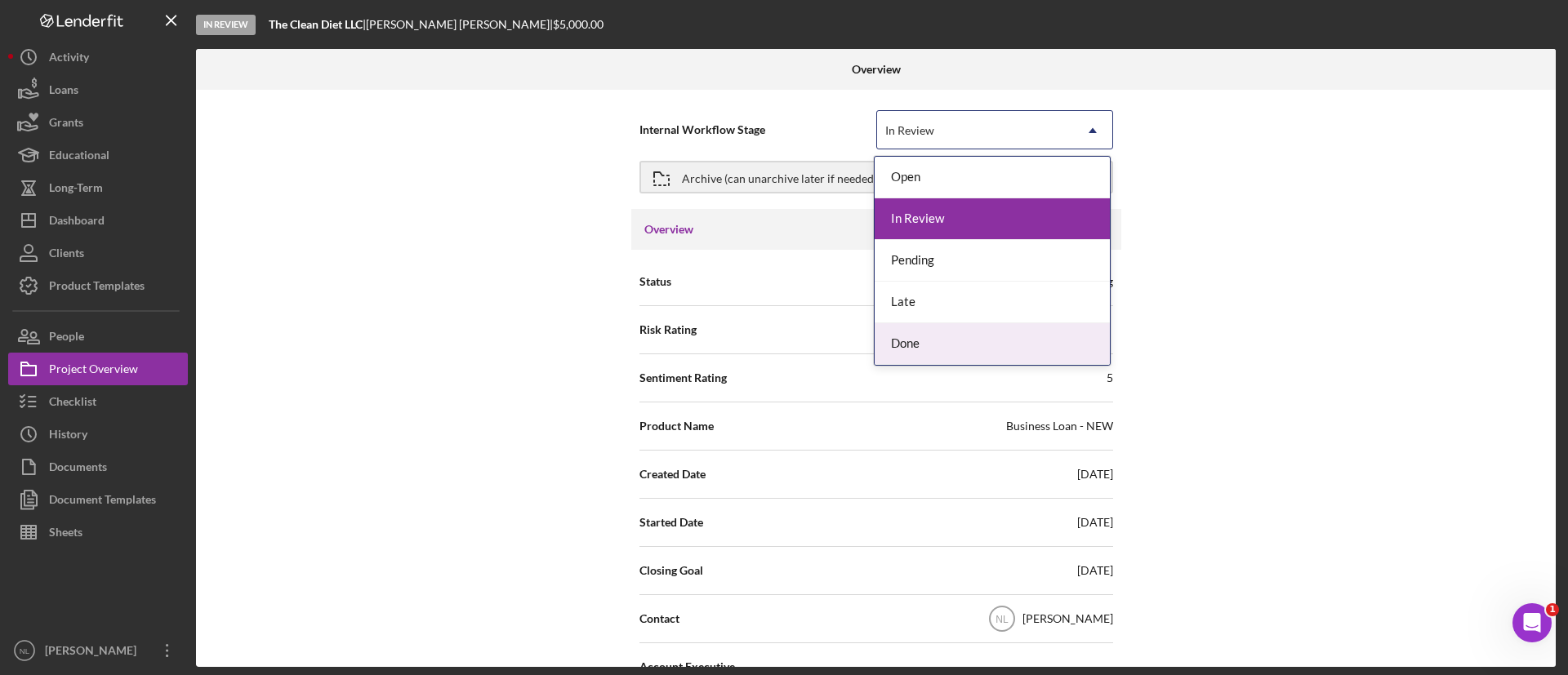
click at [949, 340] on div "Done" at bounding box center [993, 343] width 236 height 41
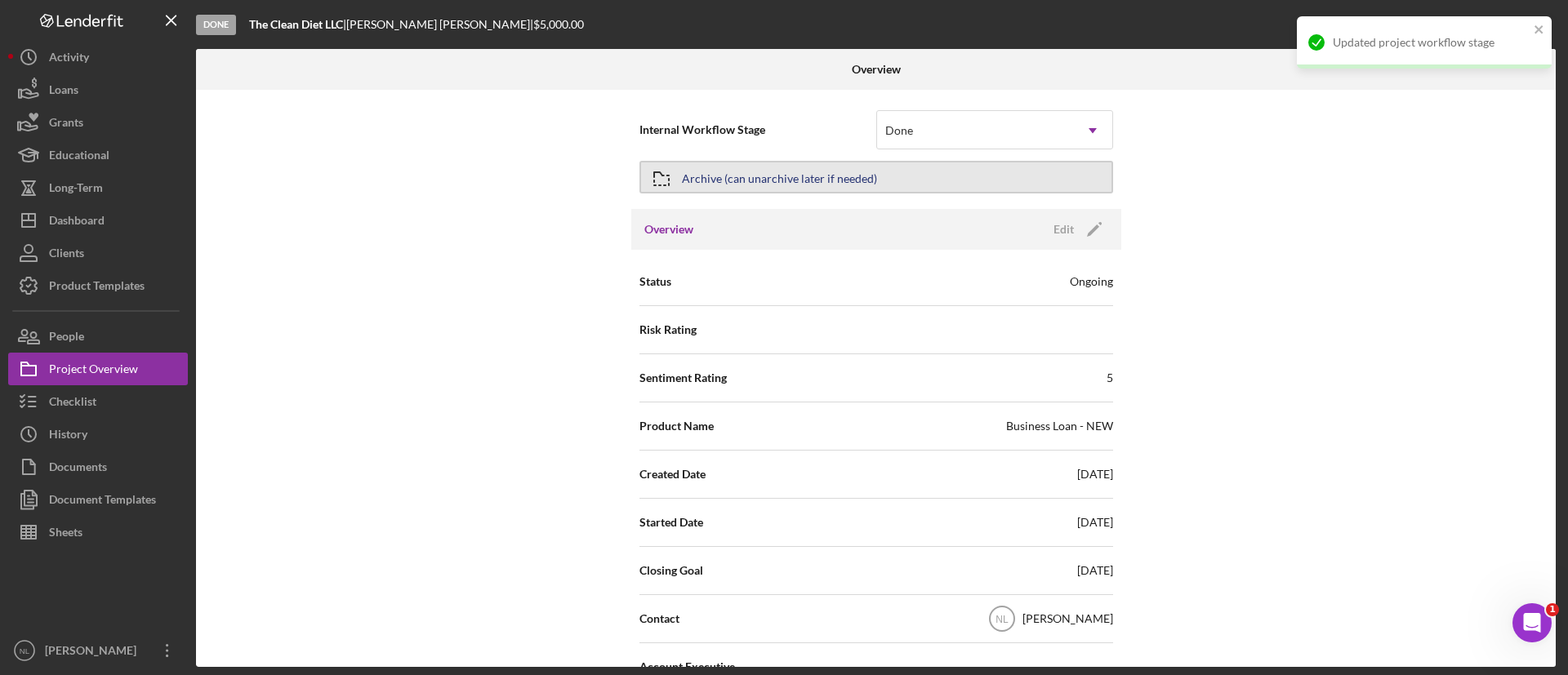
click at [740, 170] on div "Archive (can unarchive later if needed)" at bounding box center [779, 177] width 195 height 30
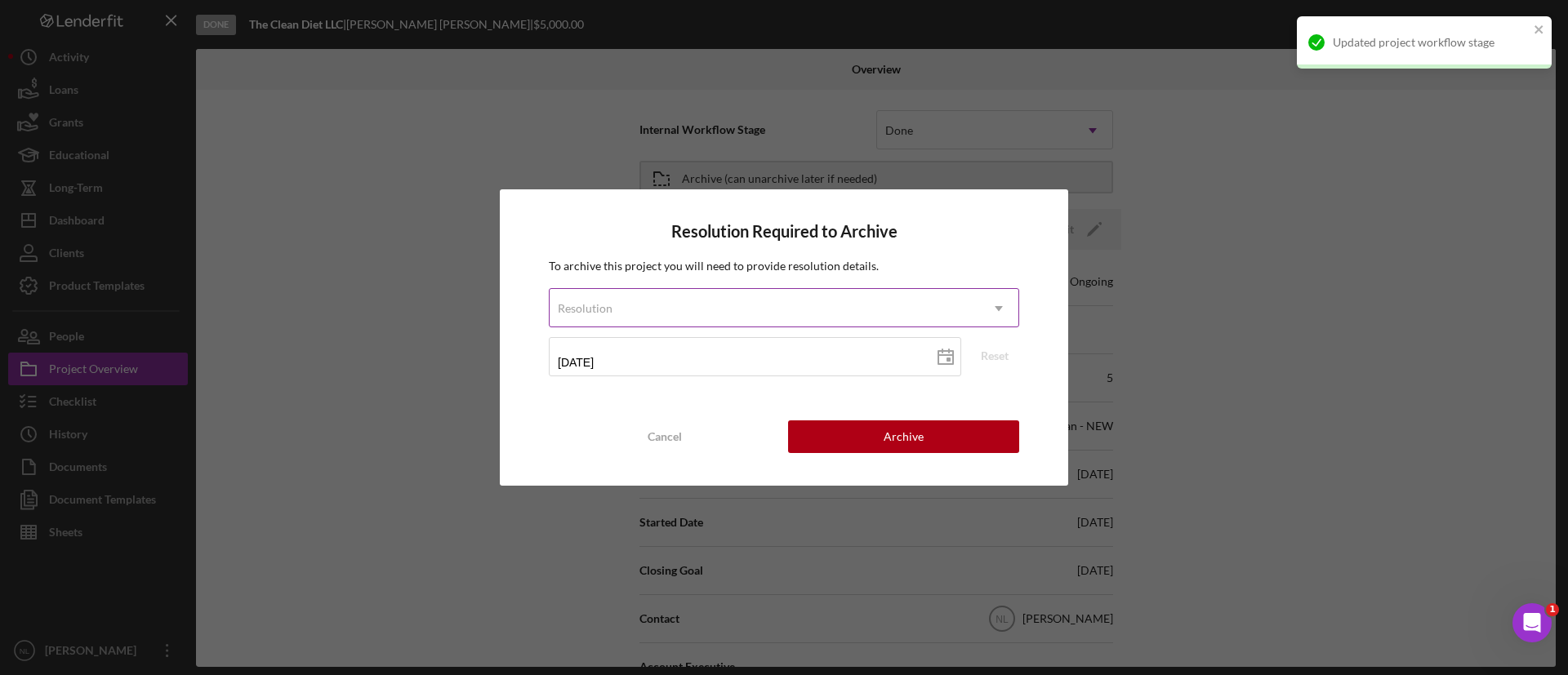
click at [692, 306] on div "Resolution" at bounding box center [765, 308] width 430 height 38
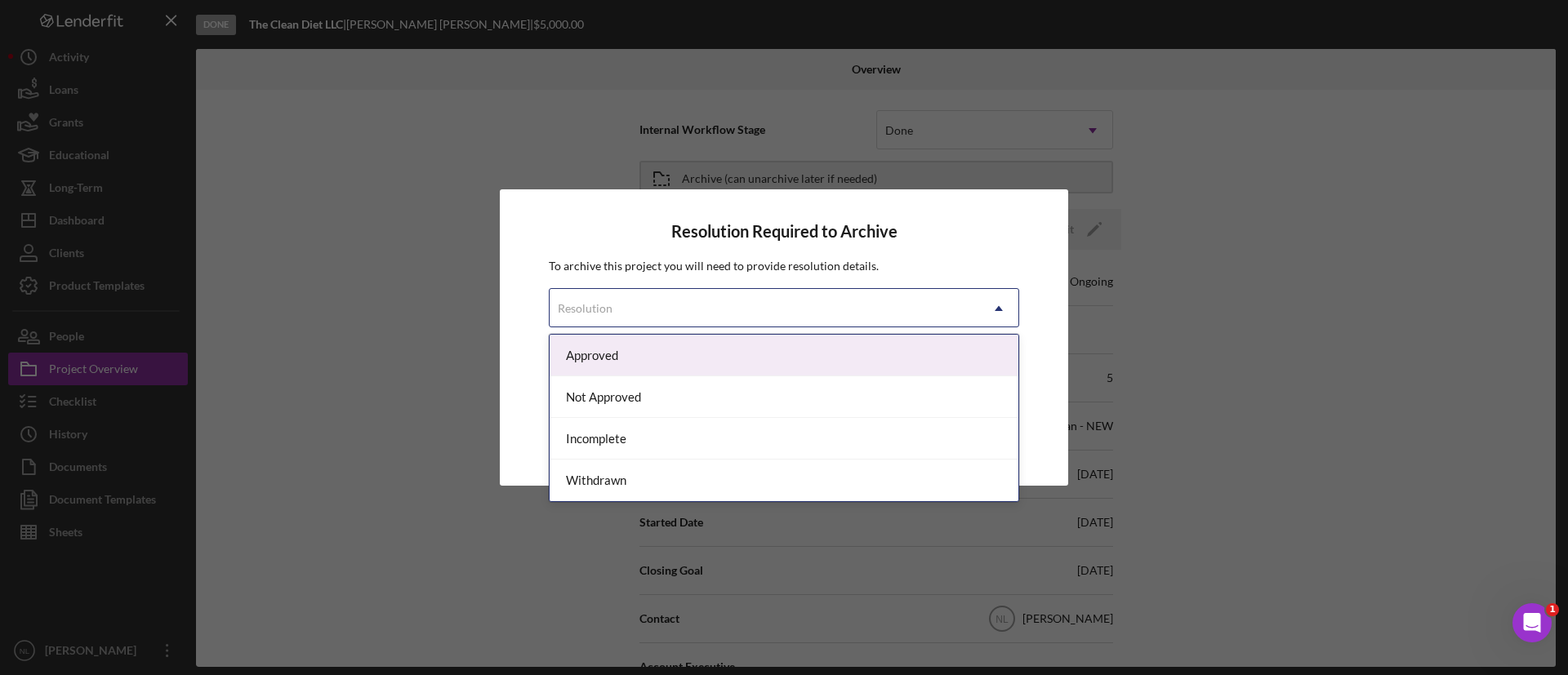
click at [644, 355] on div "Approved" at bounding box center [784, 355] width 468 height 41
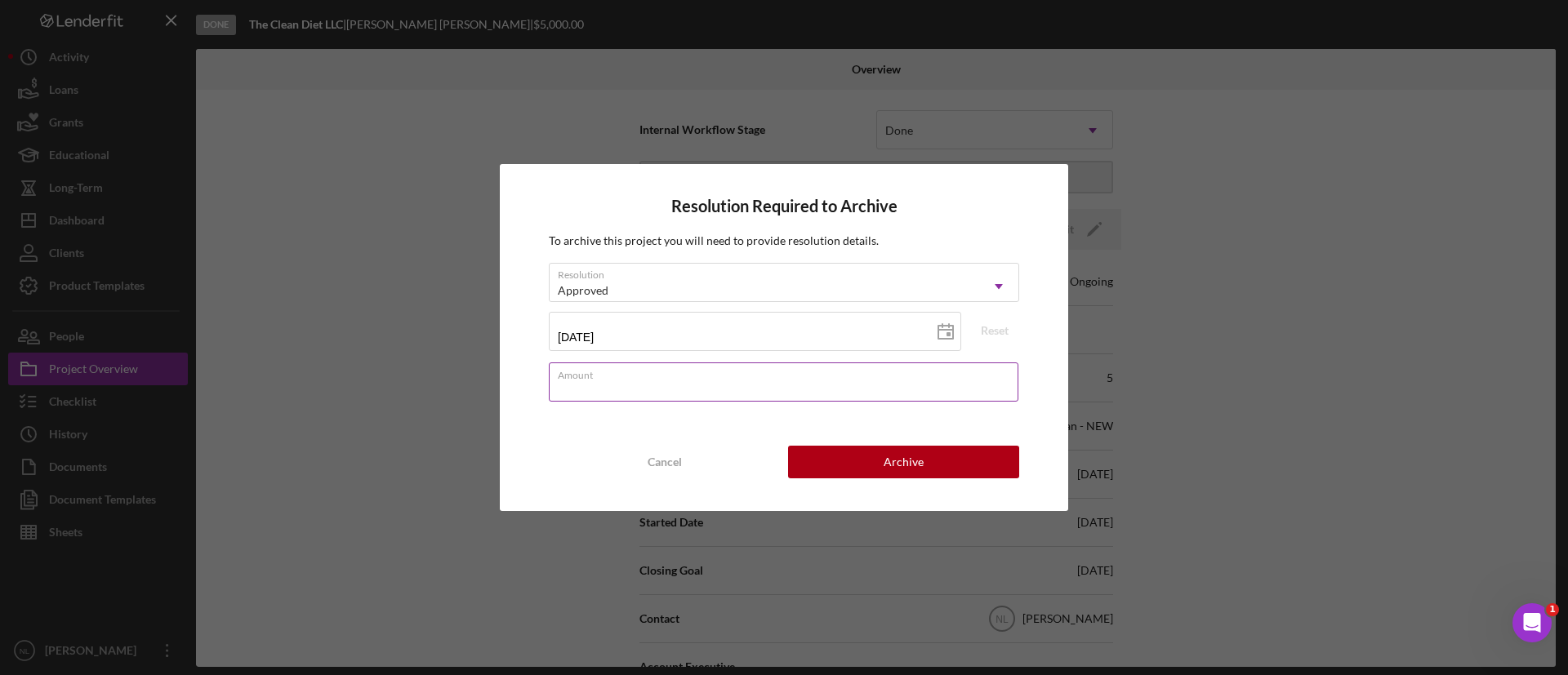
click at [642, 389] on input "Amount" at bounding box center [784, 382] width 469 height 39
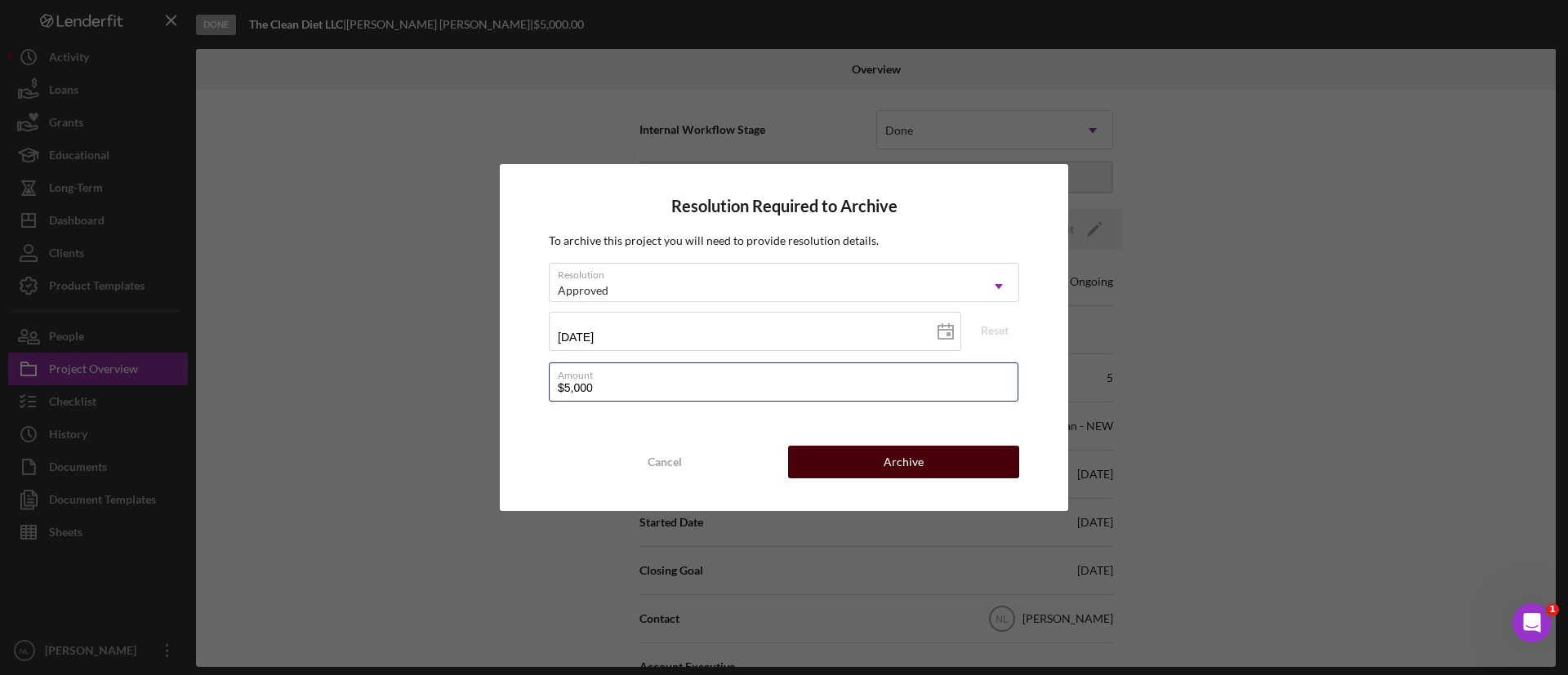
type input "$5,000"
click at [918, 474] on div "Archive" at bounding box center [904, 462] width 40 height 33
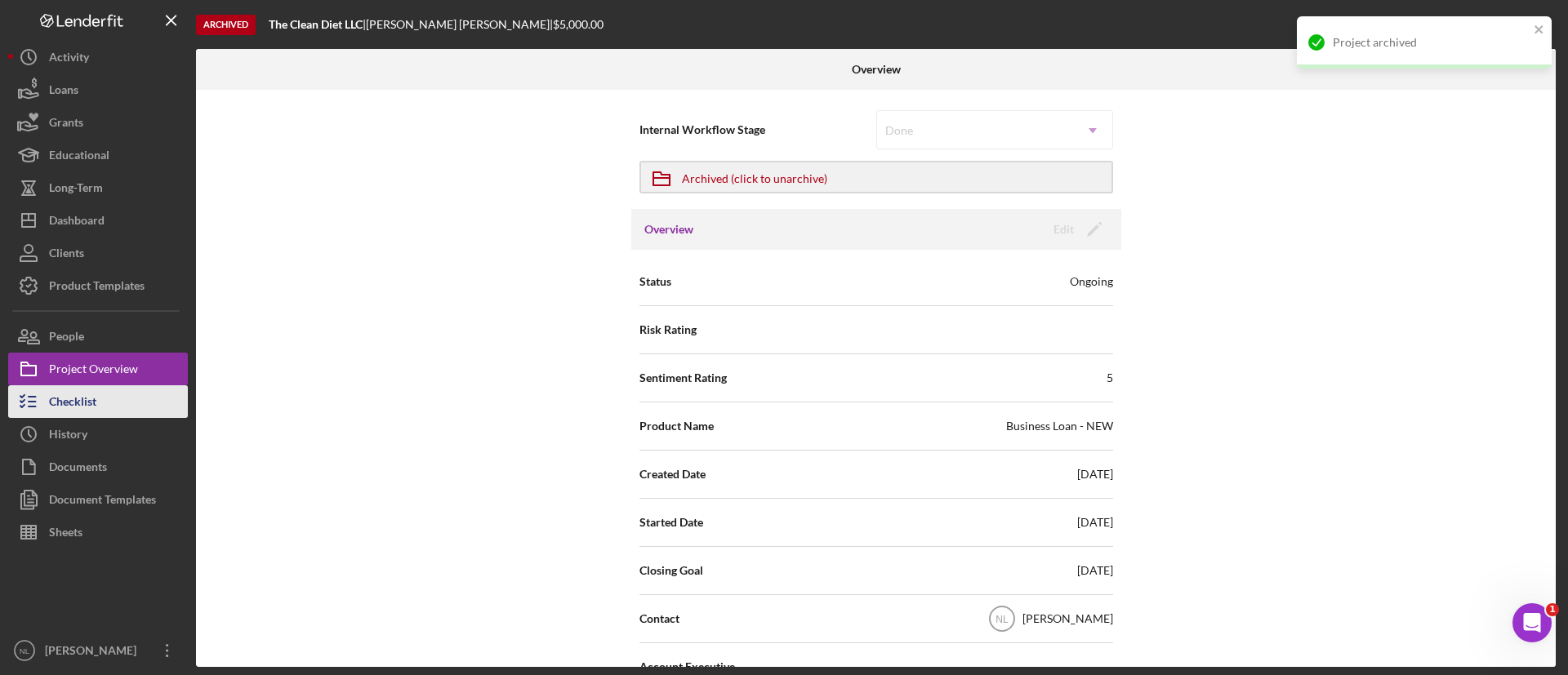
click at [155, 414] on button "Checklist" at bounding box center [97, 402] width 180 height 33
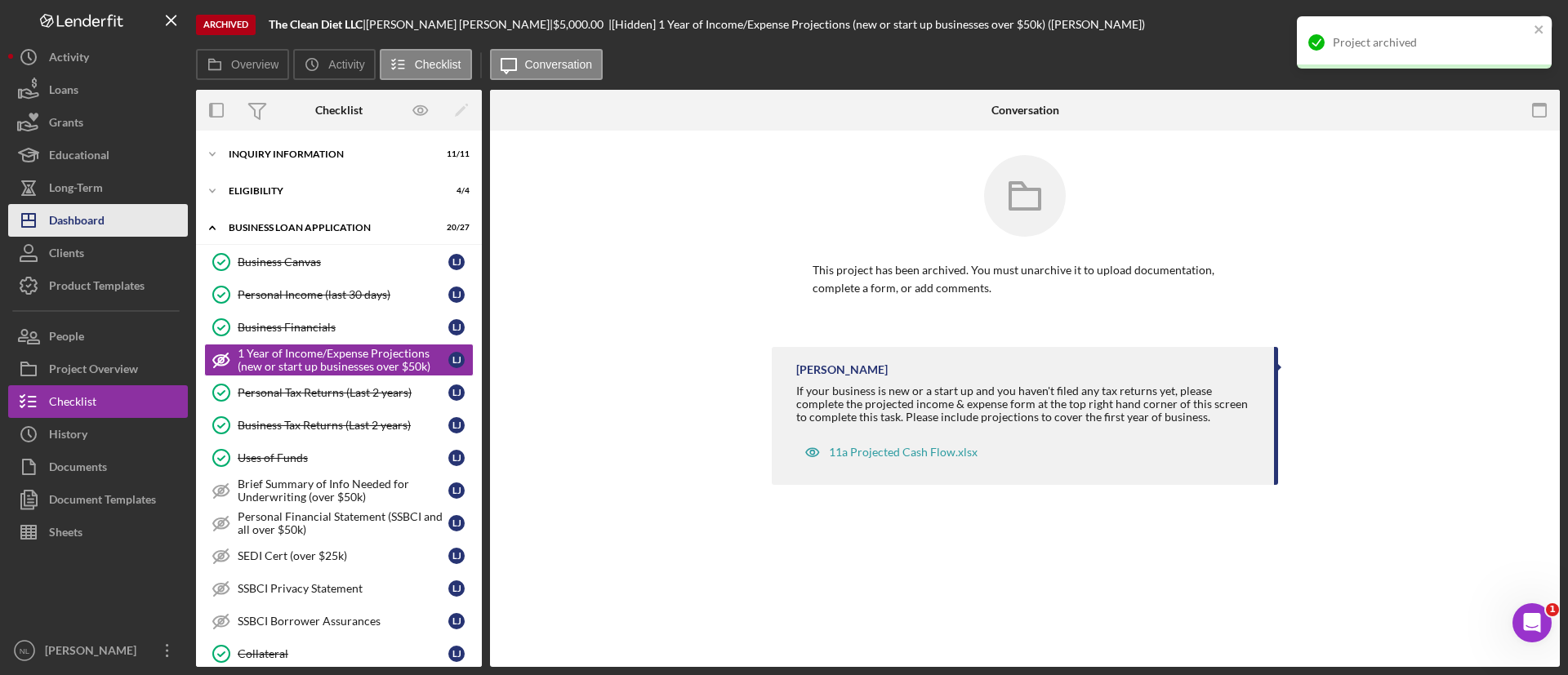
click at [95, 229] on div "Dashboard" at bounding box center [77, 222] width 56 height 37
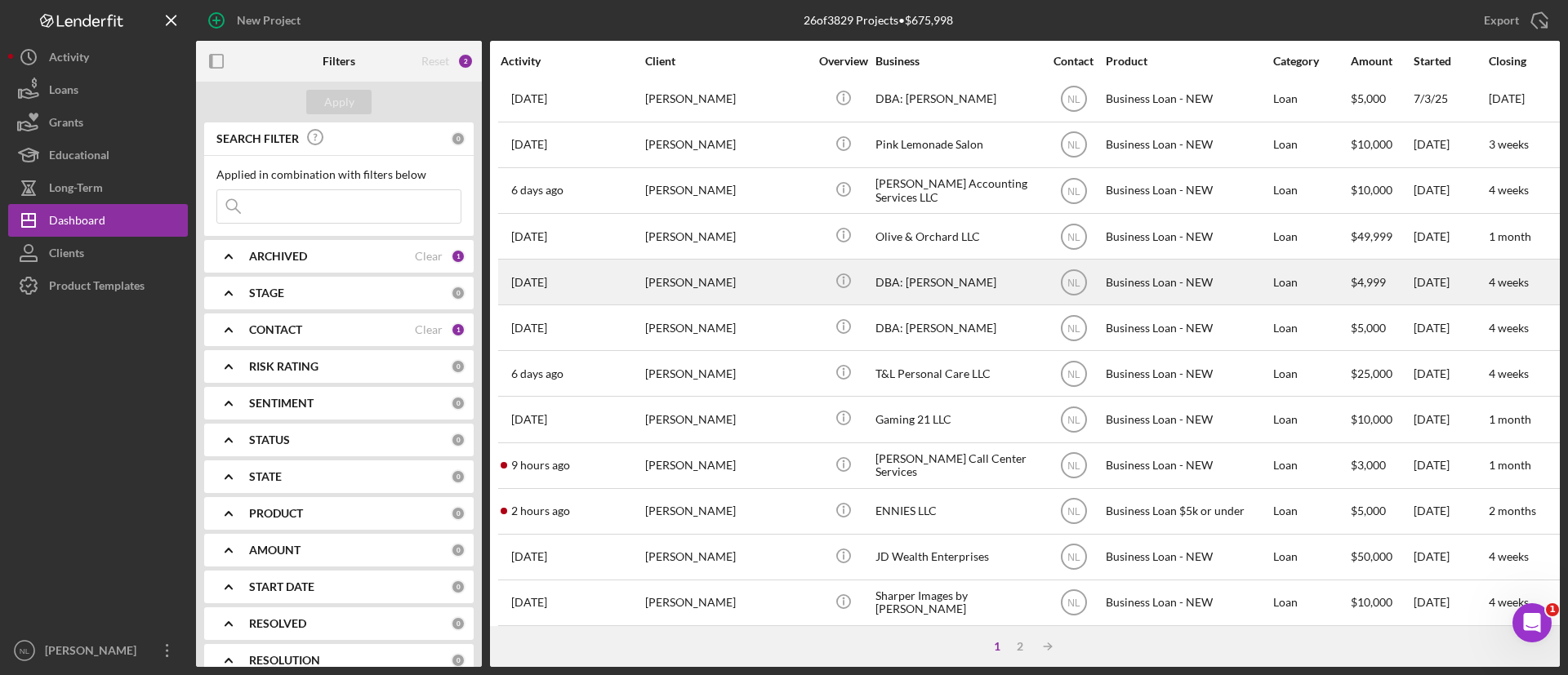
scroll to position [145, 0]
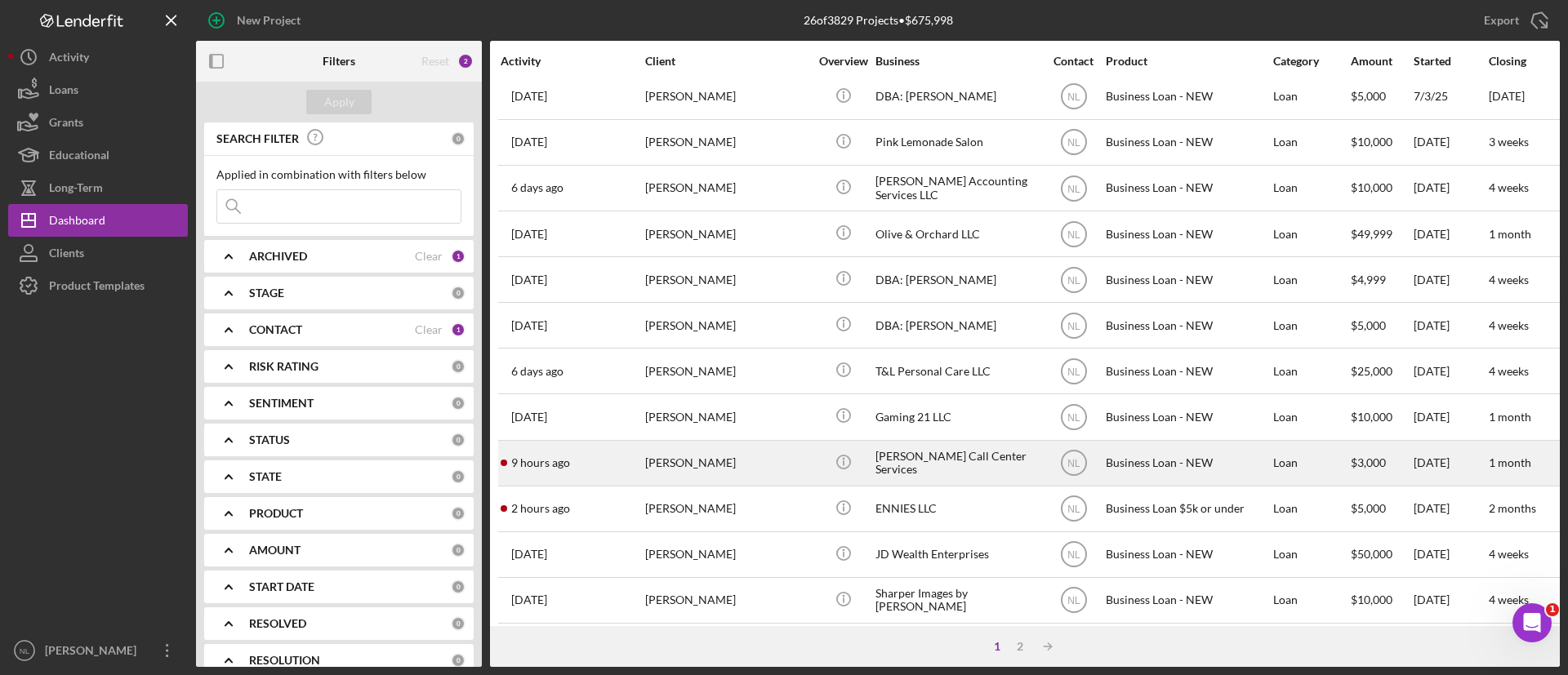
click at [660, 458] on div "[PERSON_NAME]" at bounding box center [727, 462] width 164 height 43
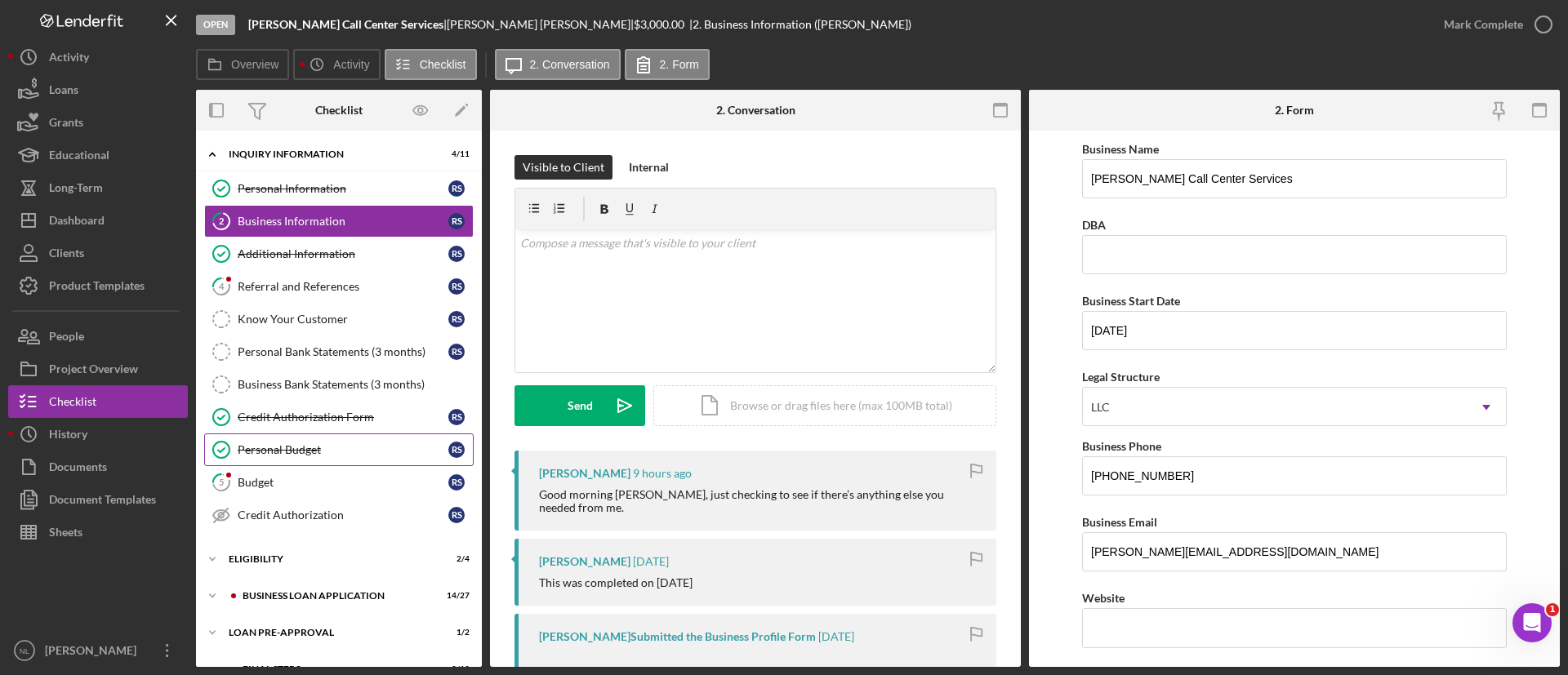
scroll to position [64, 0]
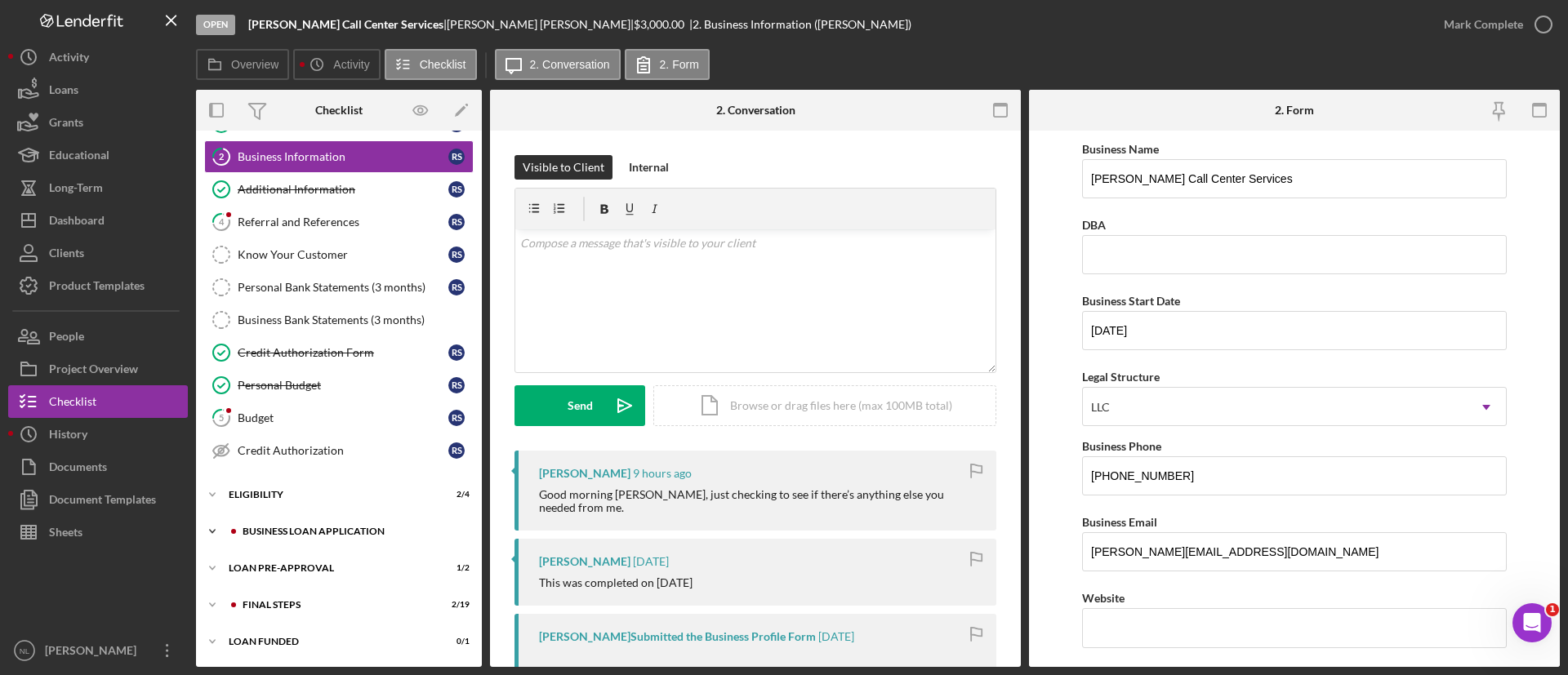
click at [344, 530] on div "BUSINESS LOAN APPLICATION" at bounding box center [352, 532] width 219 height 10
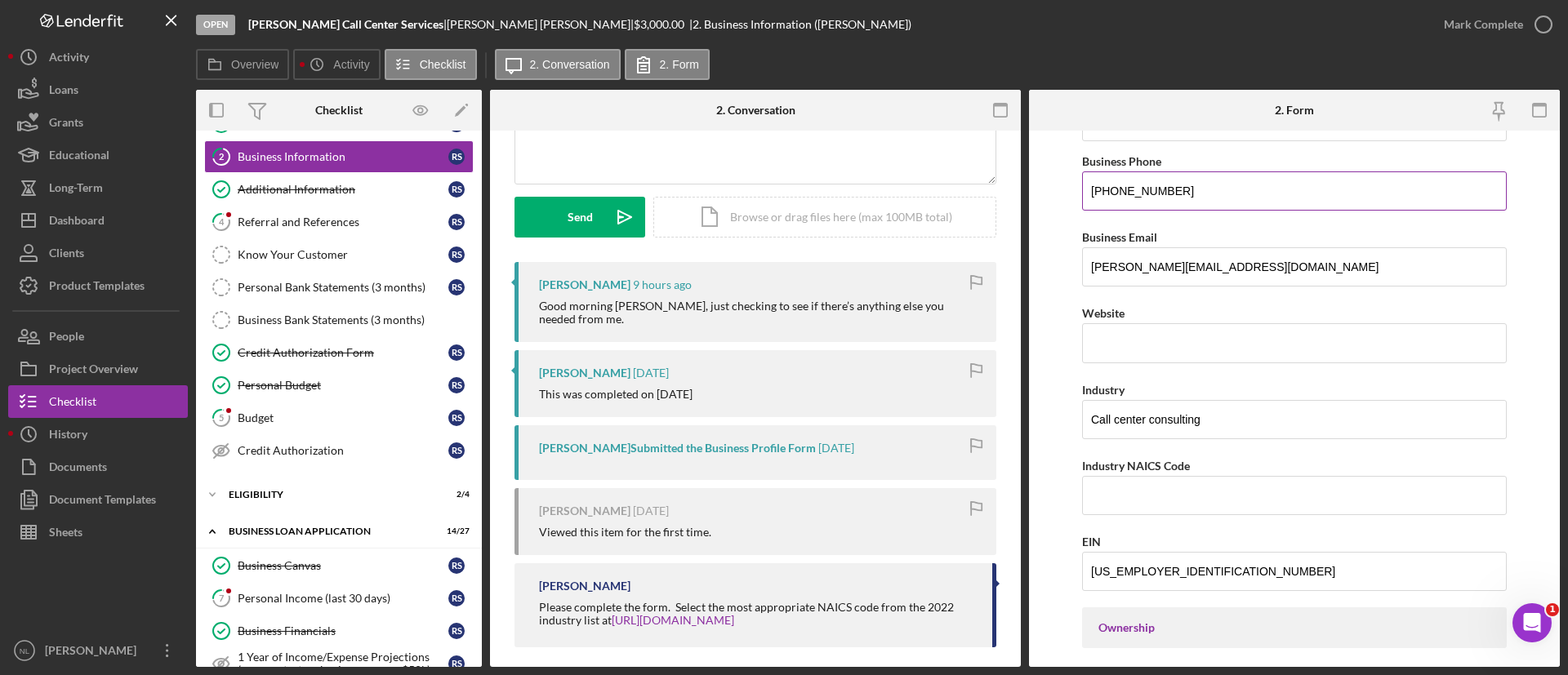
scroll to position [289, 0]
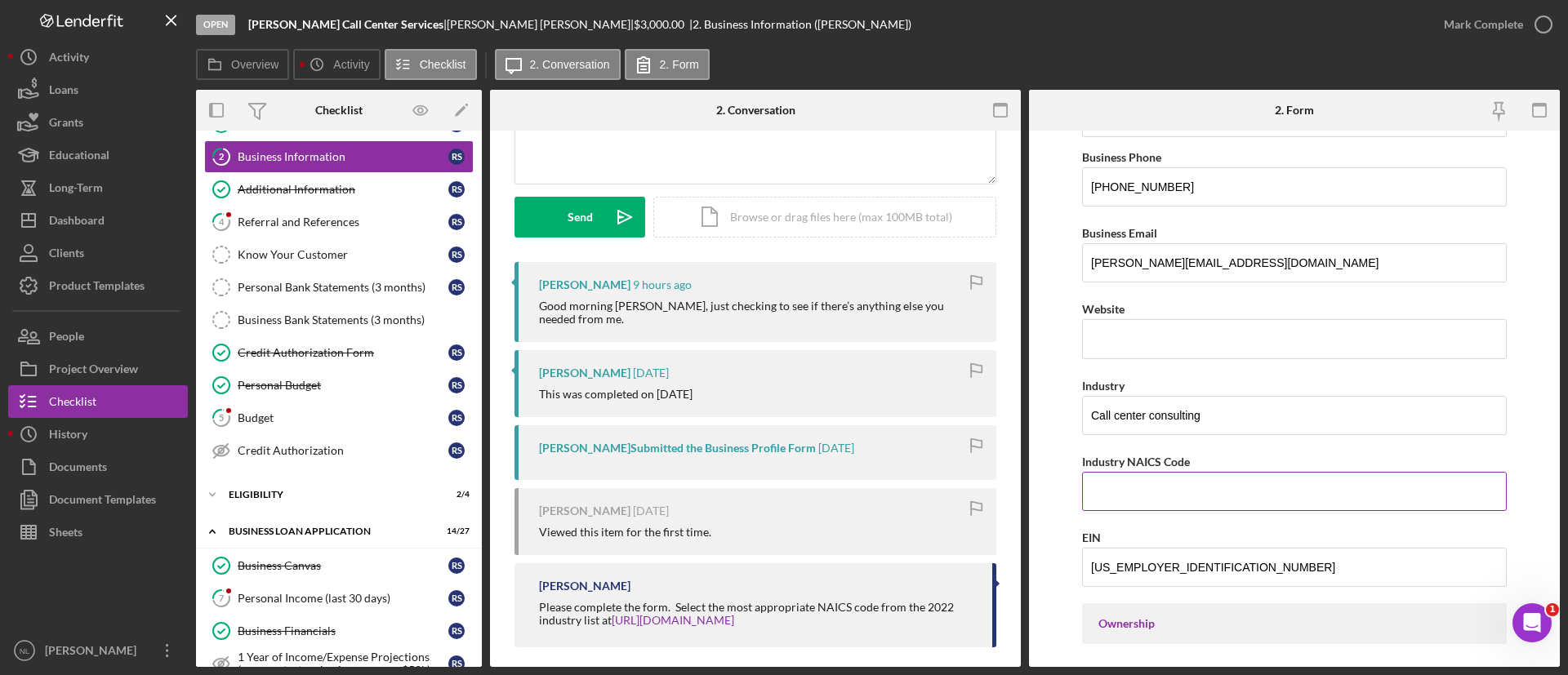
click at [1100, 475] on input "Industry NAICS Code" at bounding box center [1295, 491] width 425 height 39
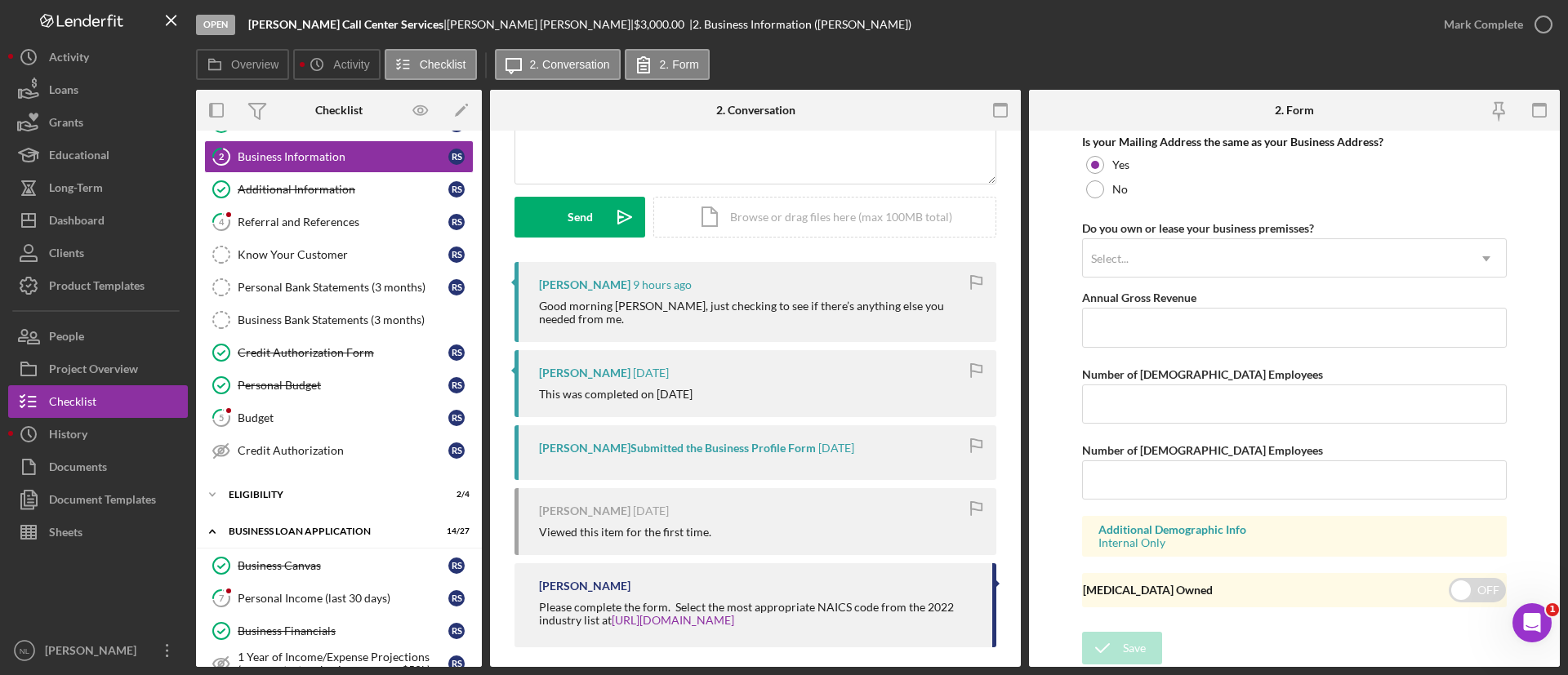
scroll to position [1179, 0]
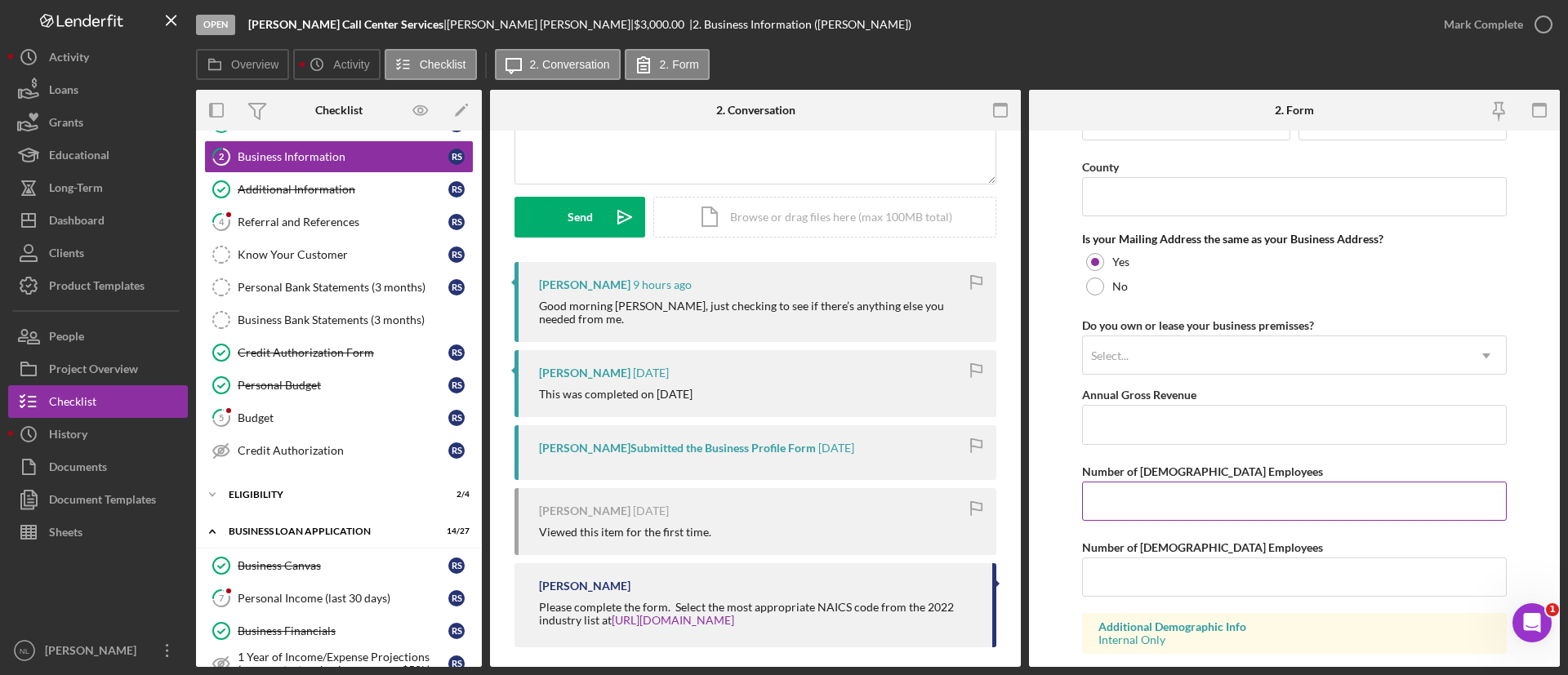
click at [1144, 498] on input "Number of [DEMOGRAPHIC_DATA] Employees" at bounding box center [1295, 501] width 425 height 39
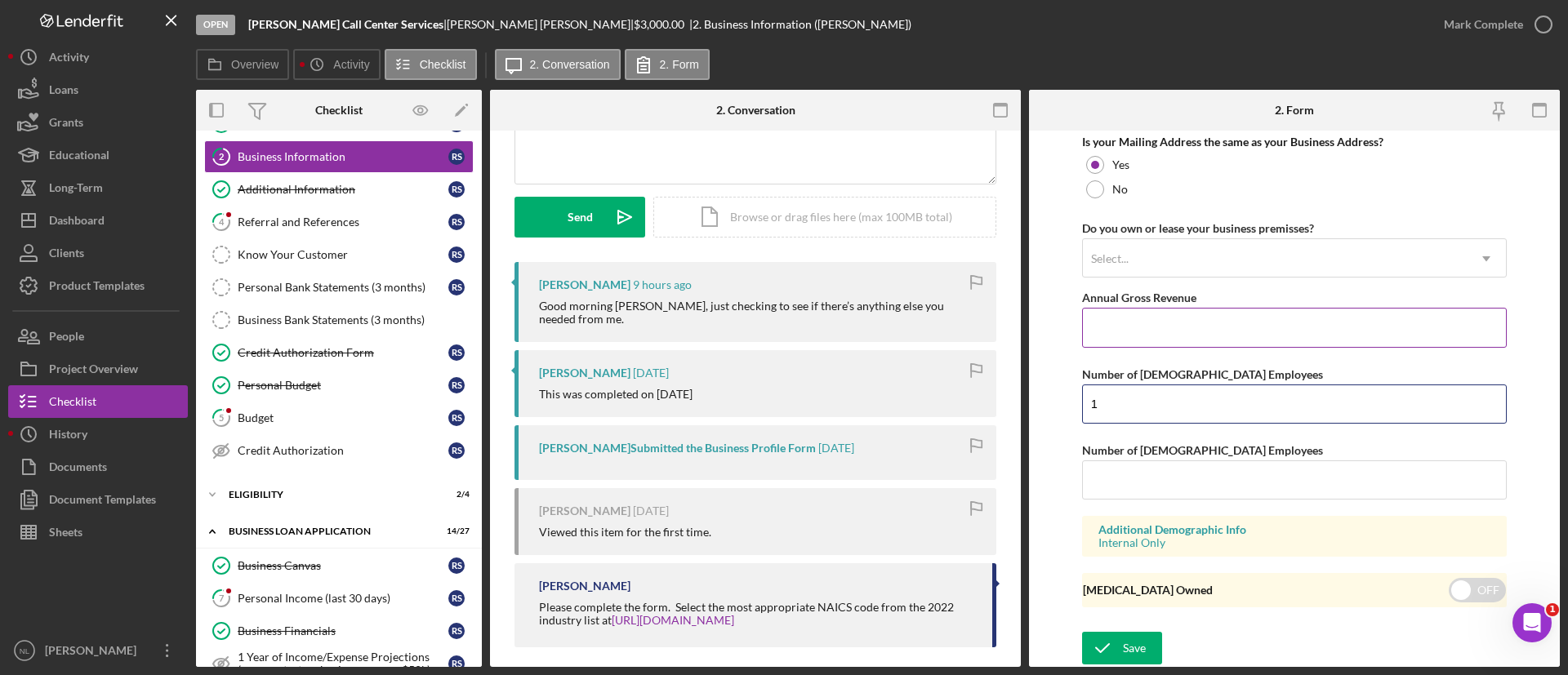
type input "1"
click at [1113, 339] on input "Annual Gross Revenue" at bounding box center [1295, 327] width 425 height 39
type input "$0"
click at [1135, 265] on div "Select..." at bounding box center [1275, 259] width 384 height 38
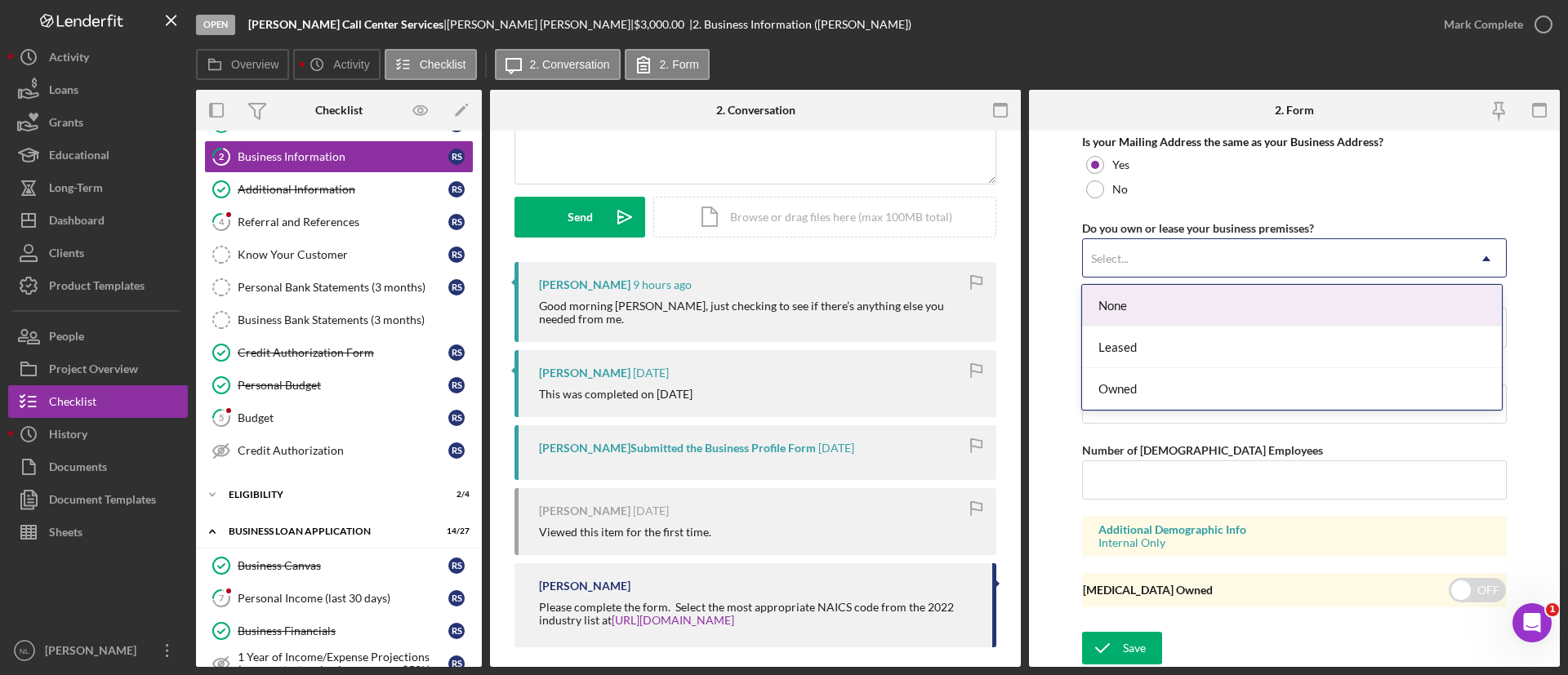
click at [1121, 313] on div "None" at bounding box center [1292, 305] width 419 height 41
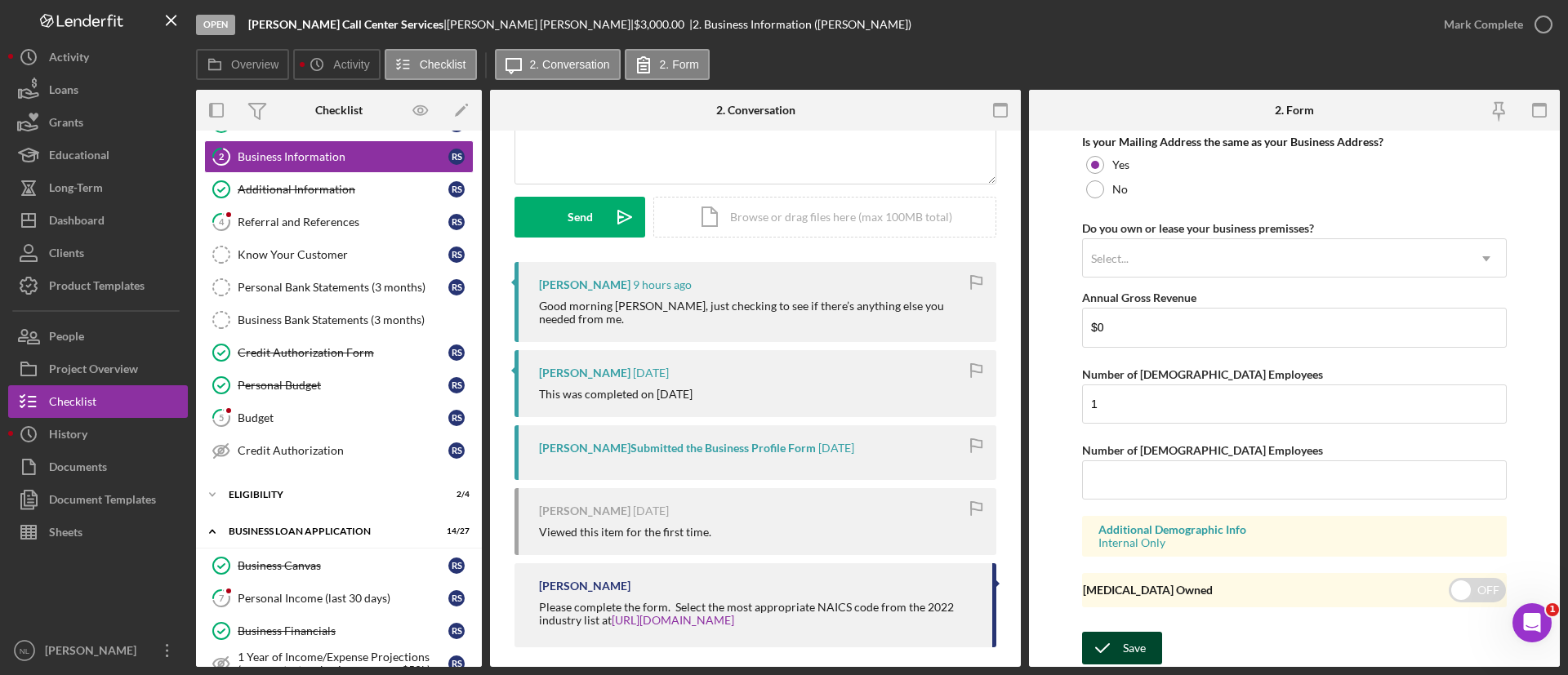
click at [1119, 649] on icon "submit" at bounding box center [1102, 648] width 40 height 40
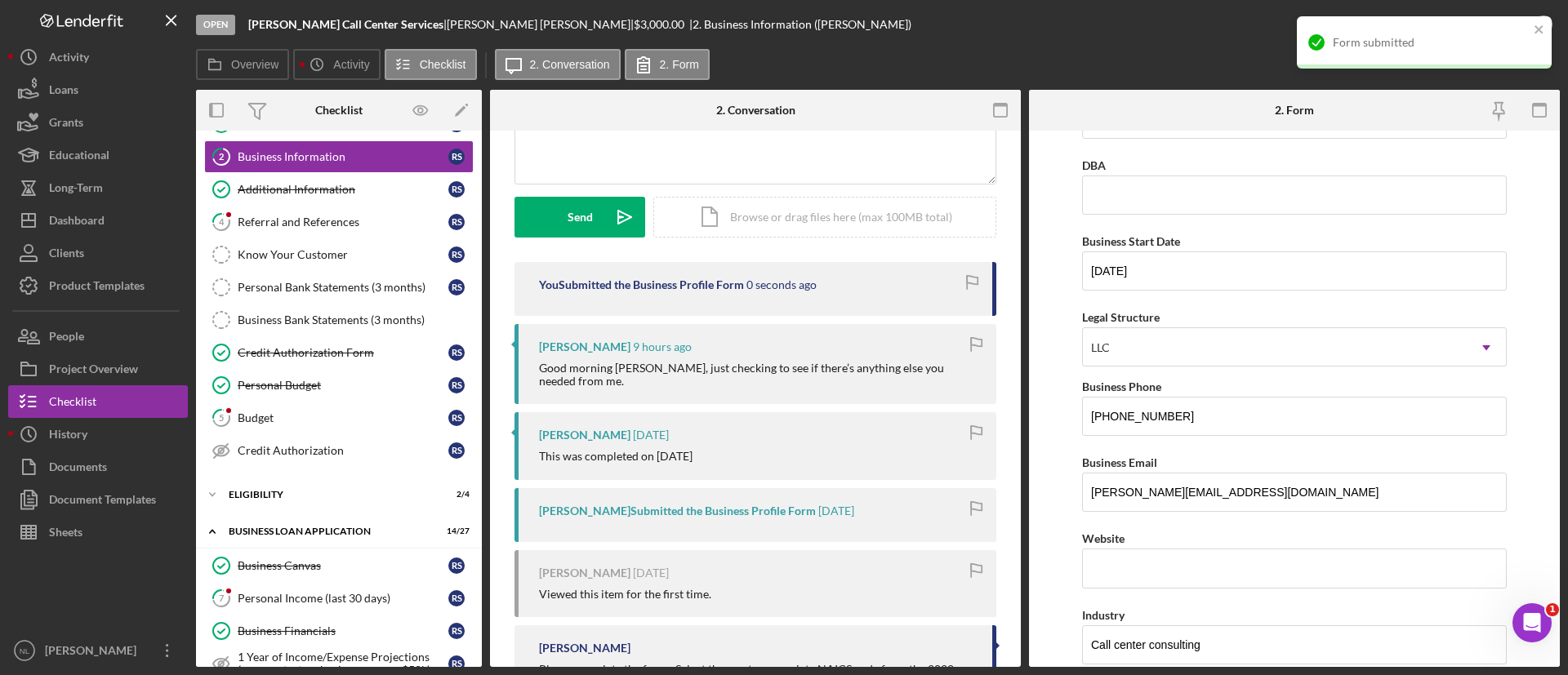
scroll to position [0, 0]
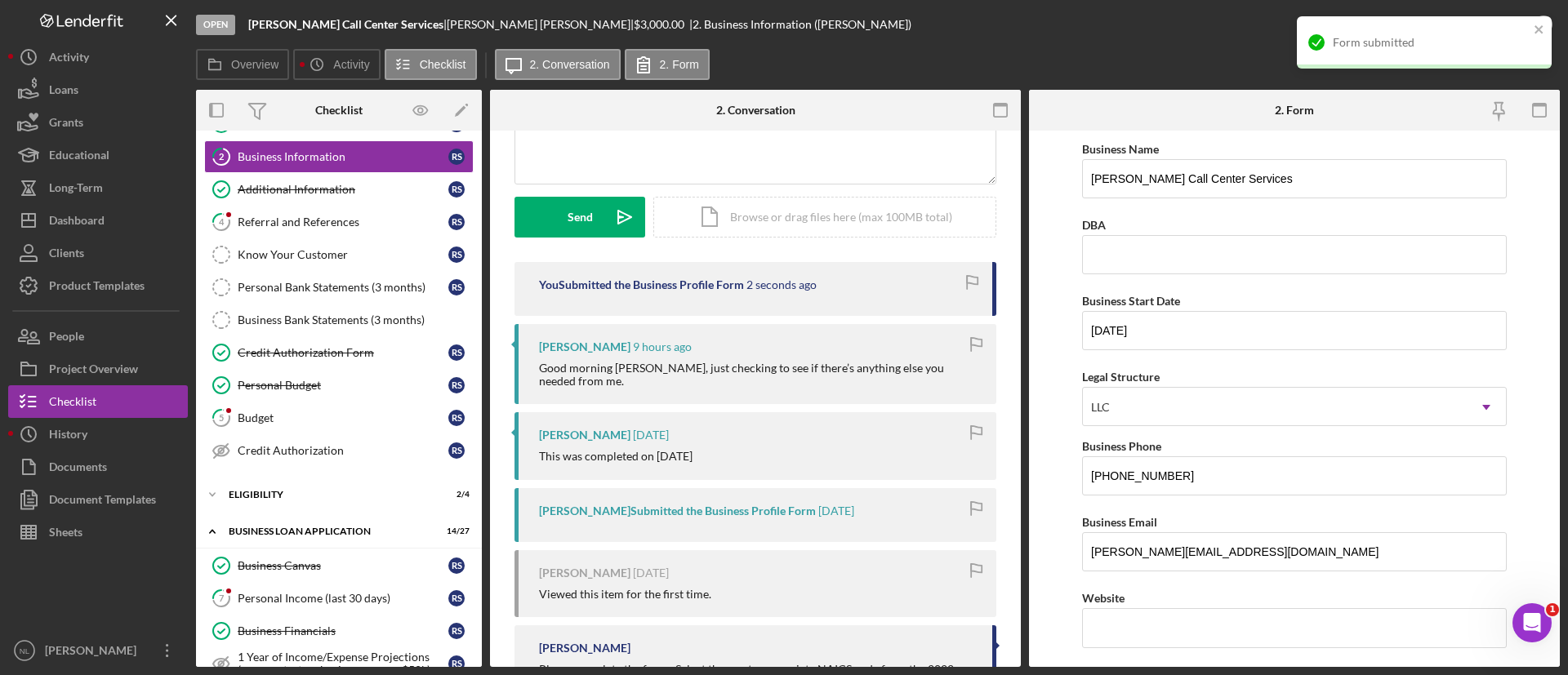
click at [1530, 26] on div "Form submitted" at bounding box center [1425, 42] width 255 height 52
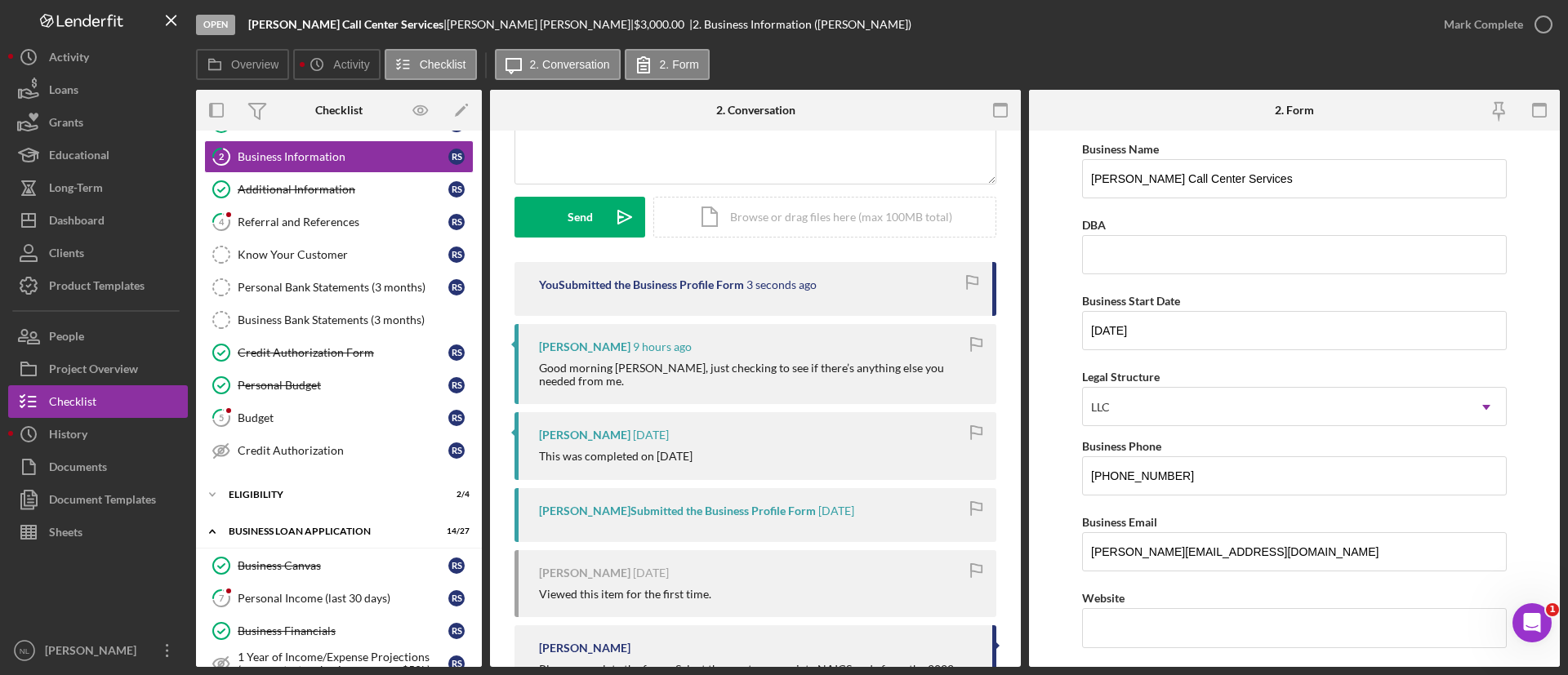
click at [1484, 31] on div "Mark Complete" at bounding box center [1483, 24] width 79 height 33
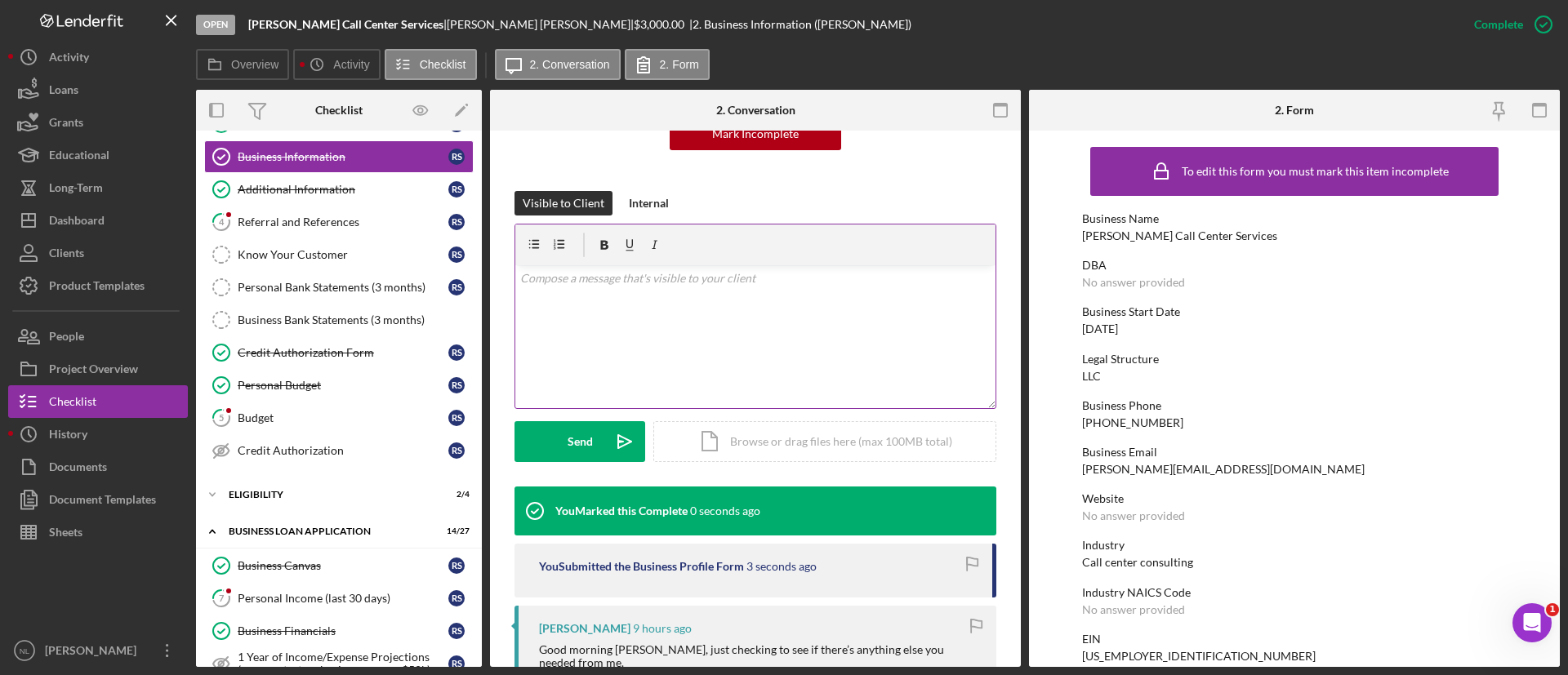
scroll to position [413, 0]
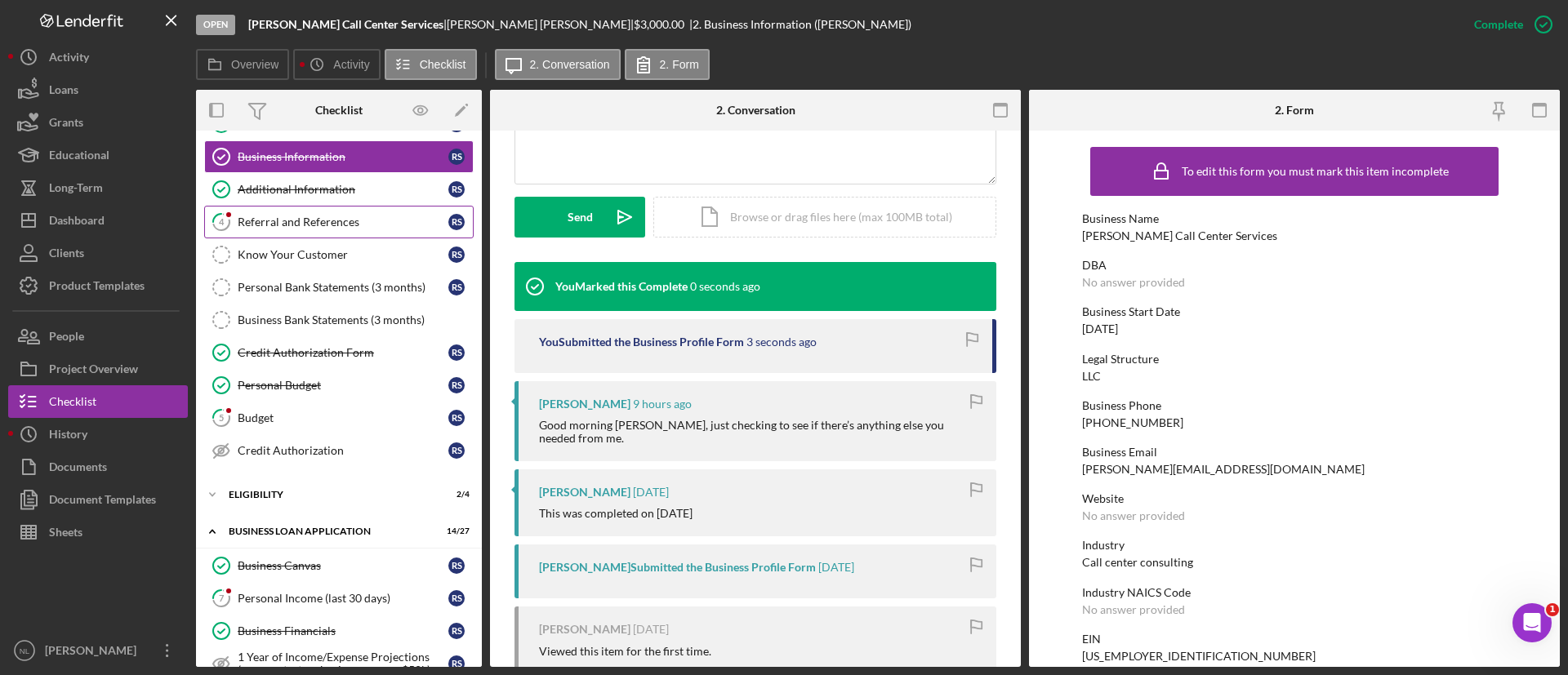
click at [370, 229] on link "4 Referral and References R S" at bounding box center [339, 222] width 269 height 33
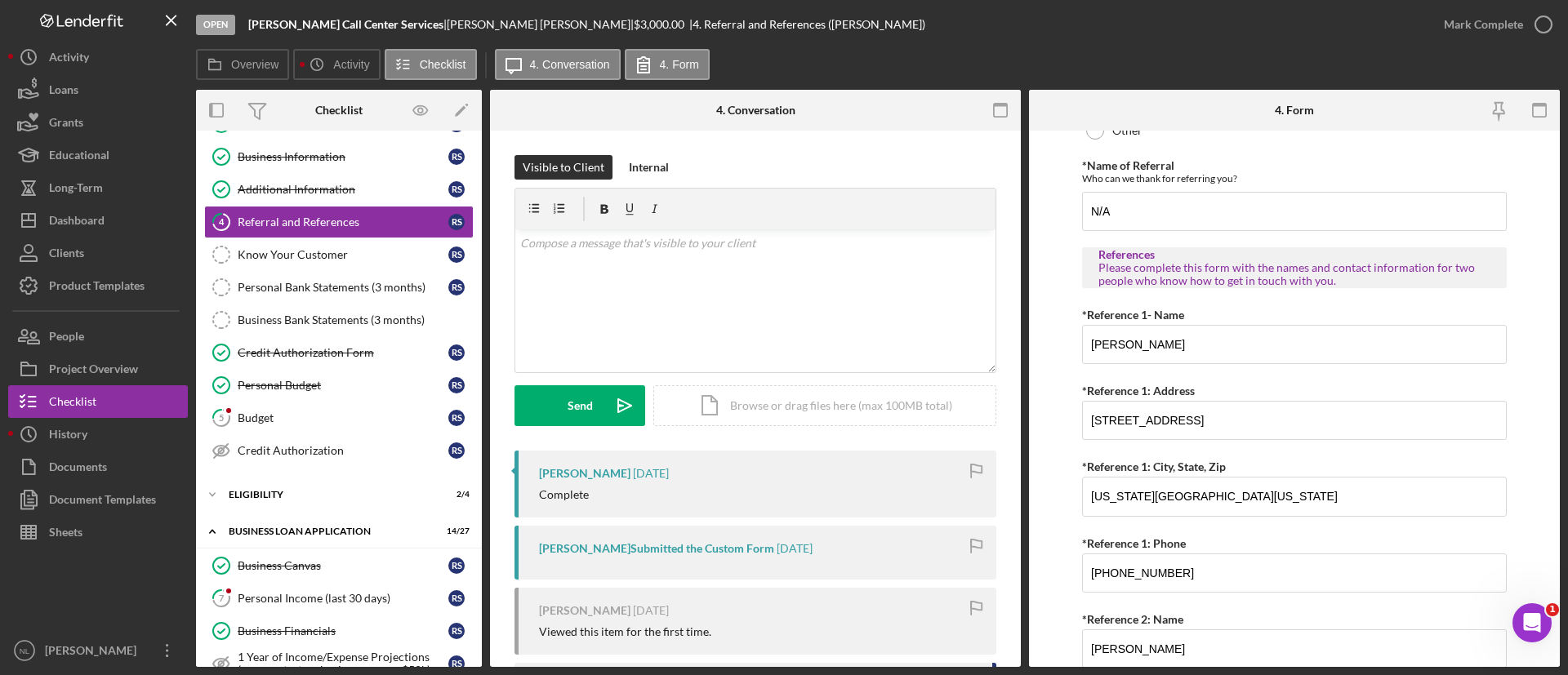
scroll to position [280, 0]
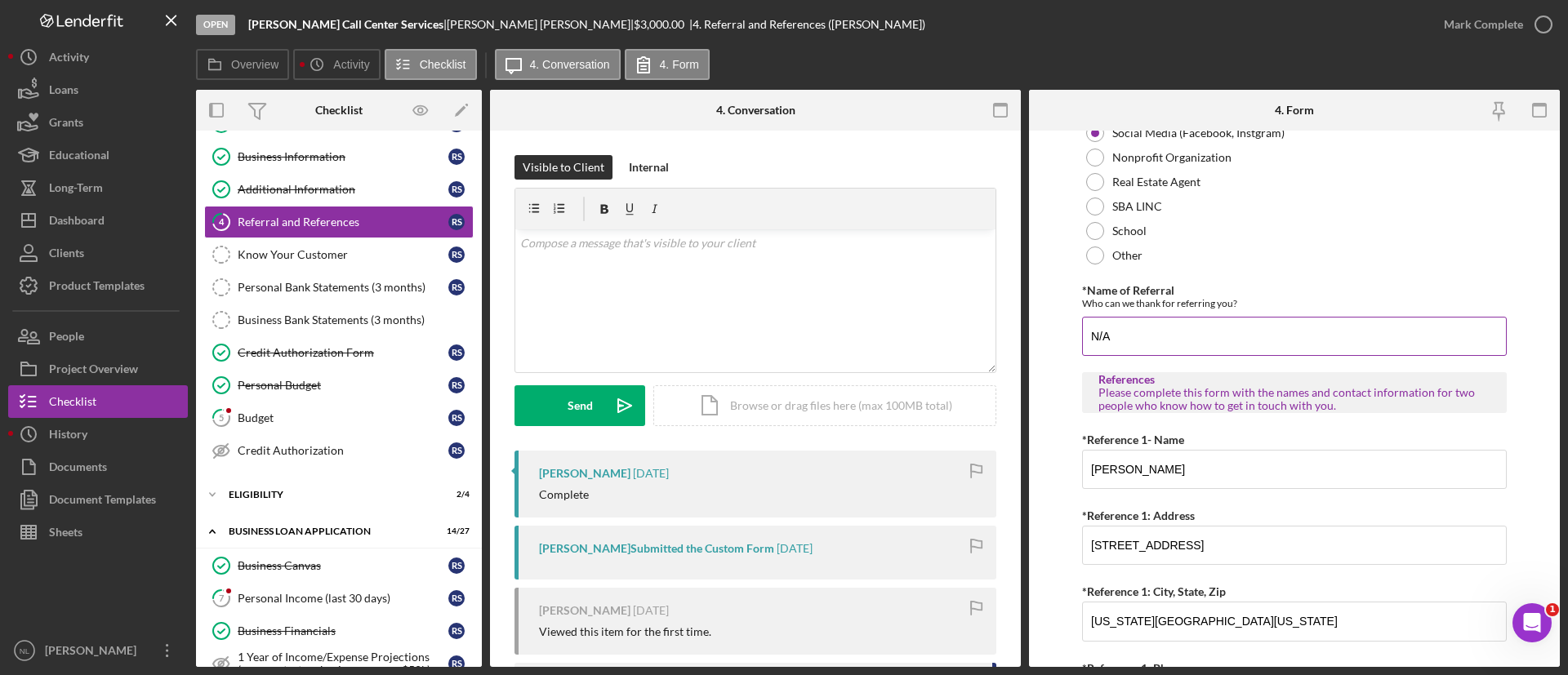
click at [1179, 341] on input "N/A" at bounding box center [1295, 336] width 425 height 39
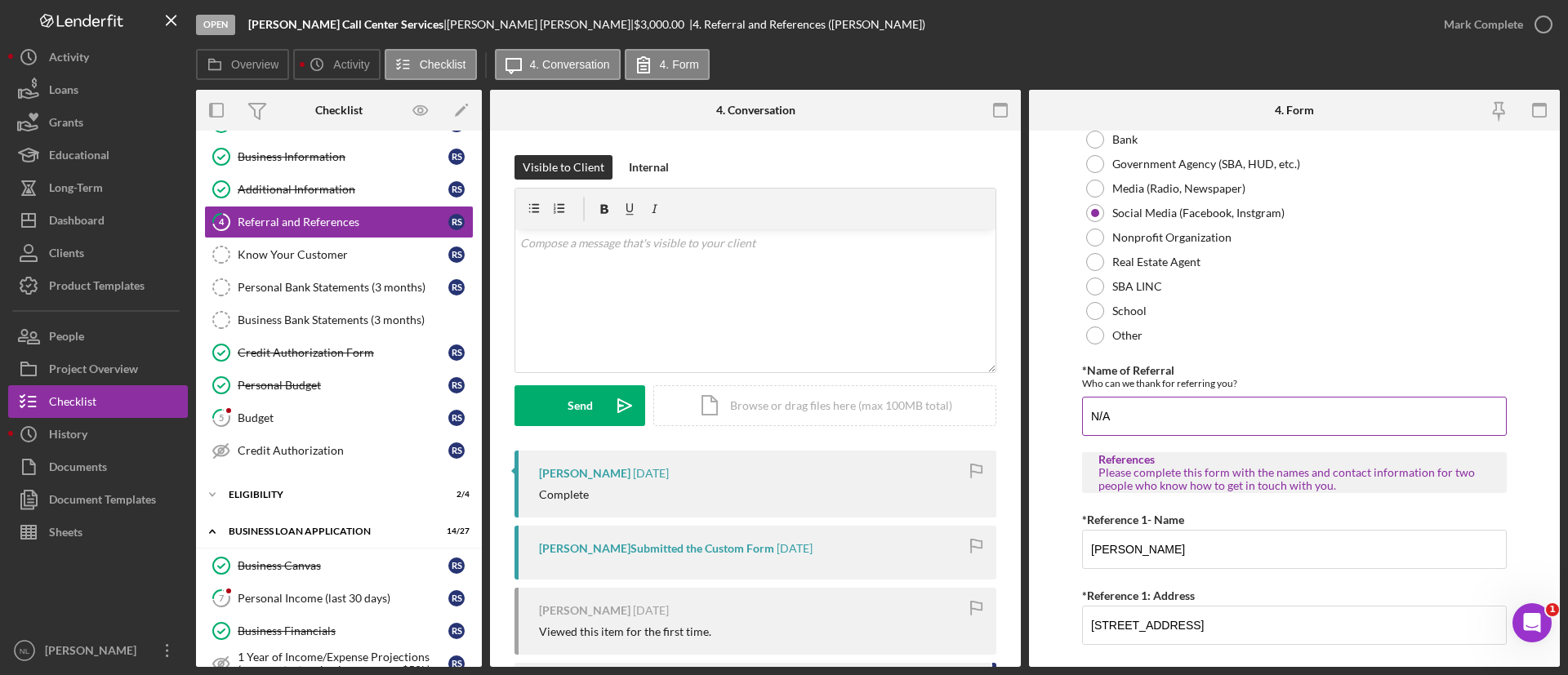
scroll to position [197, 0]
click at [1137, 414] on input "N/A" at bounding box center [1295, 419] width 425 height 39
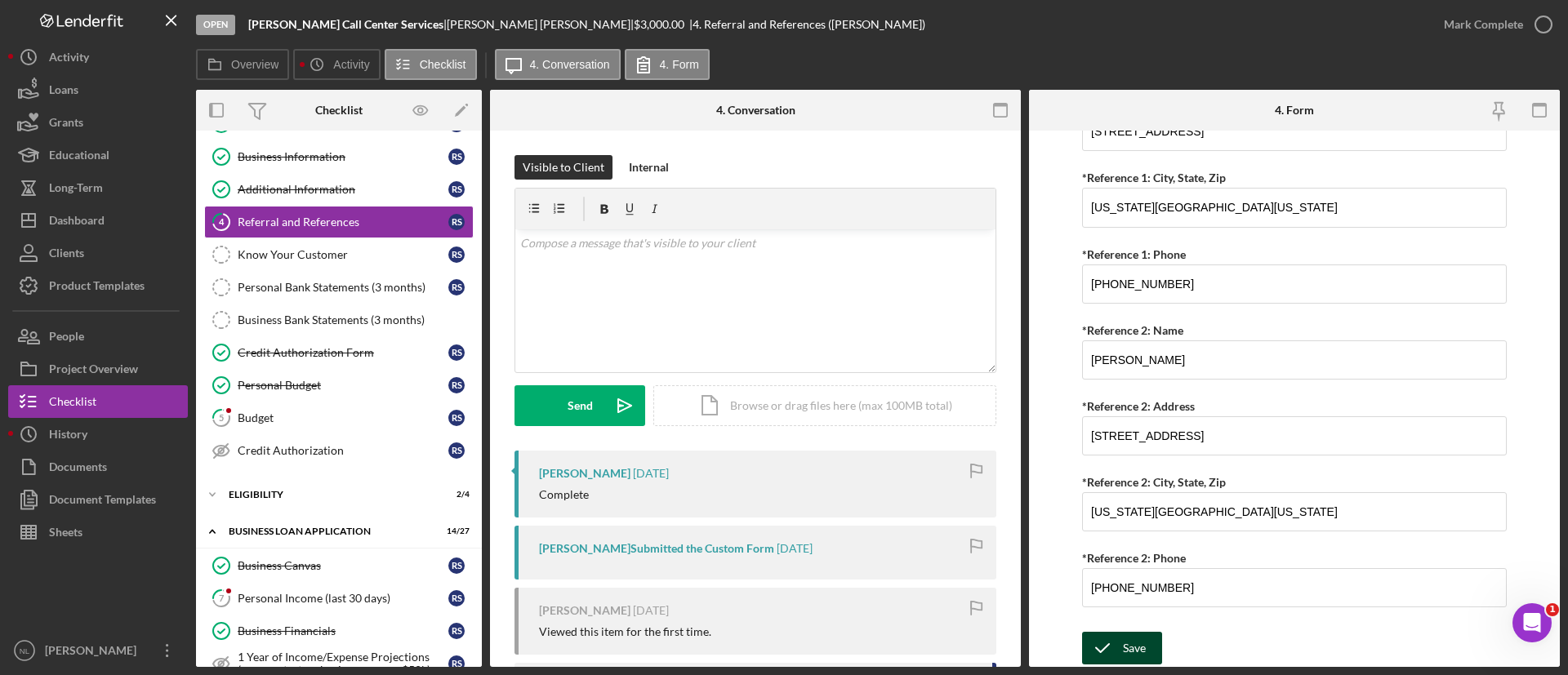
type input "Facebook"
click at [1134, 649] on div "Save" at bounding box center [1135, 648] width 23 height 33
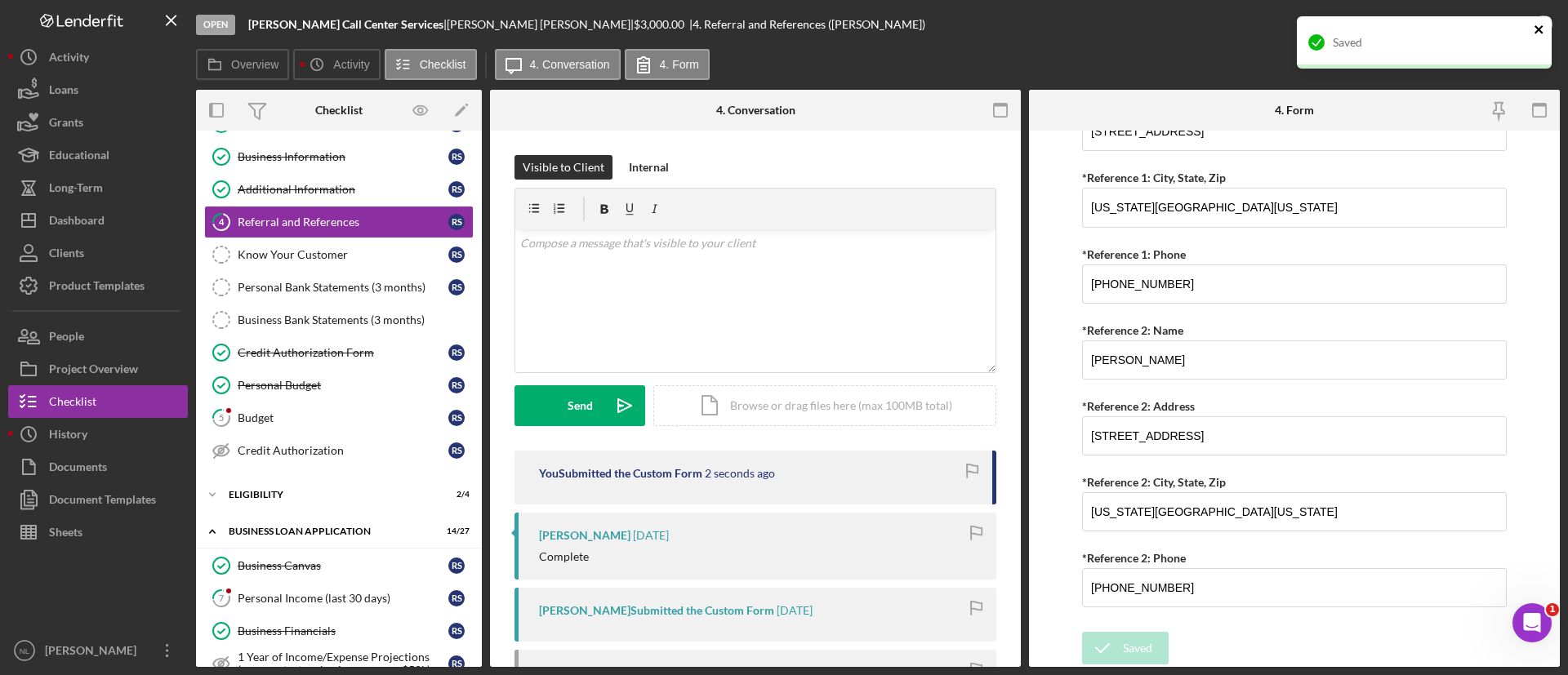
click at [1536, 29] on icon "close" at bounding box center [1540, 30] width 12 height 13
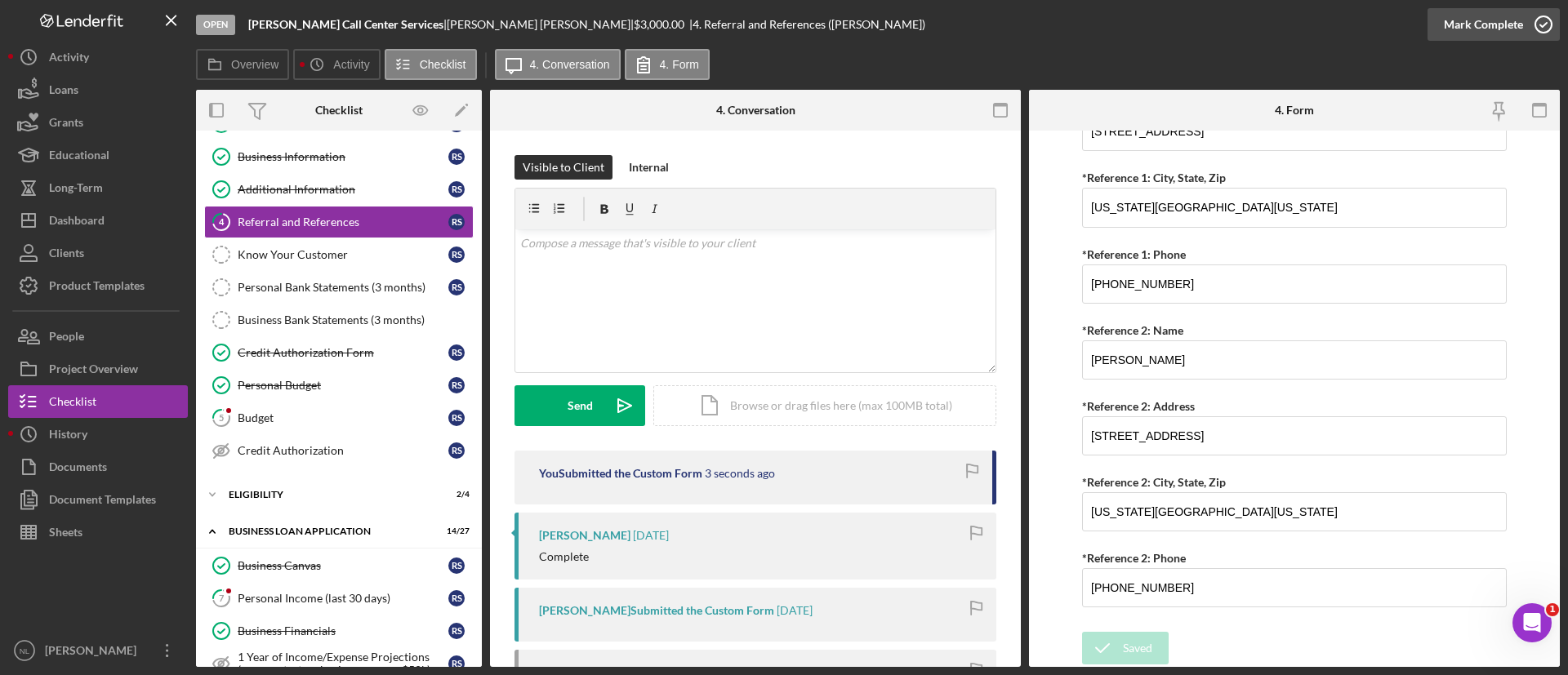
click at [1487, 35] on div "Mark Complete" at bounding box center [1483, 24] width 79 height 33
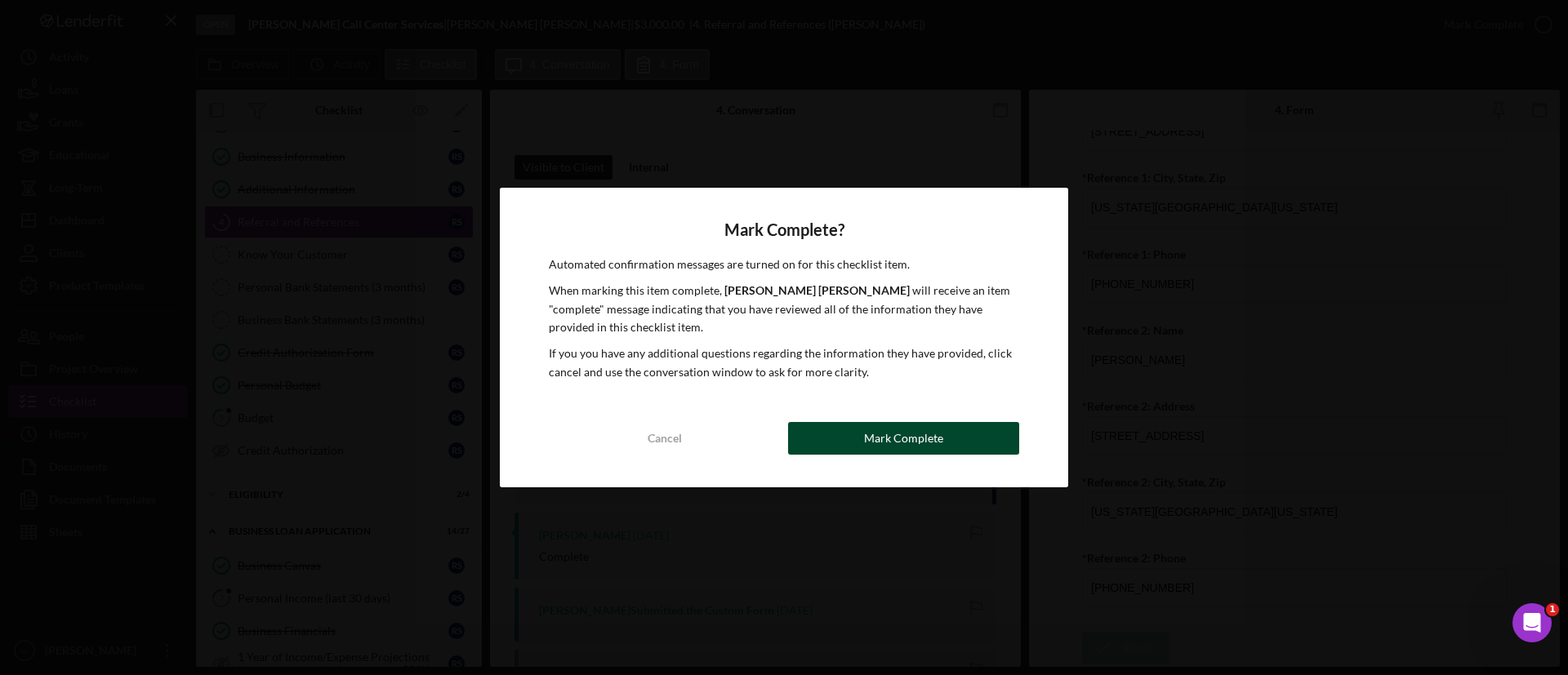
click at [852, 432] on button "Mark Complete" at bounding box center [903, 438] width 231 height 33
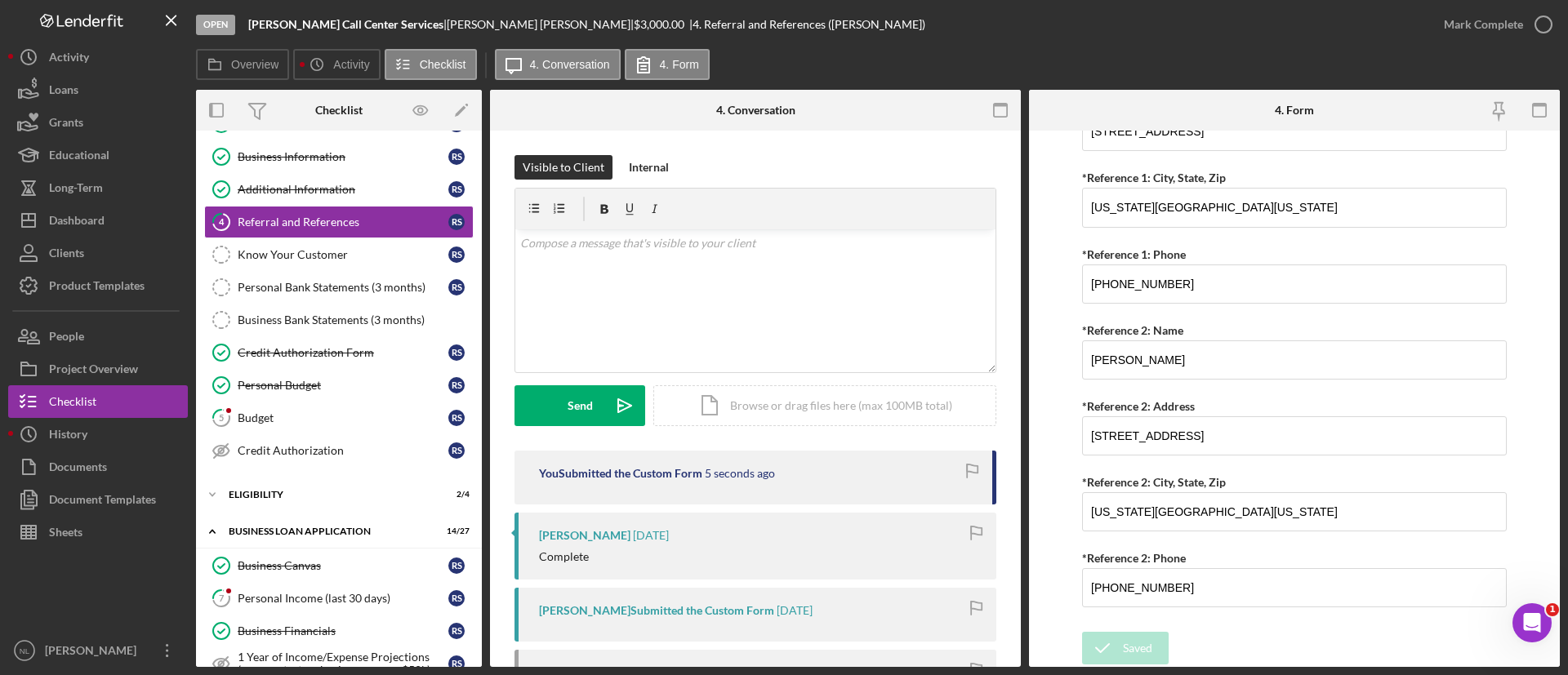
scroll to position [760, 0]
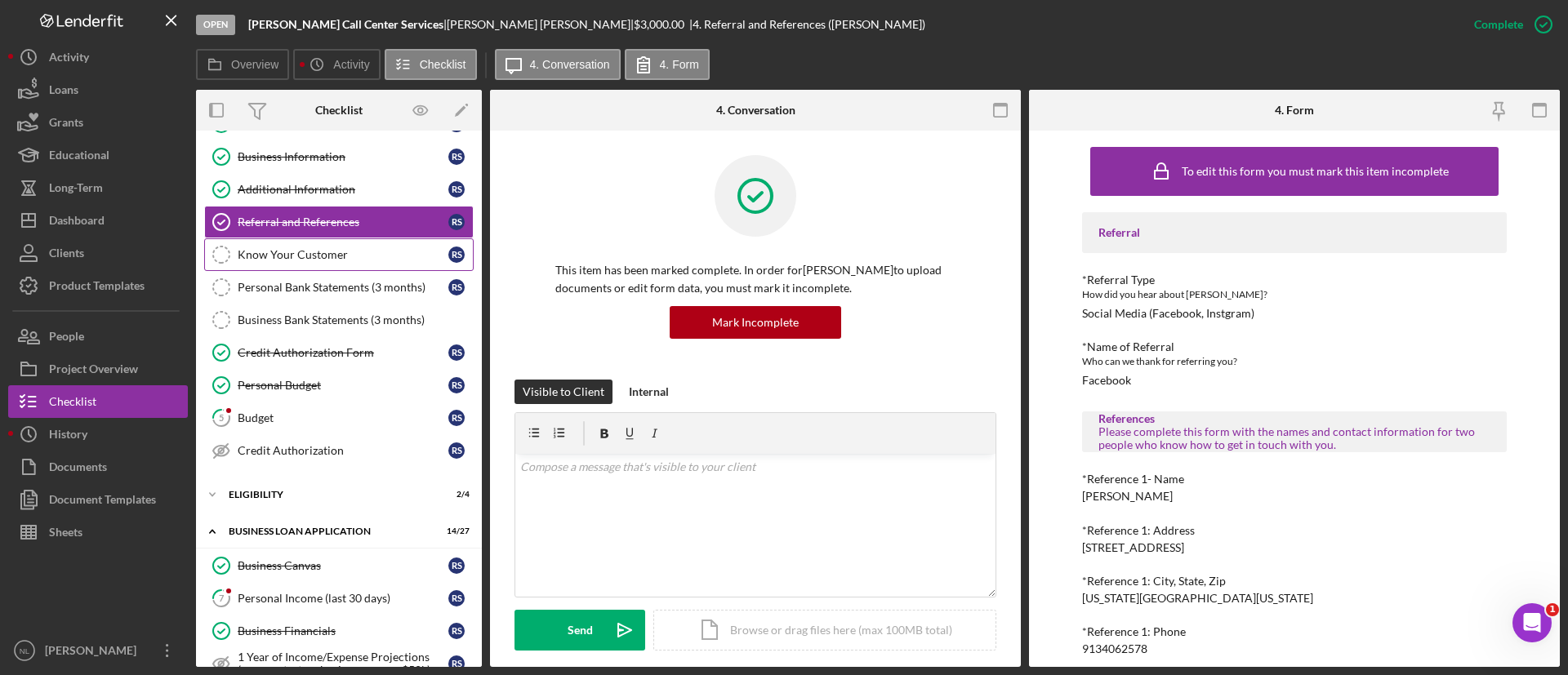
click at [377, 258] on div "Know Your Customer" at bounding box center [342, 255] width 211 height 13
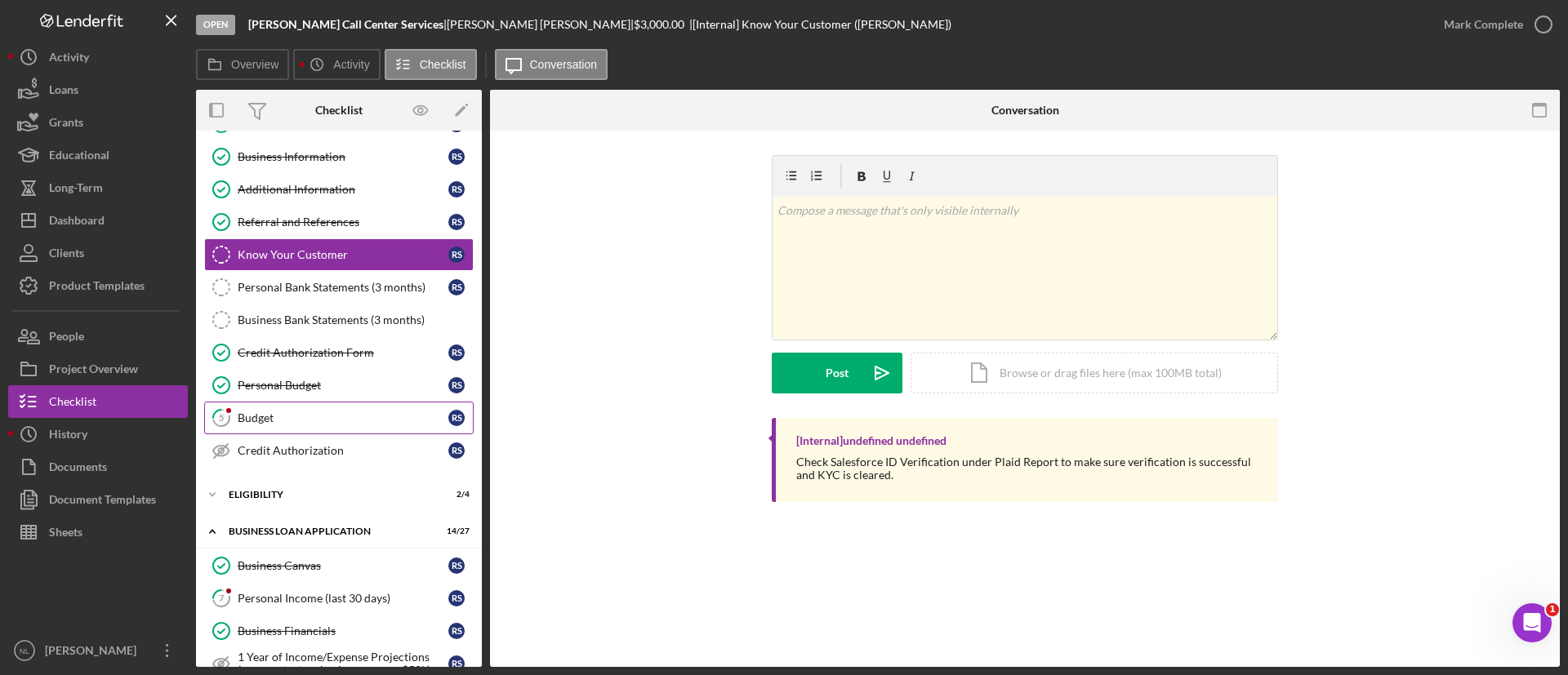
click at [291, 419] on div "Budget" at bounding box center [342, 418] width 211 height 13
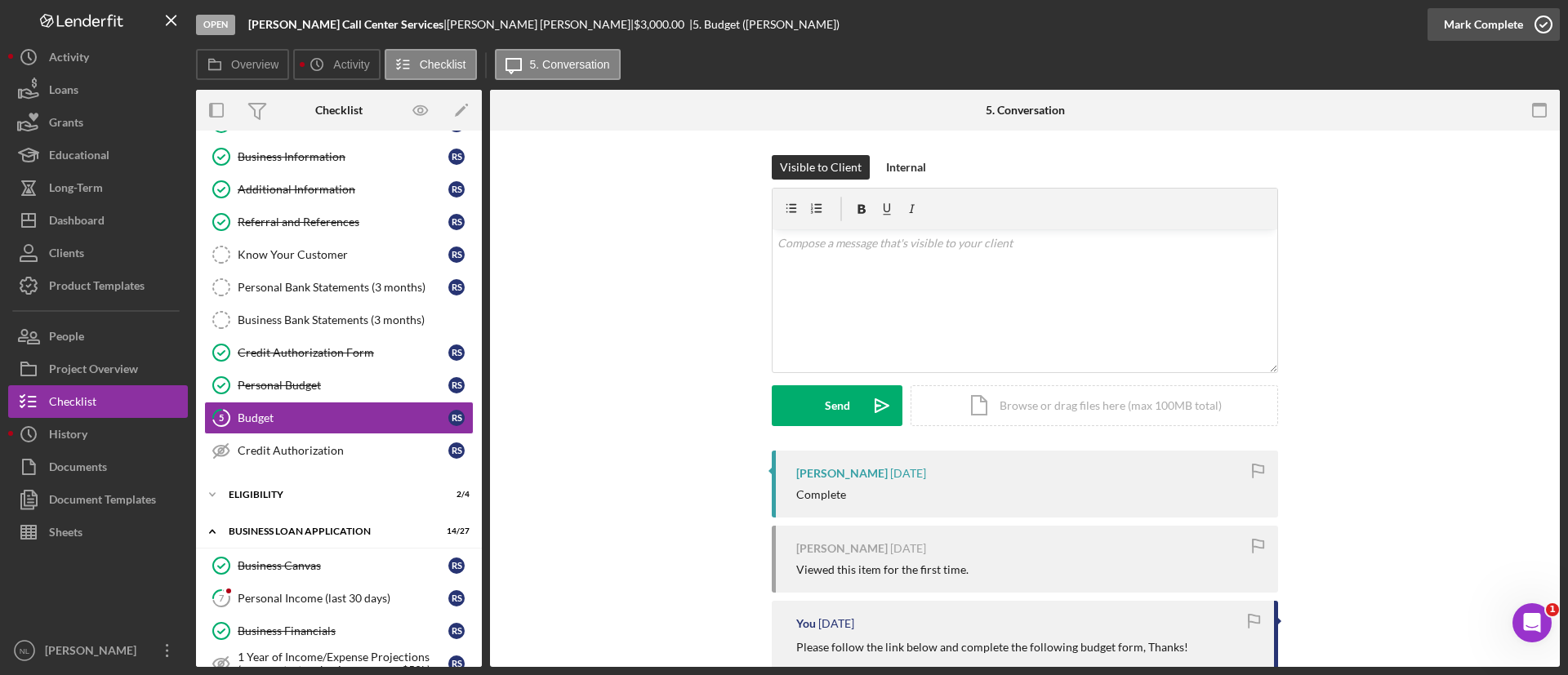
click at [1438, 24] on button "Mark Complete" at bounding box center [1494, 24] width 133 height 33
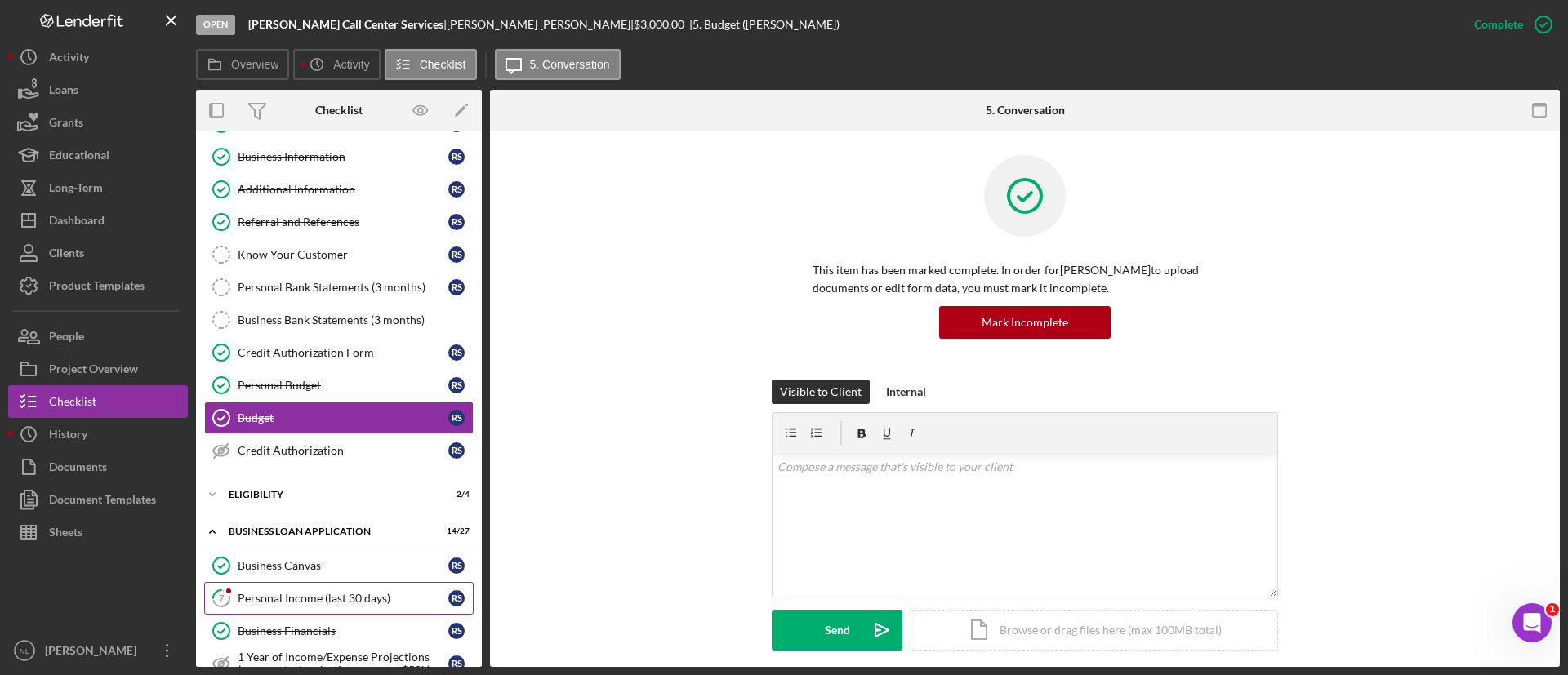
click at [333, 604] on div "Personal Income (last 30 days)" at bounding box center [342, 599] width 211 height 13
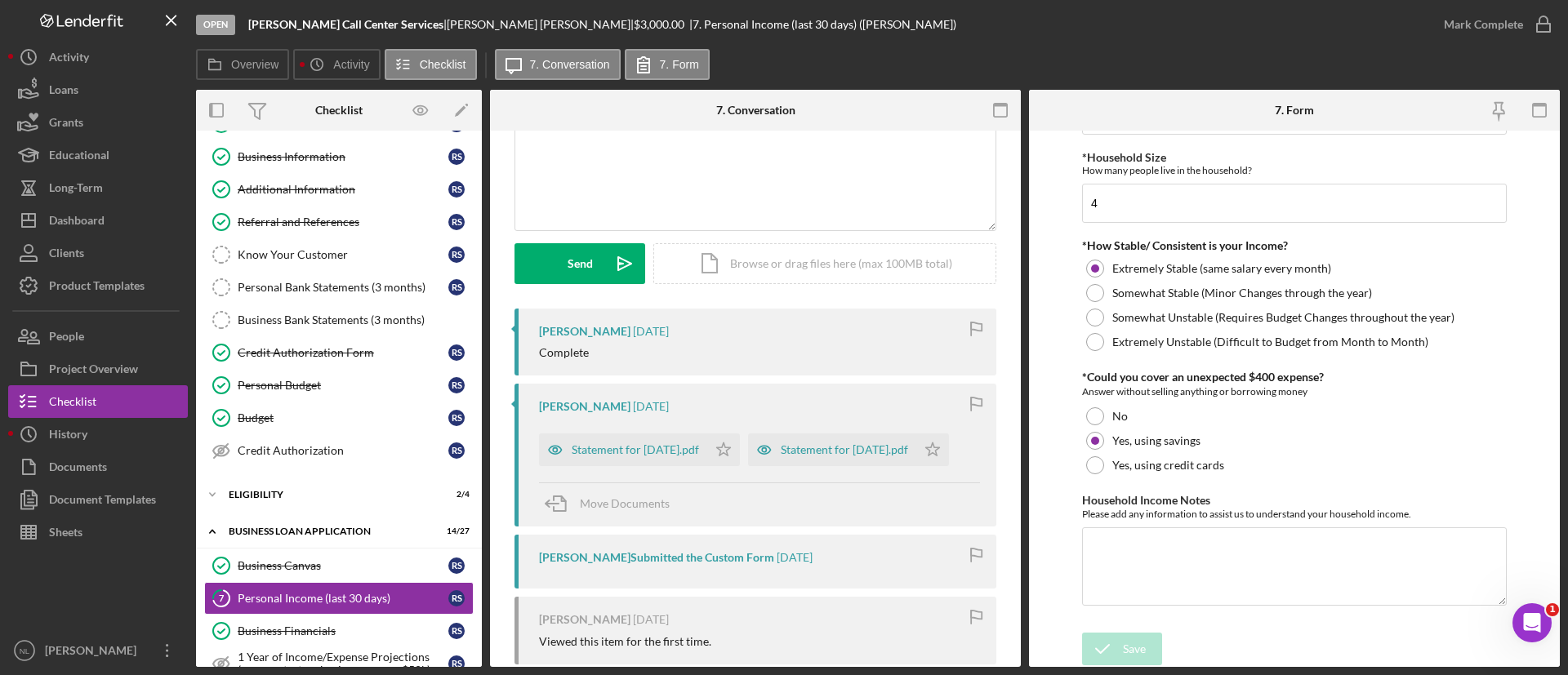
scroll to position [877, 0]
click at [740, 456] on icon "Icon/Star" at bounding box center [723, 450] width 33 height 33
click at [917, 466] on icon "Icon/Star" at bounding box center [933, 450] width 33 height 33
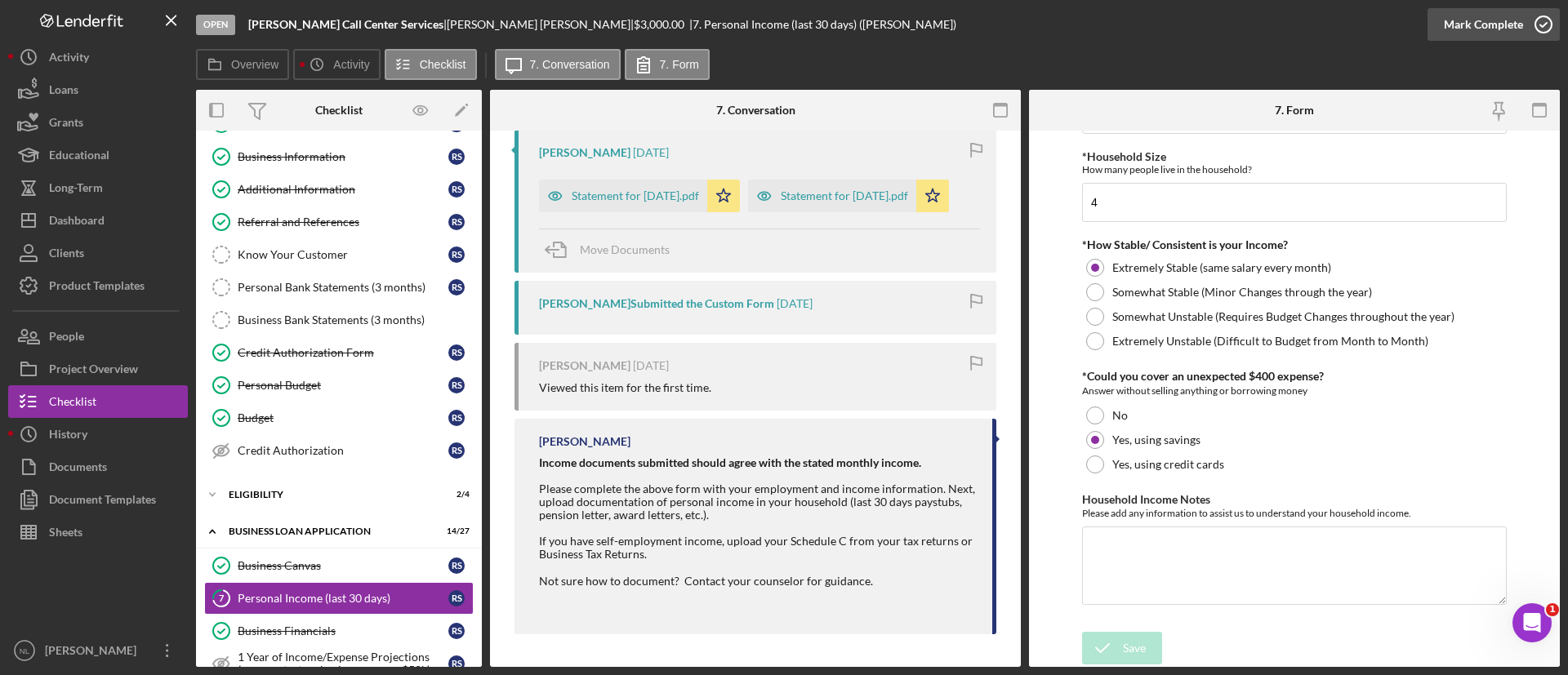
click at [1502, 36] on div "Mark Complete" at bounding box center [1483, 24] width 79 height 33
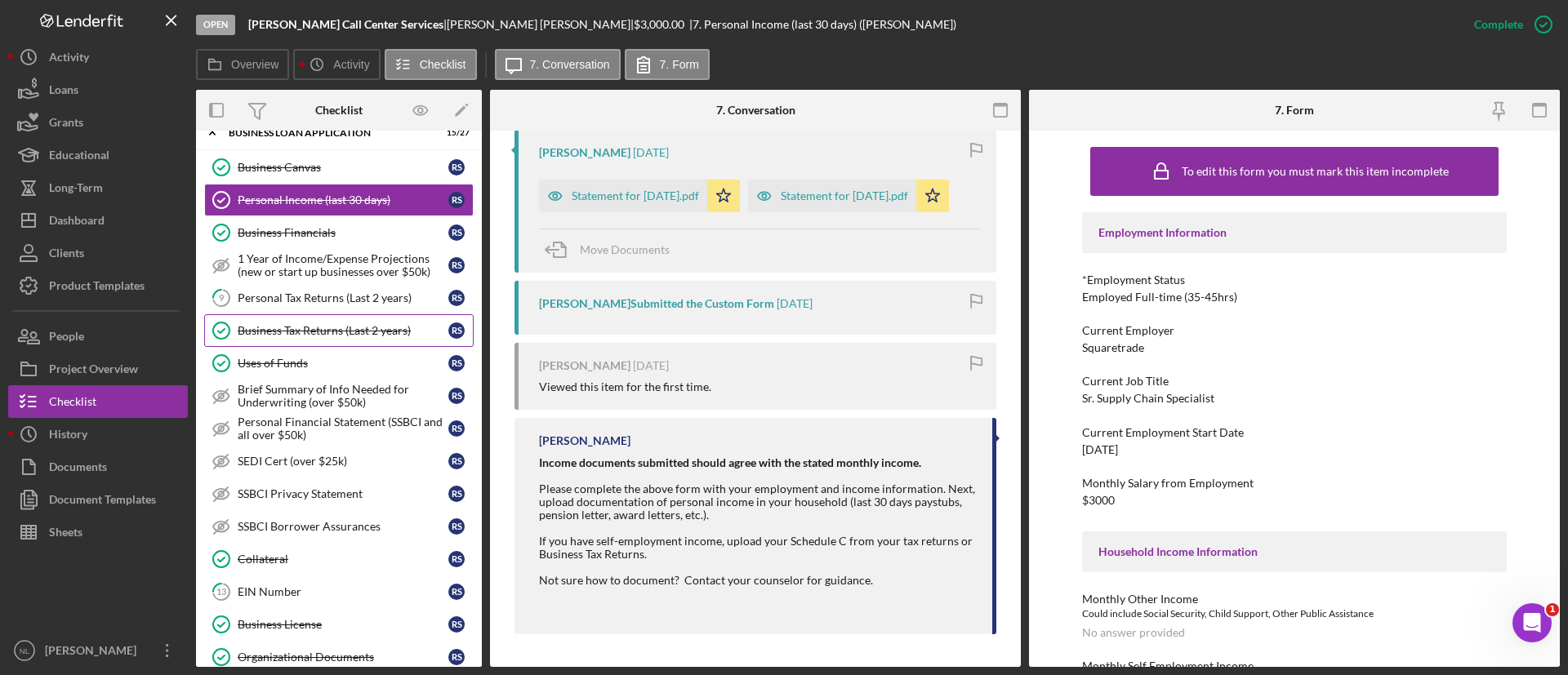
scroll to position [465, 0]
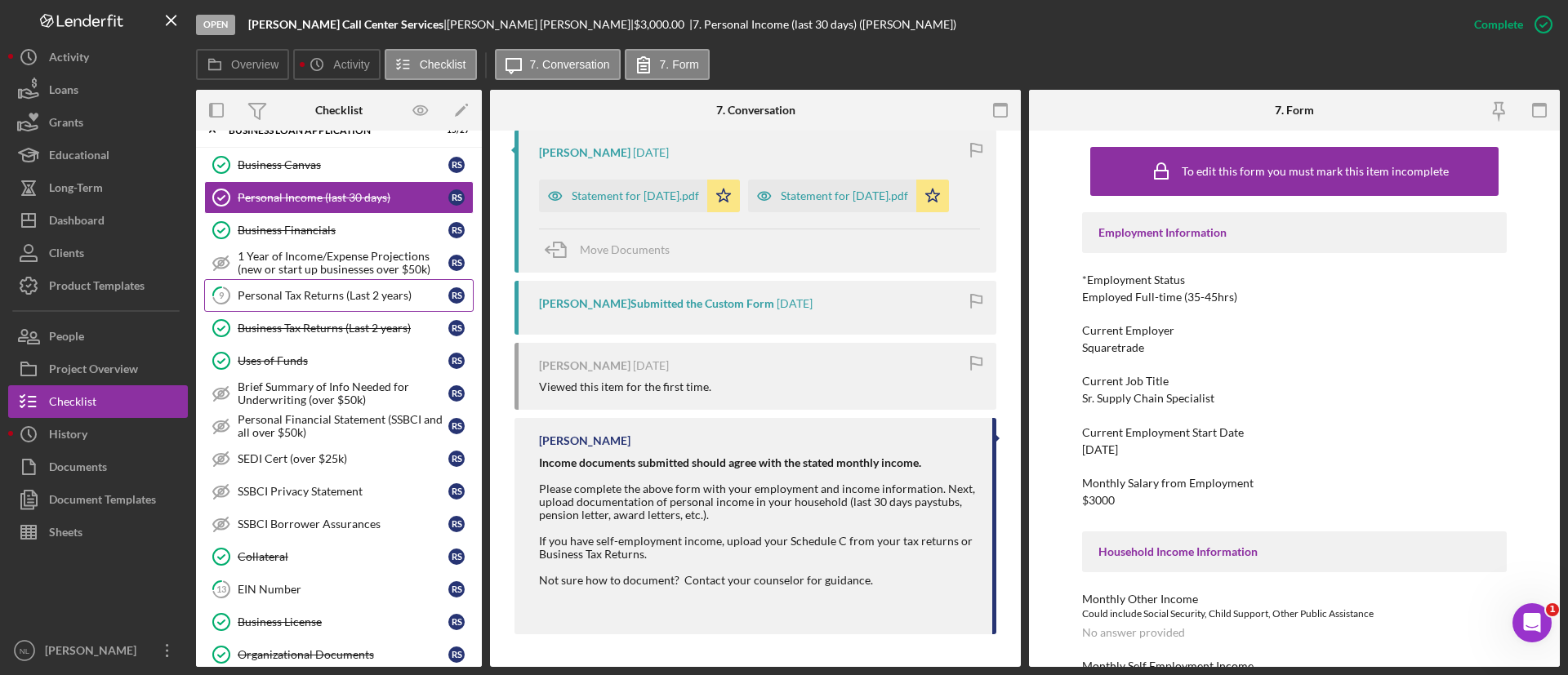
click at [305, 301] on div "Personal Tax Returns (Last 2 years)" at bounding box center [342, 296] width 211 height 13
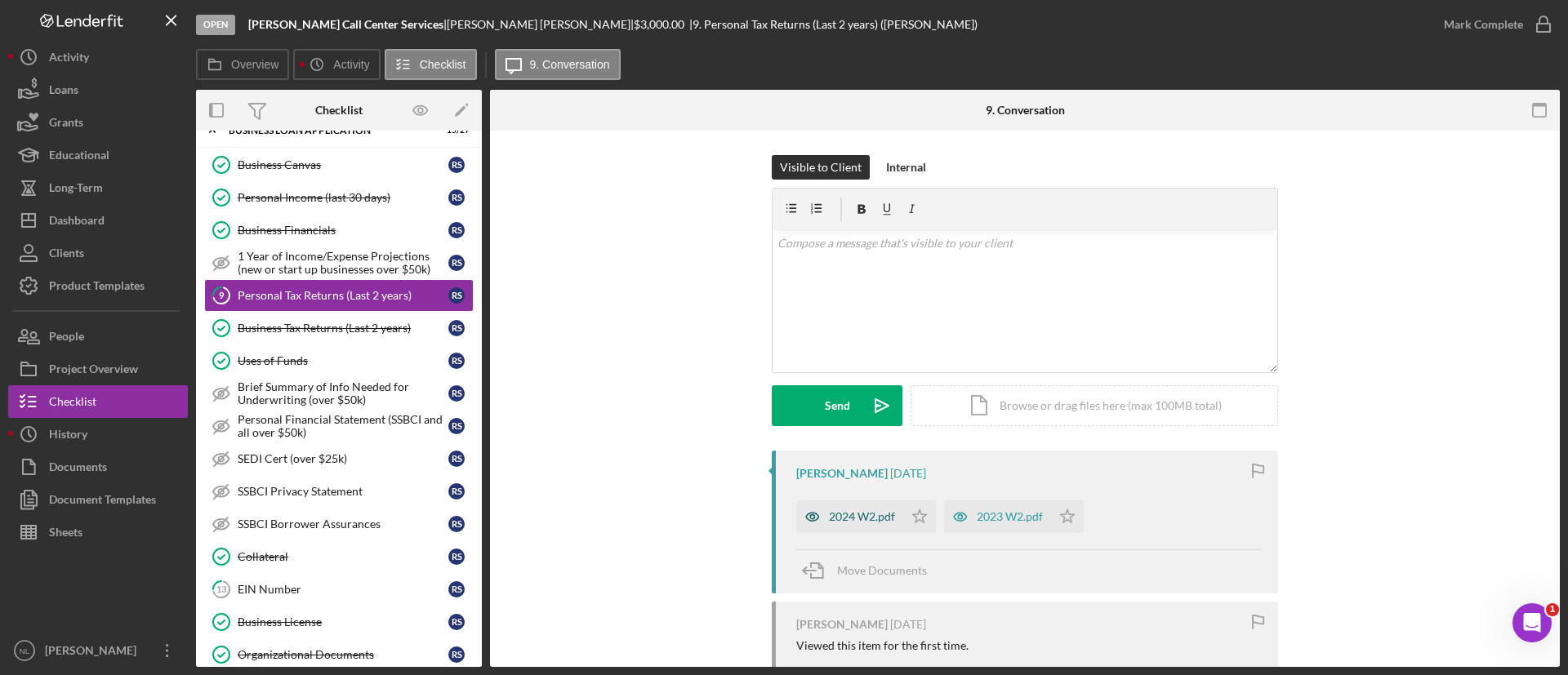
click at [836, 506] on div "2024 W2.pdf" at bounding box center [849, 517] width 107 height 33
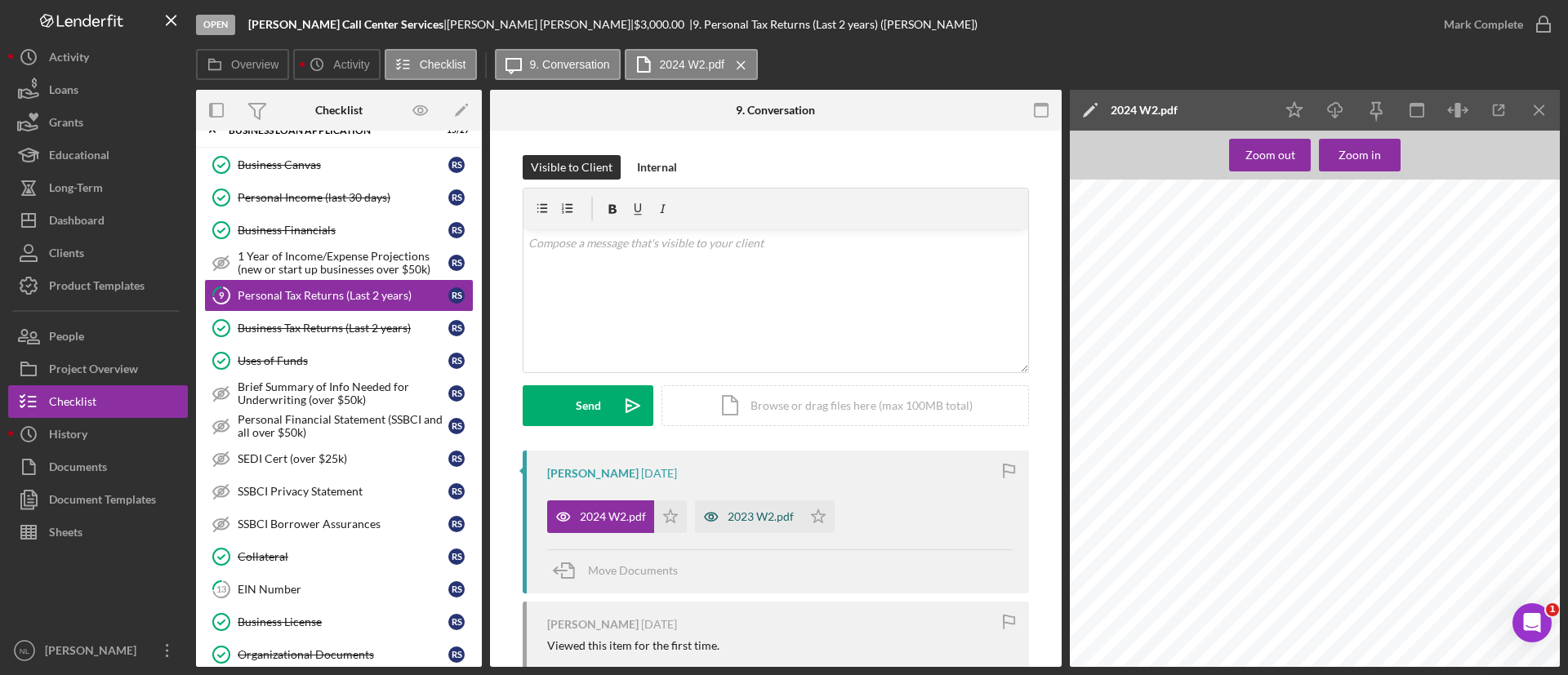
click at [729, 505] on div "2023 W2.pdf" at bounding box center [748, 517] width 107 height 33
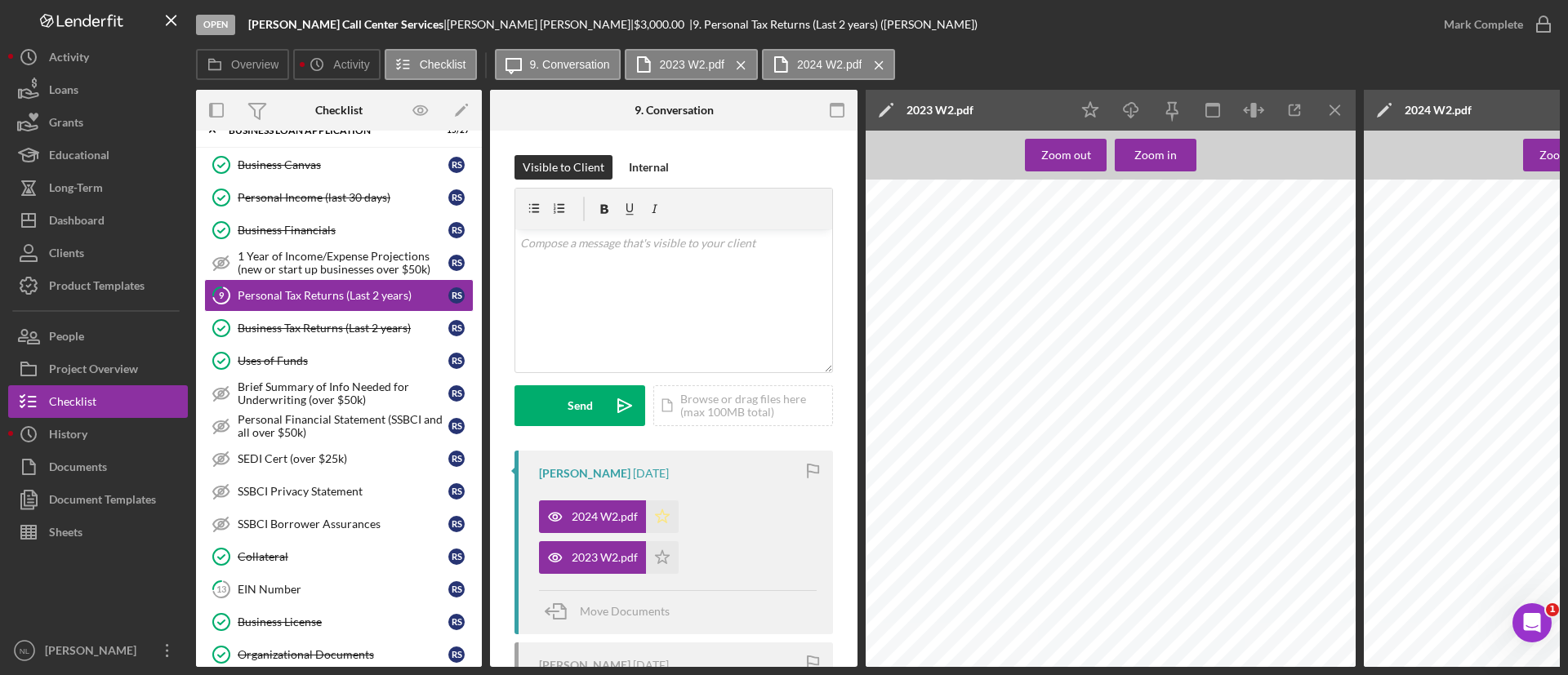
click at [670, 514] on polygon "button" at bounding box center [663, 516] width 13 height 13
click at [670, 577] on div "[PERSON_NAME] [DATE] 2024 W2.pdf Icon/Star 2023 W2.pdf Icon/Star Move Documents" at bounding box center [673, 542] width 318 height 184
click at [669, 562] on icon "Icon/Star" at bounding box center [663, 558] width 33 height 33
click at [1345, 111] on icon "Icon/Menu Close" at bounding box center [1336, 111] width 37 height 37
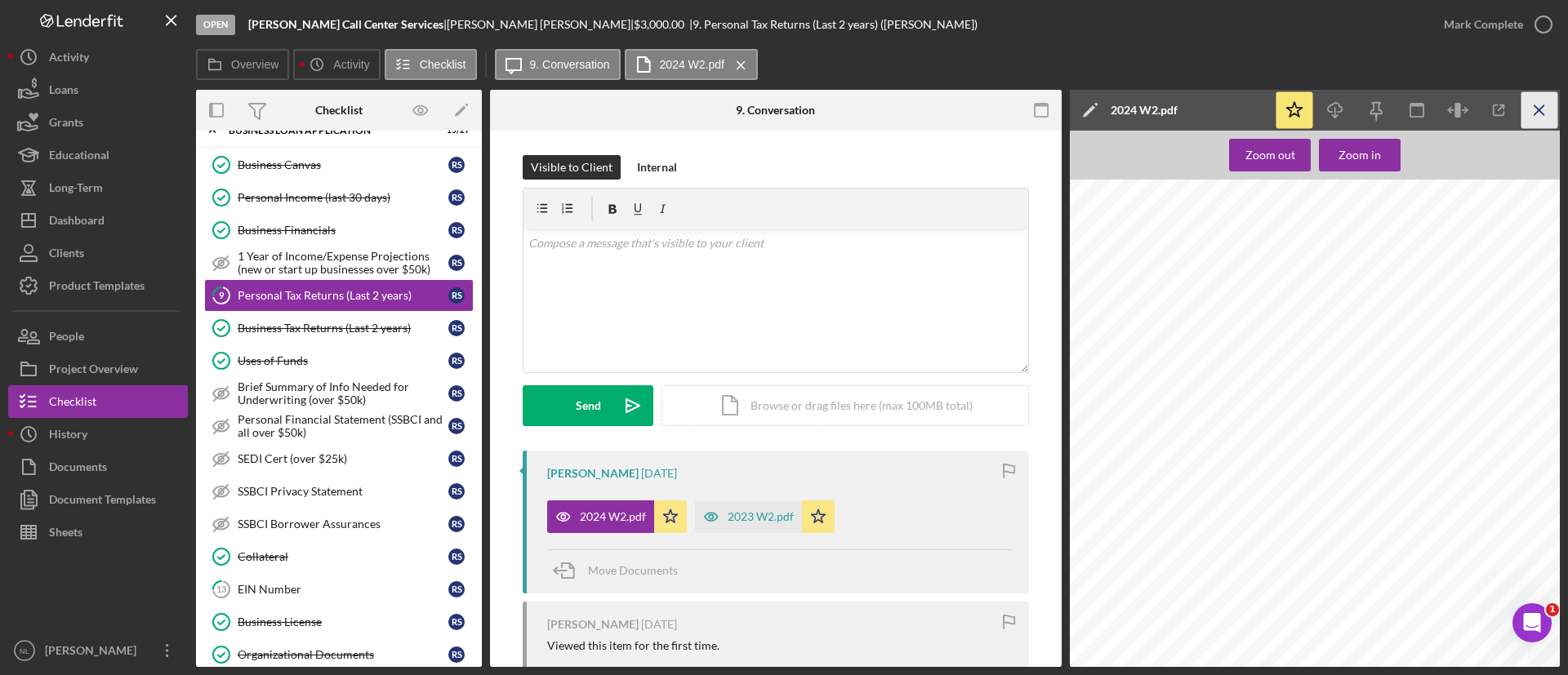
click at [1547, 108] on icon "Icon/Menu Close" at bounding box center [1540, 111] width 37 height 37
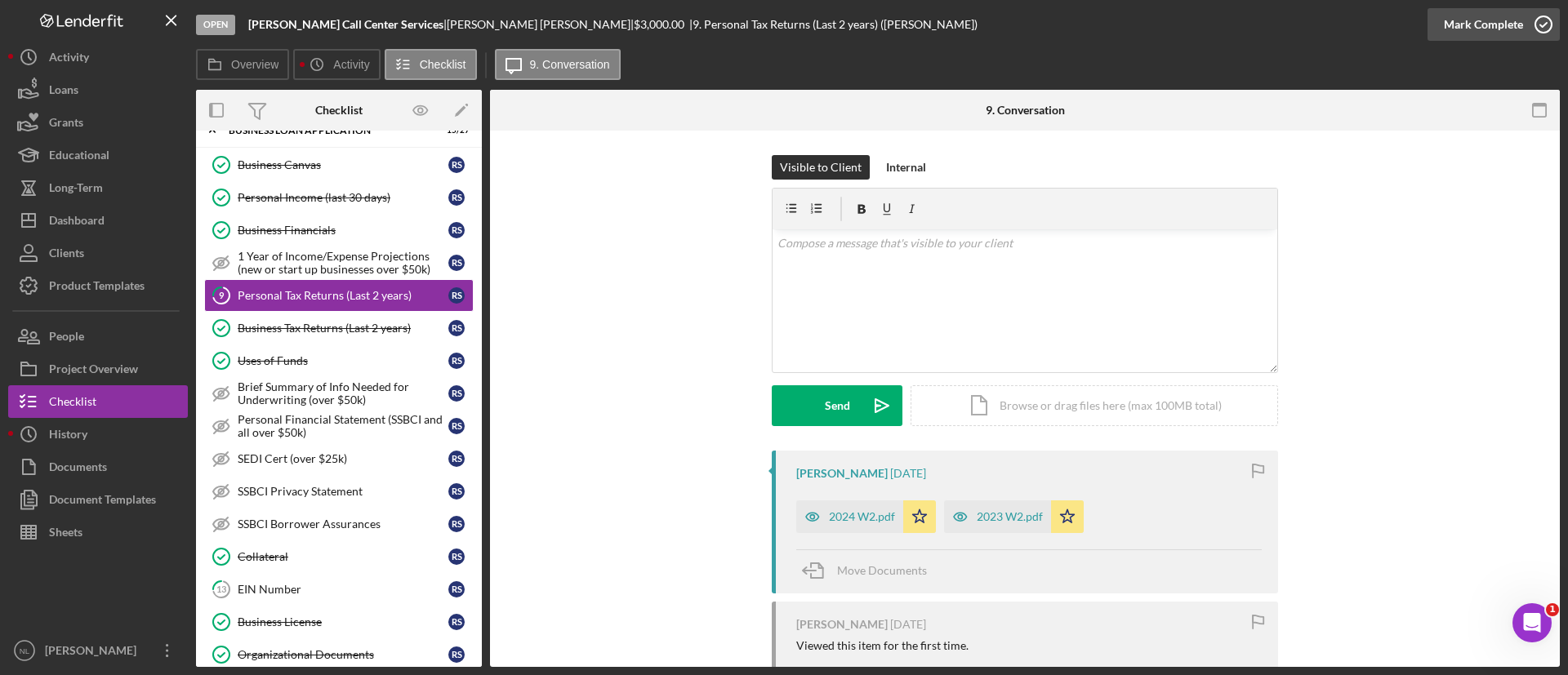
click at [1489, 36] on div "Mark Complete" at bounding box center [1483, 24] width 79 height 33
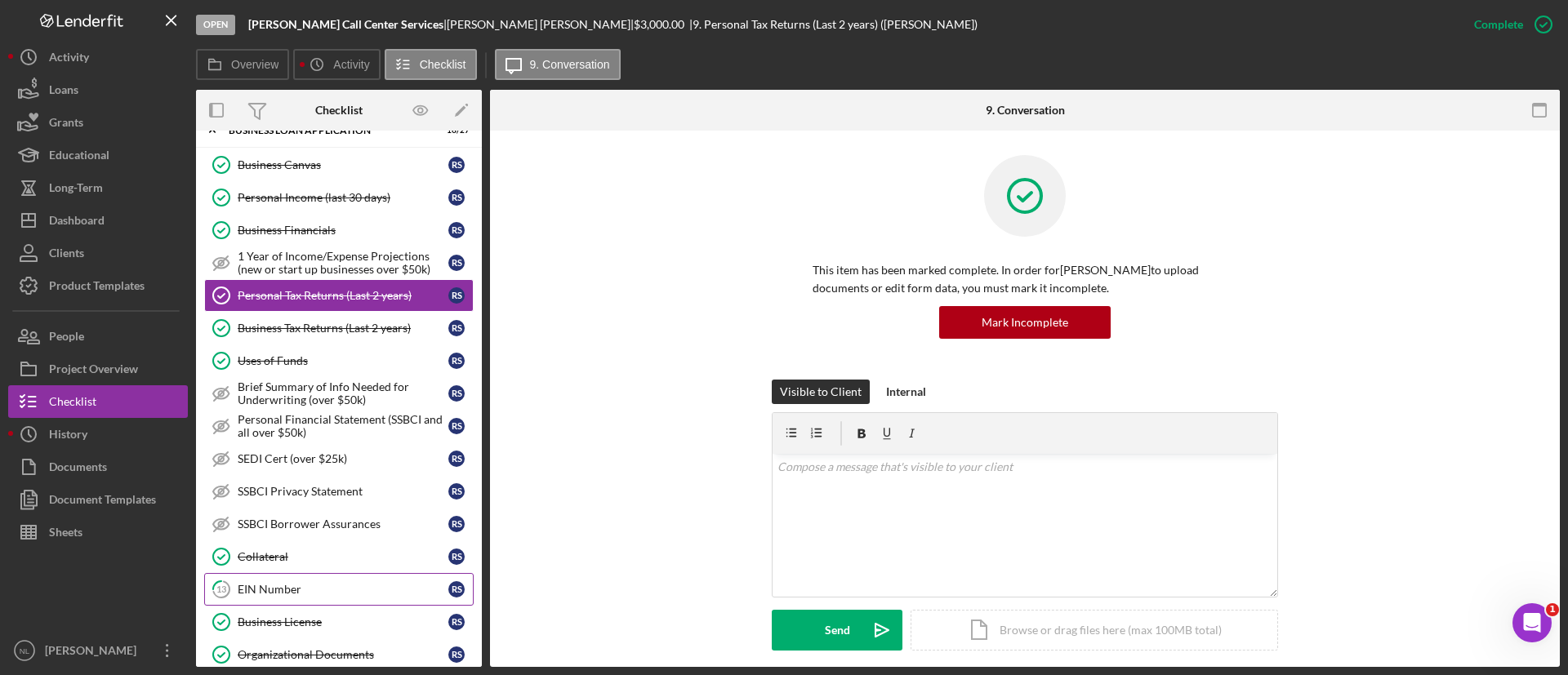
click at [296, 588] on div "EIN Number" at bounding box center [342, 589] width 211 height 13
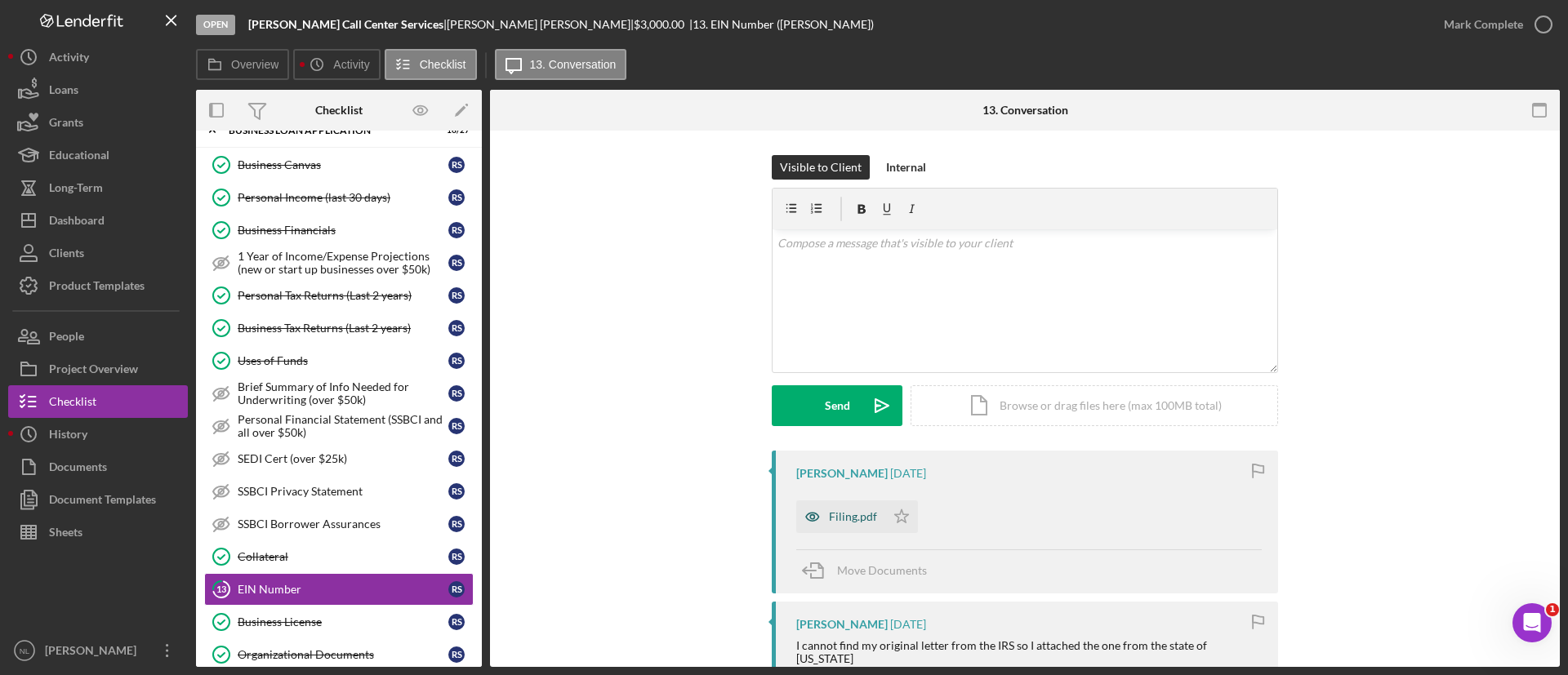
click at [842, 519] on div "Filing.pdf" at bounding box center [853, 517] width 48 height 13
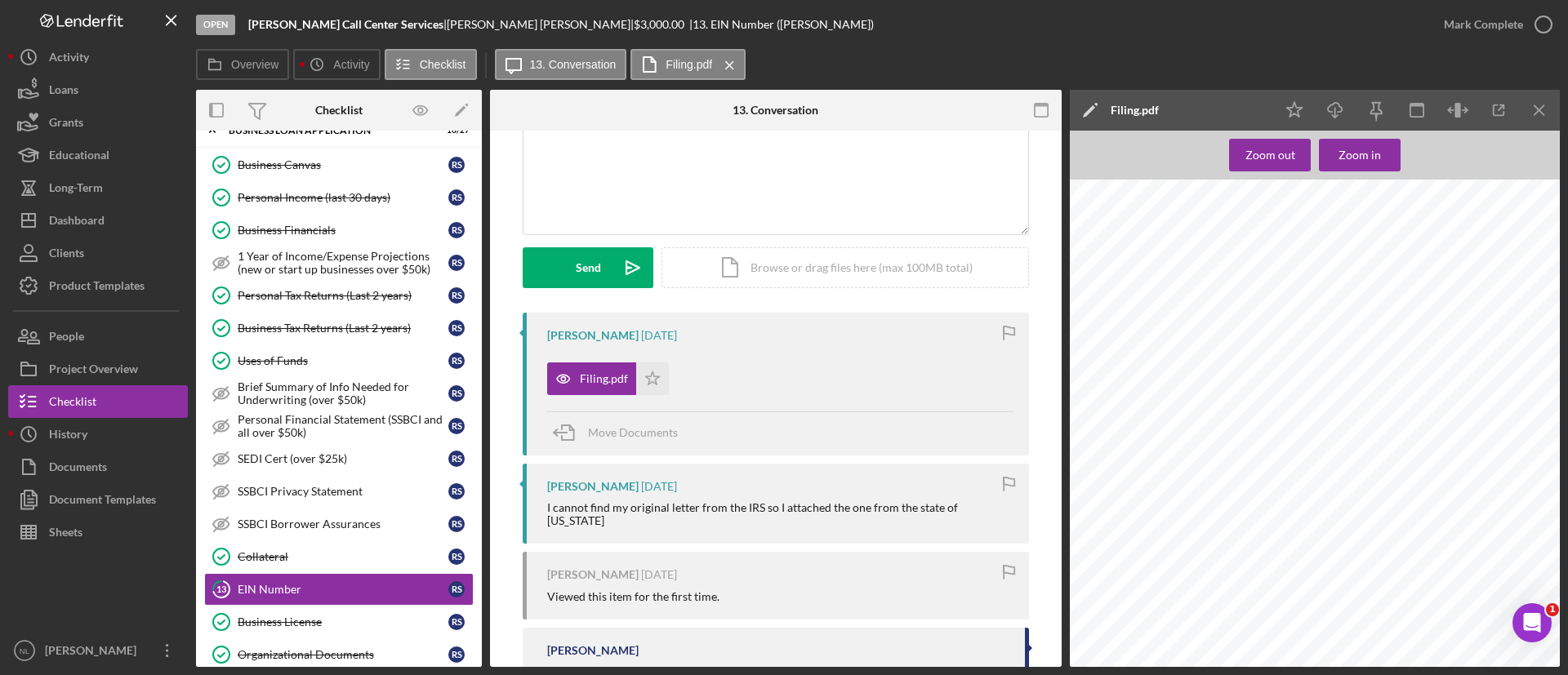
scroll to position [138, 0]
click at [586, 378] on div "Filing.pdf" at bounding box center [604, 378] width 48 height 13
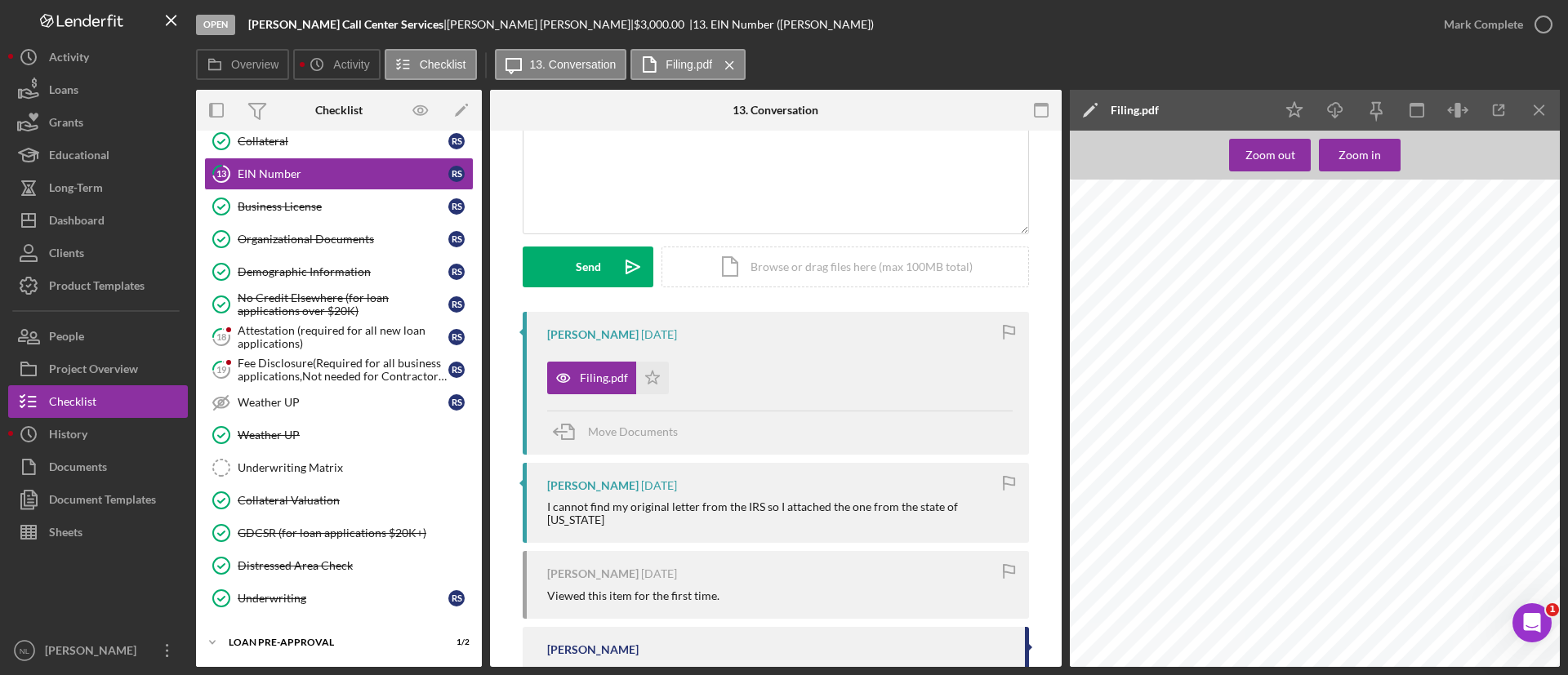
scroll to position [888, 0]
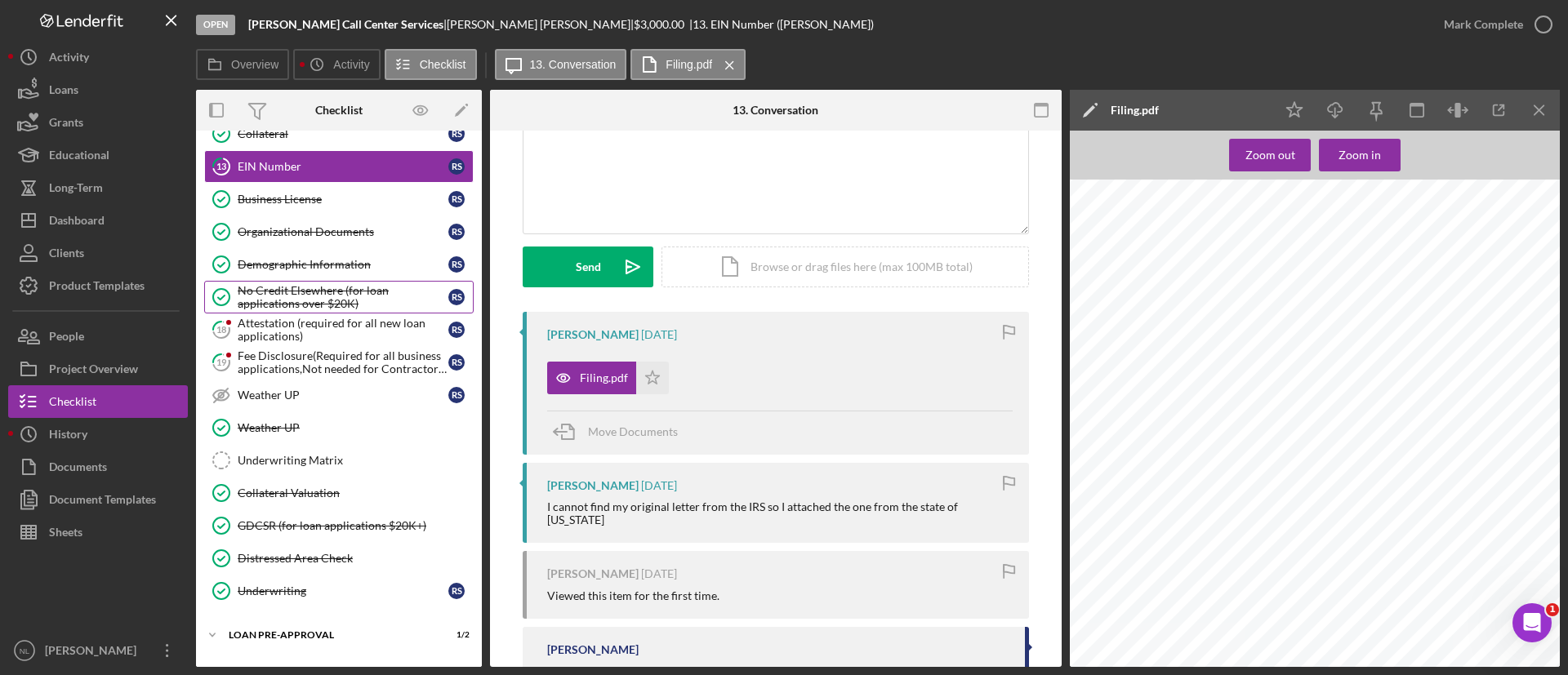
click at [272, 309] on div "No Credit Elsewhere (for loan applications over $20K)" at bounding box center [342, 297] width 211 height 26
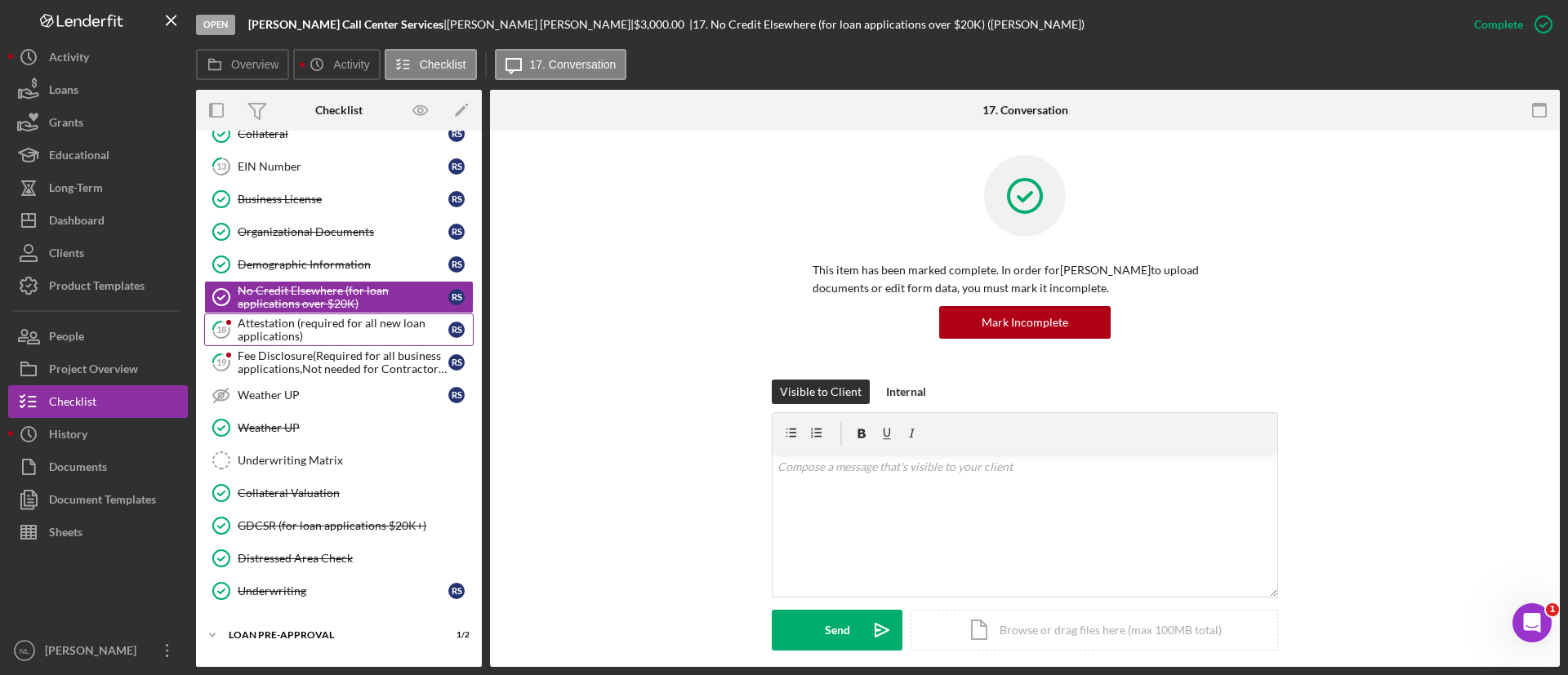
click at [378, 315] on link "18 Attestation (required for all new loan applications) R S" at bounding box center [339, 330] width 269 height 33
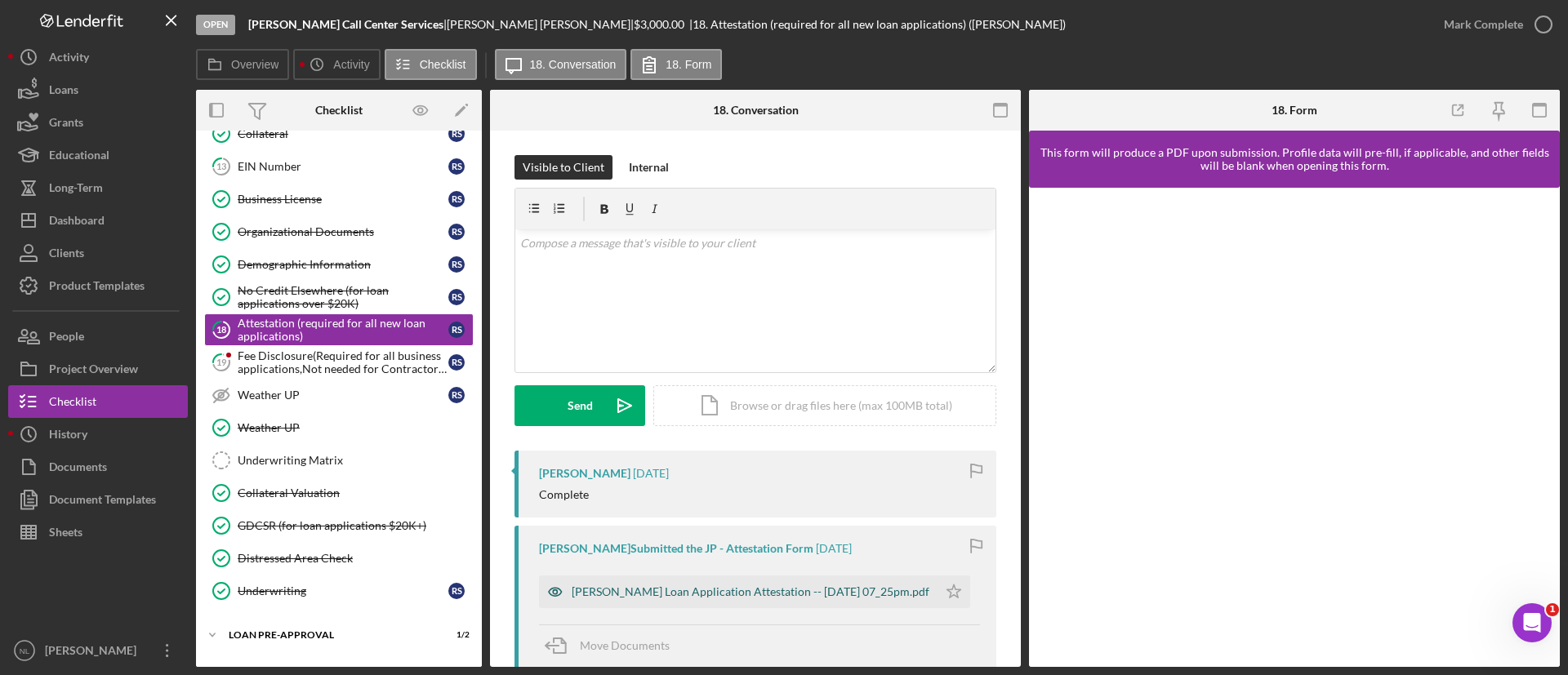
click at [727, 586] on div "[PERSON_NAME] Loan Application Attestation -- [DATE] 07_25pm.pdf" at bounding box center [750, 592] width 358 height 13
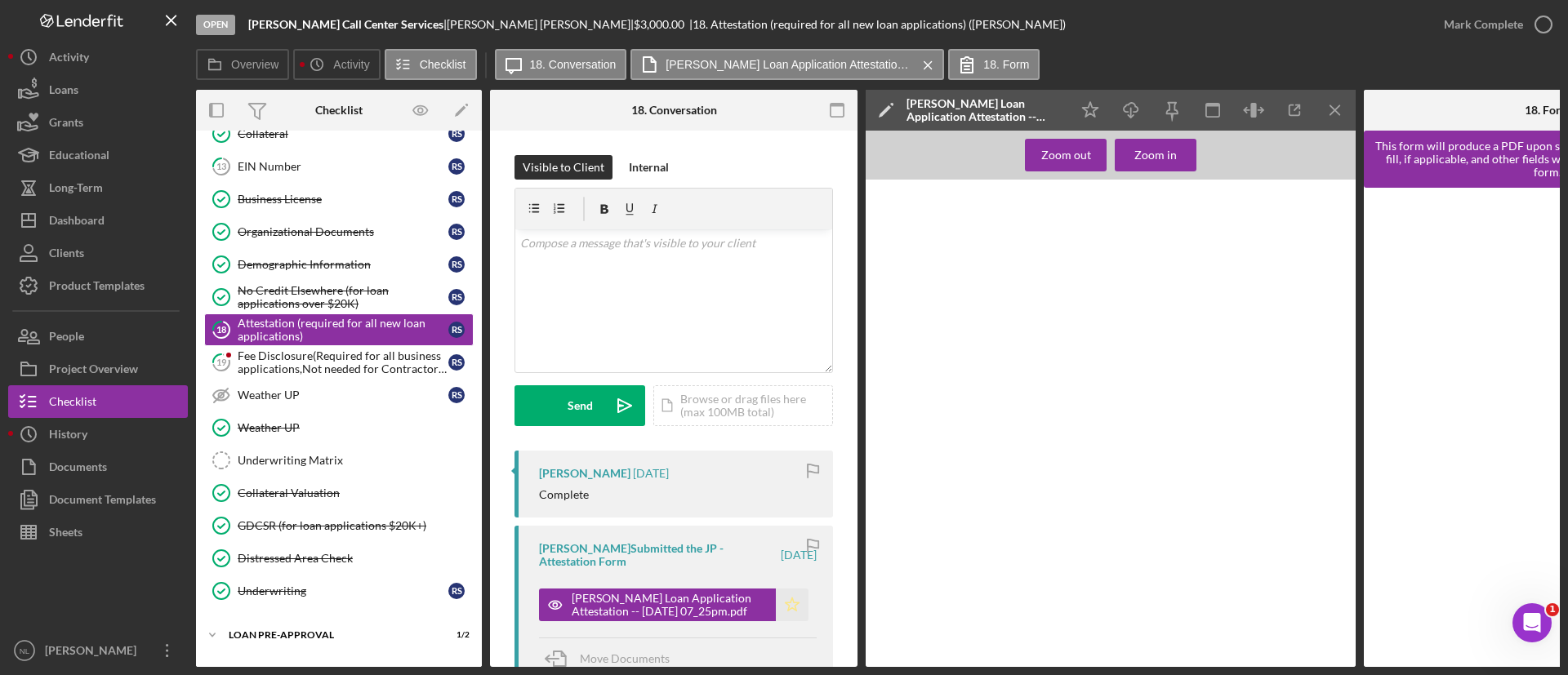
click at [790, 616] on icon "Icon/Star" at bounding box center [793, 605] width 33 height 33
click at [1332, 104] on icon "Icon/Menu Close" at bounding box center [1336, 111] width 37 height 37
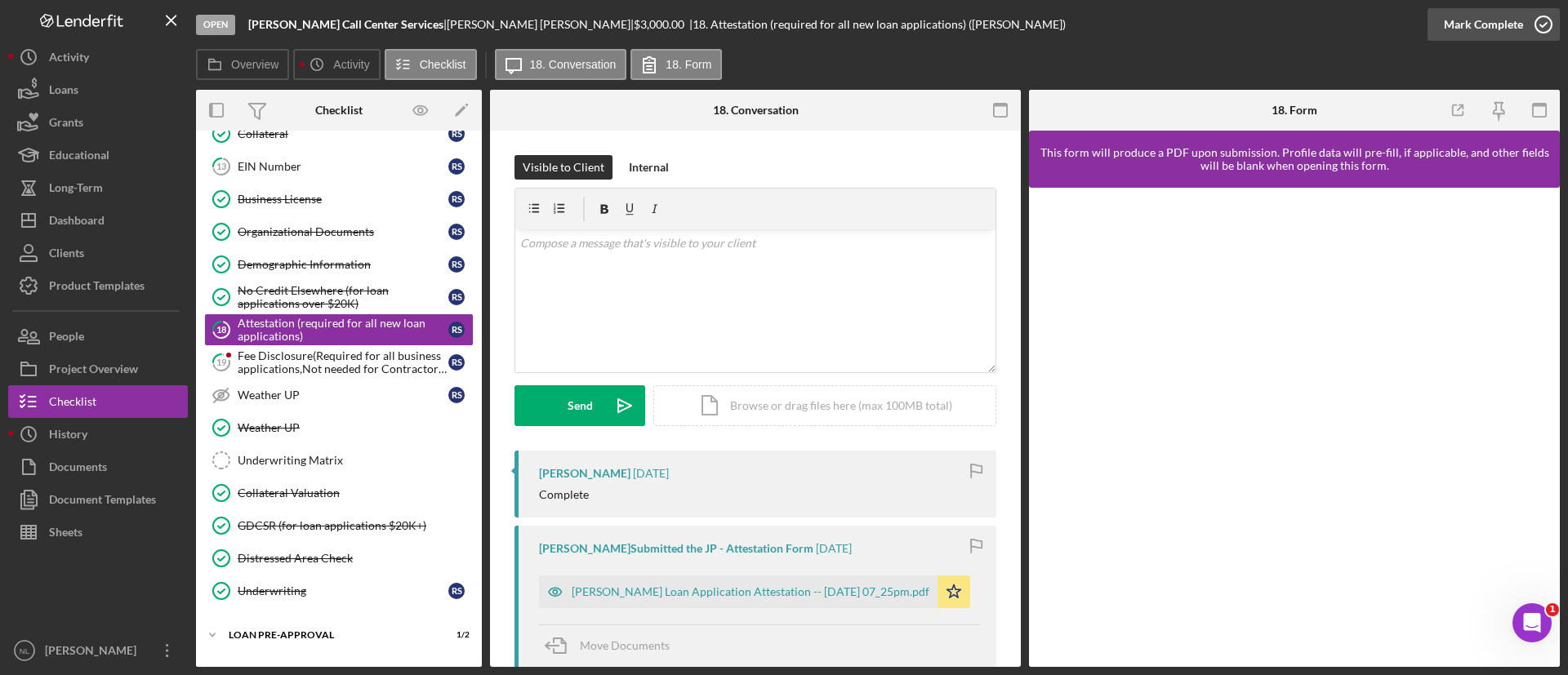
click at [1464, 19] on div "Mark Complete" at bounding box center [1483, 24] width 79 height 33
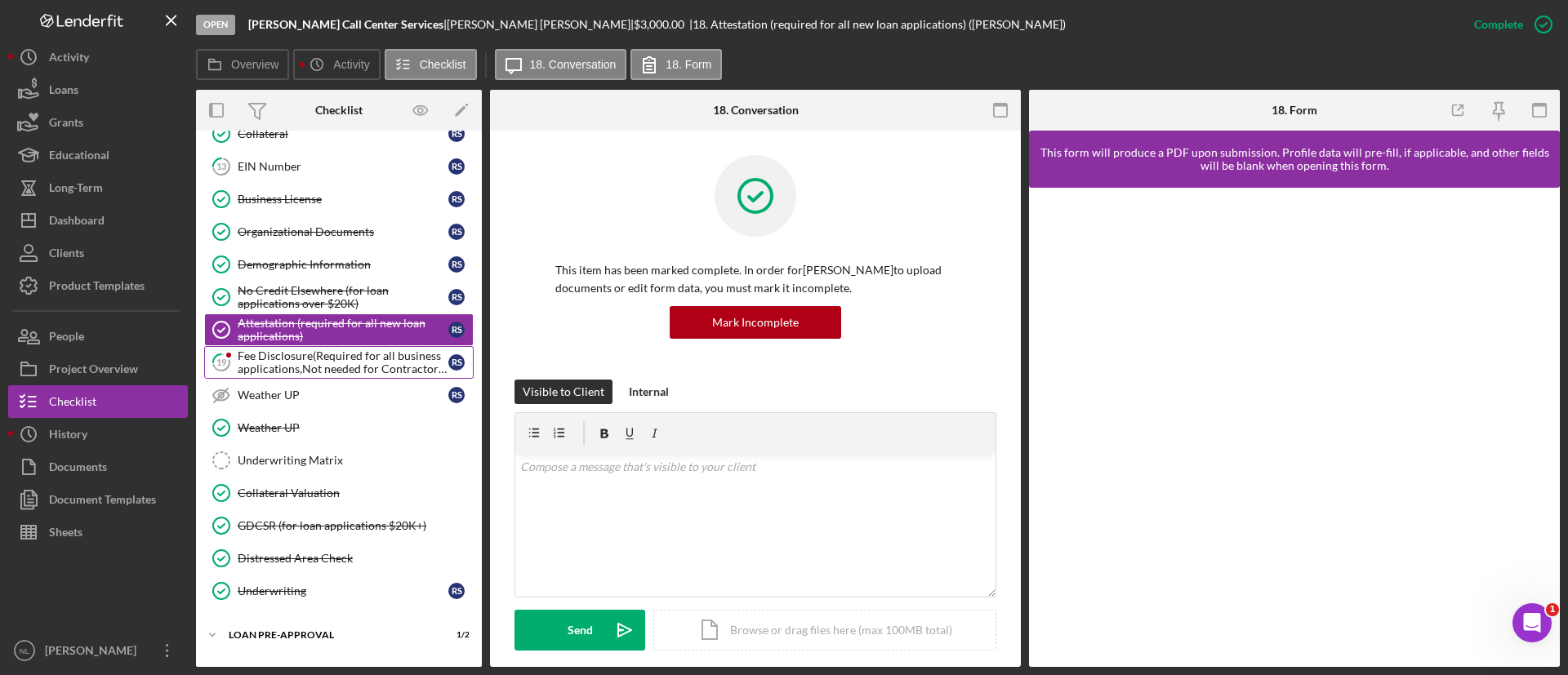
click at [349, 365] on div "Fee Disclosure(Required for all business applications,Not needed for Contractor…" at bounding box center [342, 362] width 211 height 26
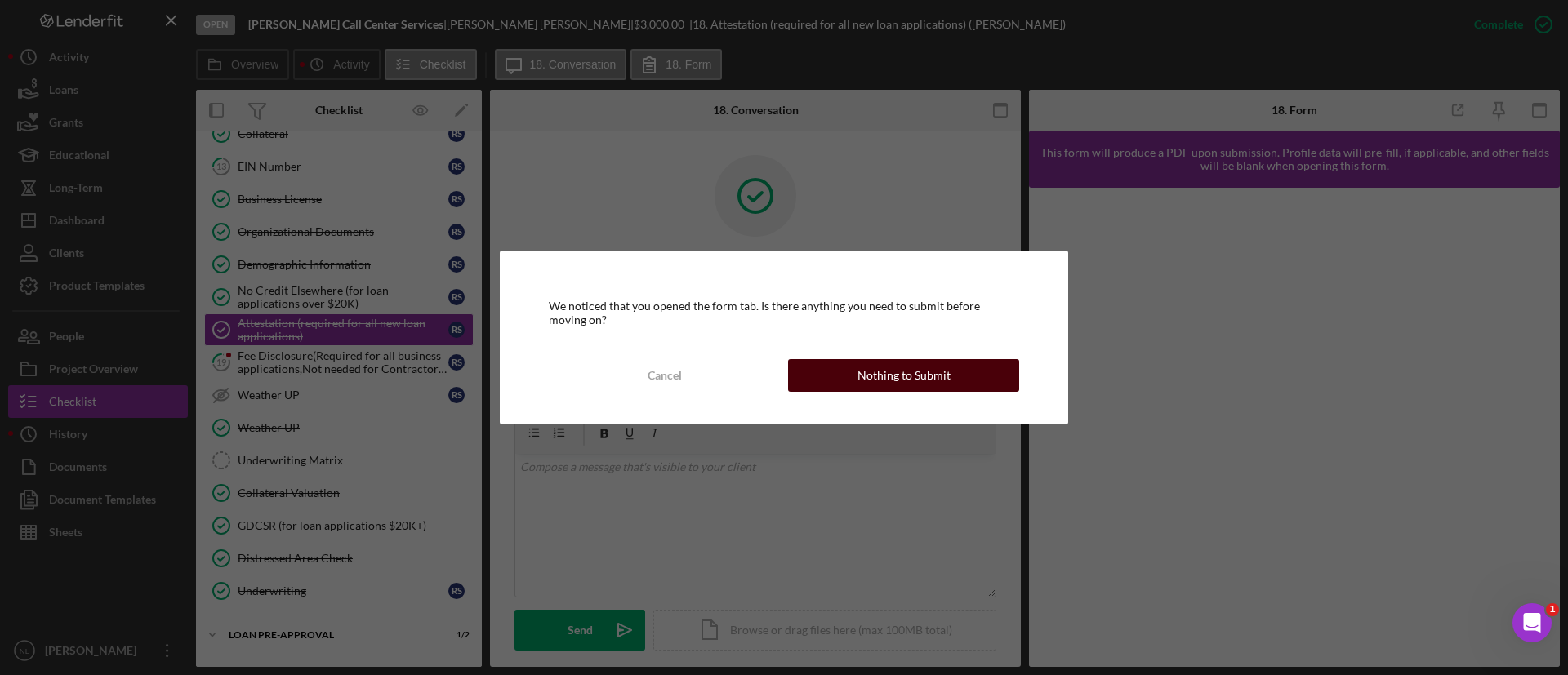
click at [897, 377] on div "Nothing to Submit" at bounding box center [904, 376] width 93 height 33
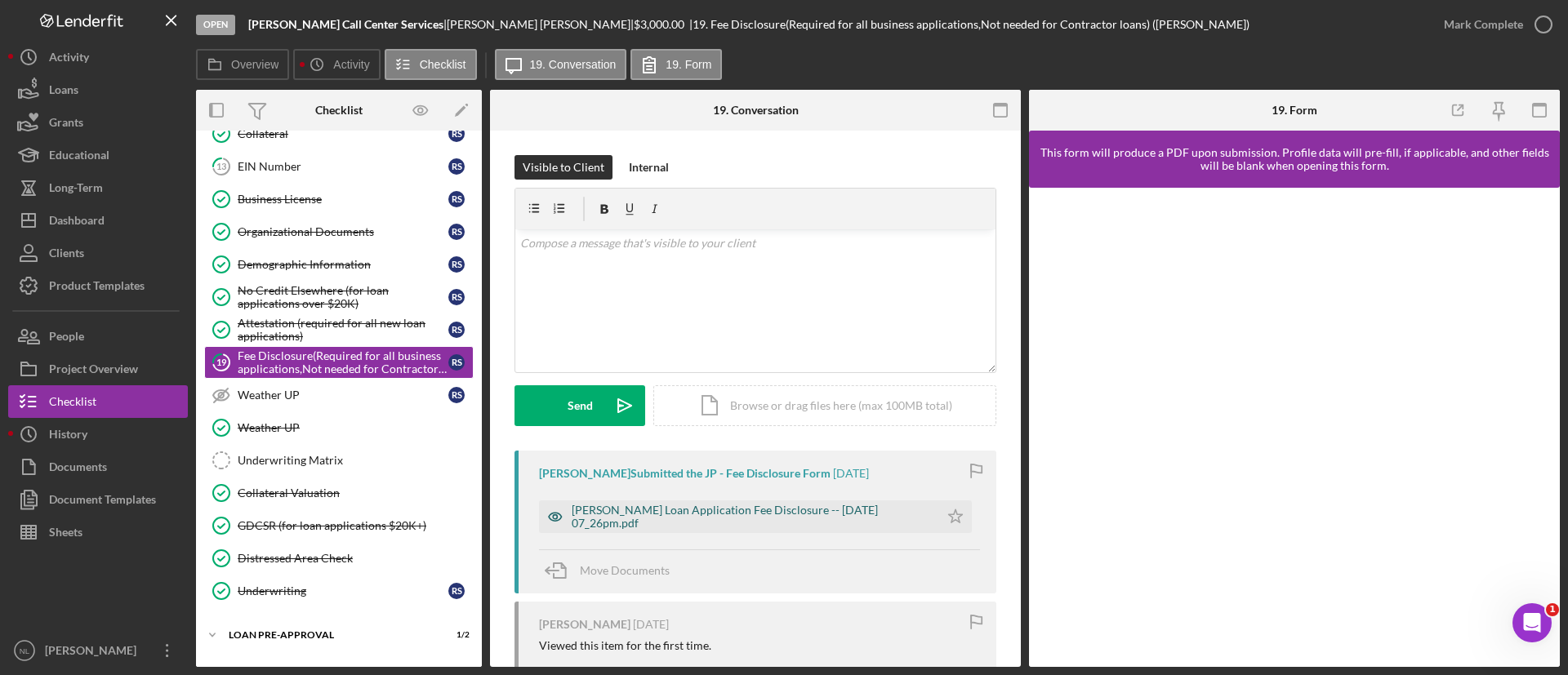
click at [888, 512] on div "[PERSON_NAME] Loan Application Fee Disclosure -- [DATE] 07_26pm.pdf" at bounding box center [751, 516] width 360 height 26
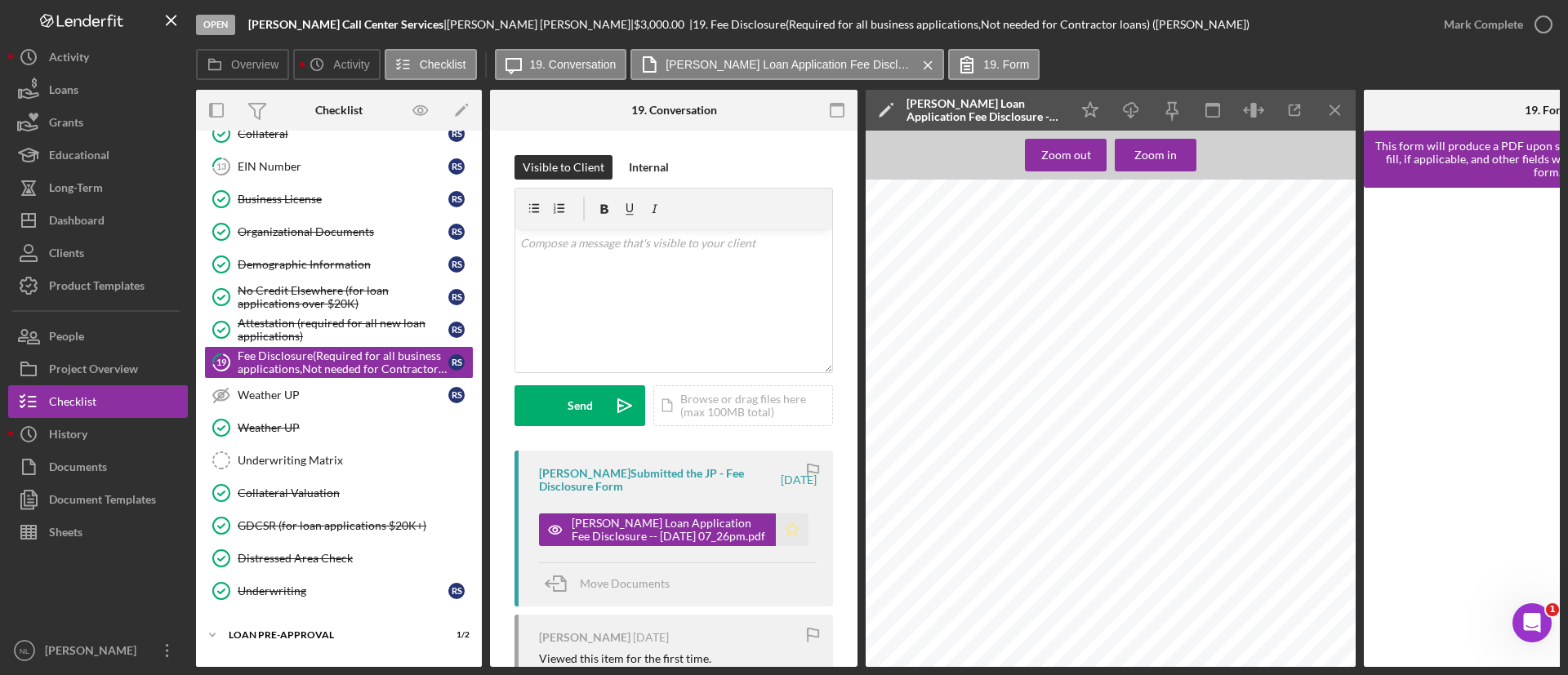
click at [794, 537] on icon "Icon/Star" at bounding box center [793, 530] width 33 height 33
click at [1343, 100] on icon "Icon/Menu Close" at bounding box center [1336, 111] width 37 height 37
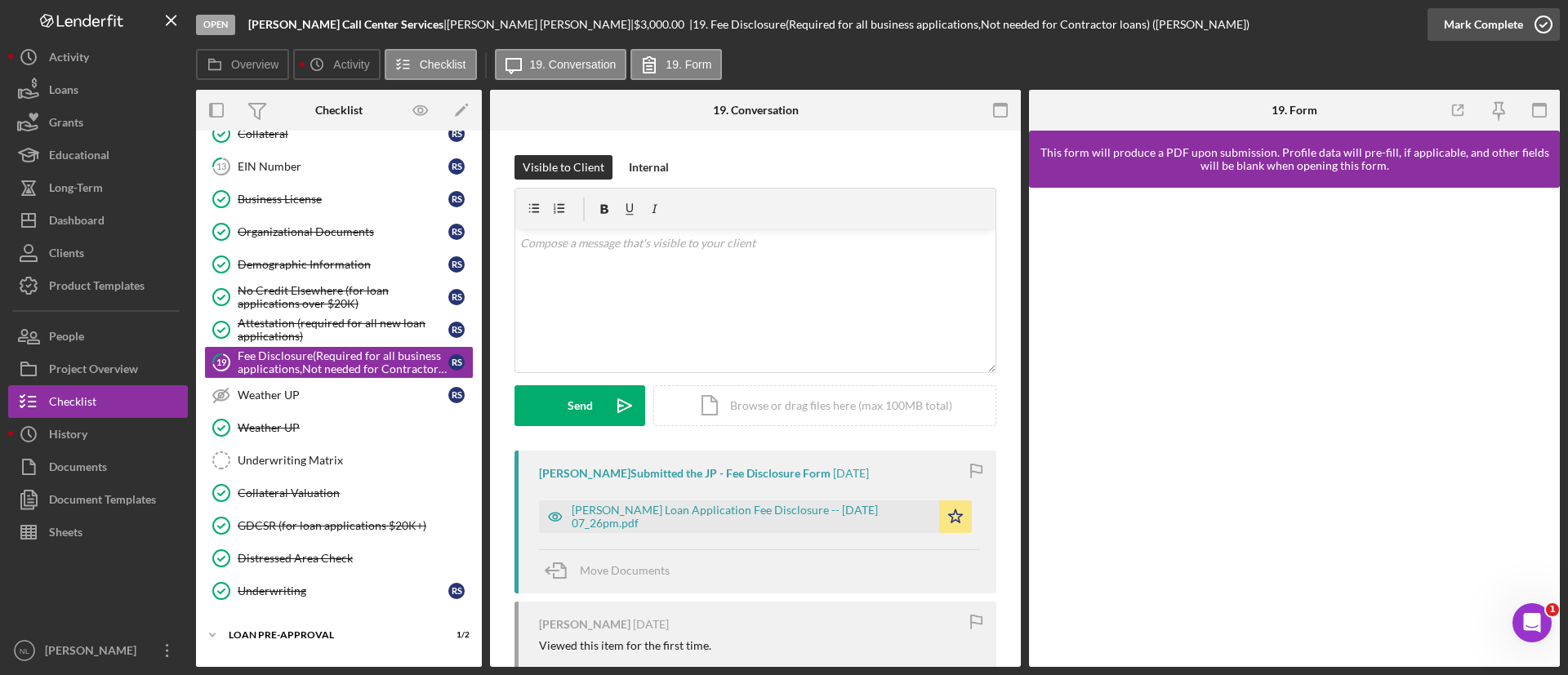
click at [1465, 28] on div "Mark Complete" at bounding box center [1483, 24] width 79 height 33
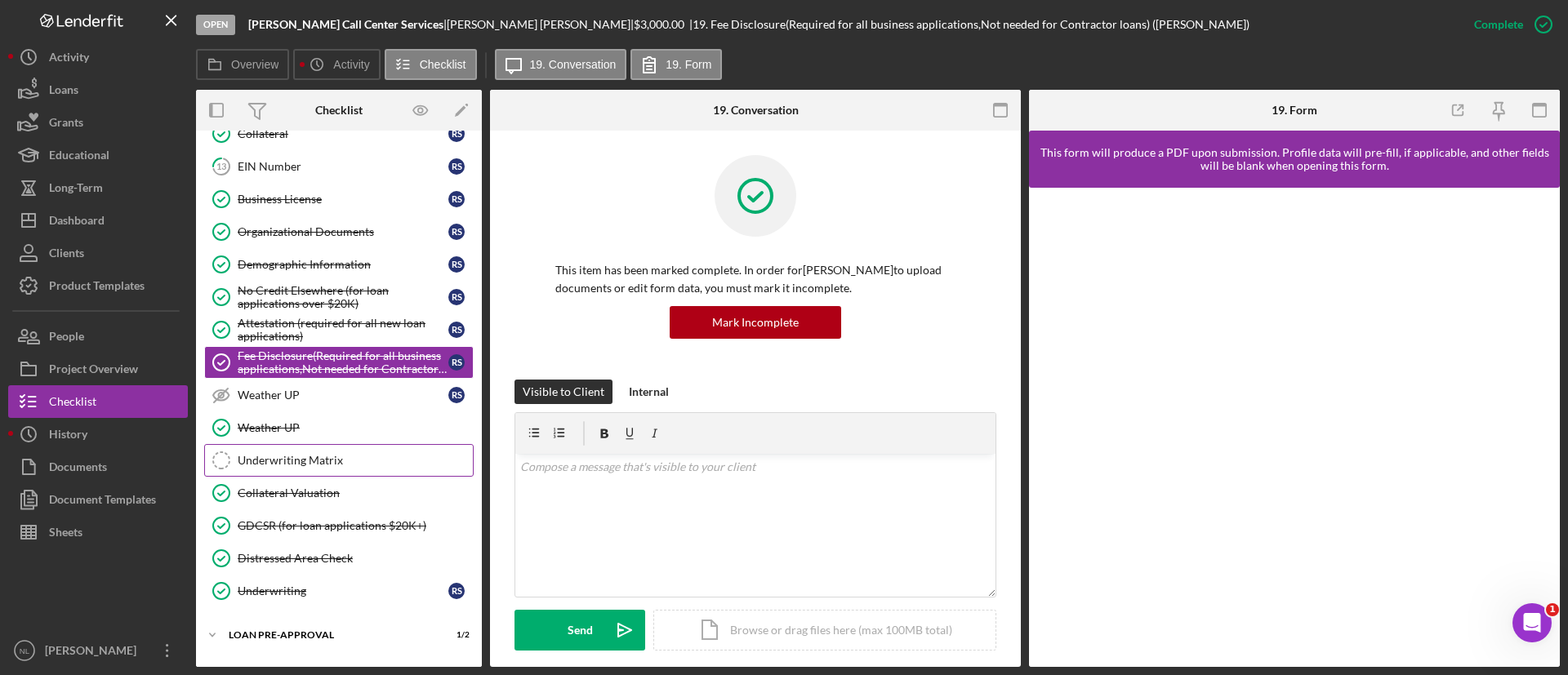
click at [328, 452] on link "Underwriting Matrix Underwriting Matrix" at bounding box center [339, 461] width 269 height 33
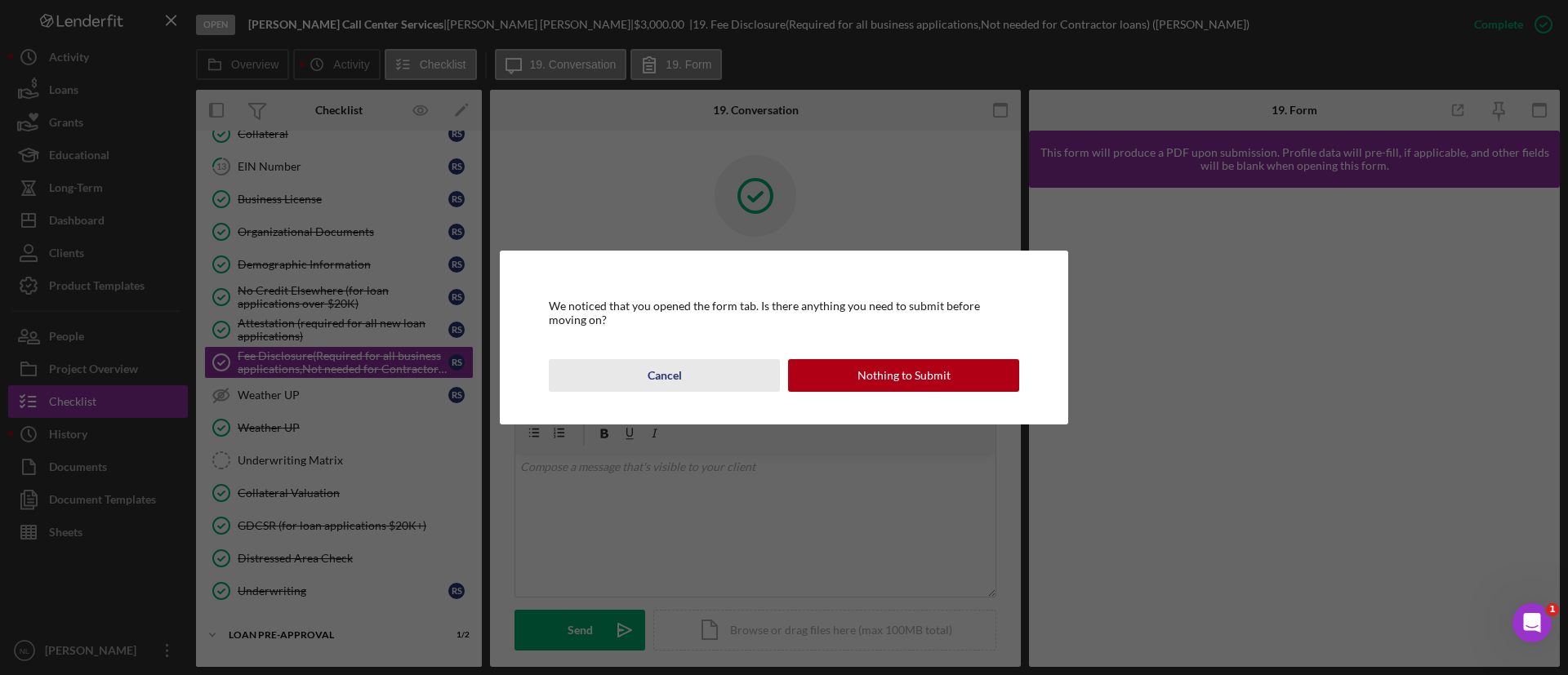
click at [682, 366] on button "Cancel" at bounding box center [665, 376] width 231 height 33
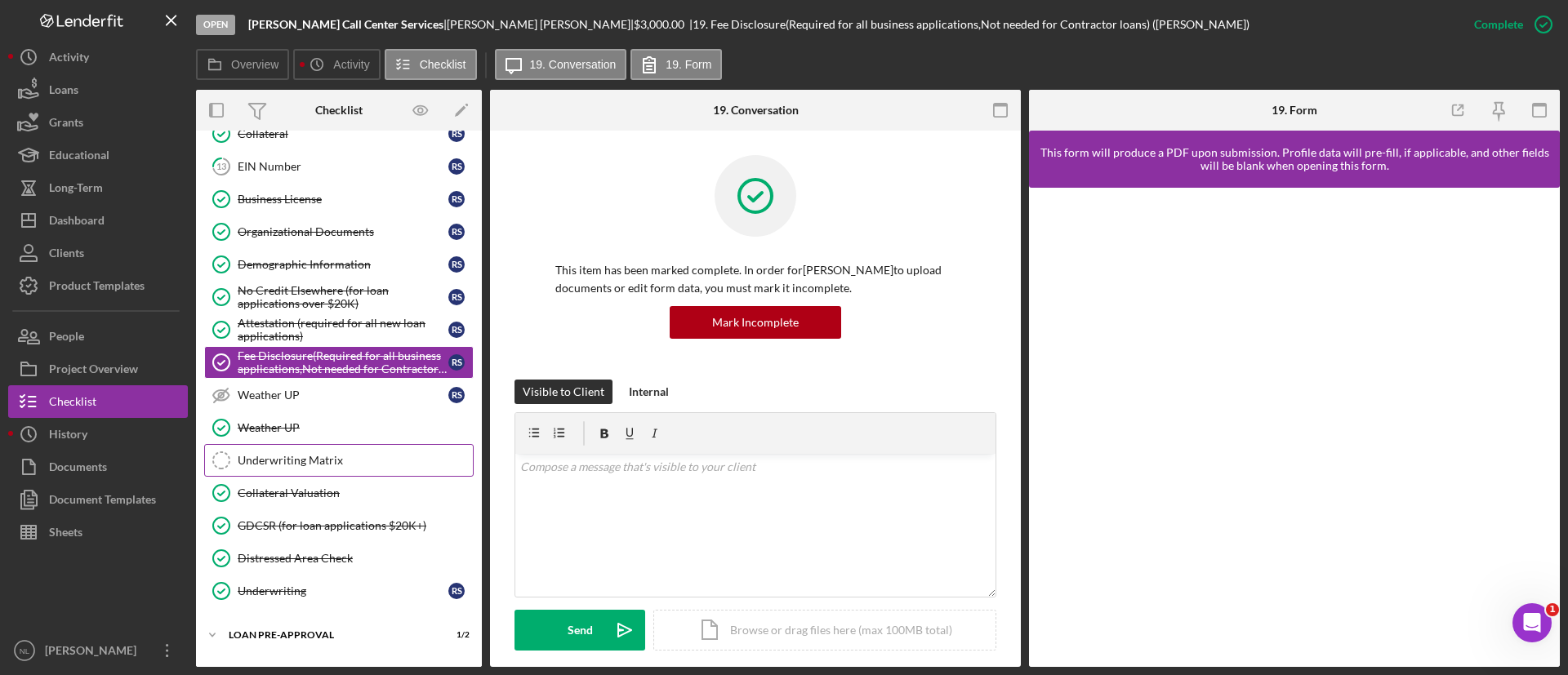
scroll to position [956, 0]
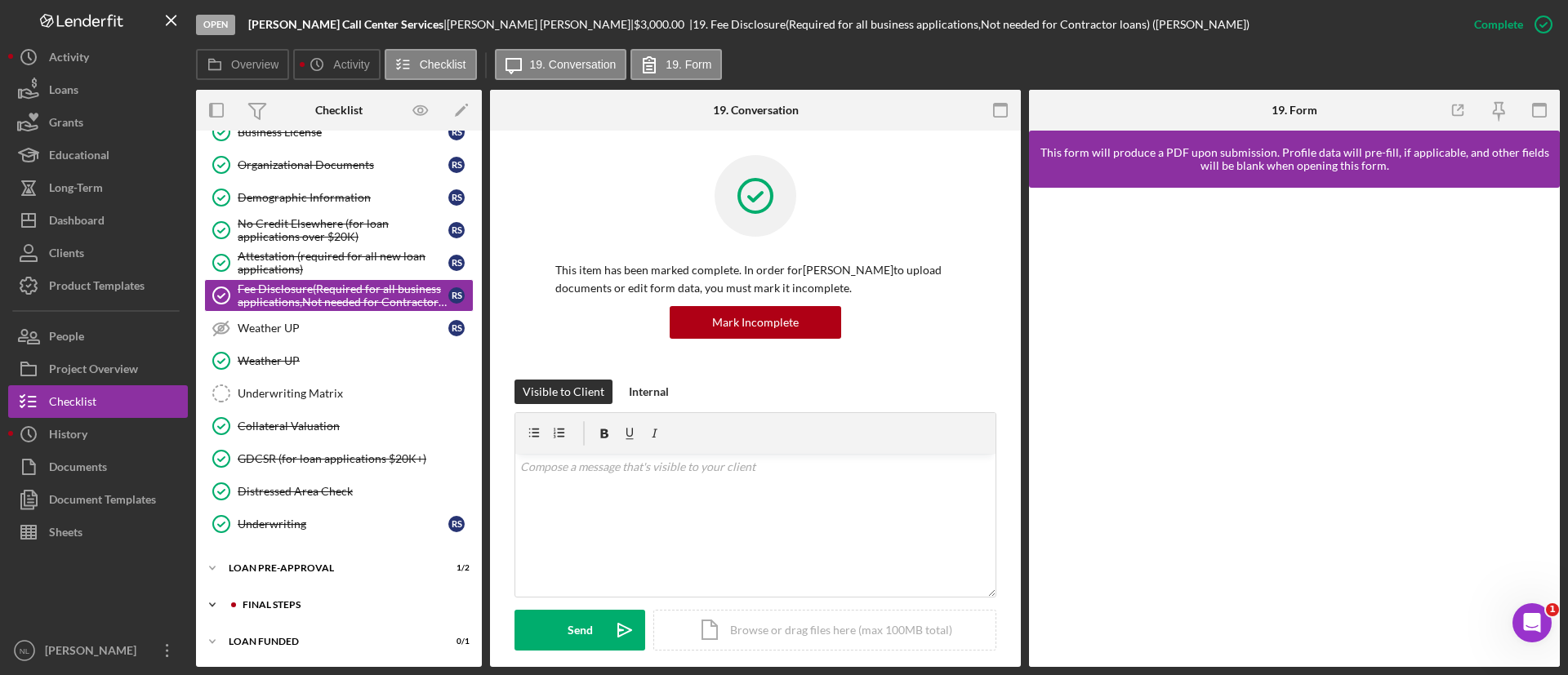
click at [327, 604] on div "FINAL STEPS" at bounding box center [352, 605] width 219 height 10
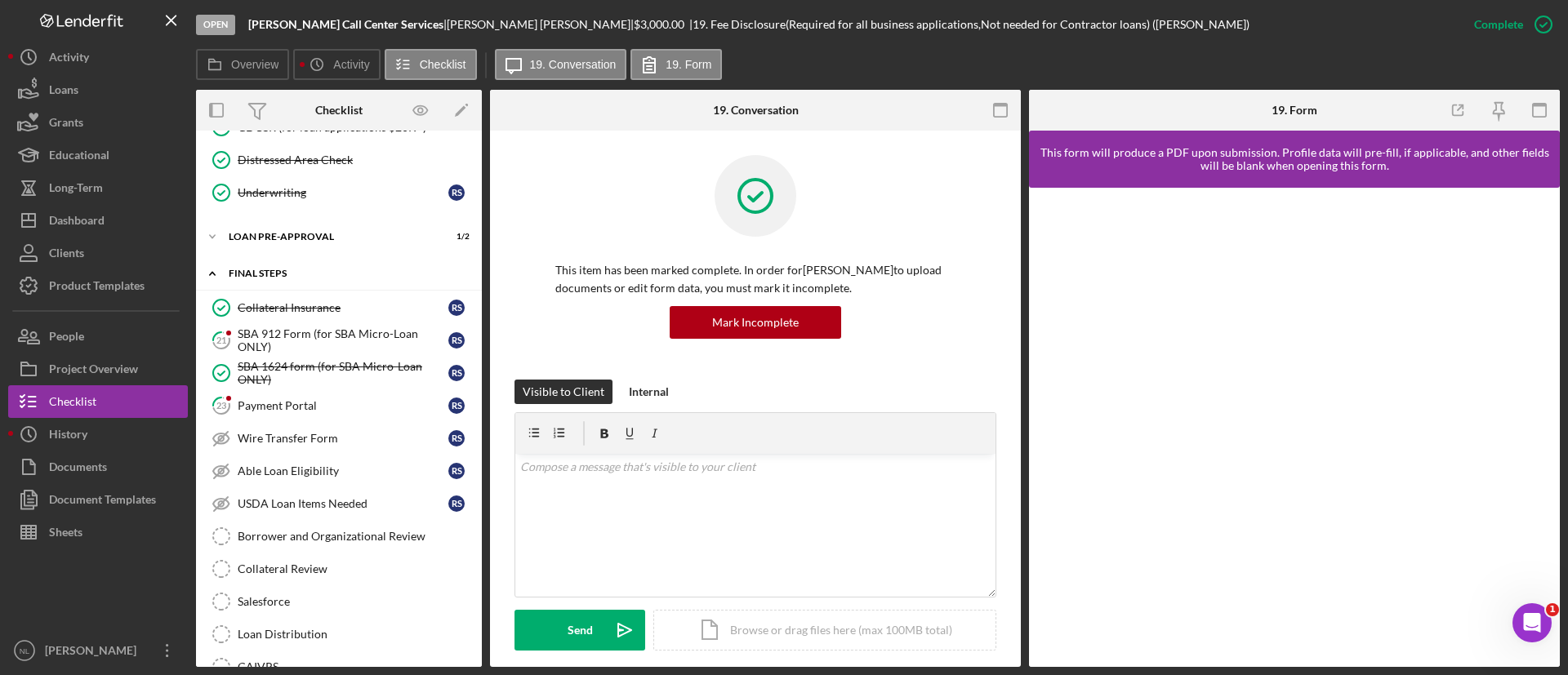
scroll to position [1313, 0]
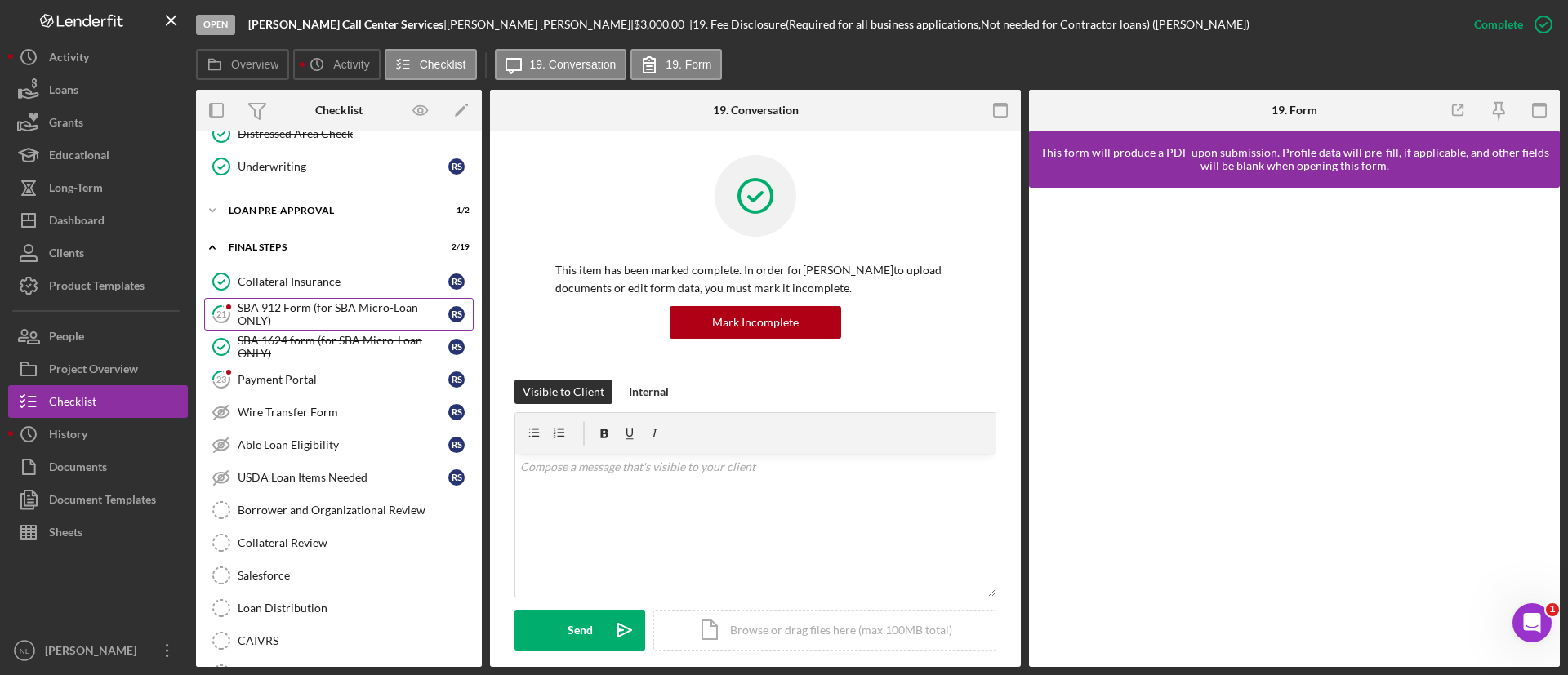
click at [339, 312] on div "SBA 912 Form (for SBA Micro-Loan ONLY)" at bounding box center [342, 313] width 211 height 26
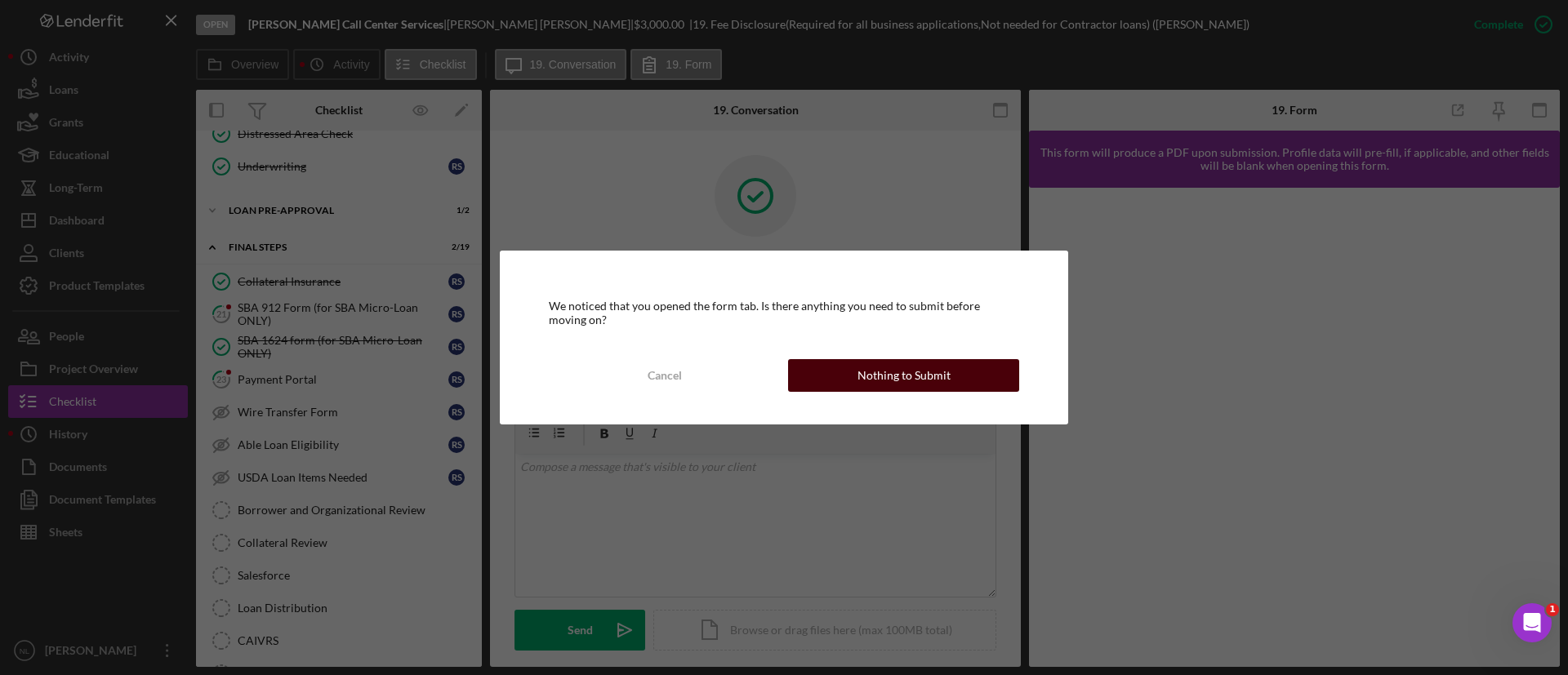
click at [910, 362] on div "Nothing to Submit" at bounding box center [904, 376] width 93 height 33
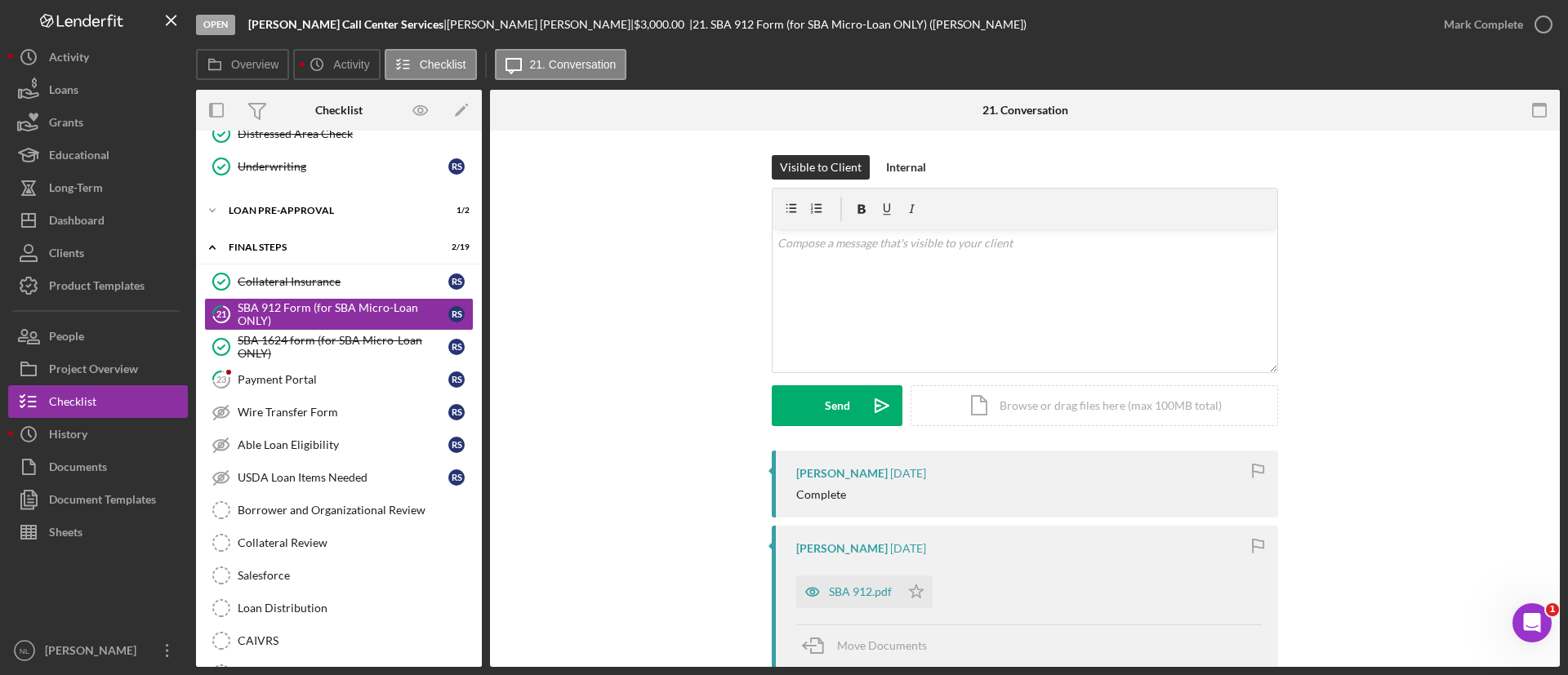
scroll to position [113, 0]
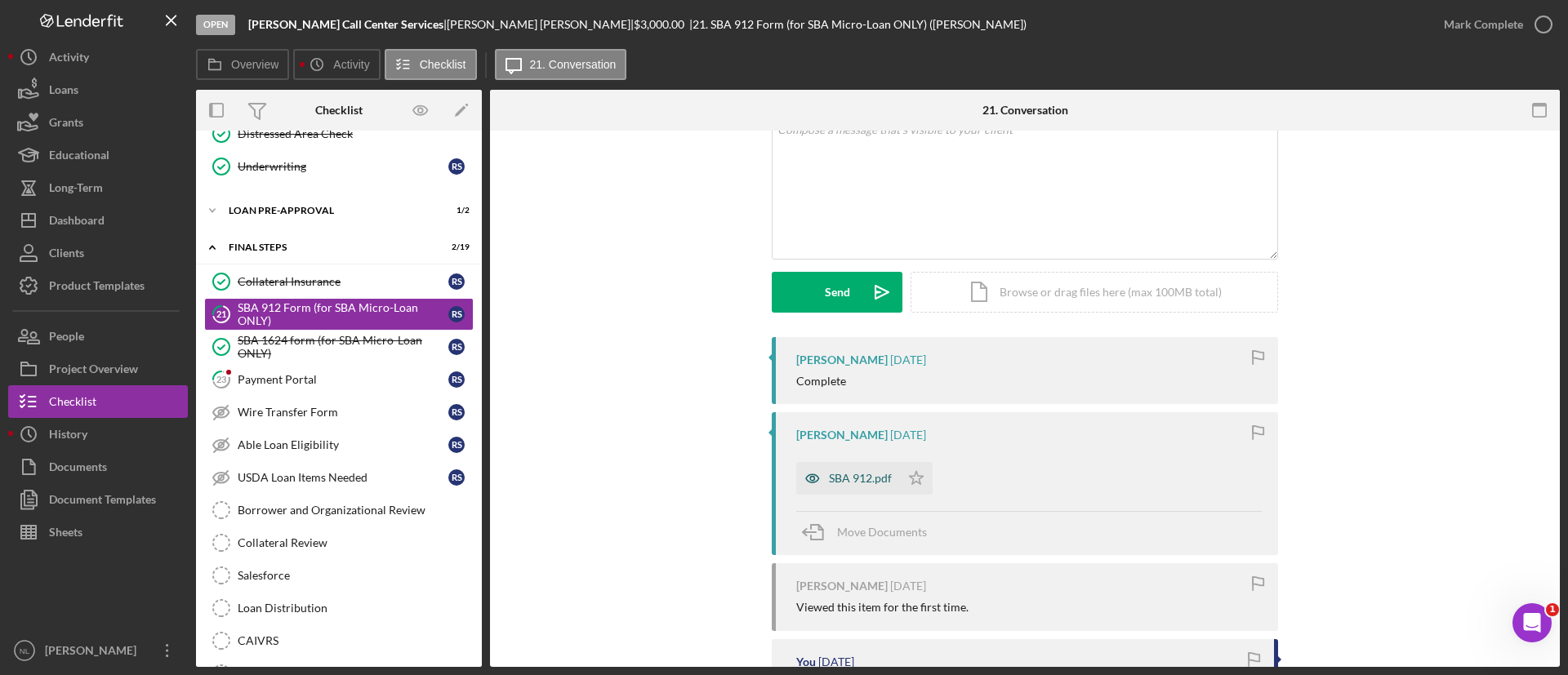
click at [862, 472] on div "SBA 912.pdf" at bounding box center [860, 479] width 63 height 13
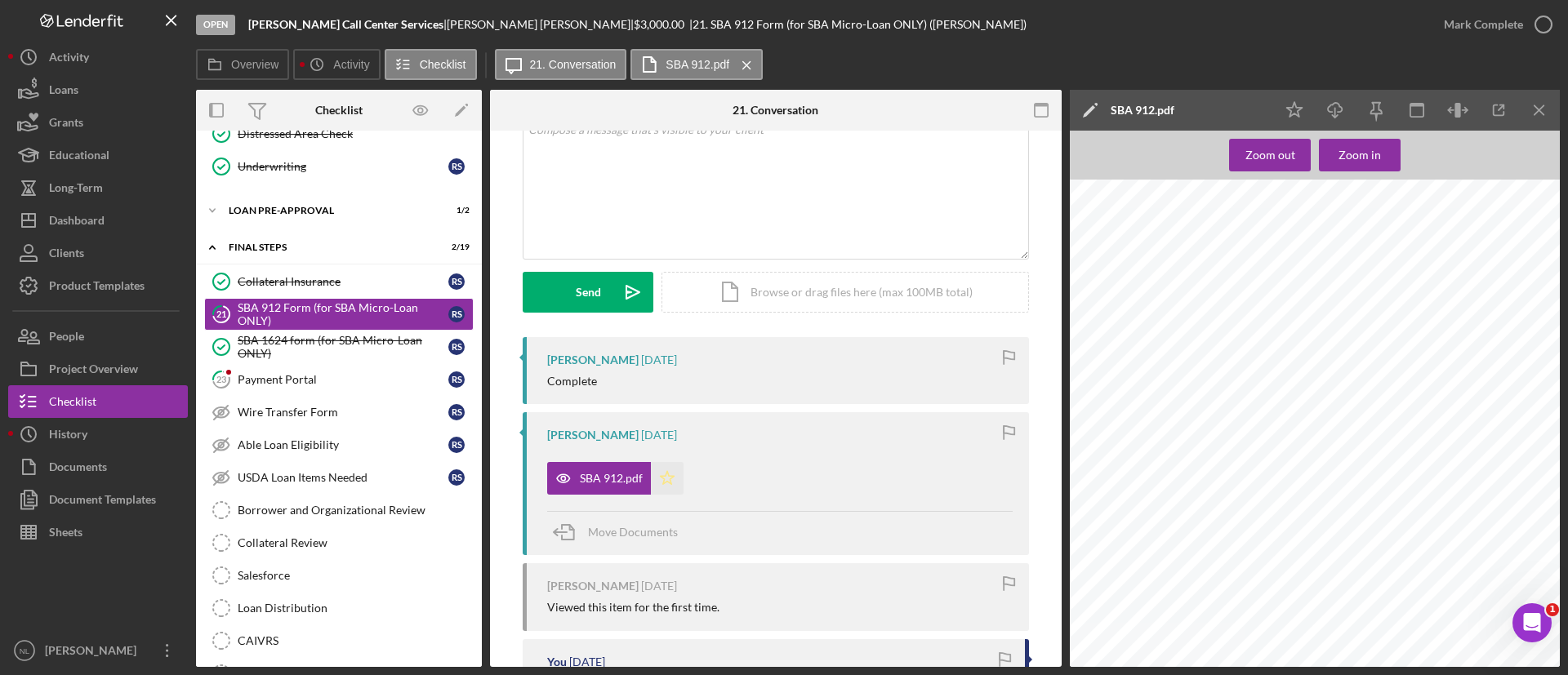
click at [670, 476] on polygon "button" at bounding box center [668, 478] width 13 height 13
click at [1548, 111] on icon "Icon/Menu Close" at bounding box center [1540, 111] width 37 height 37
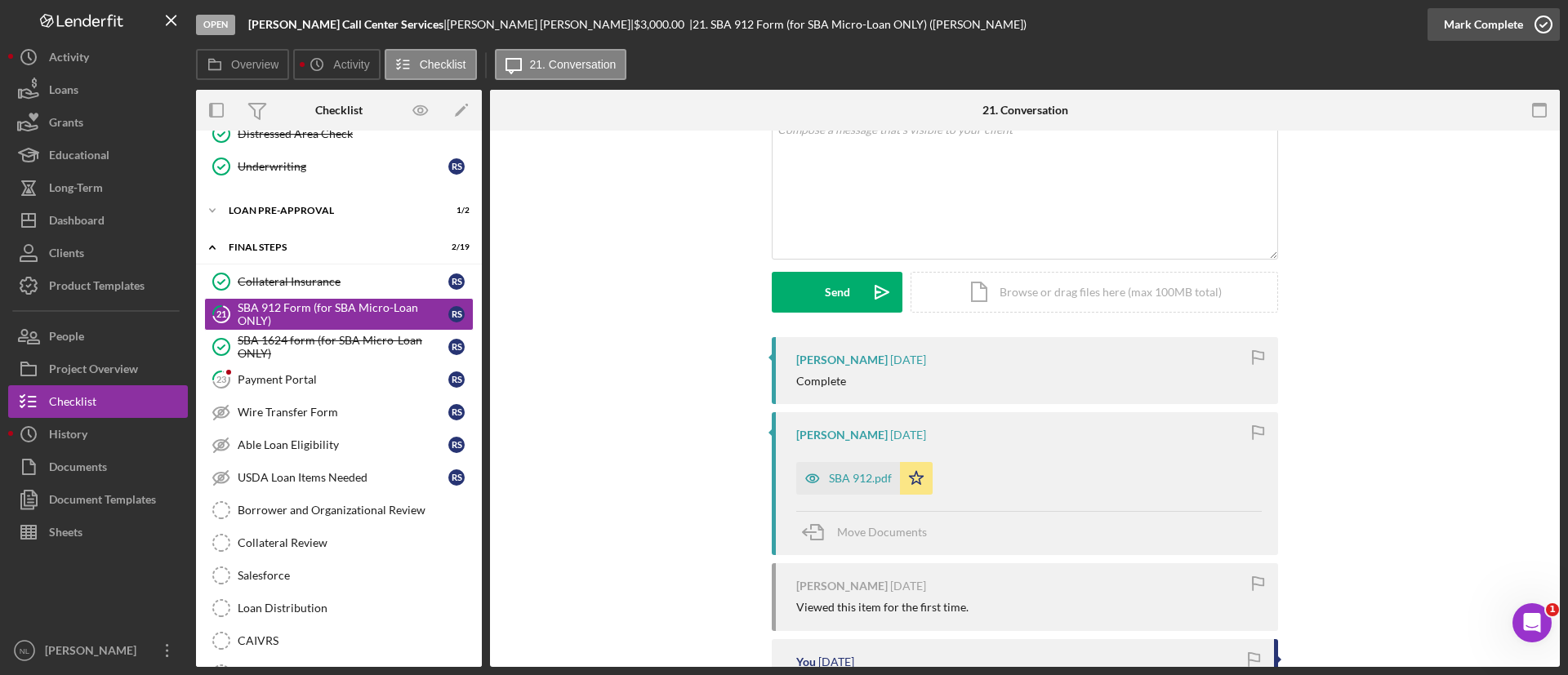
click at [1508, 24] on div "Mark Complete" at bounding box center [1483, 24] width 79 height 33
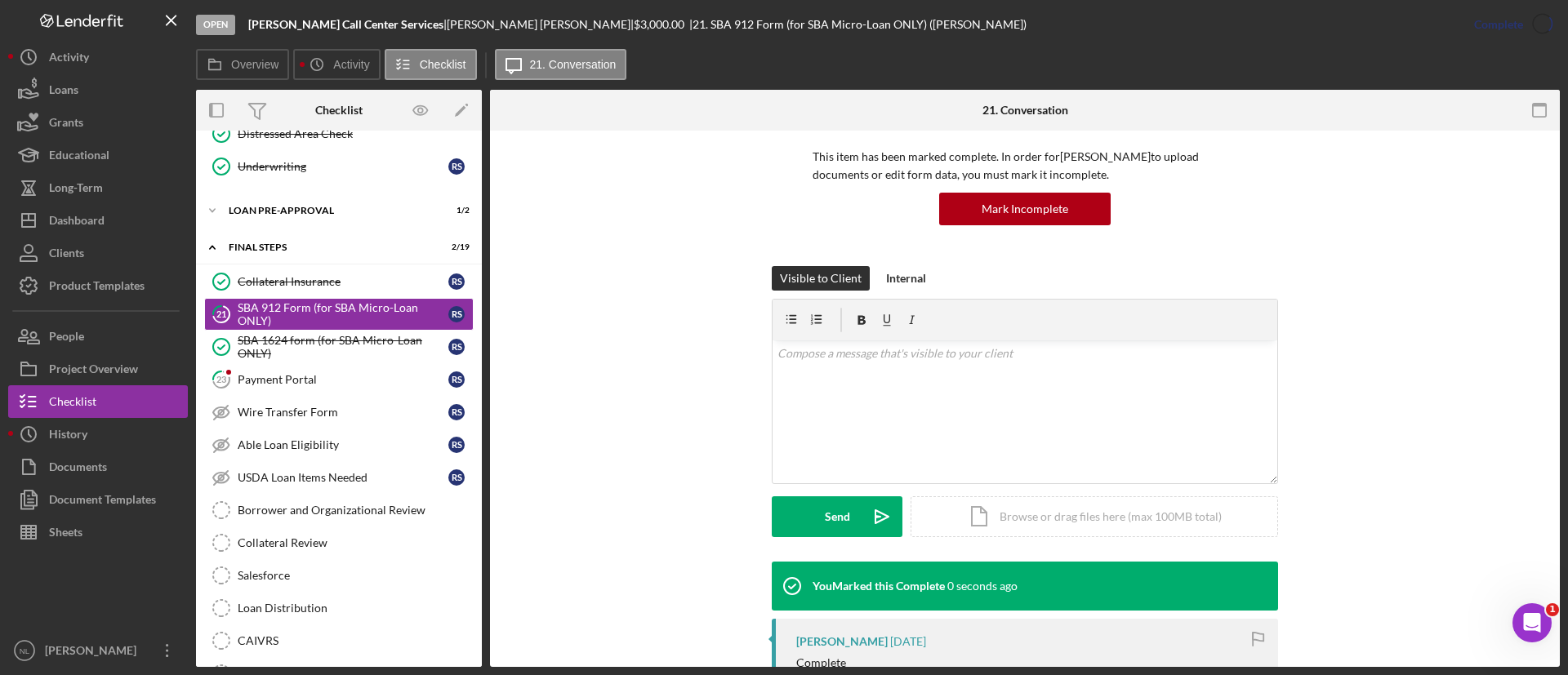
scroll to position [338, 0]
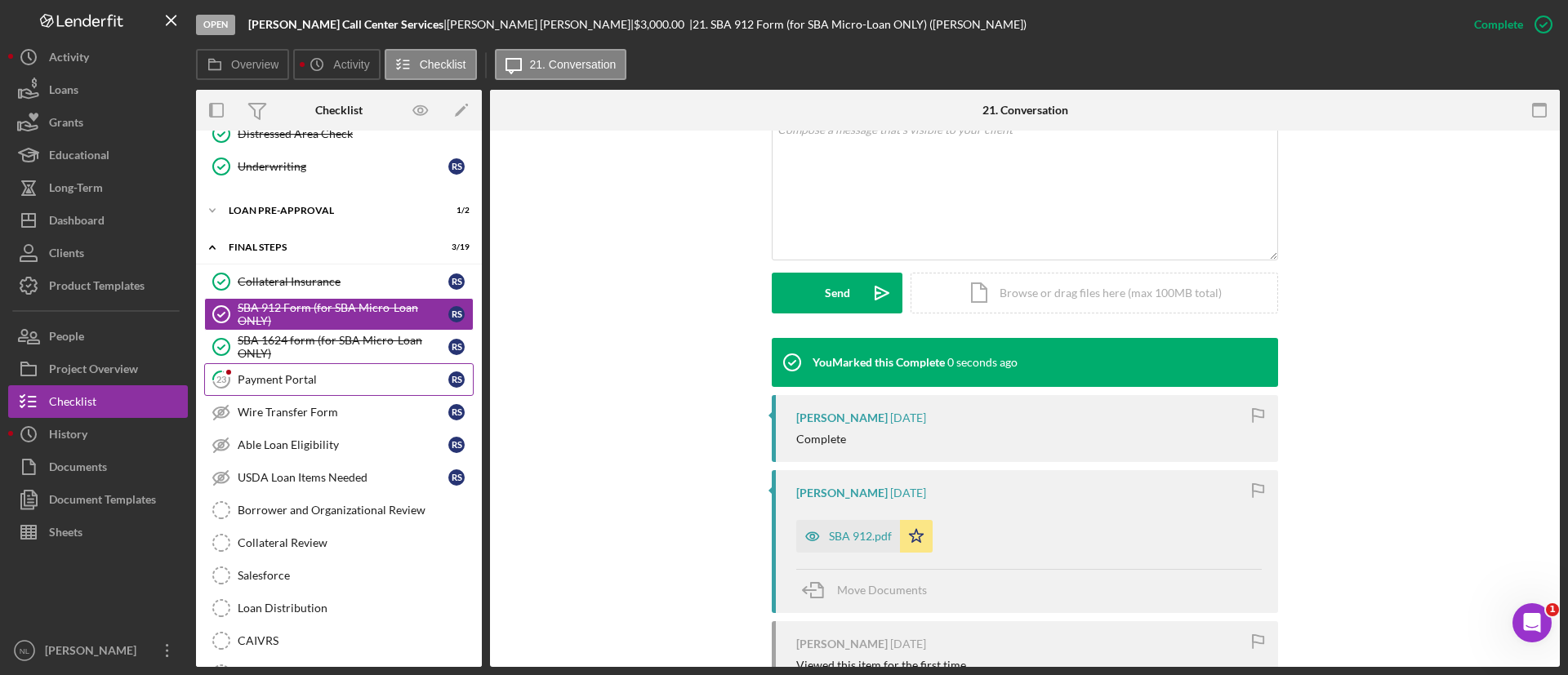
click at [340, 382] on div "Payment Portal" at bounding box center [342, 380] width 211 height 13
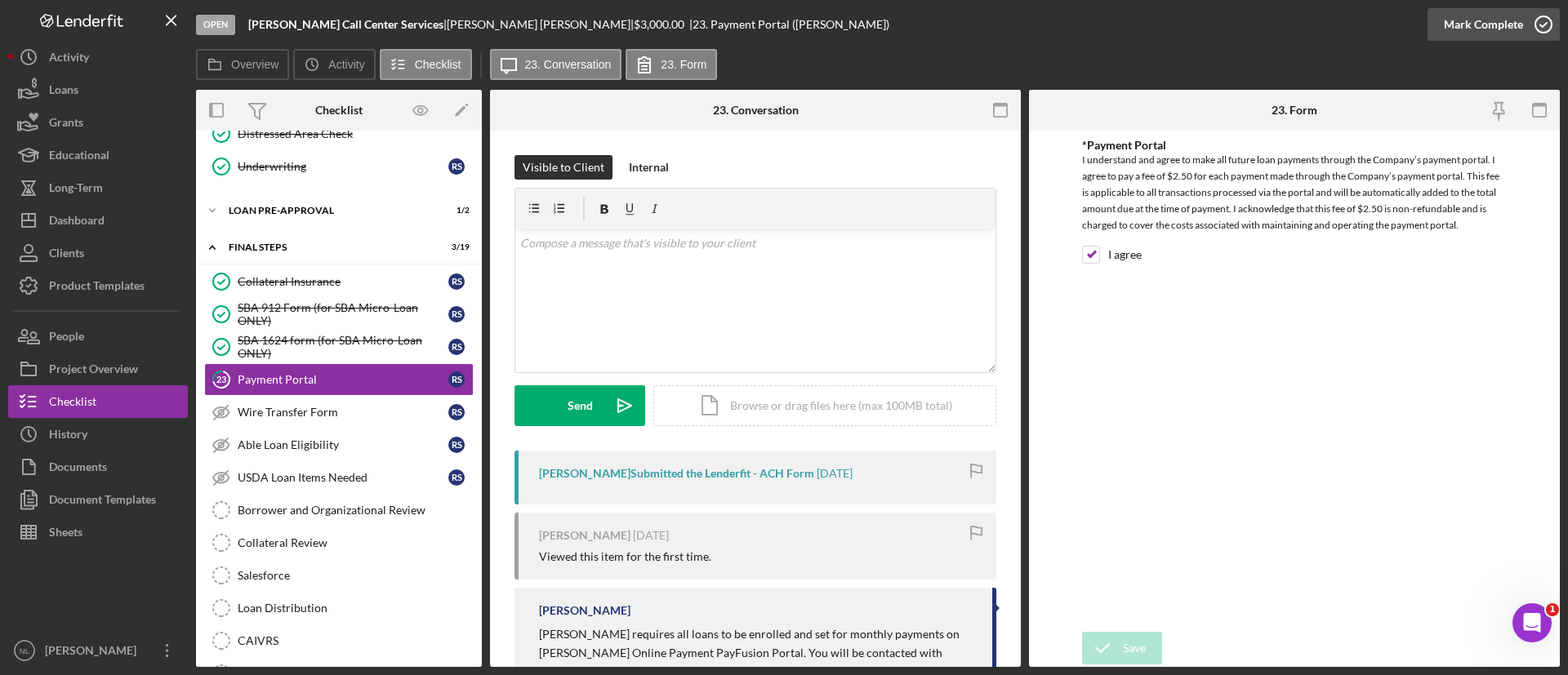
click at [1482, 19] on div "Mark Complete" at bounding box center [1483, 24] width 79 height 33
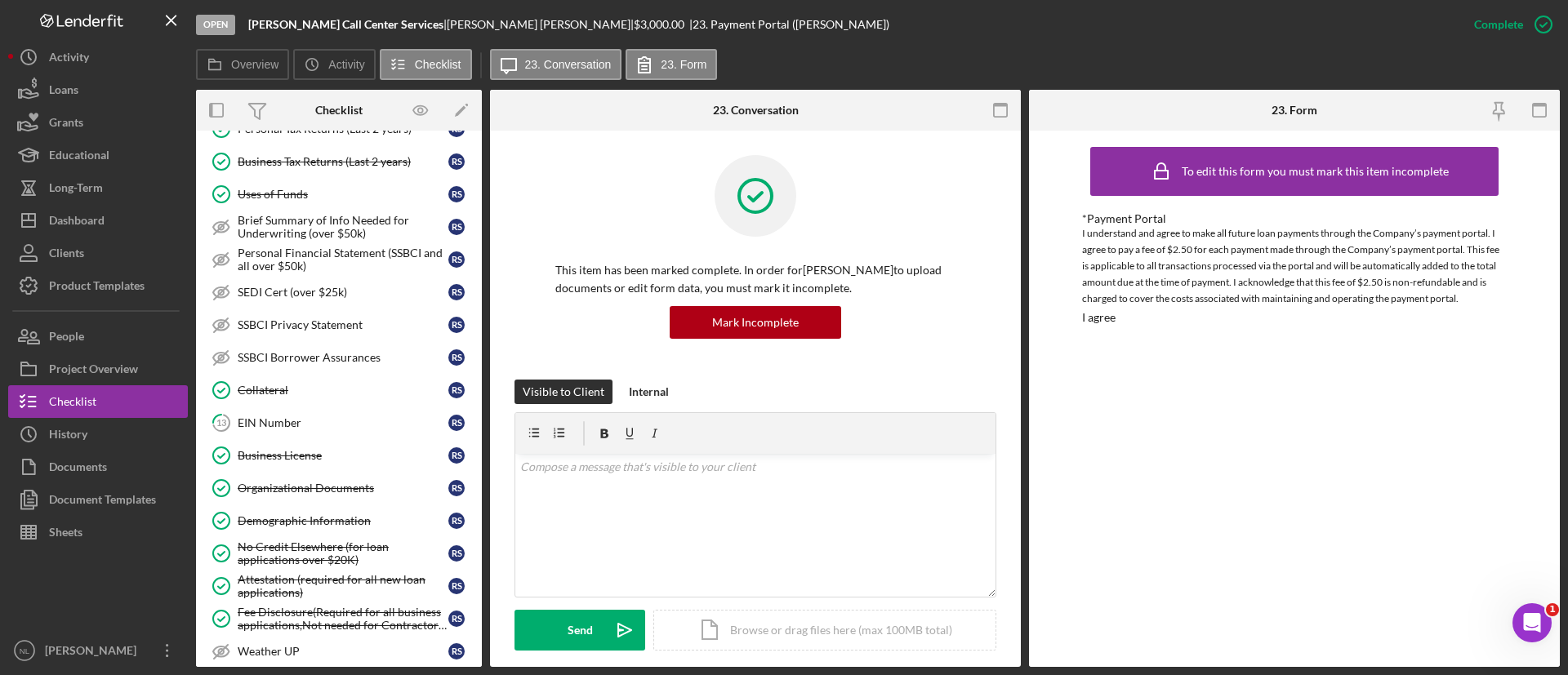
scroll to position [634, 0]
click at [296, 412] on link "13 EIN Number R S" at bounding box center [339, 421] width 269 height 33
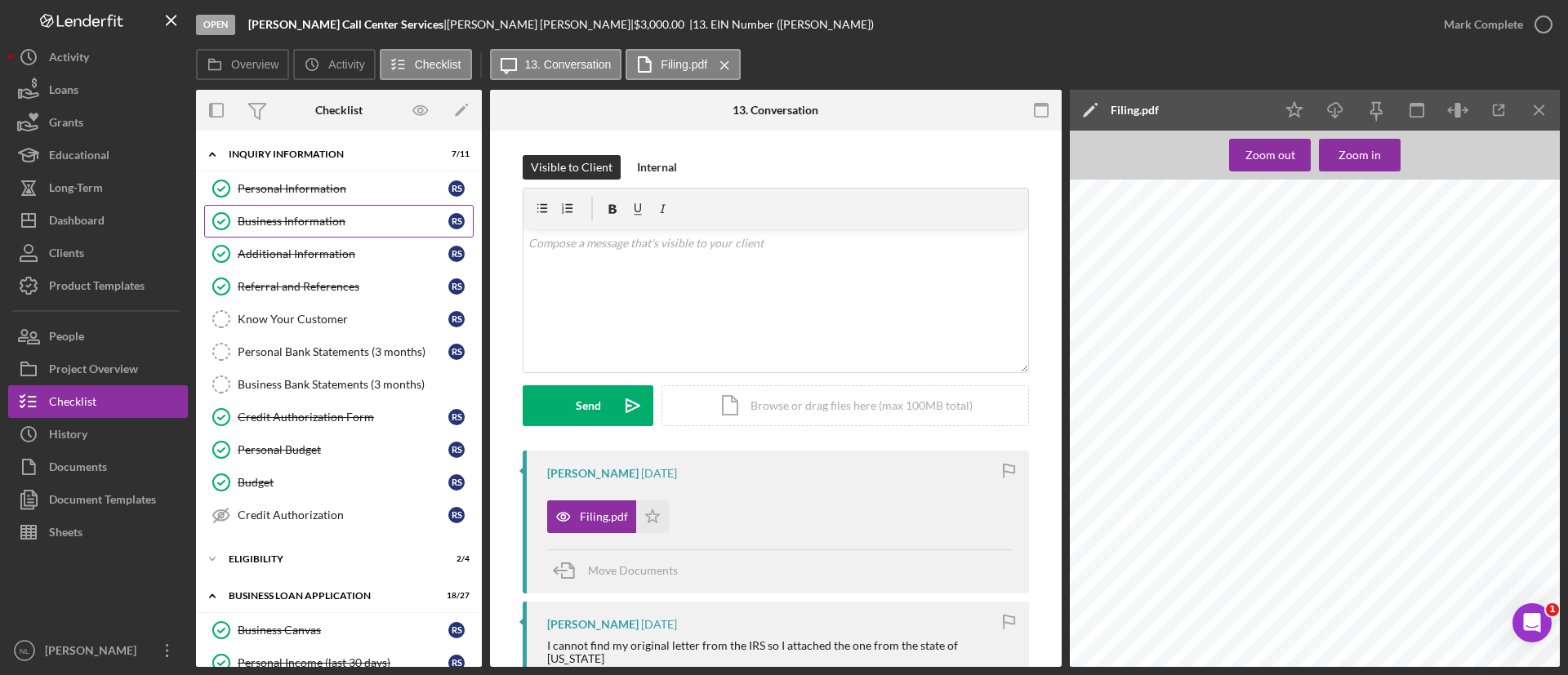
click at [331, 225] on div "Business Information" at bounding box center [342, 221] width 211 height 13
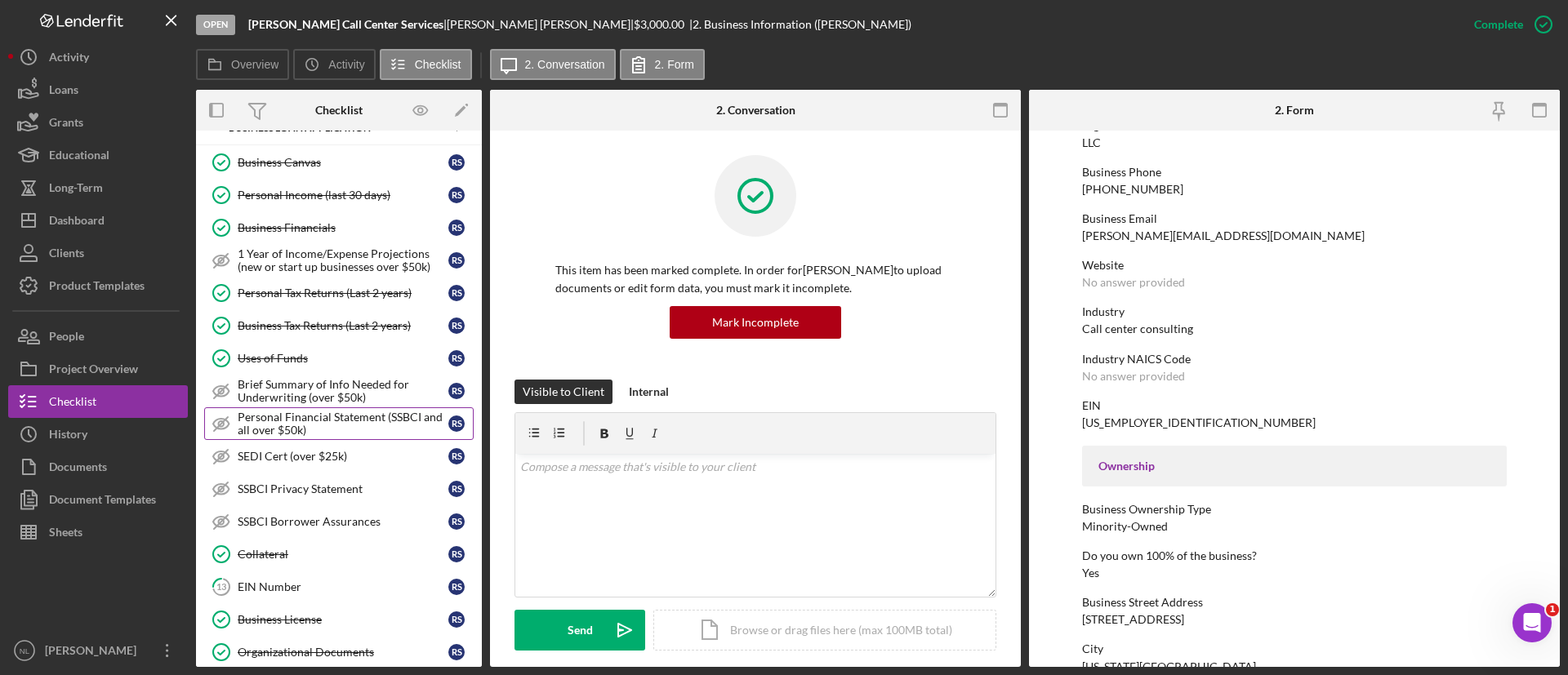
scroll to position [558, 0]
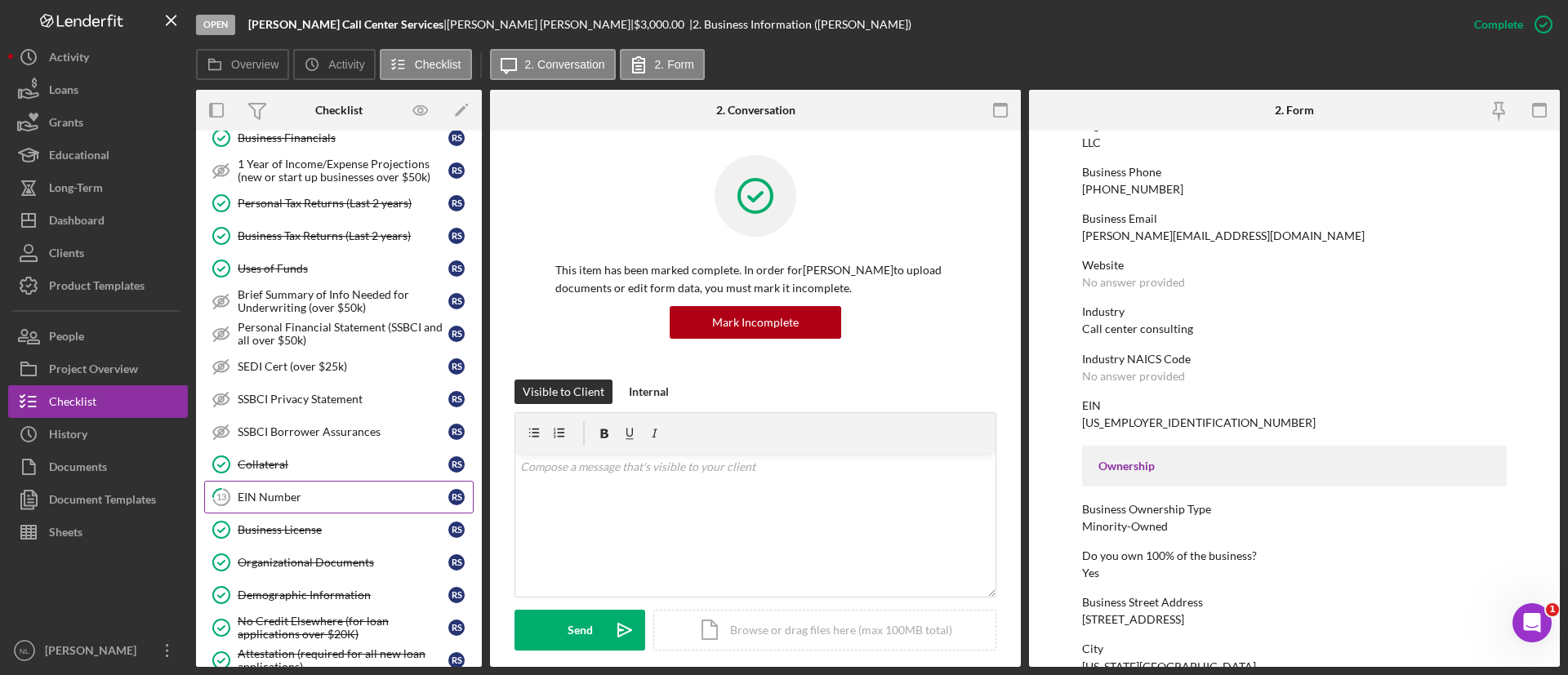
click at [312, 497] on div "EIN Number" at bounding box center [342, 497] width 211 height 13
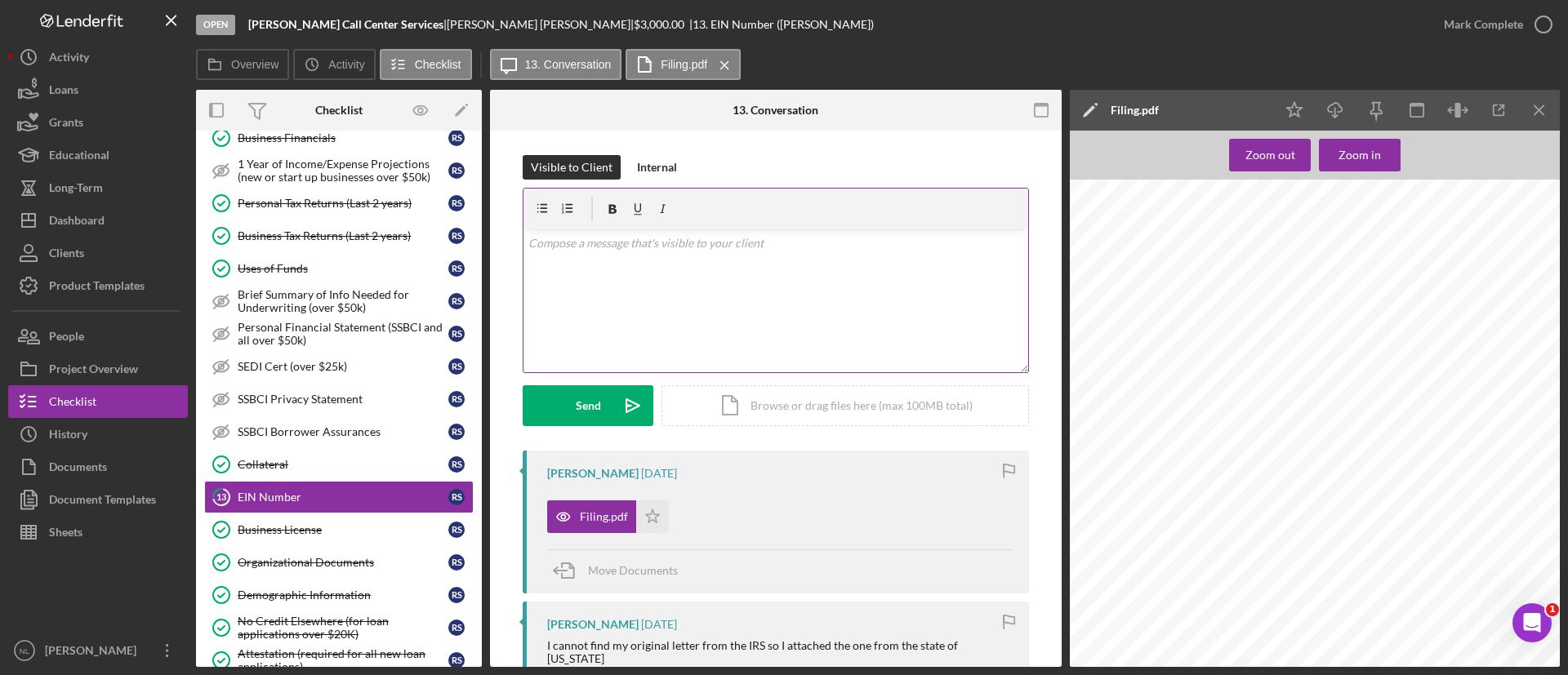
click at [644, 327] on div "v Color teal Color pink Remove color Add row above Add row below Add column bef…" at bounding box center [775, 301] width 505 height 143
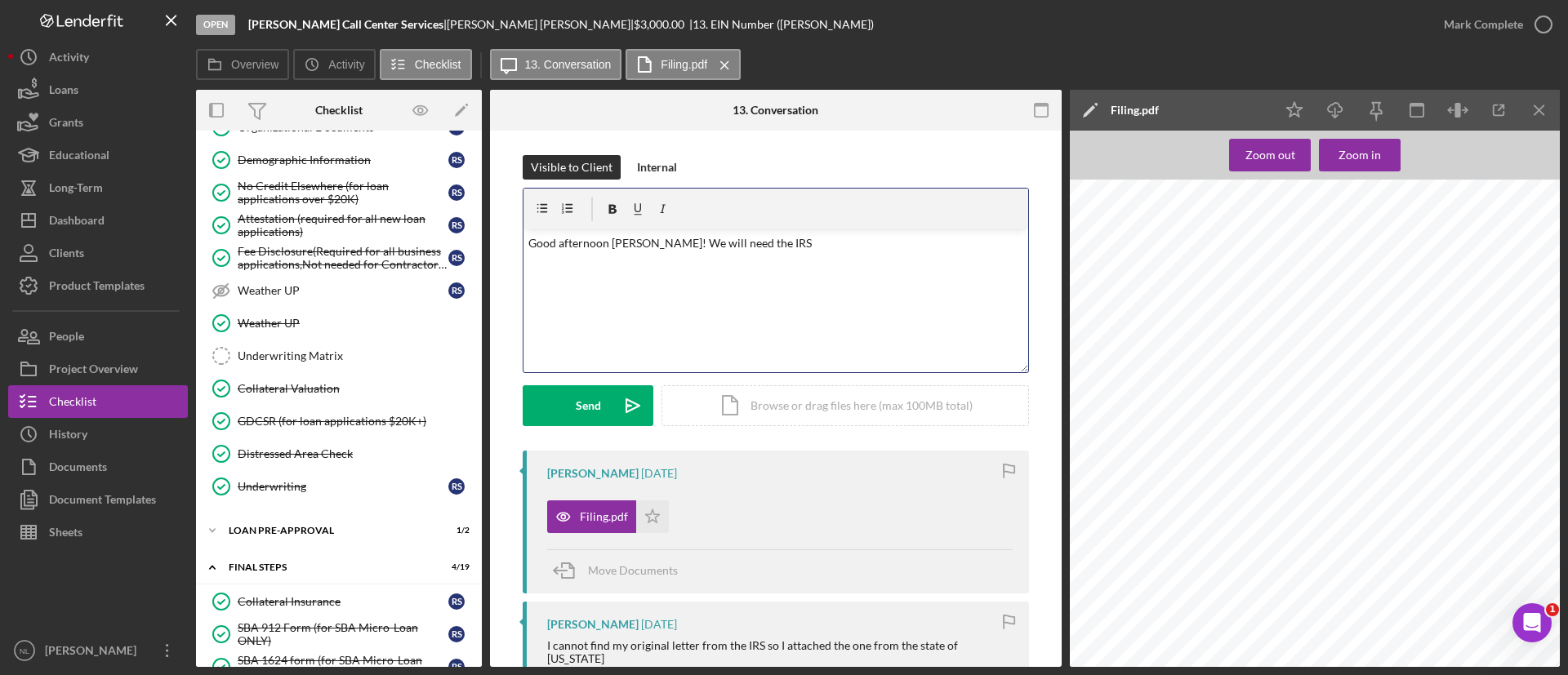
scroll to position [995, 0]
click at [270, 349] on div "Underwriting Matrix" at bounding box center [355, 354] width 236 height 13
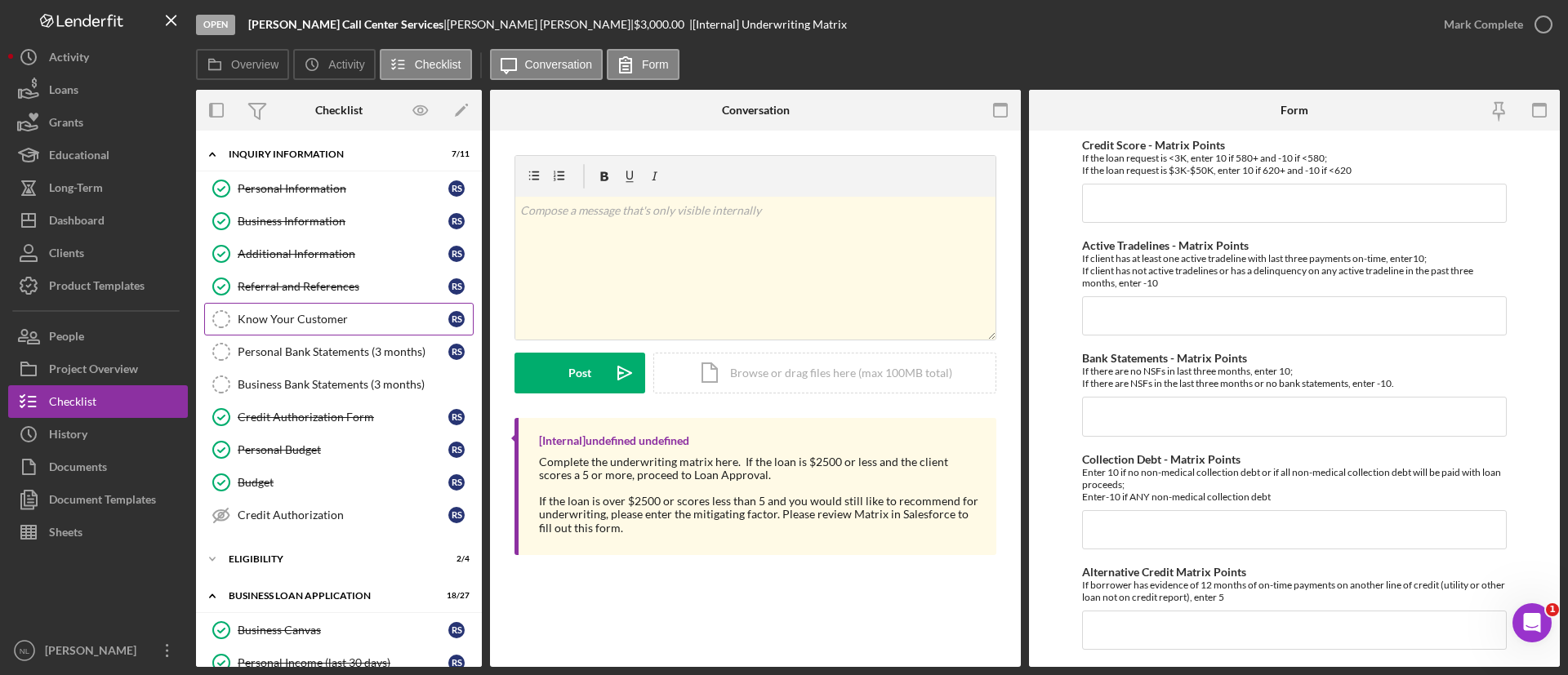
click at [355, 327] on link "Know Your Customer Know Your Customer R S" at bounding box center [339, 319] width 269 height 33
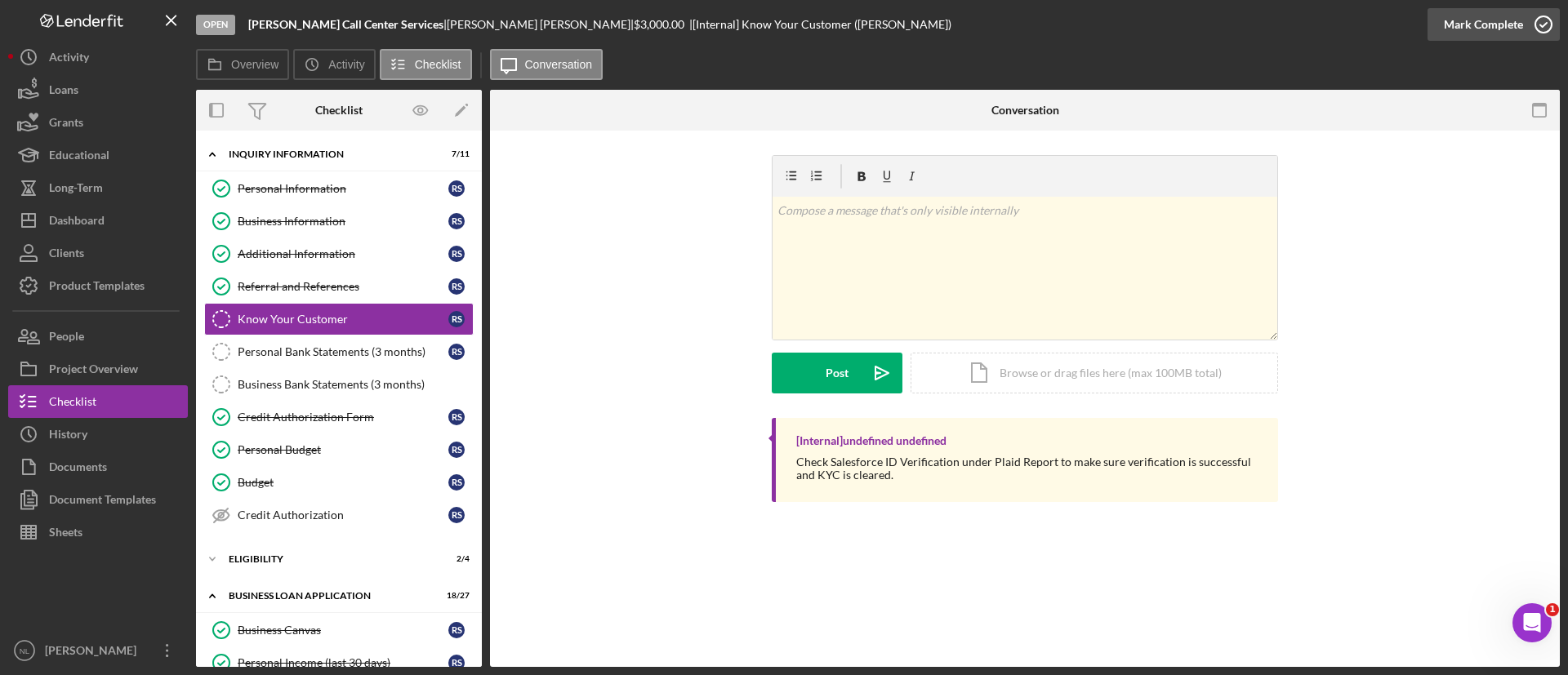
click at [1472, 26] on div "Mark Complete" at bounding box center [1483, 24] width 79 height 33
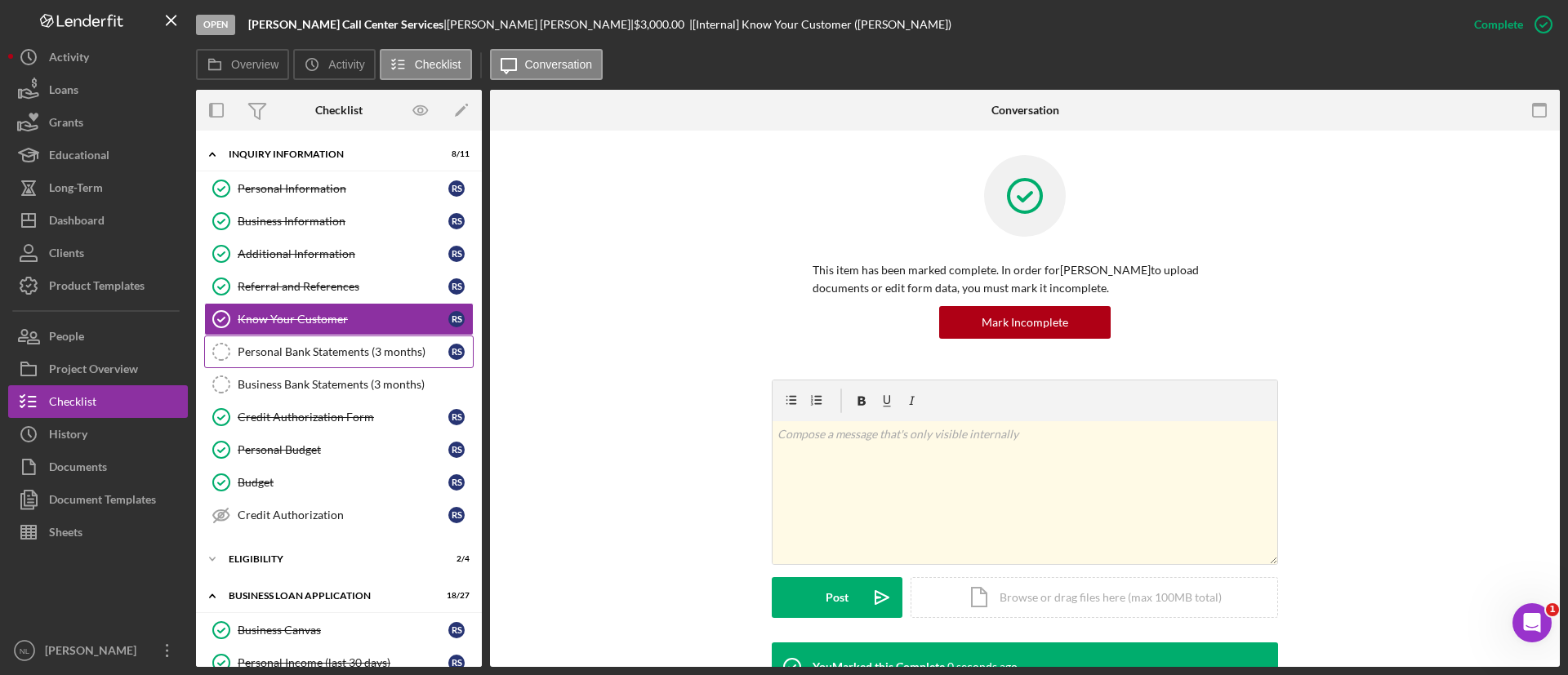
click at [392, 347] on div "Personal Bank Statements (3 months)" at bounding box center [342, 352] width 211 height 13
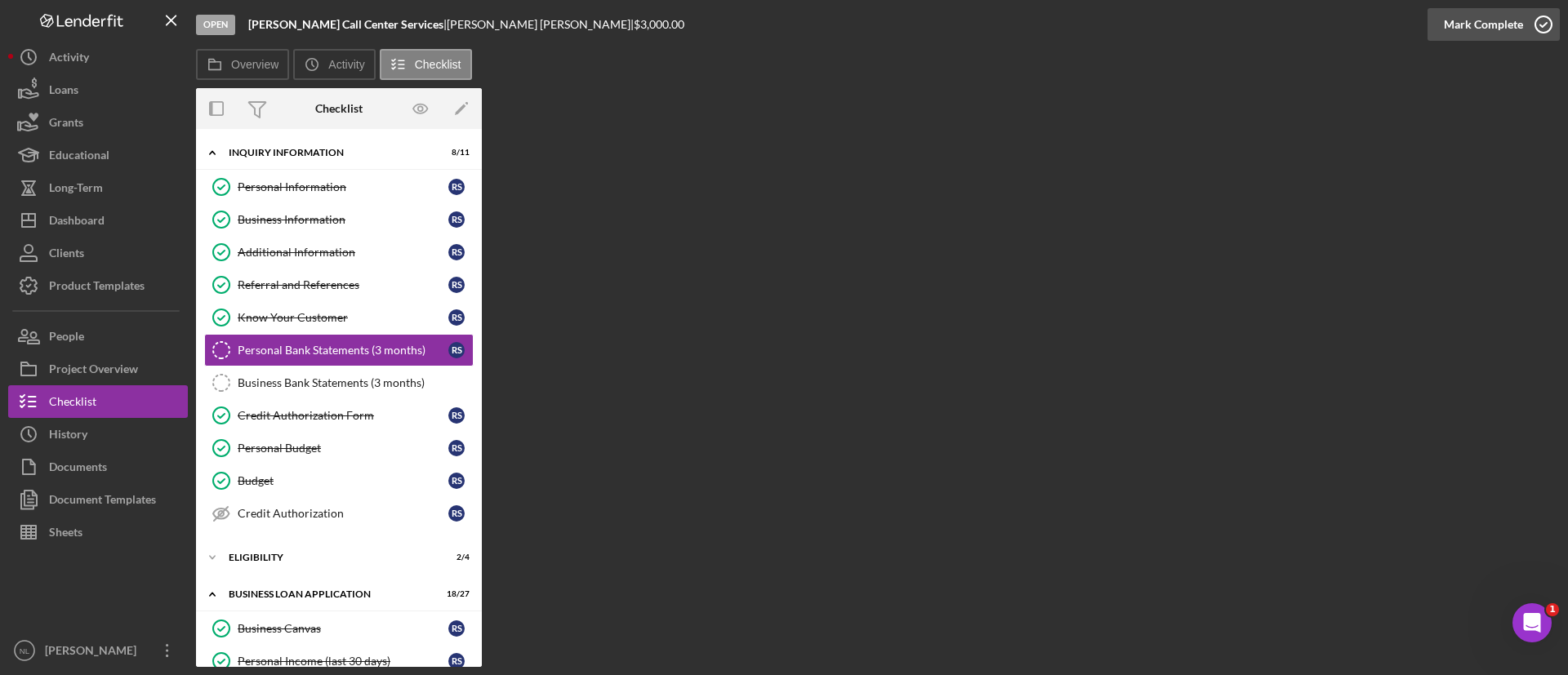
click at [1479, 37] on div "Mark Complete" at bounding box center [1483, 24] width 79 height 33
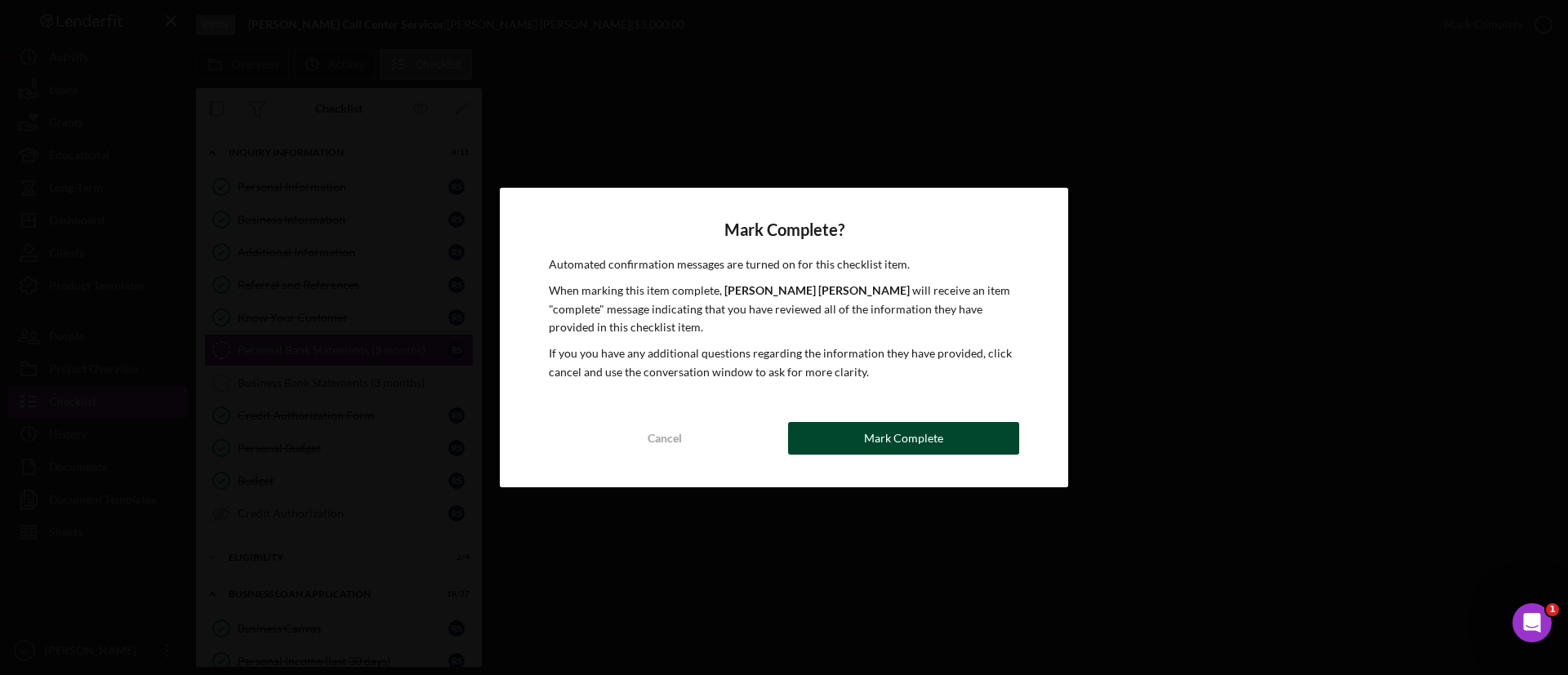
click at [846, 423] on button "Mark Complete" at bounding box center [903, 438] width 231 height 33
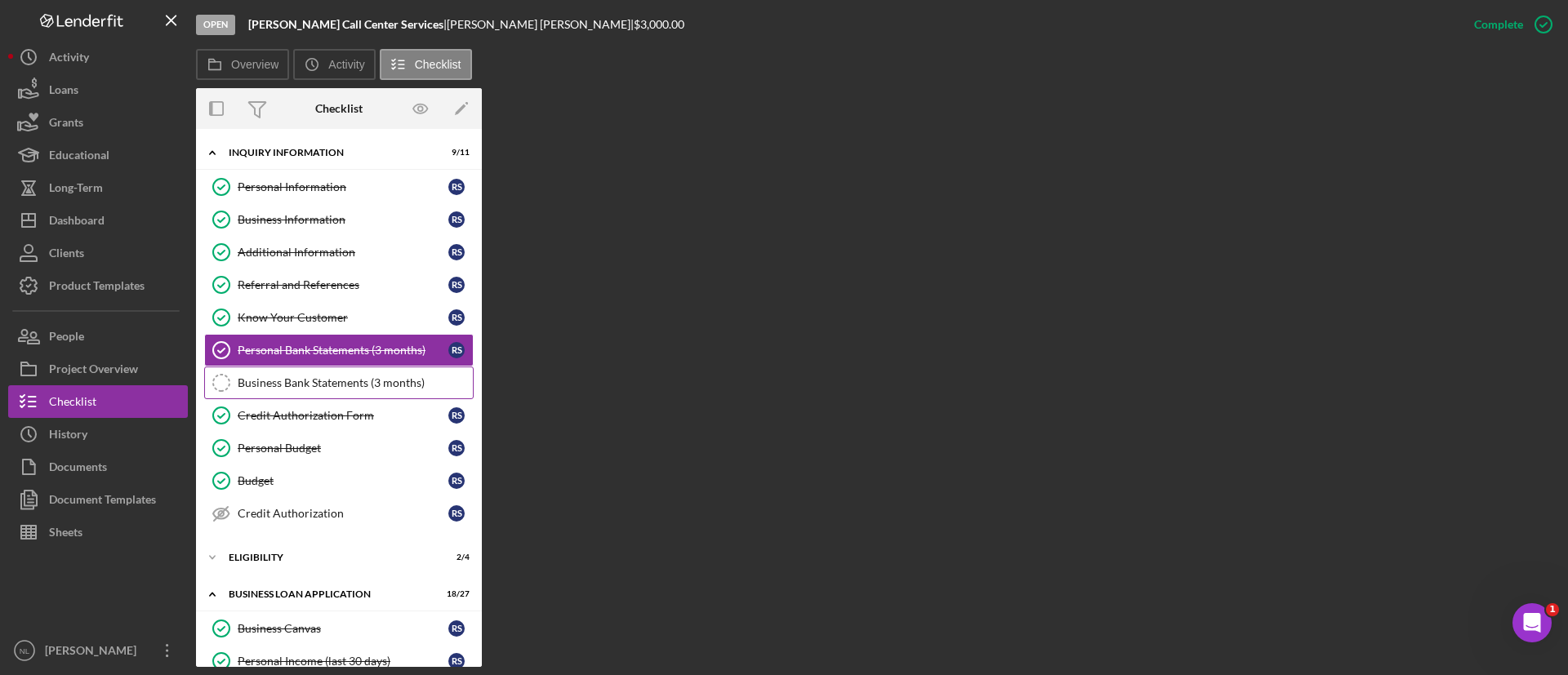
click at [366, 367] on link "Business Bank Statements (3 months) Business Bank Statements (3 months)" at bounding box center [339, 383] width 269 height 33
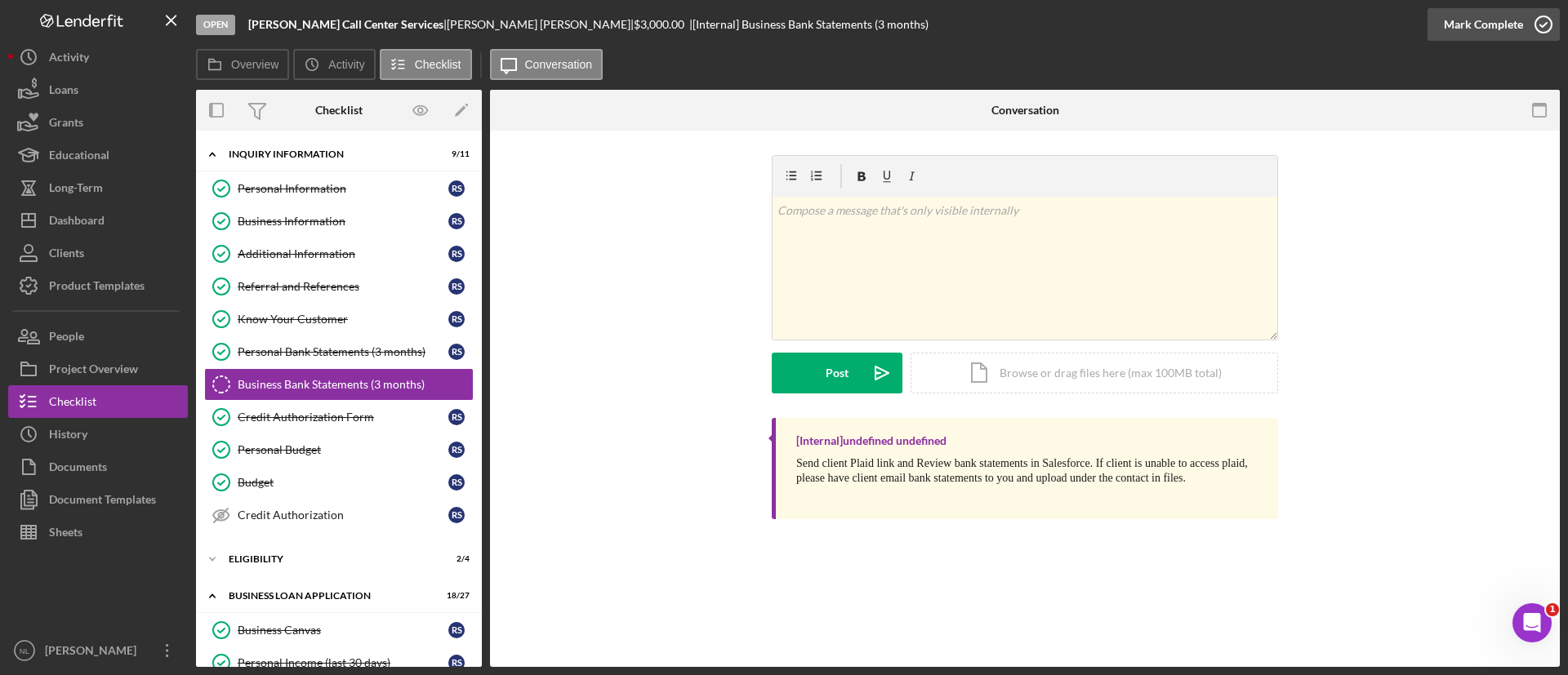
click at [1471, 21] on div "Mark Complete" at bounding box center [1483, 24] width 79 height 33
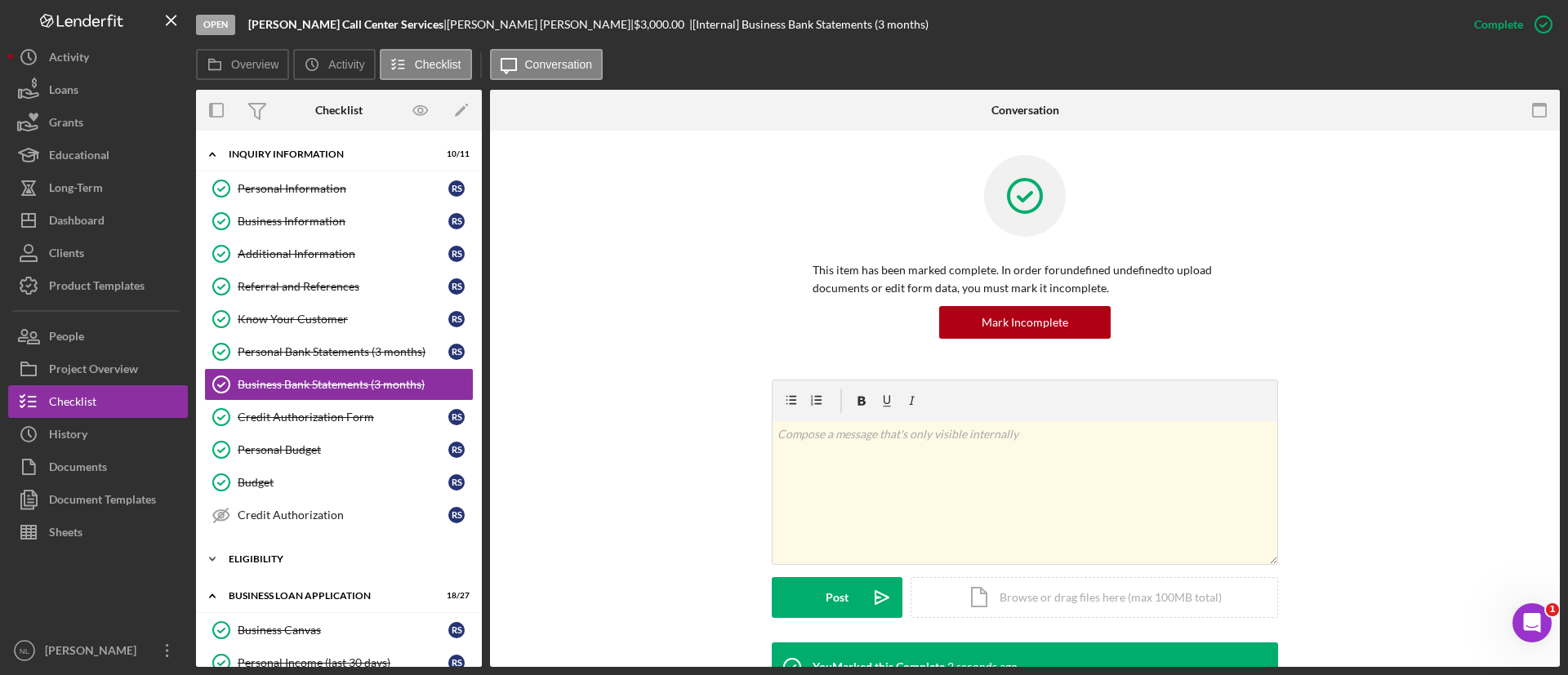
click at [306, 550] on div "Icon/Expander ELIGIBILITY 2 / 4" at bounding box center [339, 560] width 286 height 33
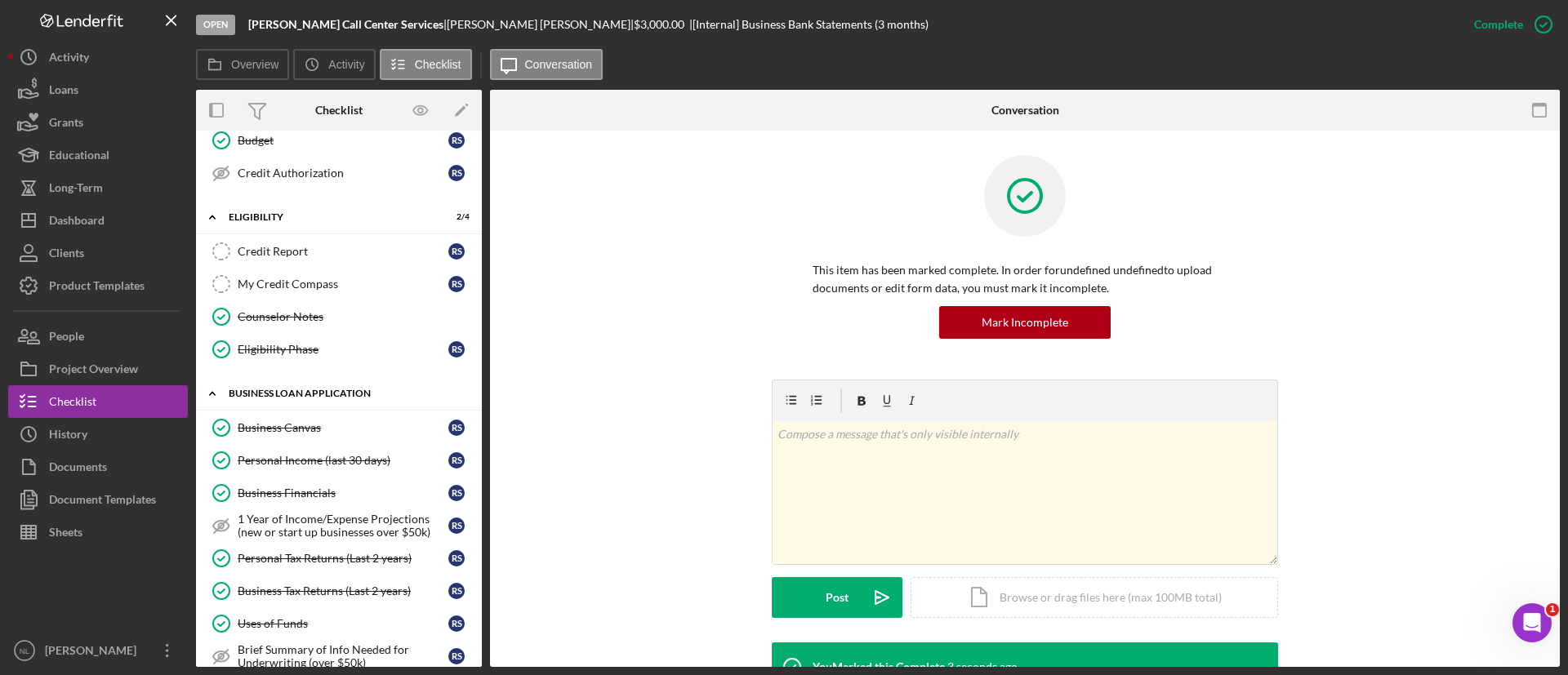
scroll to position [343, 0]
click at [322, 257] on div "Credit Report" at bounding box center [342, 251] width 211 height 13
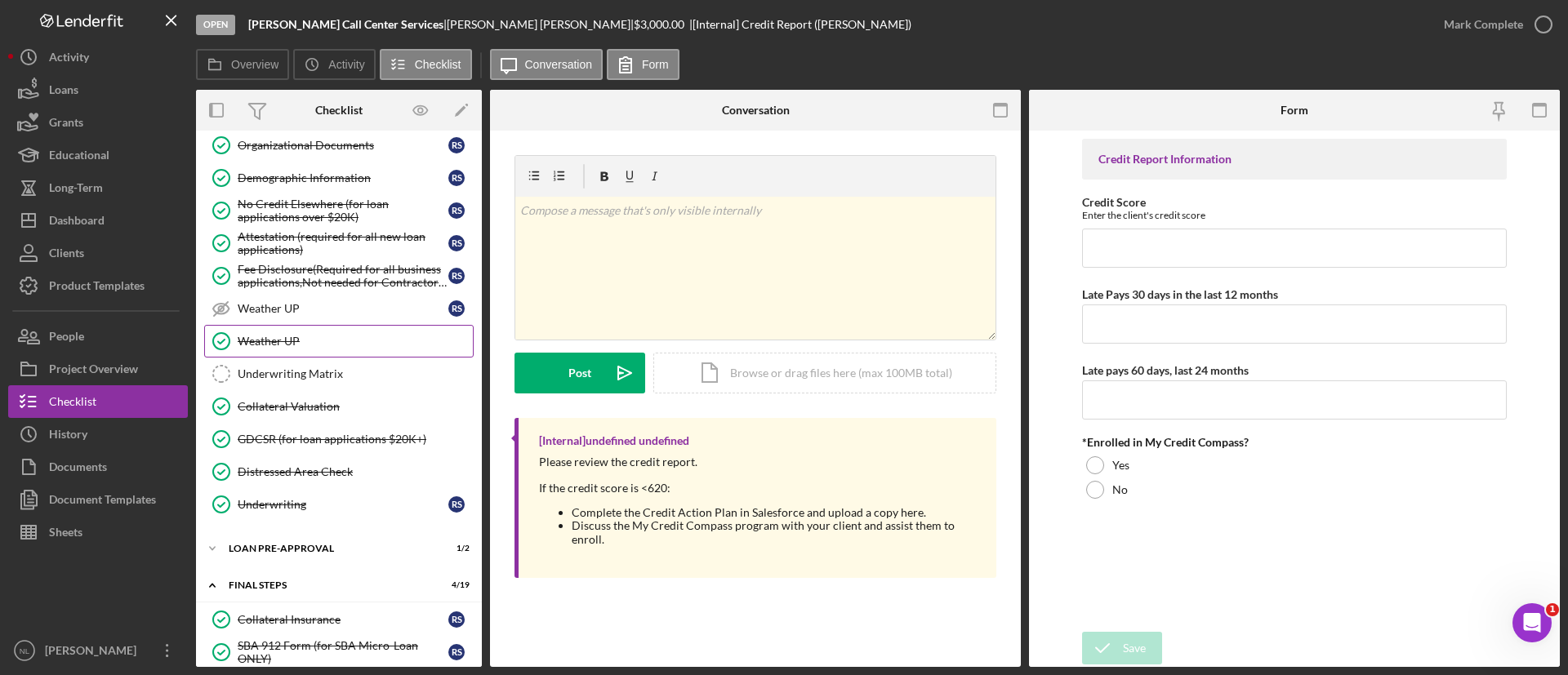
scroll to position [1109, 0]
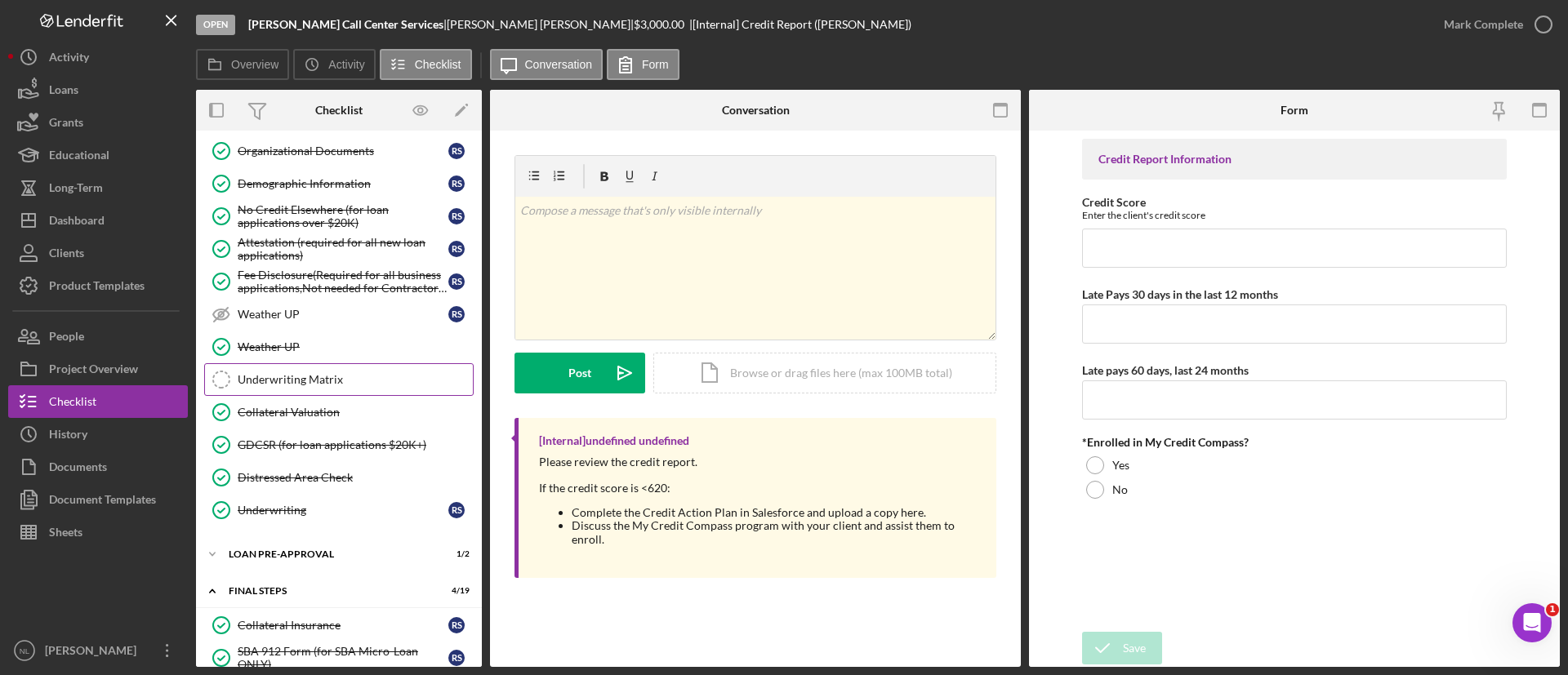
click at [351, 388] on link "Underwriting Matrix Underwriting Matrix" at bounding box center [339, 380] width 269 height 33
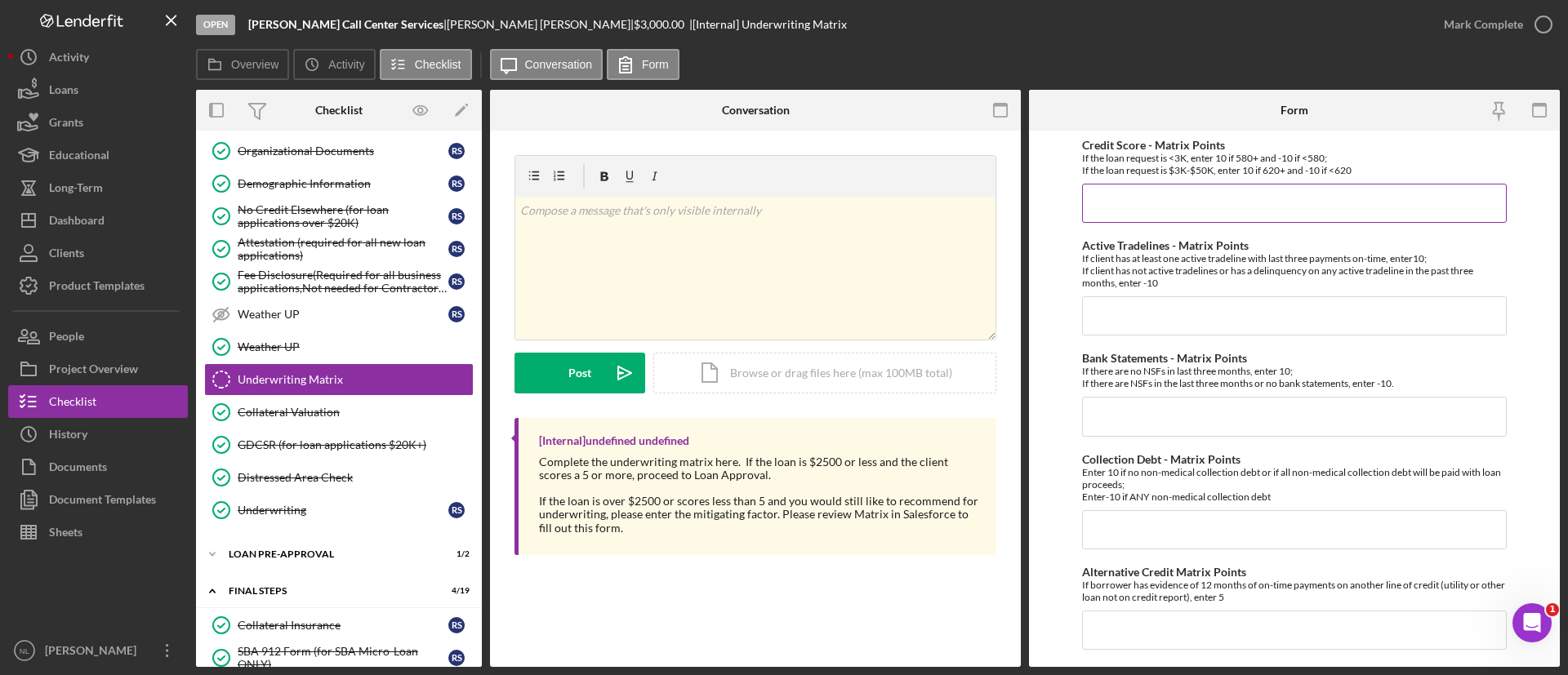
click at [1171, 213] on input "Credit Score - Matrix Points" at bounding box center [1295, 203] width 425 height 39
type input "-10"
click at [1156, 314] on input "Active Tradelines - Matrix Points" at bounding box center [1295, 315] width 425 height 39
type input "10"
click at [1145, 410] on input "Bank Statements - Matrix Points" at bounding box center [1295, 416] width 425 height 39
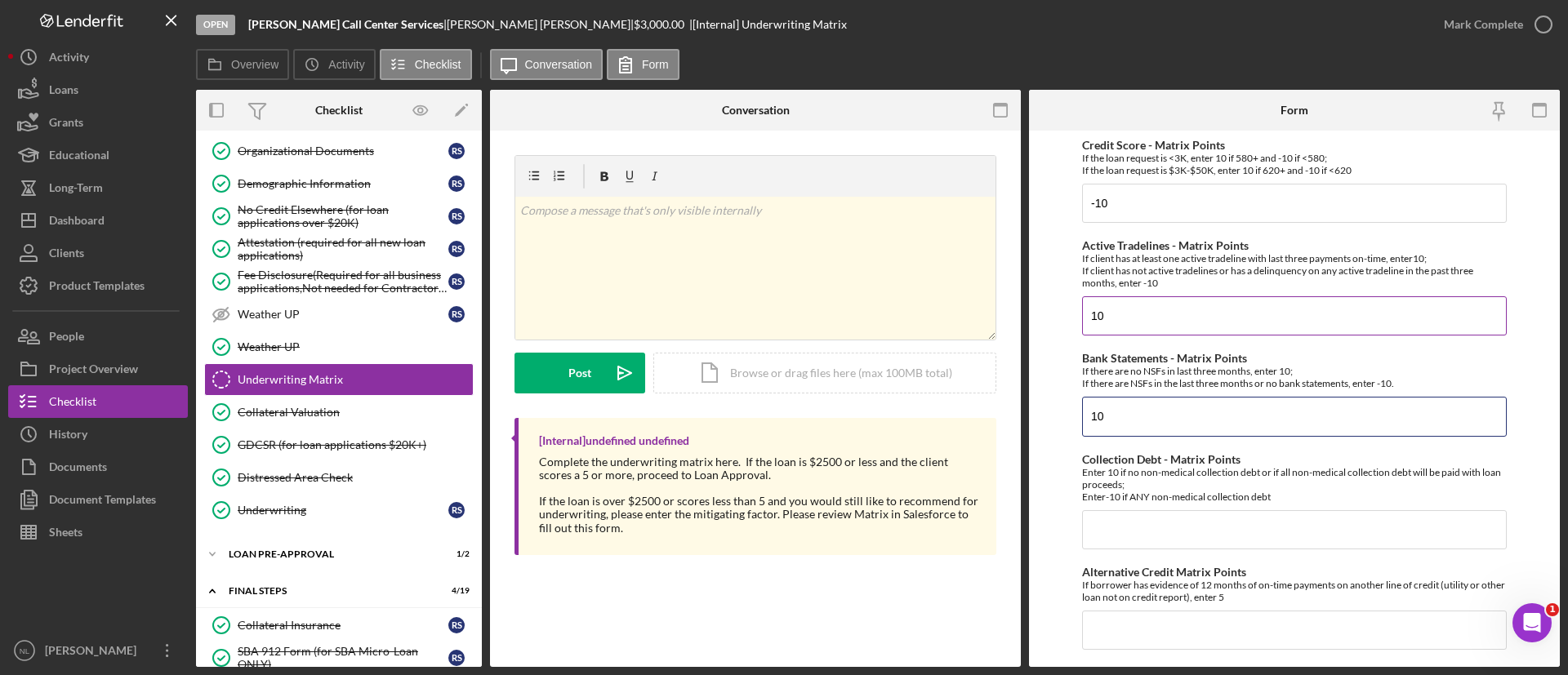
type input "10"
click at [1150, 330] on input "10" at bounding box center [1295, 315] width 425 height 39
click at [1154, 419] on input "10" at bounding box center [1295, 416] width 425 height 39
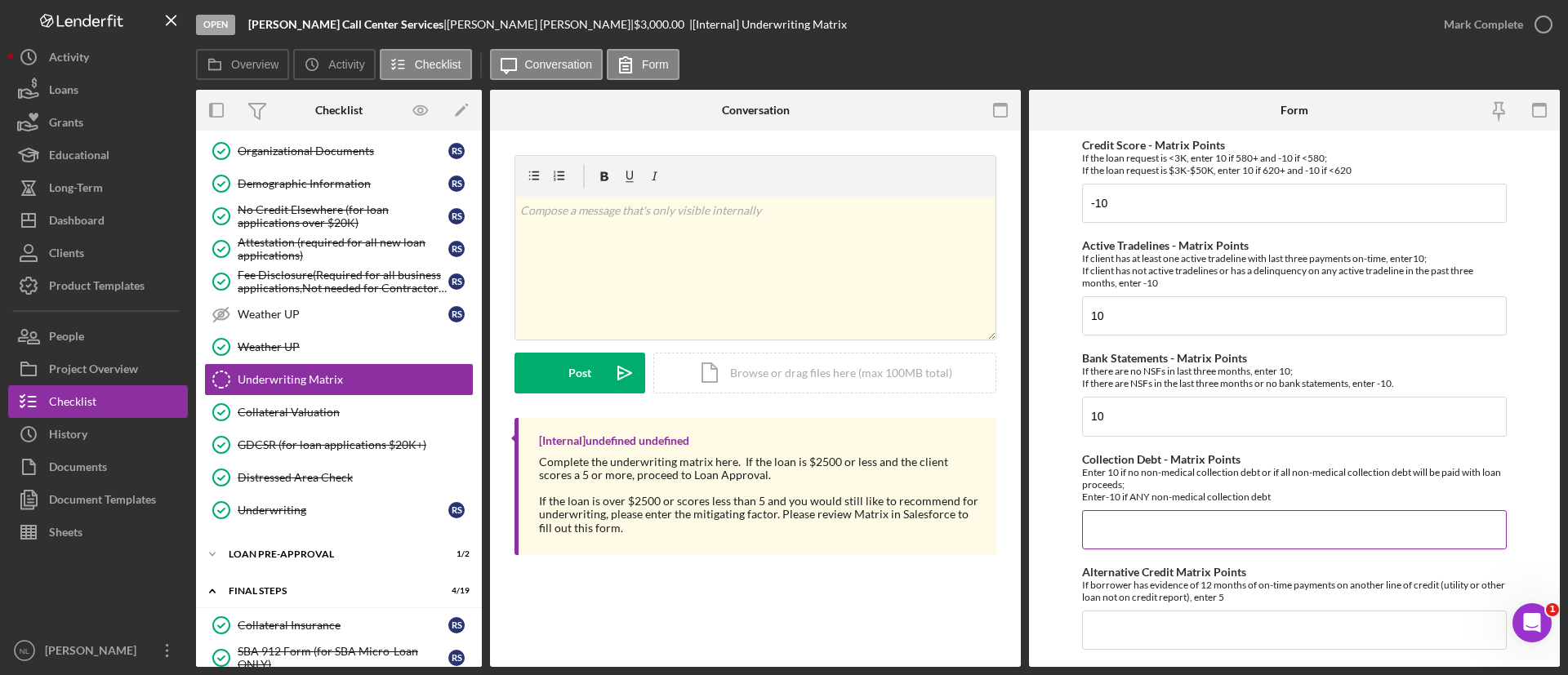
click at [1181, 538] on input "Collection Debt - Matrix Points" at bounding box center [1295, 530] width 425 height 39
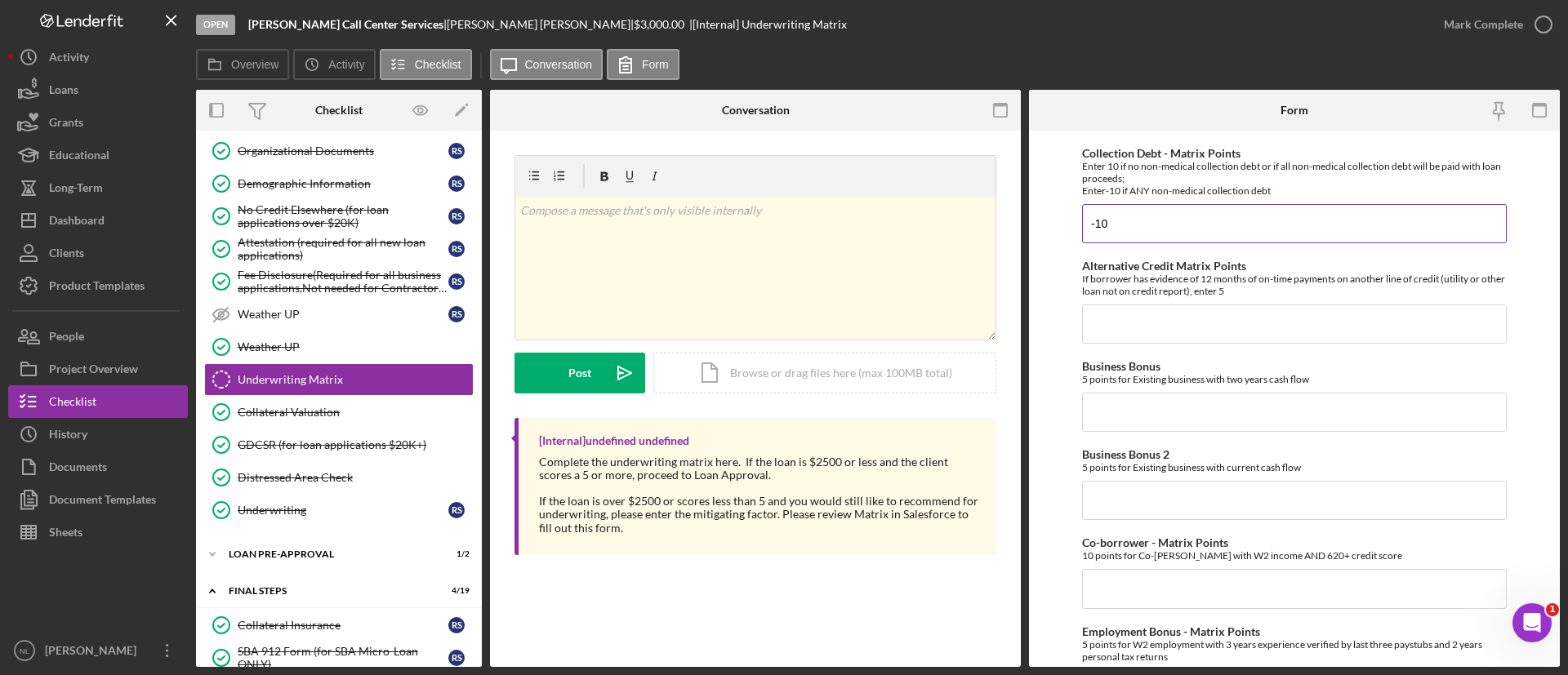
scroll to position [423, 0]
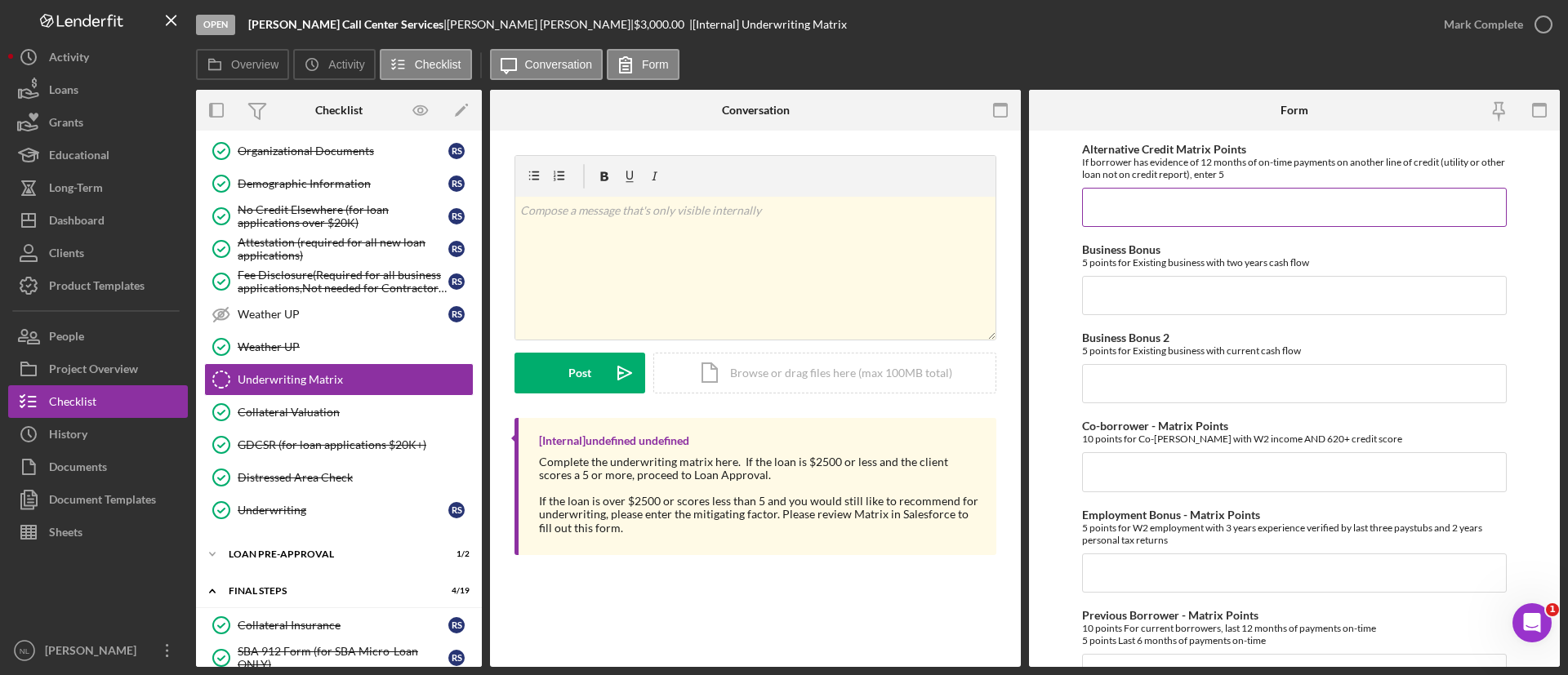
type input "-10"
click at [1125, 217] on input "Alternative Credit Matrix Points" at bounding box center [1295, 207] width 425 height 39
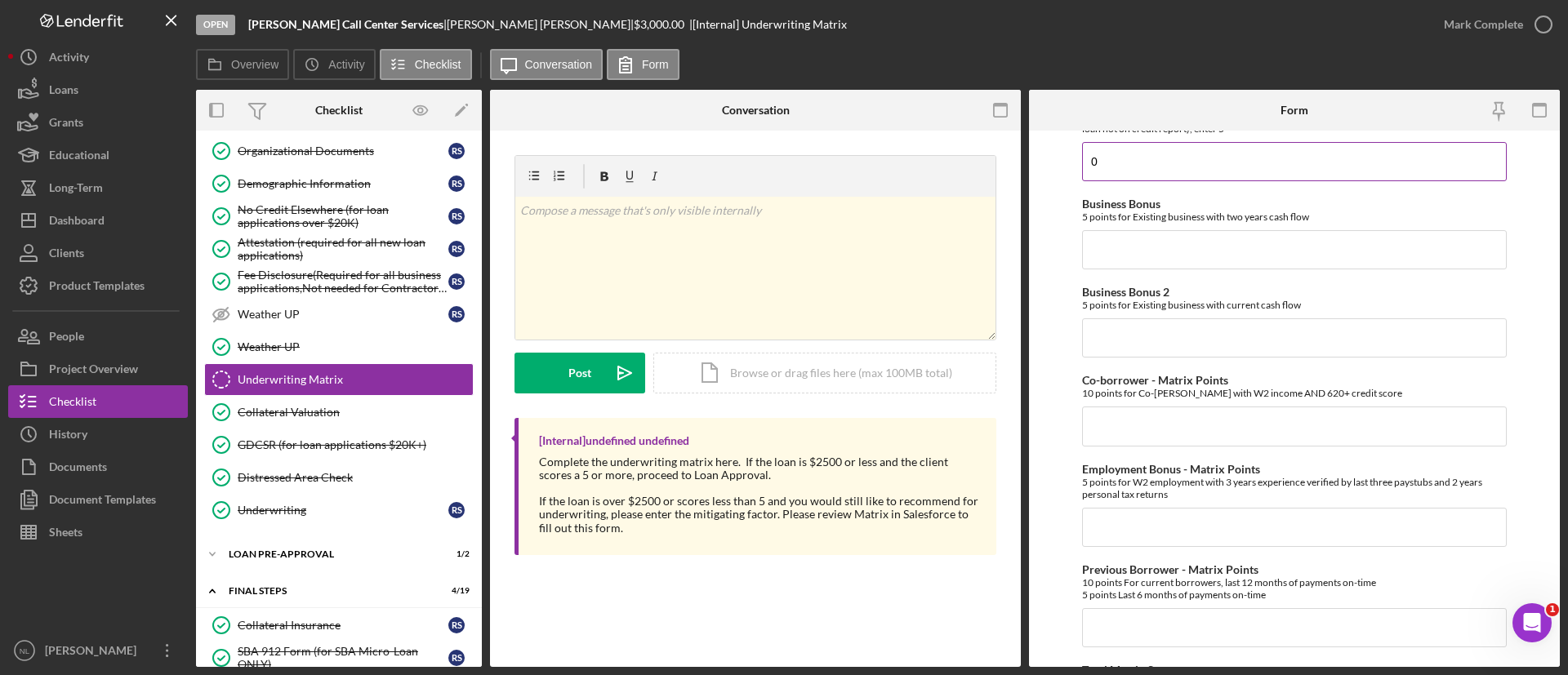
scroll to position [469, 0]
type input "0"
click at [1129, 243] on input "Business Bonus" at bounding box center [1295, 249] width 425 height 39
type input "0"
click at [1115, 333] on input "0" at bounding box center [1295, 337] width 425 height 39
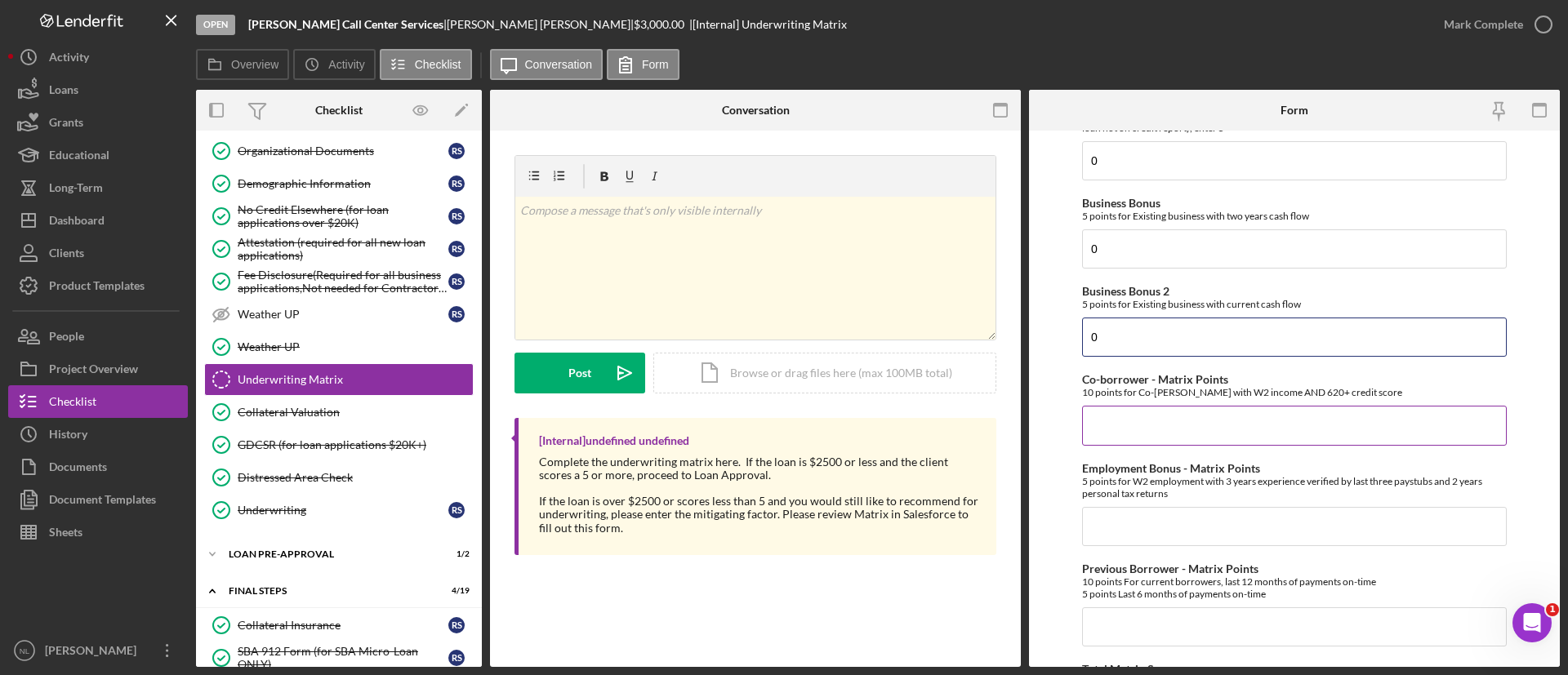
type input "0"
click at [1131, 415] on input "Co-borrower - Matrix Points" at bounding box center [1295, 425] width 425 height 39
type input "0"
click at [1125, 513] on input "Employment Bonus - Matrix Points" at bounding box center [1295, 526] width 425 height 39
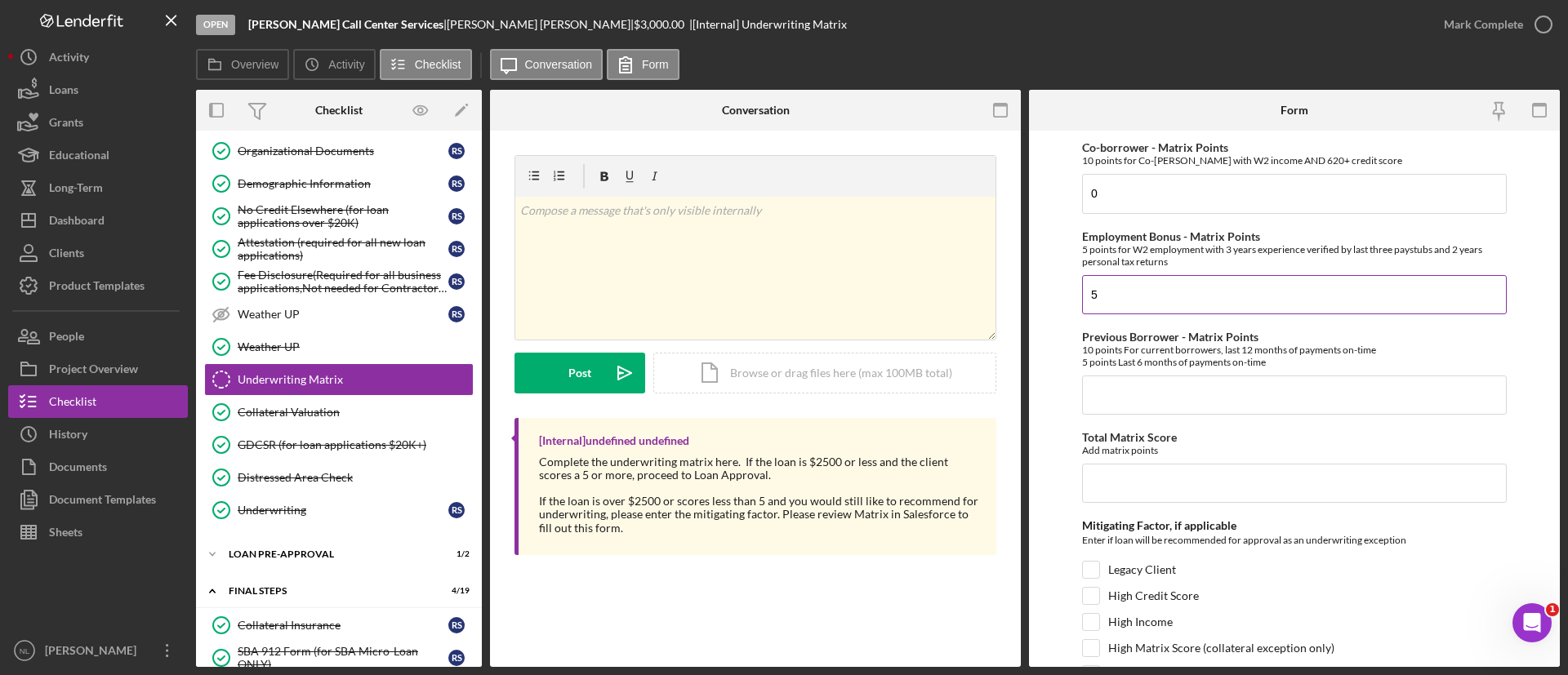
scroll to position [713, 0]
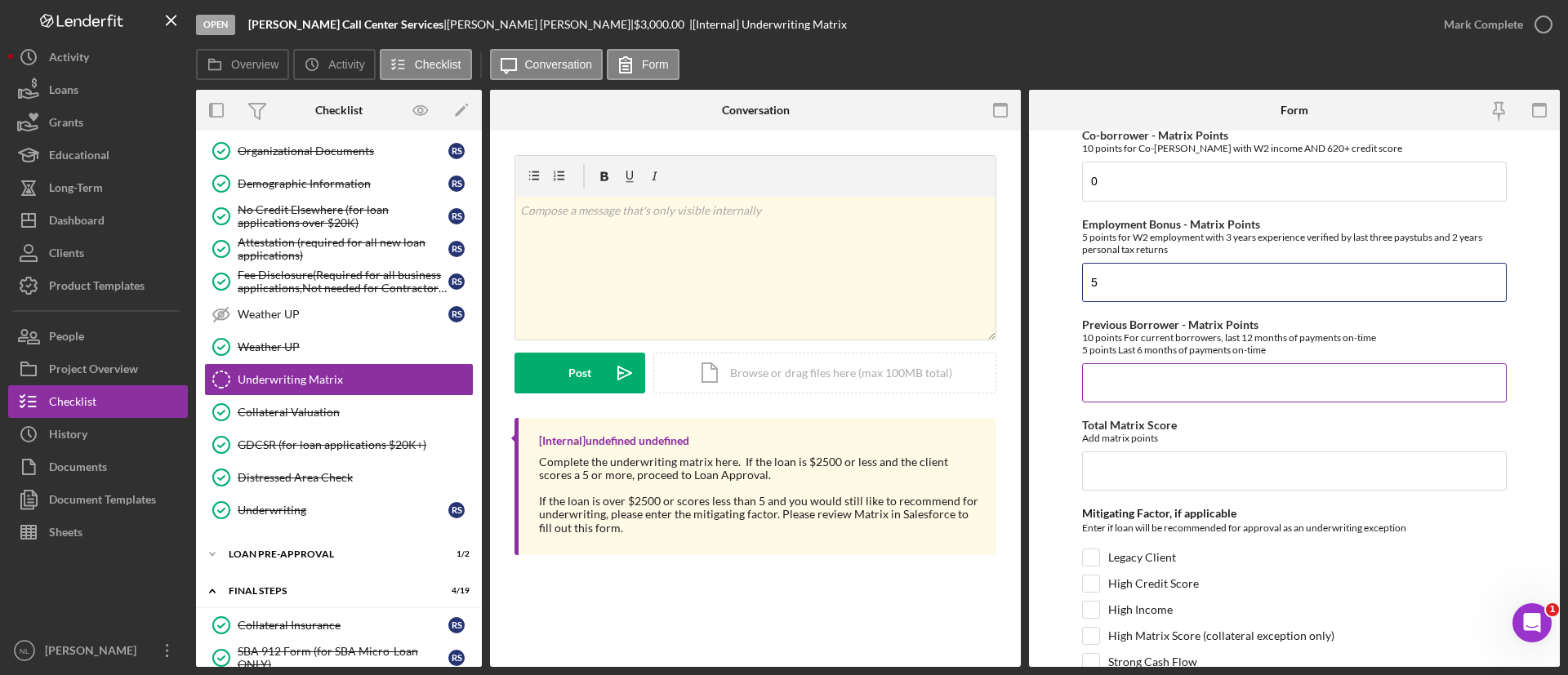
type input "5"
click at [1113, 380] on input "0" at bounding box center [1295, 383] width 425 height 39
type input "0"
click at [1110, 468] on input "Total Matrix Score" at bounding box center [1295, 471] width 425 height 39
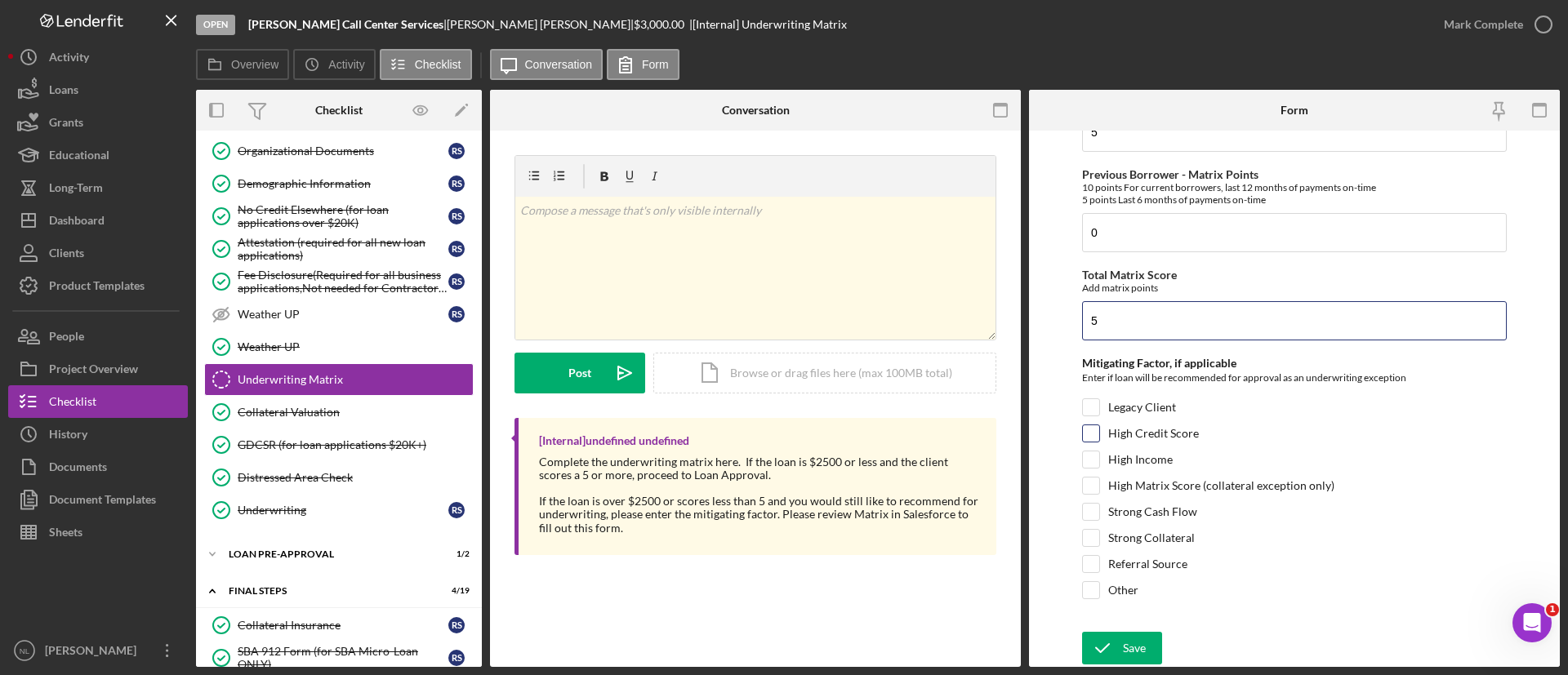
type input "5"
click at [1091, 441] on div at bounding box center [1091, 434] width 18 height 18
click at [1090, 562] on input "Referral Source" at bounding box center [1091, 563] width 16 height 16
checkbox input "true"
click at [1089, 585] on input "Other" at bounding box center [1091, 589] width 16 height 16
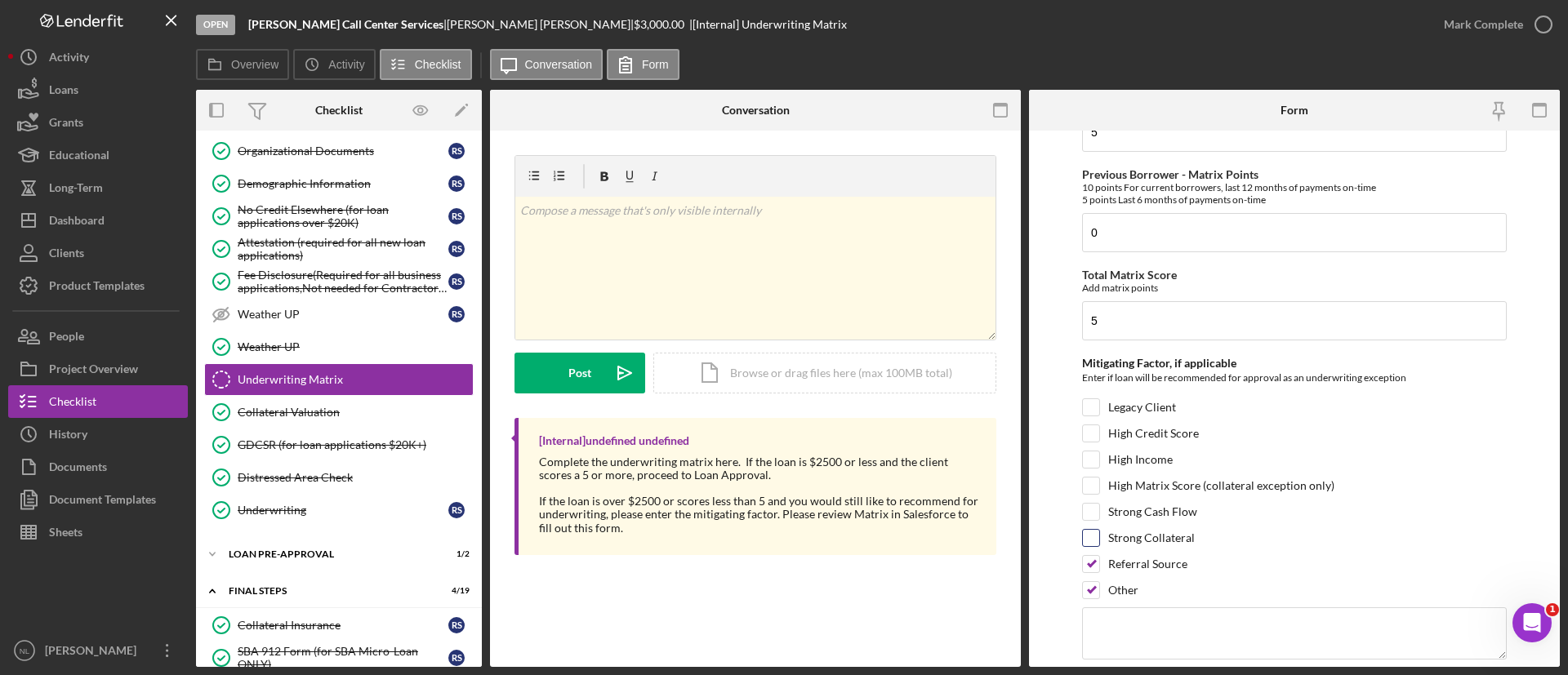
click at [1094, 554] on div "Strong Collateral" at bounding box center [1295, 541] width 425 height 26
click at [1091, 573] on div "Referral Source" at bounding box center [1295, 567] width 425 height 26
click at [1091, 593] on input "Other" at bounding box center [1091, 589] width 16 height 16
checkbox input "false"
click at [1139, 634] on div "Save" at bounding box center [1135, 648] width 23 height 33
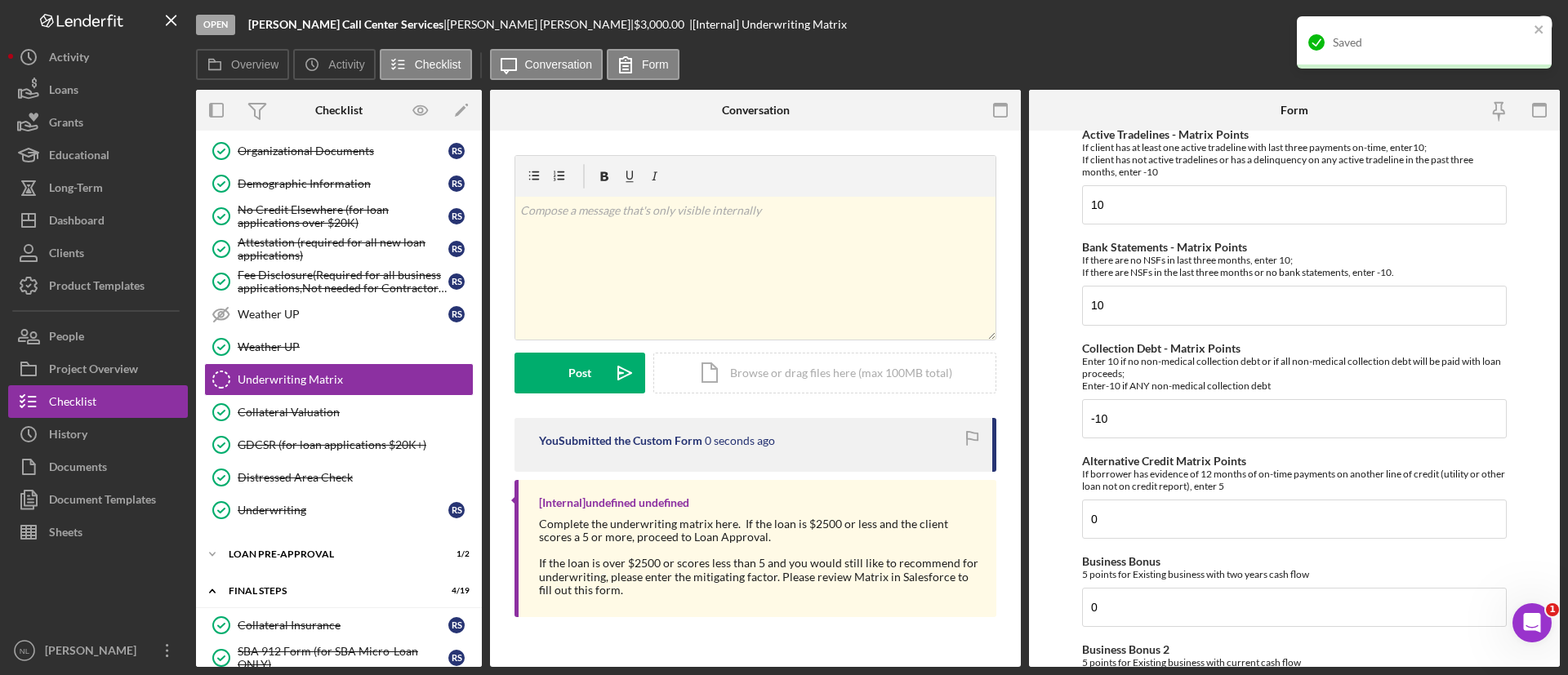
scroll to position [0, 0]
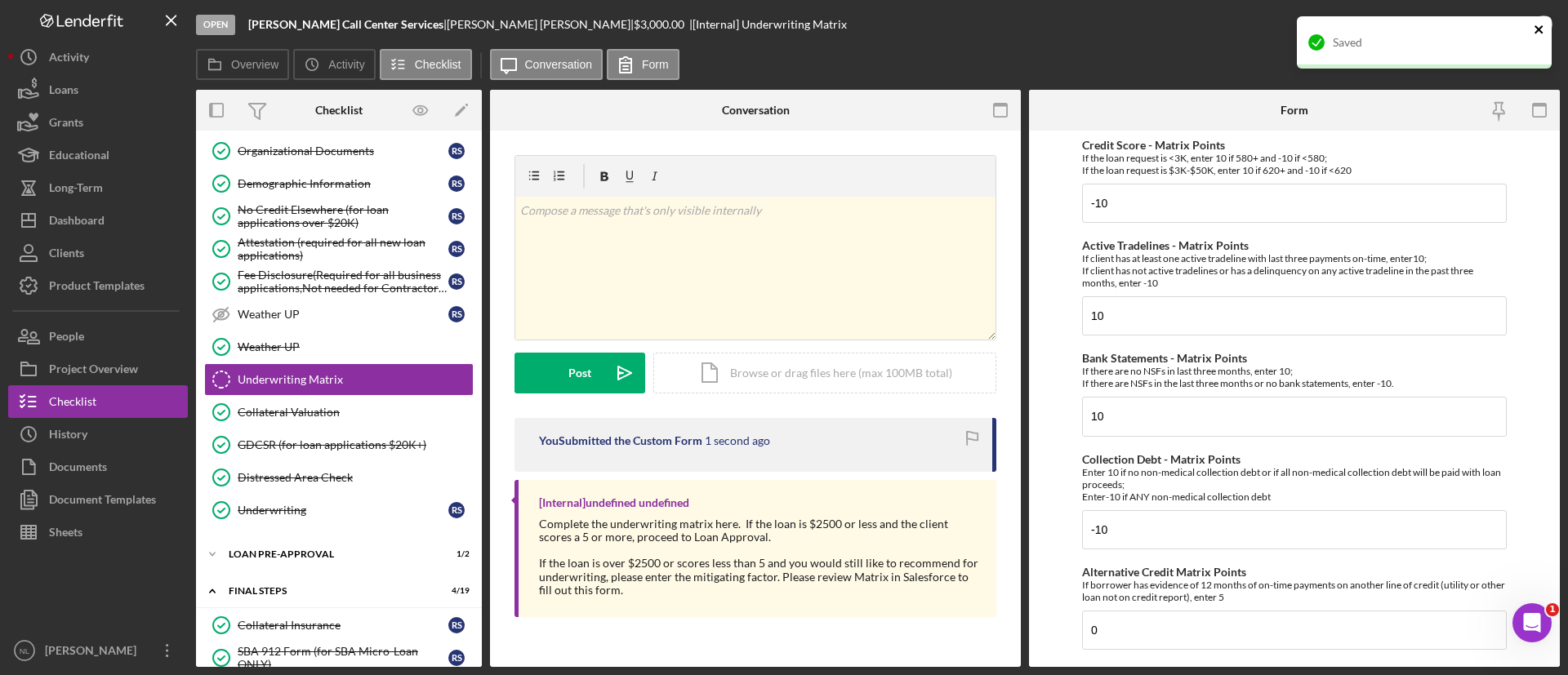
click at [1541, 32] on icon "close" at bounding box center [1540, 30] width 12 height 13
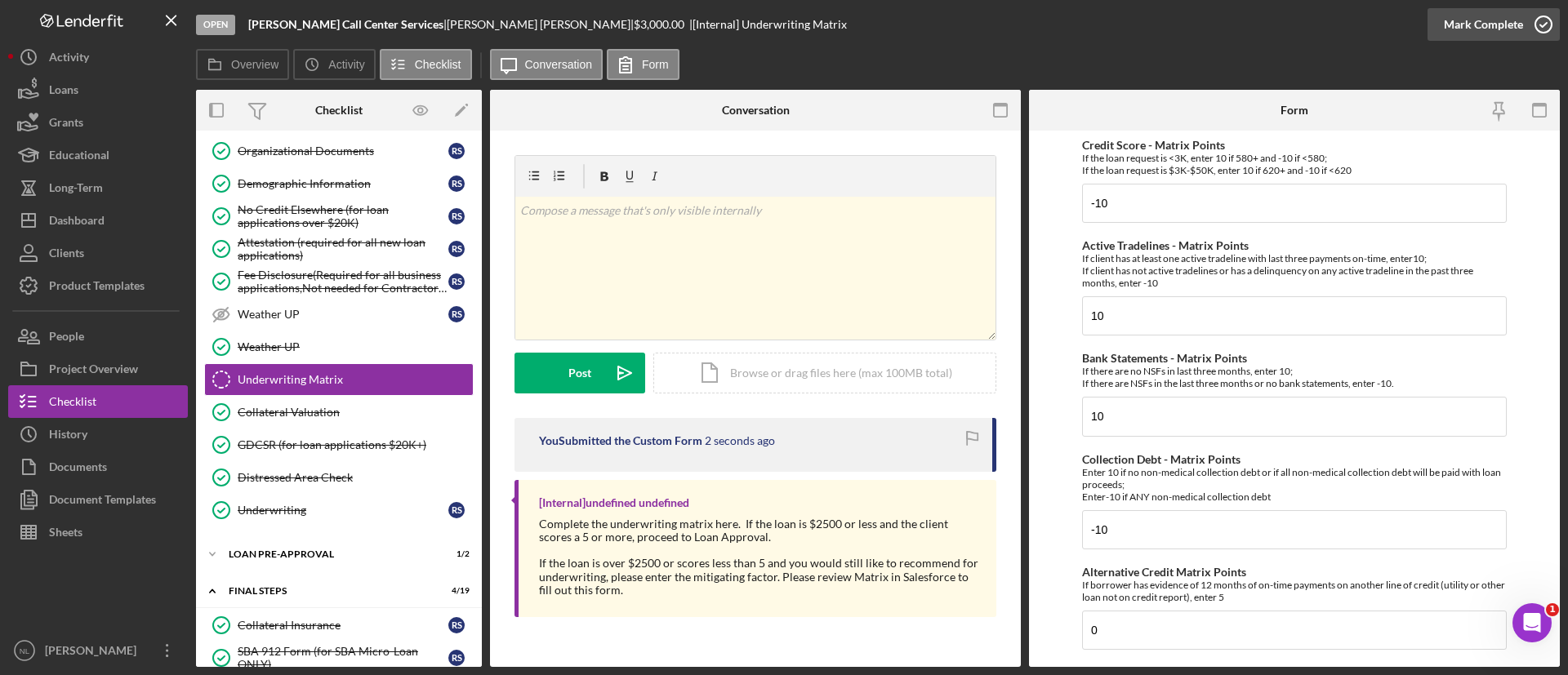
click at [1518, 32] on div "Mark Complete" at bounding box center [1483, 24] width 79 height 33
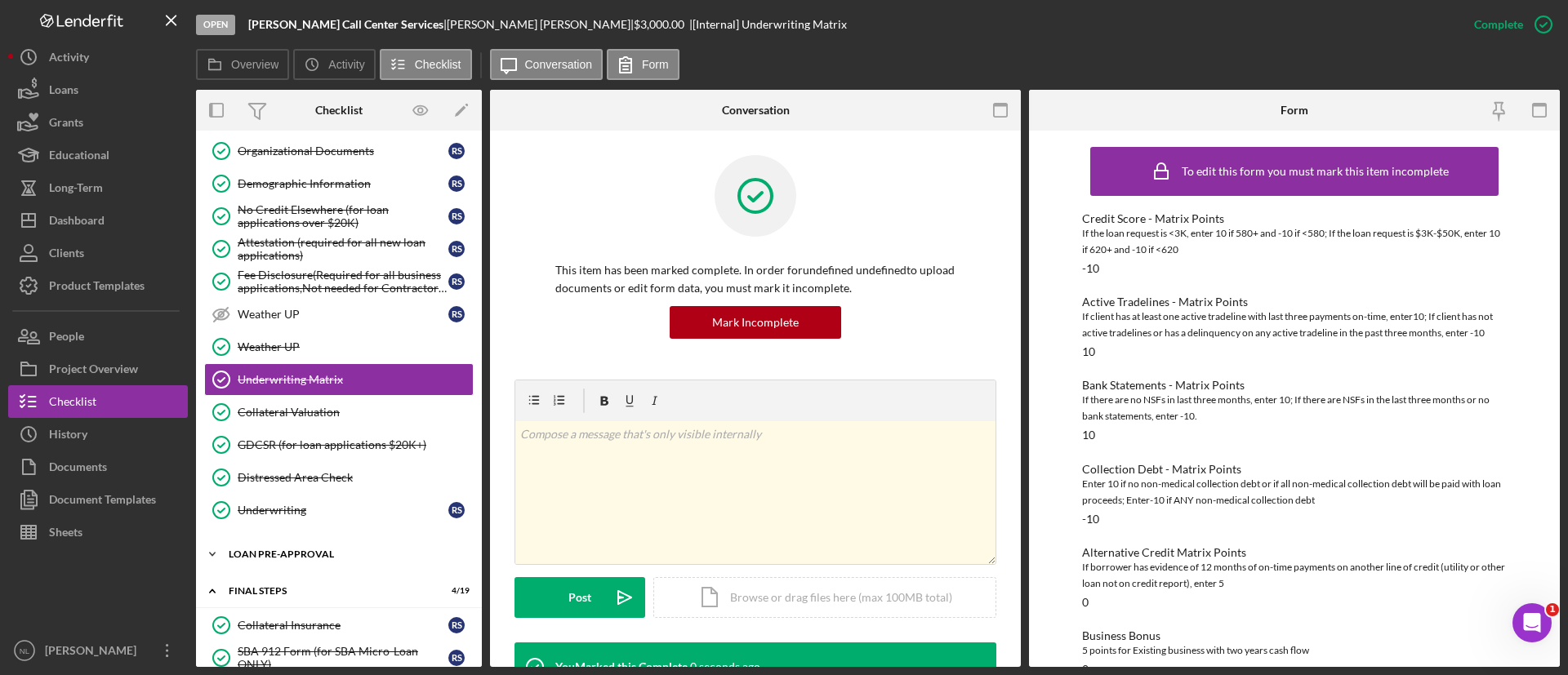
click at [350, 550] on div "LOAN PRE-APPROVAL" at bounding box center [345, 555] width 233 height 10
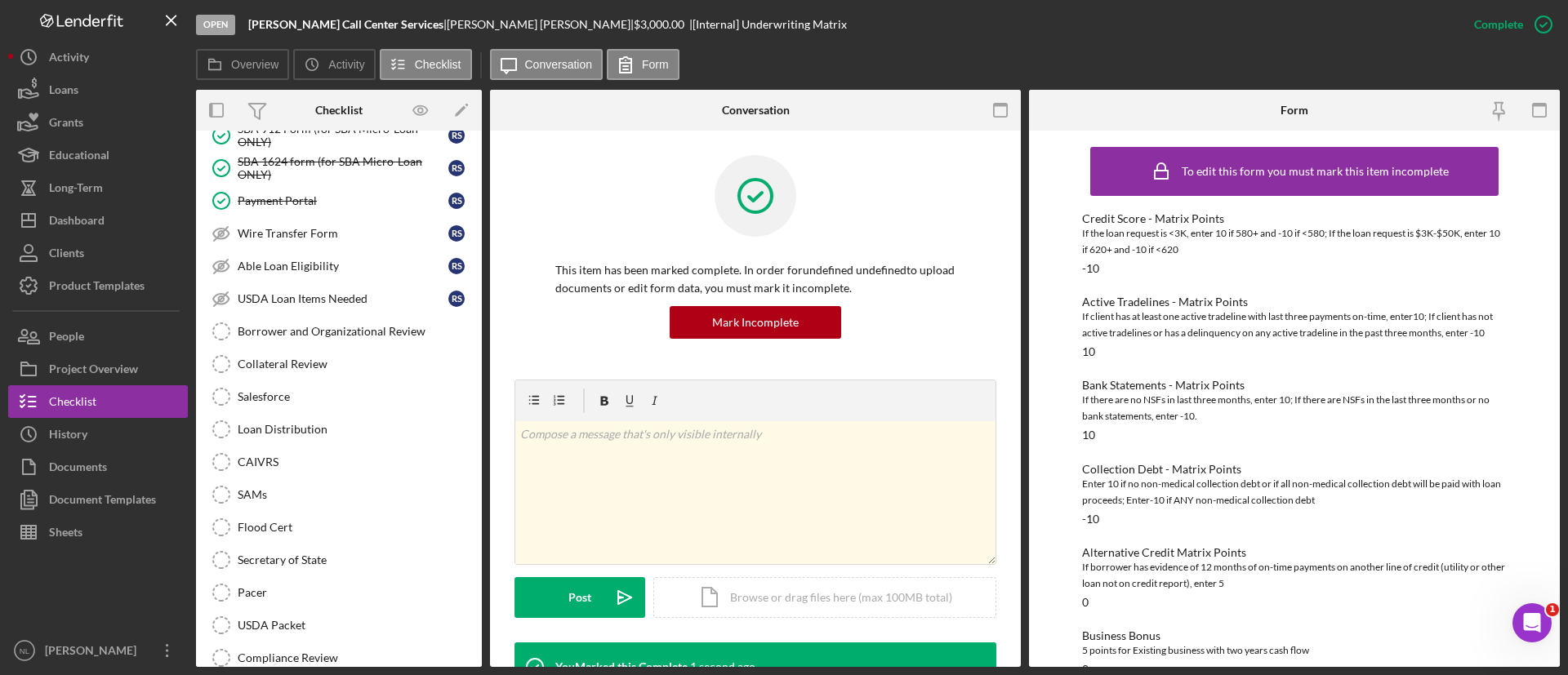
scroll to position [1736, 0]
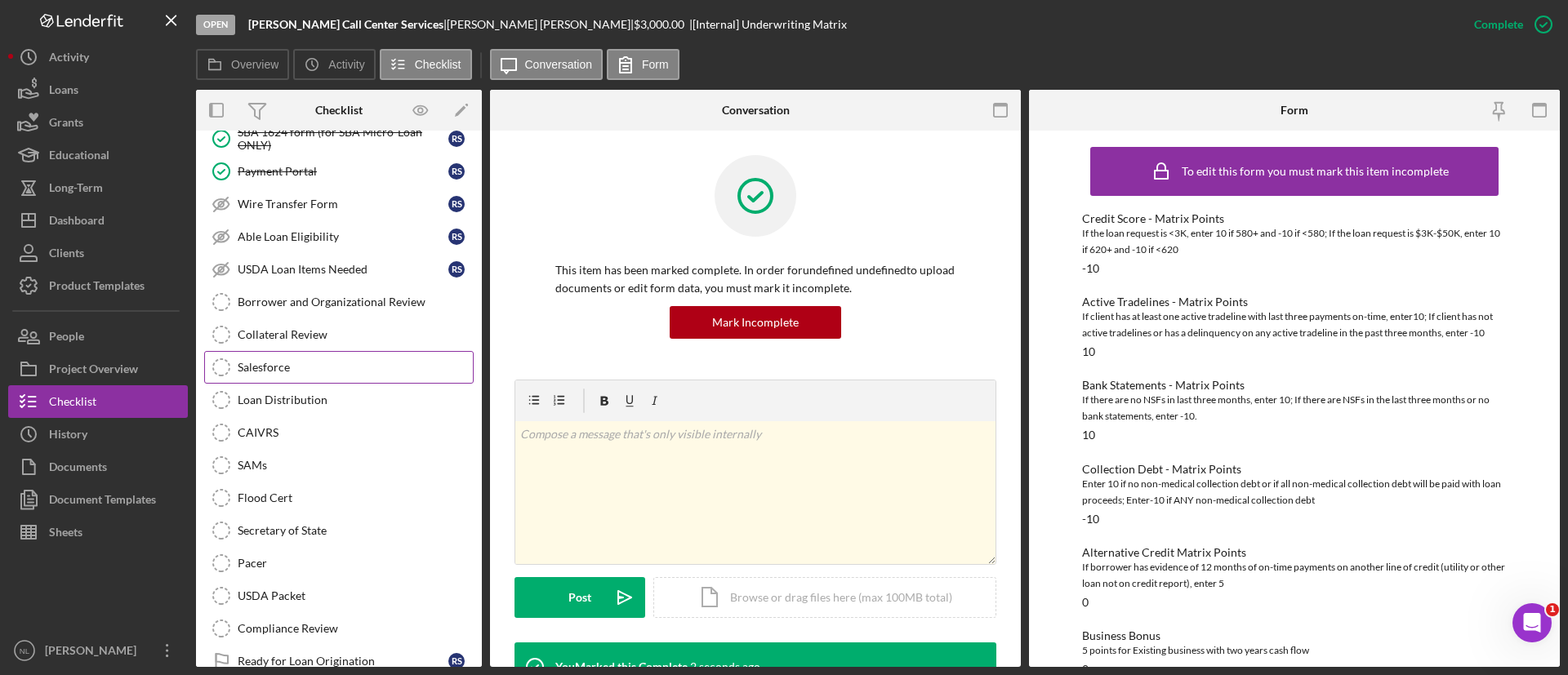
click at [301, 371] on div "Salesforce" at bounding box center [355, 367] width 236 height 13
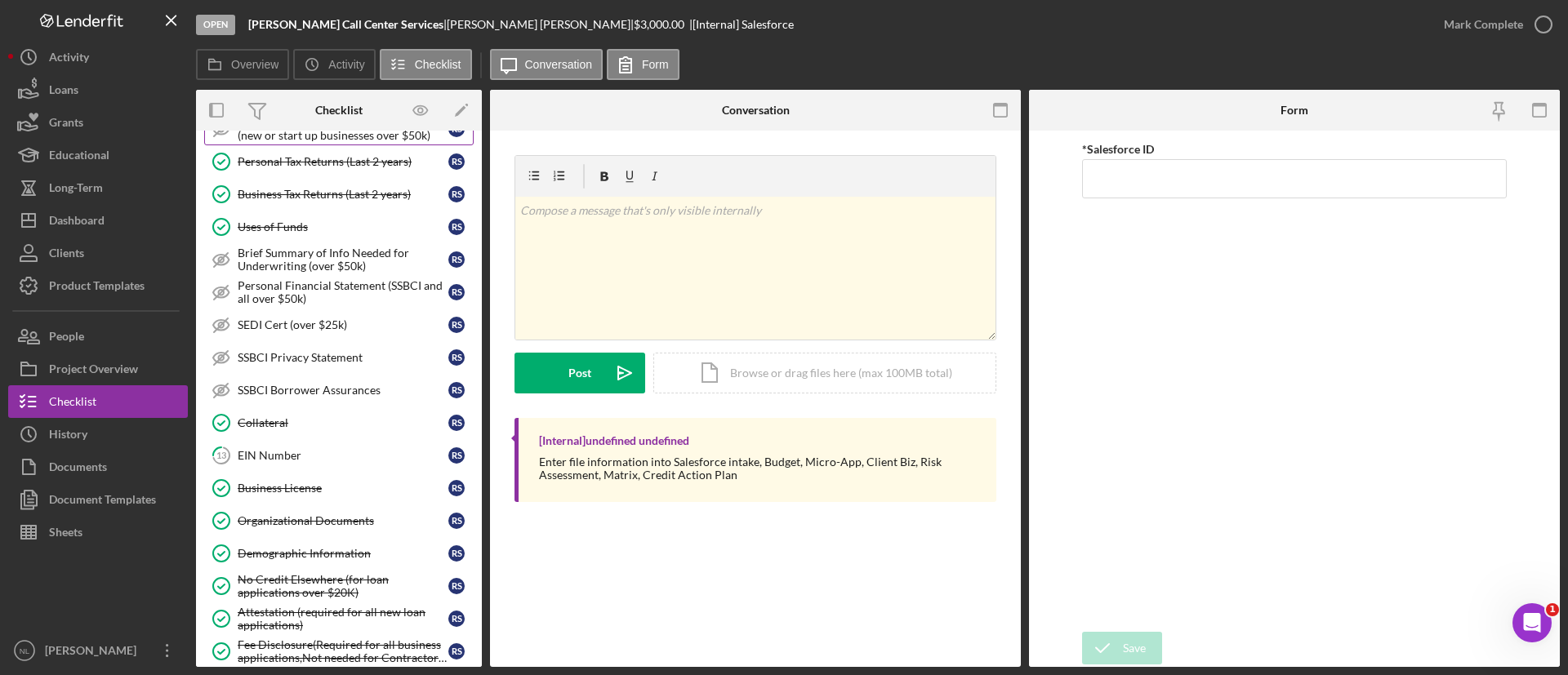
scroll to position [743, 0]
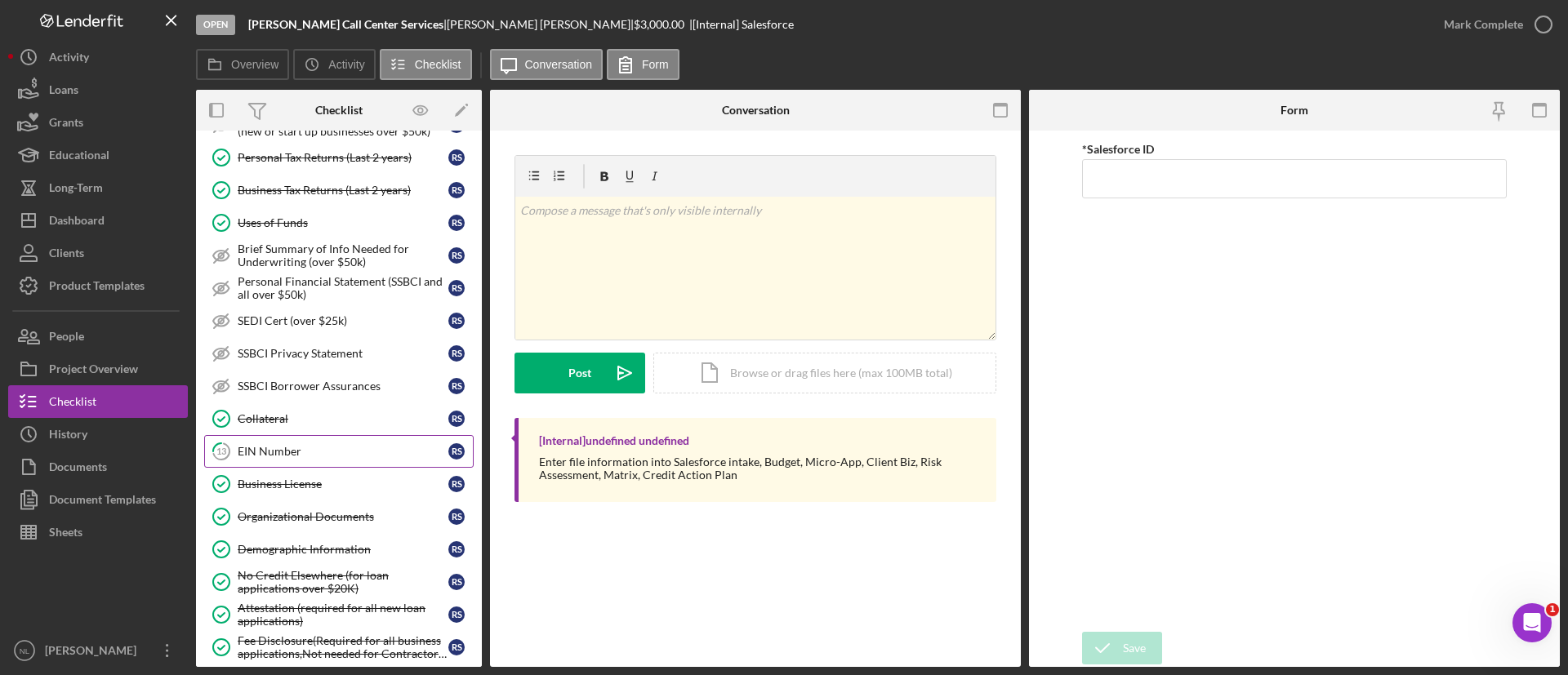
click at [328, 436] on link "13 EIN Number R S" at bounding box center [339, 452] width 269 height 33
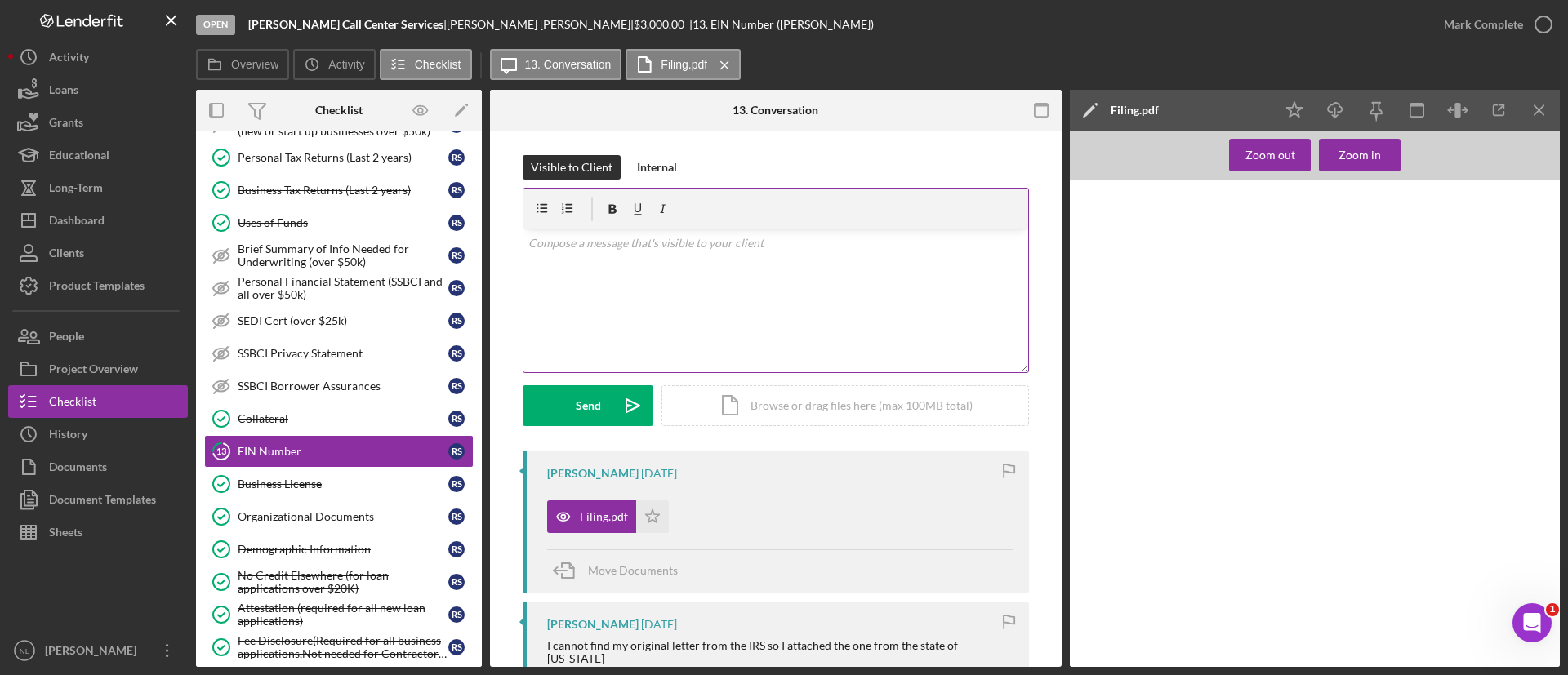
click at [733, 281] on div "v Color teal Color pink Remove color Add row above Add row below Add column bef…" at bounding box center [775, 301] width 505 height 143
click at [316, 513] on div "Organizational Documents" at bounding box center [342, 517] width 211 height 13
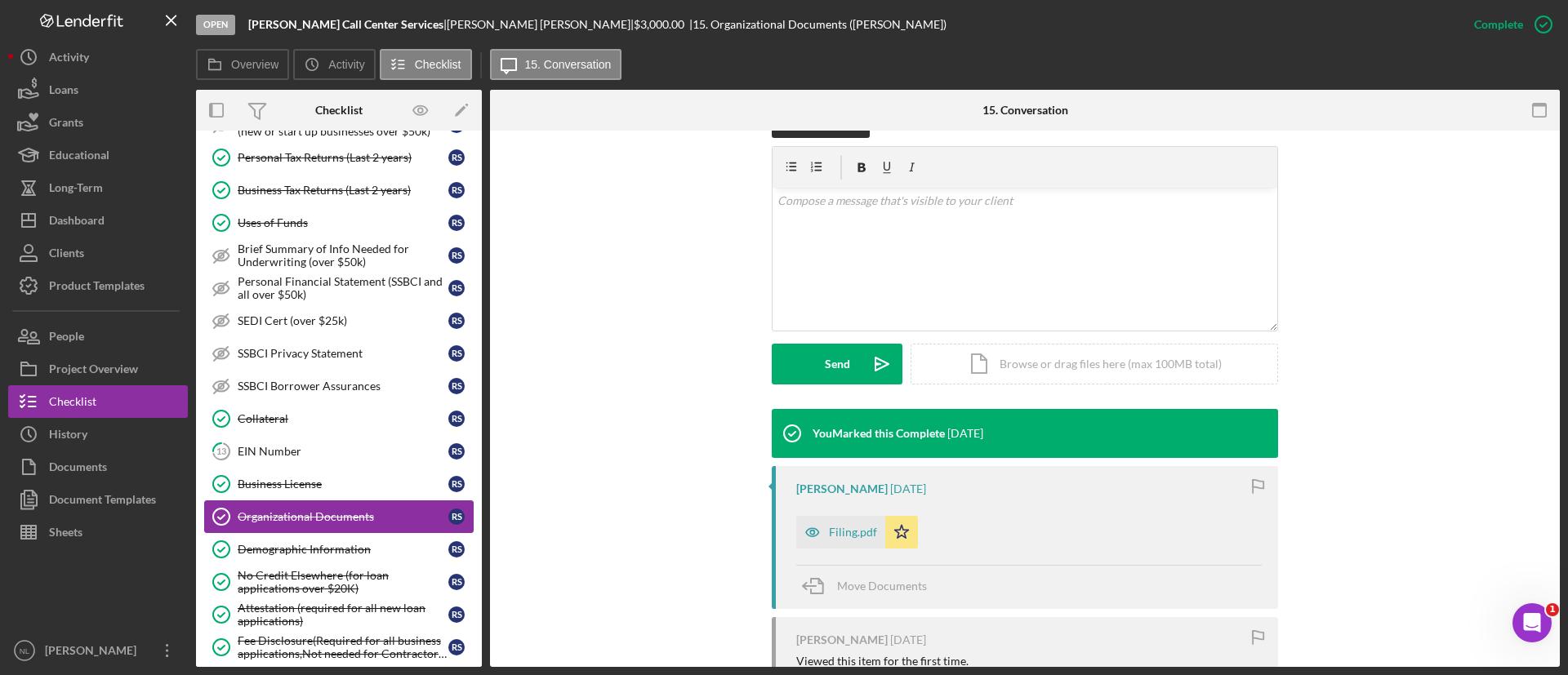
scroll to position [269, 0]
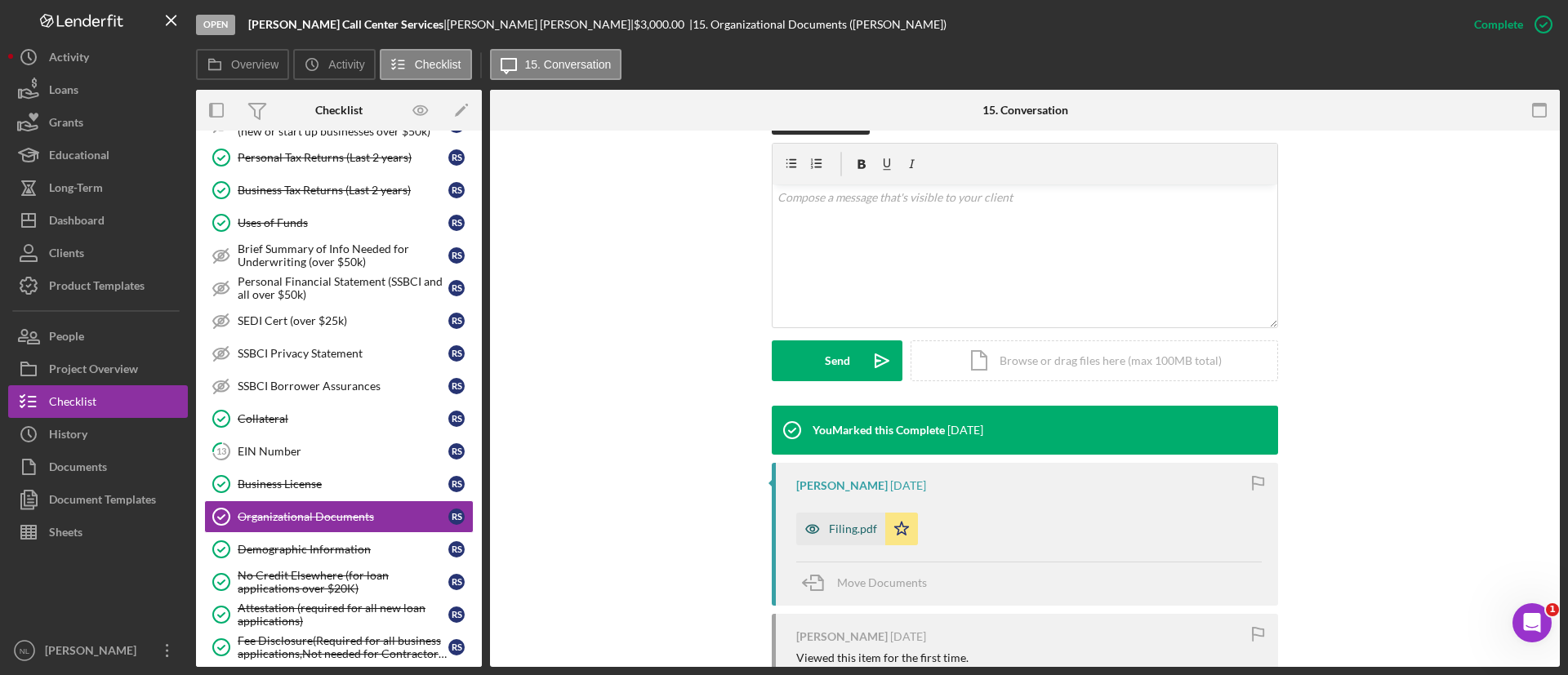
click at [859, 531] on div "Filing.pdf" at bounding box center [853, 529] width 48 height 13
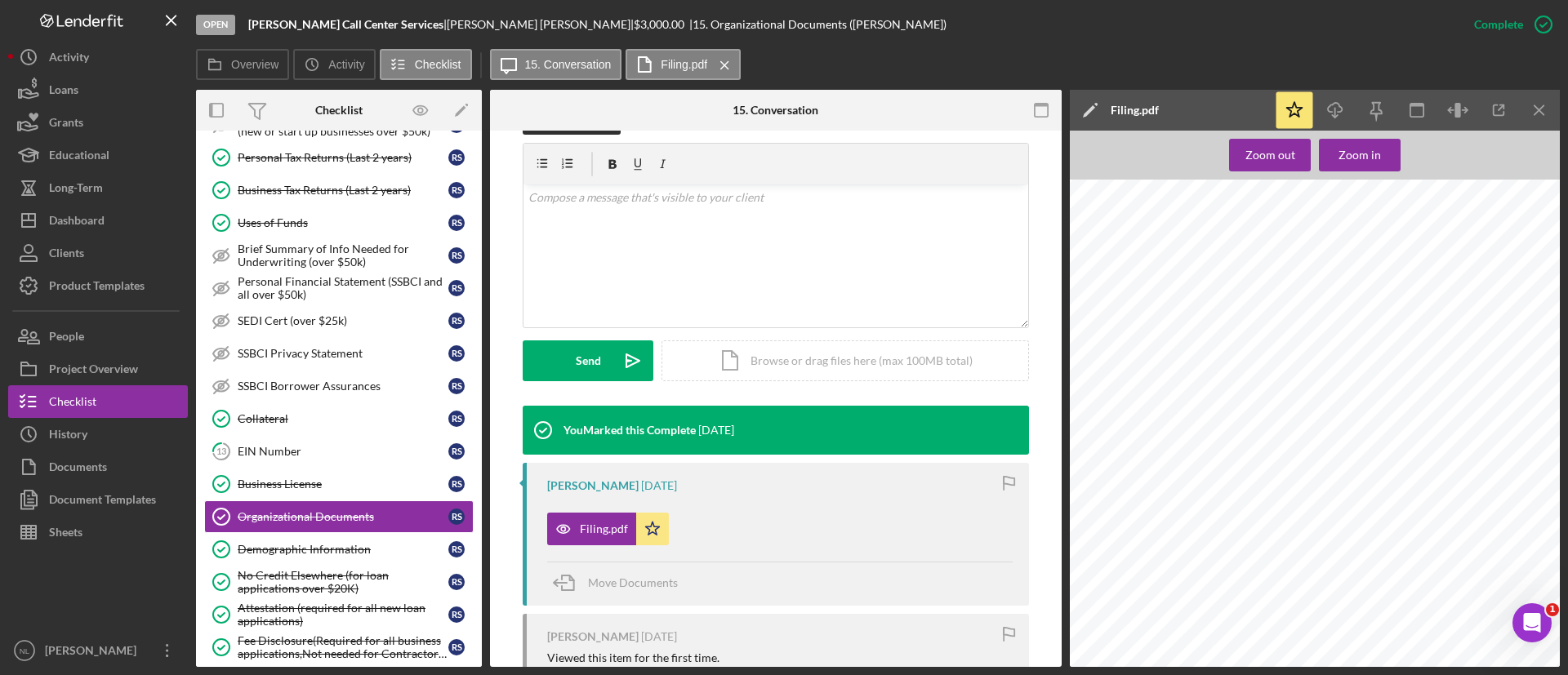
scroll to position [0, 0]
click at [1546, 115] on icon "Icon/Menu Close" at bounding box center [1540, 111] width 37 height 37
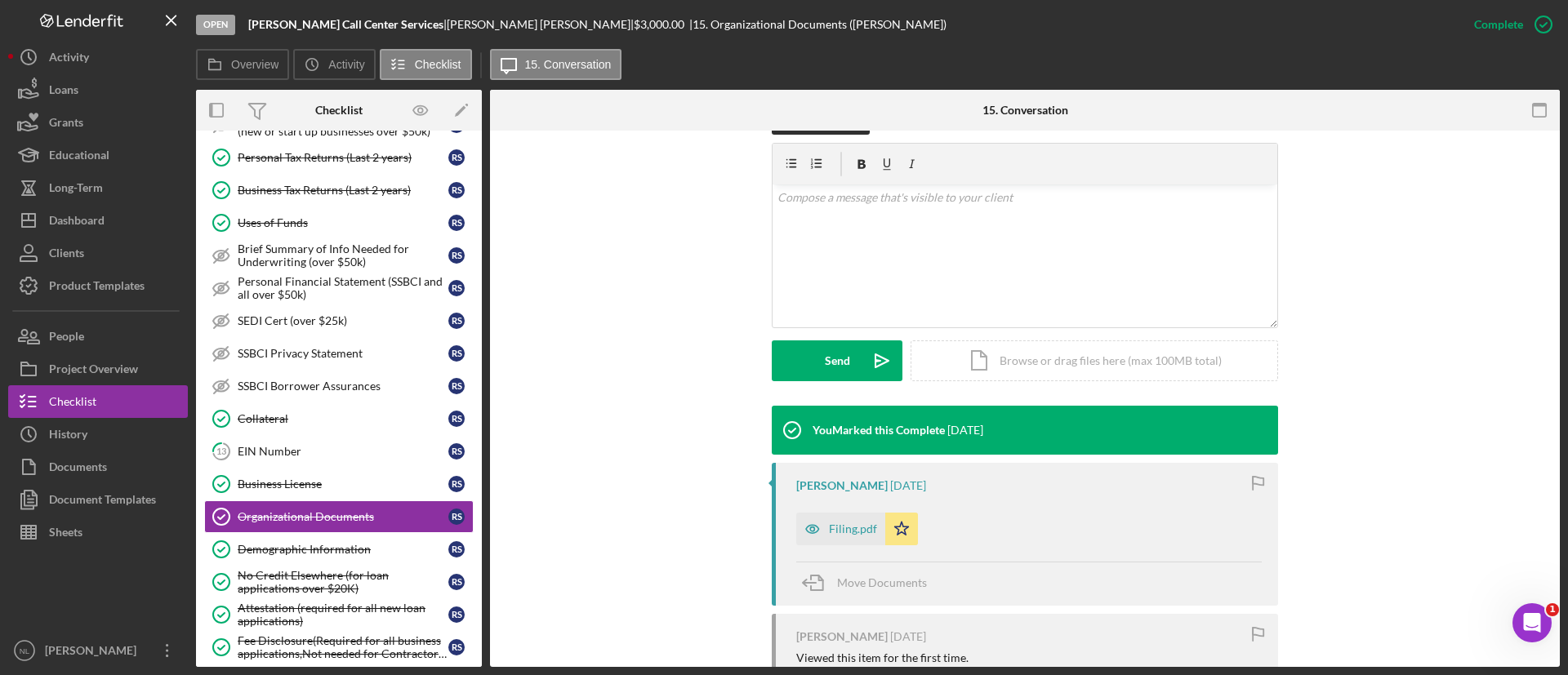
click at [359, 26] on b "[PERSON_NAME] Call Center Services" at bounding box center [345, 24] width 195 height 13
click at [368, 26] on b "[PERSON_NAME] Call Center Services" at bounding box center [345, 24] width 195 height 13
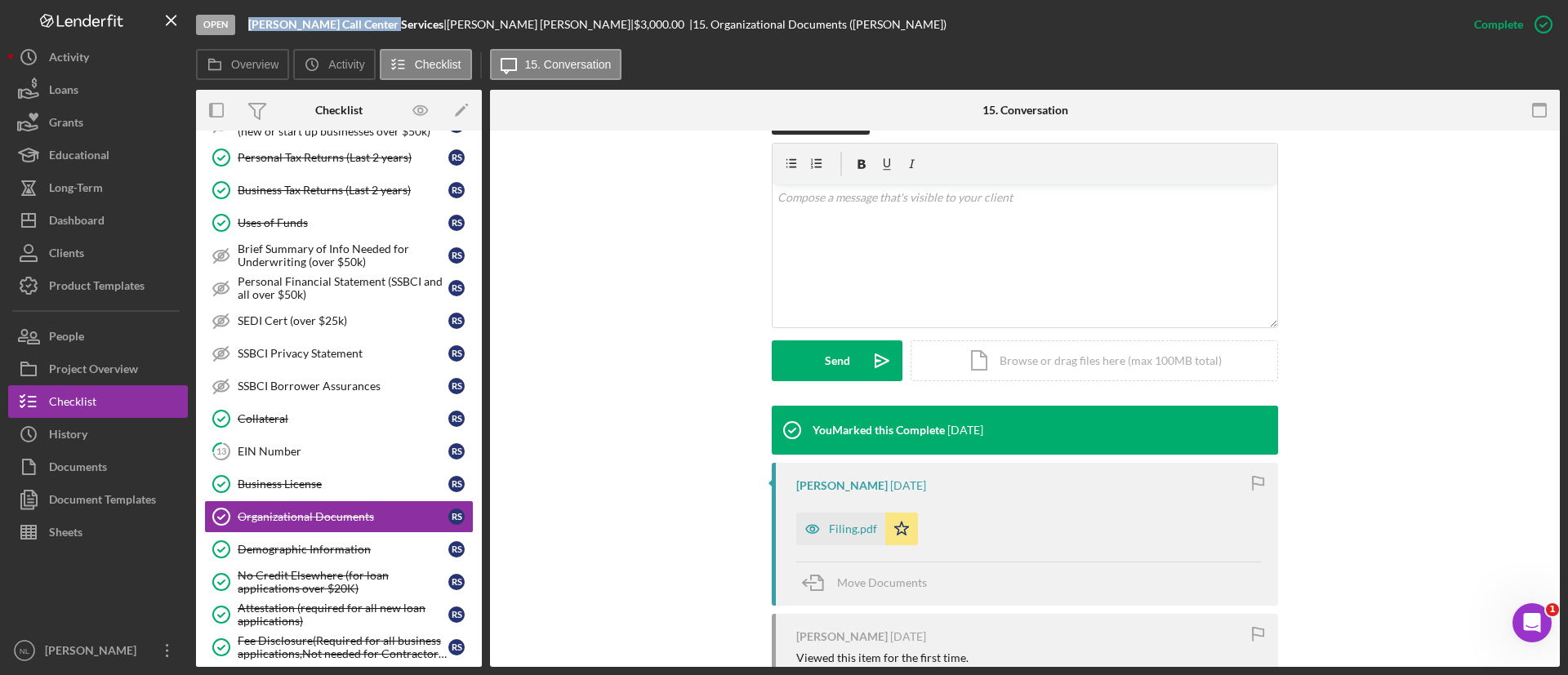
drag, startPoint x: 382, startPoint y: 24, endPoint x: 250, endPoint y: 23, distance: 132.0
click at [250, 23] on b "[PERSON_NAME] Call Center Services" at bounding box center [345, 24] width 195 height 13
copy b "[PERSON_NAME] Call Center Services"
click at [348, 453] on div "EIN Number" at bounding box center [342, 452] width 211 height 13
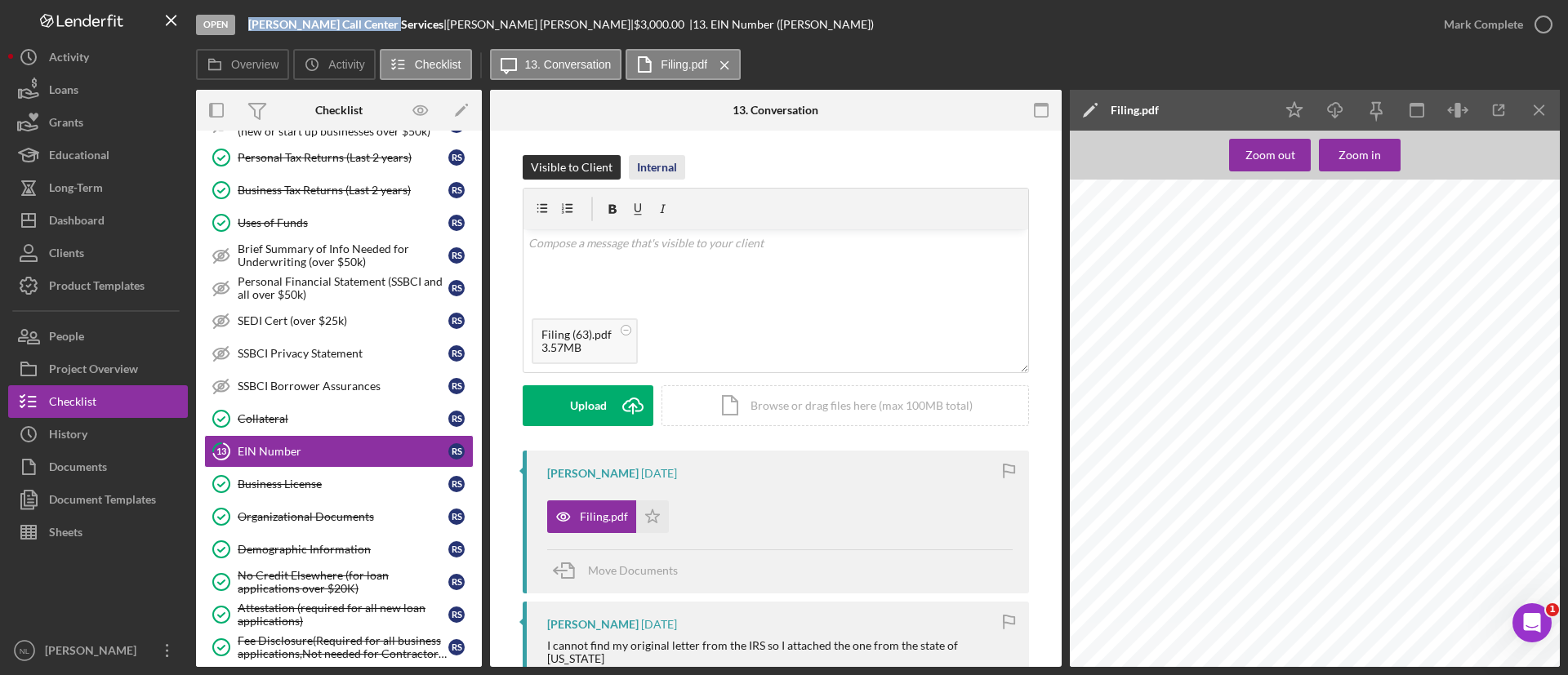
click at [652, 179] on div "Internal" at bounding box center [657, 166] width 40 height 24
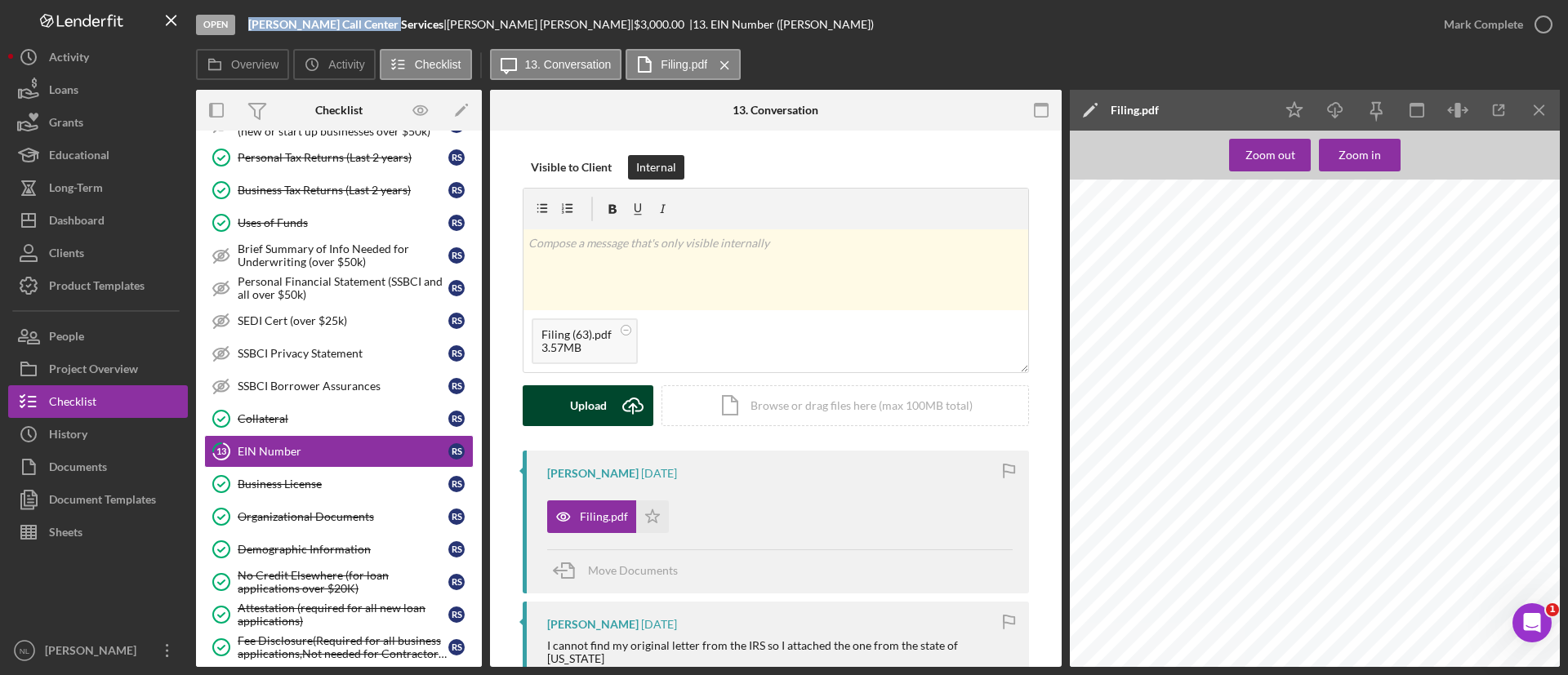
click at [614, 409] on icon "Icon/Upload" at bounding box center [633, 406] width 40 height 40
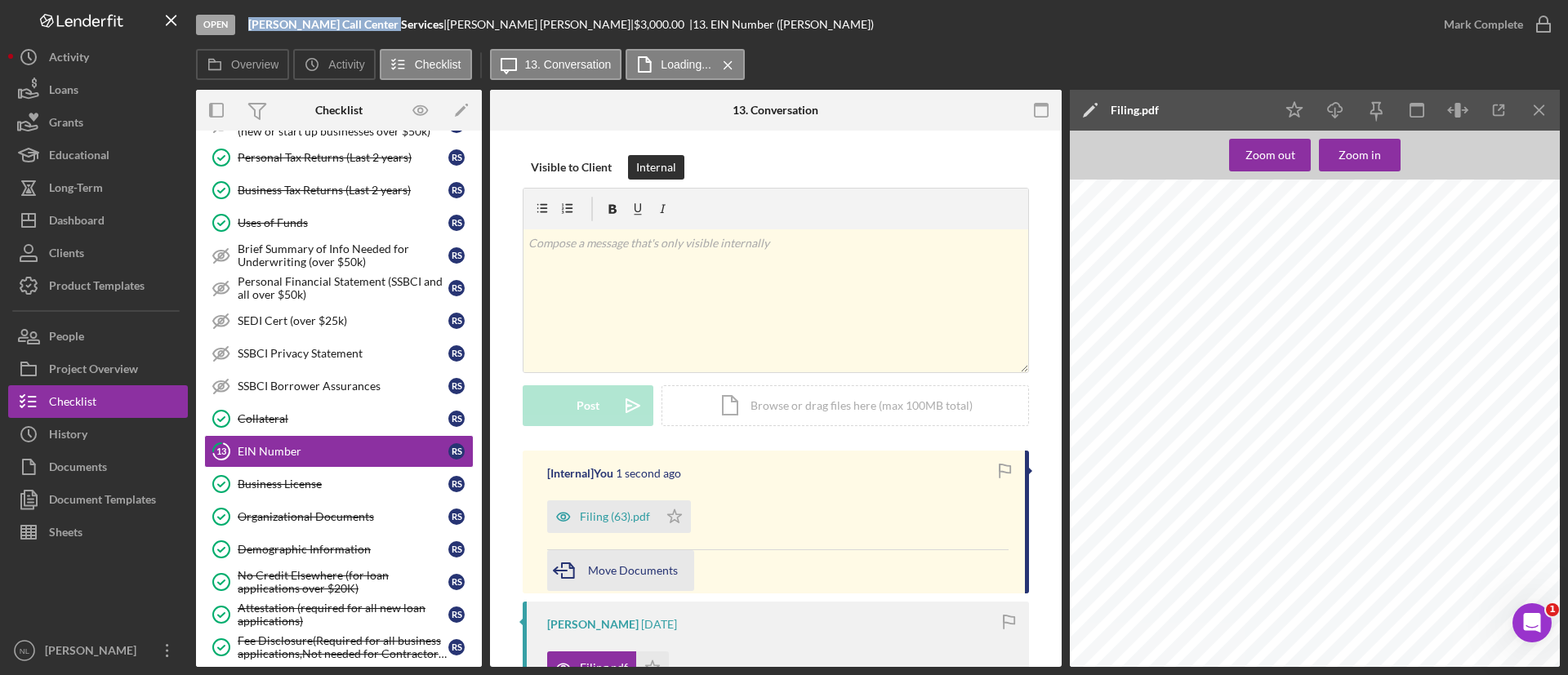
click at [631, 567] on span "Move Documents" at bounding box center [632, 570] width 89 height 13
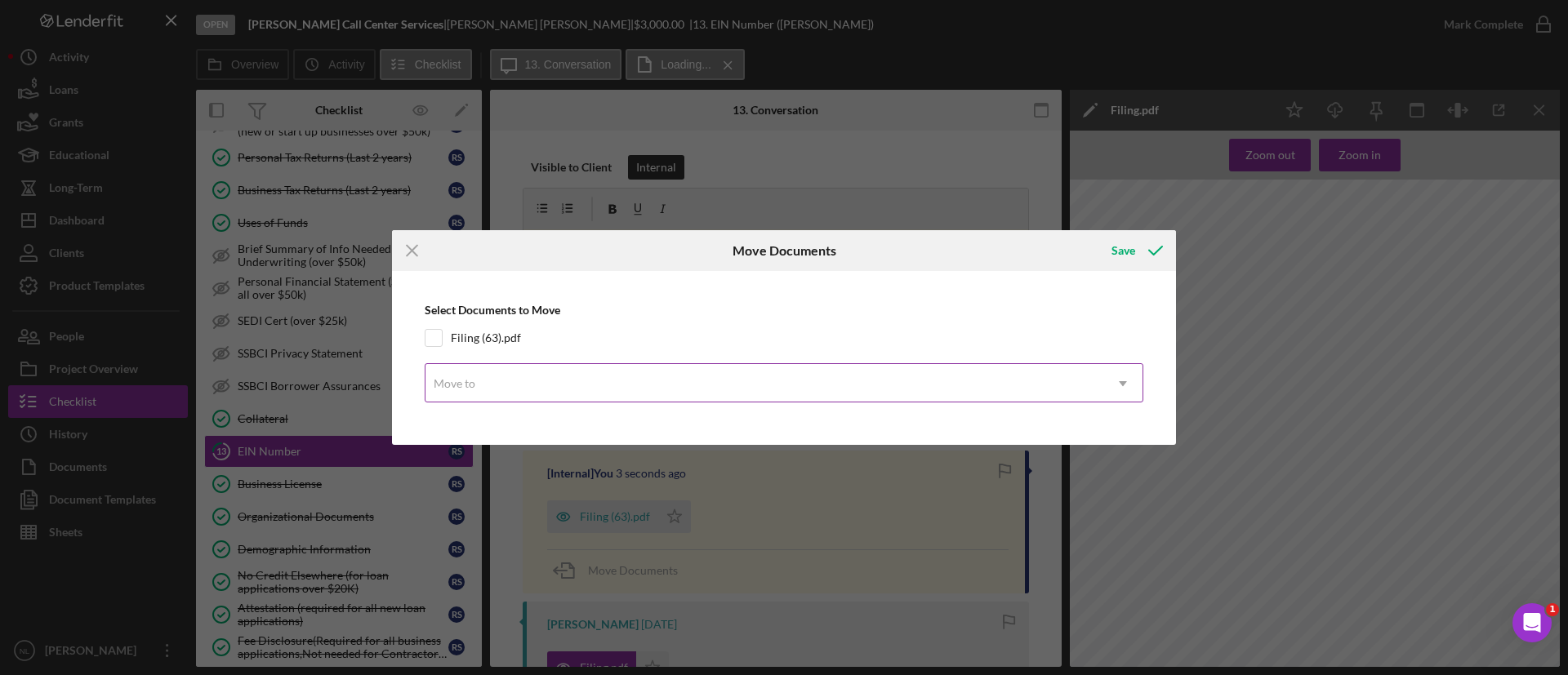
click at [554, 378] on div "Move to" at bounding box center [764, 384] width 678 height 38
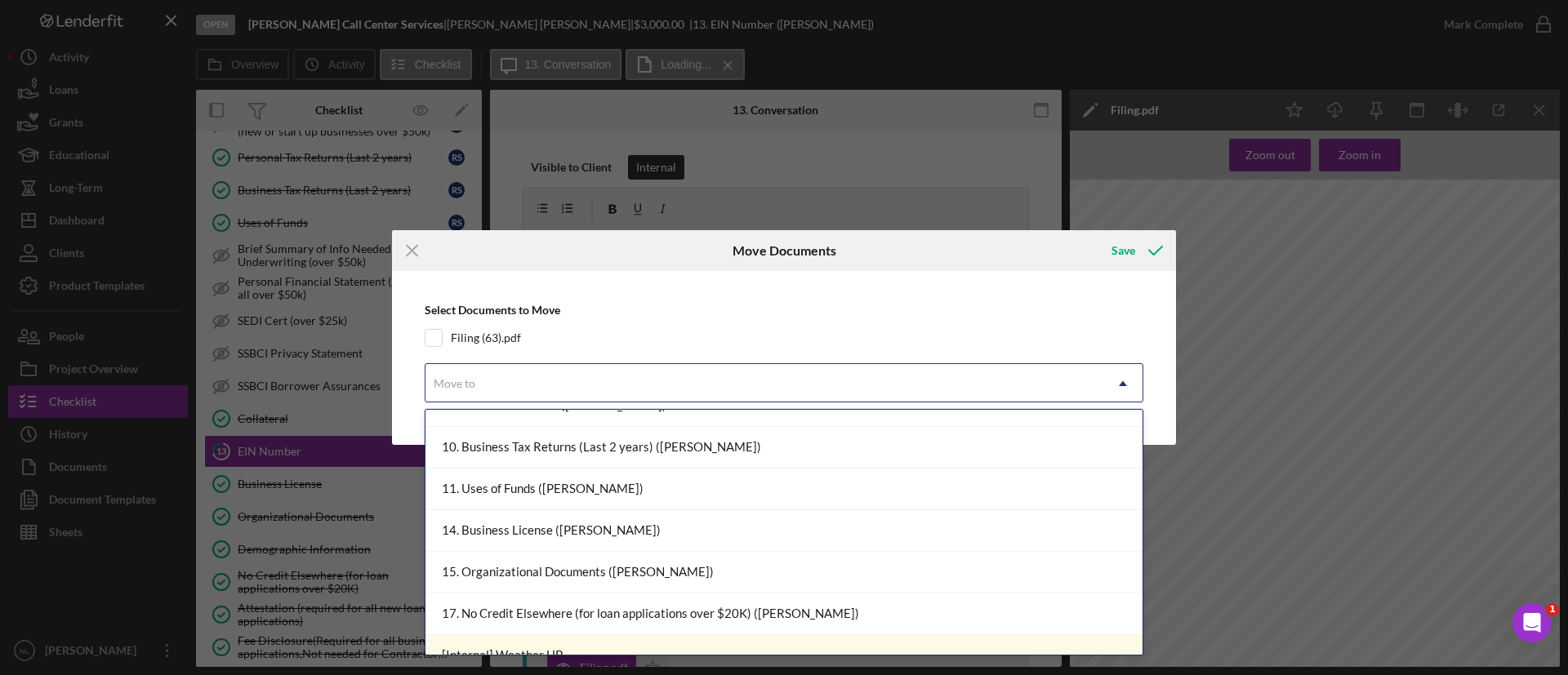
scroll to position [485, 0]
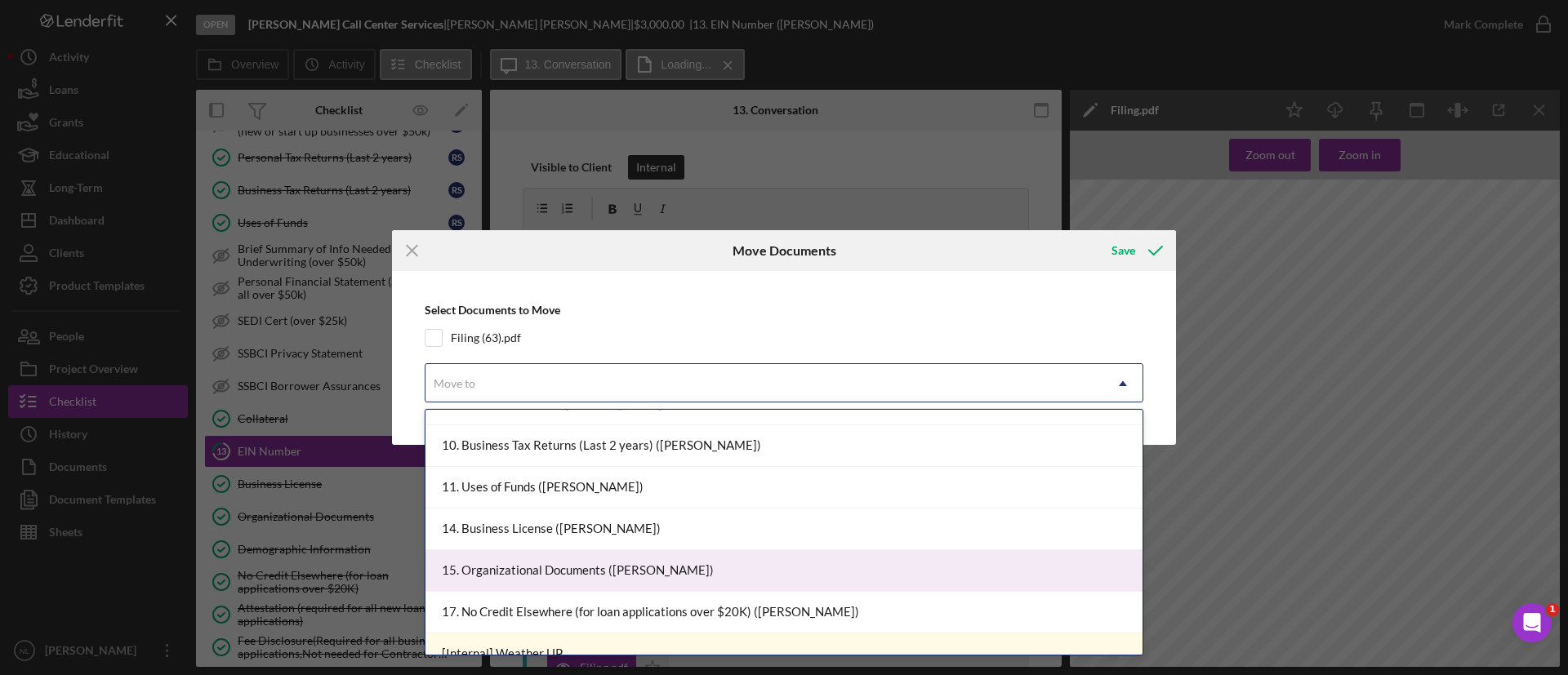
click at [602, 572] on div "15. Organizational Documents ([PERSON_NAME])" at bounding box center [784, 570] width 718 height 41
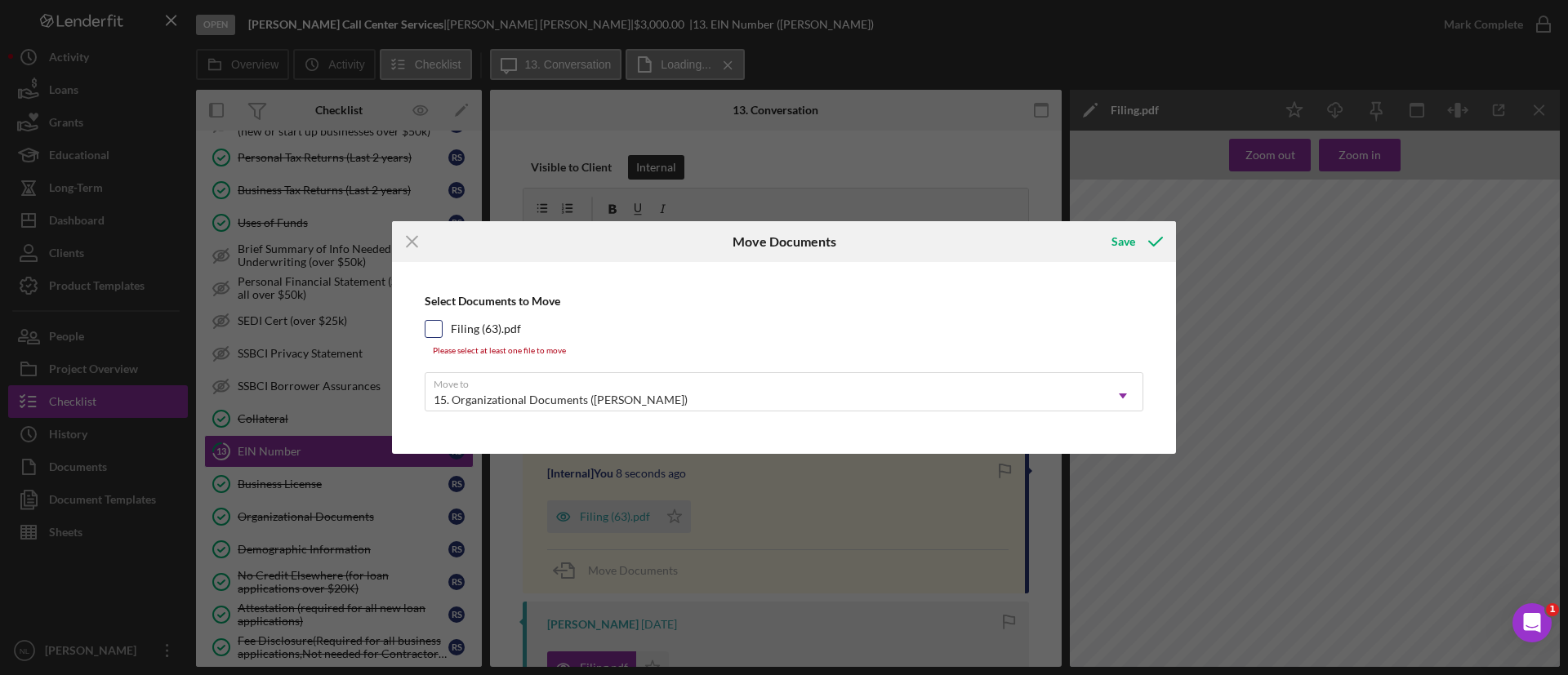
click at [440, 328] on input "Filing (63).pdf" at bounding box center [433, 329] width 16 height 16
checkbox input "true"
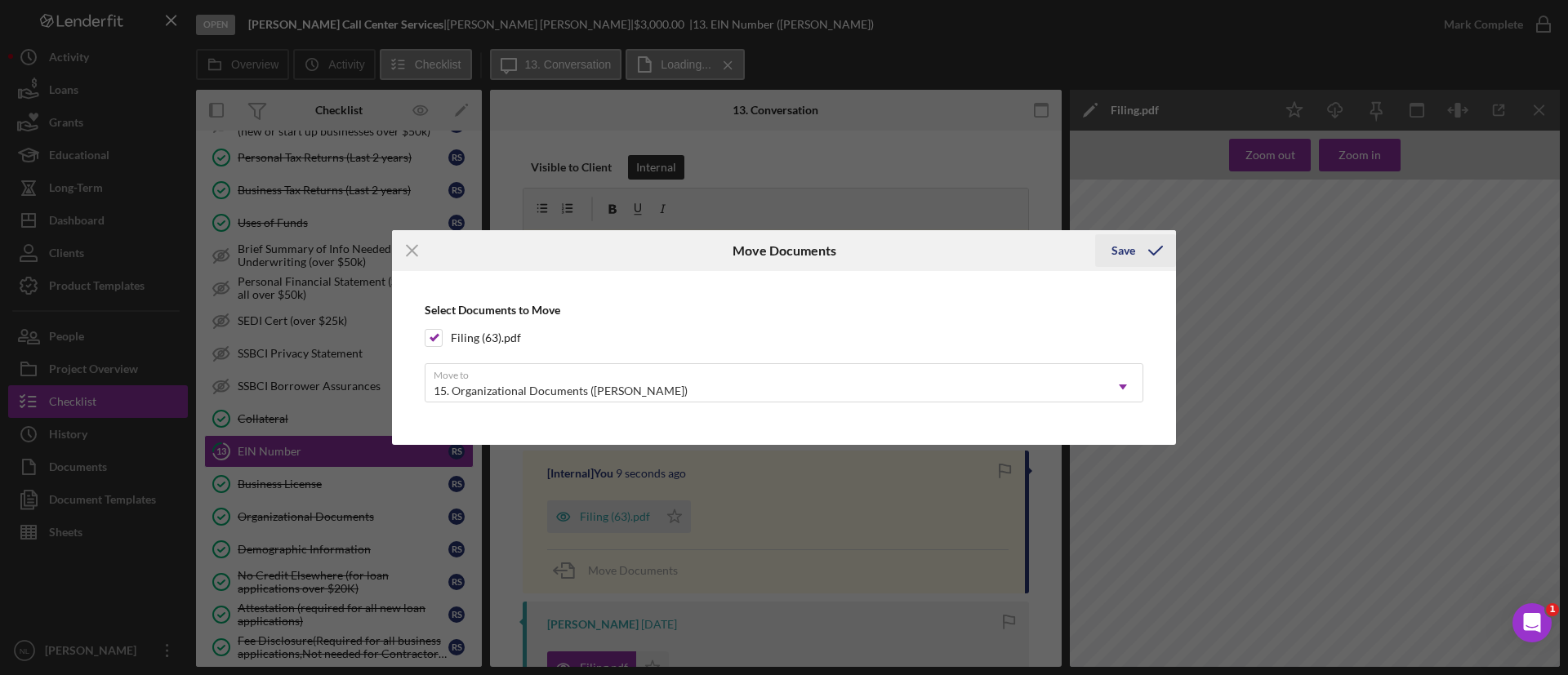
click at [1102, 250] on button "Save" at bounding box center [1136, 251] width 81 height 33
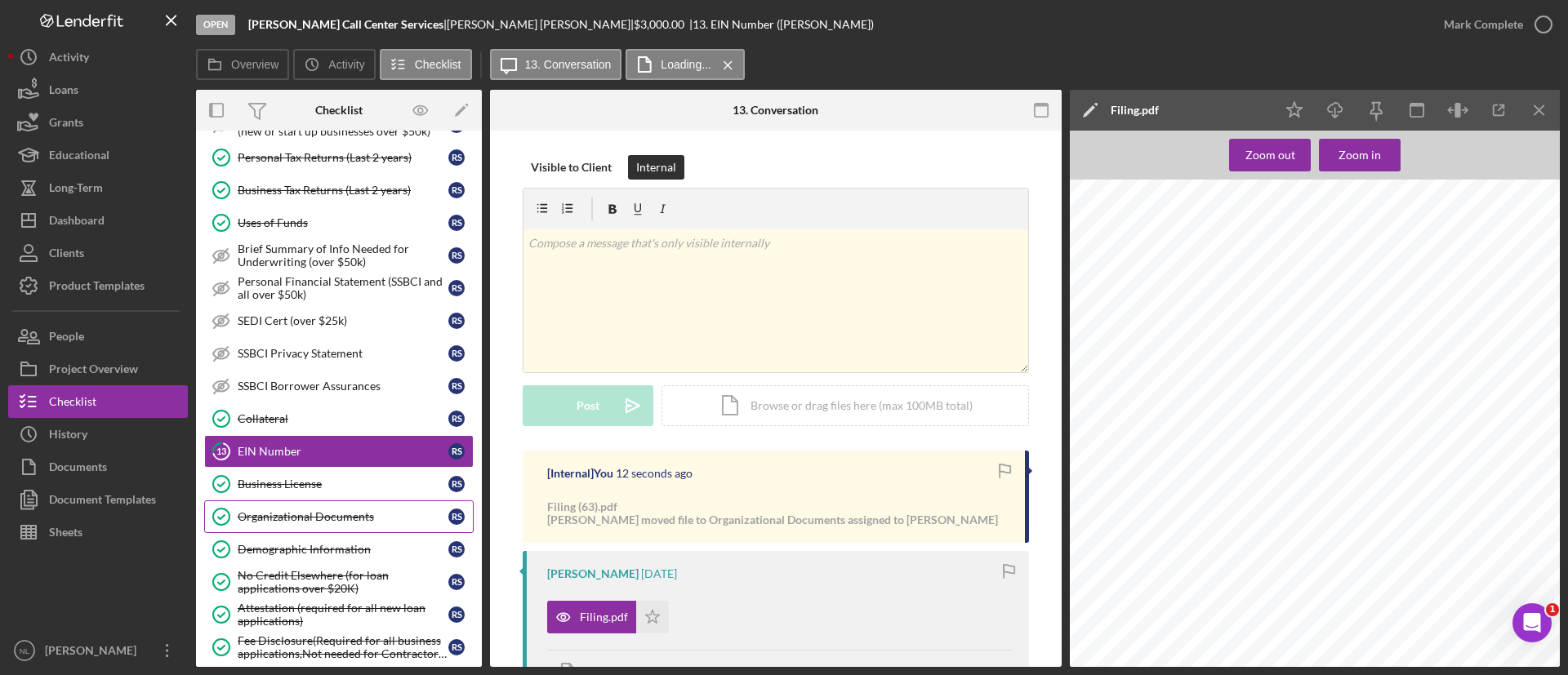
click at [379, 517] on div "Organizational Documents" at bounding box center [342, 517] width 211 height 13
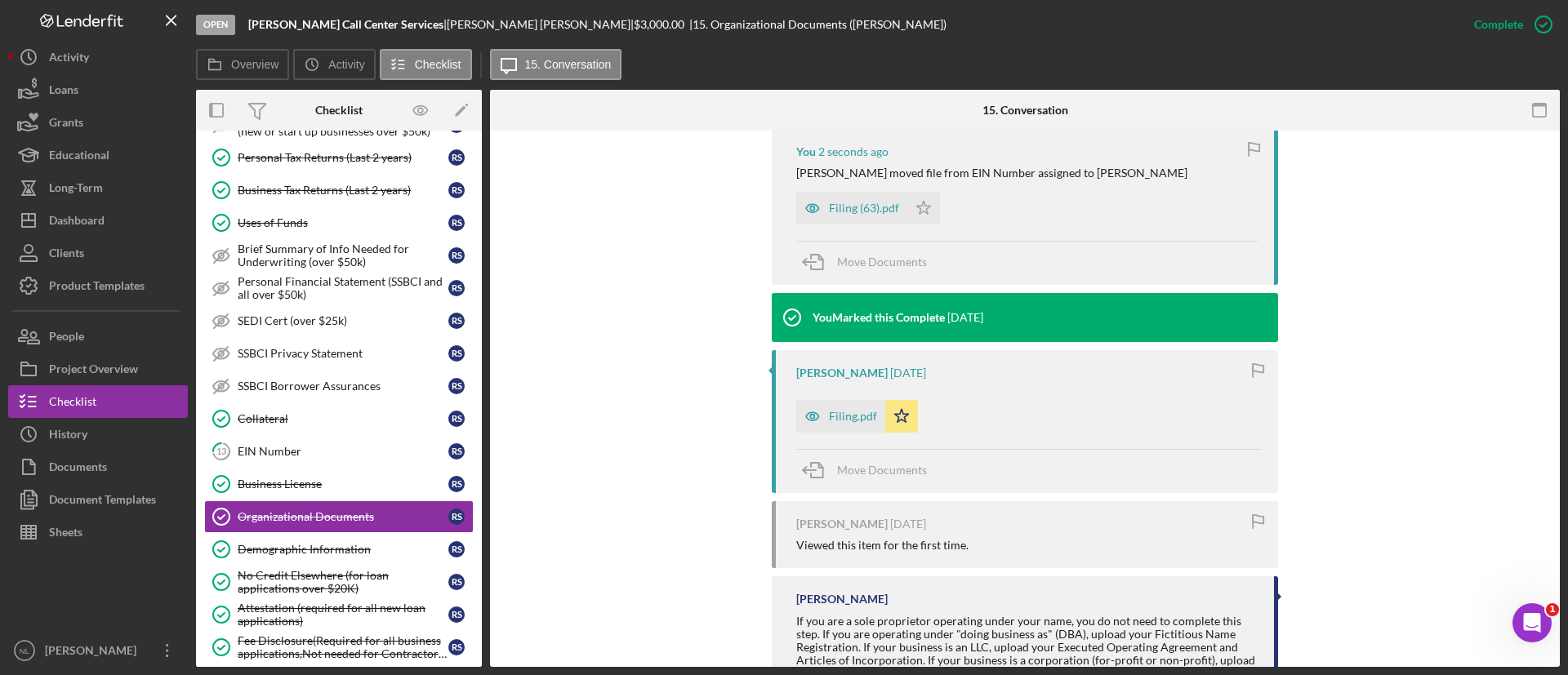
scroll to position [579, 0]
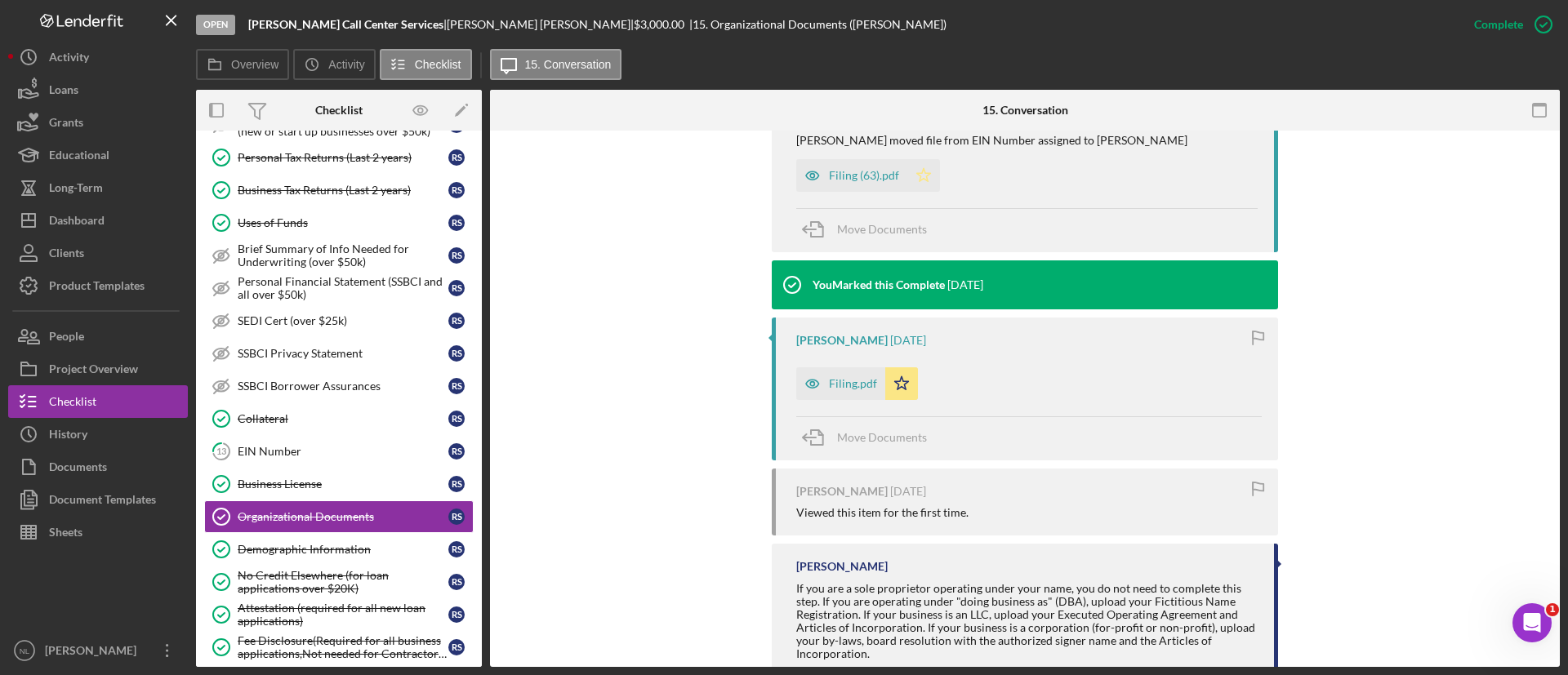
click at [923, 174] on icon "Icon/Star" at bounding box center [923, 176] width 33 height 33
click at [878, 171] on div "Filing (63).pdf" at bounding box center [864, 176] width 70 height 13
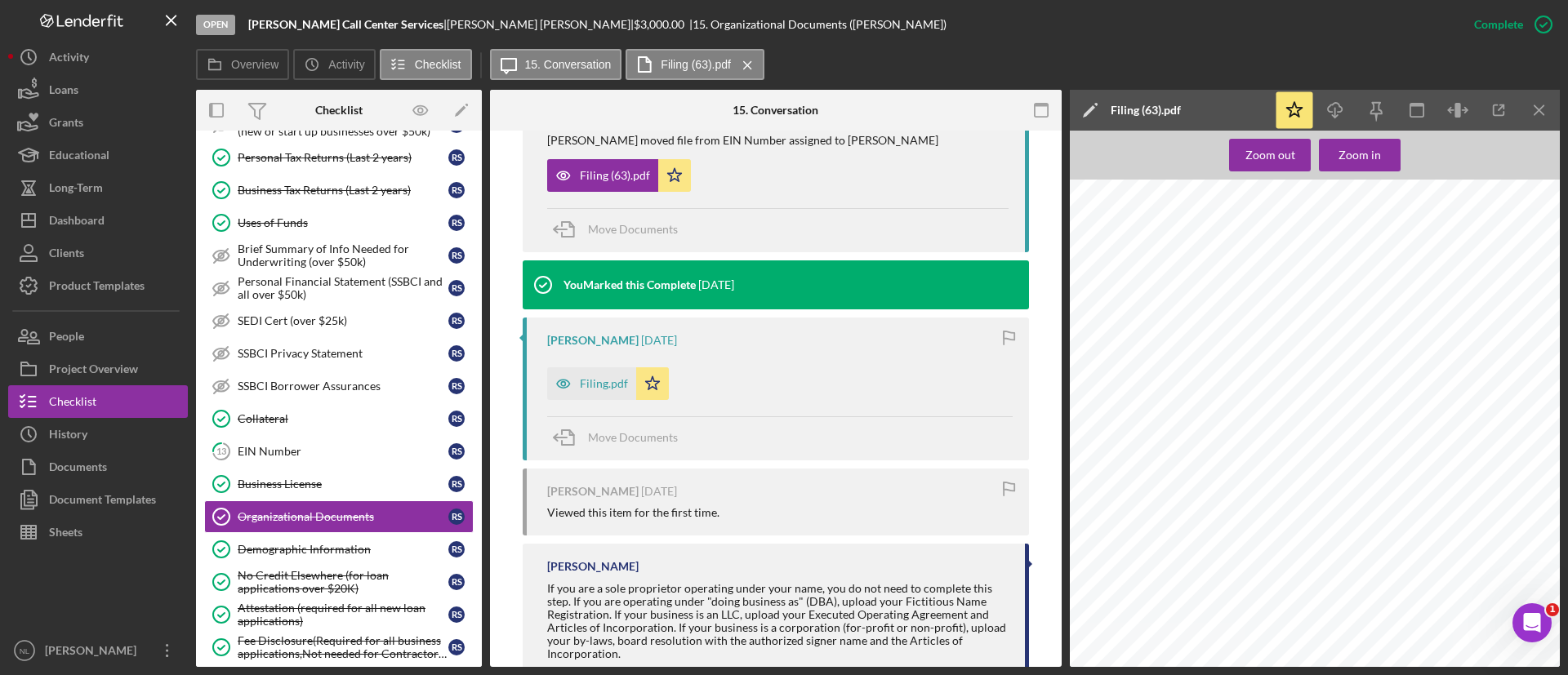
scroll to position [225, 0]
click at [1533, 94] on icon "Icon/Menu Close" at bounding box center [1540, 111] width 37 height 37
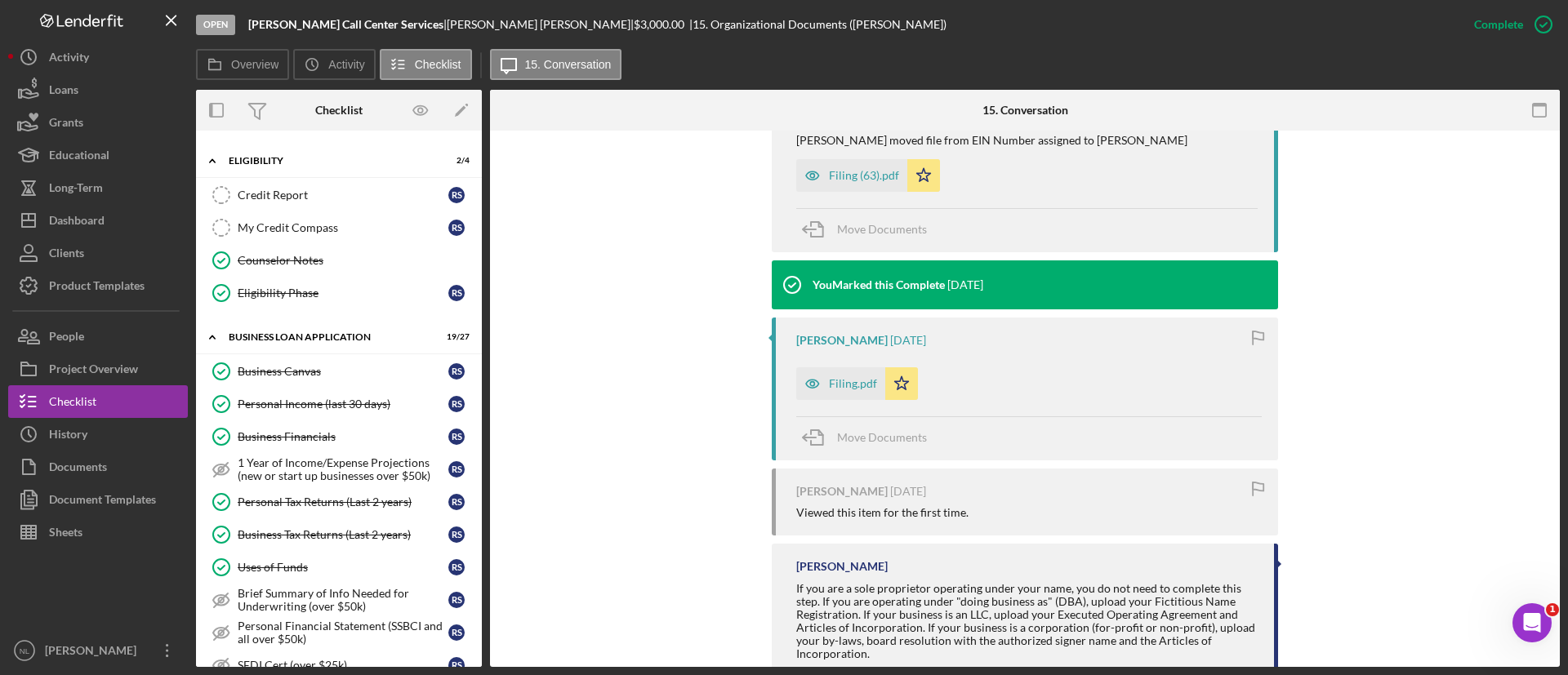
scroll to position [0, 0]
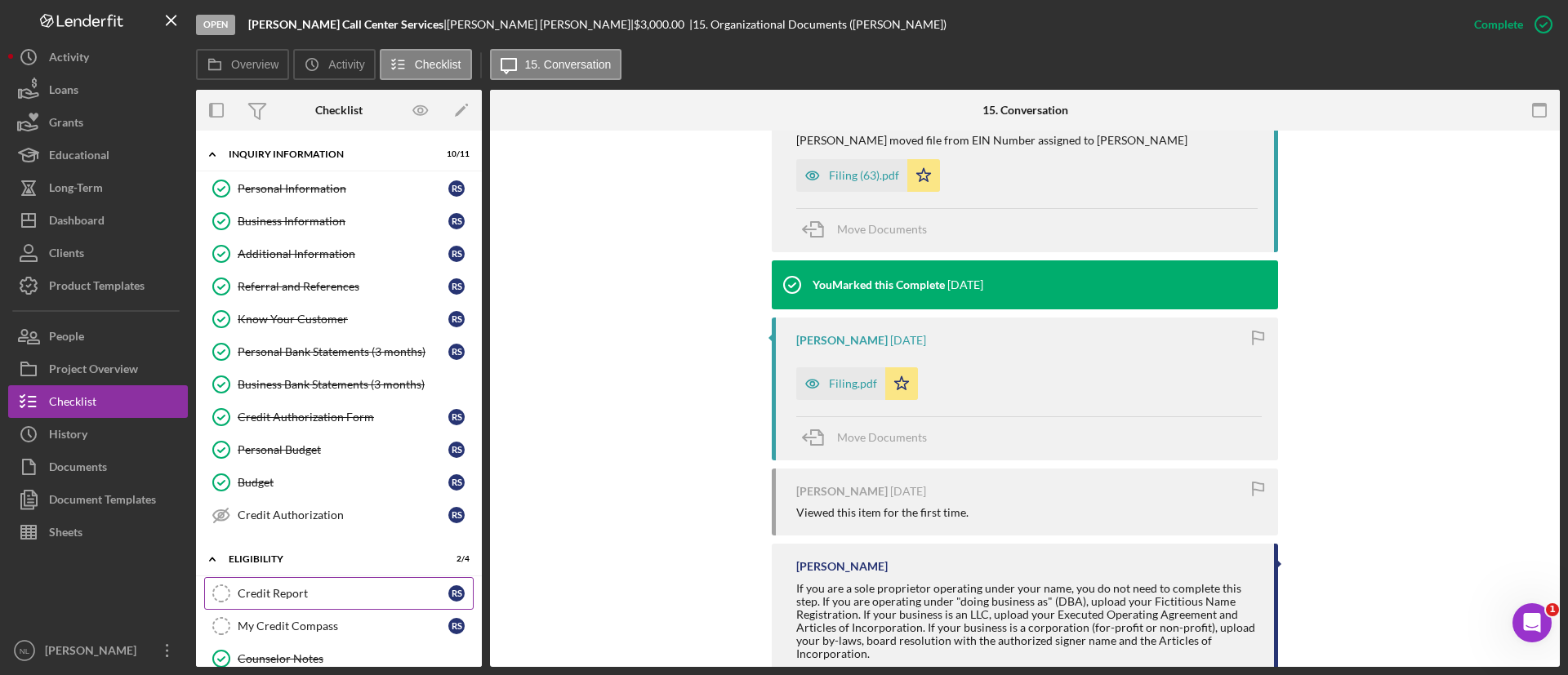
click at [293, 593] on div "Credit Report" at bounding box center [342, 594] width 211 height 13
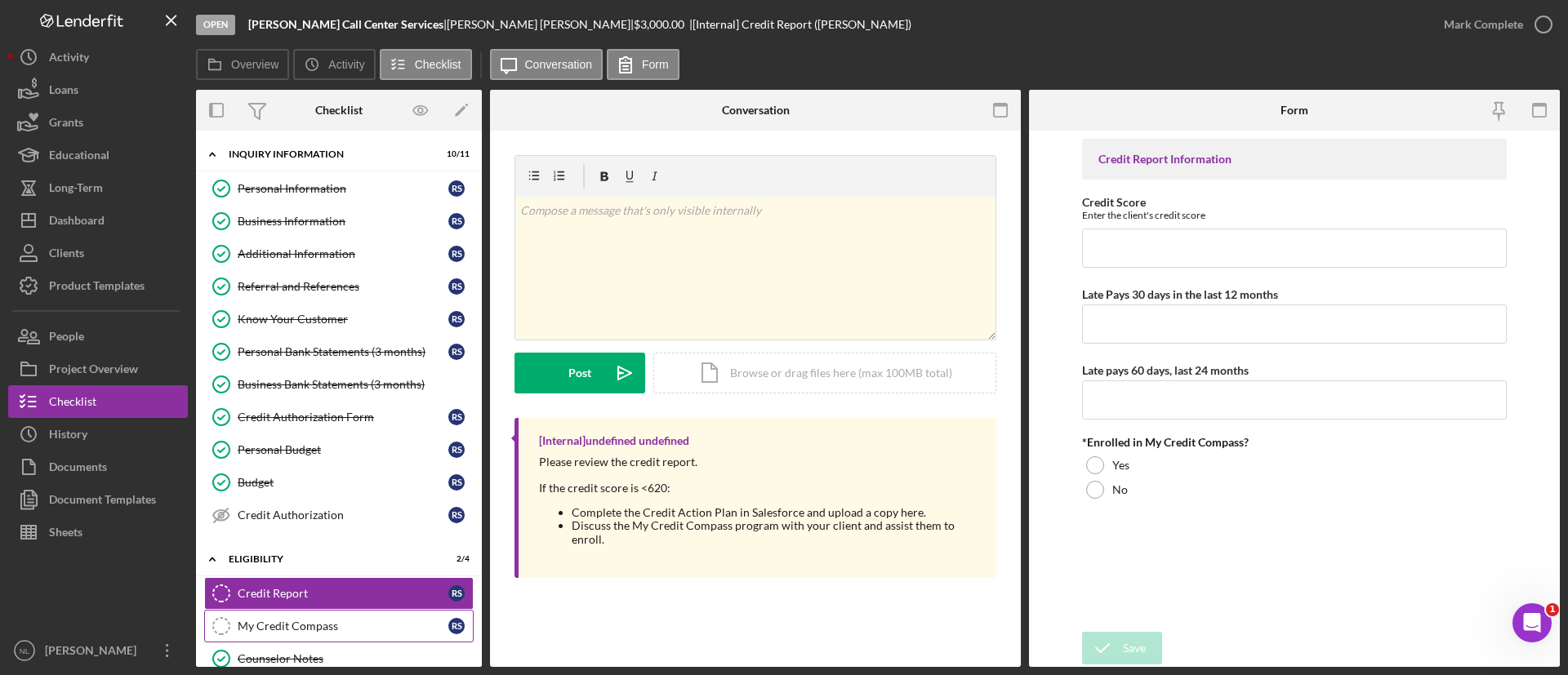
click at [306, 633] on link "My Credit Compass My Credit Compass R S" at bounding box center [339, 626] width 269 height 33
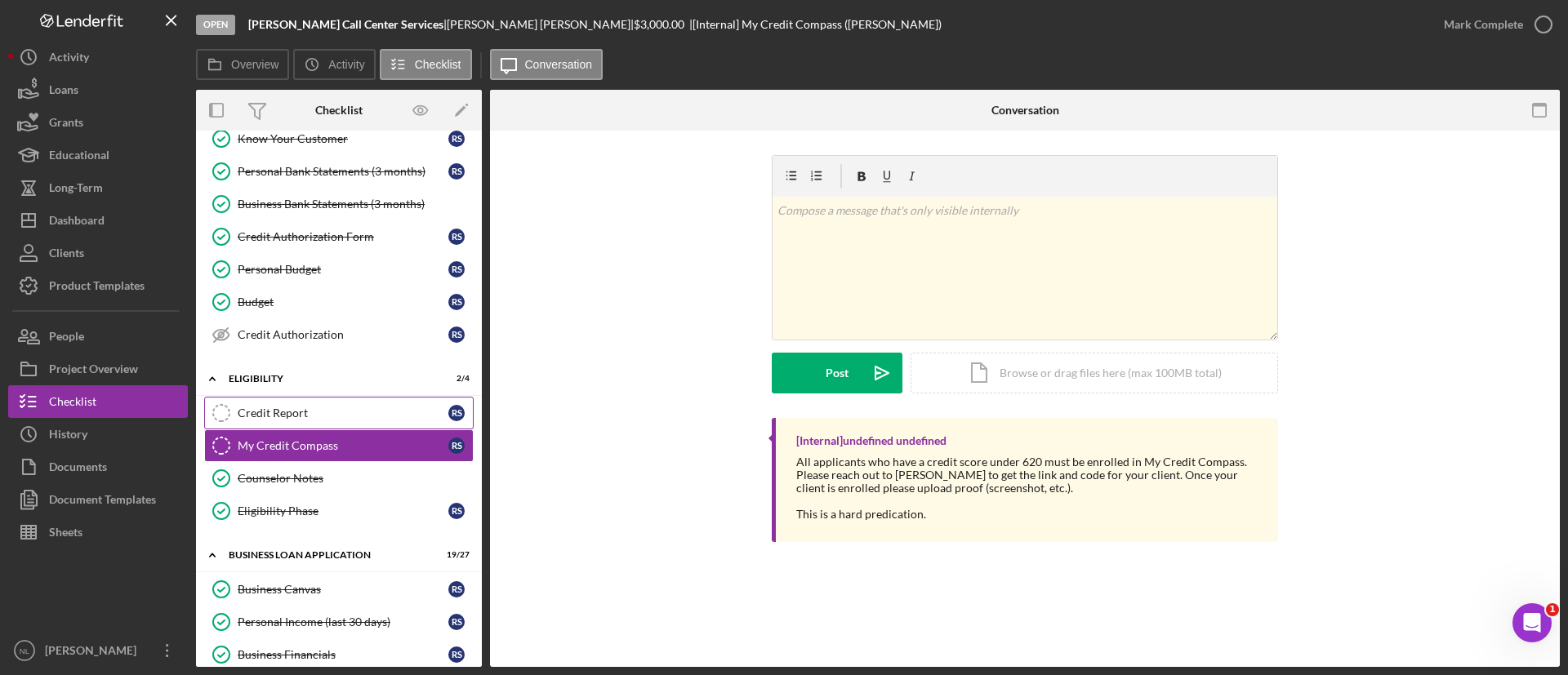
scroll to position [183, 0]
click at [348, 486] on link "Counselor Notes Counselor Notes" at bounding box center [339, 476] width 269 height 33
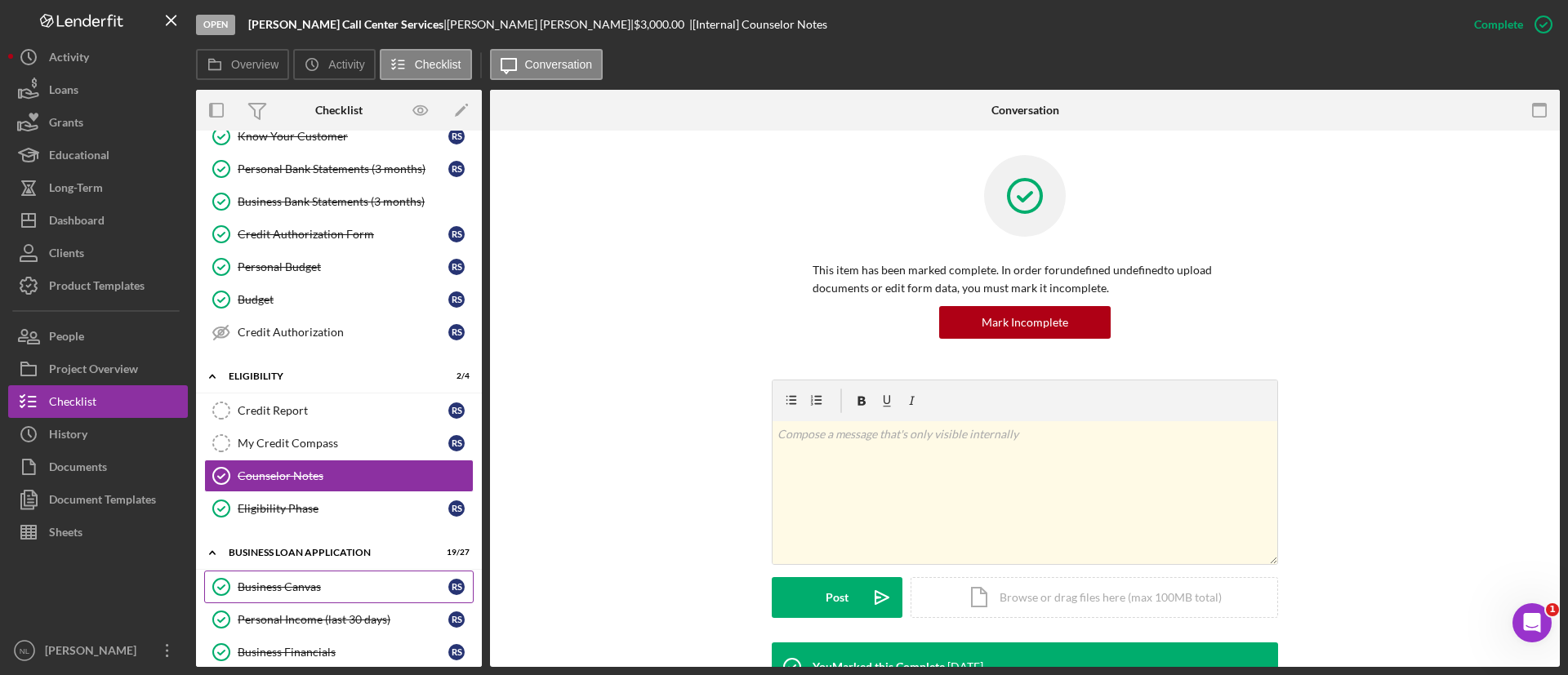
click at [339, 581] on div "Business Canvas" at bounding box center [342, 588] width 211 height 13
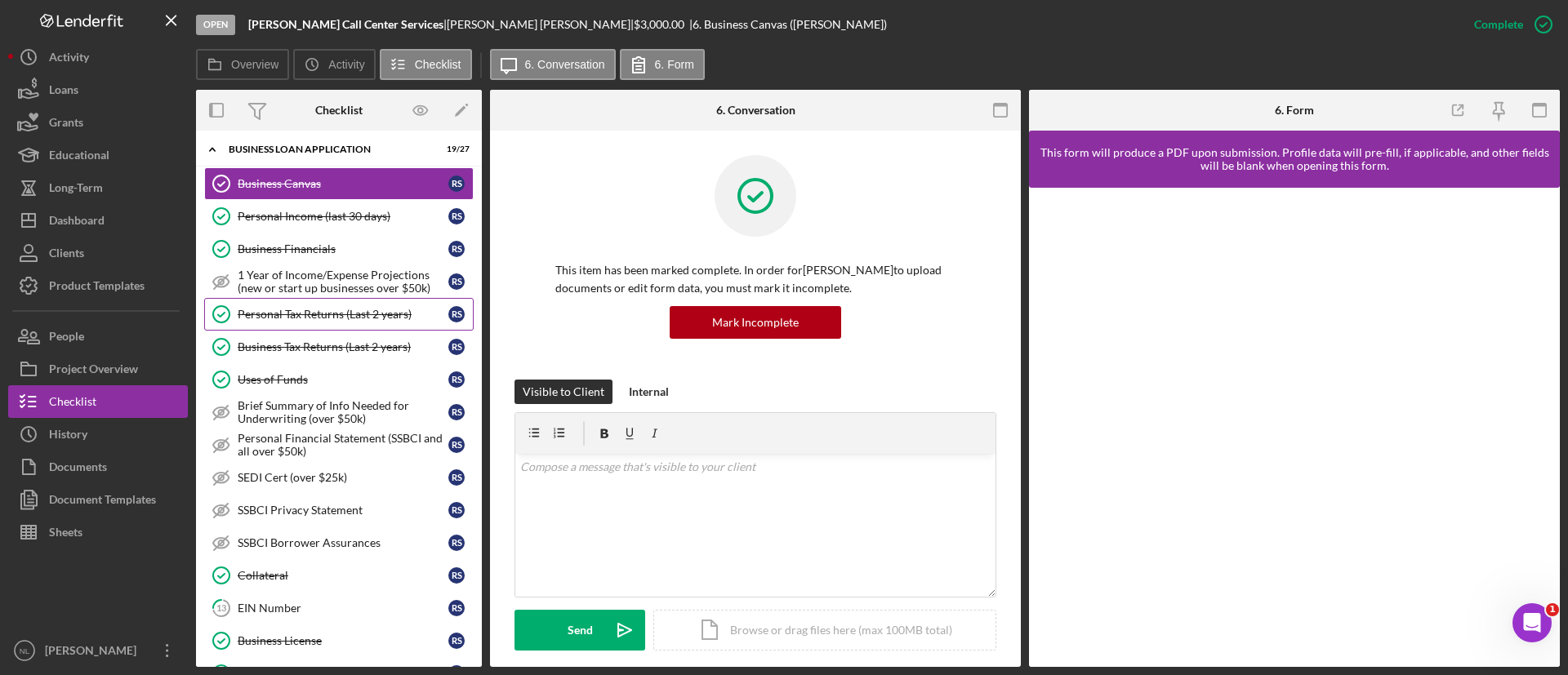
scroll to position [570, 0]
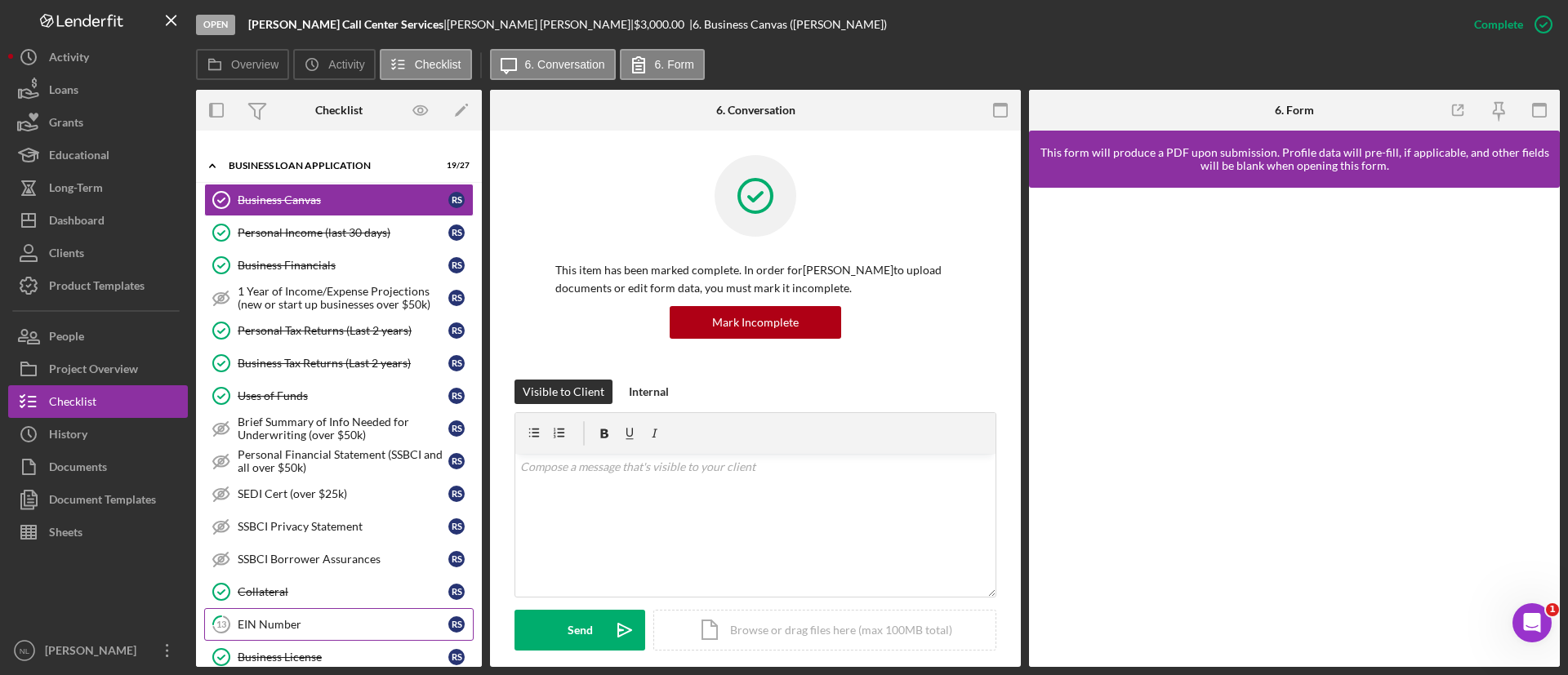
click at [294, 619] on div "EIN Number" at bounding box center [342, 625] width 211 height 13
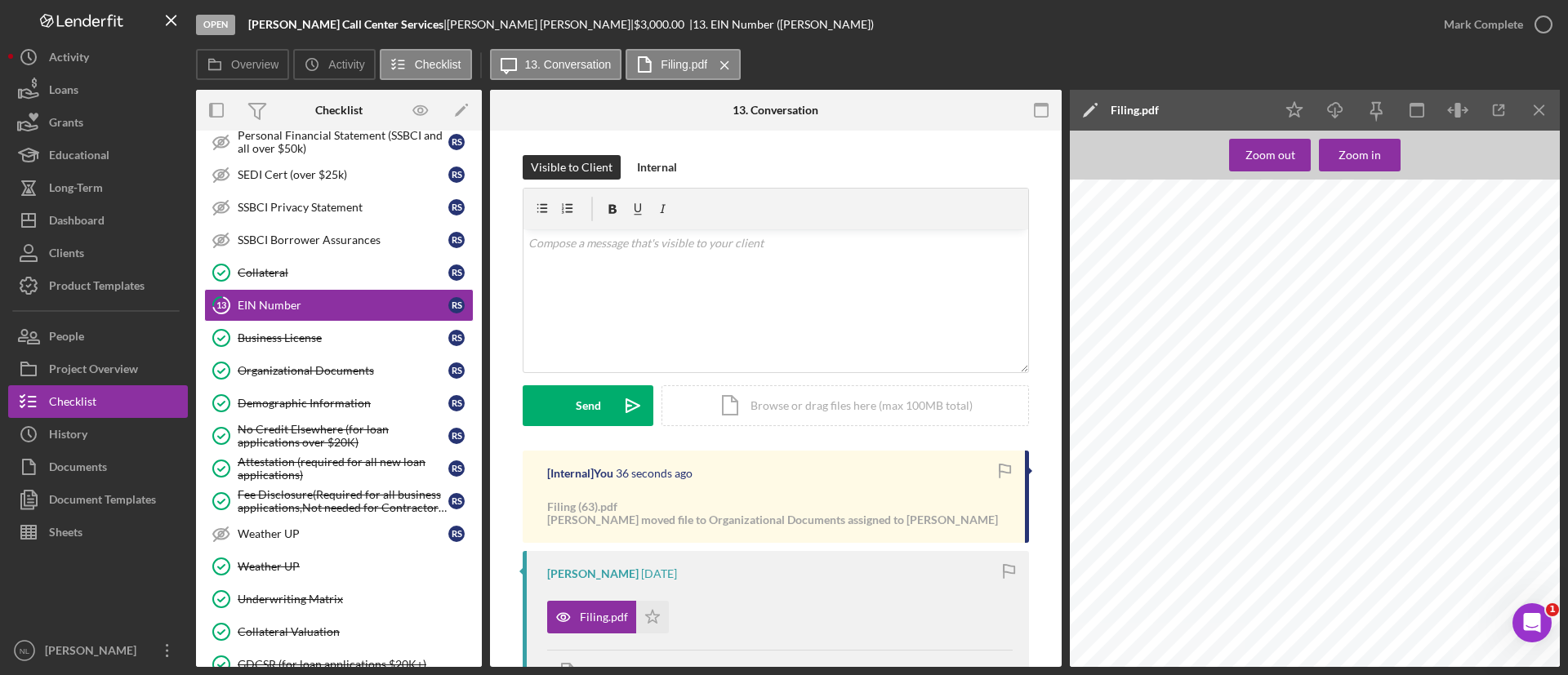
scroll to position [825, 0]
click at [1545, 104] on icon "Icon/Menu Close" at bounding box center [1540, 111] width 37 height 37
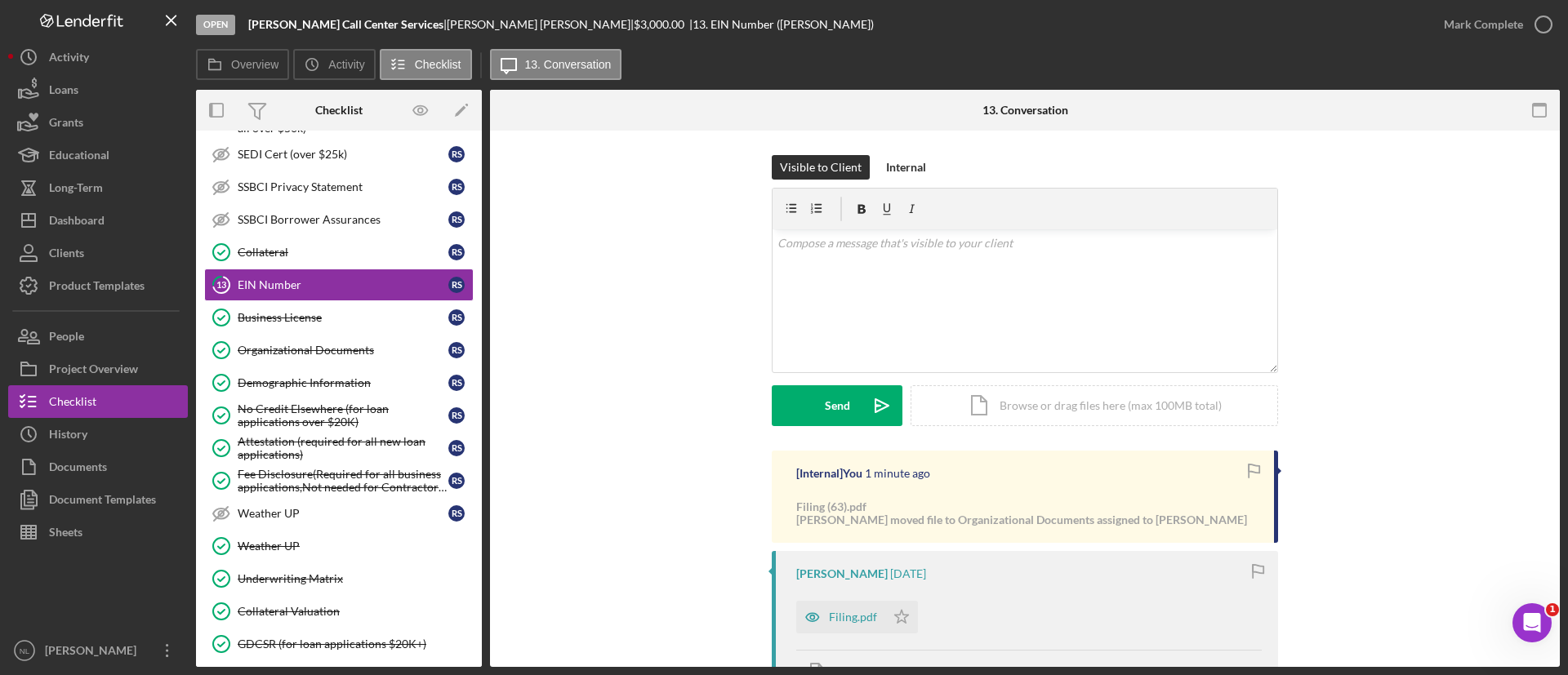
scroll to position [859, 0]
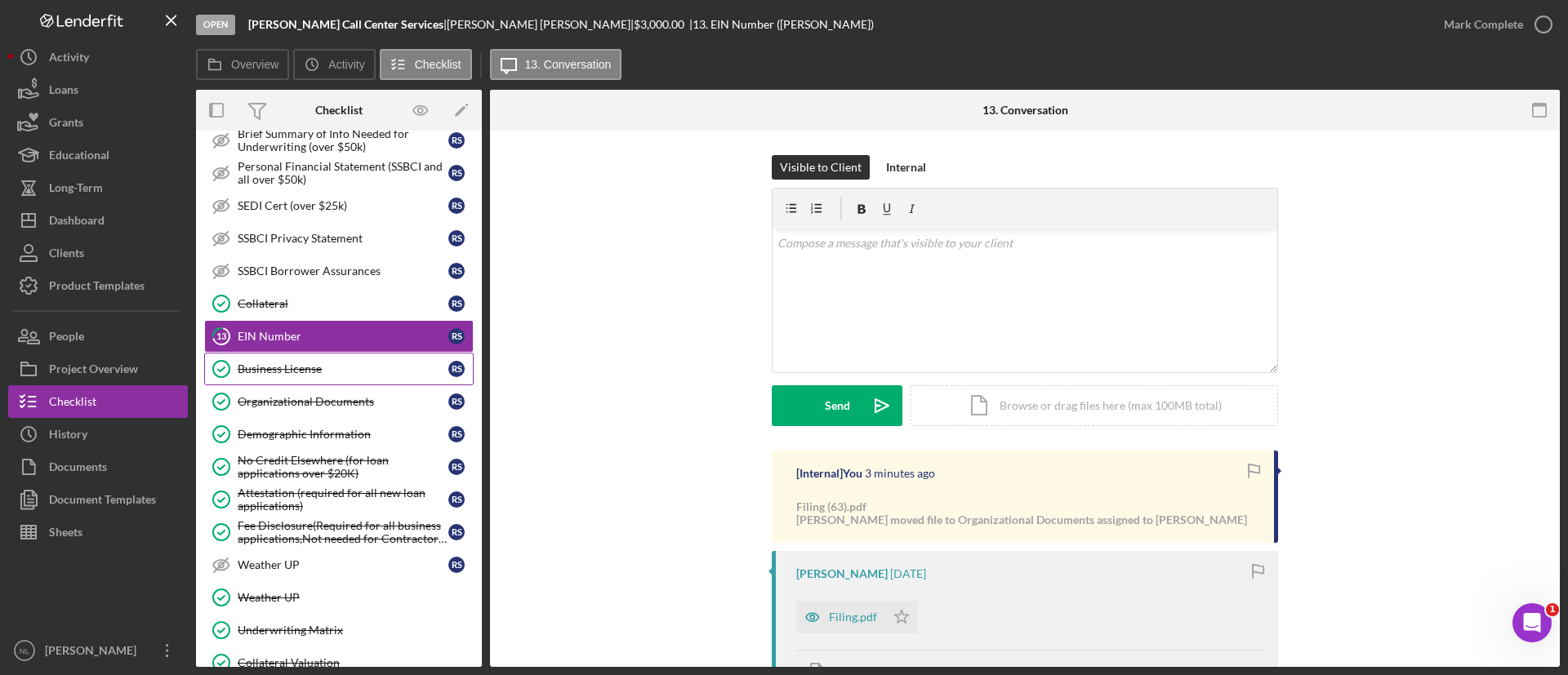
click at [309, 368] on div "Business License" at bounding box center [342, 369] width 211 height 13
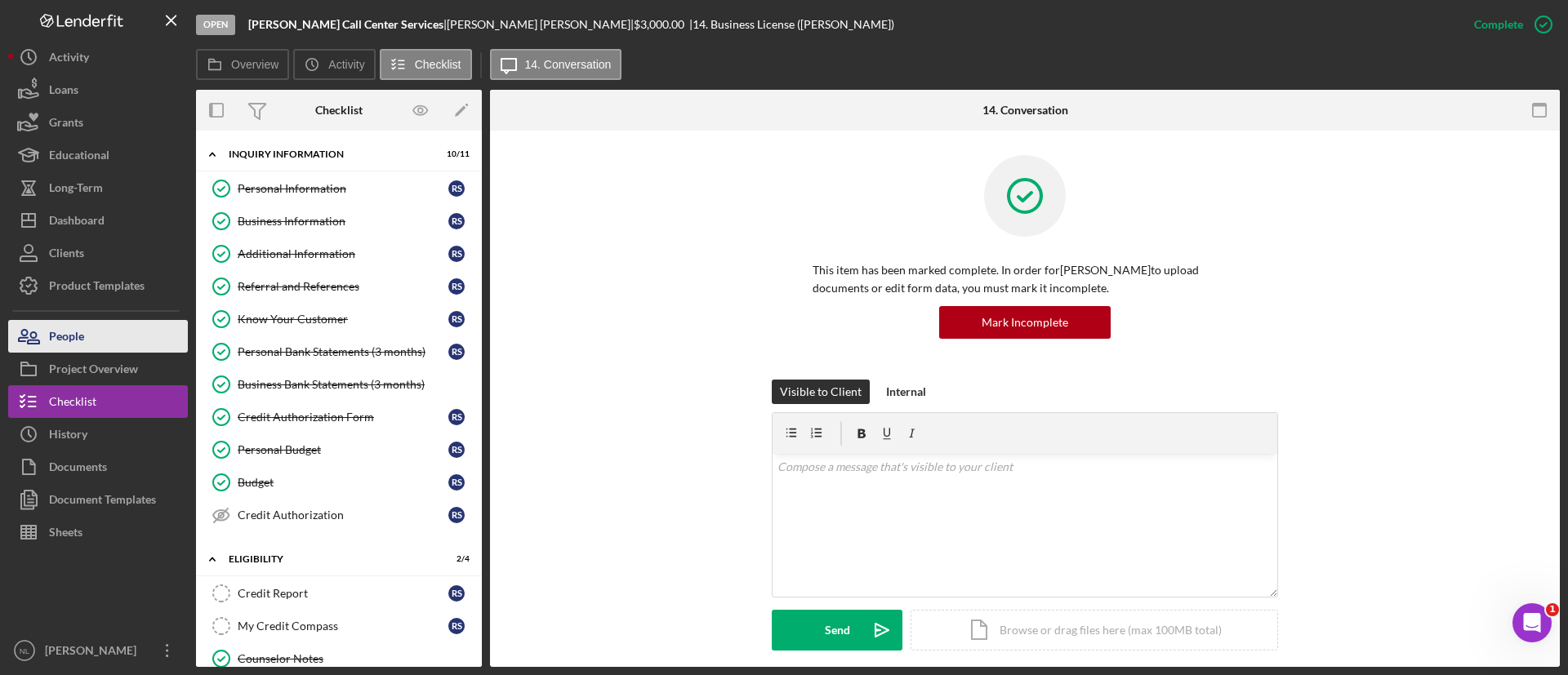
click at [130, 333] on button "People" at bounding box center [97, 337] width 180 height 33
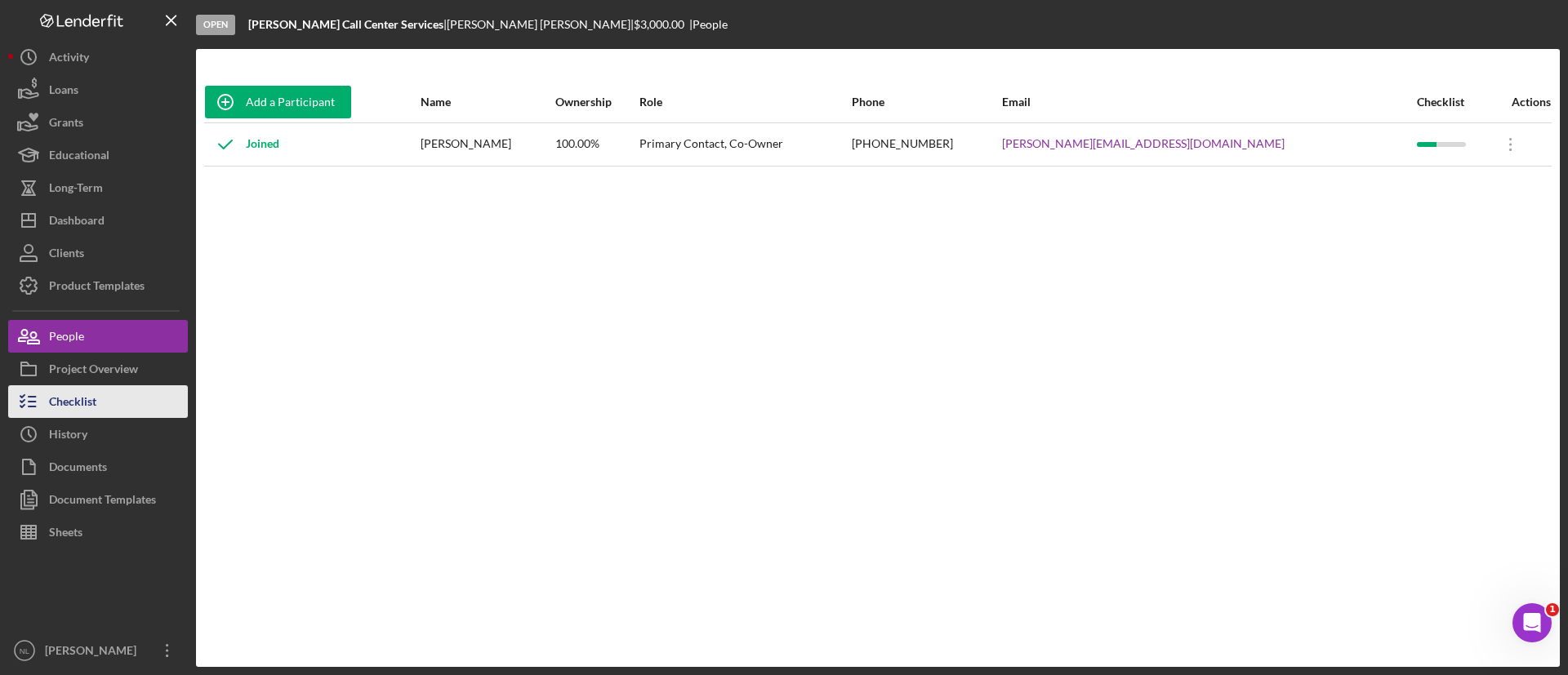
click at [139, 401] on button "Checklist" at bounding box center [97, 402] width 180 height 33
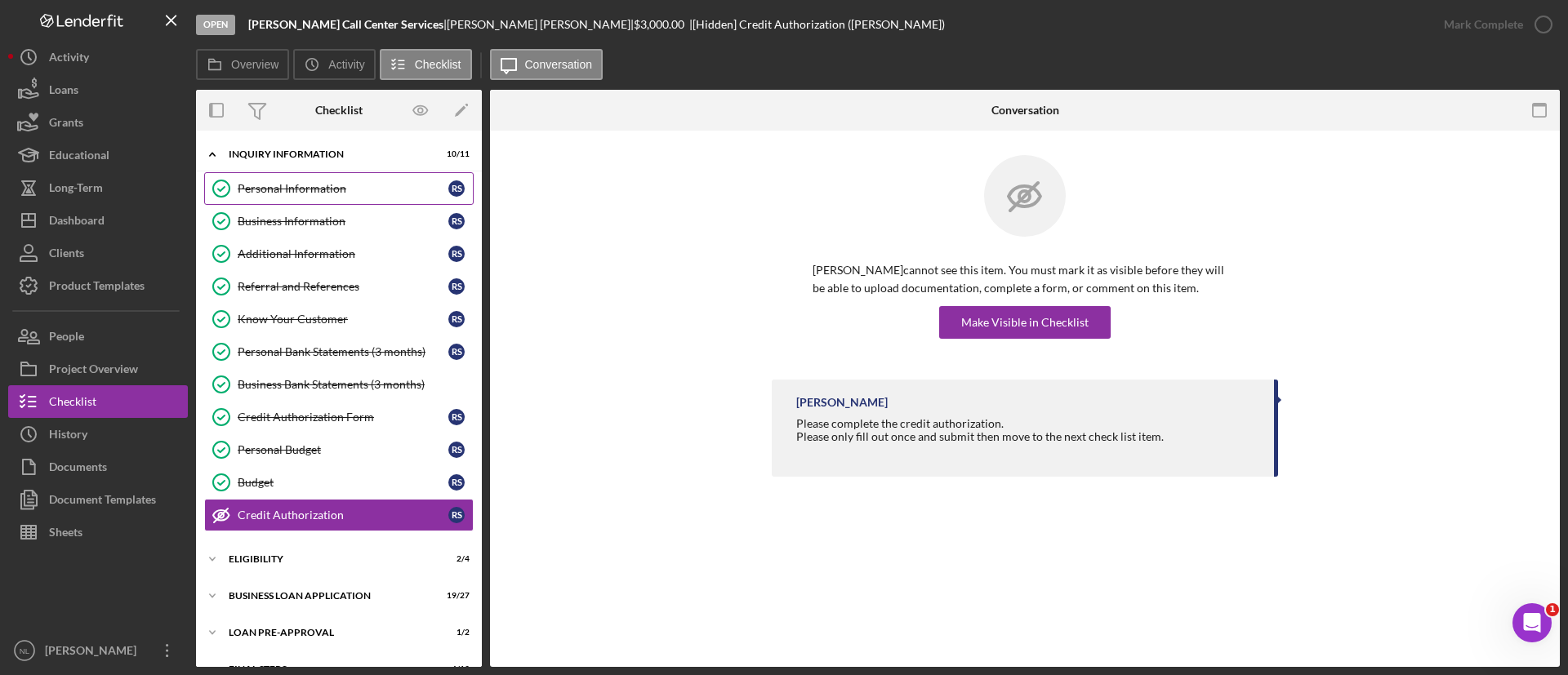
click at [324, 197] on link "Personal Information Personal Information R S" at bounding box center [339, 188] width 269 height 33
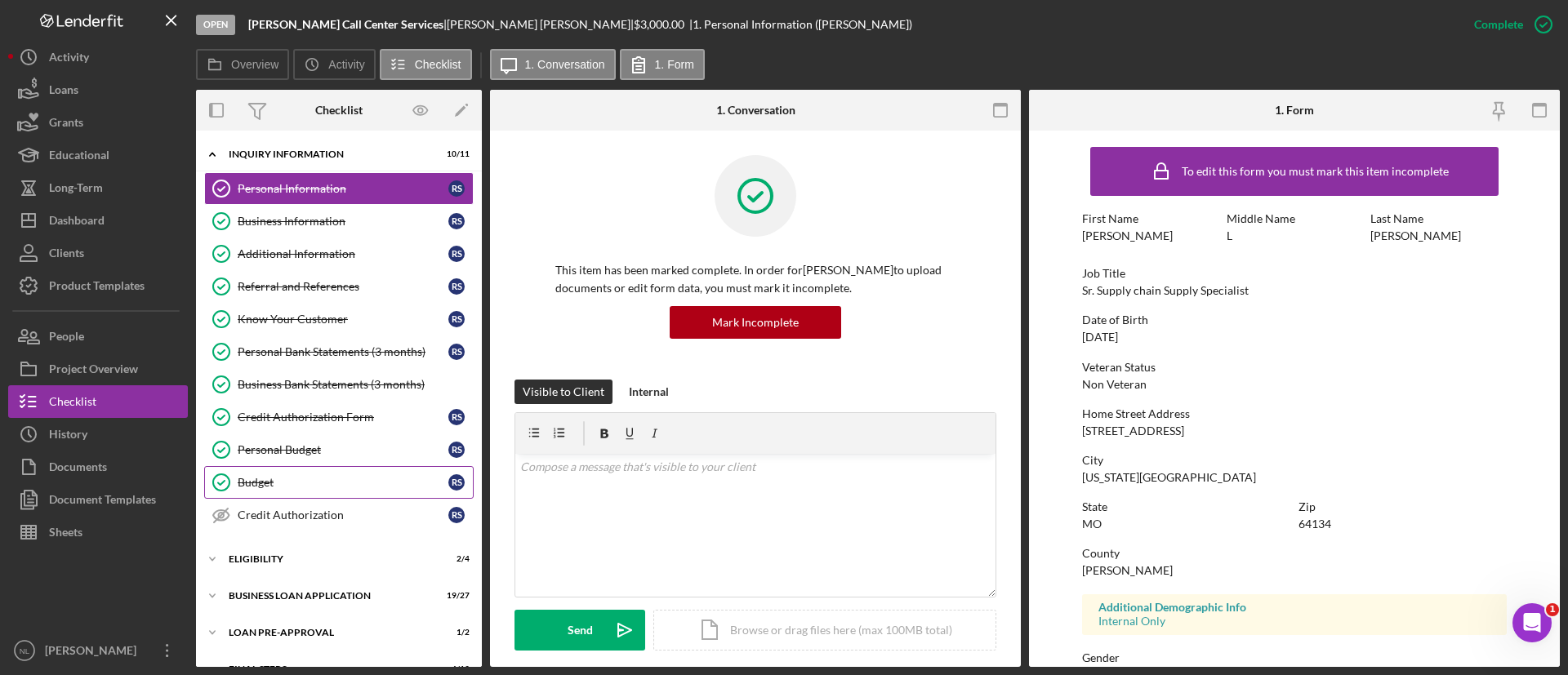
scroll to position [64, 0]
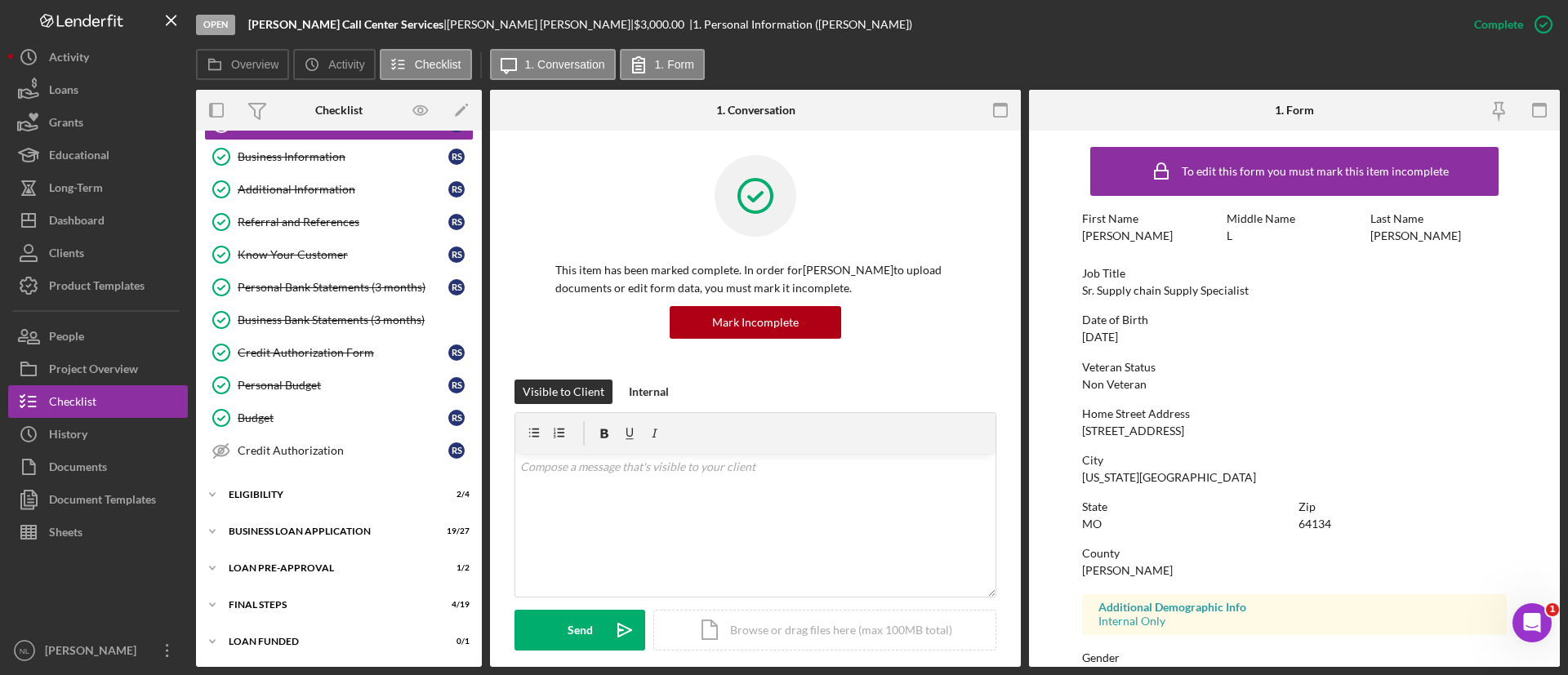
click at [297, 478] on div "Icon/Expander INQUIRY INFORMATION 10 / 11 Personal Information Personal Informa…" at bounding box center [339, 366] width 286 height 585
click at [289, 495] on div "ELIGIBILITY" at bounding box center [345, 495] width 233 height 10
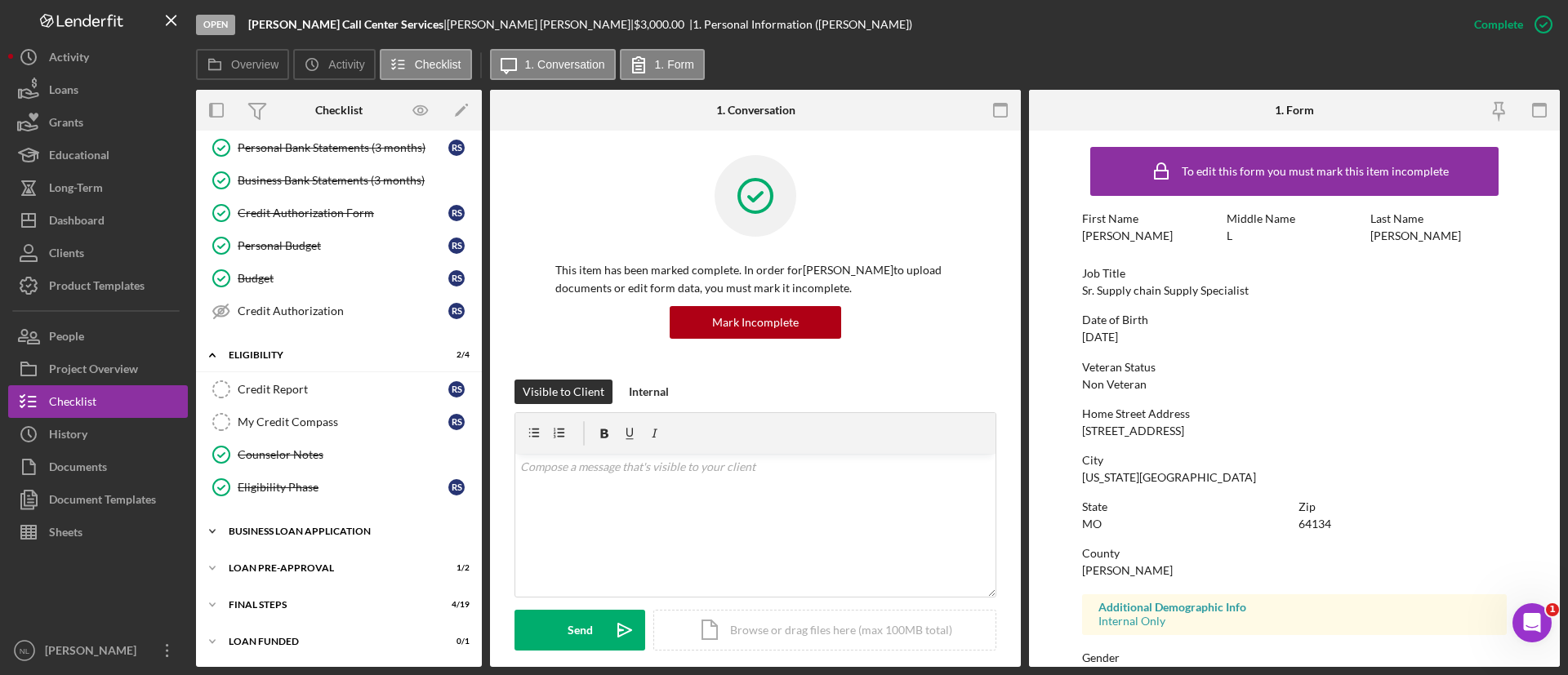
click at [297, 527] on div "BUSINESS LOAN APPLICATION" at bounding box center [345, 532] width 233 height 10
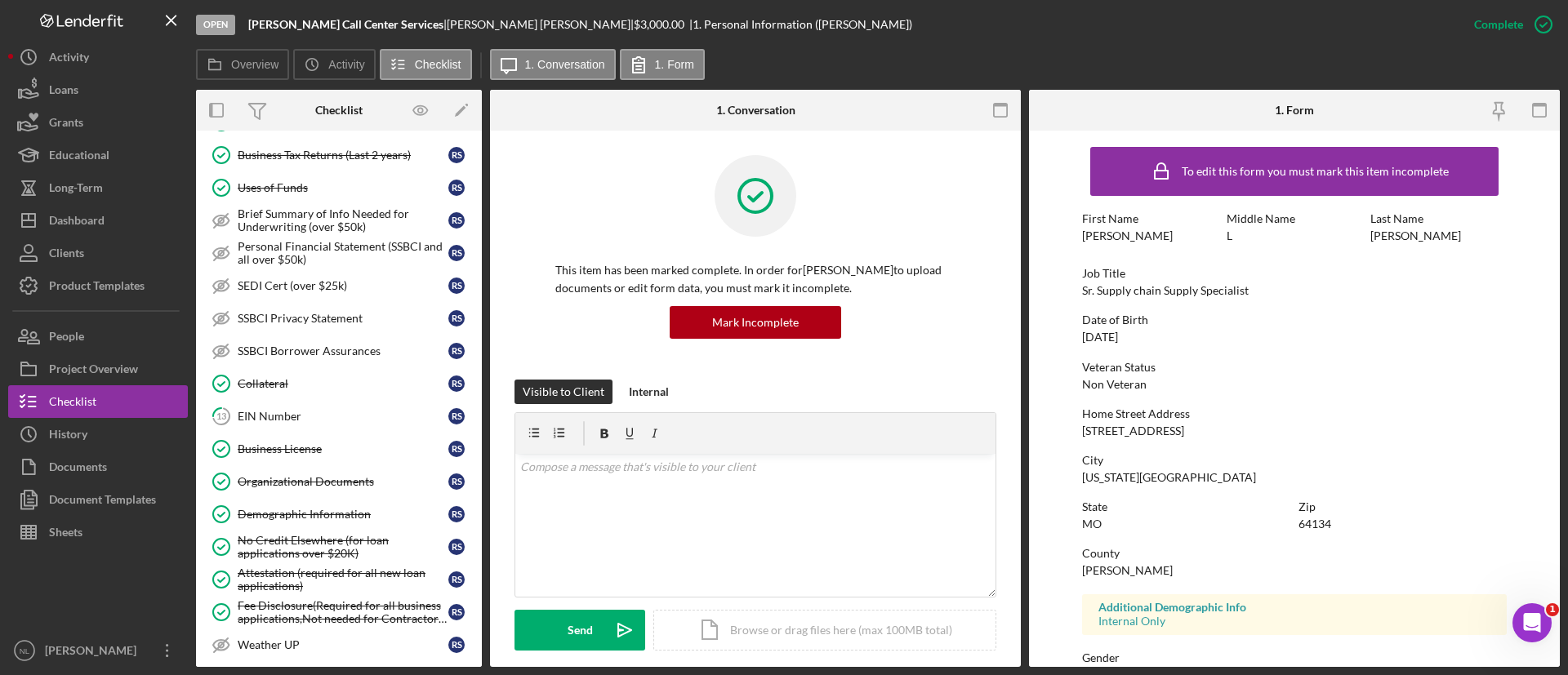
scroll to position [893, 0]
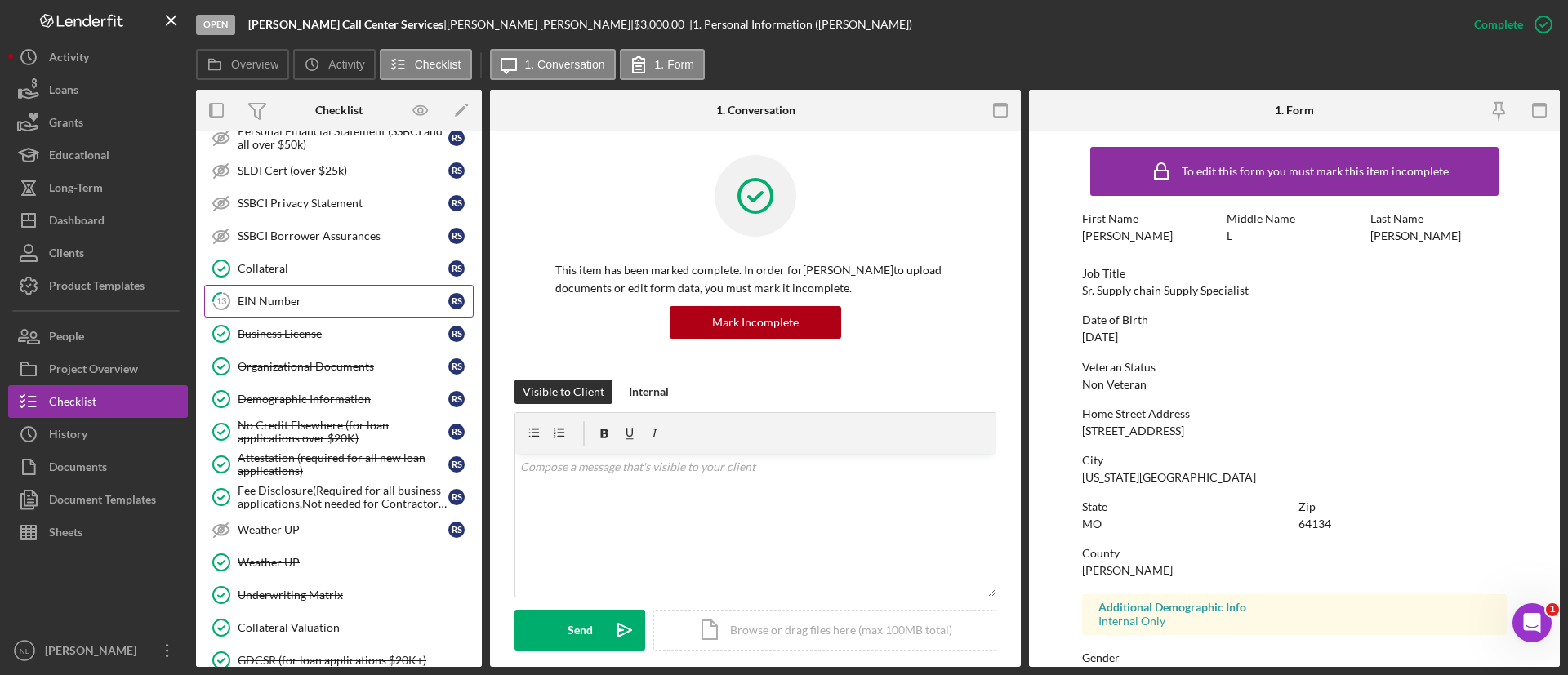
click at [275, 314] on link "13 EIN Number R S" at bounding box center [339, 301] width 269 height 33
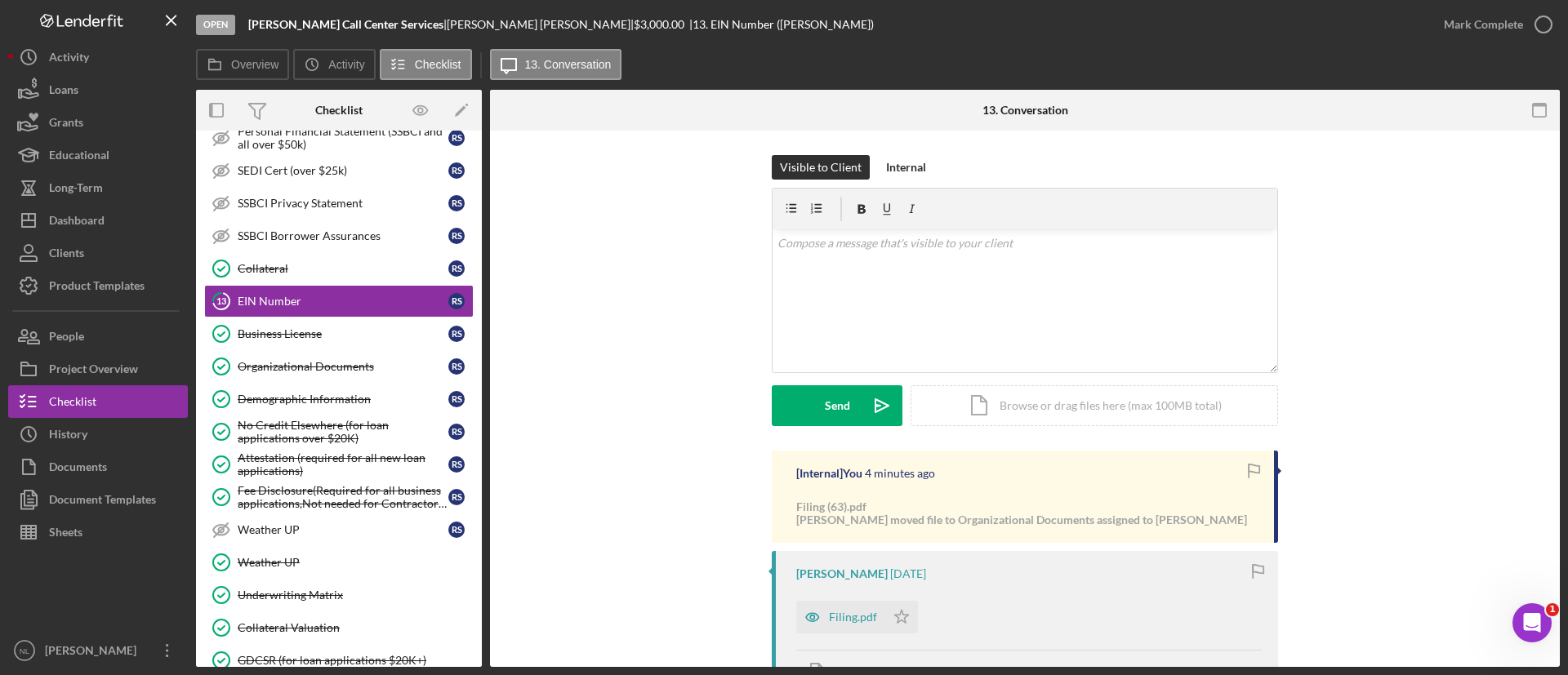
click at [843, 589] on div "[PERSON_NAME] [DATE] Filing.pdf Icon/Star Move Documents" at bounding box center [1025, 622] width 507 height 143
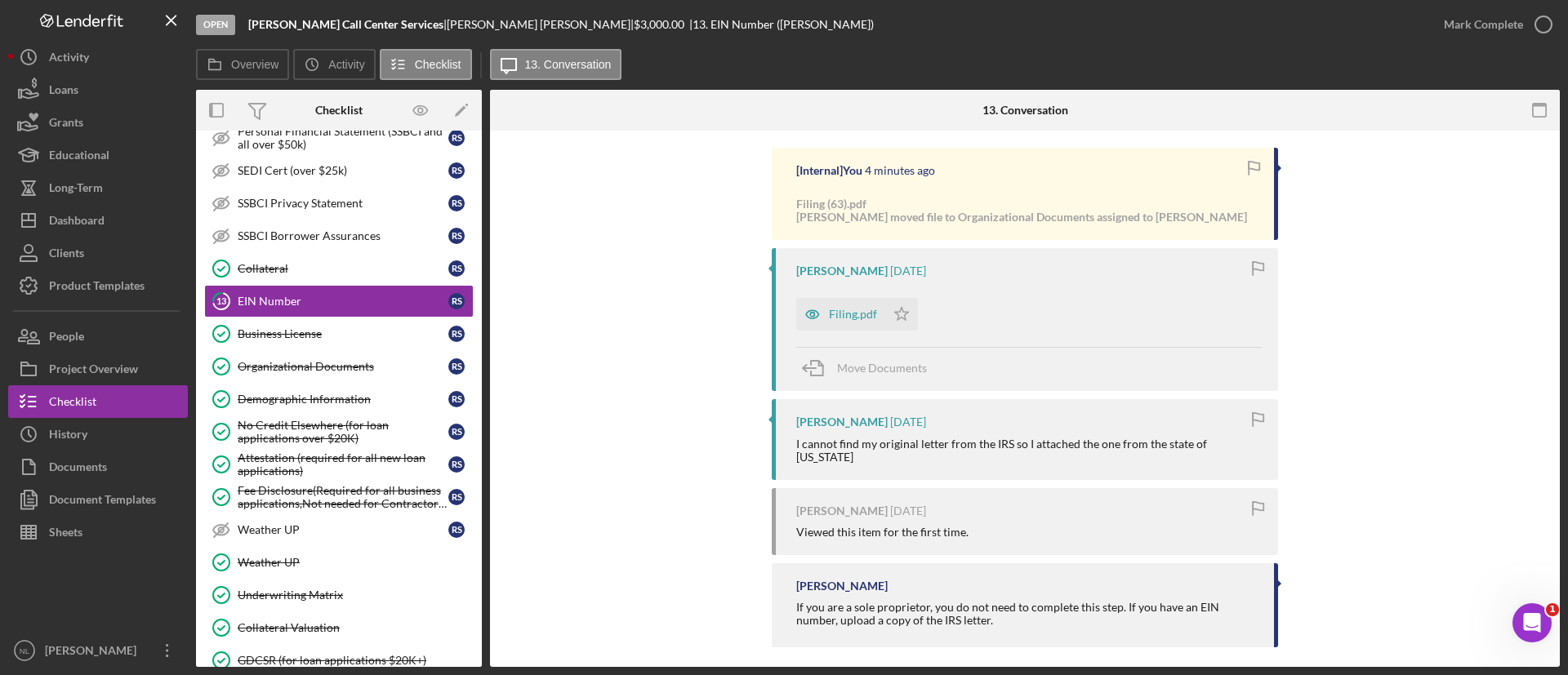
click at [653, 477] on div "[Internal] You 4 minutes ago Filing (63).pdf [PERSON_NAME] moved file to Organi…" at bounding box center [1025, 402] width 1022 height 508
click at [129, 338] on button "People" at bounding box center [97, 337] width 180 height 33
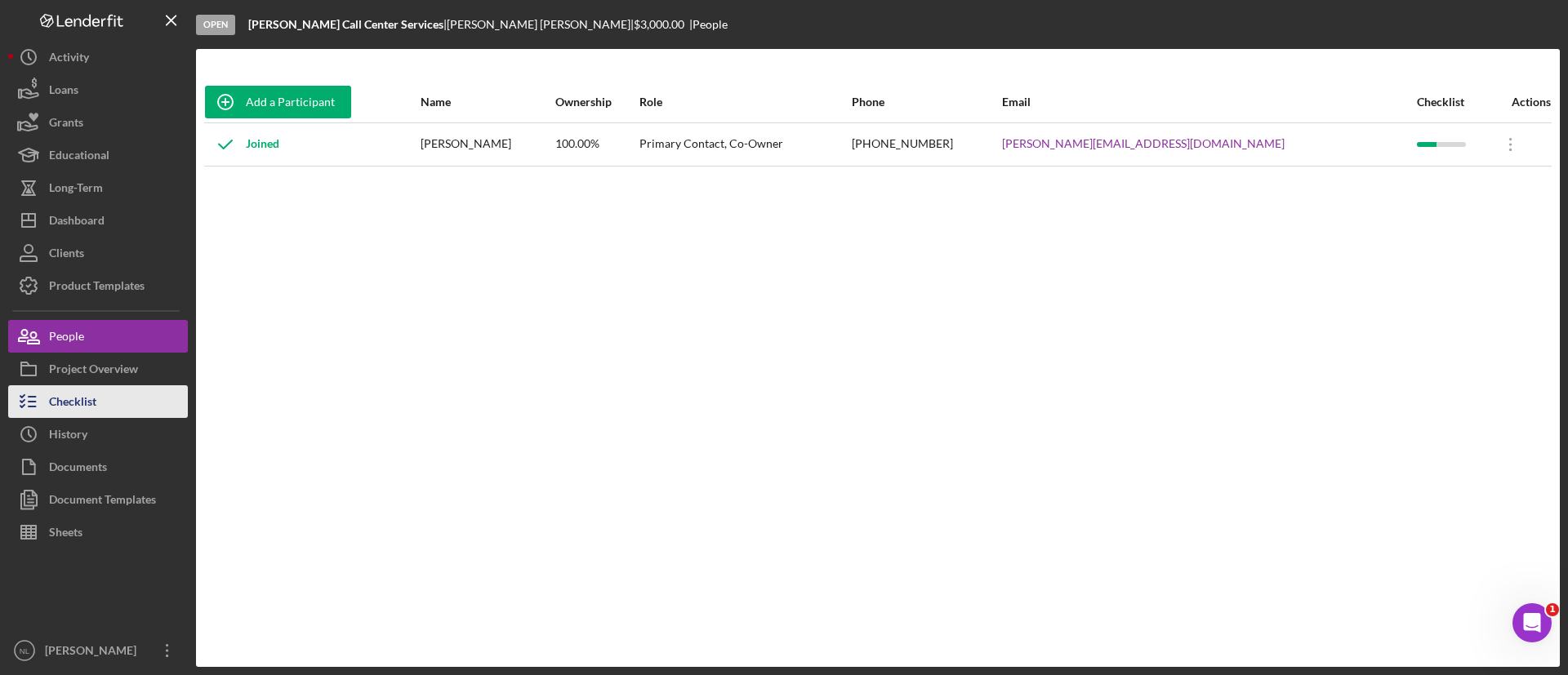
click at [121, 409] on button "Checklist" at bounding box center [97, 402] width 180 height 33
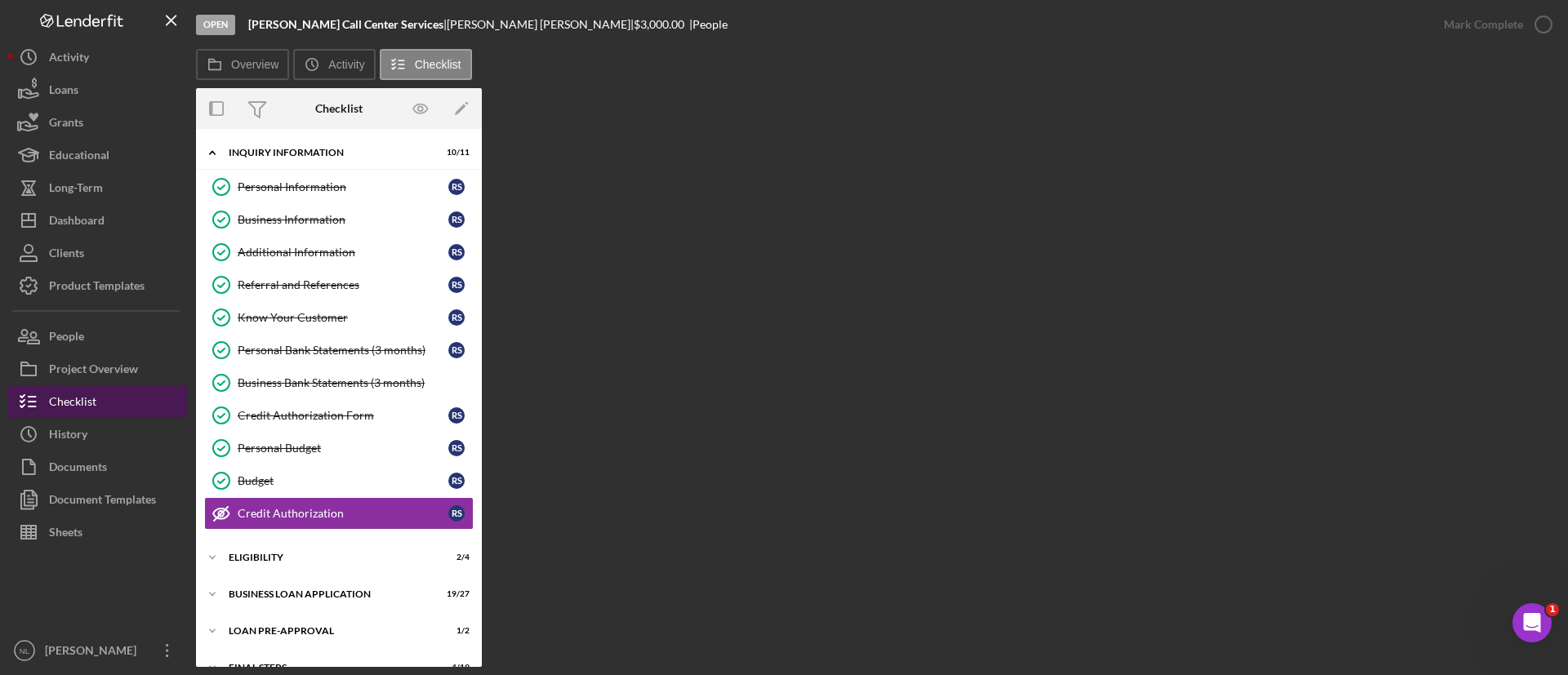
scroll to position [62, 0]
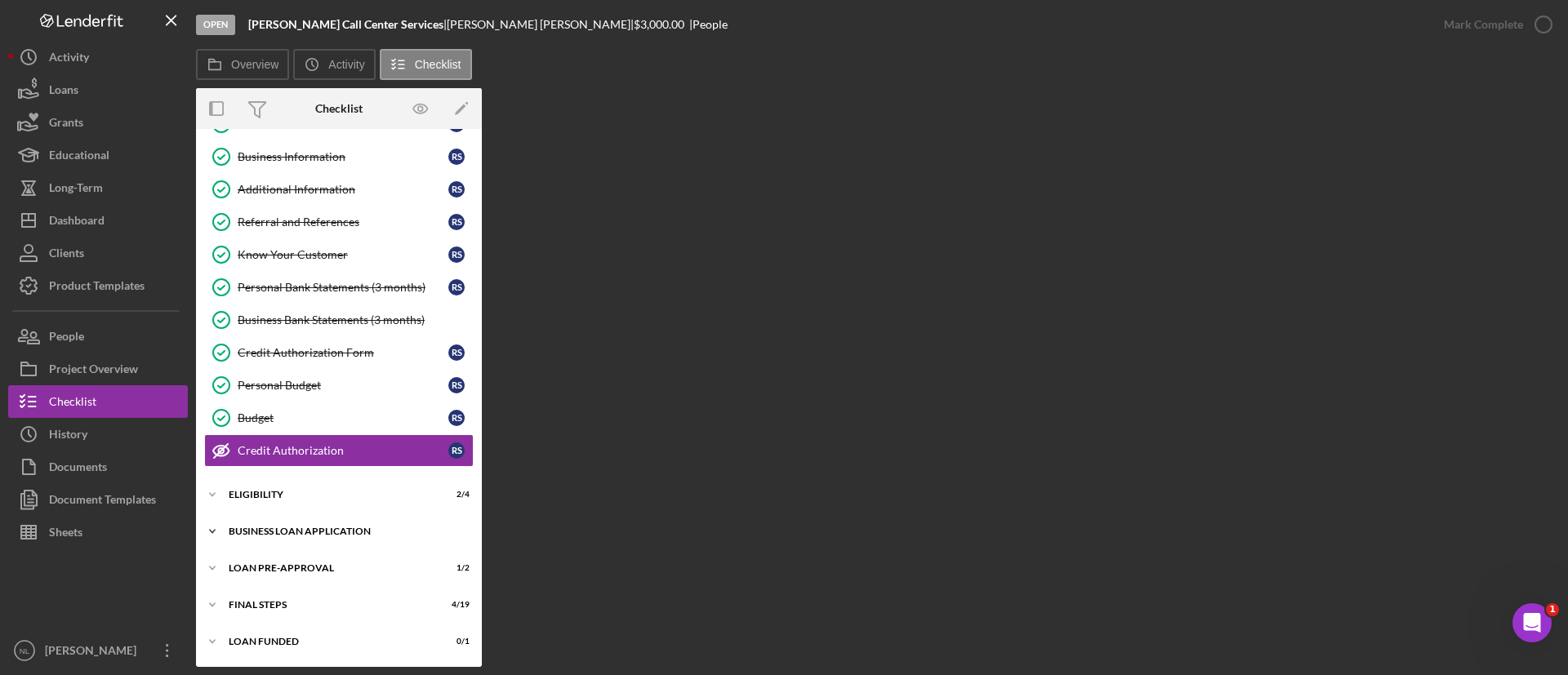
click at [355, 536] on div "BUSINESS LOAN APPLICATION" at bounding box center [345, 532] width 233 height 10
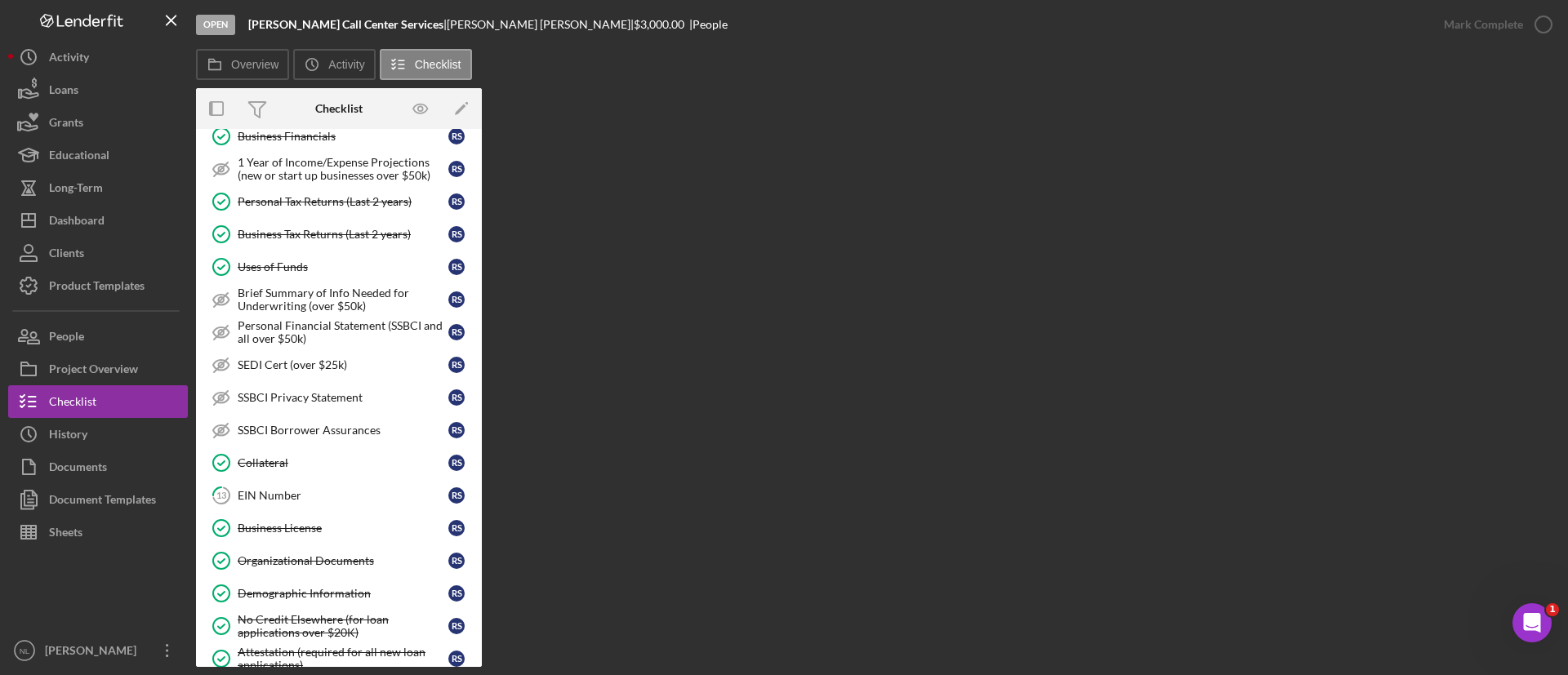
scroll to position [571, 0]
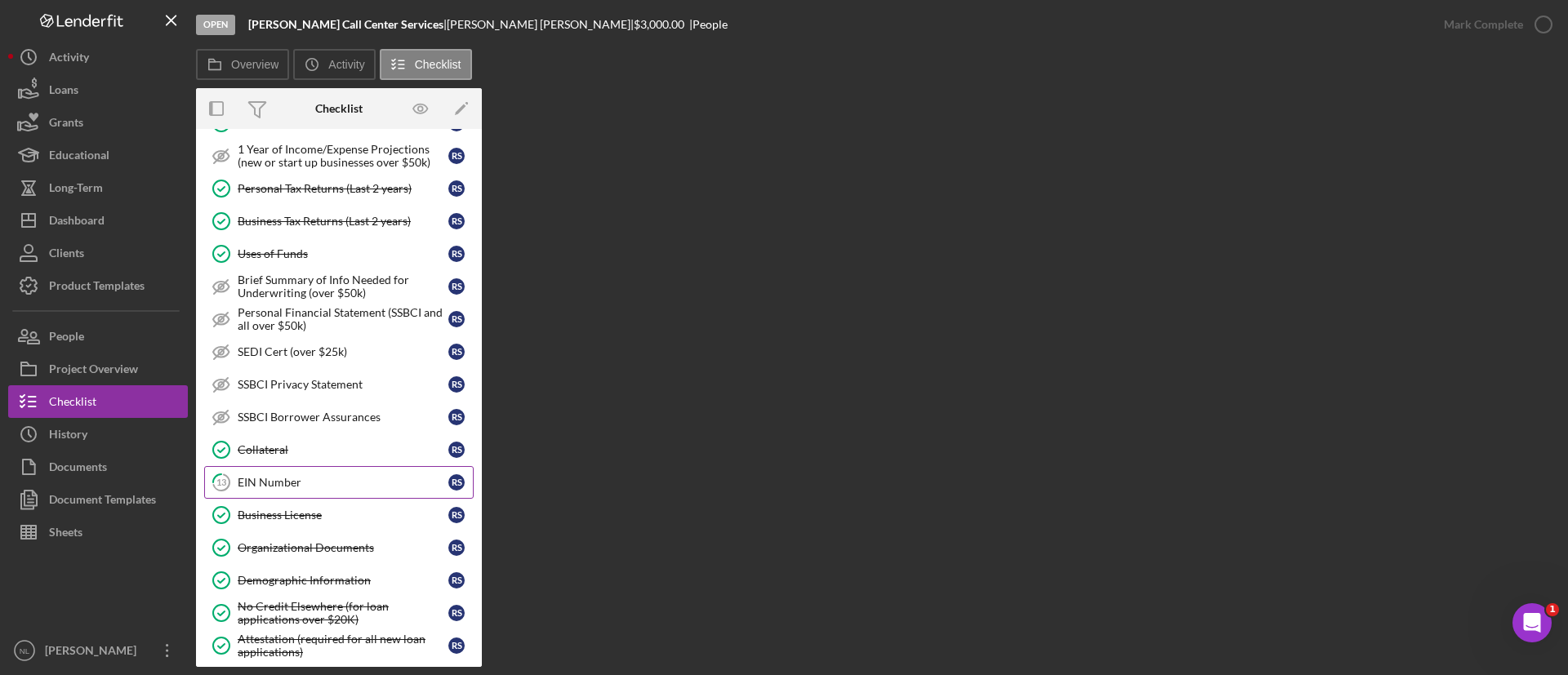
click at [324, 493] on link "13 EIN Number R S" at bounding box center [339, 483] width 269 height 33
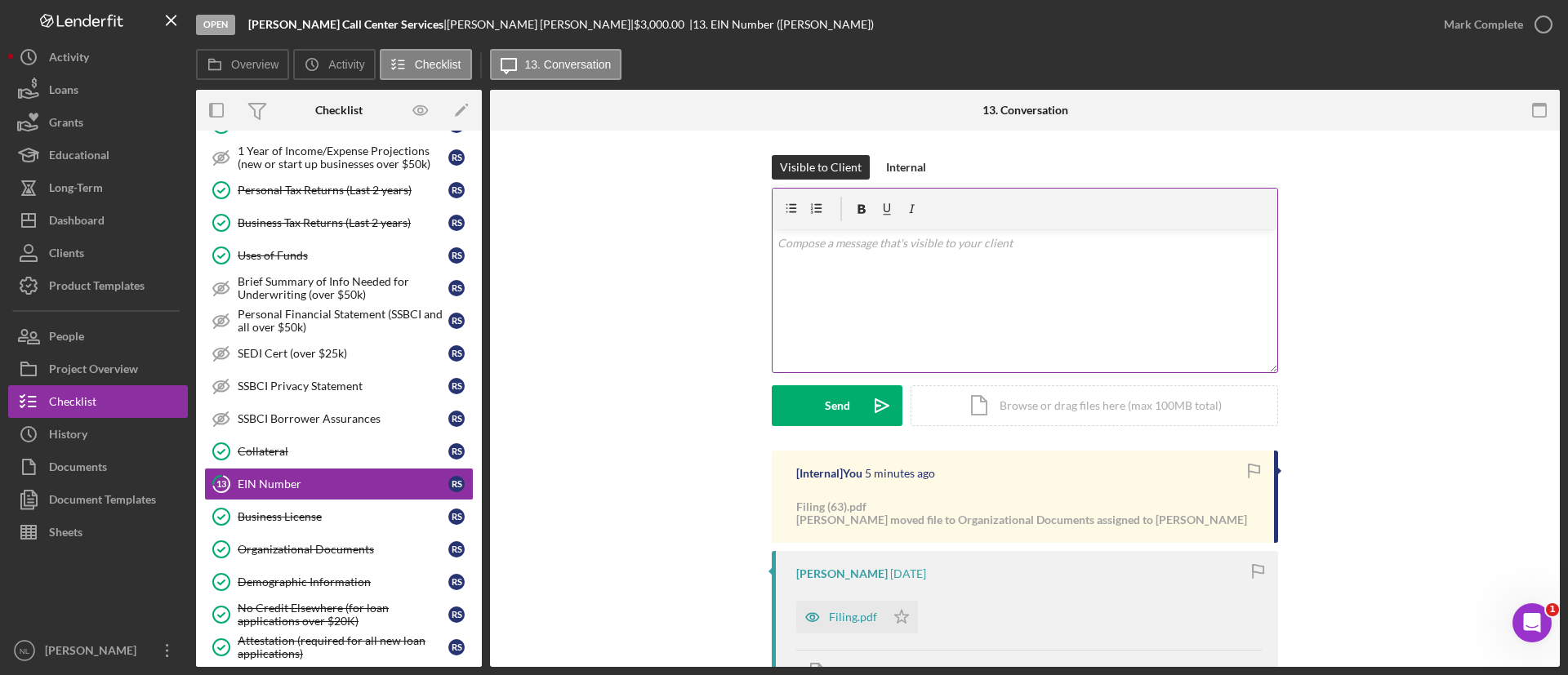
click at [866, 314] on div "v Color teal Color pink Remove color Add row above Add row below Add column bef…" at bounding box center [1024, 301] width 505 height 143
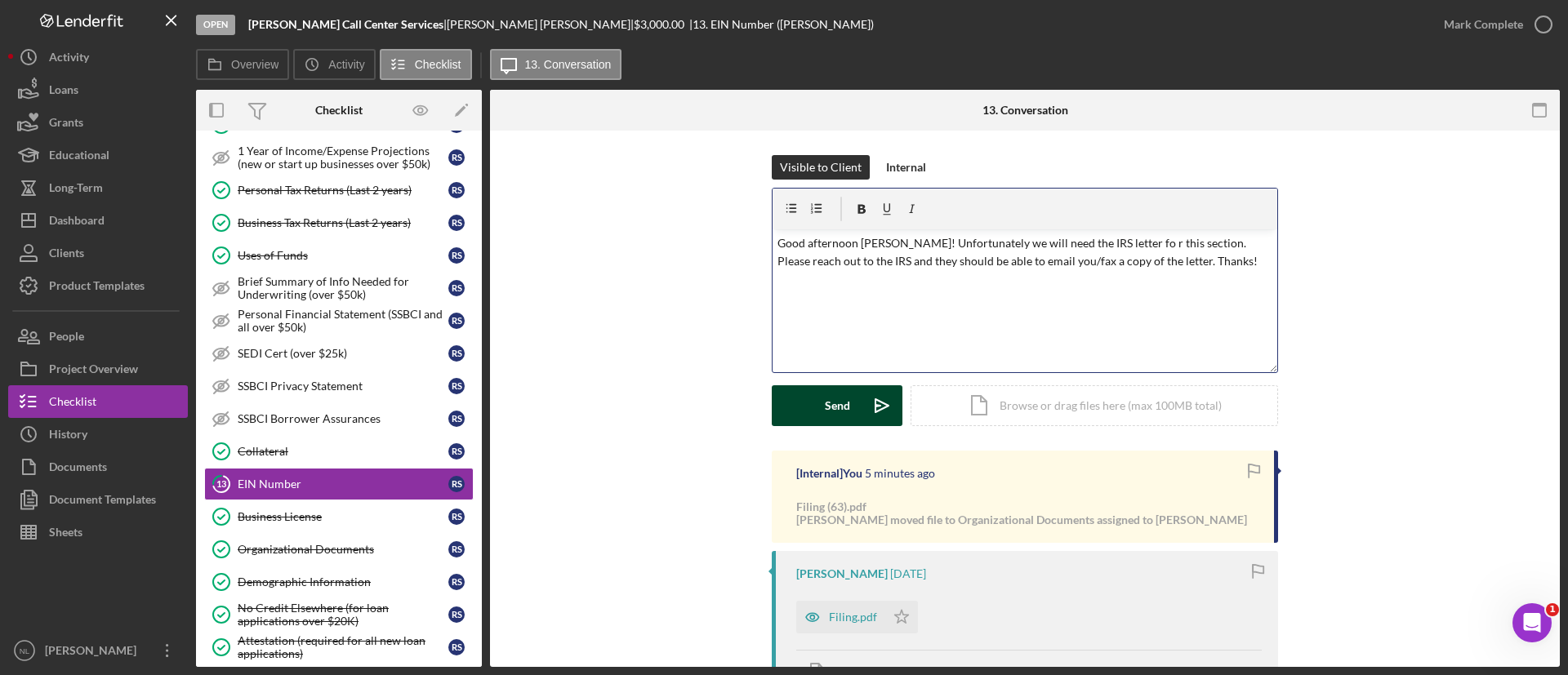
click at [867, 417] on icon "Icon/icon-invite-send" at bounding box center [882, 406] width 40 height 40
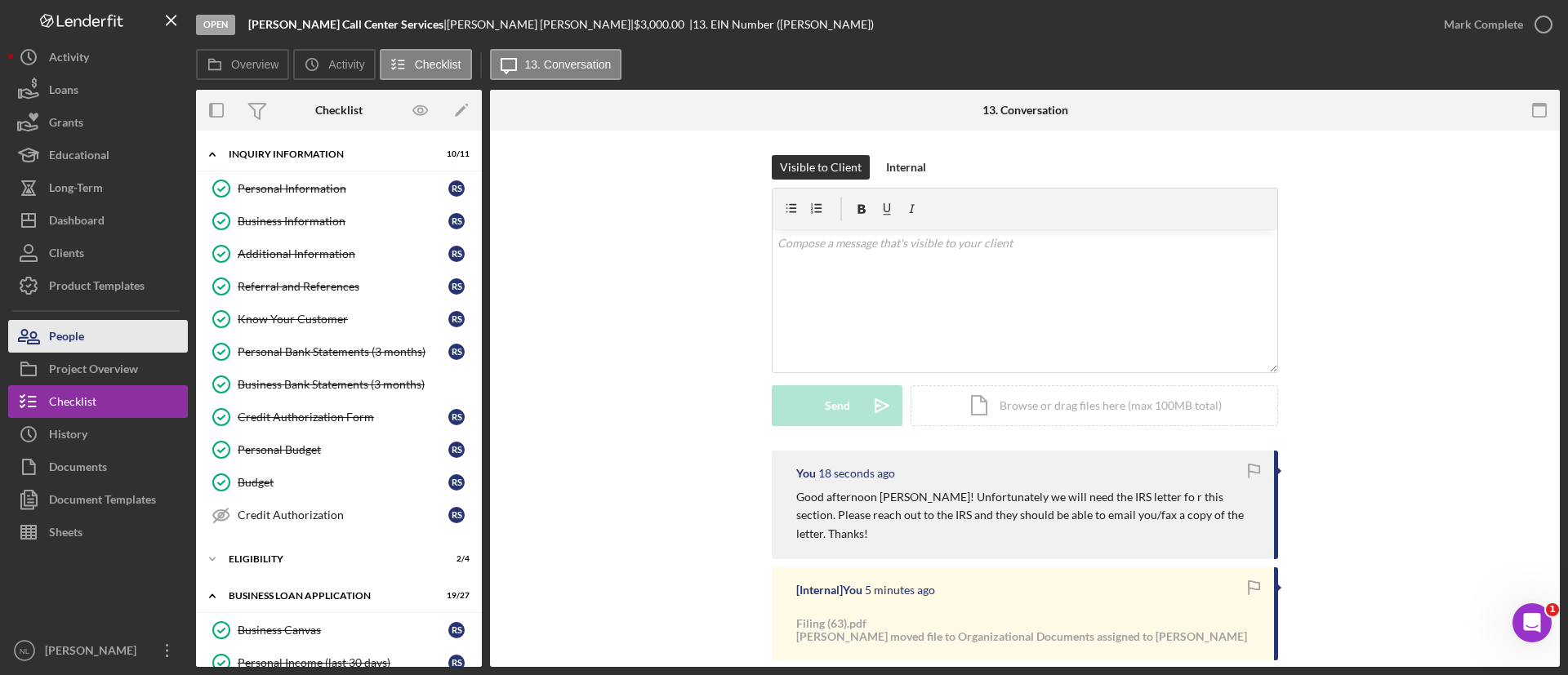
click at [114, 328] on button "People" at bounding box center [97, 337] width 180 height 33
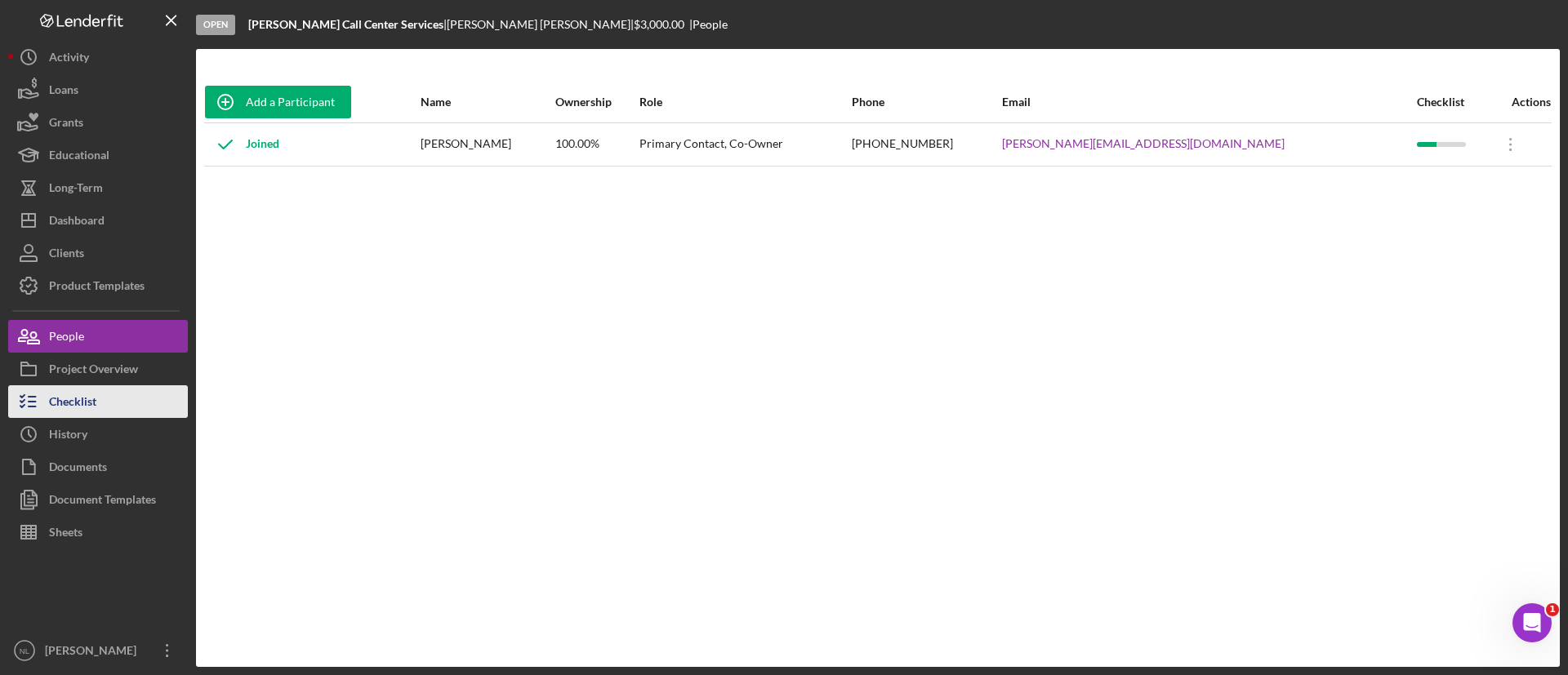
click at [143, 390] on button "Checklist" at bounding box center [97, 402] width 180 height 33
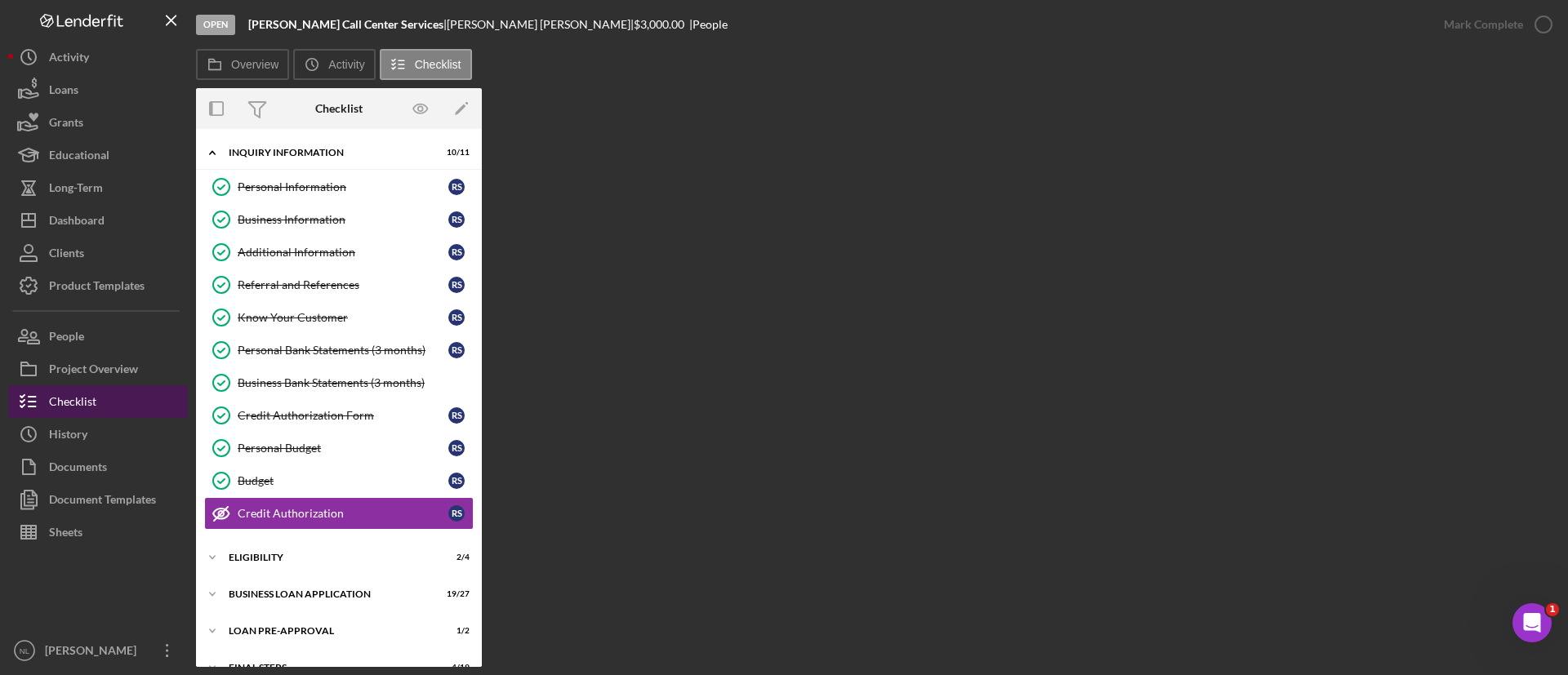
scroll to position [62, 0]
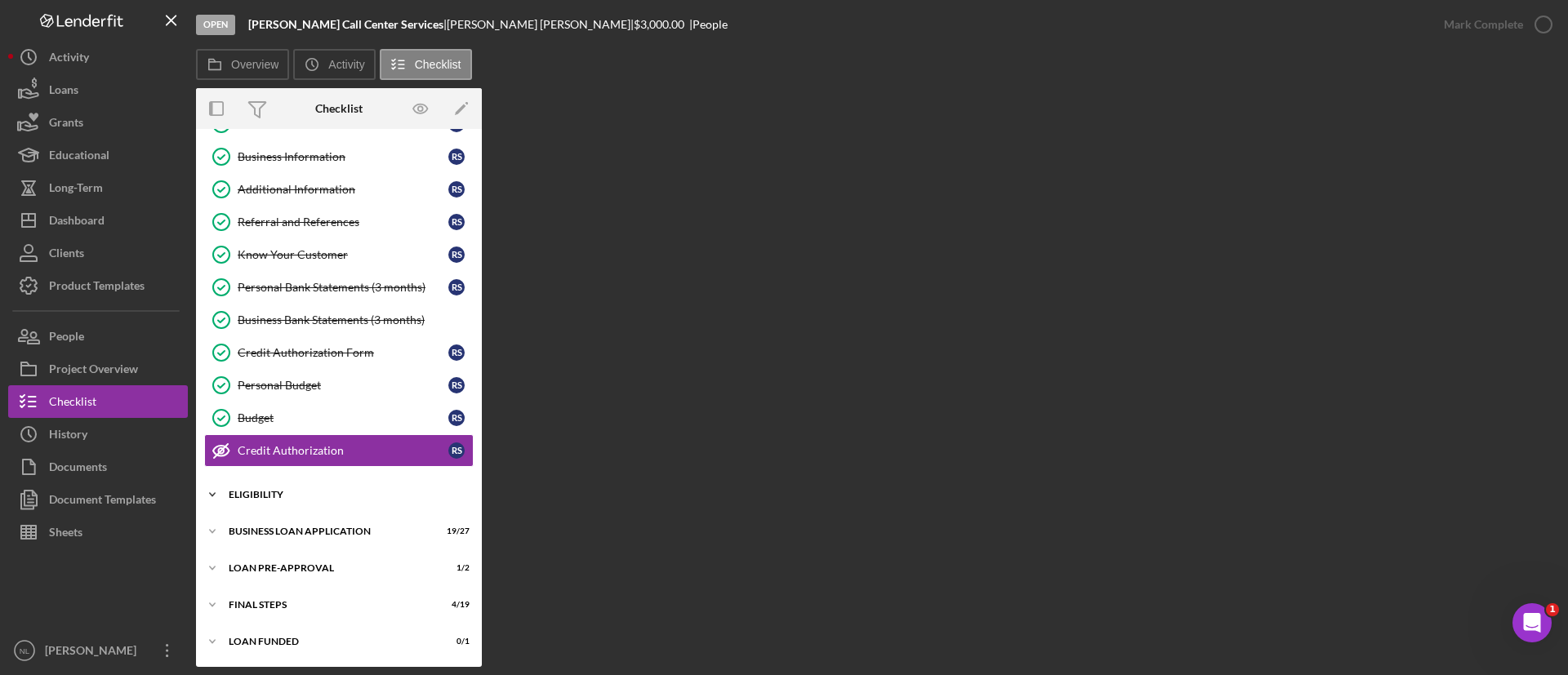
drag, startPoint x: 316, startPoint y: 488, endPoint x: 258, endPoint y: 507, distance: 61.0
click at [258, 507] on div "Icon/Expander ELIGIBILITY 2 / 4" at bounding box center [339, 495] width 286 height 33
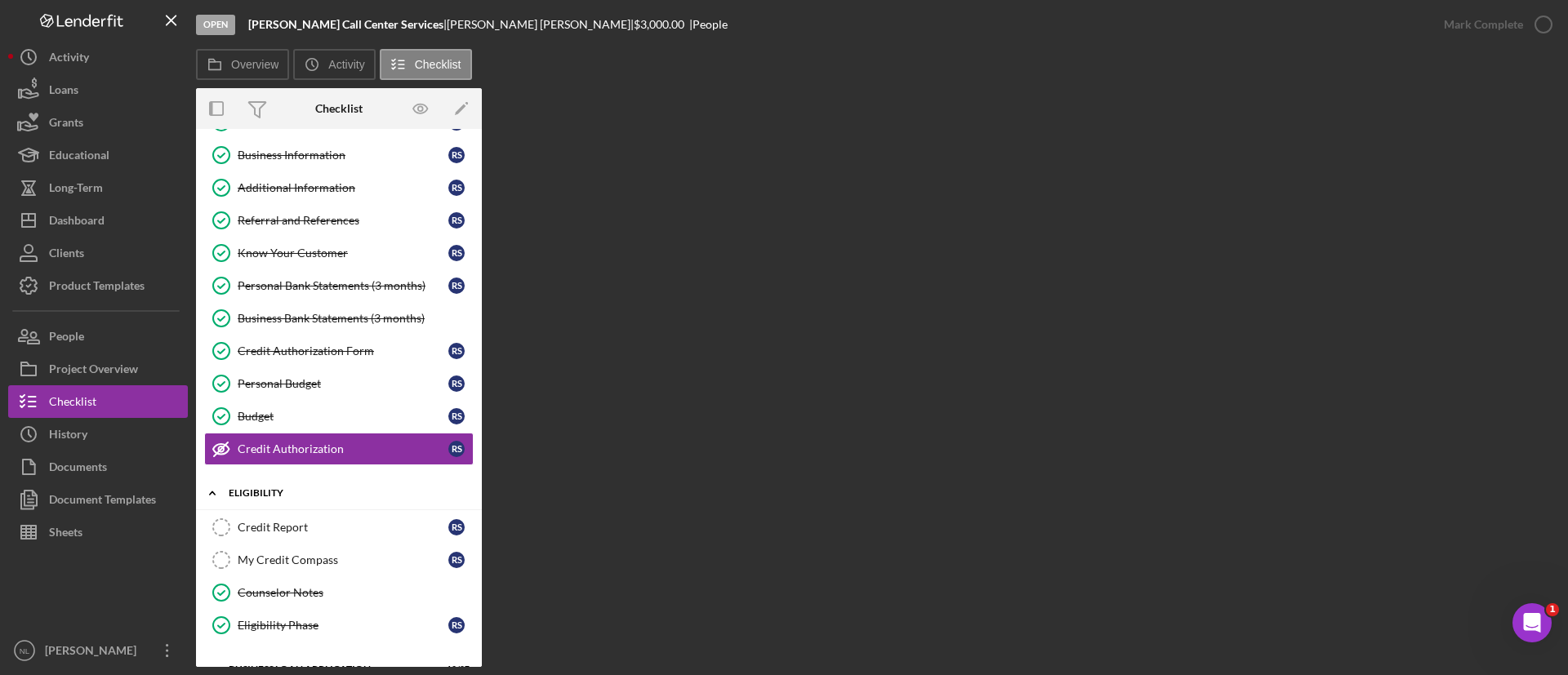
scroll to position [203, 0]
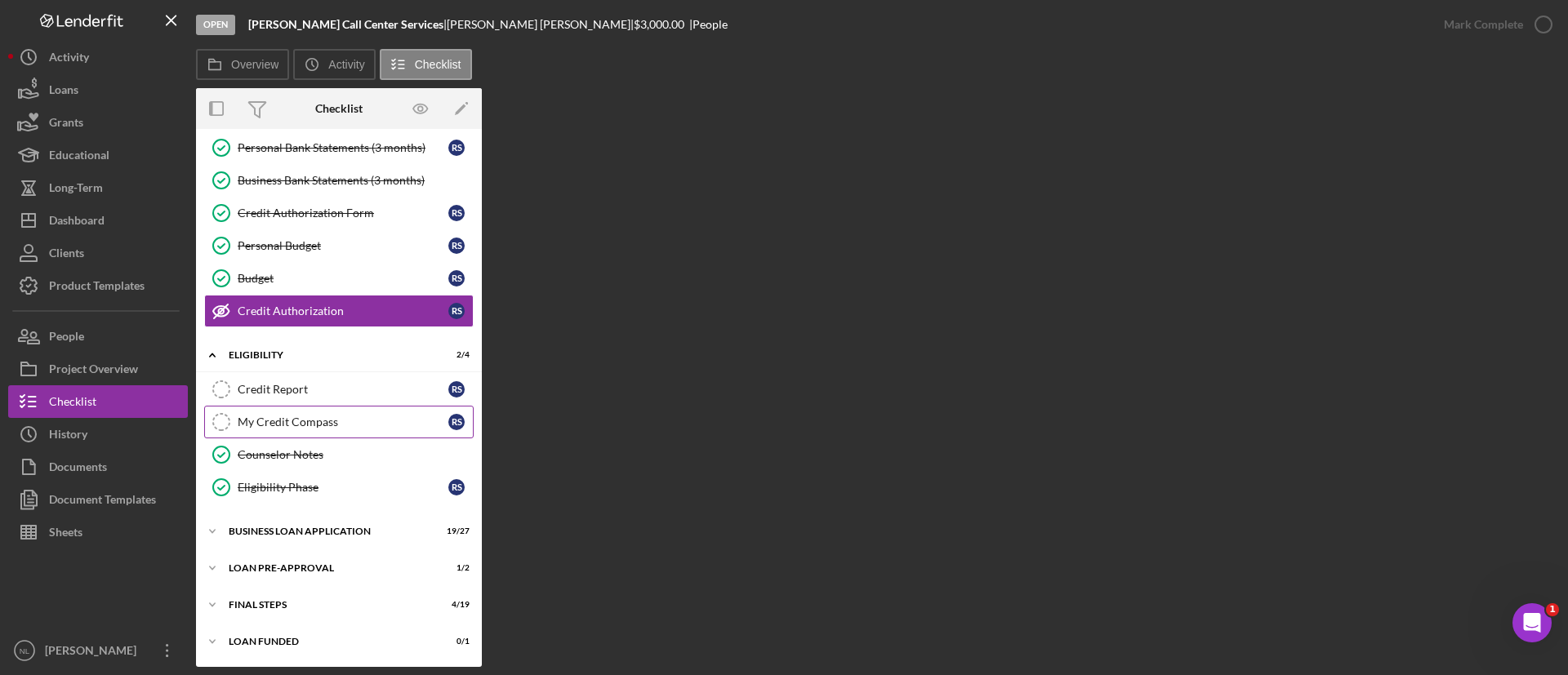
click at [301, 415] on div "My Credit Compass" at bounding box center [342, 422] width 211 height 13
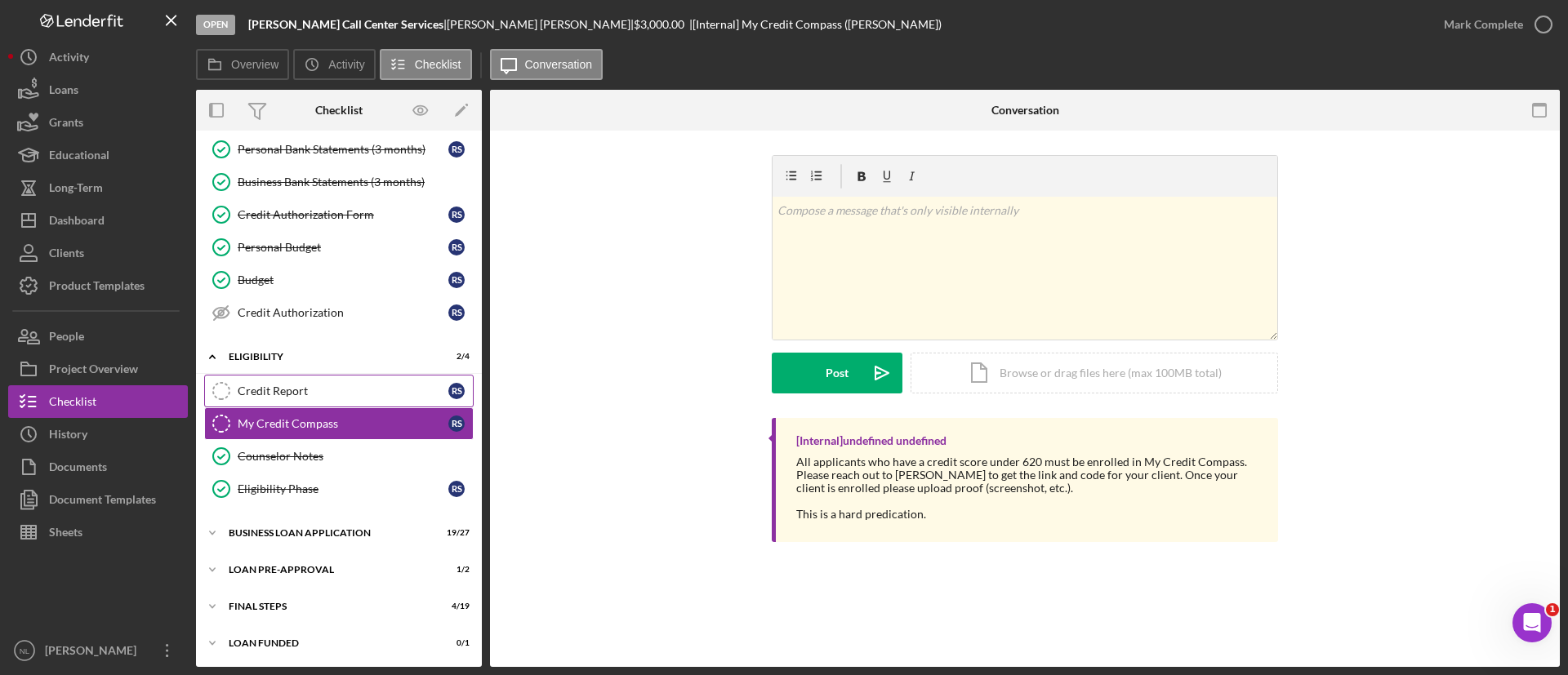
click at [285, 380] on link "Credit Report Credit Report R S" at bounding box center [339, 391] width 269 height 33
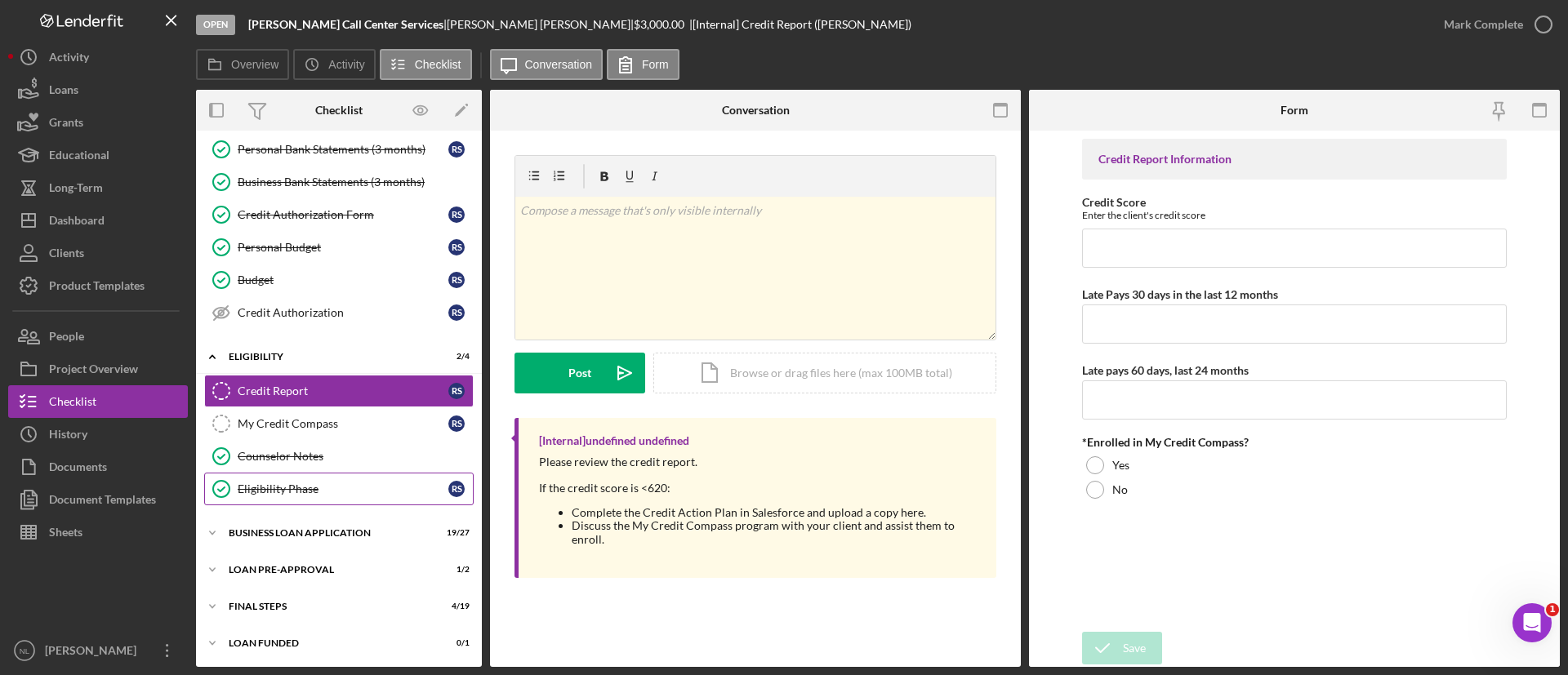
scroll to position [204, 0]
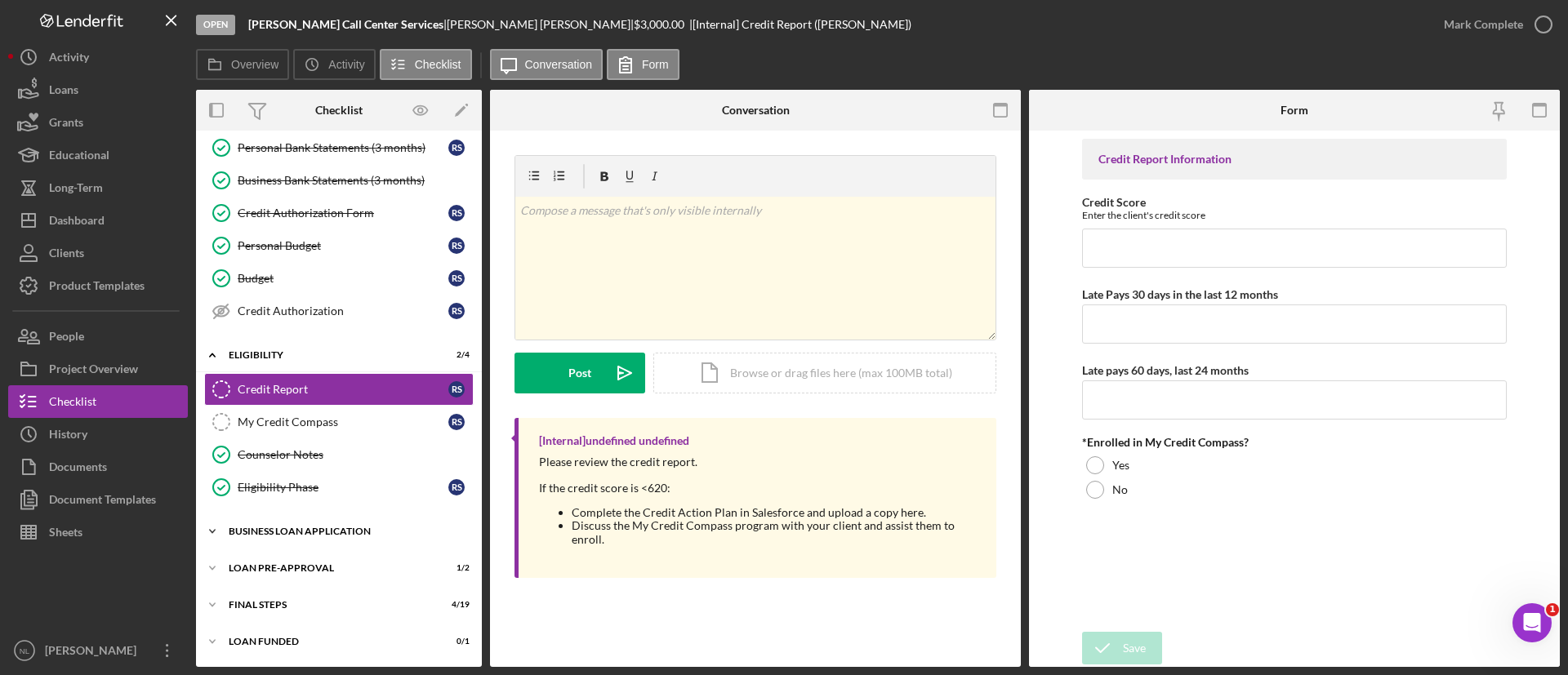
click at [339, 533] on div "BUSINESS LOAN APPLICATION" at bounding box center [345, 532] width 233 height 10
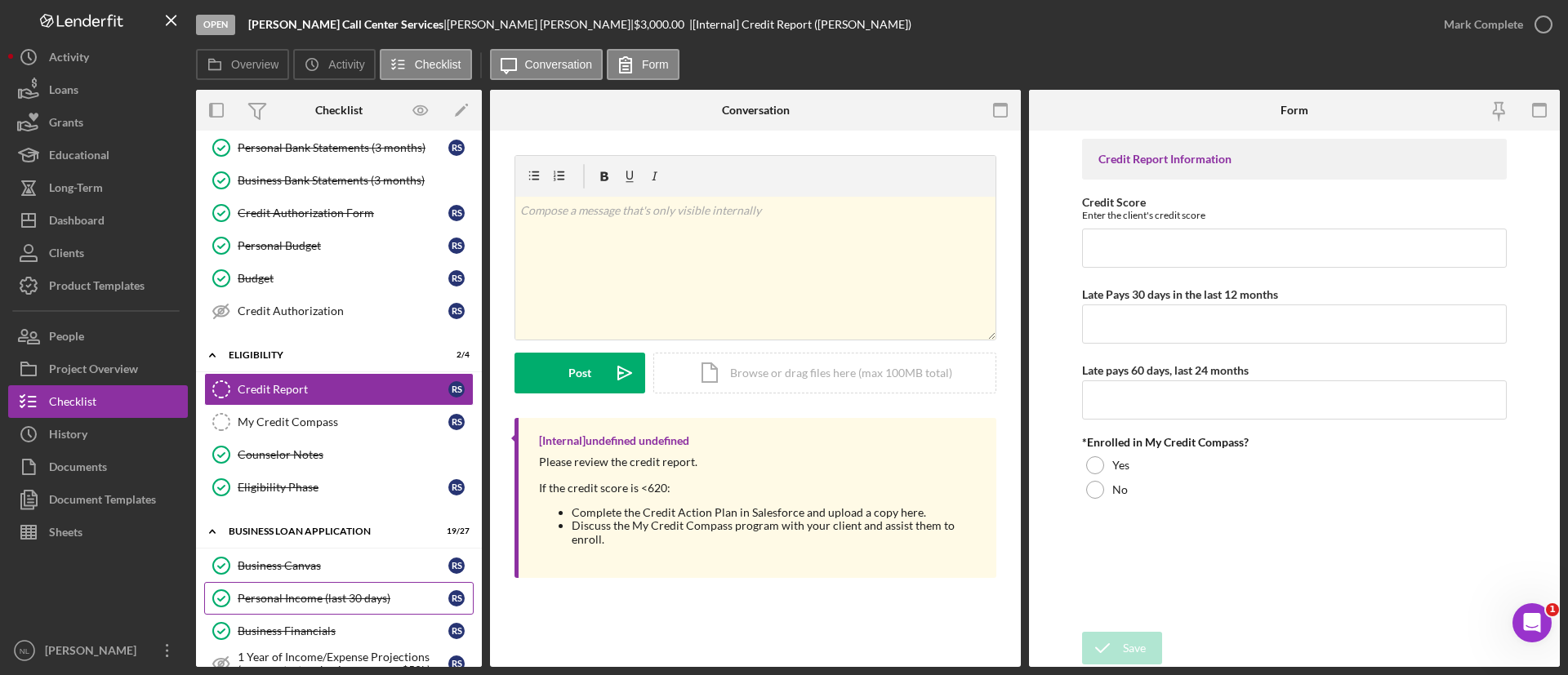
drag, startPoint x: 332, startPoint y: 590, endPoint x: 238, endPoint y: 604, distance: 95.0
click at [238, 604] on link "Personal Income (last 30 days) Personal Income (last 30 days) R S" at bounding box center [339, 598] width 269 height 33
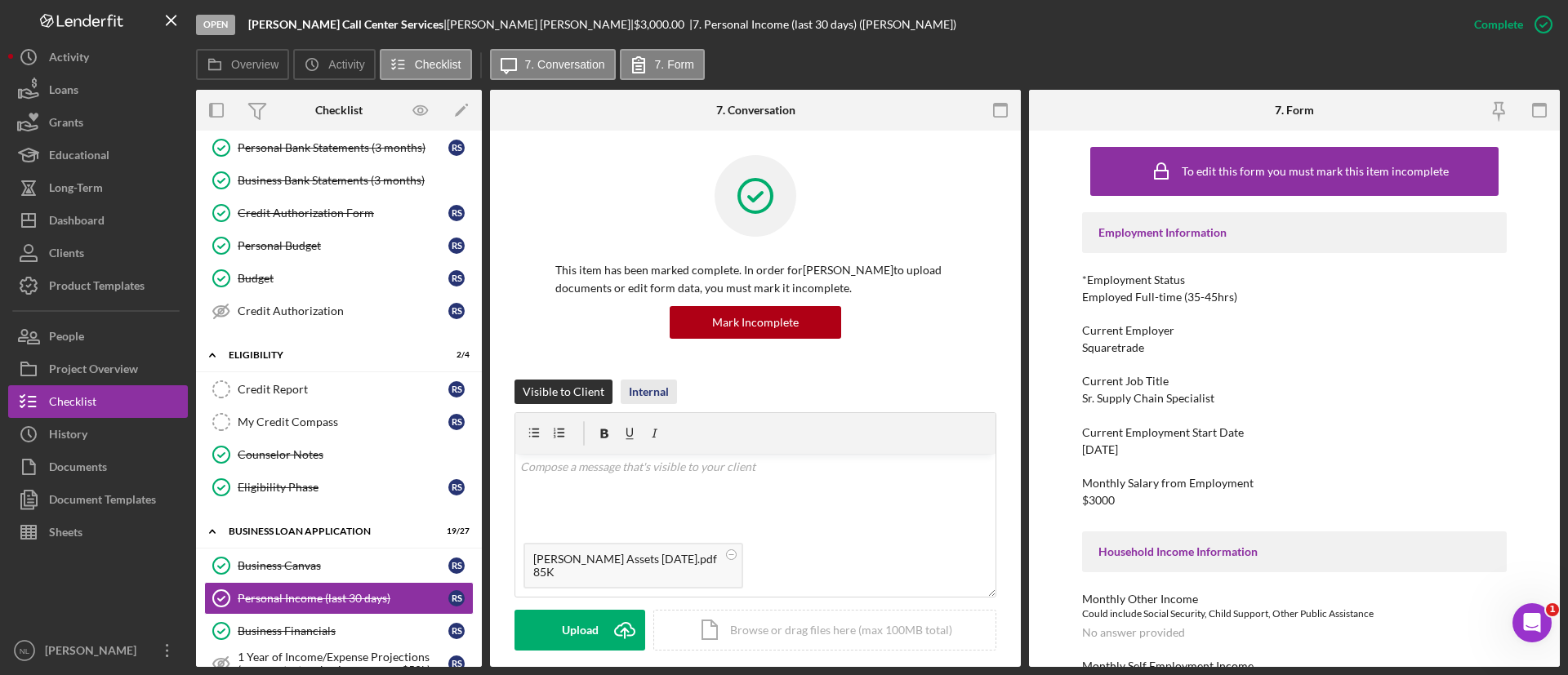
click at [656, 382] on div "Internal" at bounding box center [649, 391] width 40 height 24
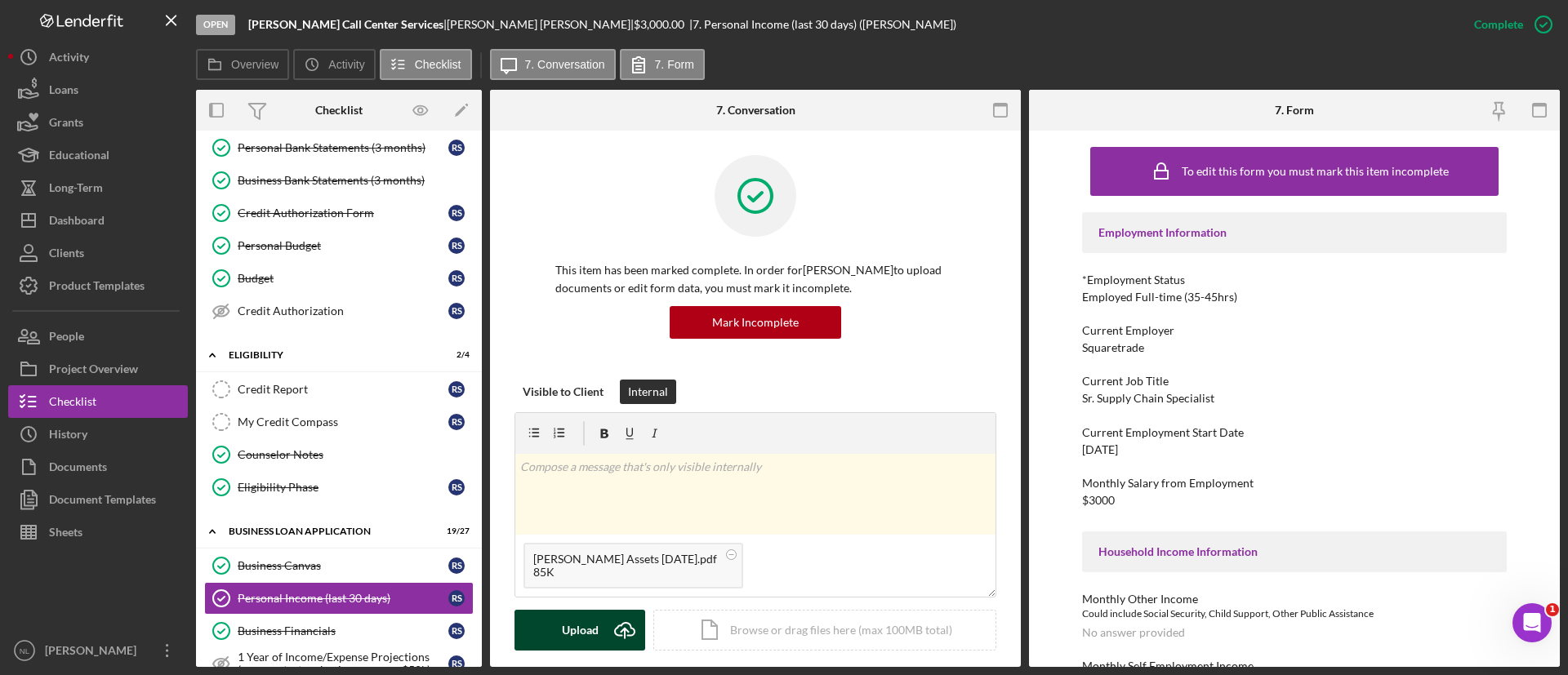
click at [593, 637] on div "Upload" at bounding box center [580, 630] width 37 height 40
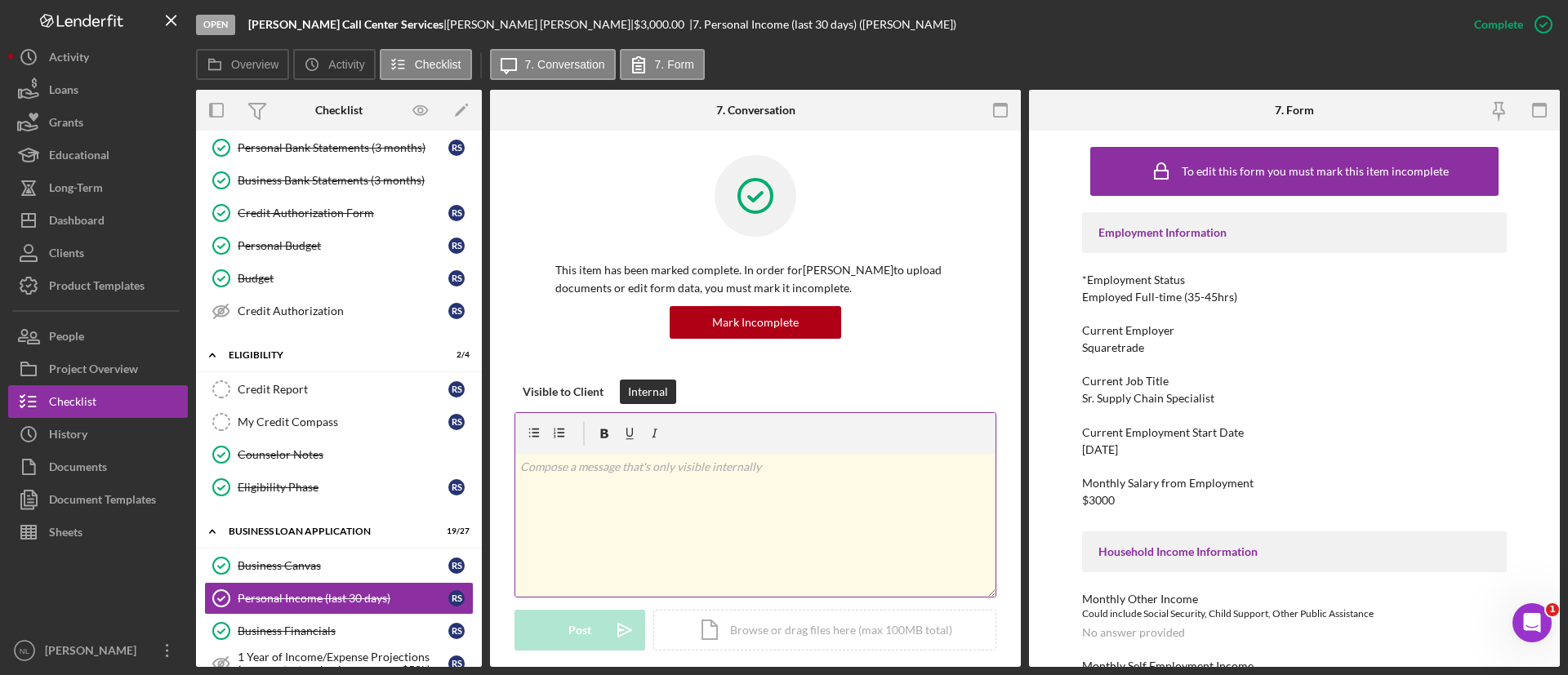
scroll to position [473, 0]
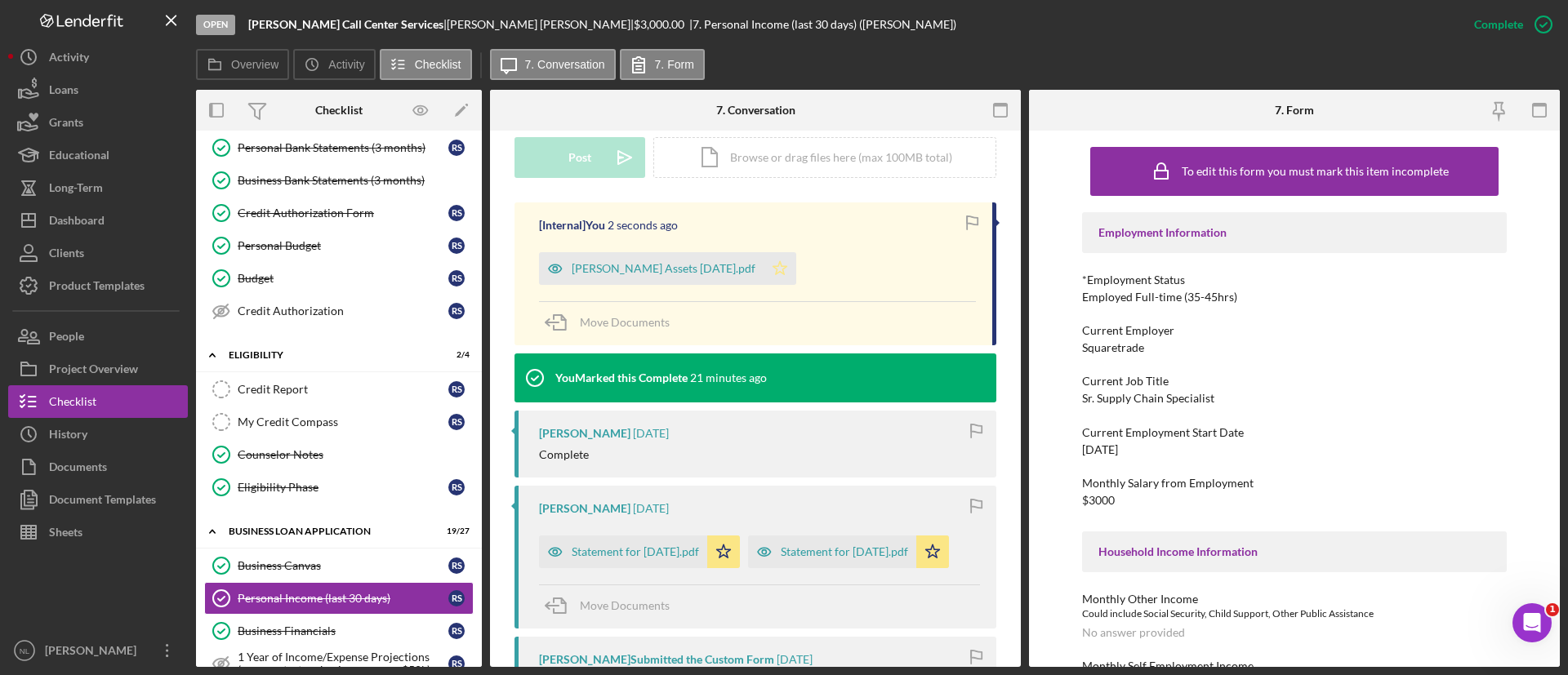
click at [773, 279] on icon "Icon/Star" at bounding box center [780, 268] width 33 height 33
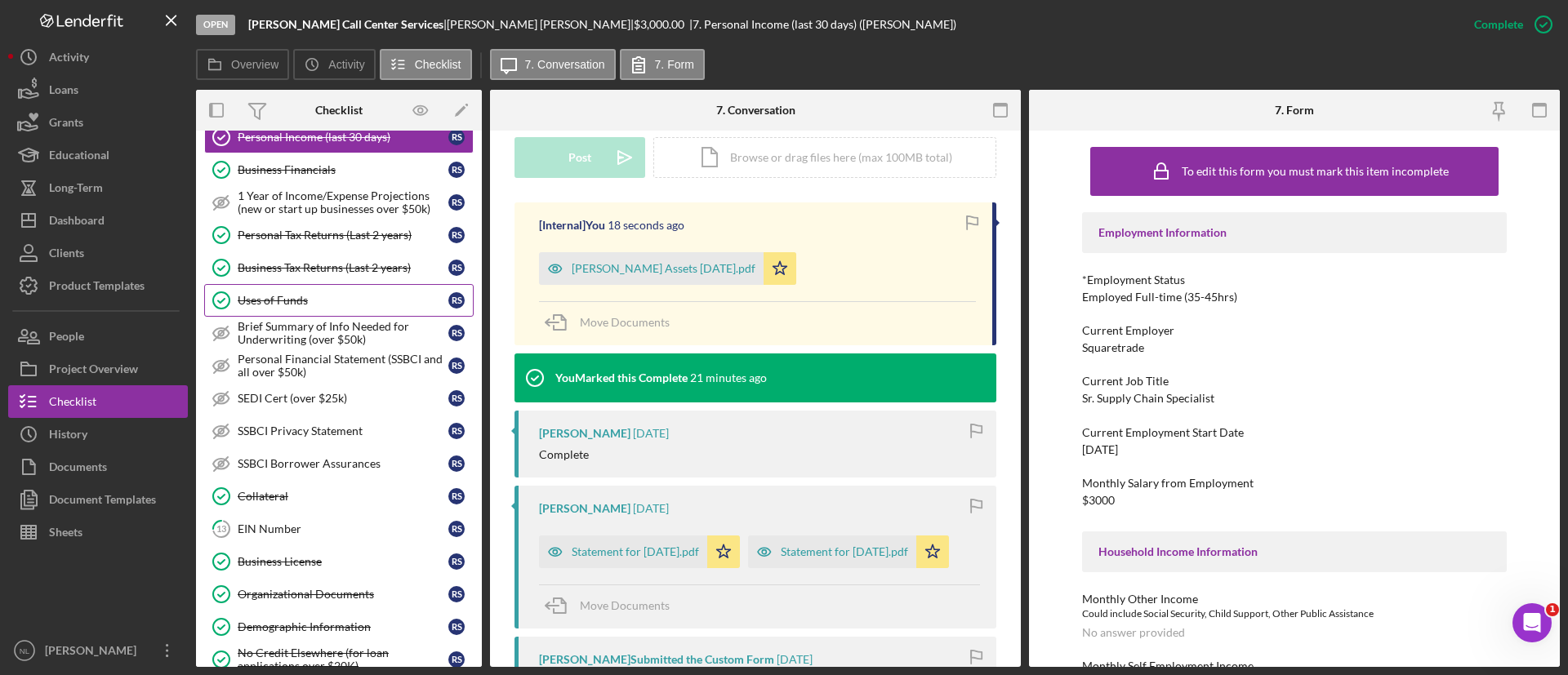
scroll to position [664, 0]
click at [282, 297] on div "Uses of Funds" at bounding box center [342, 302] width 211 height 13
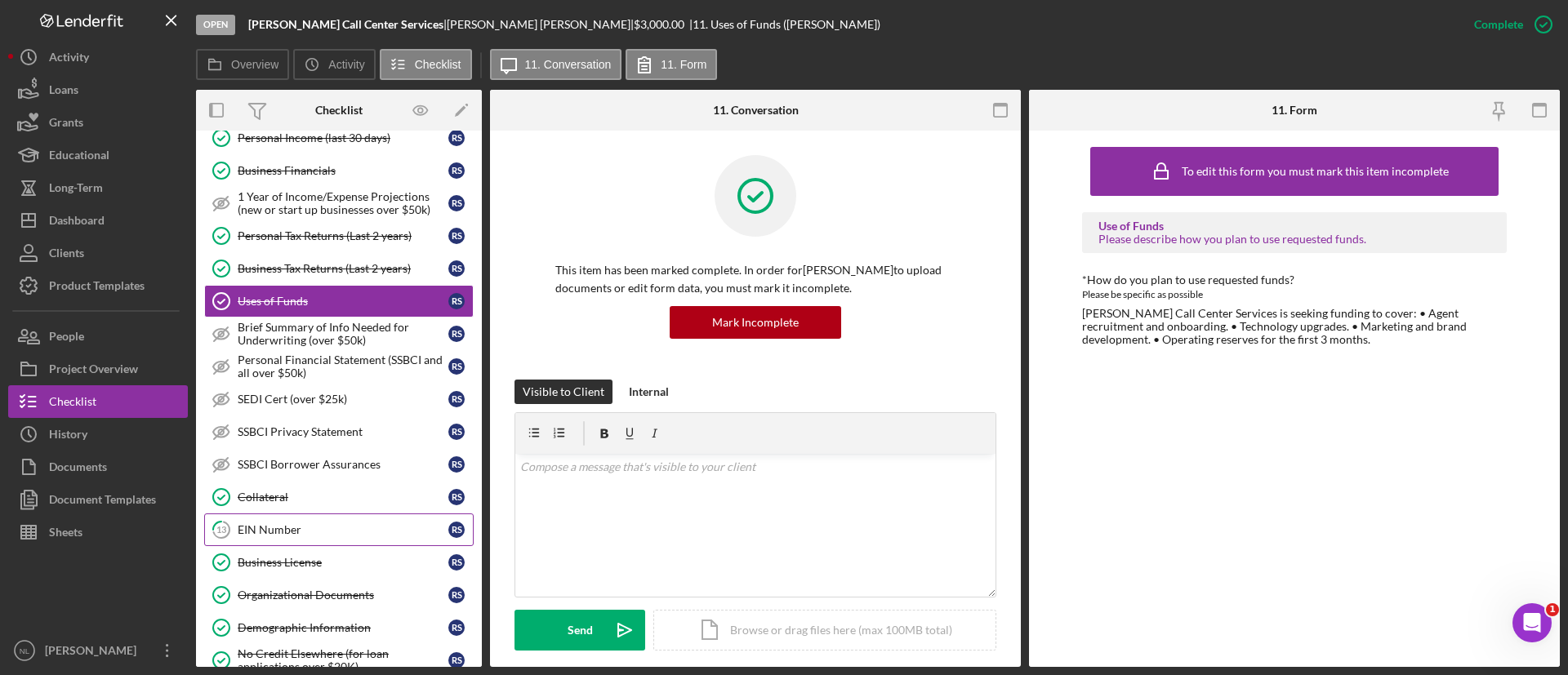
click at [314, 534] on div "EIN Number" at bounding box center [342, 530] width 211 height 13
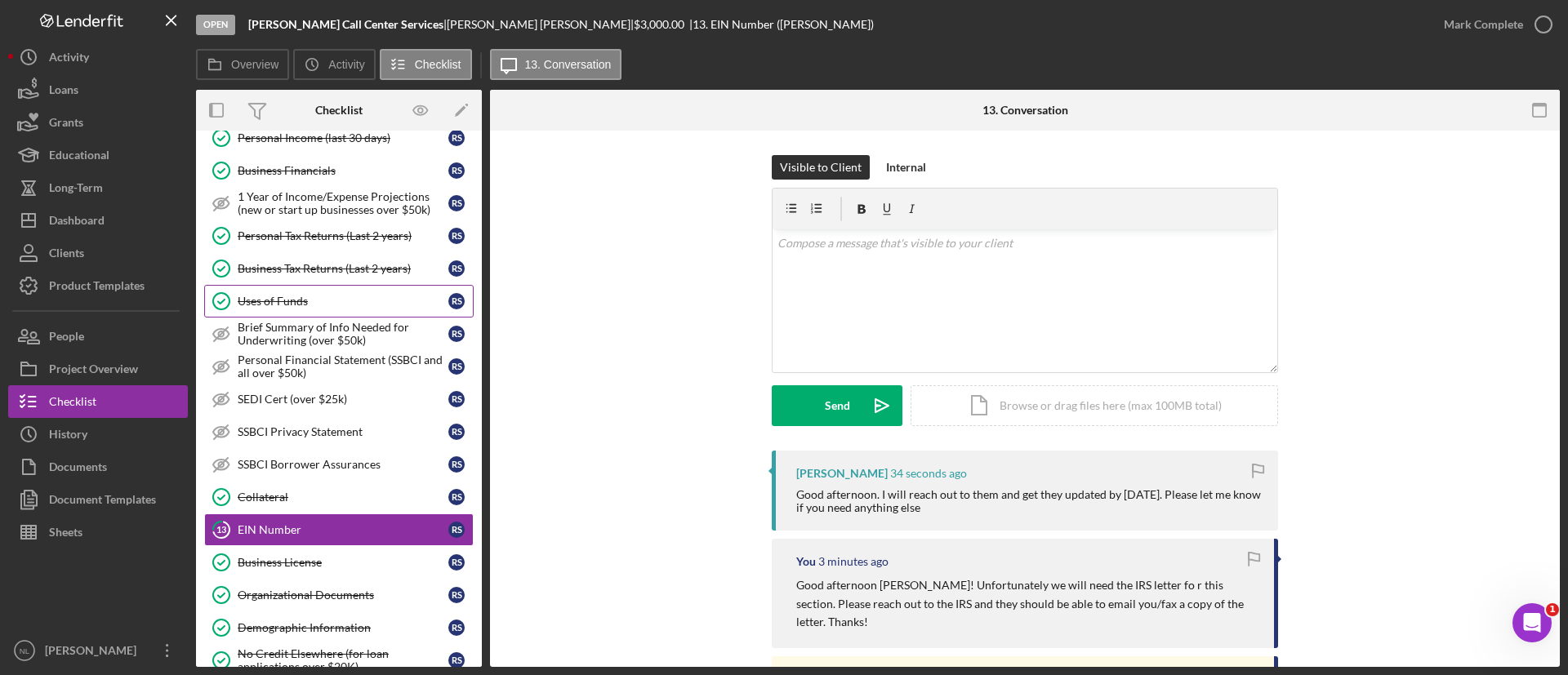
click at [266, 295] on div "Uses of Funds" at bounding box center [342, 302] width 211 height 13
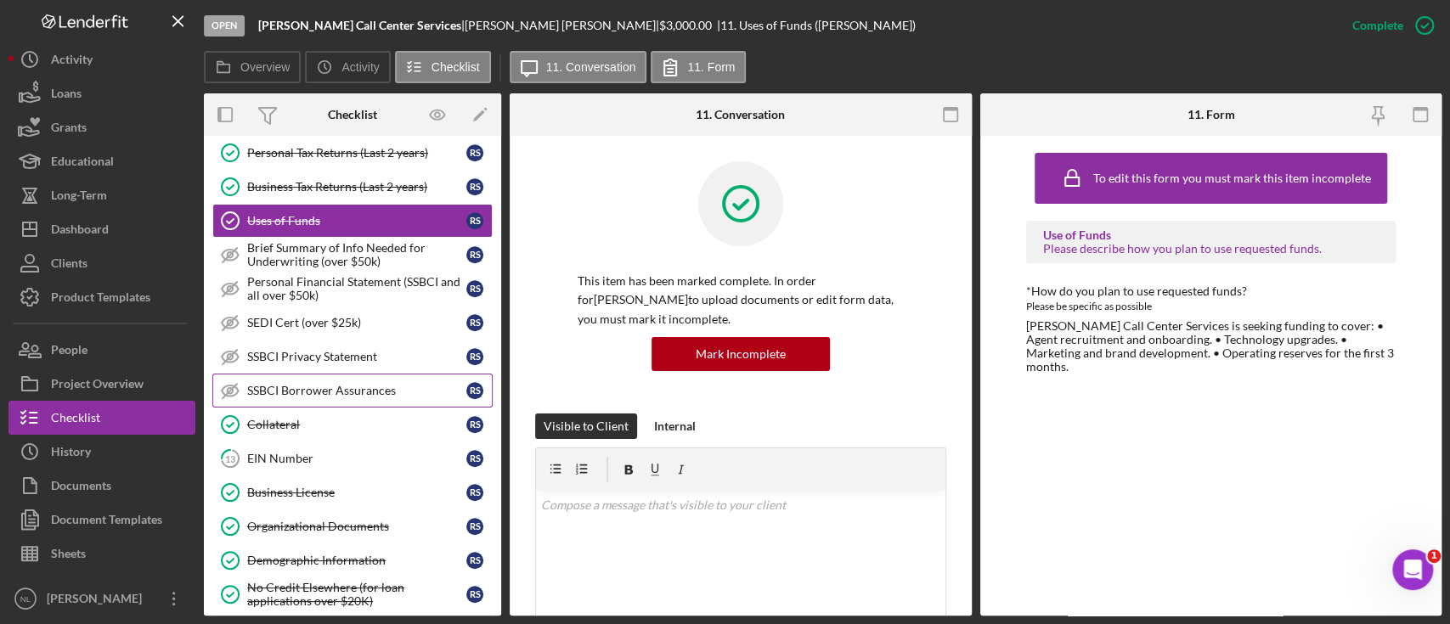
scroll to position [786, 0]
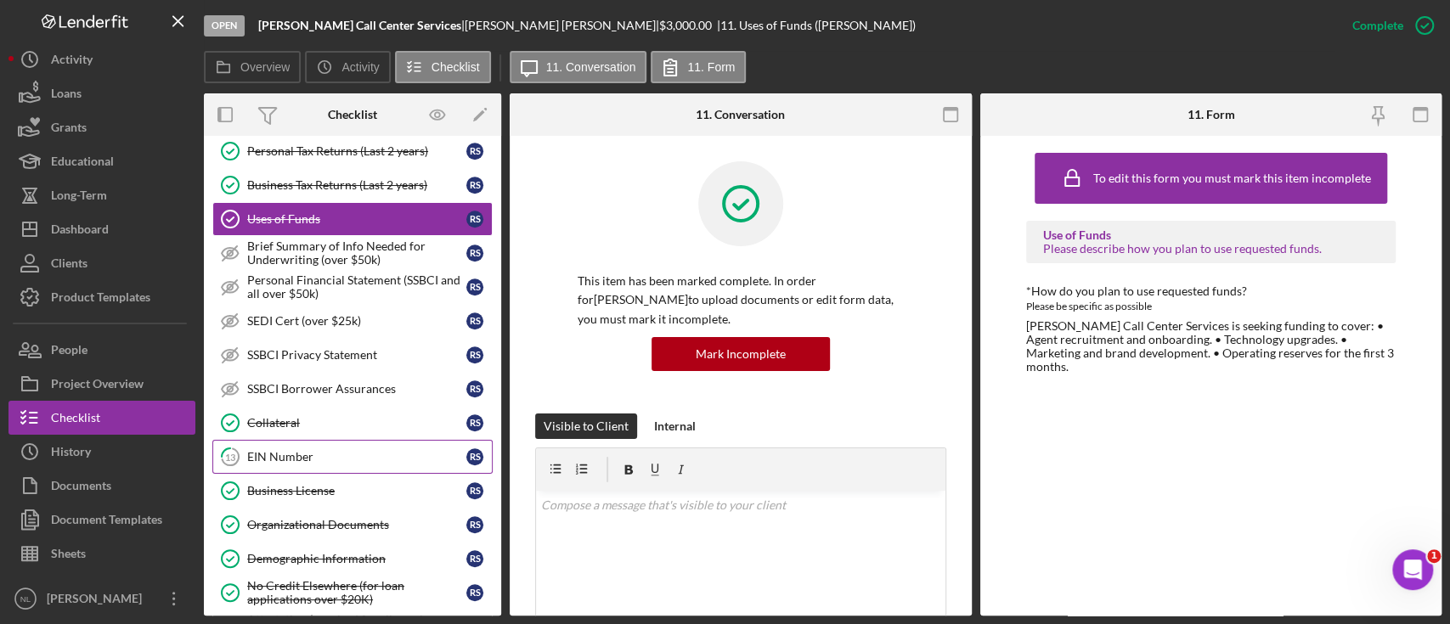
click at [315, 454] on div "EIN Number" at bounding box center [356, 457] width 219 height 14
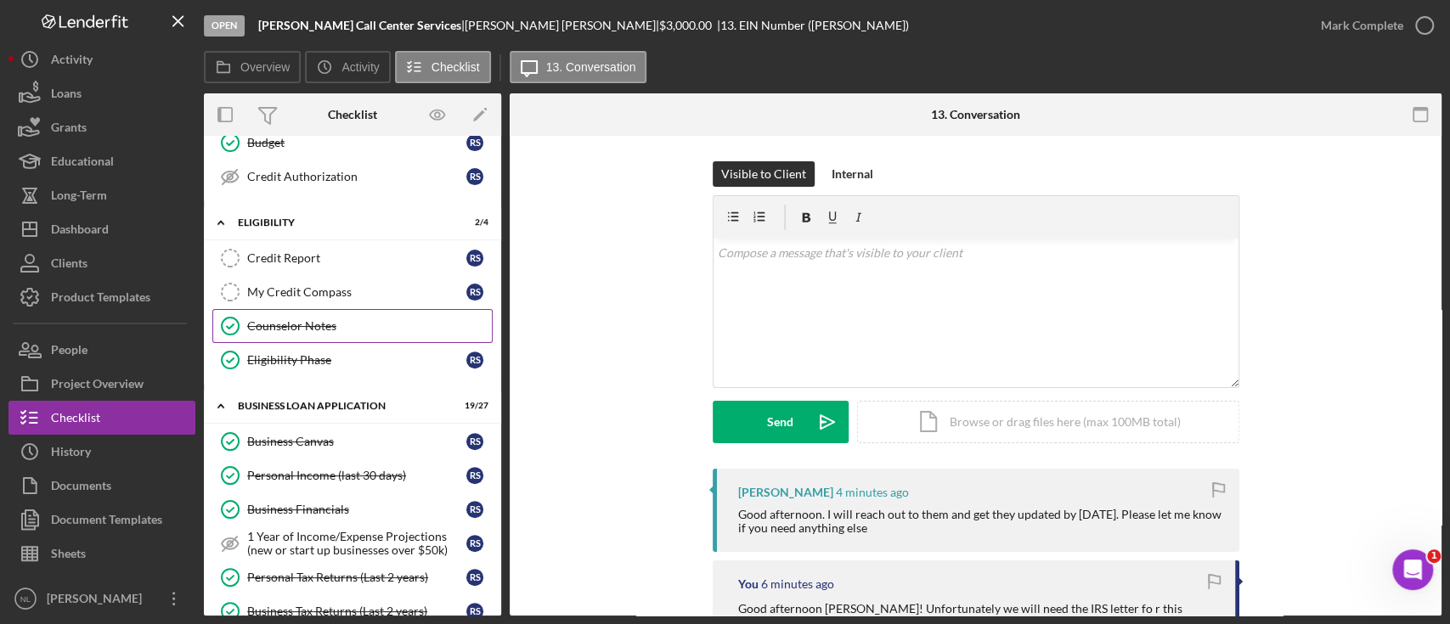
scroll to position [310, 0]
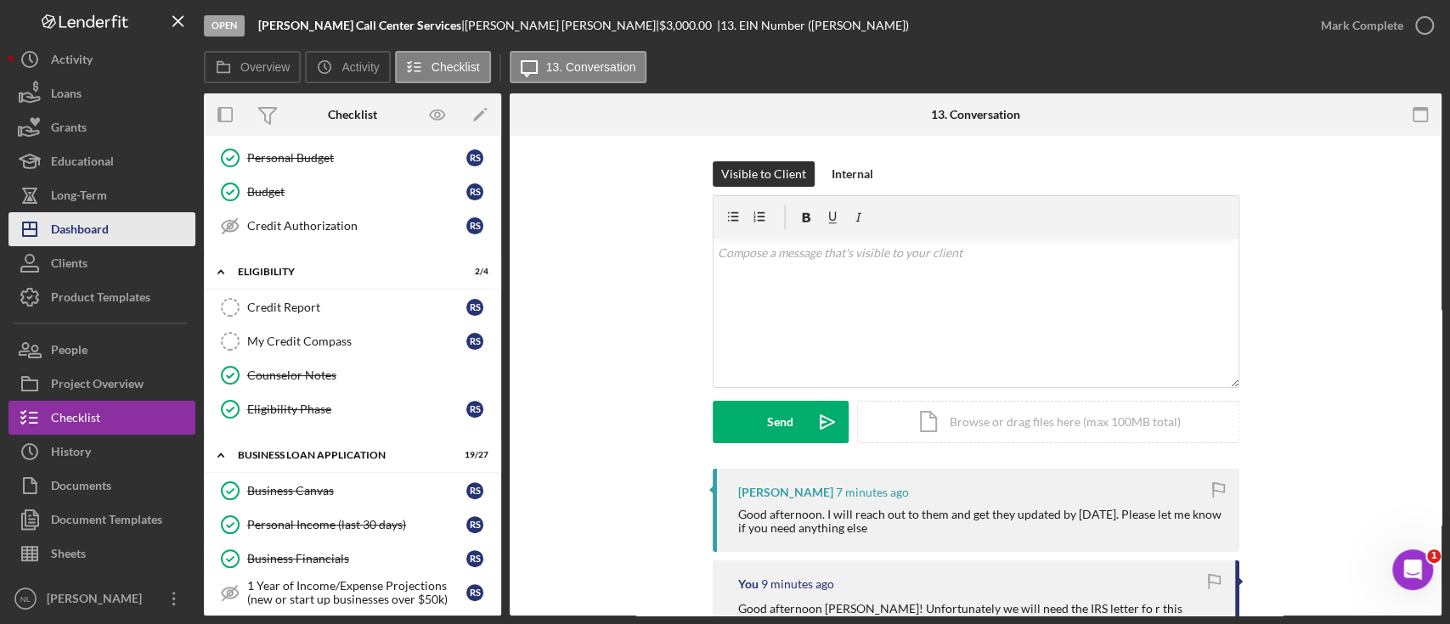
click at [129, 222] on button "Icon/Dashboard Dashboard" at bounding box center [101, 229] width 187 height 34
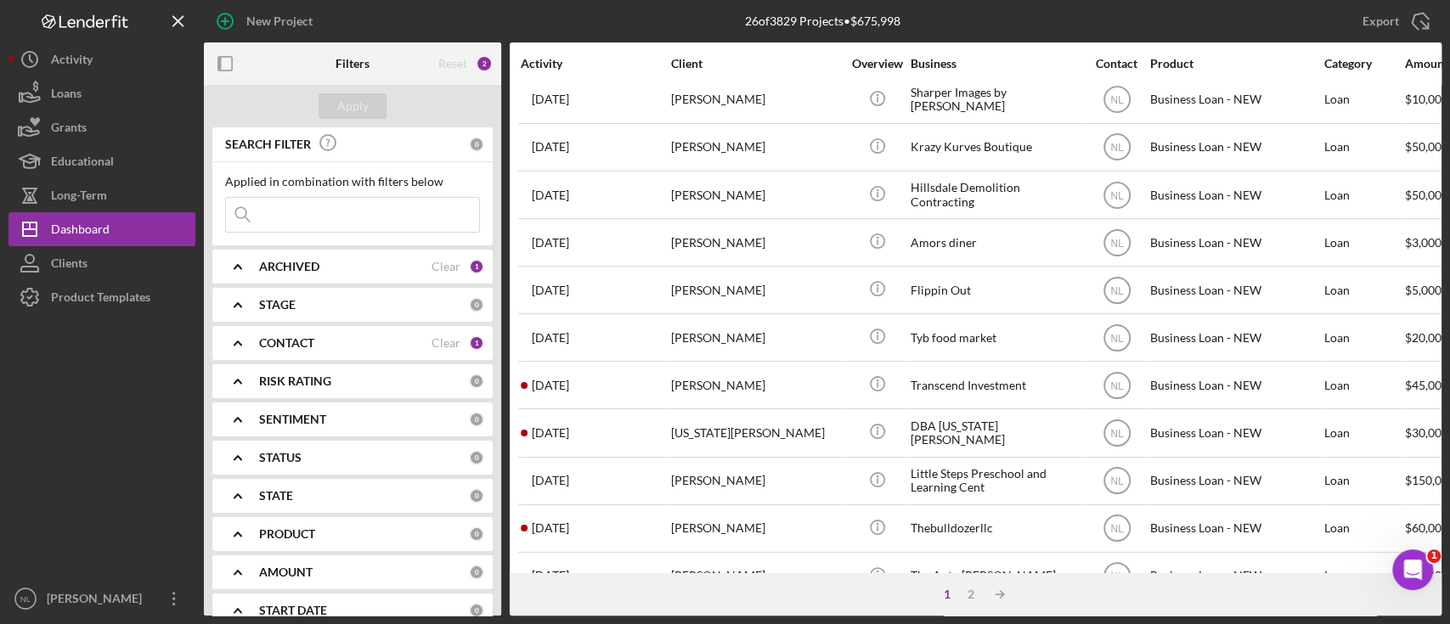
scroll to position [682, 0]
